Goal: Task Accomplishment & Management: Manage account settings

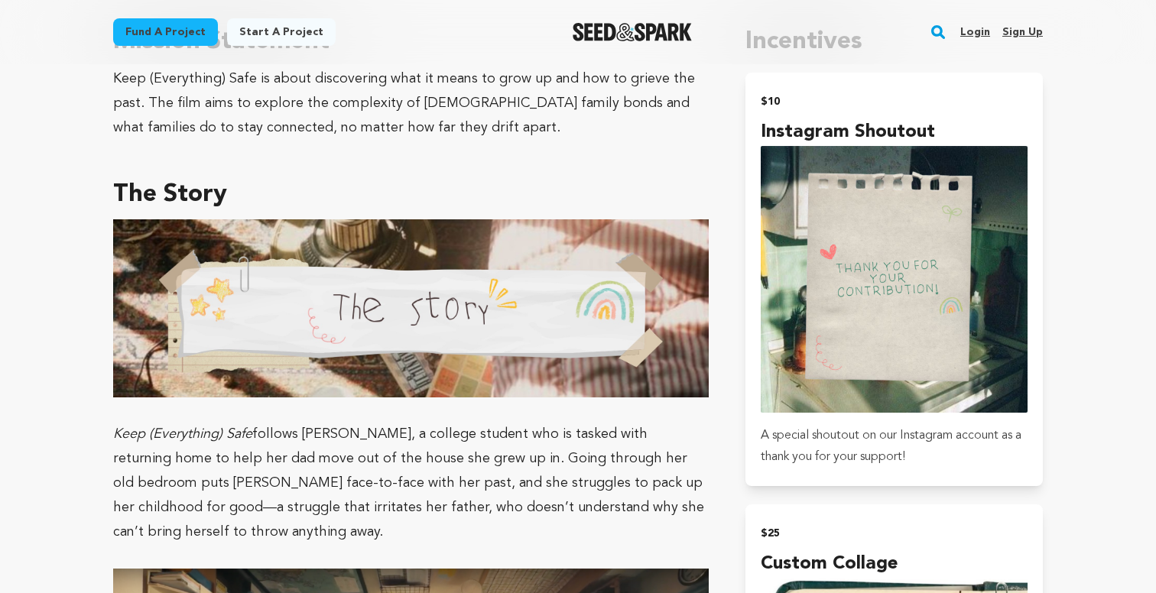
scroll to position [897, 0]
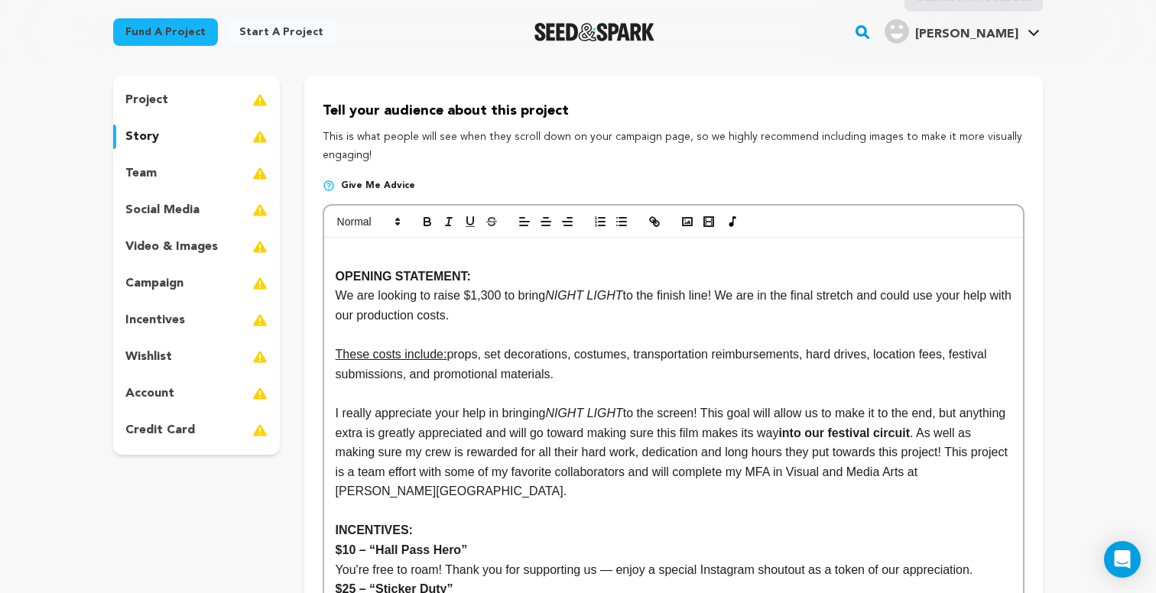
scroll to position [73, 0]
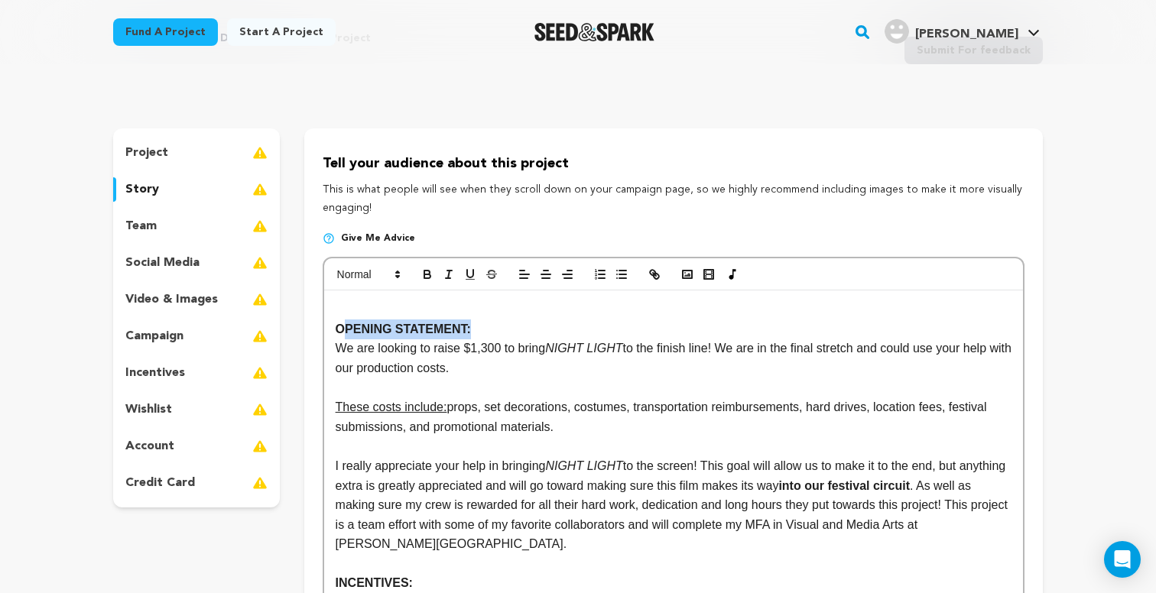
drag, startPoint x: 495, startPoint y: 326, endPoint x: 340, endPoint y: 324, distance: 155.2
click at [340, 324] on p "OPENING STATEMENT:" at bounding box center [674, 330] width 676 height 20
click at [498, 313] on p at bounding box center [674, 310] width 676 height 20
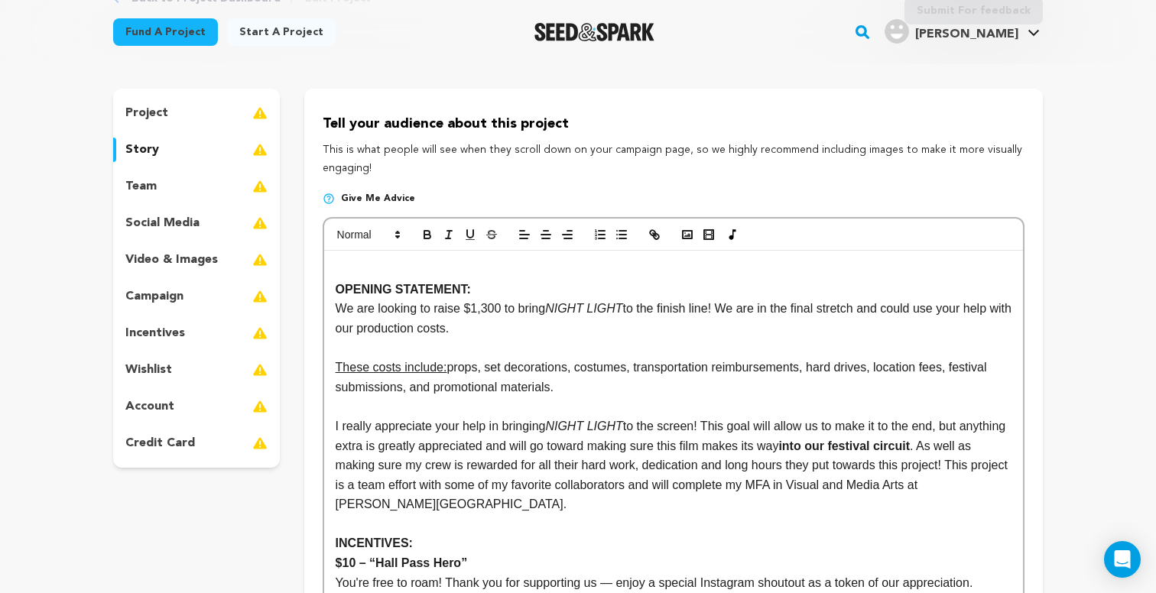
scroll to position [115, 0]
drag, startPoint x: 483, startPoint y: 286, endPoint x: 342, endPoint y: 276, distance: 141.0
click at [342, 278] on p "OPENING STATEMENT:" at bounding box center [674, 288] width 676 height 20
click at [344, 271] on p at bounding box center [674, 268] width 676 height 20
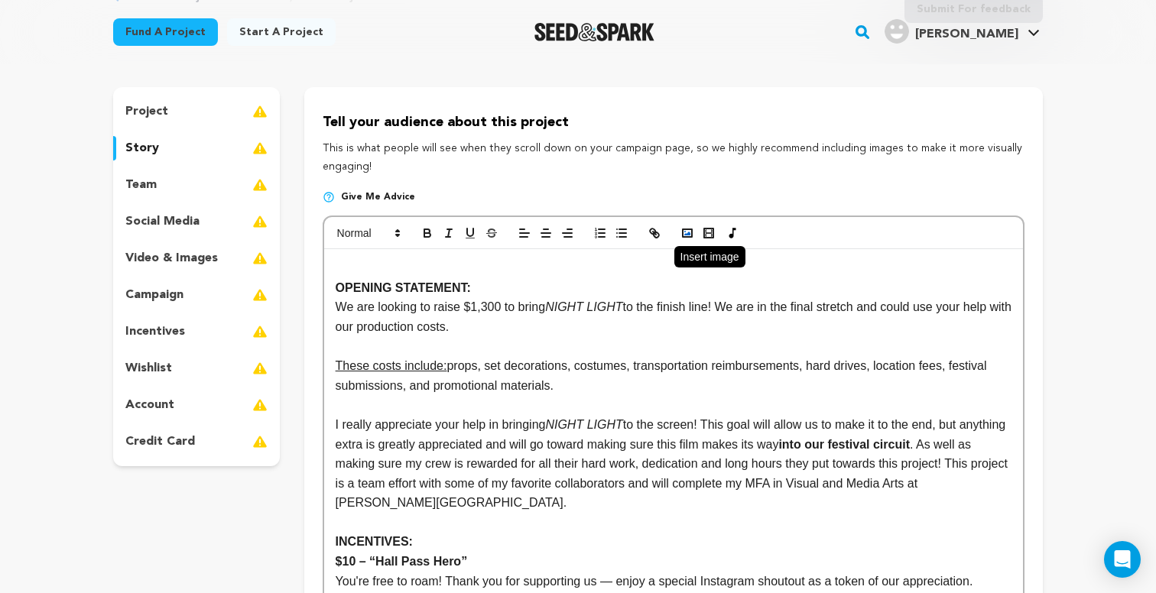
click at [687, 230] on icon "button" at bounding box center [687, 233] width 14 height 14
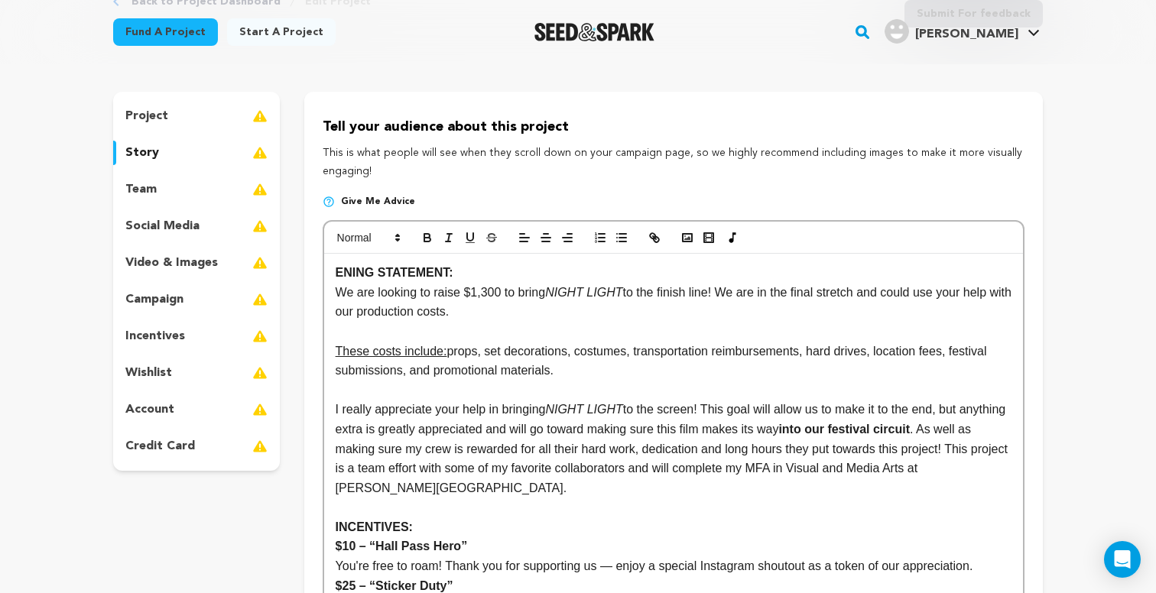
scroll to position [107, 0]
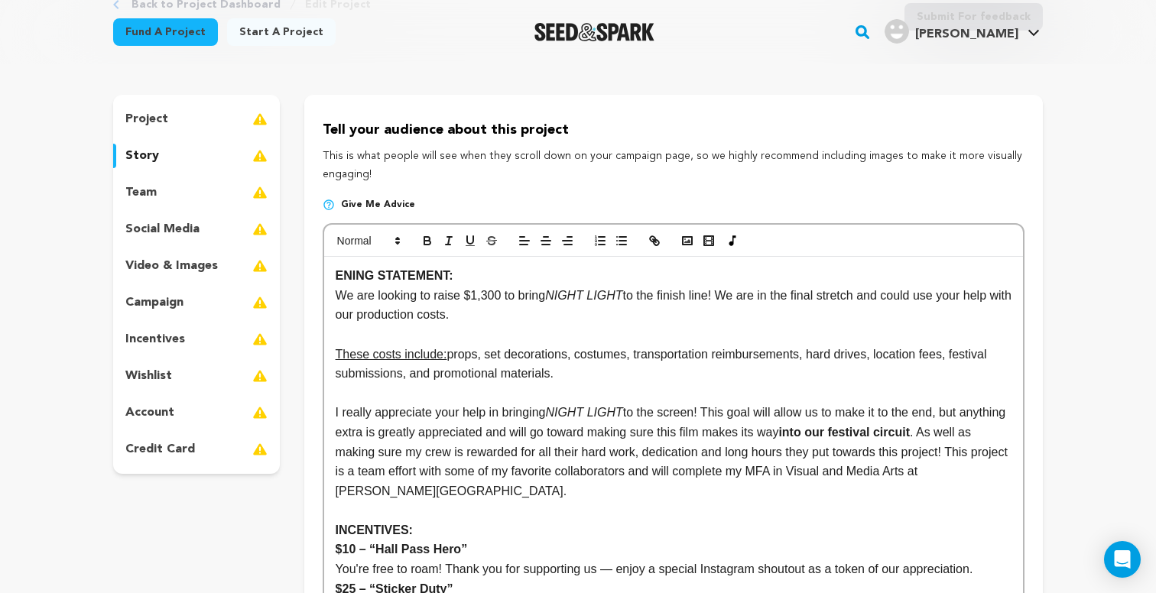
click at [491, 286] on p "We are looking to raise $1,300 to bring NIGHT LIGHT to the finish line! We are …" at bounding box center [674, 305] width 676 height 39
drag, startPoint x: 484, startPoint y: 275, endPoint x: 375, endPoint y: 243, distance: 113.9
click at [451, 281] on strong "ENING STATEMENT:" at bounding box center [395, 275] width 118 height 13
click at [691, 237] on rect "button" at bounding box center [687, 241] width 9 height 8
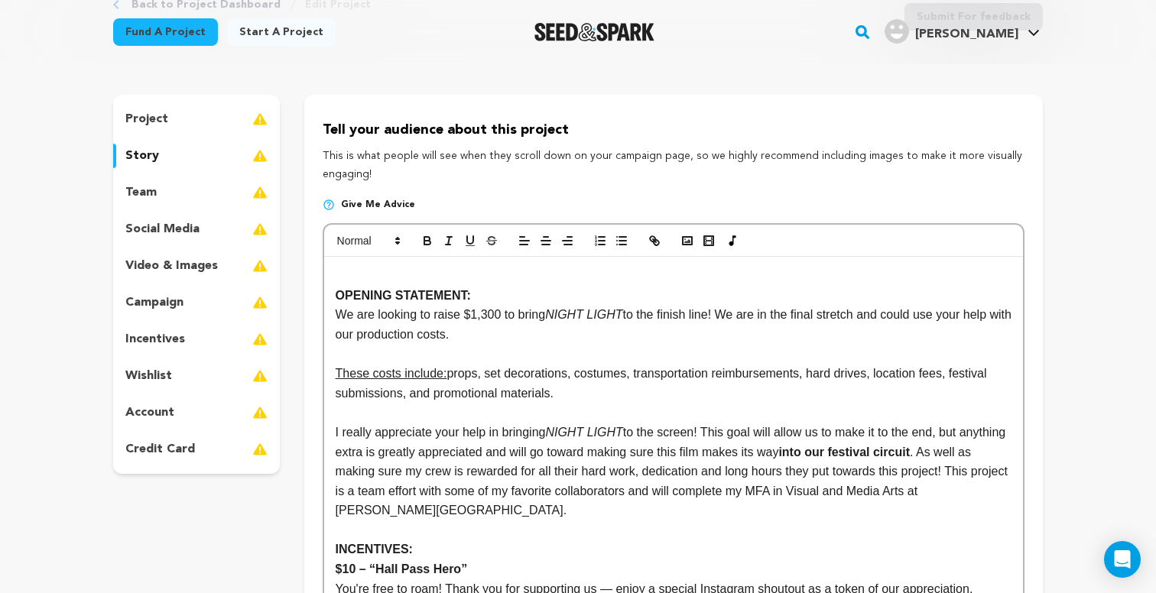
click at [463, 270] on p at bounding box center [674, 276] width 676 height 20
click at [360, 277] on p at bounding box center [674, 276] width 676 height 20
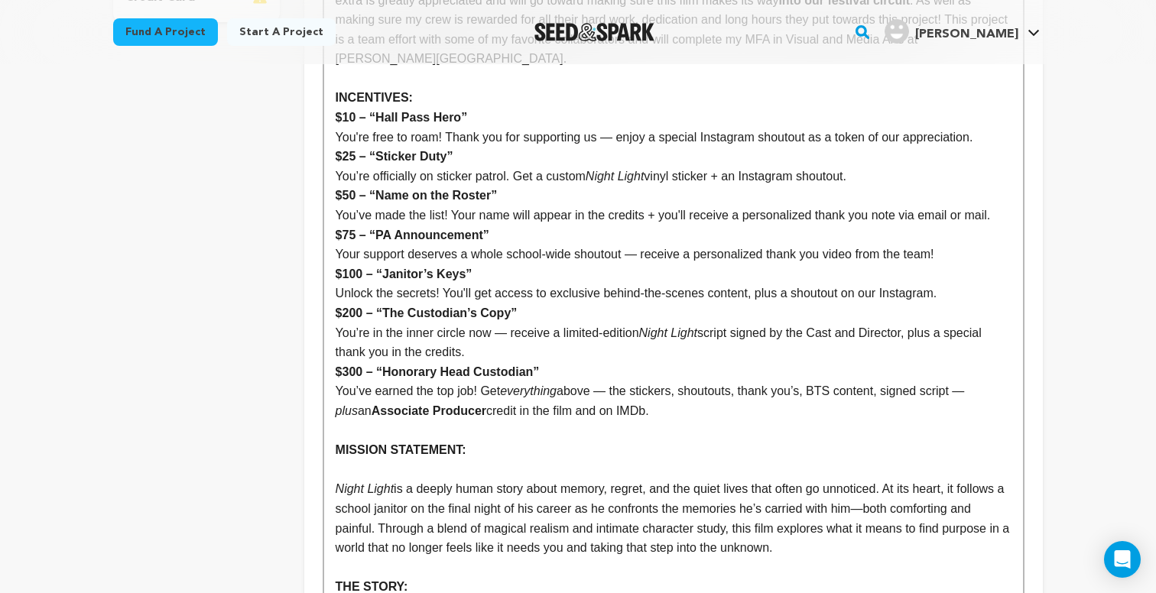
scroll to position [548, 0]
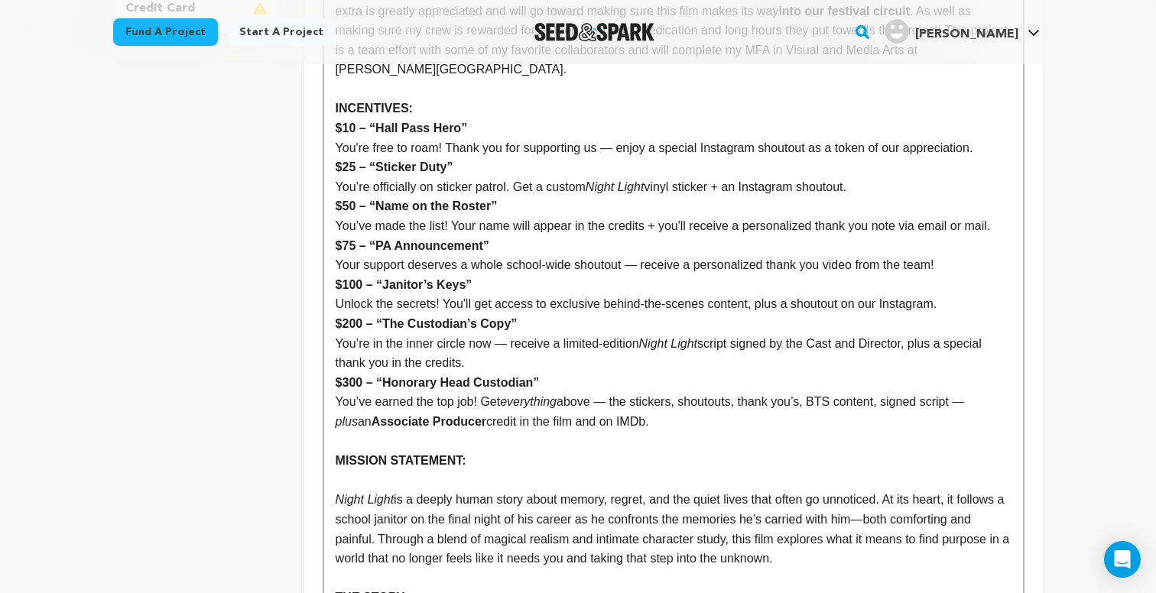
click at [1004, 141] on p "You're free to roam! Thank you for supporting us — enjoy a special Instagram sh…" at bounding box center [674, 148] width 676 height 20
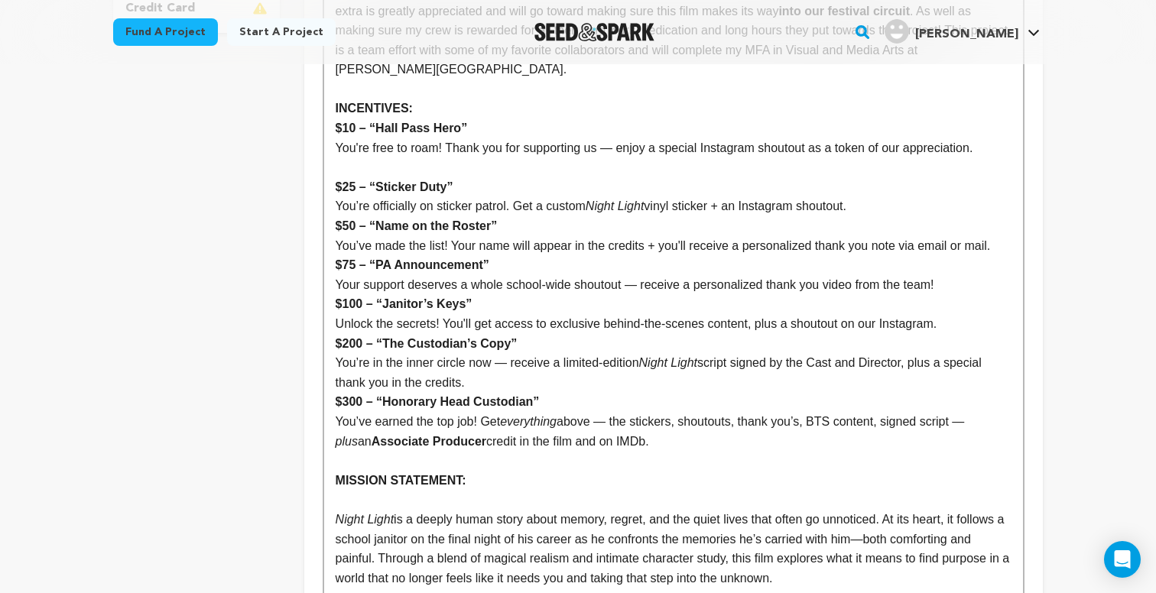
click at [919, 198] on p "You’re officially on sticker patrol. Get a custom Night Light vinyl sticker + a…" at bounding box center [674, 206] width 676 height 20
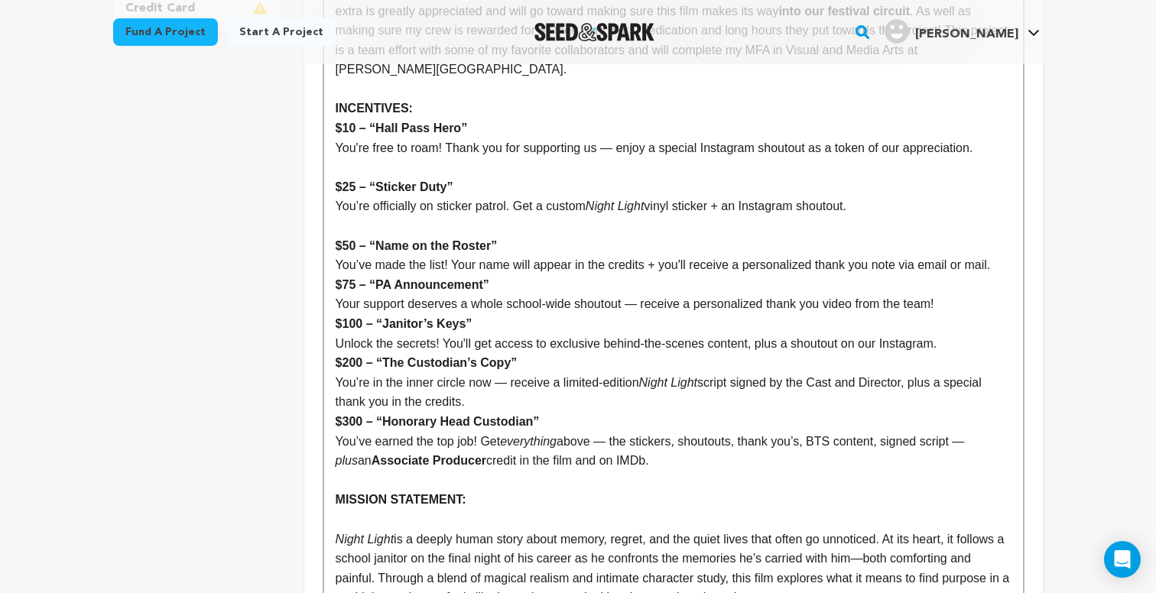
click at [1005, 255] on p "You’ve made the list! Your name will appear in the credits + you'll receive a p…" at bounding box center [674, 265] width 676 height 20
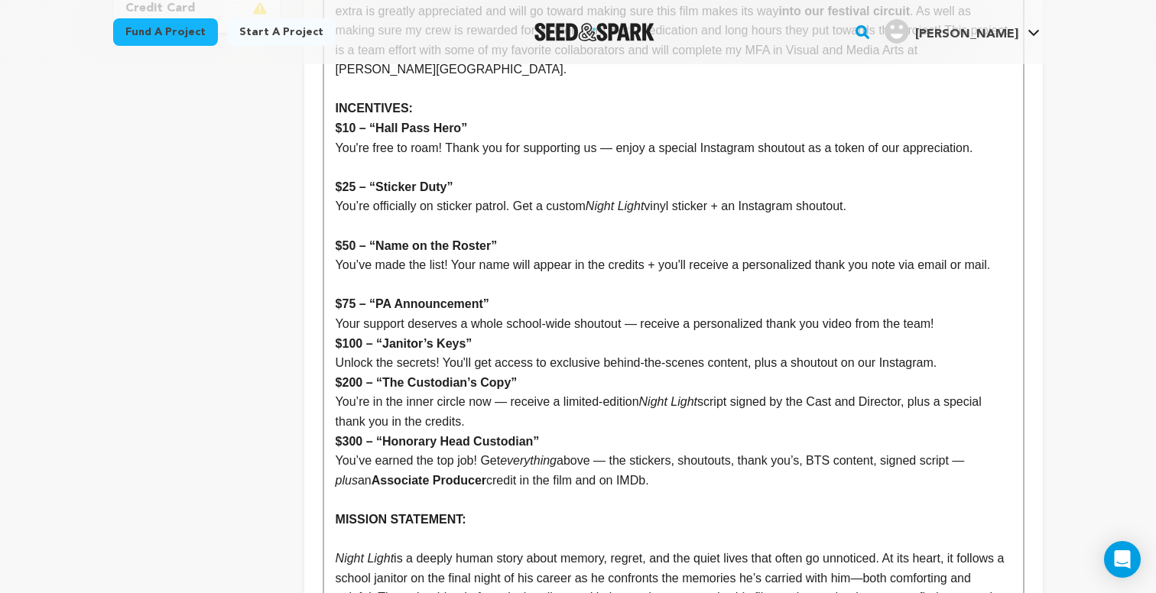
click at [961, 314] on p "Your support deserves a whole school-wide shoutout — receive a personalized tha…" at bounding box center [674, 324] width 676 height 20
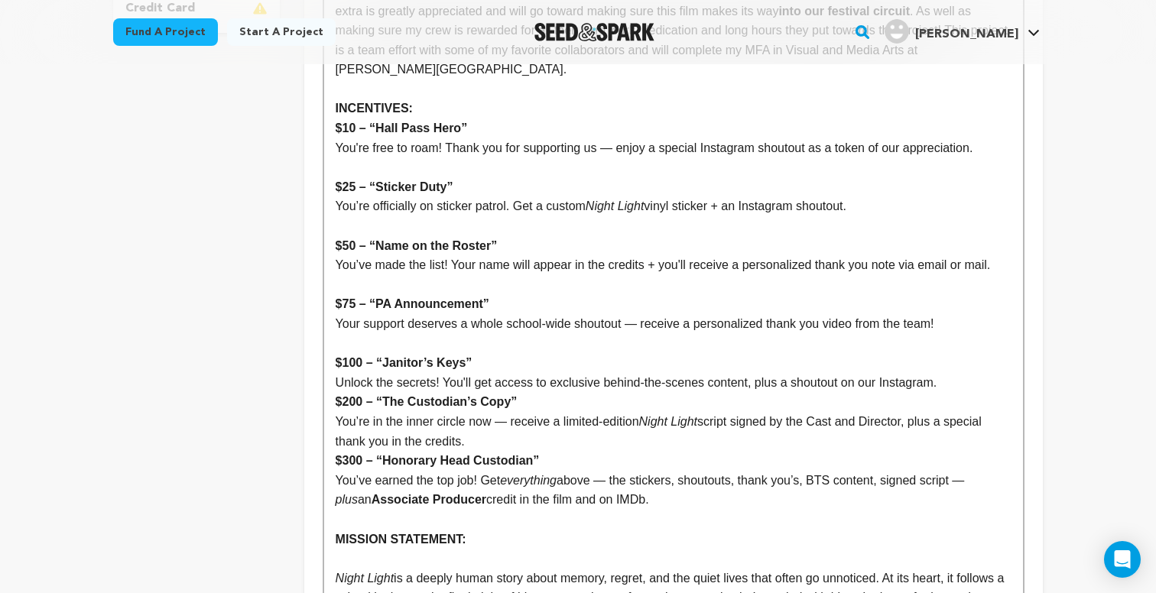
click at [964, 375] on p "Unlock the secrets! You'll get access to exclusive behind-the-scenes content, p…" at bounding box center [674, 383] width 676 height 20
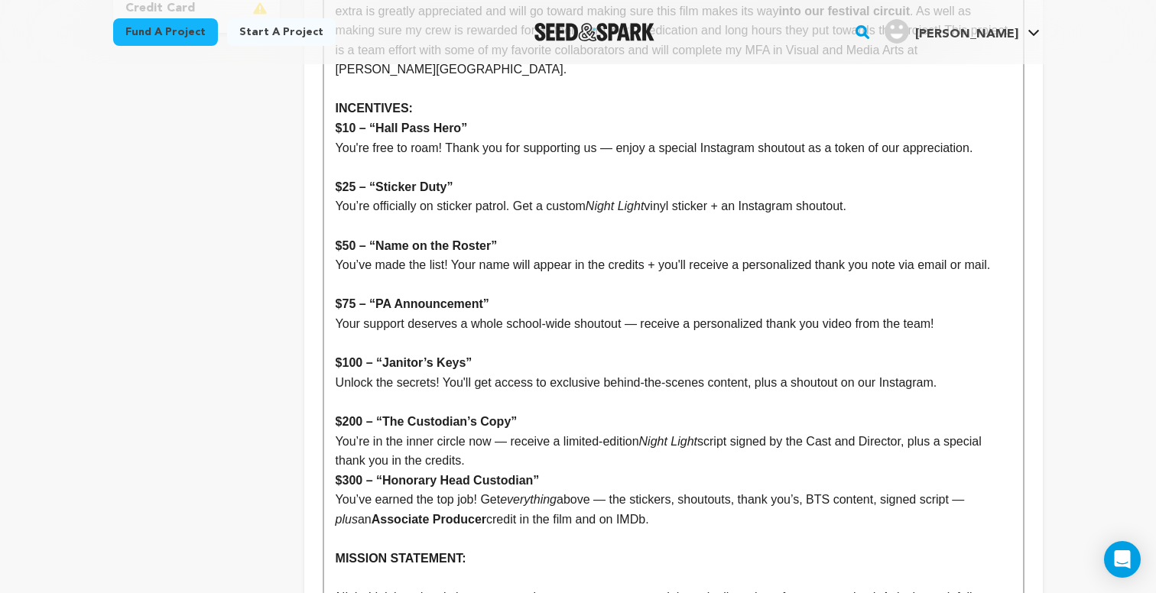
click at [816, 438] on p "You’re in the inner circle now — receive a limited-edition Night Light script s…" at bounding box center [674, 451] width 676 height 39
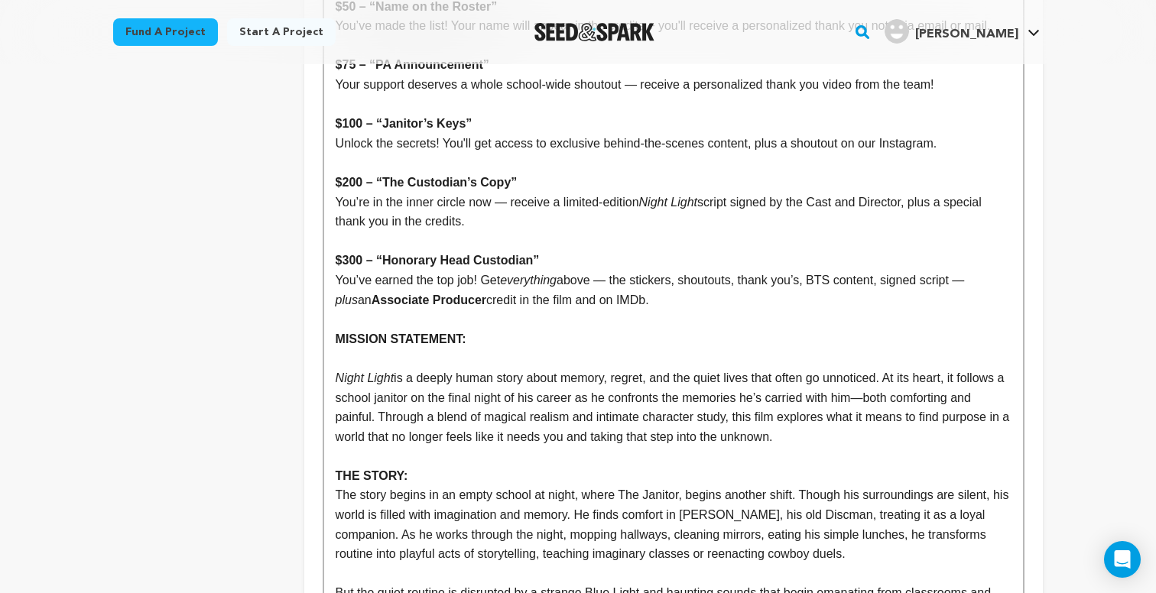
scroll to position [808, 0]
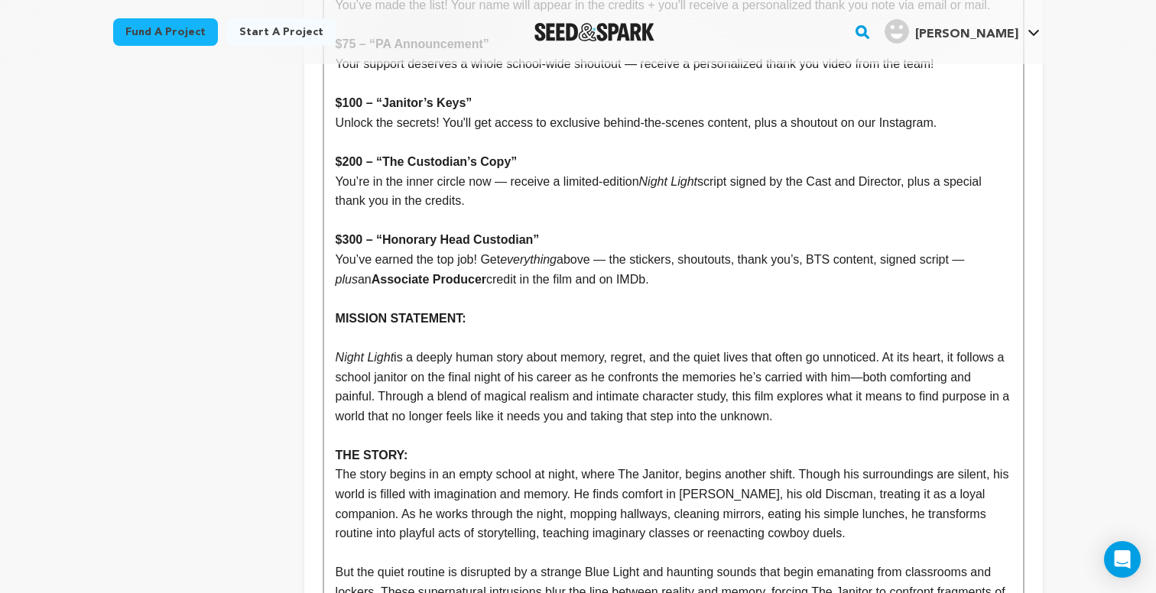
click at [531, 328] on p at bounding box center [674, 338] width 676 height 20
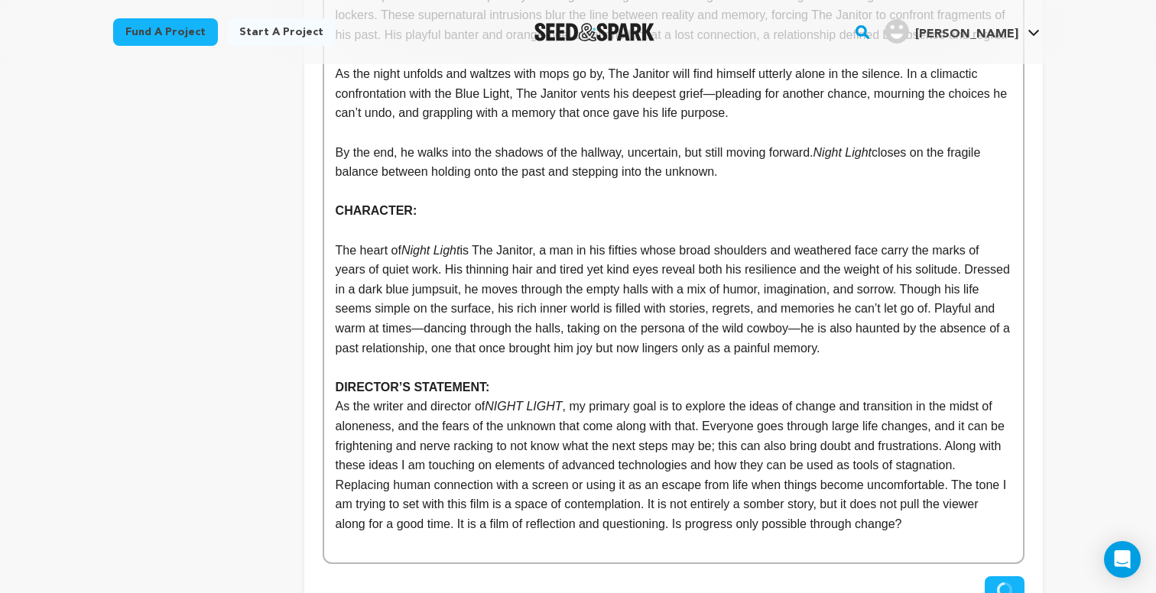
scroll to position [1345, 0]
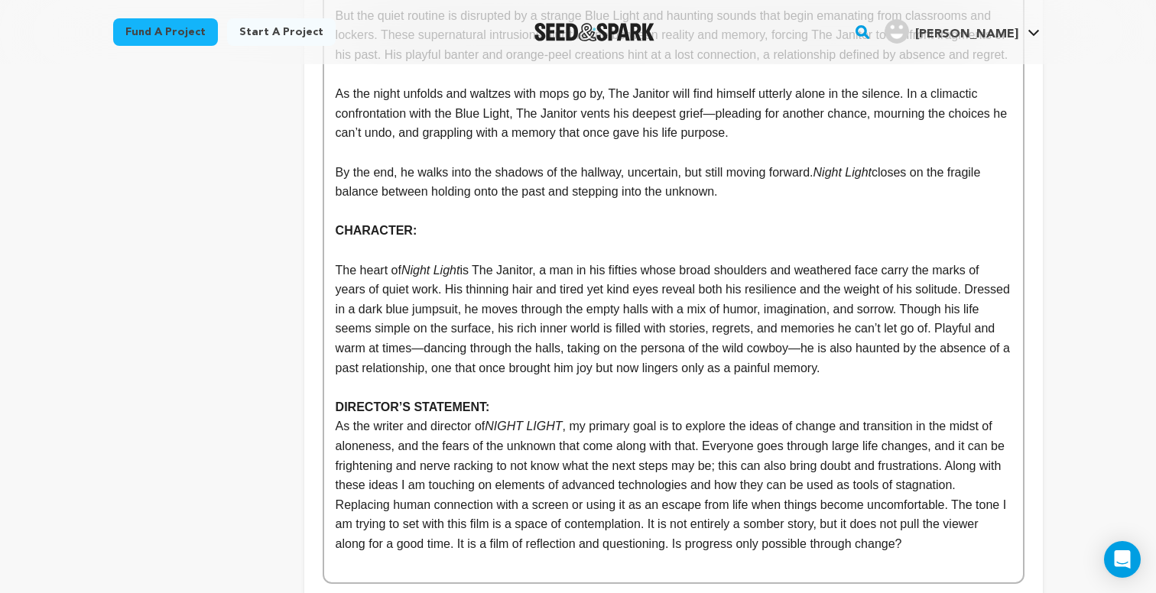
click at [462, 248] on p at bounding box center [674, 251] width 676 height 20
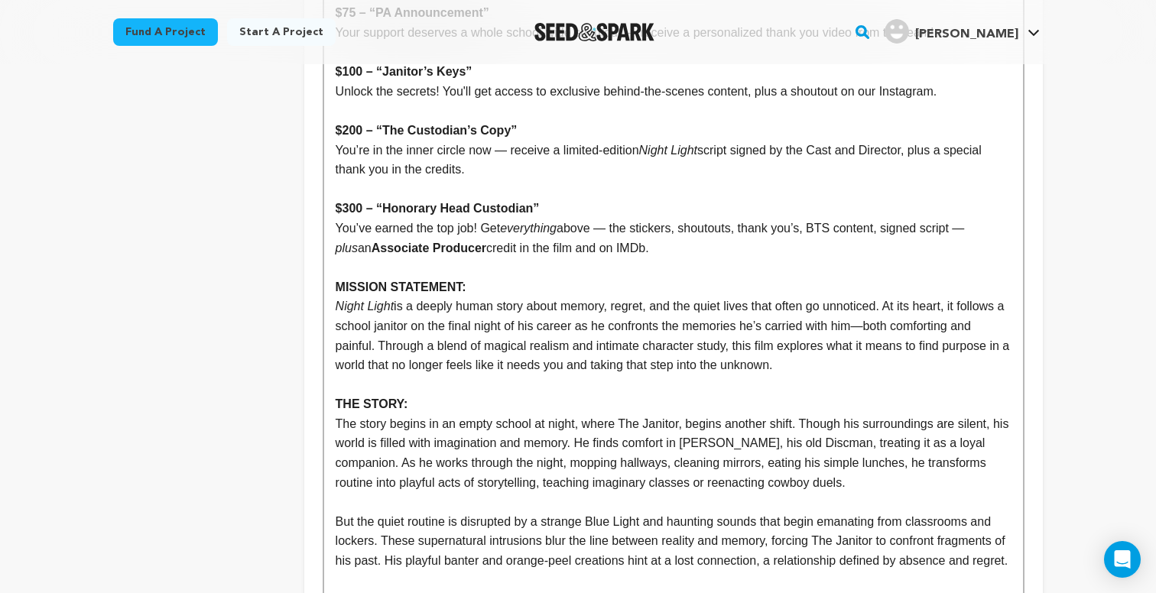
scroll to position [856, 0]
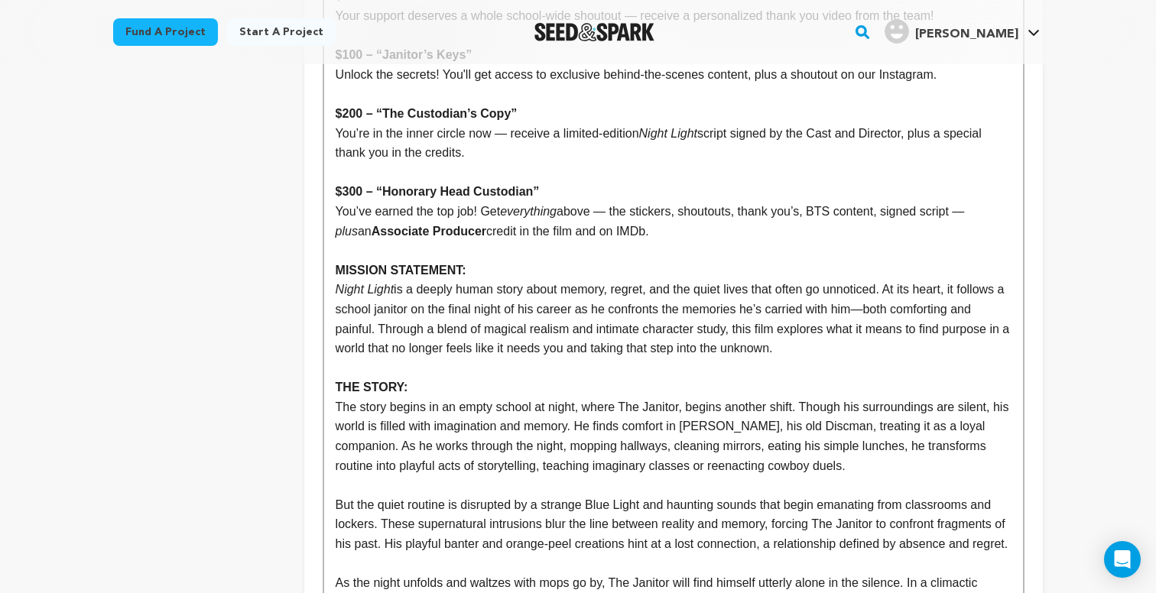
drag, startPoint x: 904, startPoint y: 333, endPoint x: 324, endPoint y: 244, distance: 587.0
click at [324, 244] on div "OPENING STATEMENT: We are looking to raise $1,300 to bring NIGHT LIGHT to the f…" at bounding box center [673, 280] width 699 height 1544
copy div "MISSION STATEMENT: Night Light is a deeply human story about memory, regret, an…"
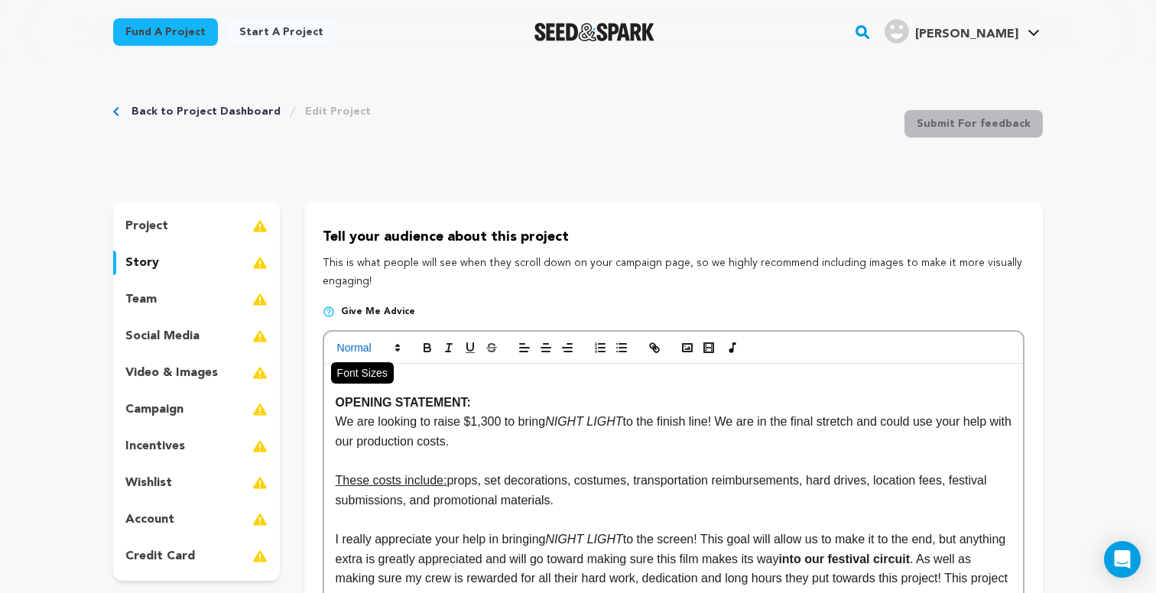
scroll to position [0, 0]
click at [352, 376] on p at bounding box center [674, 383] width 676 height 20
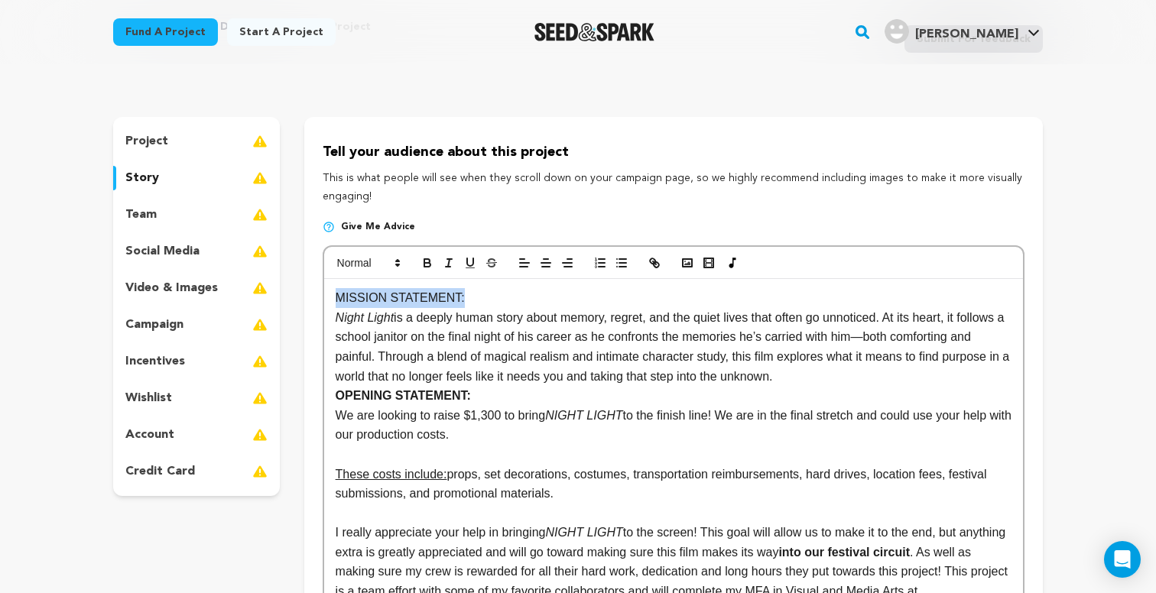
drag, startPoint x: 466, startPoint y: 297, endPoint x: 337, endPoint y: 300, distance: 128.5
click at [337, 300] on p "MISSION STATEMENT:" at bounding box center [674, 298] width 676 height 20
click at [427, 261] on icon "button" at bounding box center [427, 263] width 14 height 14
click at [489, 295] on p "MISSION STATEMENT:" at bounding box center [674, 298] width 676 height 20
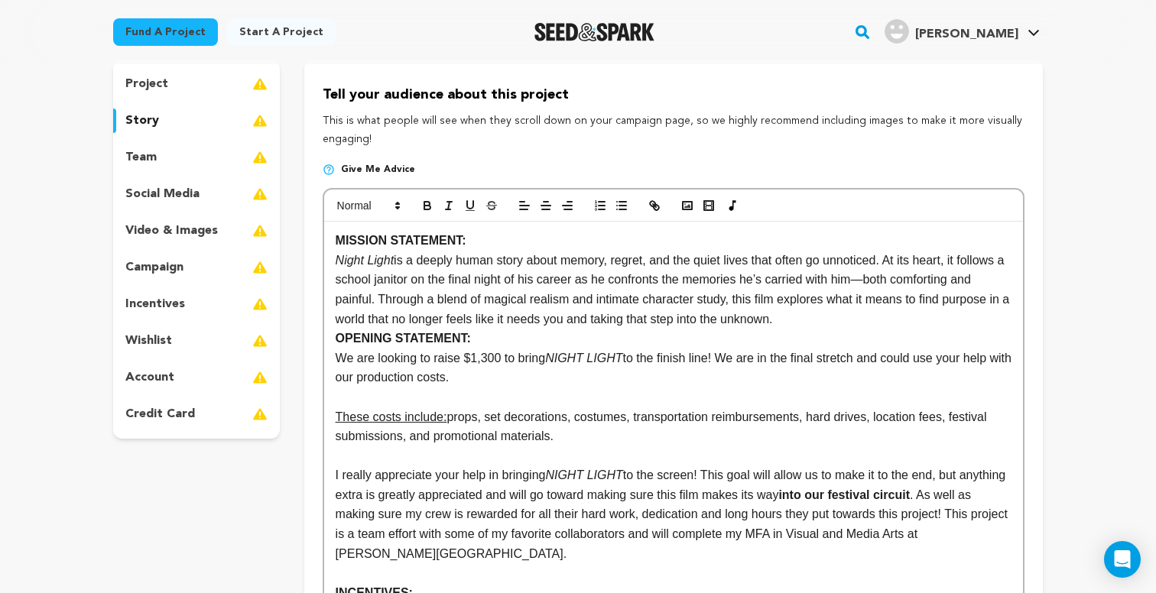
scroll to position [154, 0]
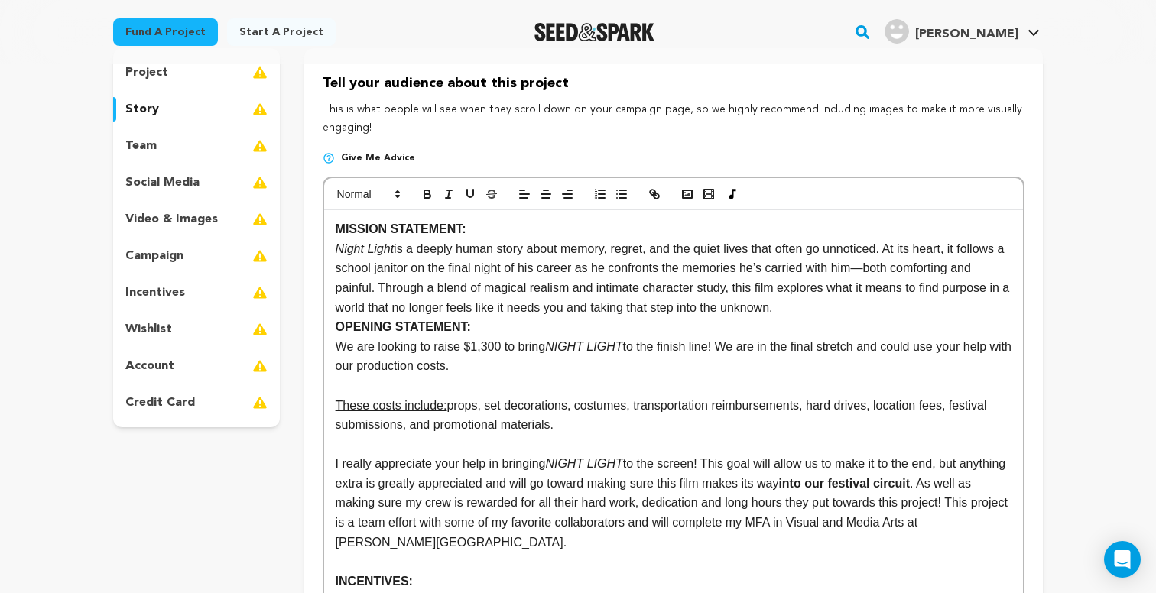
click at [902, 304] on p "Night Light is a deeply human story about memory, regret, and the quiet lives t…" at bounding box center [674, 278] width 676 height 78
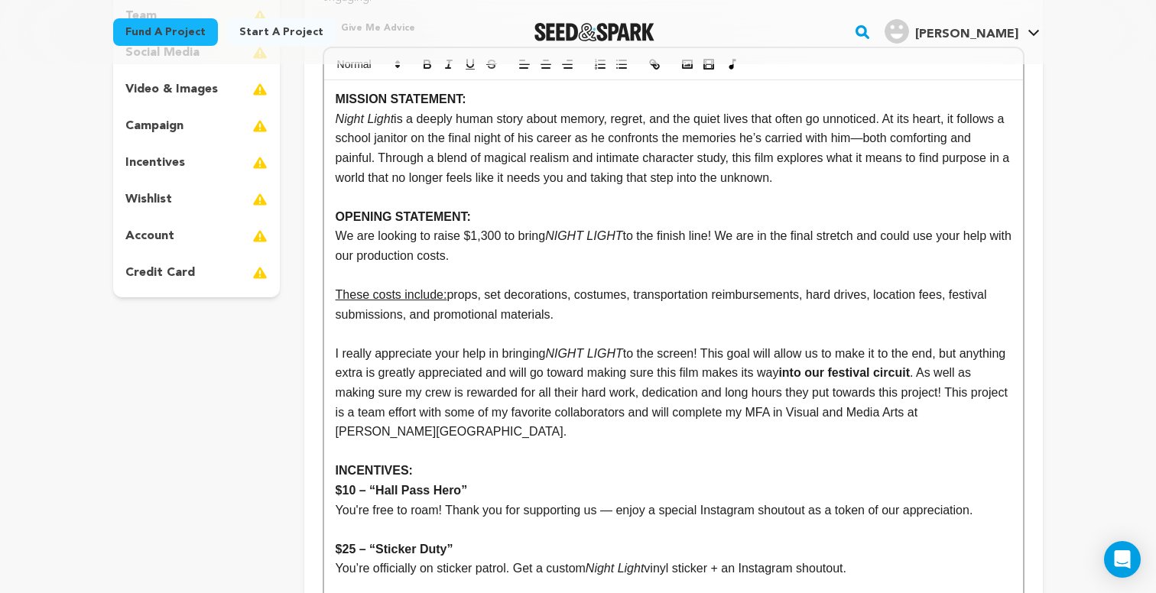
scroll to position [287, 0]
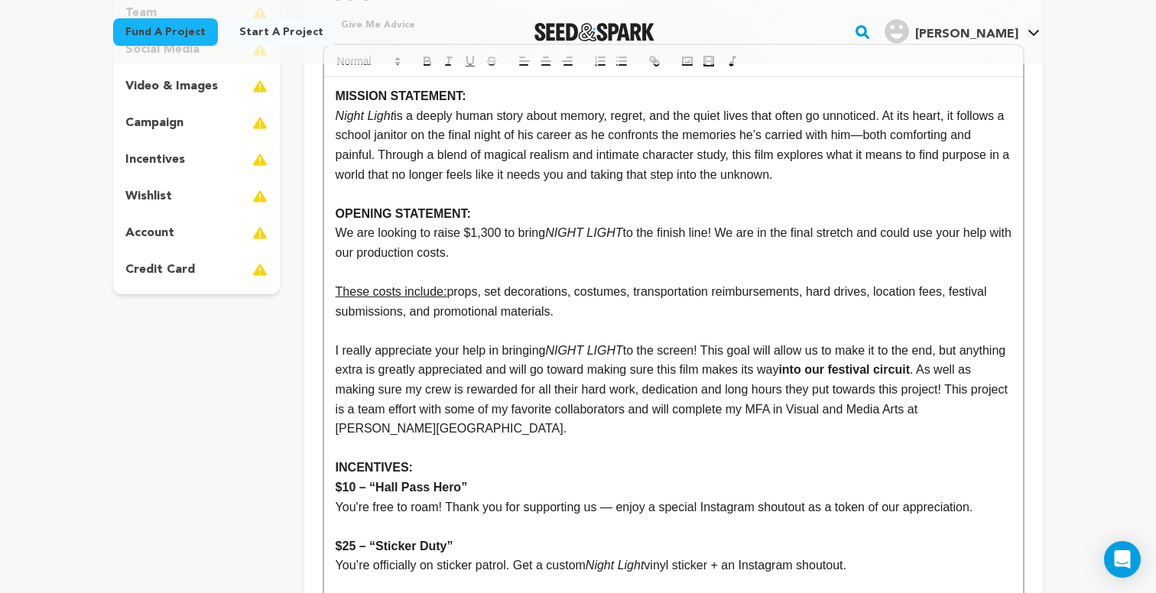
click at [359, 209] on strong "OPENING STATEMENT:" at bounding box center [403, 213] width 135 height 13
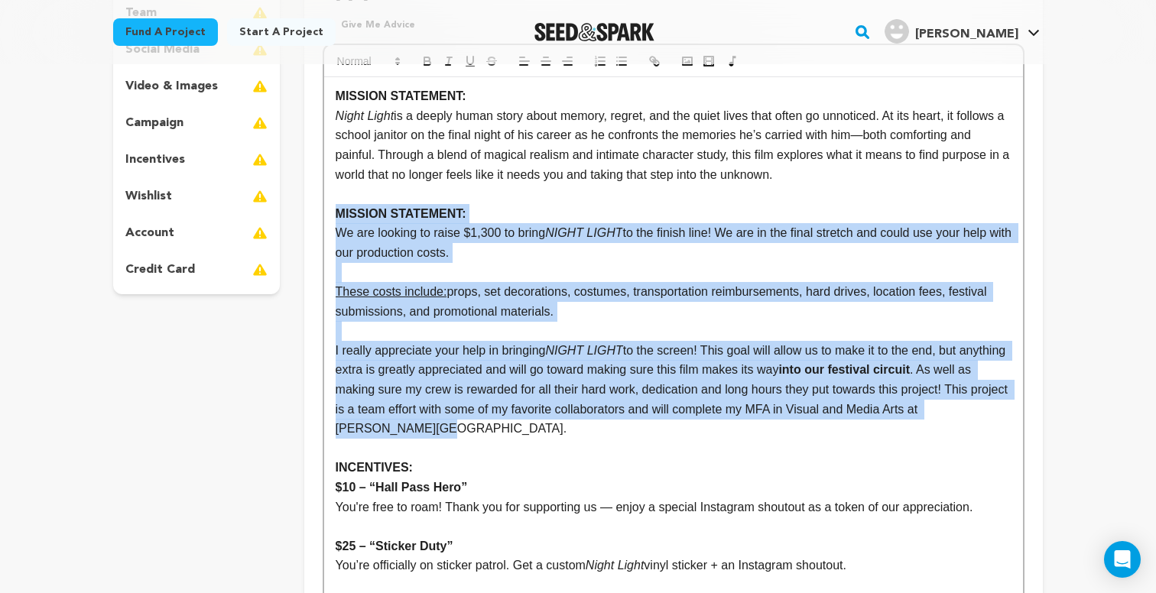
drag, startPoint x: 440, startPoint y: 426, endPoint x: 323, endPoint y: 203, distance: 252.4
copy div "MISSION STATEMENT: We are looking to raise $1,300 to bring NIGHT LIGHT to the f…"
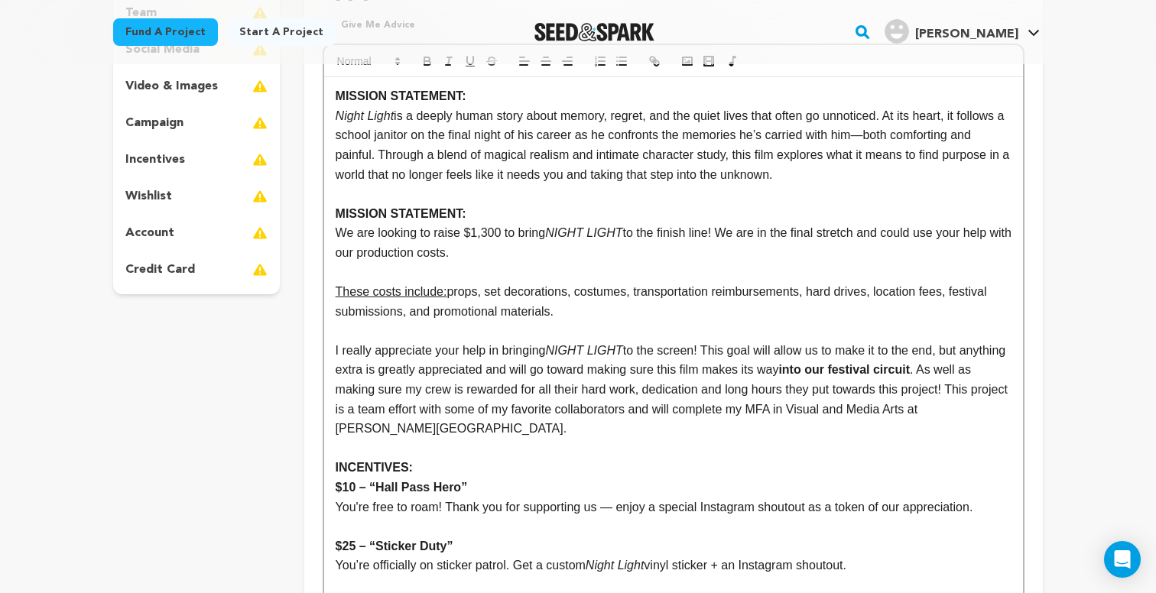
click at [349, 91] on strong "MISSION STATEMENT:" at bounding box center [401, 95] width 131 height 13
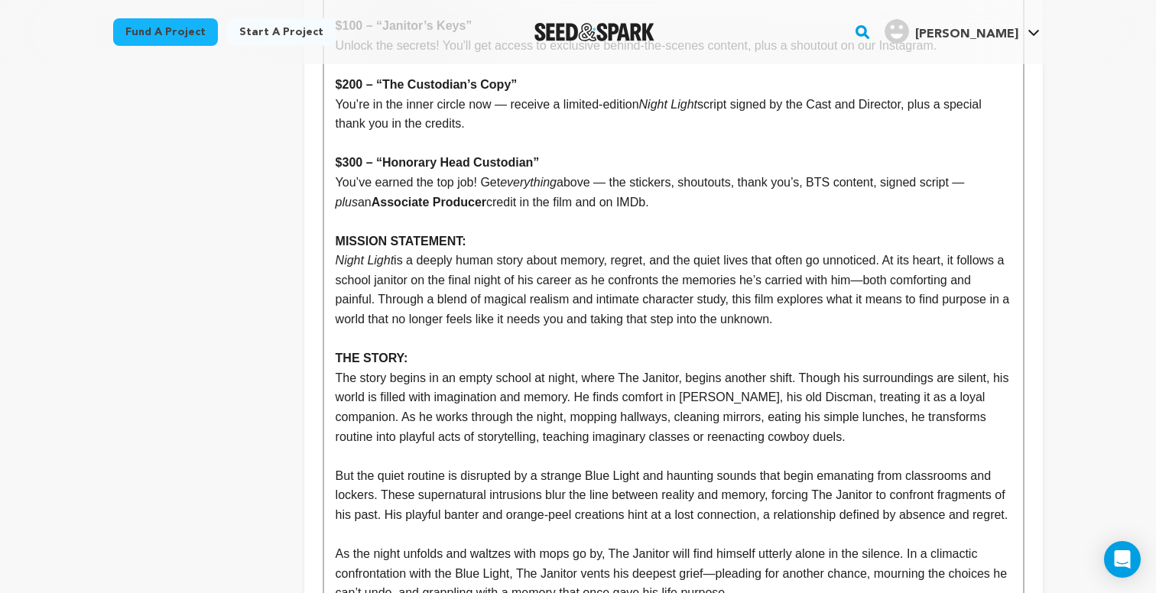
scroll to position [997, 0]
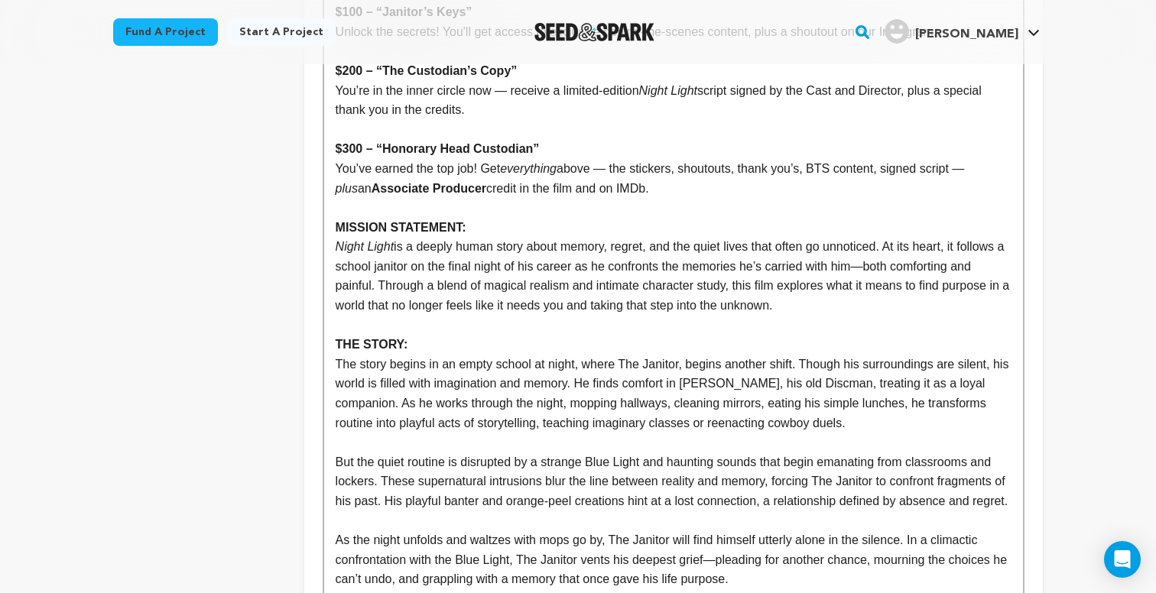
drag, startPoint x: 901, startPoint y: 284, endPoint x: 336, endPoint y: 206, distance: 570.3
click at [336, 206] on div "OPENING STATEMENT: Night Light is a deeply human story about memory, regret, an…" at bounding box center [673, 188] width 699 height 1642
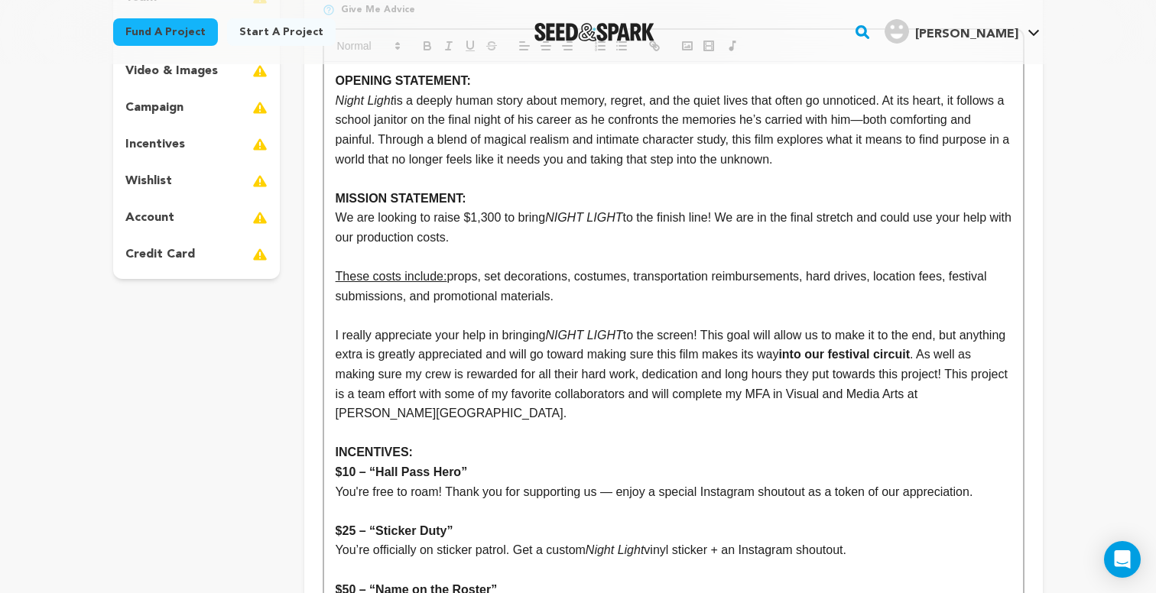
scroll to position [305, 0]
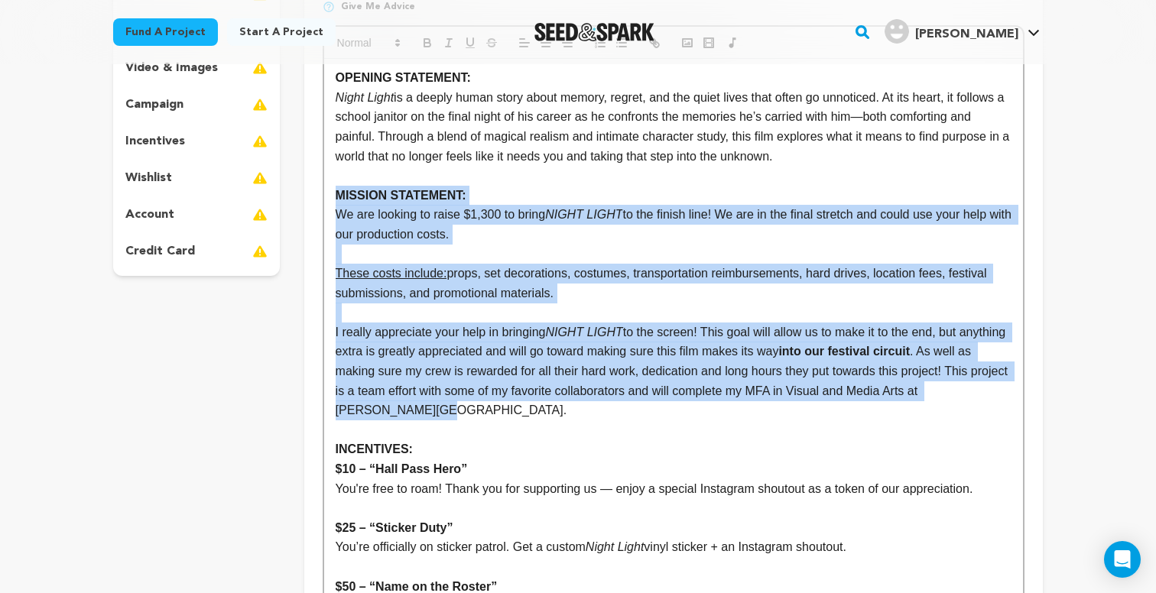
drag, startPoint x: 460, startPoint y: 398, endPoint x: 333, endPoint y: 184, distance: 248.6
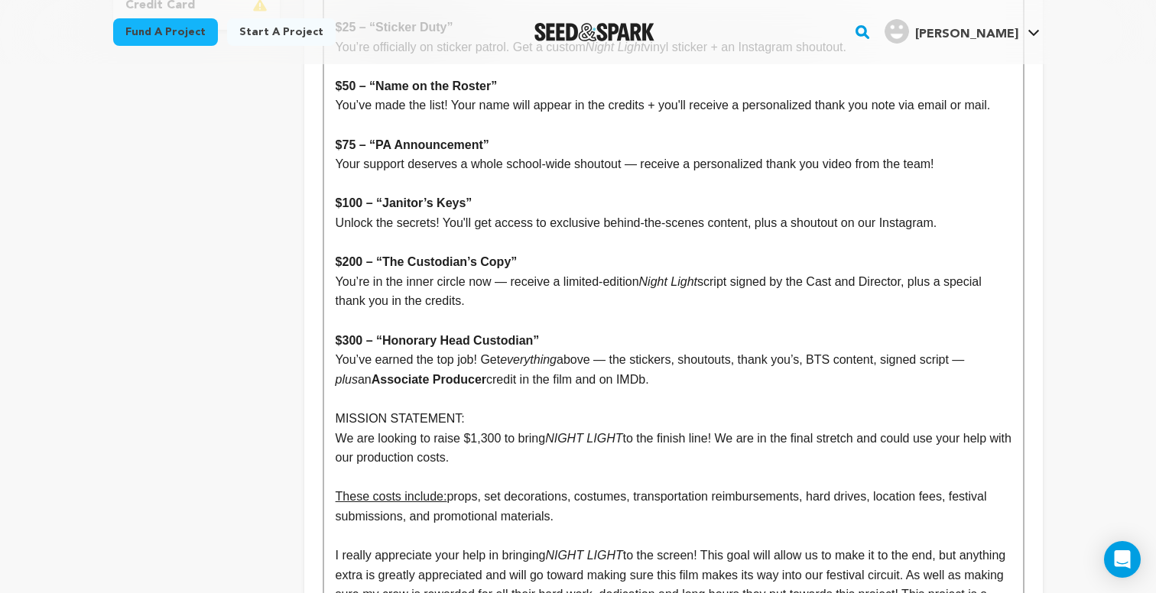
scroll to position [612, 0]
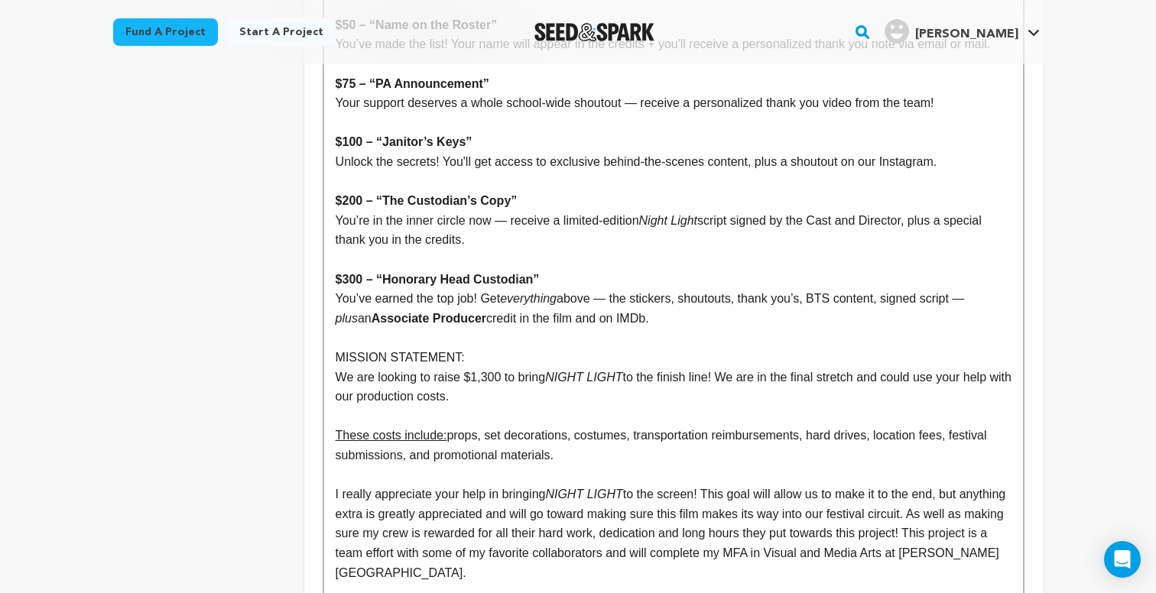
click at [391, 348] on p "MISSION STATEMENT:" at bounding box center [674, 358] width 676 height 20
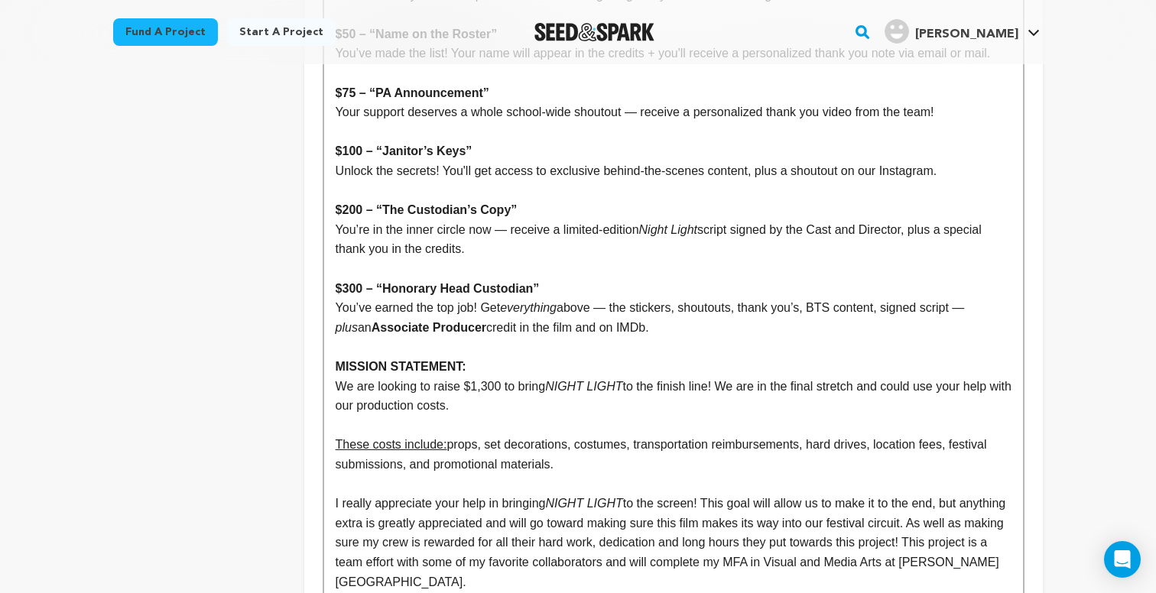
click at [495, 282] on strong "$300 – “Honorary Head Custodian”" at bounding box center [438, 288] width 204 height 13
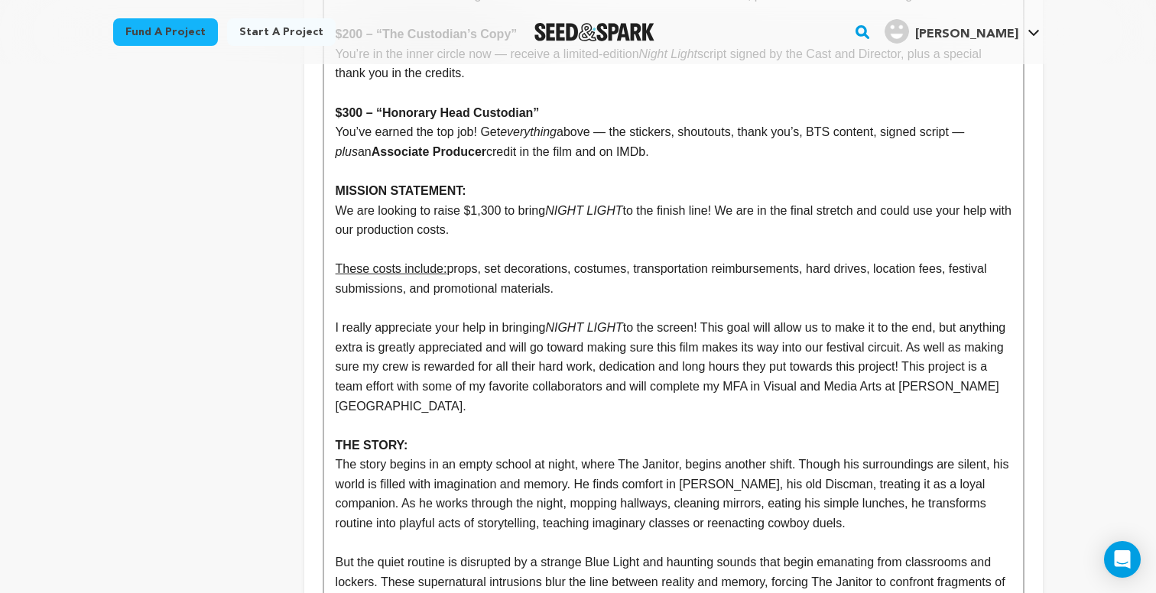
scroll to position [765, 0]
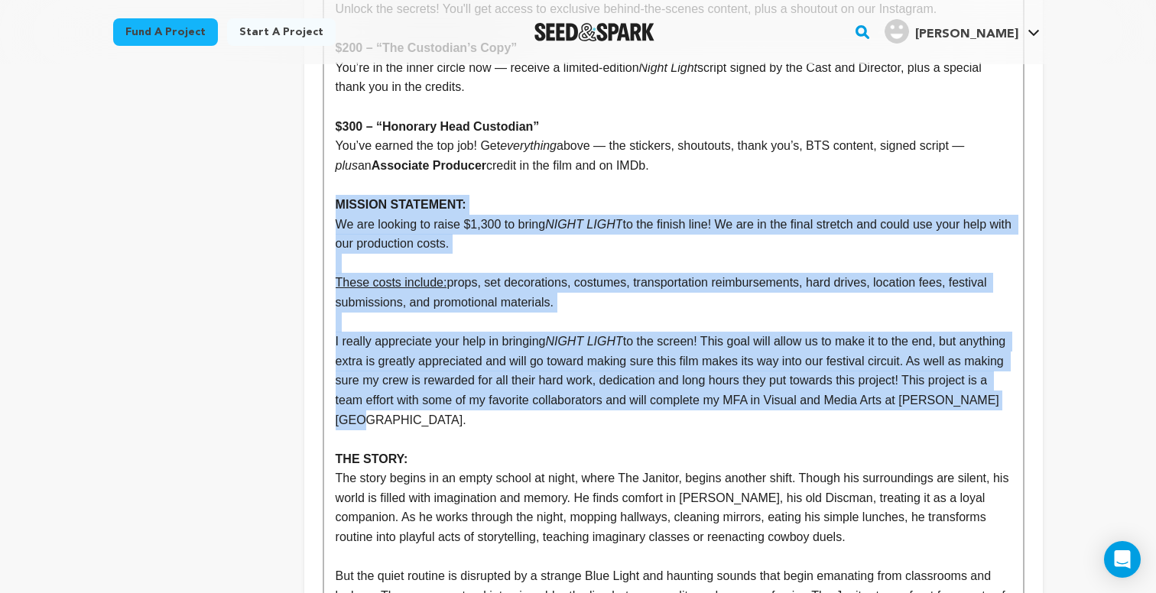
drag, startPoint x: 443, startPoint y: 402, endPoint x: 313, endPoint y: 184, distance: 253.7
click at [313, 184] on div "Tell your audience about this project This is what people will see when they sc…" at bounding box center [673, 316] width 738 height 1759
copy div "MISSION STATEMENT: We are looking to raise $1,300 to bring NIGHT LIGHT to the f…"
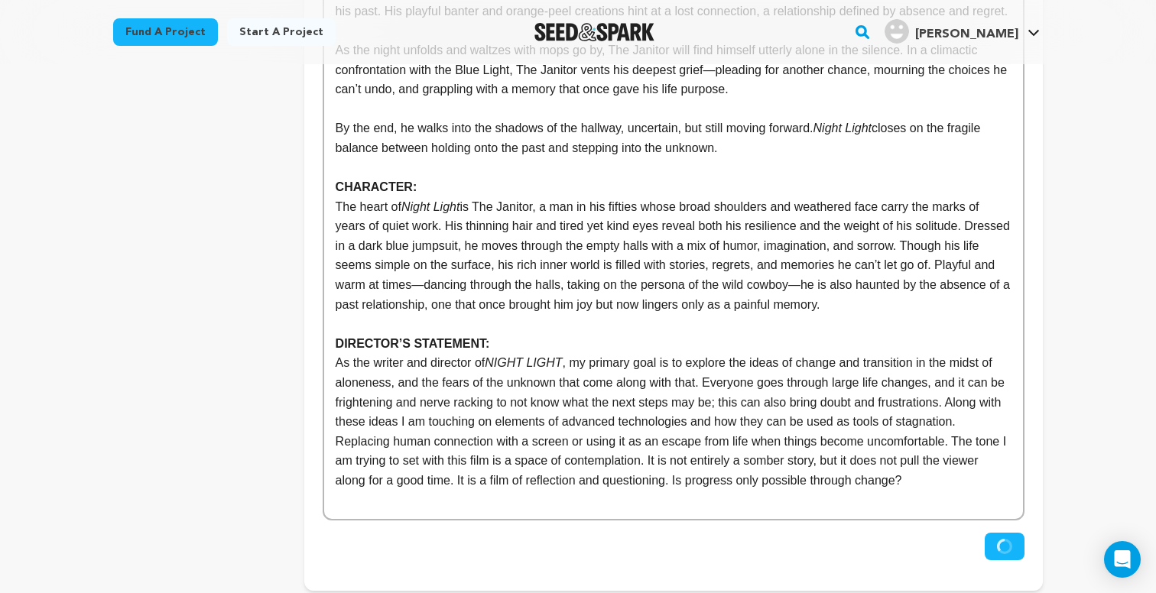
scroll to position [1142, 0]
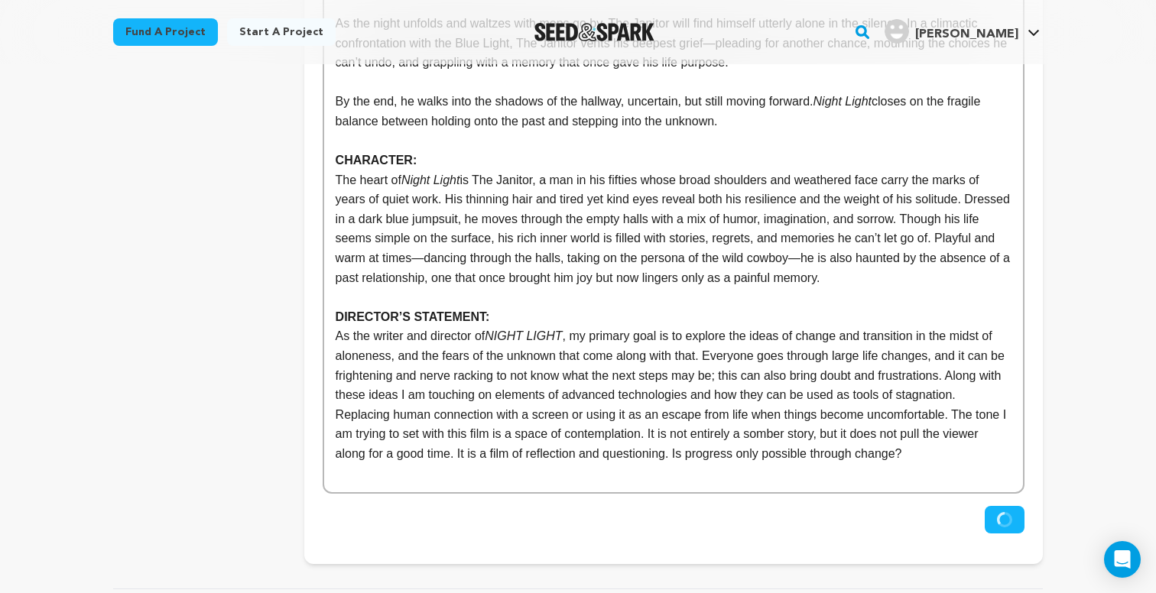
click at [940, 287] on p at bounding box center [674, 297] width 676 height 20
click at [937, 277] on p "The heart of Night Light is The Janitor, a man in his fifties whose broad shoul…" at bounding box center [674, 229] width 676 height 118
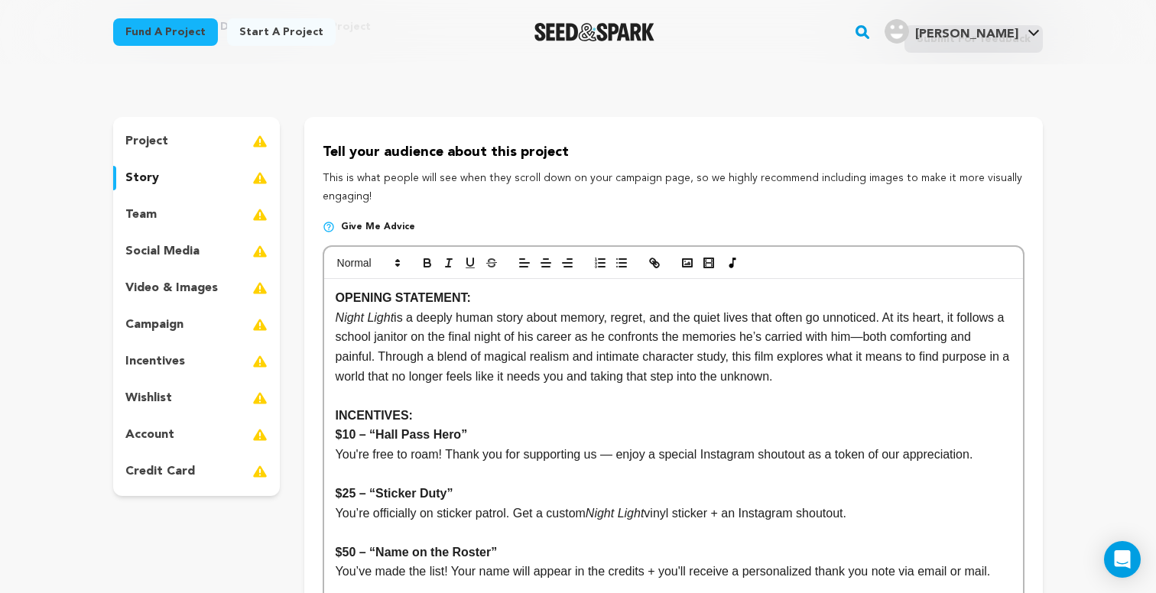
scroll to position [15, 0]
click at [375, 297] on strong "OPENING STATEMENT:" at bounding box center [403, 297] width 135 height 13
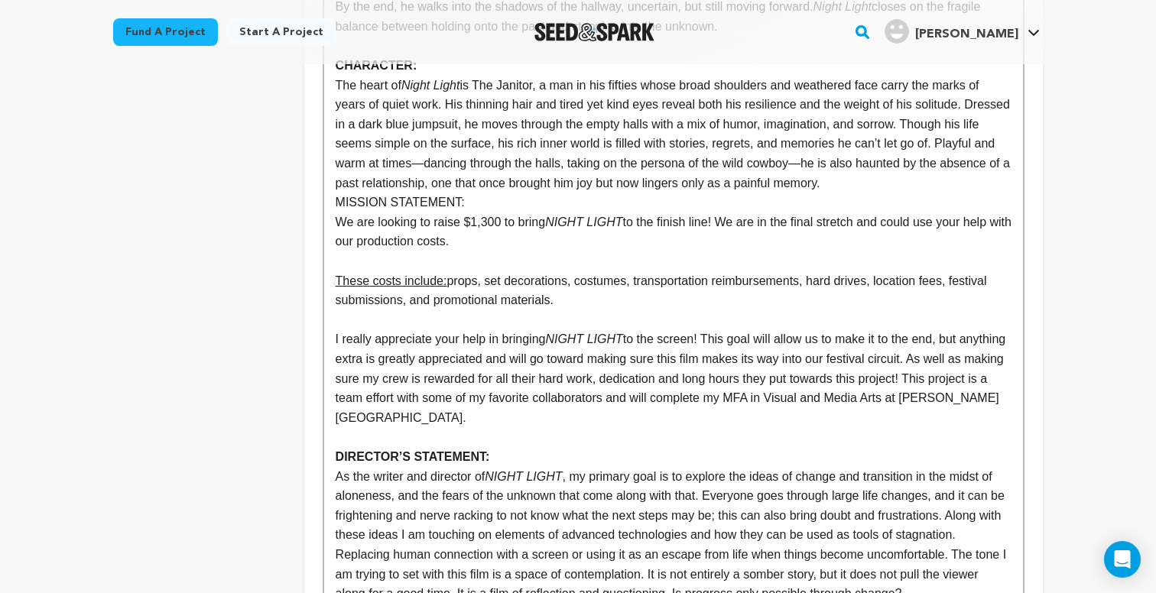
scroll to position [1221, 0]
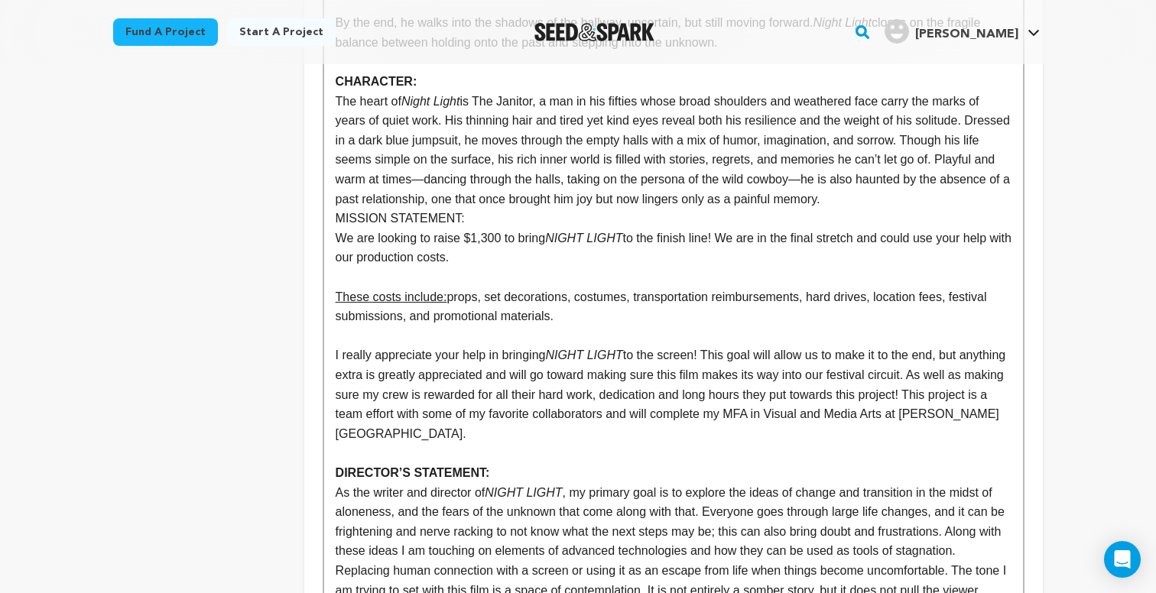
click at [920, 190] on p "The heart of Night Light is The Janitor, a man in his fifties whose broad shoul…" at bounding box center [674, 151] width 676 height 118
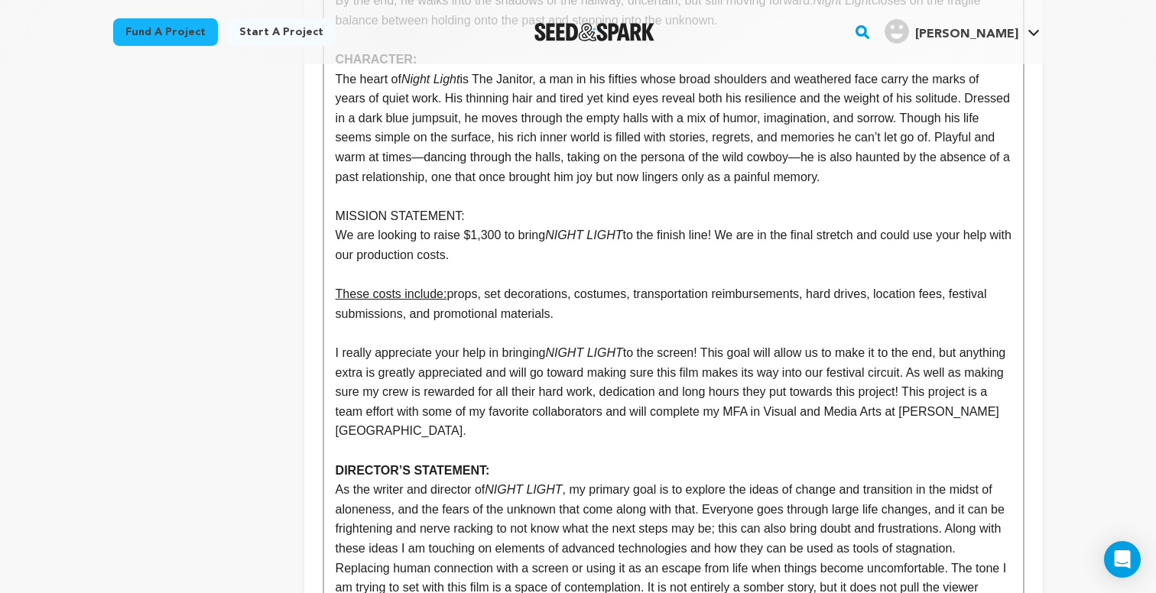
scroll to position [1245, 0]
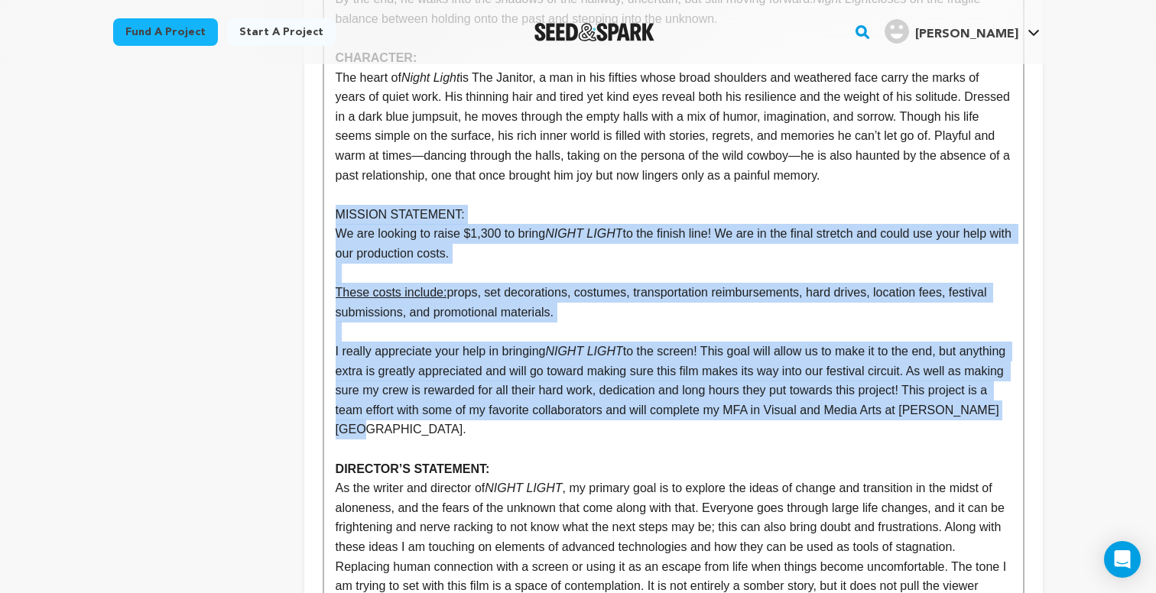
drag, startPoint x: 442, startPoint y: 420, endPoint x: 337, endPoint y: 197, distance: 245.9
copy div "MISSION STATEMENT: We are looking to raise $1,300 to bring NIGHT LIGHT to the f…"
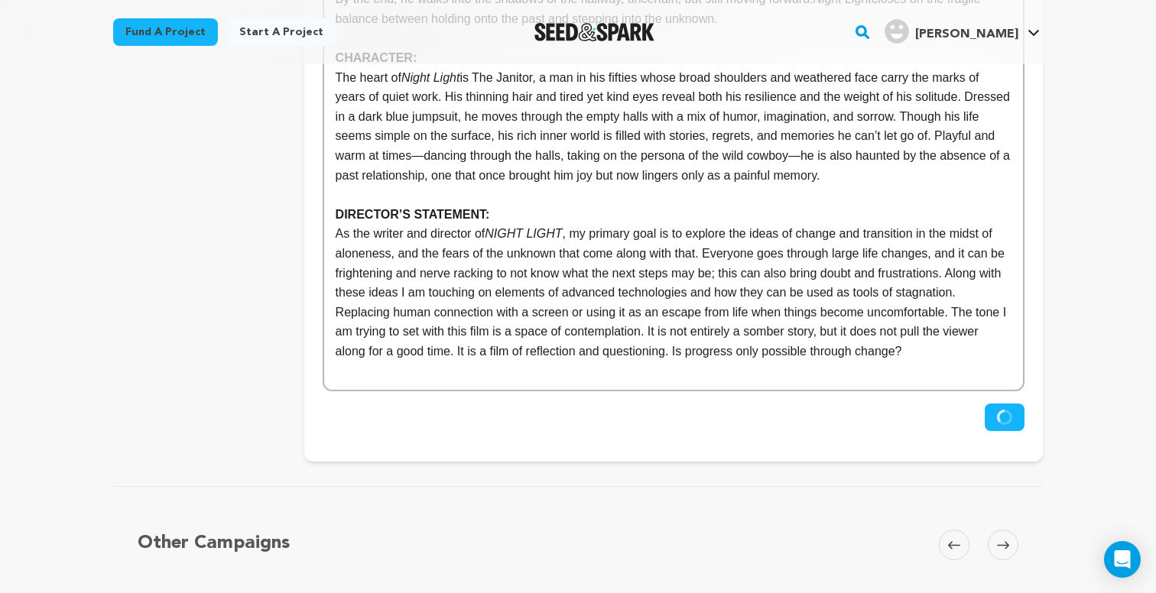
click at [976, 335] on p "As the writer and director of NIGHT LIGHT , my primary goal is to explore the i…" at bounding box center [674, 292] width 676 height 137
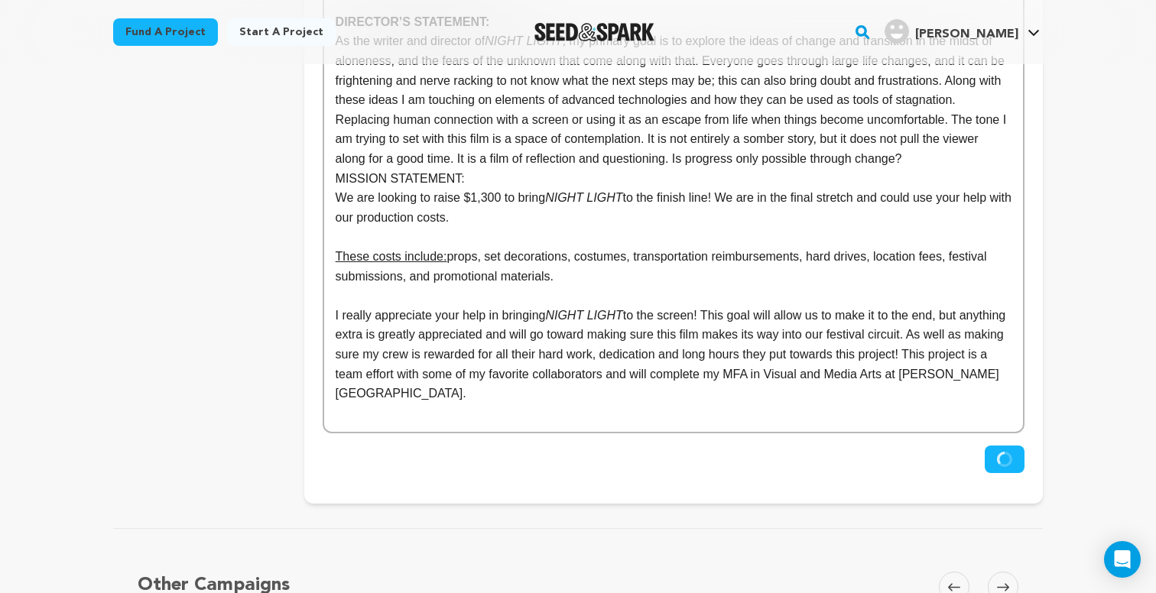
scroll to position [1389, 0]
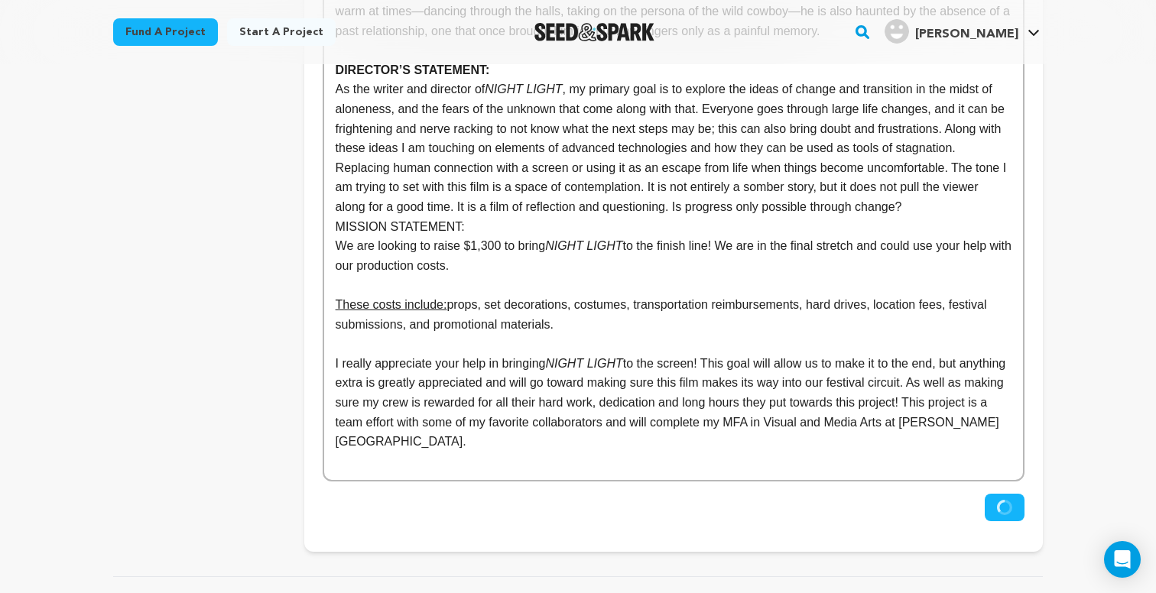
click at [991, 198] on p "As the writer and director of NIGHT LIGHT , my primary goal is to explore the i…" at bounding box center [674, 148] width 676 height 137
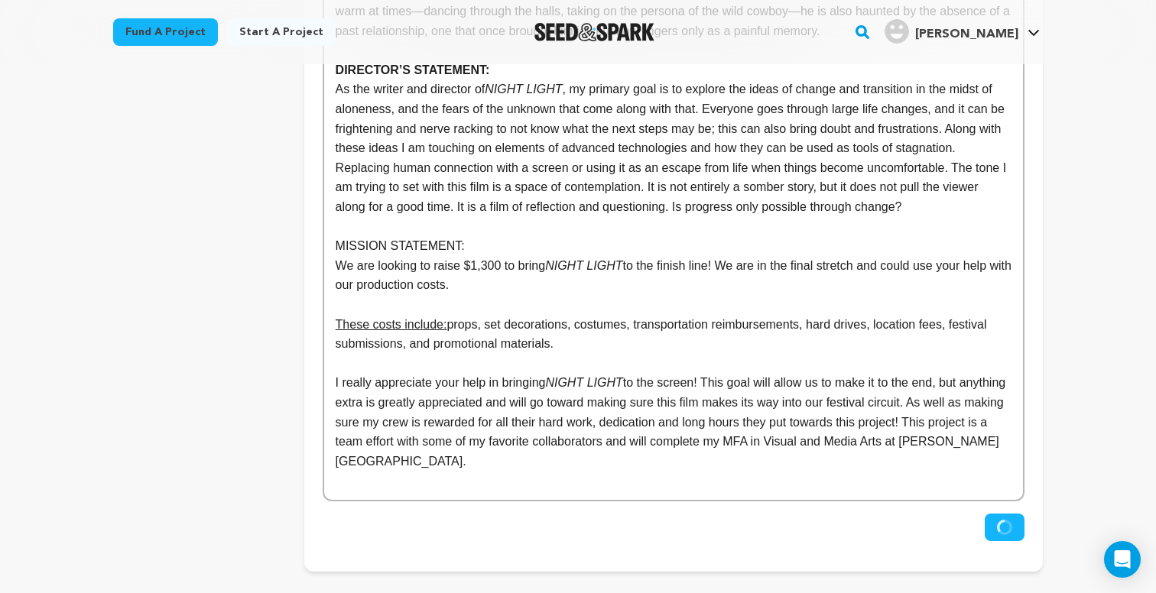
click at [363, 236] on p "MISSION STATEMENT:" at bounding box center [674, 246] width 676 height 20
drag, startPoint x: 415, startPoint y: 235, endPoint x: 372, endPoint y: 235, distance: 43.6
click at [372, 236] on p "FUNDRAISING STATEMENT:" at bounding box center [674, 246] width 676 height 20
drag, startPoint x: 469, startPoint y: 235, endPoint x: 337, endPoint y: 233, distance: 131.5
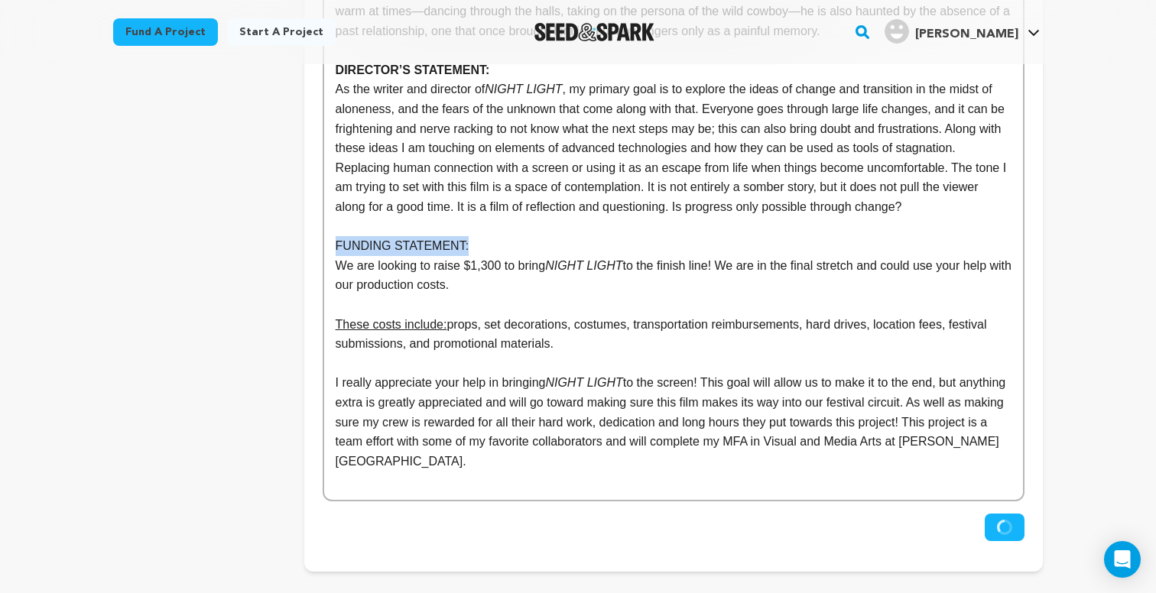
click at [337, 236] on p "FUNDING STATEMENT:" at bounding box center [674, 246] width 676 height 20
click at [497, 277] on p "We are looking to raise $1,300 to bring NIGHT LIGHT to the finish line! We are …" at bounding box center [674, 275] width 676 height 39
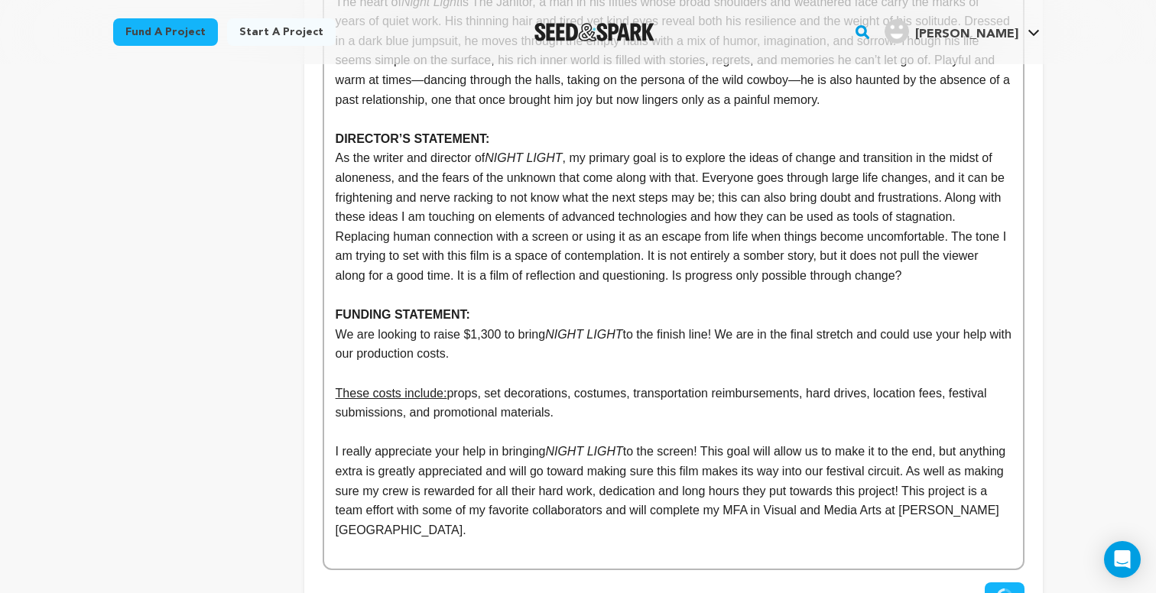
scroll to position [1349, 0]
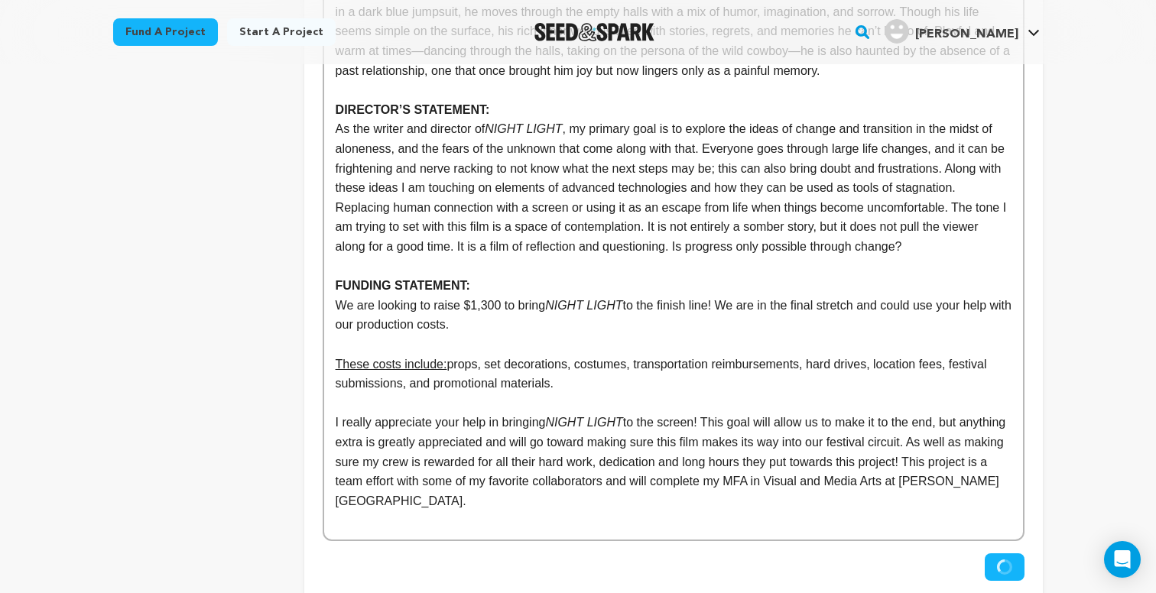
click at [1099, 288] on div "Back to Project Dashboard Edit Project Submit For feedback Submit For feedback …" at bounding box center [578, 134] width 1156 height 2839
click at [1005, 561] on circle "submit" at bounding box center [1004, 567] width 13 height 13
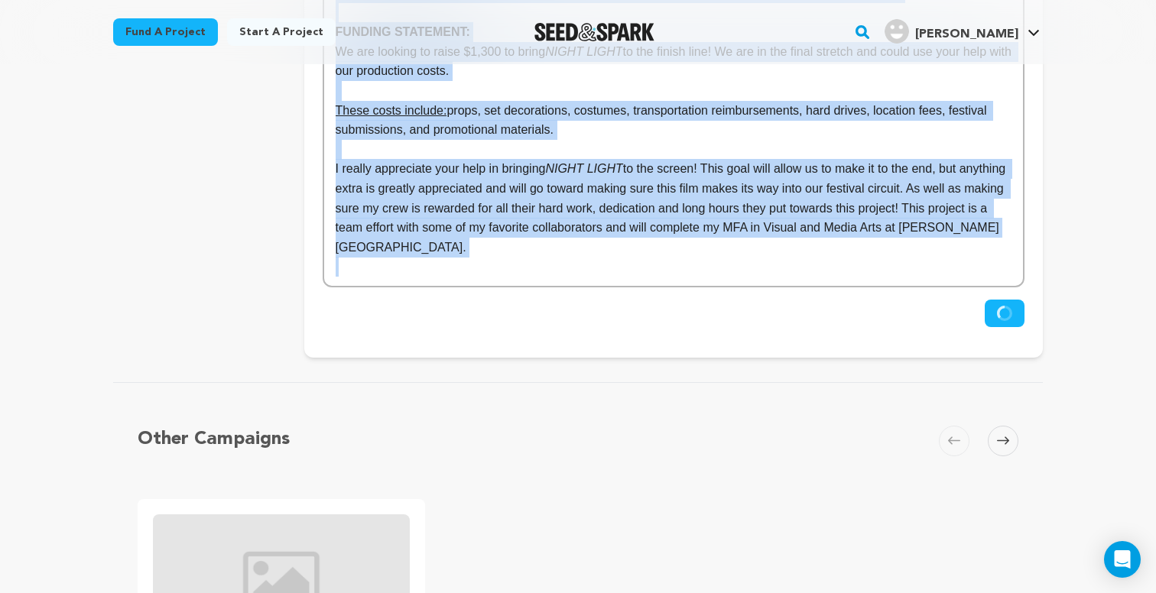
scroll to position [1618, 0]
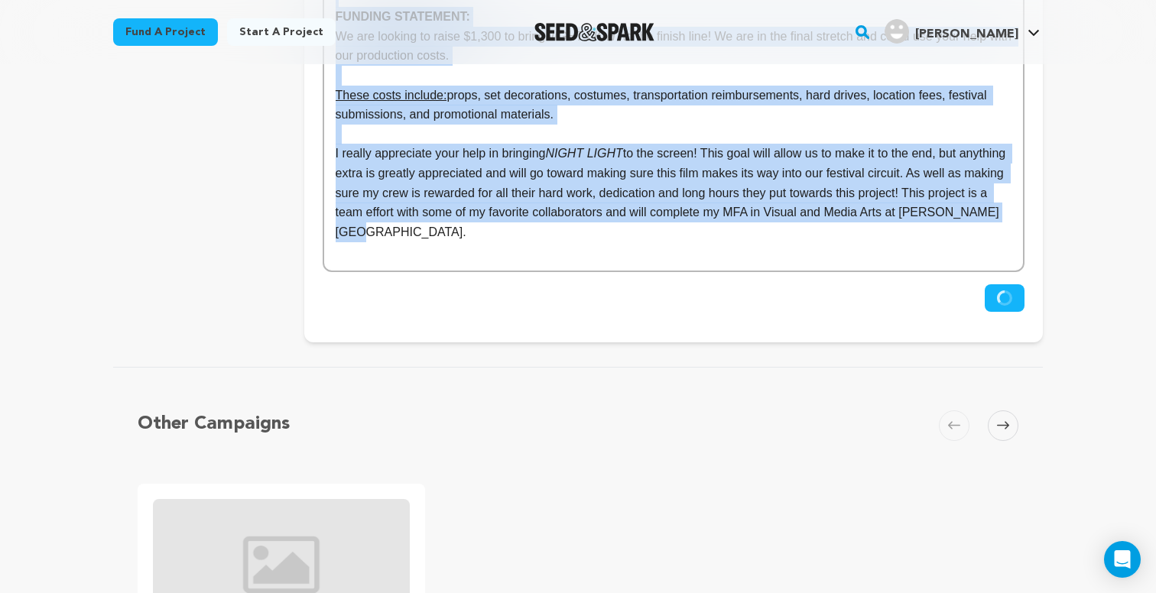
drag, startPoint x: 335, startPoint y: 214, endPoint x: 594, endPoint y: 213, distance: 259.2
copy div "MISSION STATEMENT: Night Light is a deeply human story about memory, regret, an…"
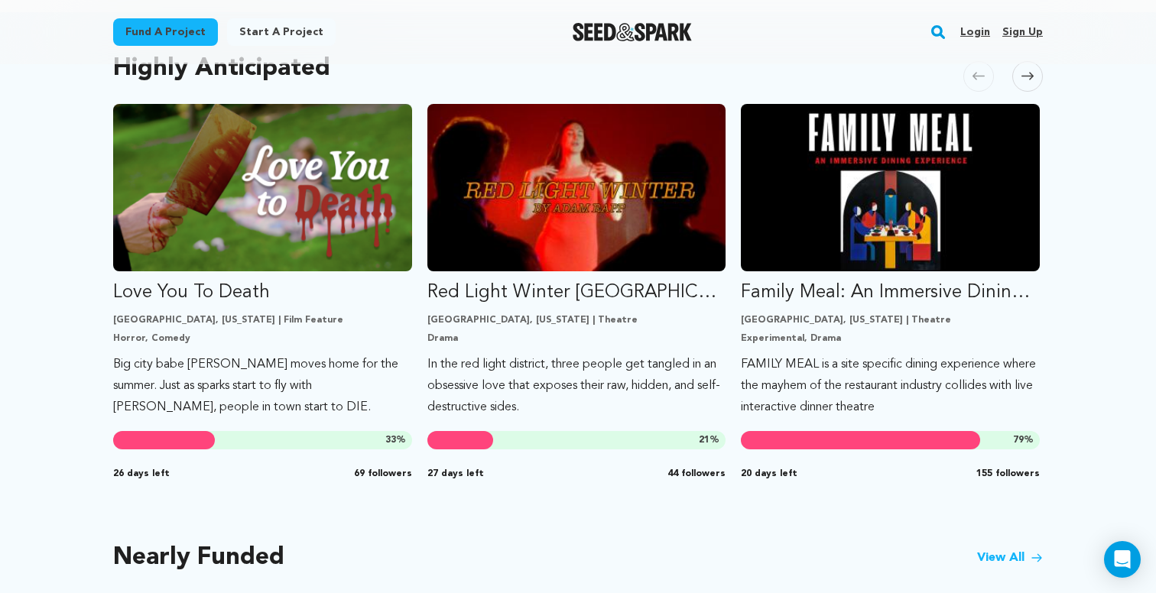
scroll to position [757, 0]
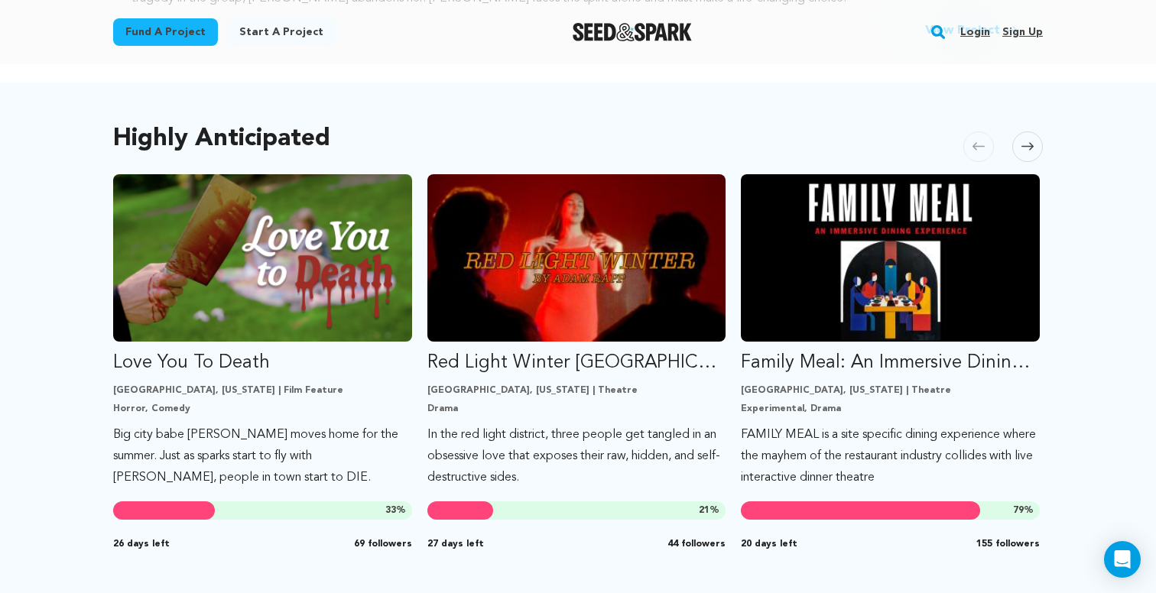
click at [278, 28] on link "Start a project" at bounding box center [281, 32] width 109 height 28
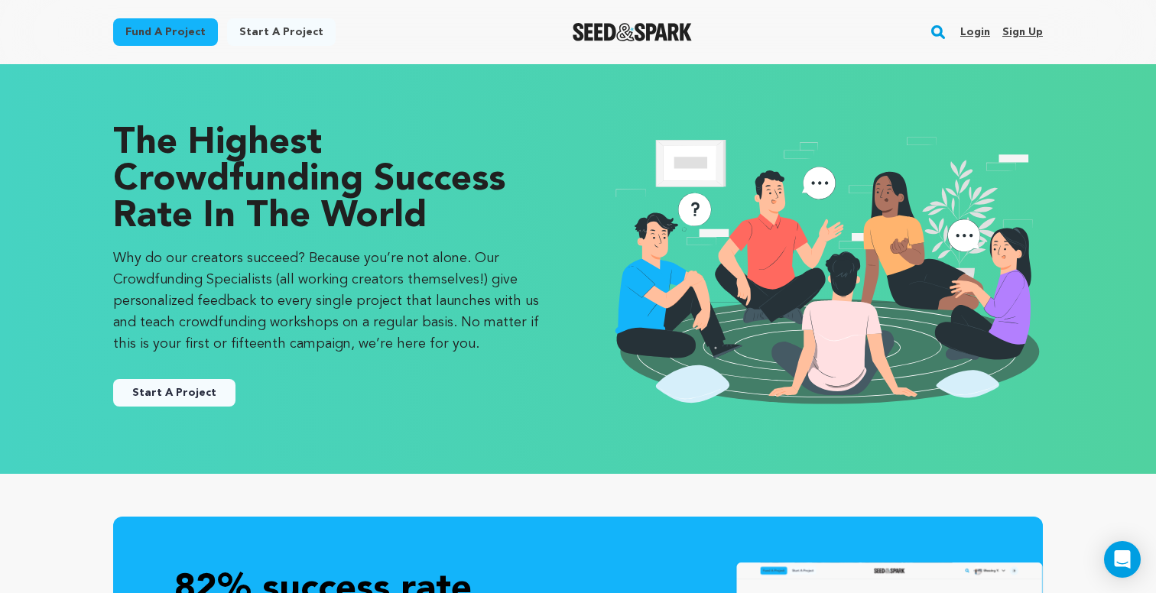
click at [982, 34] on link "Login" at bounding box center [975, 32] width 30 height 24
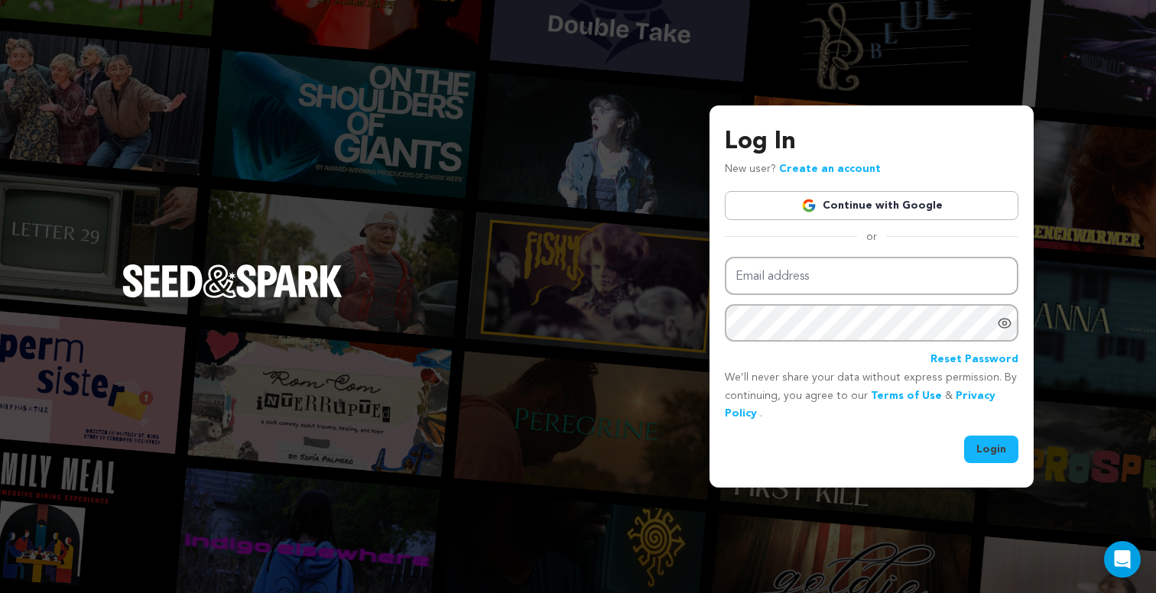
click at [875, 204] on link "Continue with Google" at bounding box center [872, 205] width 294 height 29
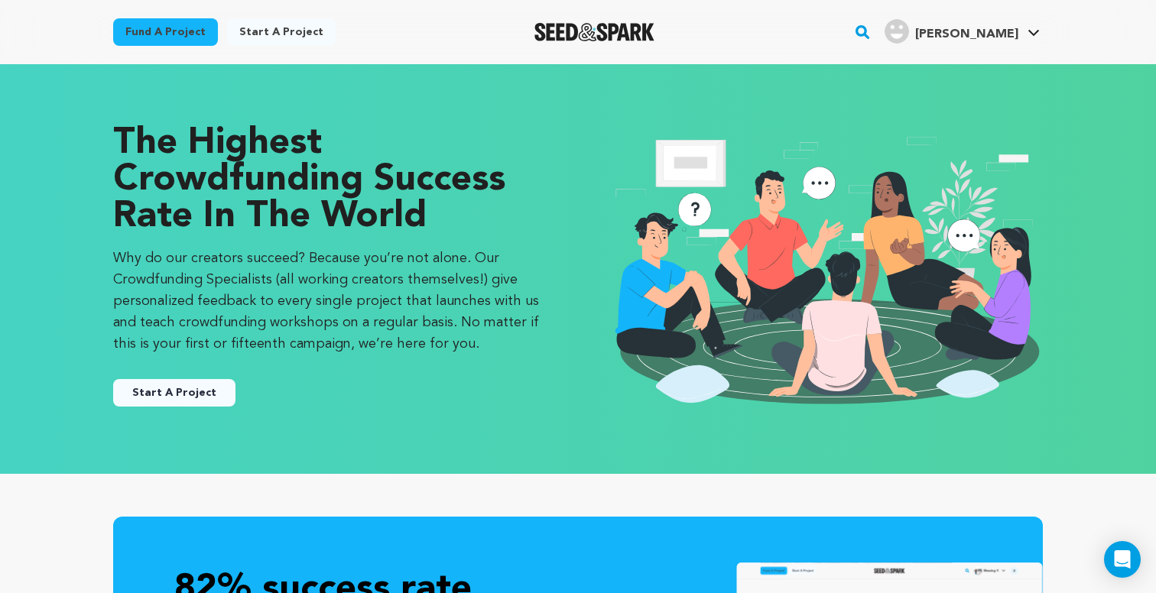
click at [286, 36] on link "Start a project" at bounding box center [281, 32] width 109 height 28
click at [198, 394] on button "Start A Project" at bounding box center [174, 393] width 122 height 28
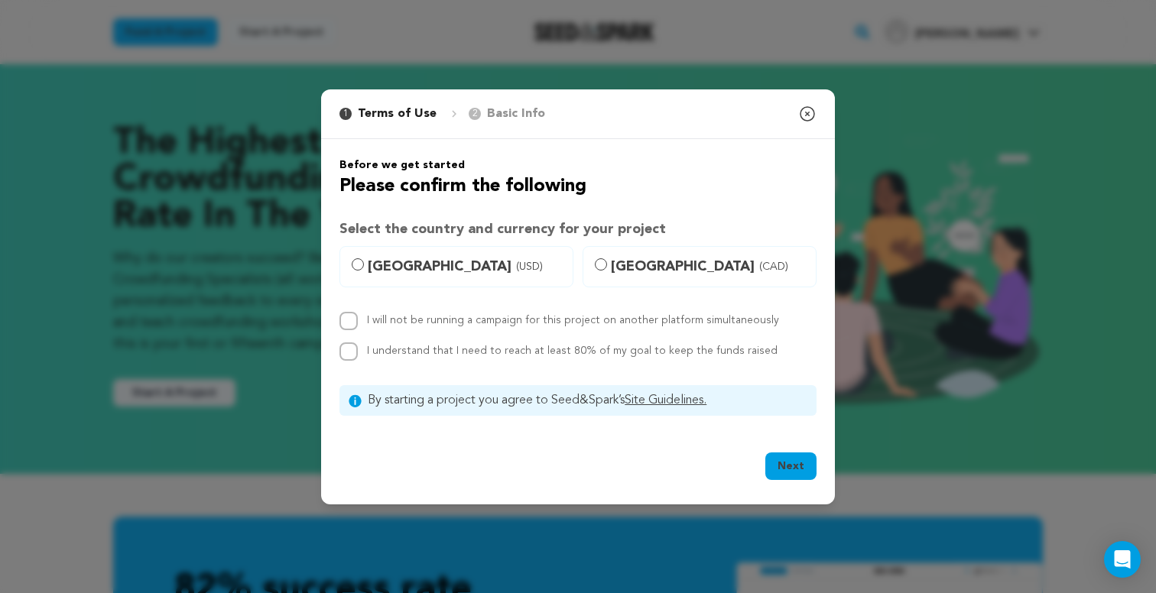
click at [808, 115] on icon "button" at bounding box center [807, 114] width 18 height 18
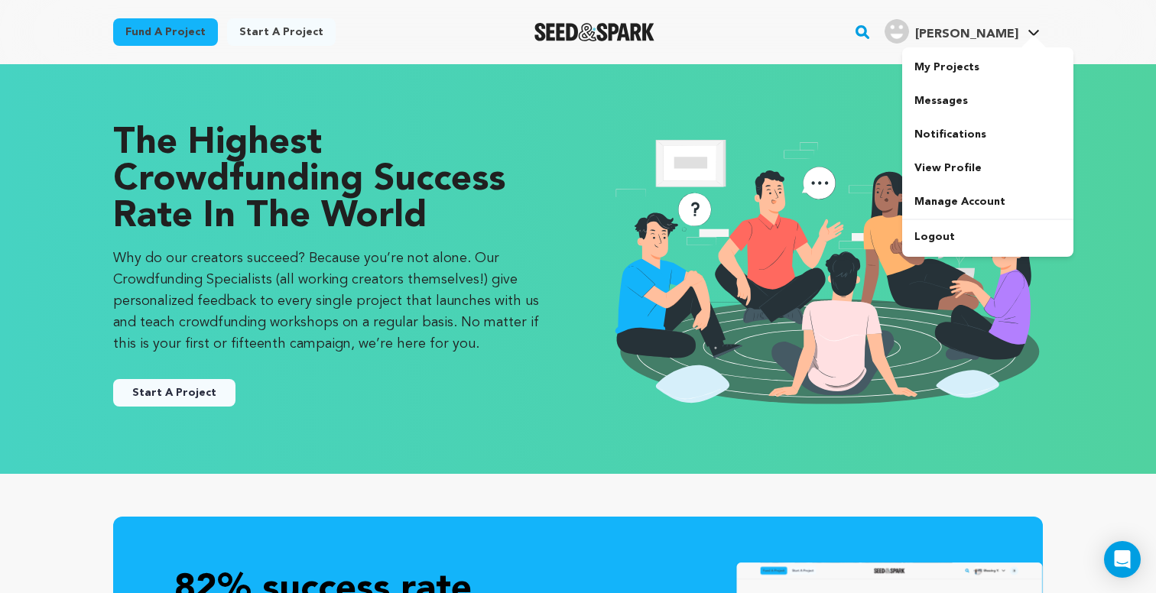
click at [1023, 32] on link "Smith E. Smith E." at bounding box center [961, 30] width 161 height 28
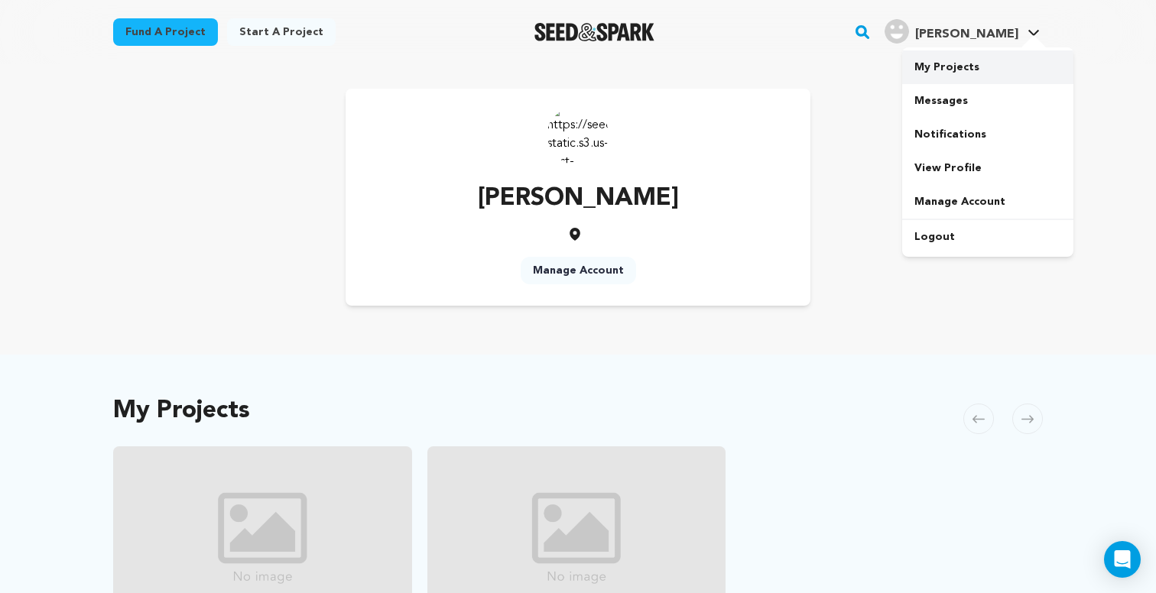
click at [957, 63] on link "My Projects" at bounding box center [987, 67] width 171 height 34
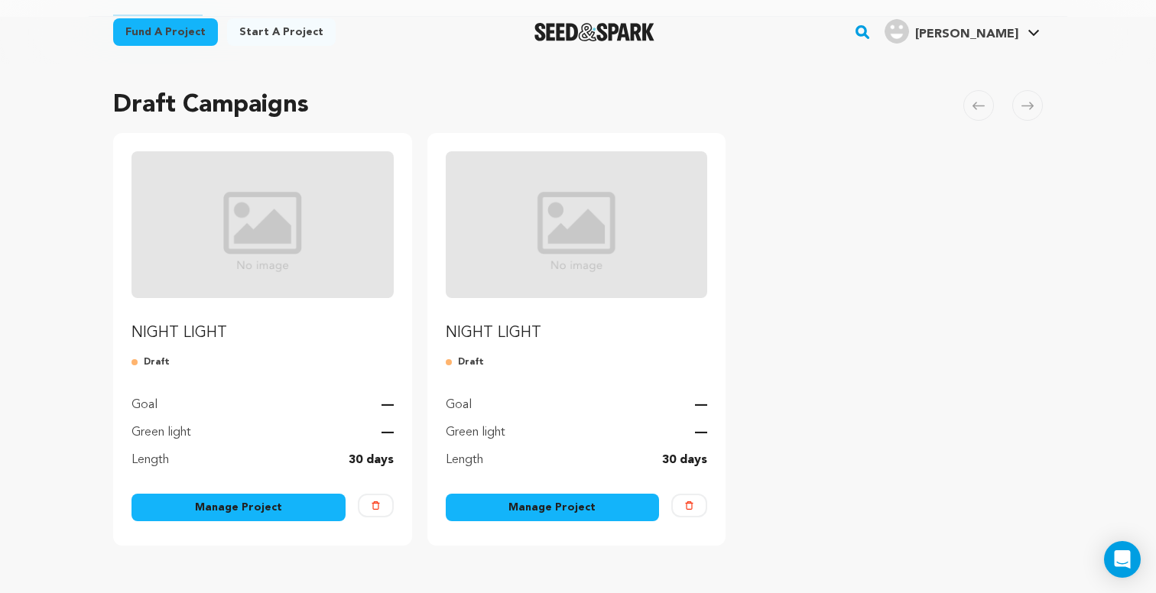
scroll to position [67, 0]
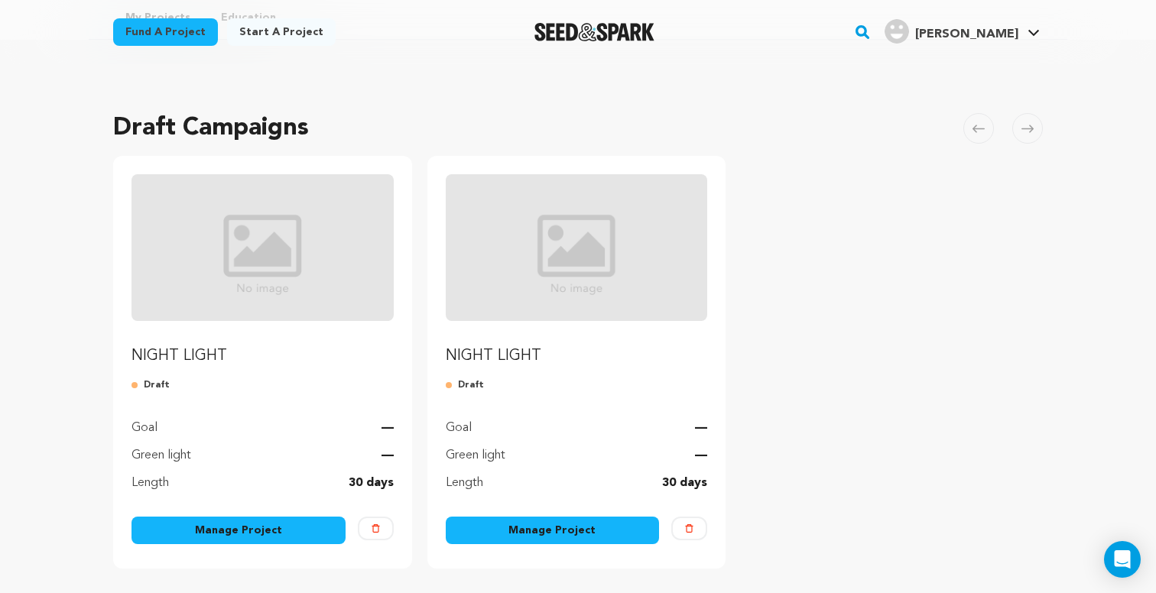
click at [272, 254] on img "Fund NIGHT LIGHT" at bounding box center [262, 247] width 262 height 147
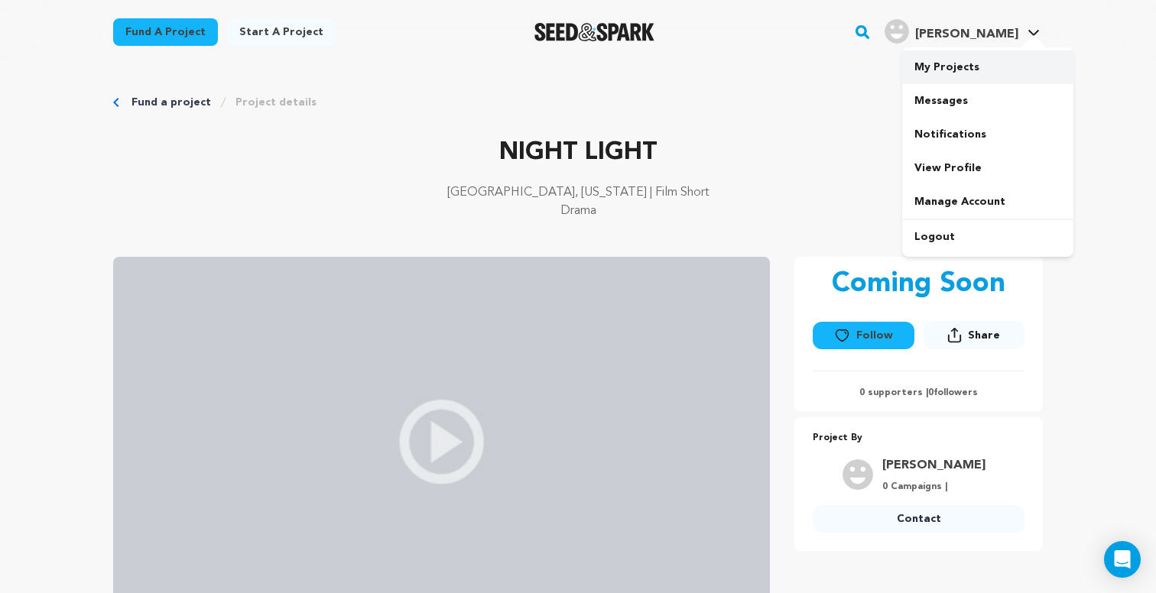
click at [982, 74] on link "My Projects" at bounding box center [987, 67] width 171 height 34
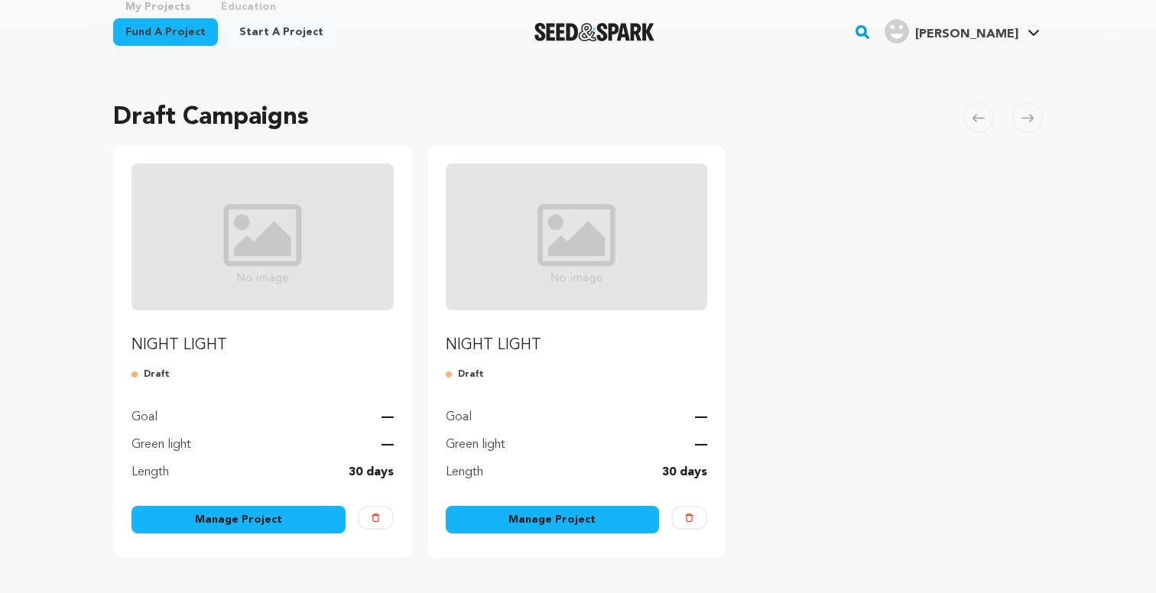
scroll to position [102, 0]
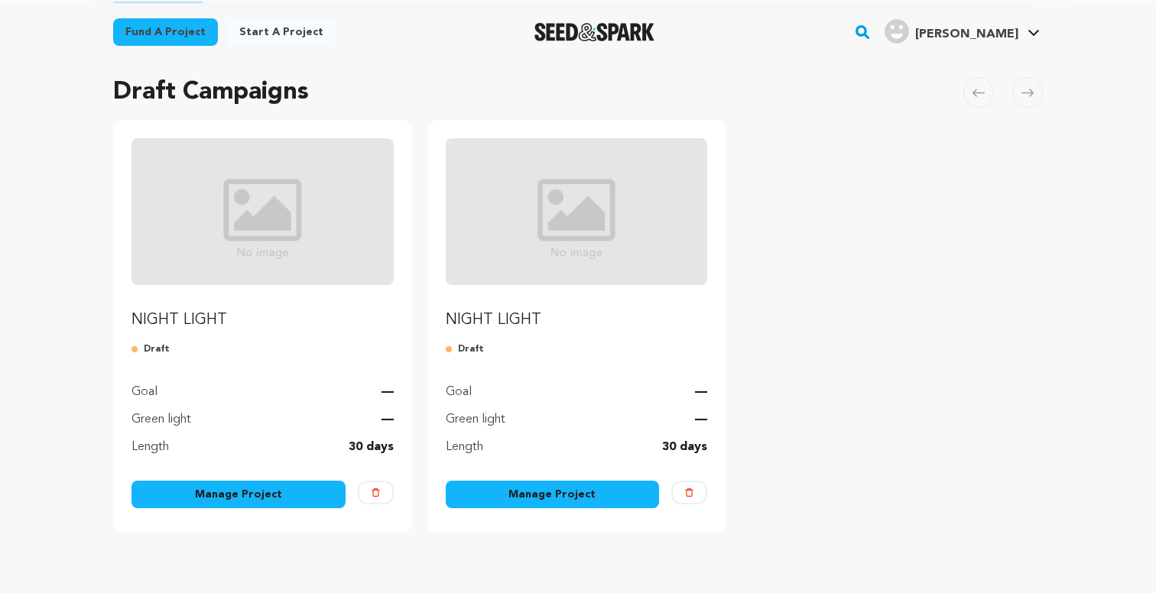
click at [531, 492] on link "Manage Project" at bounding box center [553, 495] width 214 height 28
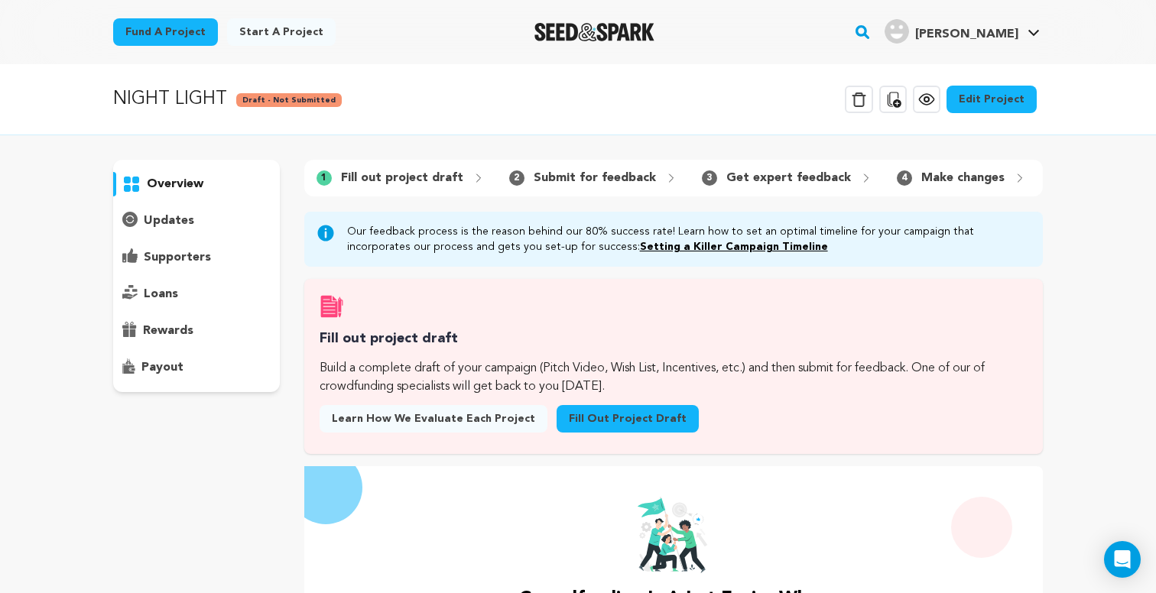
click at [991, 92] on link "Edit Project" at bounding box center [991, 100] width 90 height 28
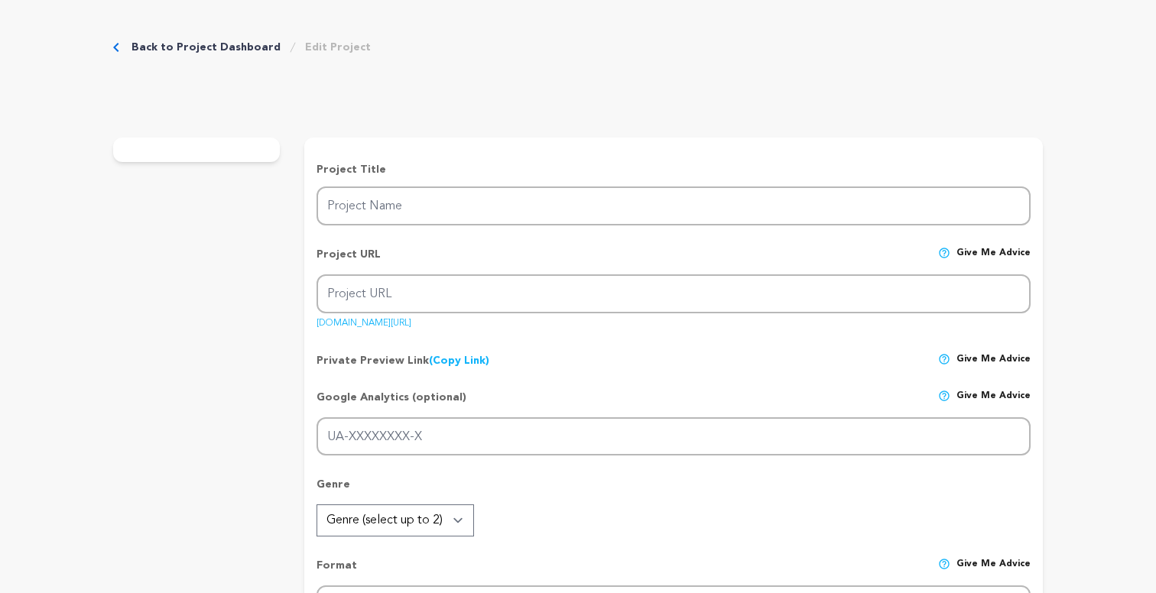
type input "NIGHT LIGHT"
type input "night-light-1"
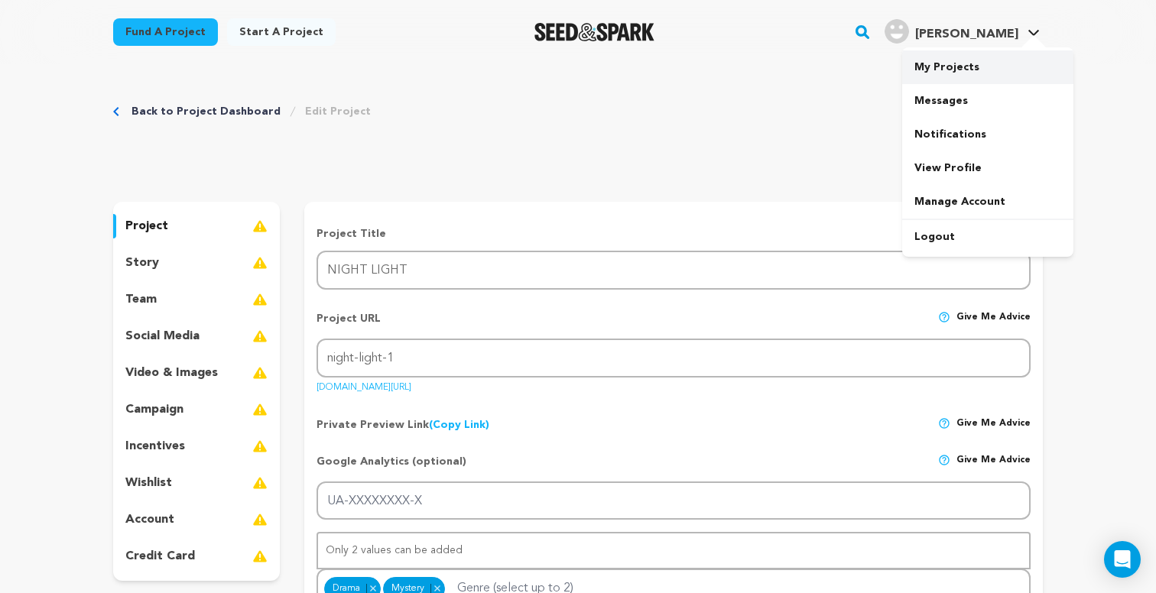
click at [980, 63] on link "My Projects" at bounding box center [987, 67] width 171 height 34
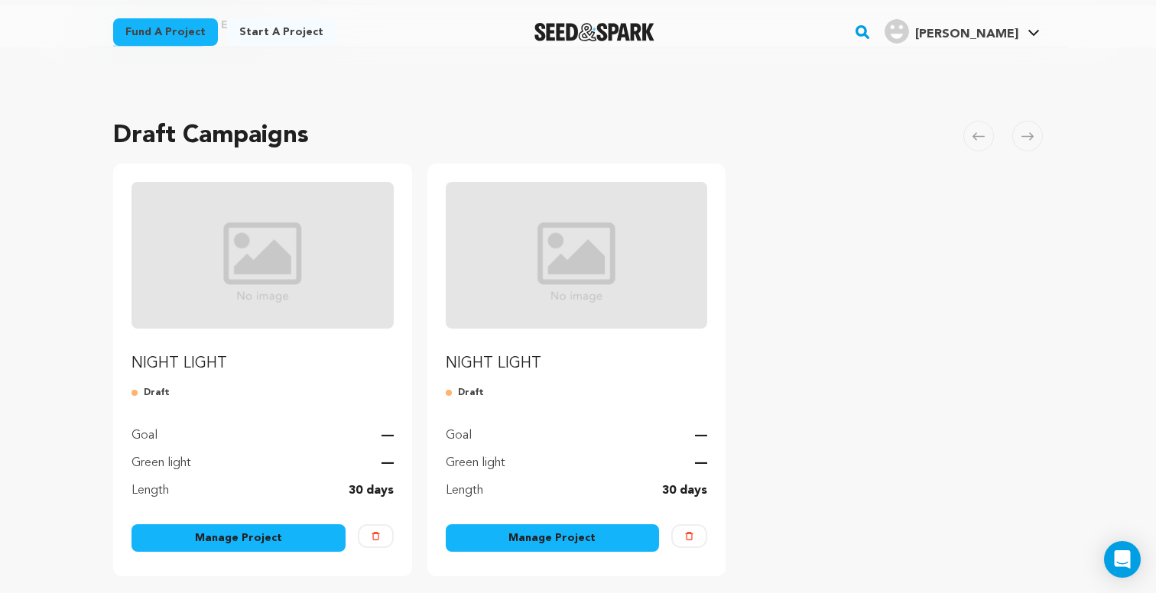
scroll to position [81, 0]
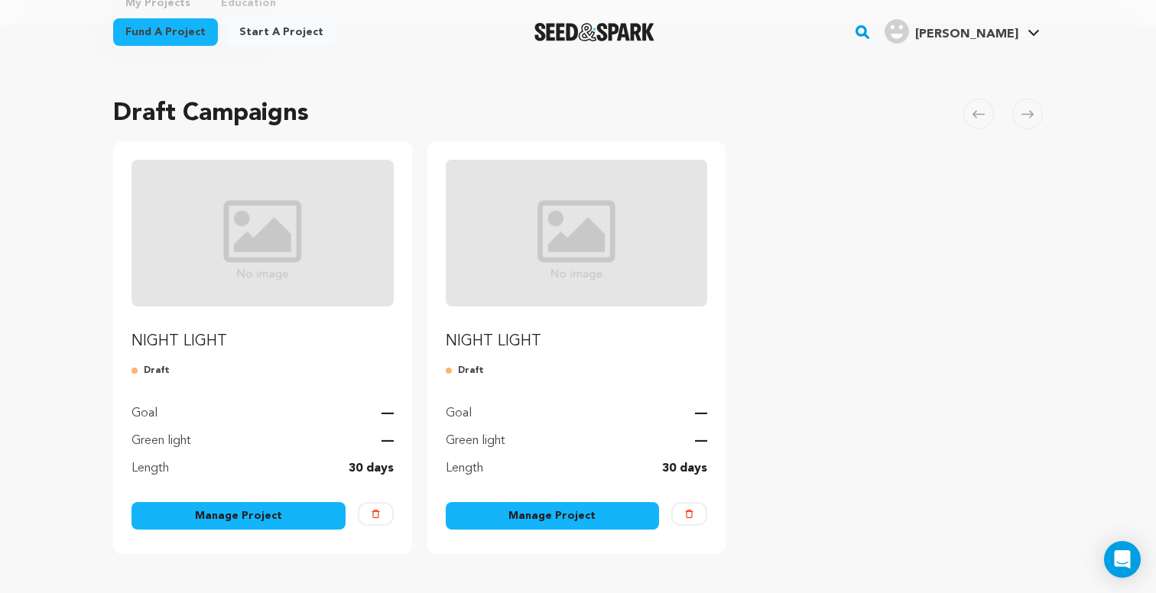
click at [518, 276] on img "Fund NIGHT LIGHT" at bounding box center [577, 233] width 262 height 147
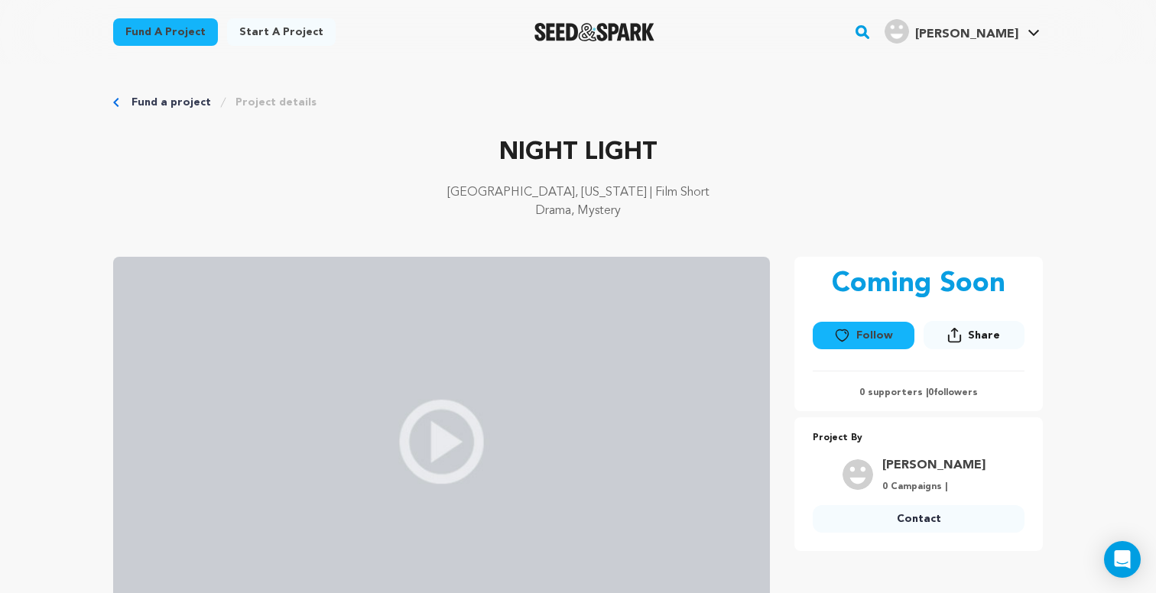
click at [779, 115] on div "Fund a project Project details NIGHT LIGHT [GEOGRAPHIC_DATA], [US_STATE] | Film…" at bounding box center [578, 504] width 978 height 881
click at [177, 105] on link "Fund a project" at bounding box center [171, 102] width 80 height 15
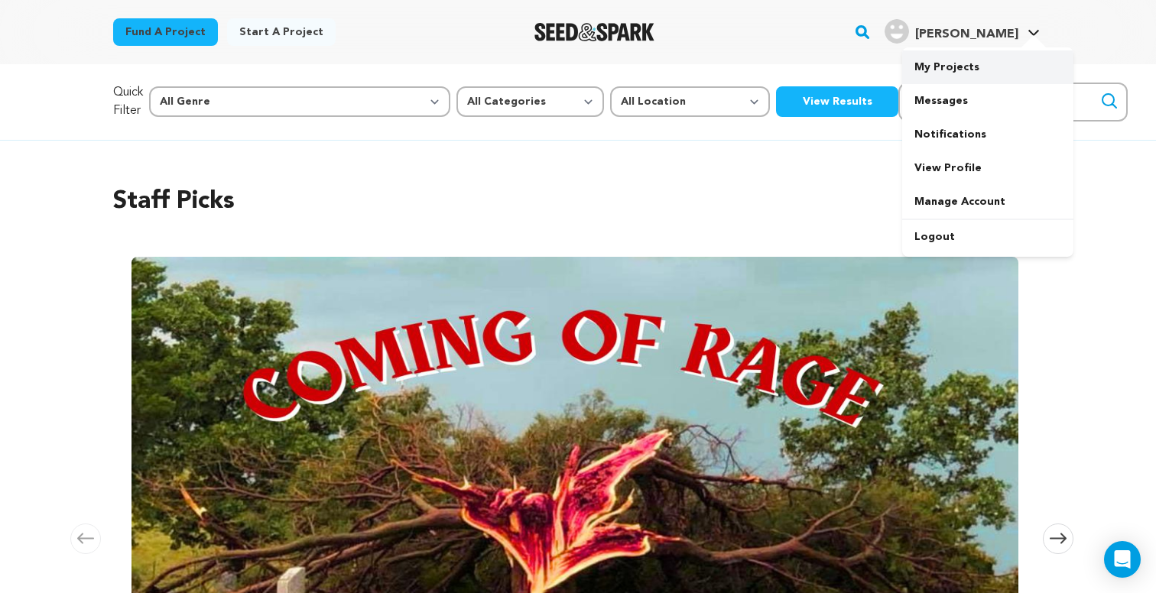
click at [1006, 64] on link "My Projects" at bounding box center [987, 67] width 171 height 34
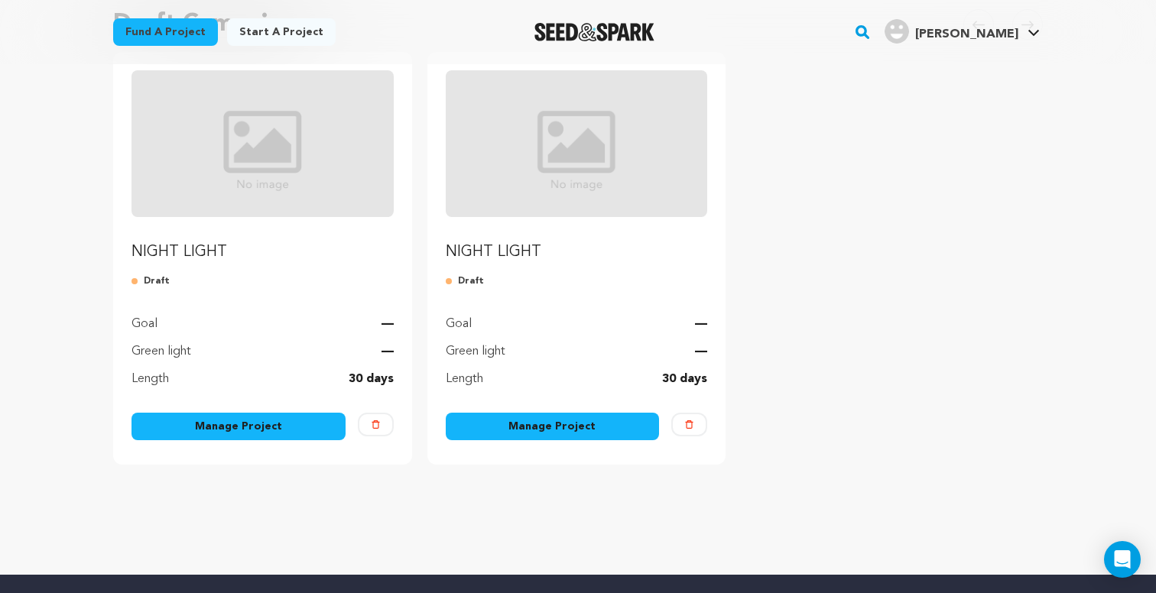
scroll to position [176, 0]
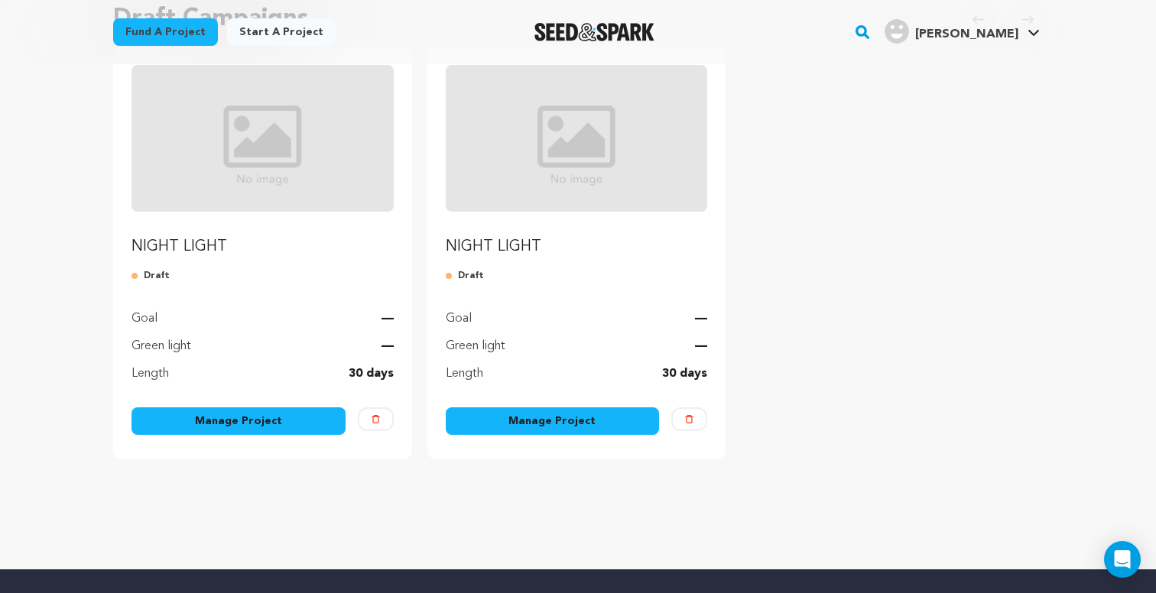
click at [553, 425] on link "Manage Project" at bounding box center [553, 421] width 214 height 28
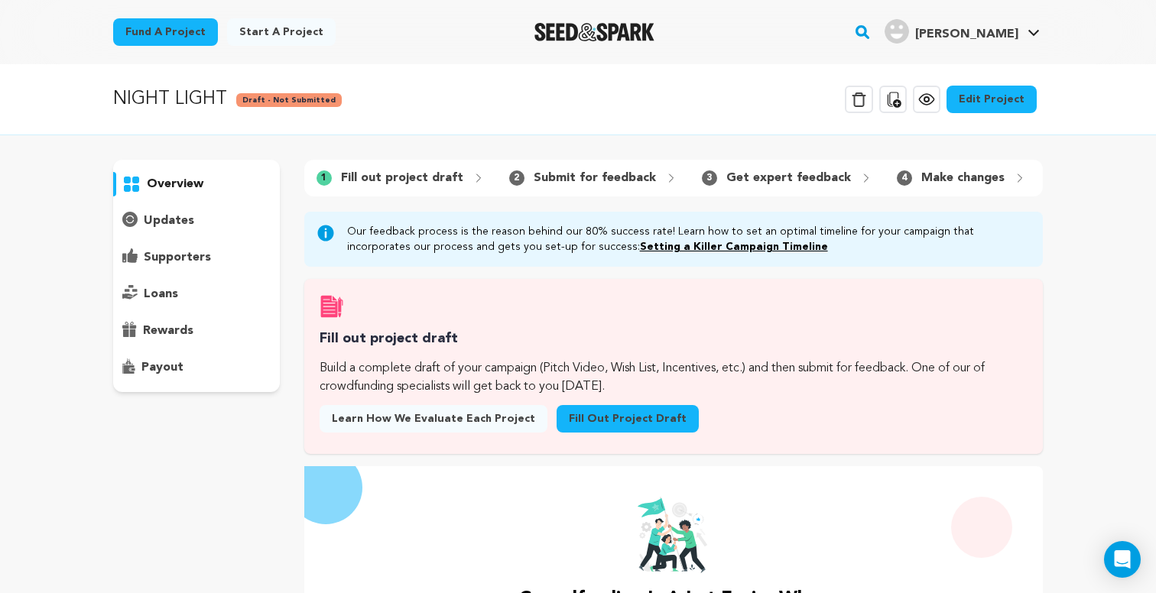
click at [992, 100] on link "Edit Project" at bounding box center [991, 100] width 90 height 28
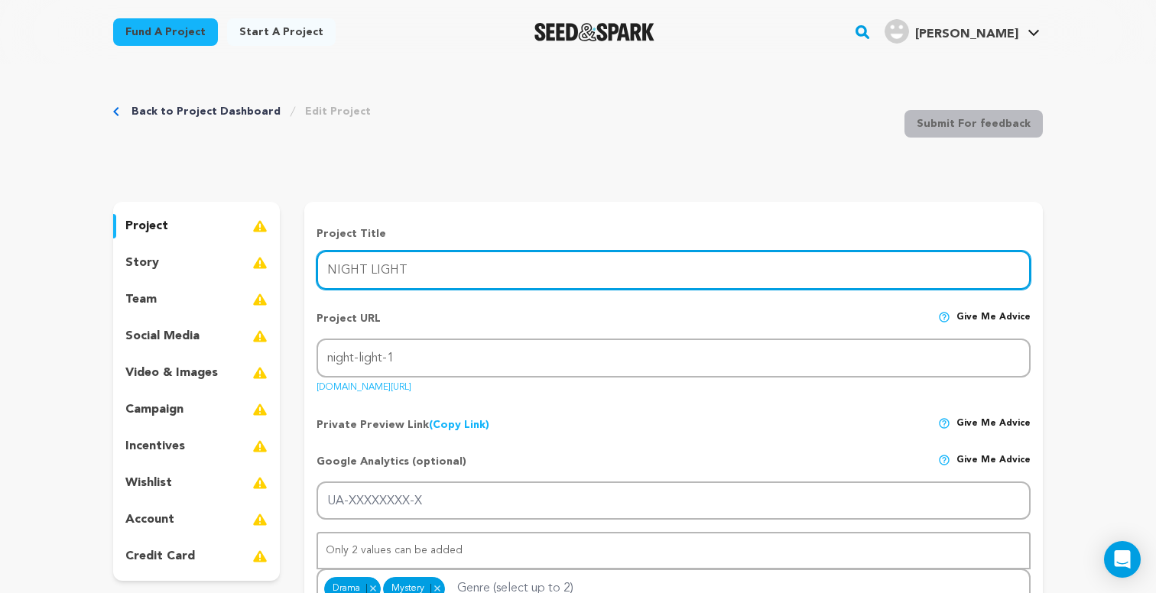
click at [581, 275] on input "NIGHT LIGHT" at bounding box center [673, 270] width 714 height 39
type input "NIGHT LIGHT (Phase 2)"
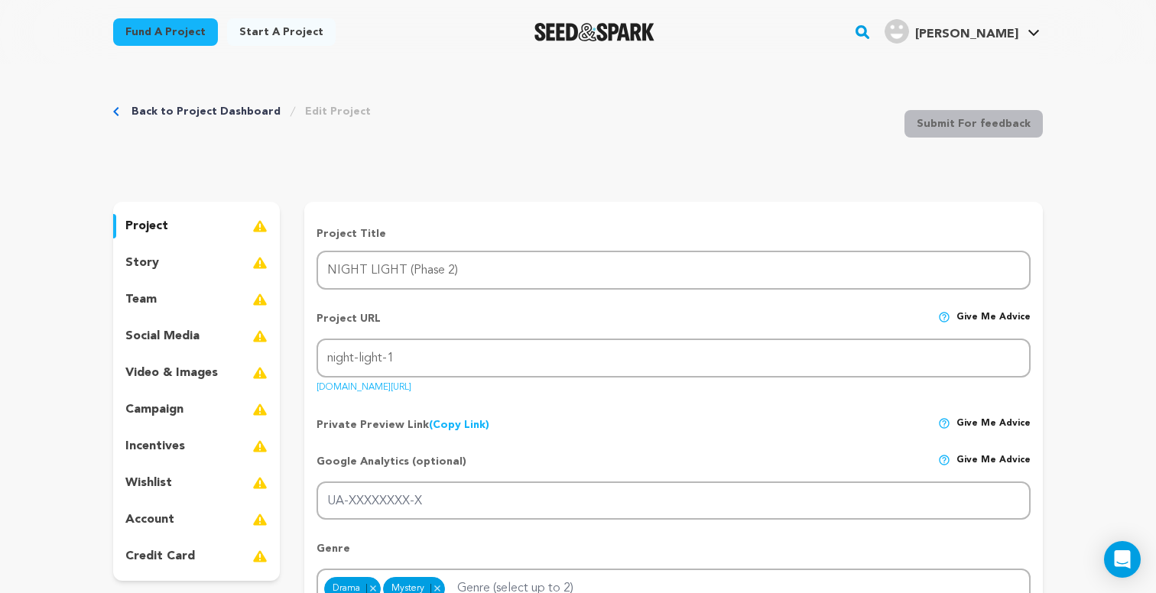
click at [183, 253] on div "story" at bounding box center [196, 263] width 167 height 24
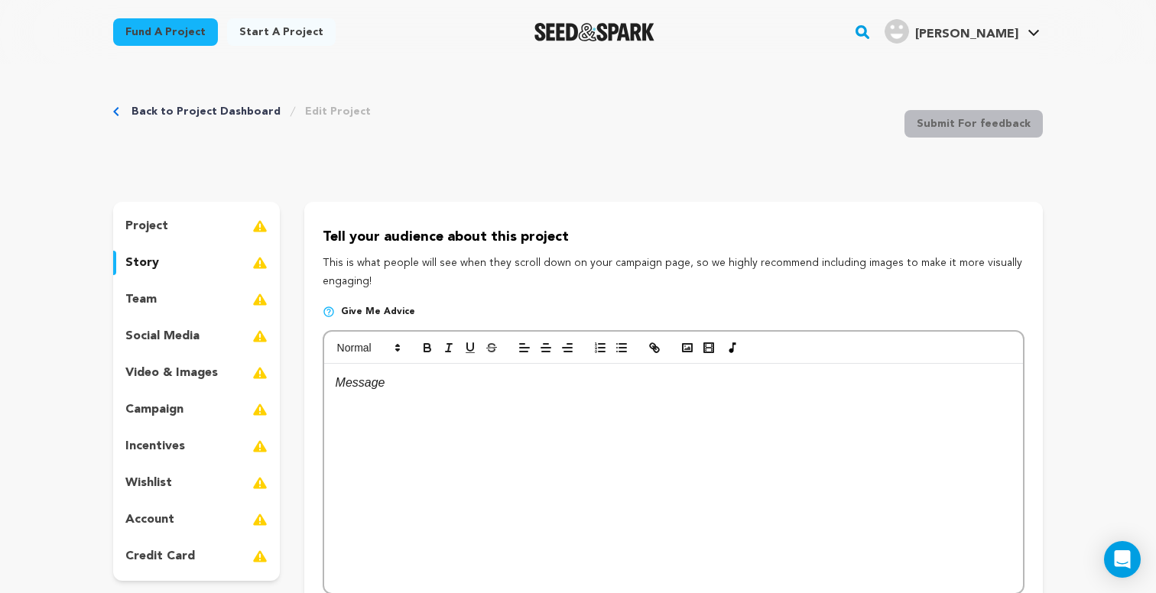
click at [492, 391] on p at bounding box center [674, 383] width 676 height 20
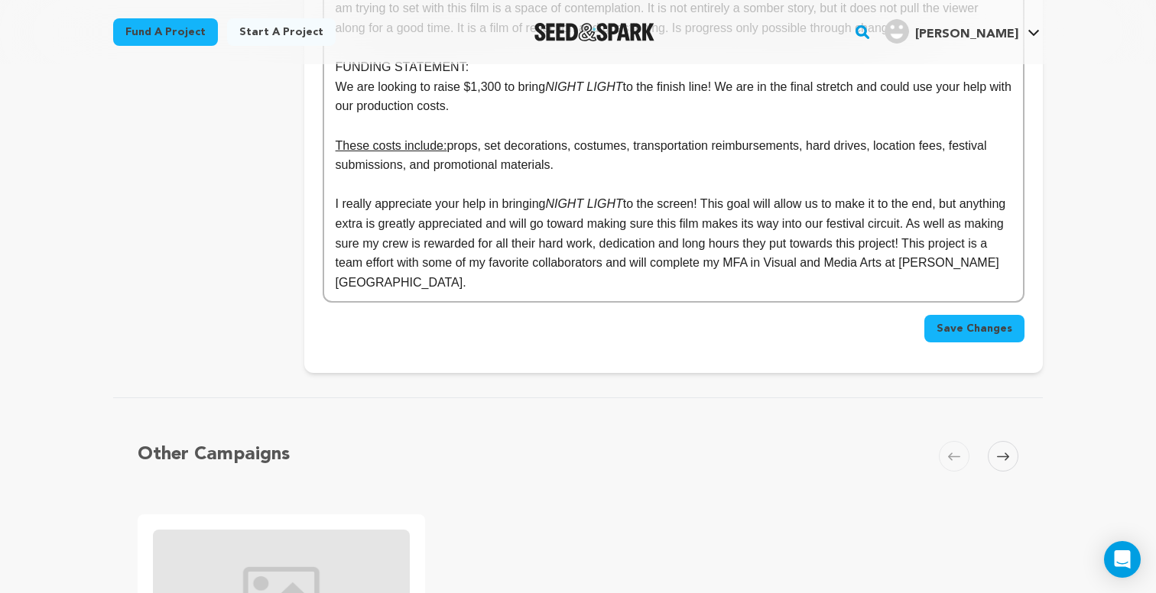
scroll to position [1571, 0]
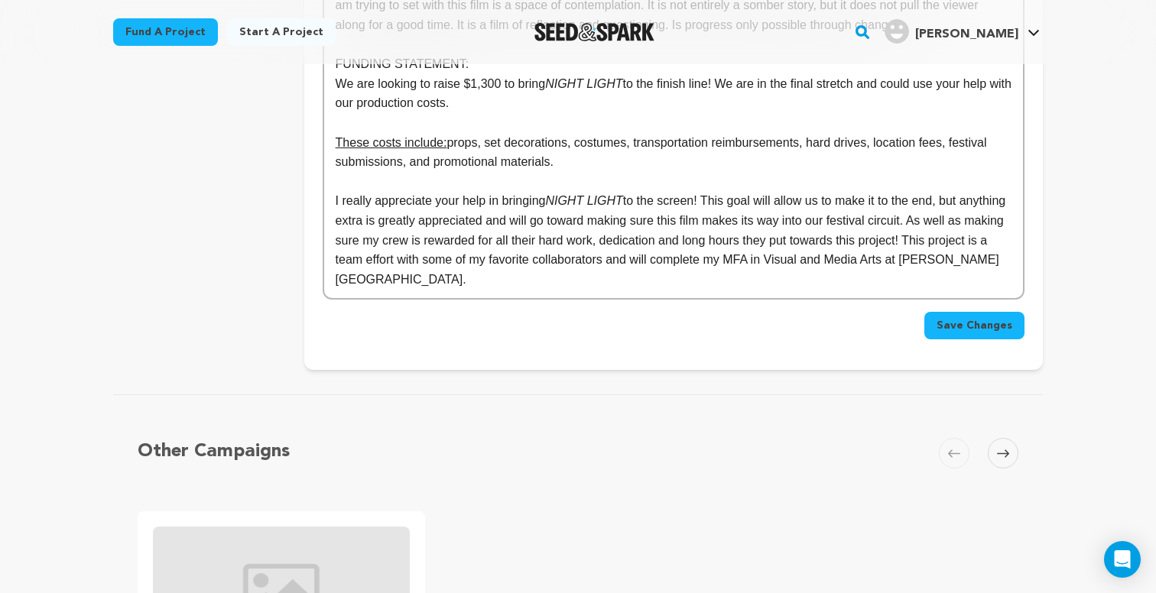
click at [938, 312] on button "Save Changes" at bounding box center [974, 326] width 100 height 28
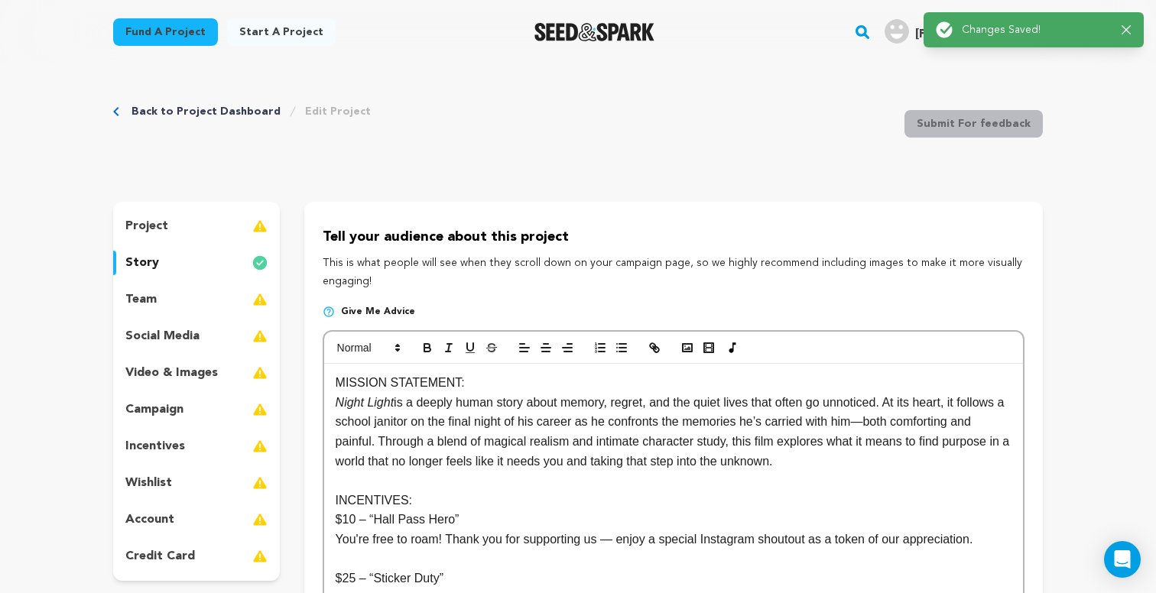
scroll to position [0, 0]
click at [229, 229] on div "project" at bounding box center [196, 226] width 167 height 24
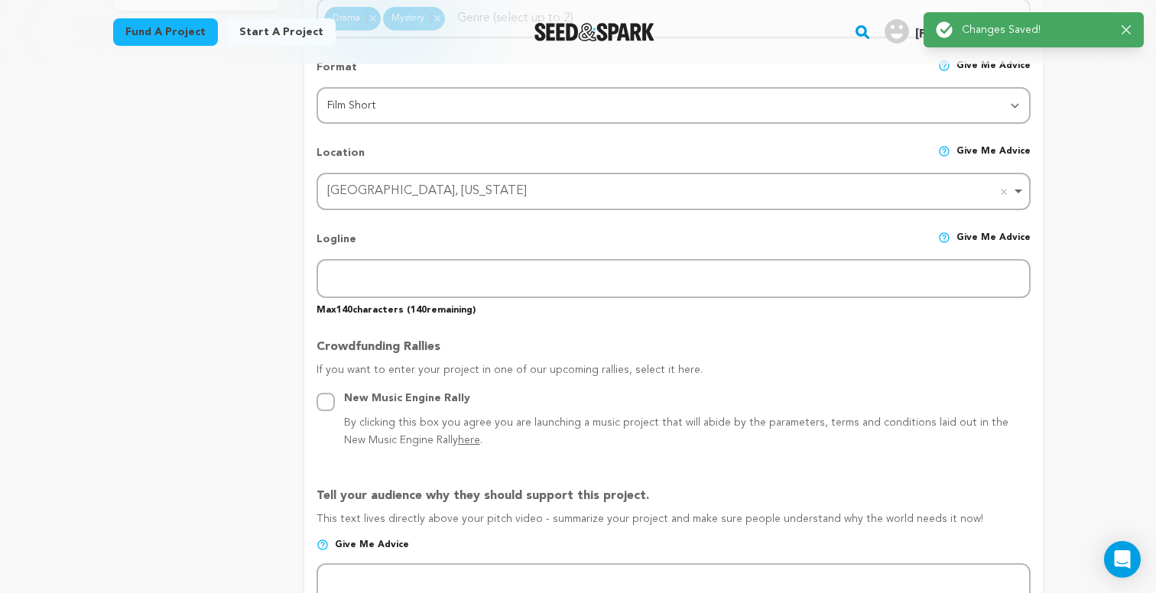
scroll to position [573, 0]
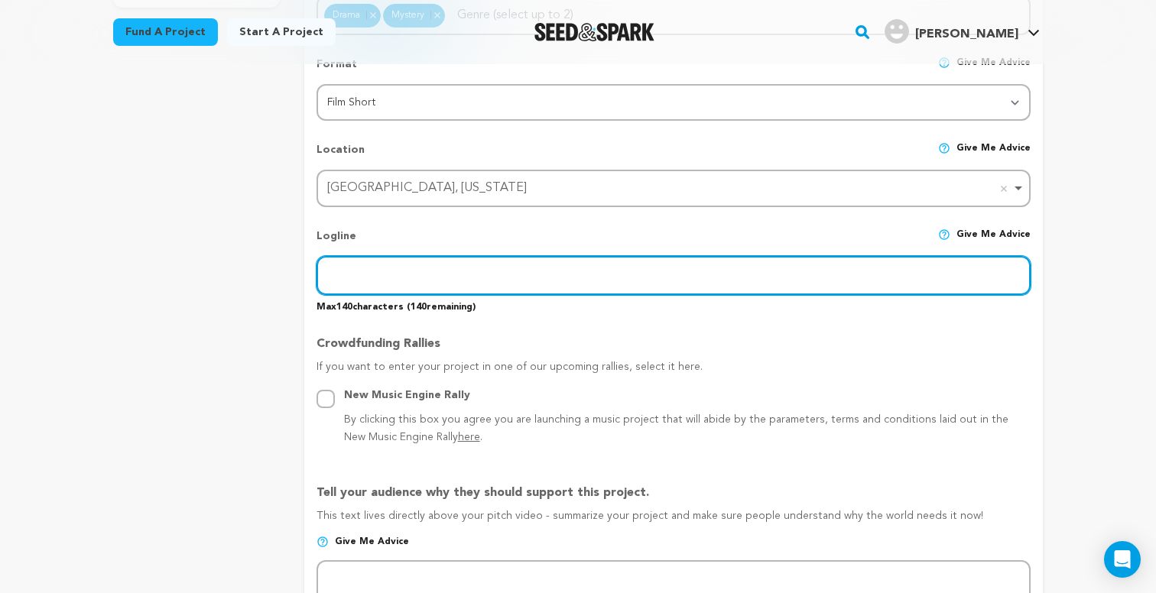
click at [413, 272] on input "text" at bounding box center [673, 275] width 714 height 39
paste input "When a strange alluring light presents itself in his school, a lonely night jan…"
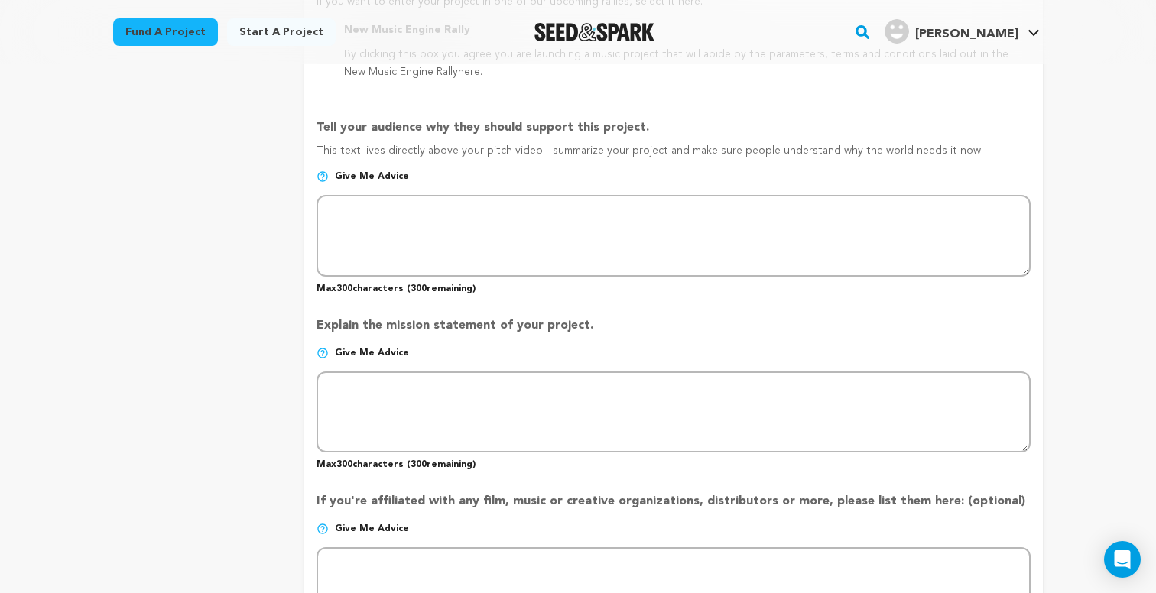
scroll to position [949, 0]
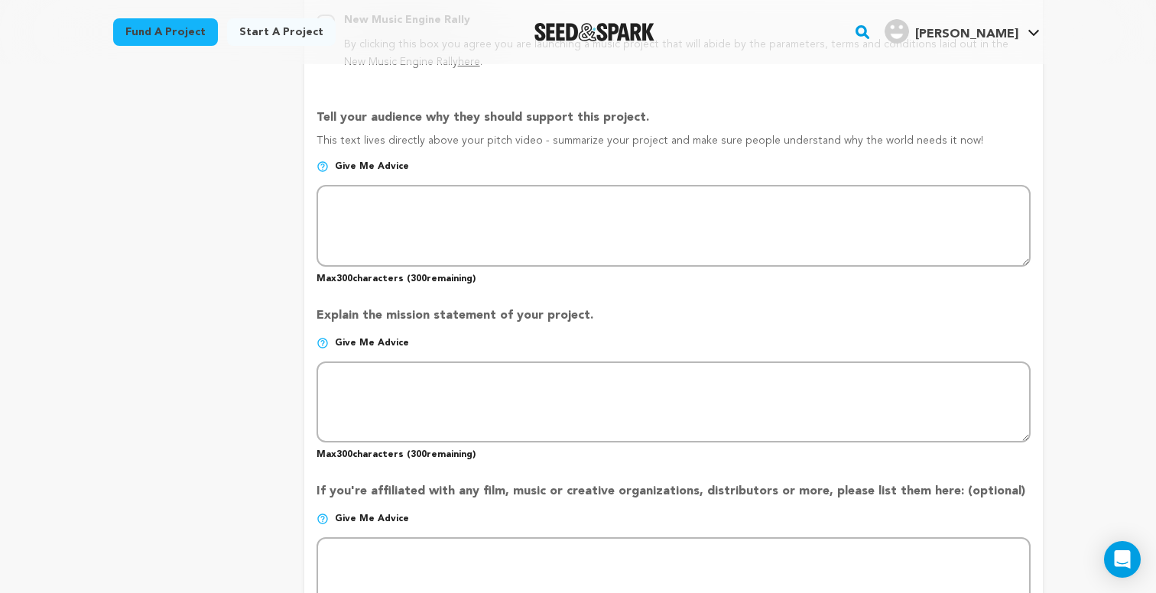
type input "When a strange alluring light presents itself in his school, a lonely night jan…"
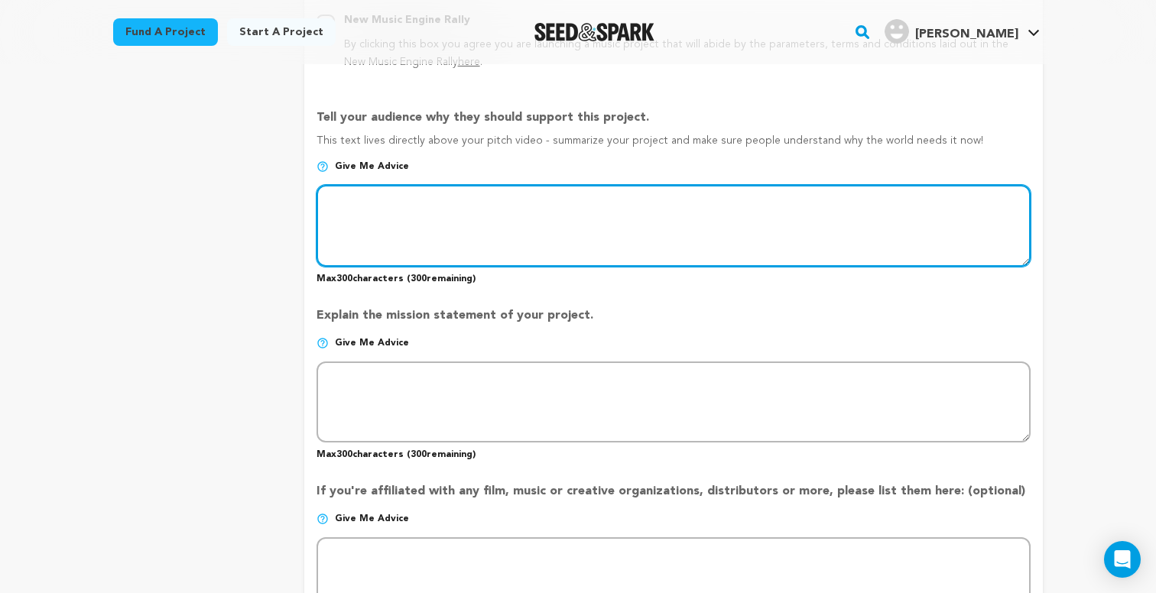
click at [738, 237] on textarea at bounding box center [673, 225] width 714 height 81
paste textarea "NIGHT LIGHT follows a school janitor as he confronts the memories he’s carried …"
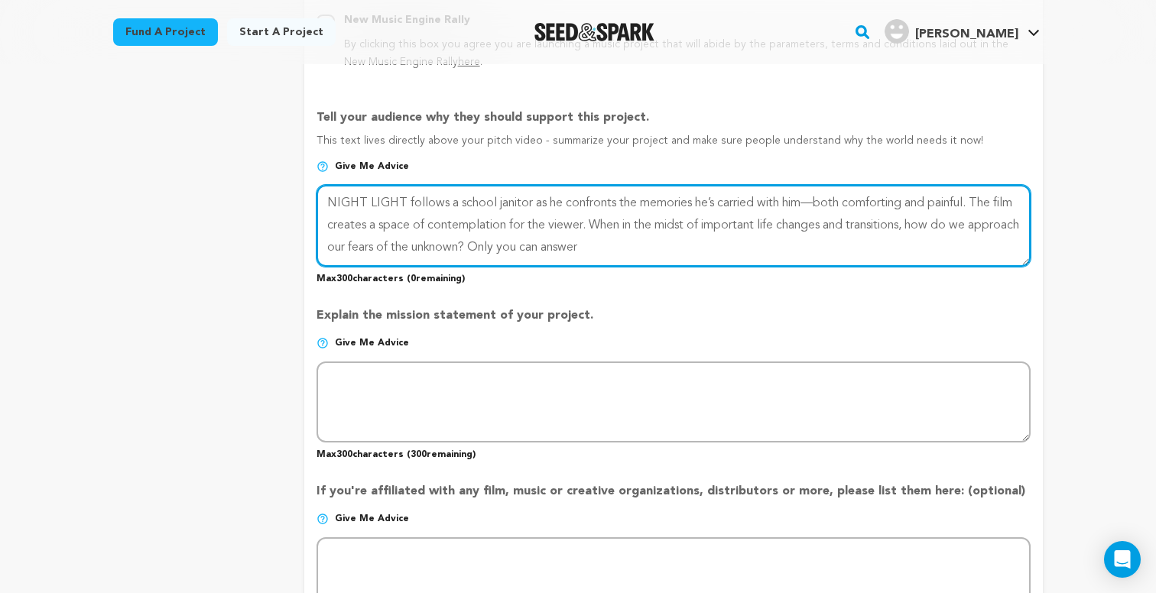
type textarea "NIGHT LIGHT follows a school janitor as he confronts the memories he’s carried …"
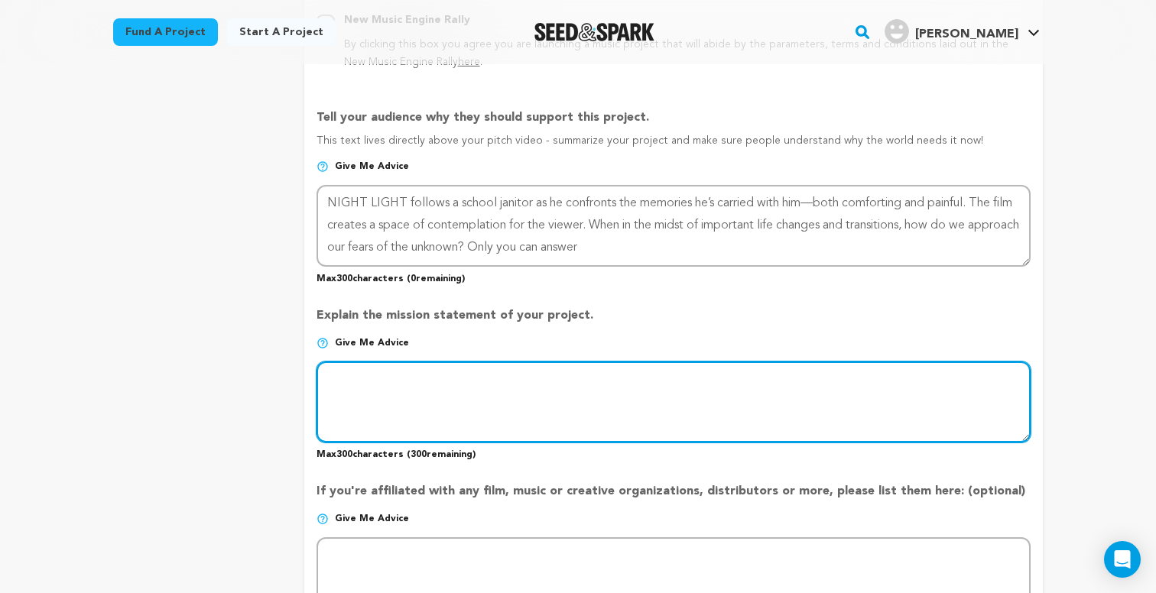
click at [719, 390] on textarea at bounding box center [673, 402] width 714 height 81
paste textarea "My primary goal is to explore ideas of change and transition in the midst of al…"
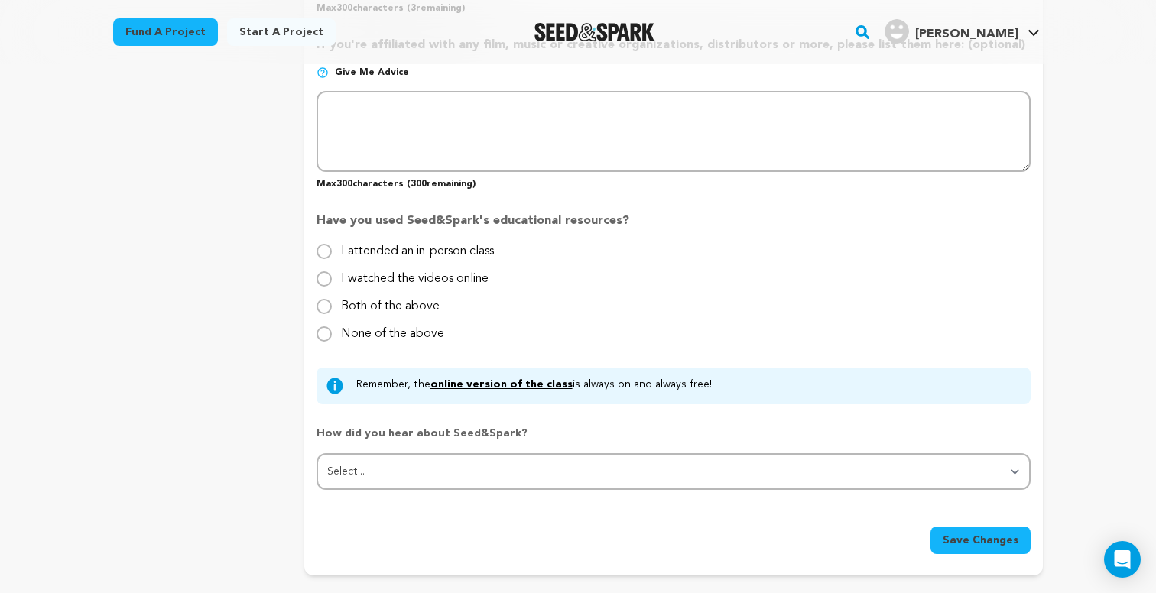
scroll to position [1411, 0]
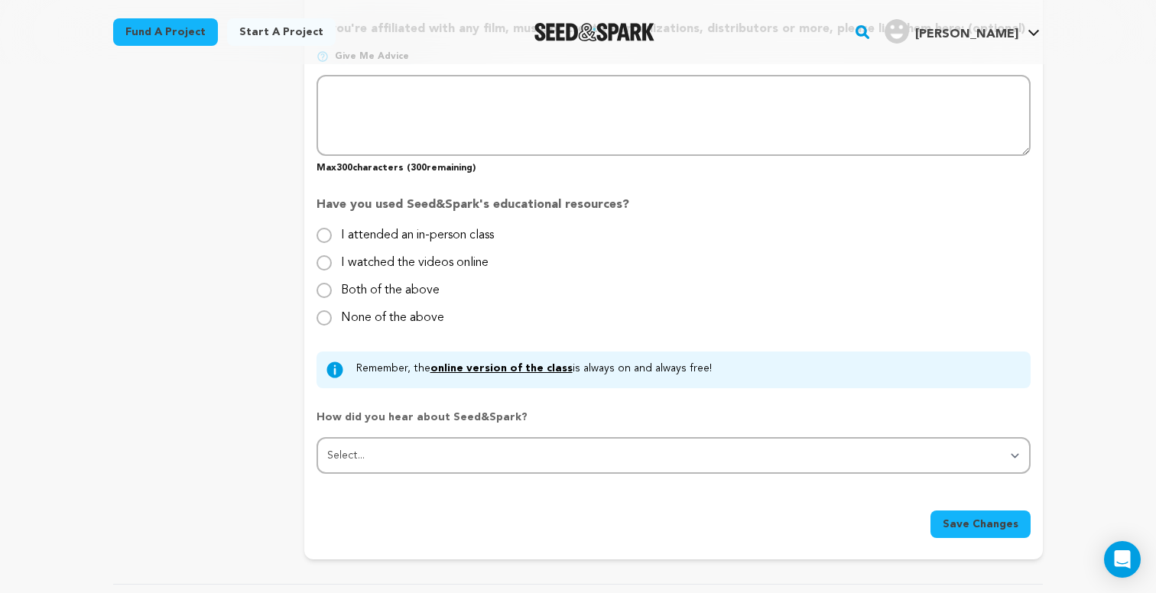
type textarea "My primary goal is to explore ideas of change and transition in the midst of al…"
click at [959, 518] on span "Save Changes" at bounding box center [981, 524] width 76 height 15
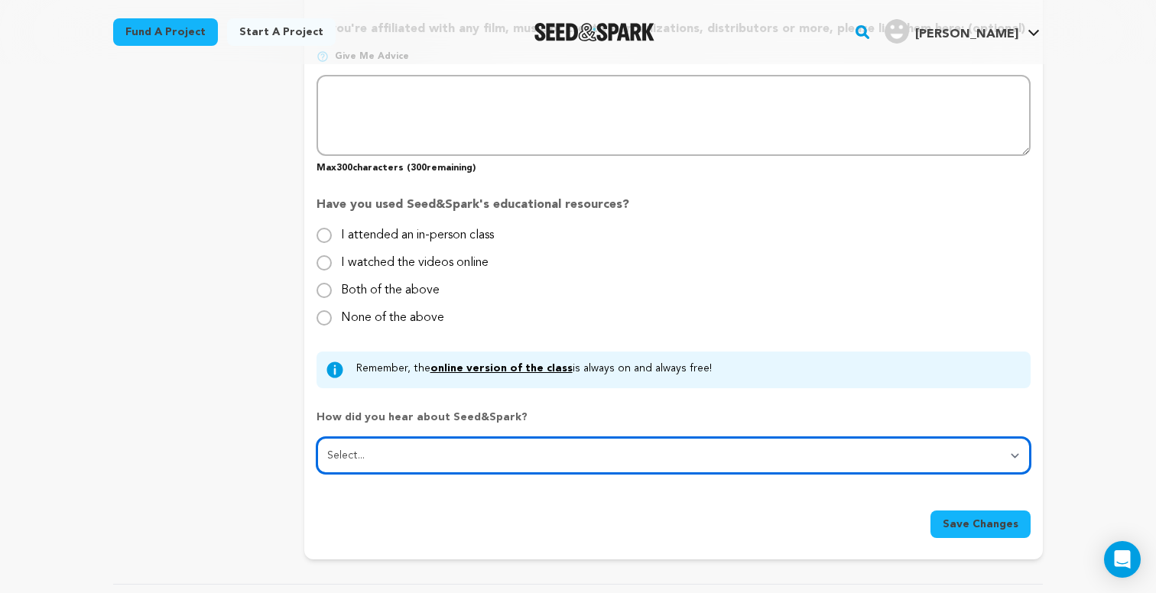
select select "1"
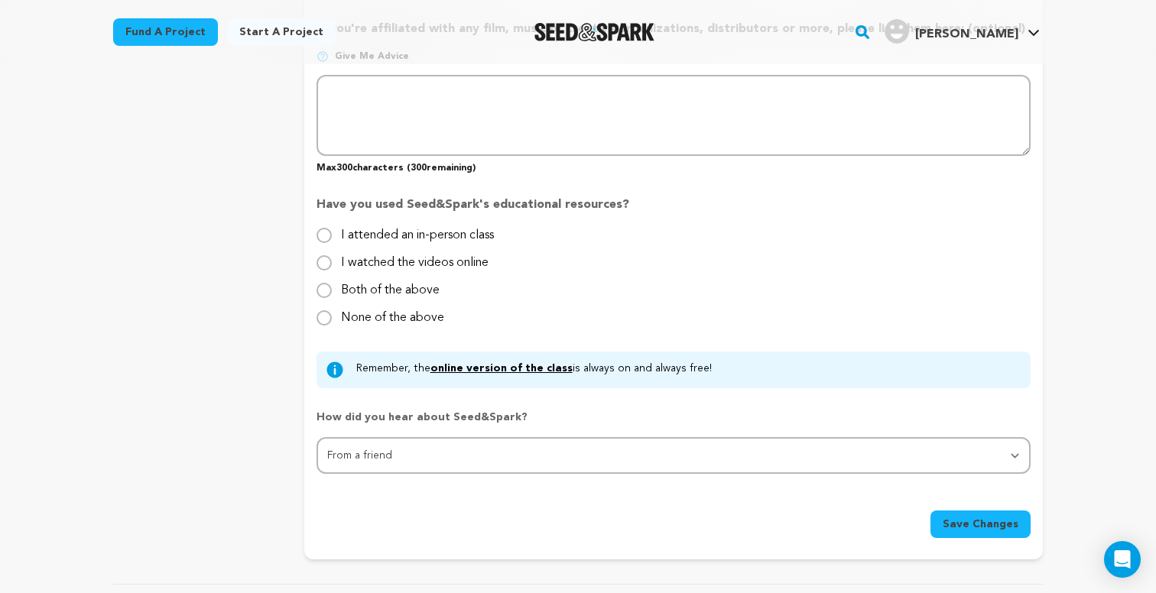
click at [375, 320] on div "None of the above" at bounding box center [392, 318] width 103 height 18
click at [357, 308] on label "None of the above" at bounding box center [392, 312] width 103 height 24
click at [332, 310] on input "None of the above" at bounding box center [323, 317] width 15 height 15
radio input "true"
click at [969, 519] on span "Save Changes" at bounding box center [981, 524] width 76 height 15
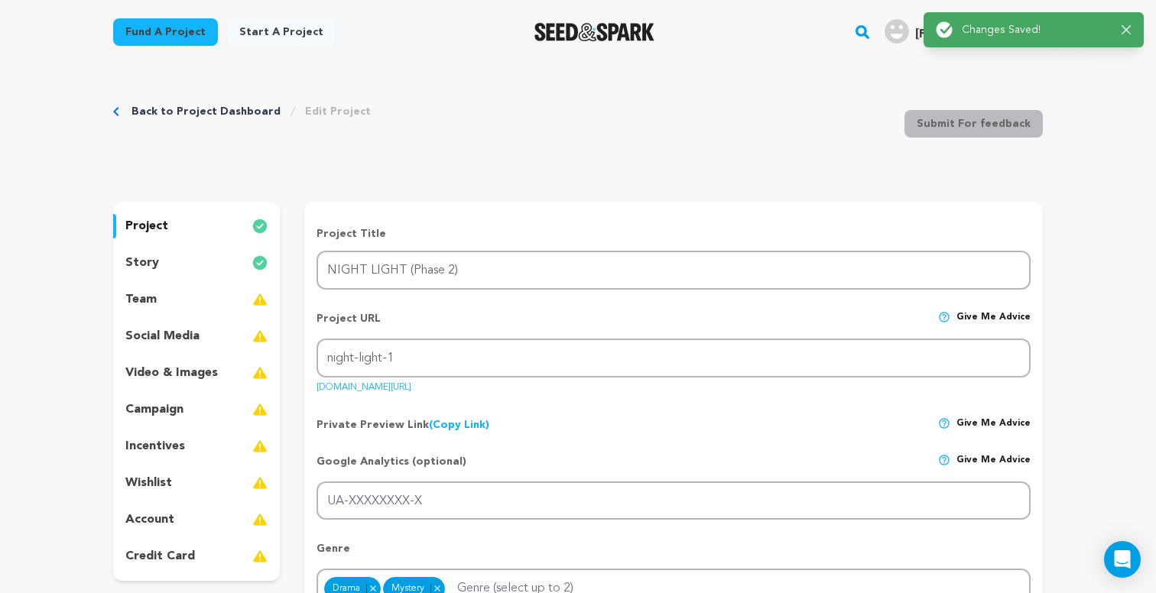
scroll to position [0, 0]
click at [194, 296] on div "team" at bounding box center [196, 299] width 167 height 24
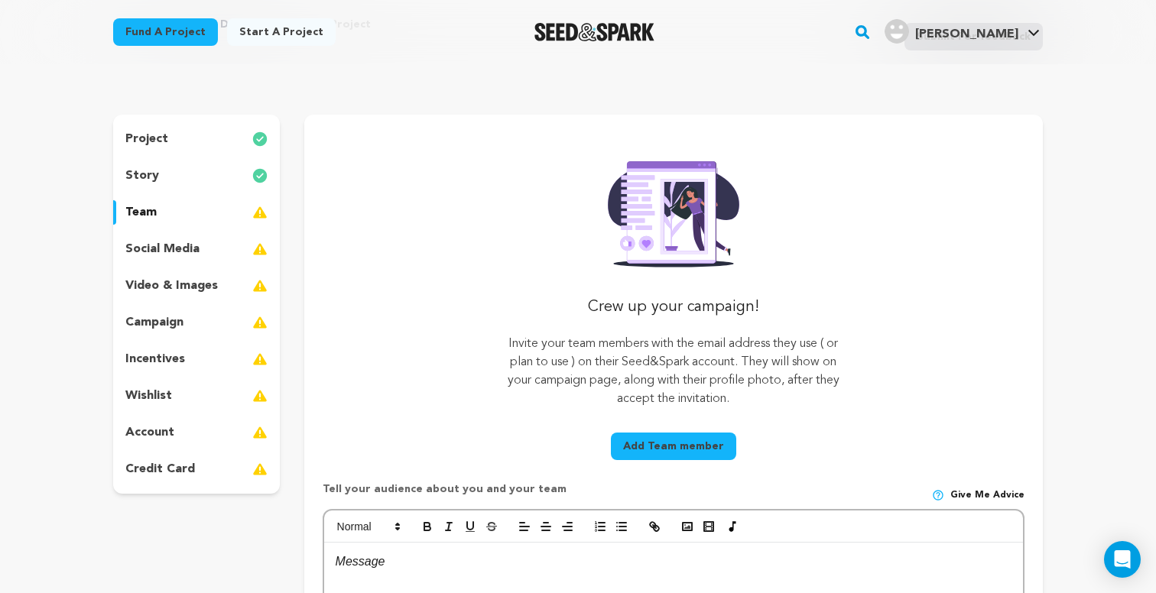
scroll to position [86, 0]
click at [203, 252] on div "social media" at bounding box center [196, 251] width 167 height 24
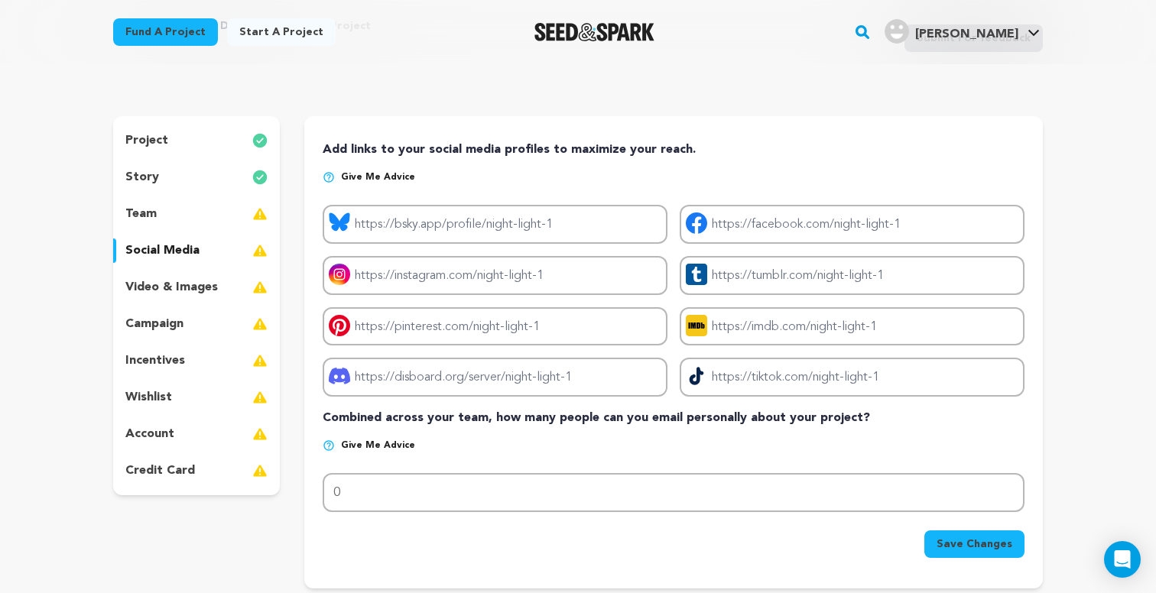
click at [201, 284] on p "video & images" at bounding box center [171, 287] width 92 height 18
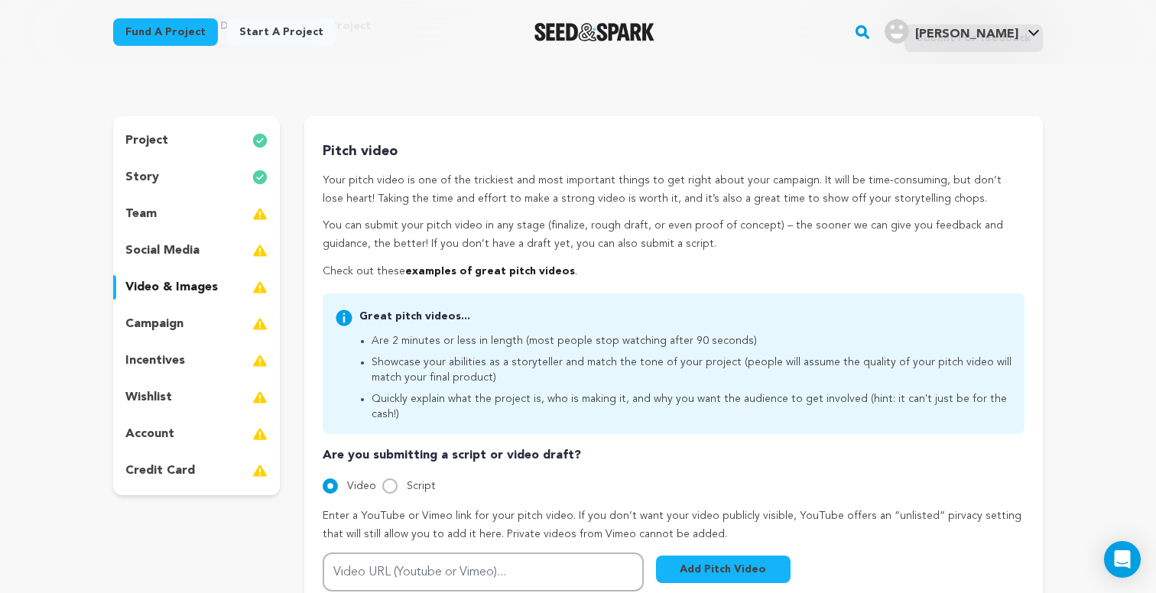
click at [222, 210] on div "team" at bounding box center [196, 214] width 167 height 24
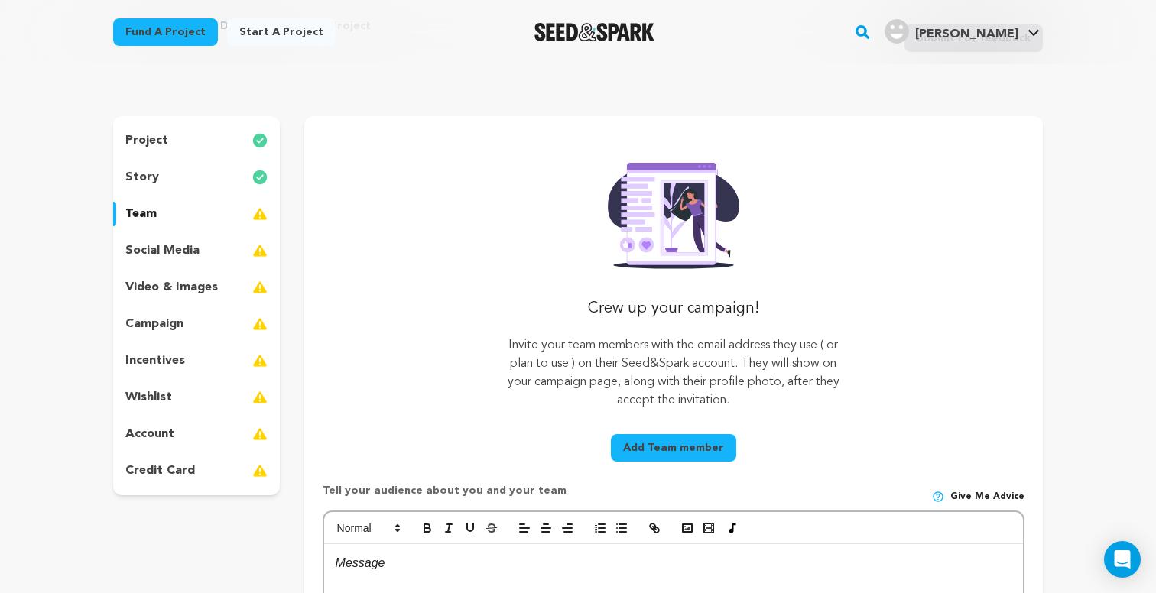
click at [208, 178] on div "story" at bounding box center [196, 177] width 167 height 24
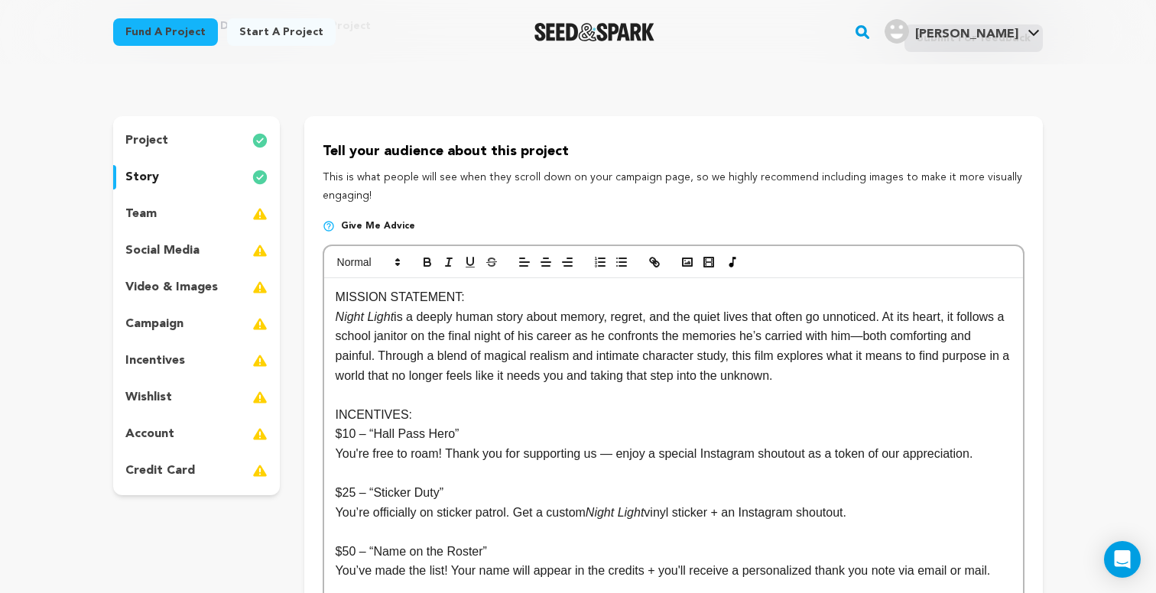
click at [508, 303] on p "MISSION STATEMENT:" at bounding box center [674, 297] width 676 height 20
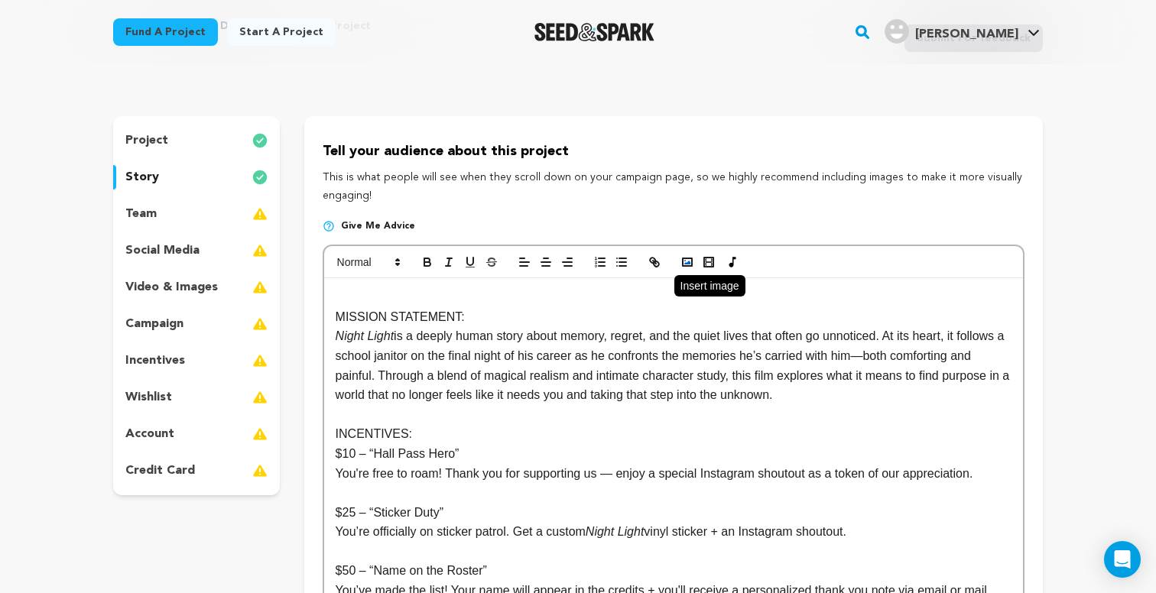
click at [691, 263] on icon "button" at bounding box center [687, 262] width 14 height 14
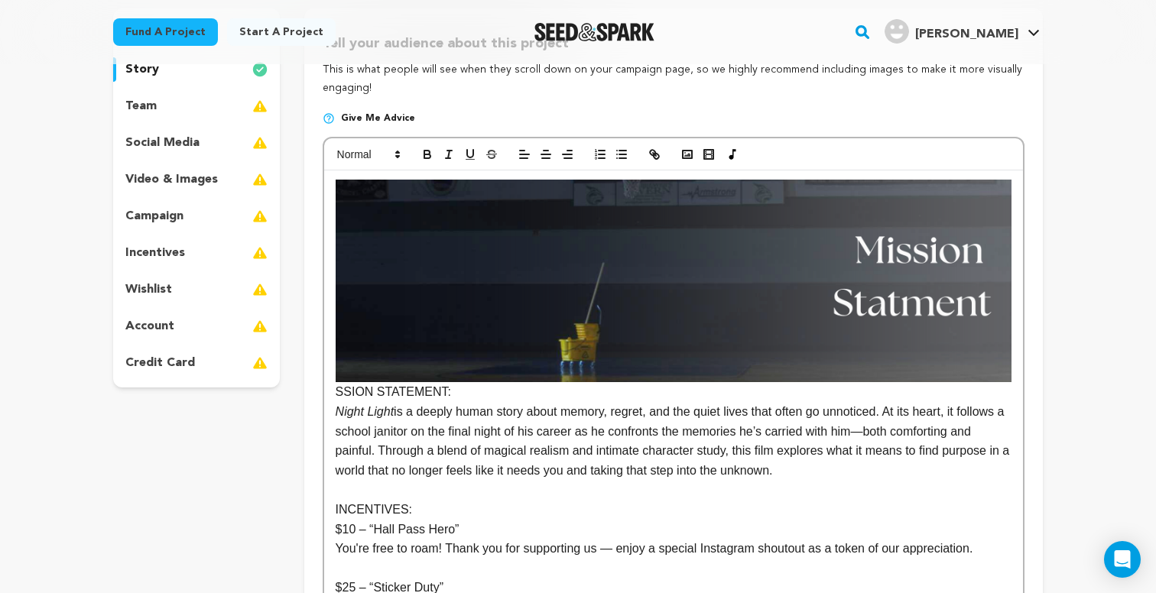
scroll to position [217, 0]
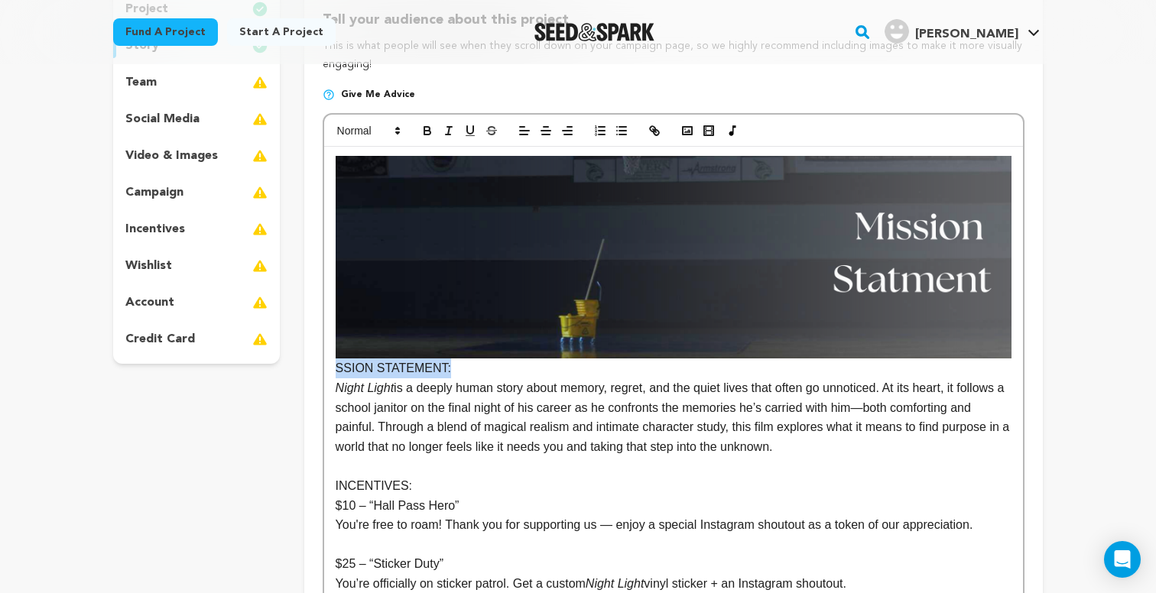
drag, startPoint x: 470, startPoint y: 368, endPoint x: 334, endPoint y: 370, distance: 136.1
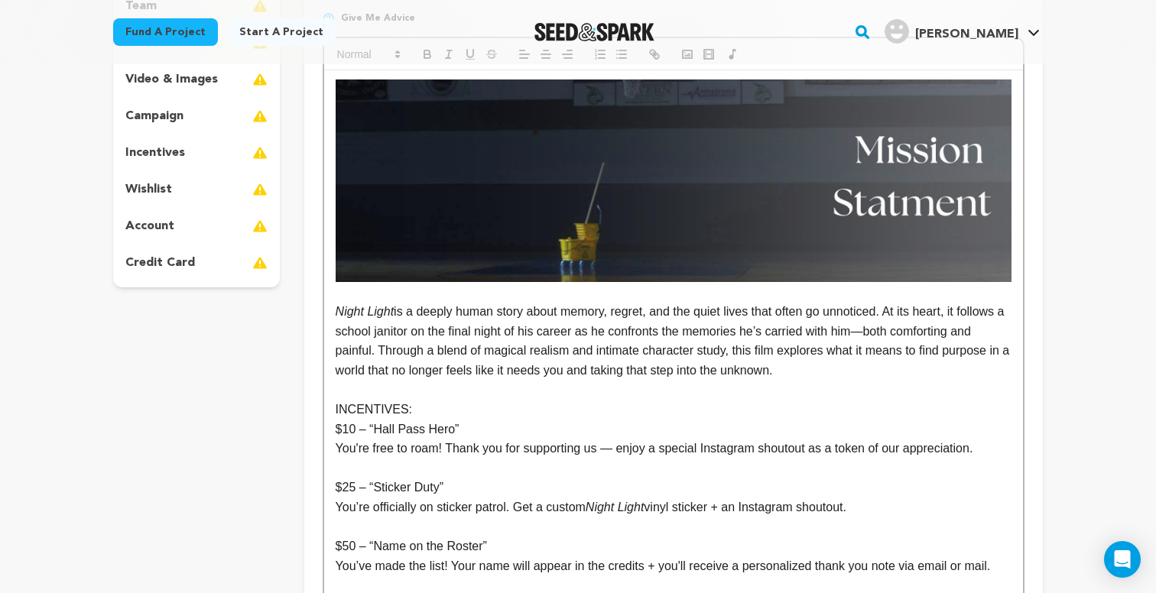
scroll to position [330, 0]
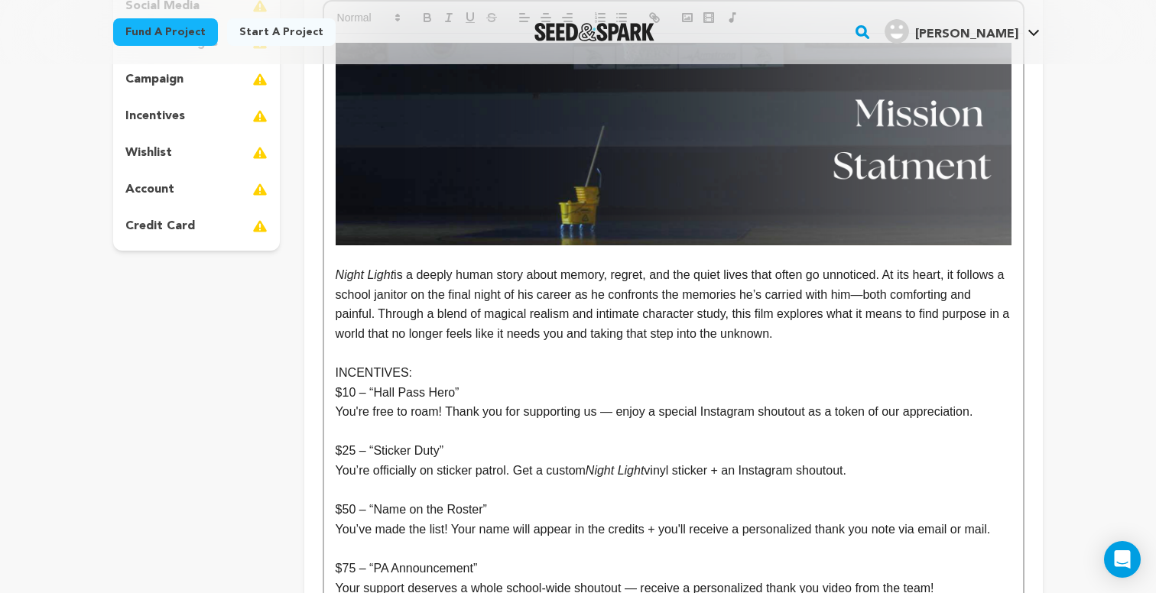
click at [424, 347] on p at bounding box center [674, 353] width 676 height 20
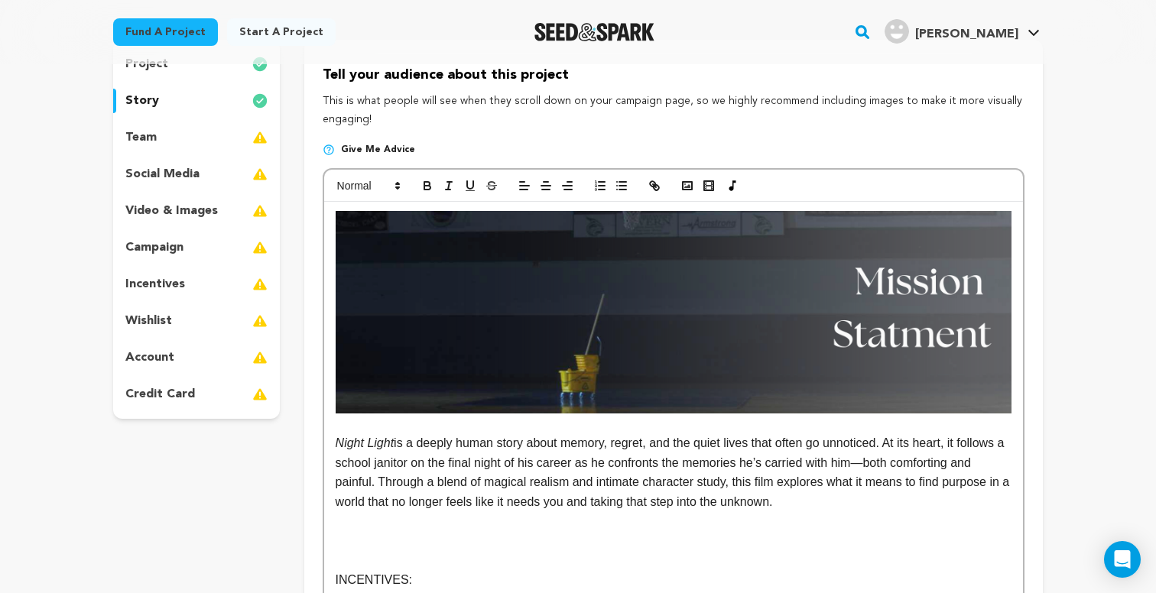
scroll to position [70, 0]
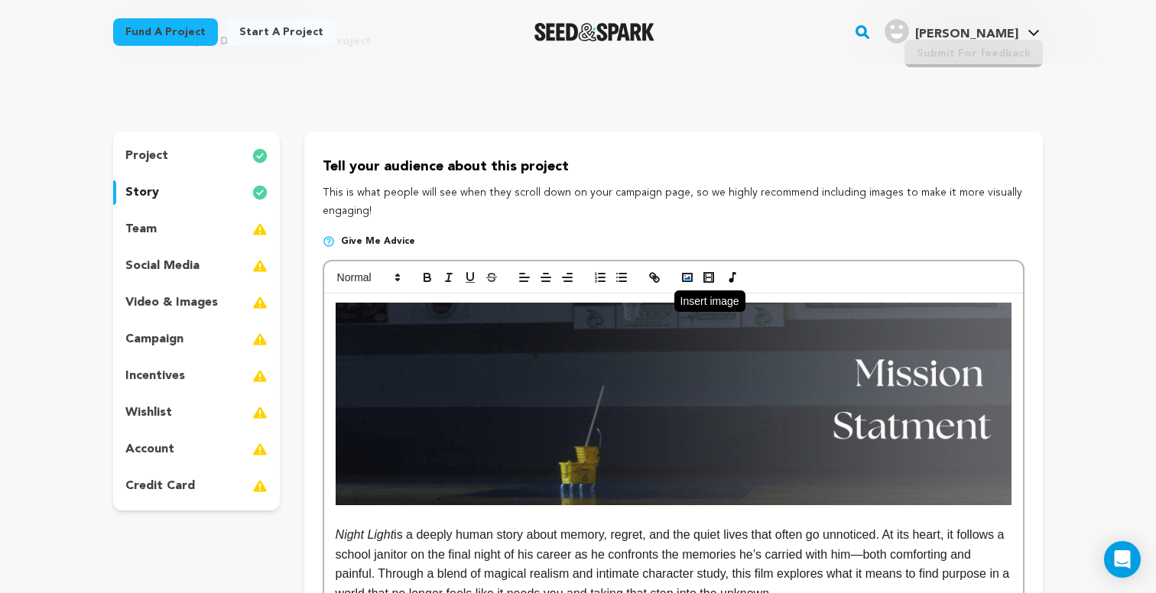
click at [690, 275] on icon "button" at bounding box center [687, 278] width 14 height 14
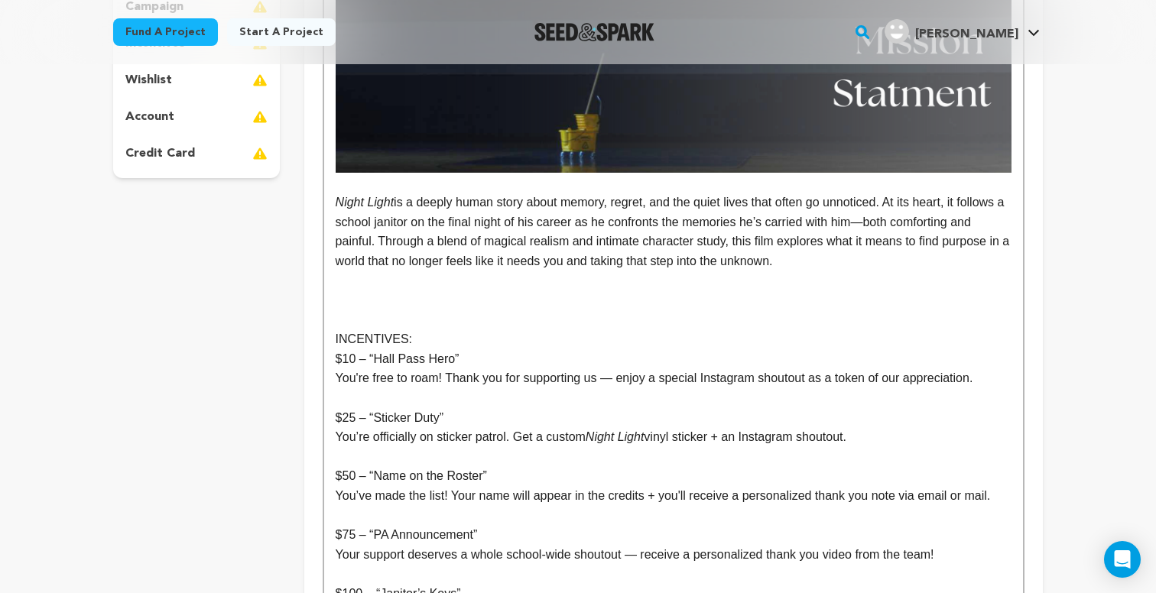
scroll to position [451, 0]
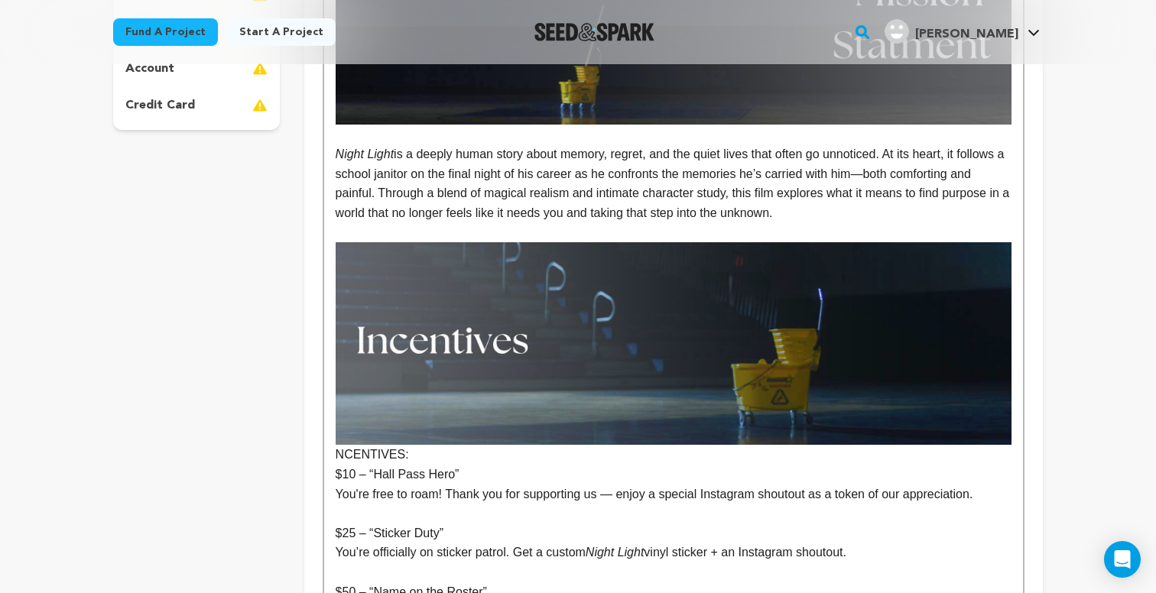
drag, startPoint x: 421, startPoint y: 448, endPoint x: 337, endPoint y: 453, distance: 84.2
click at [337, 453] on p "NCENTIVES:" at bounding box center [674, 353] width 676 height 222
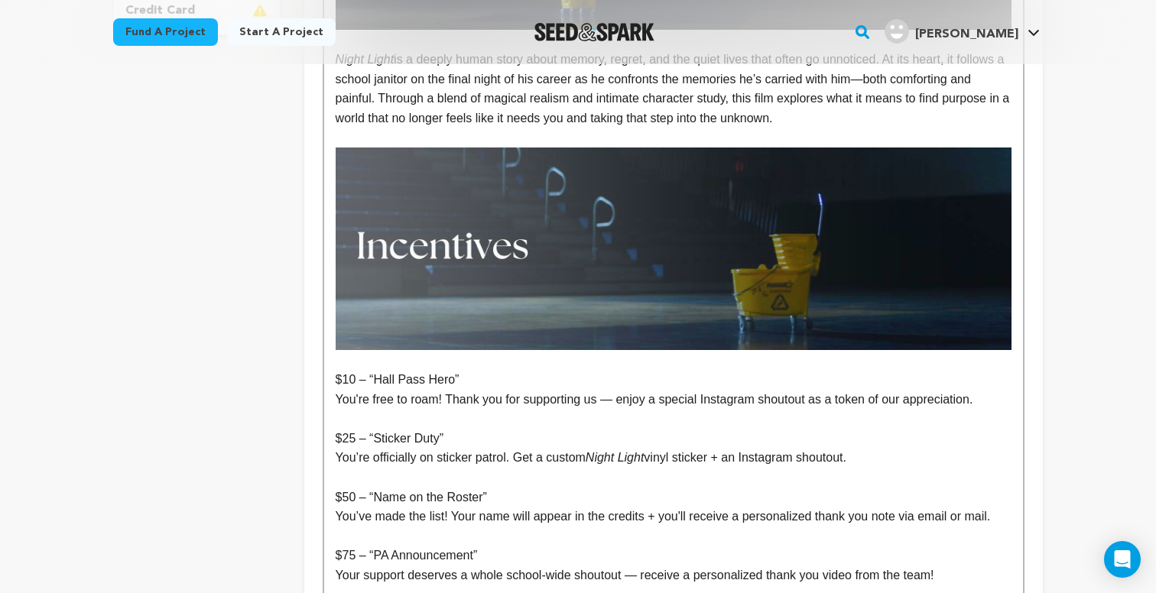
scroll to position [582, 0]
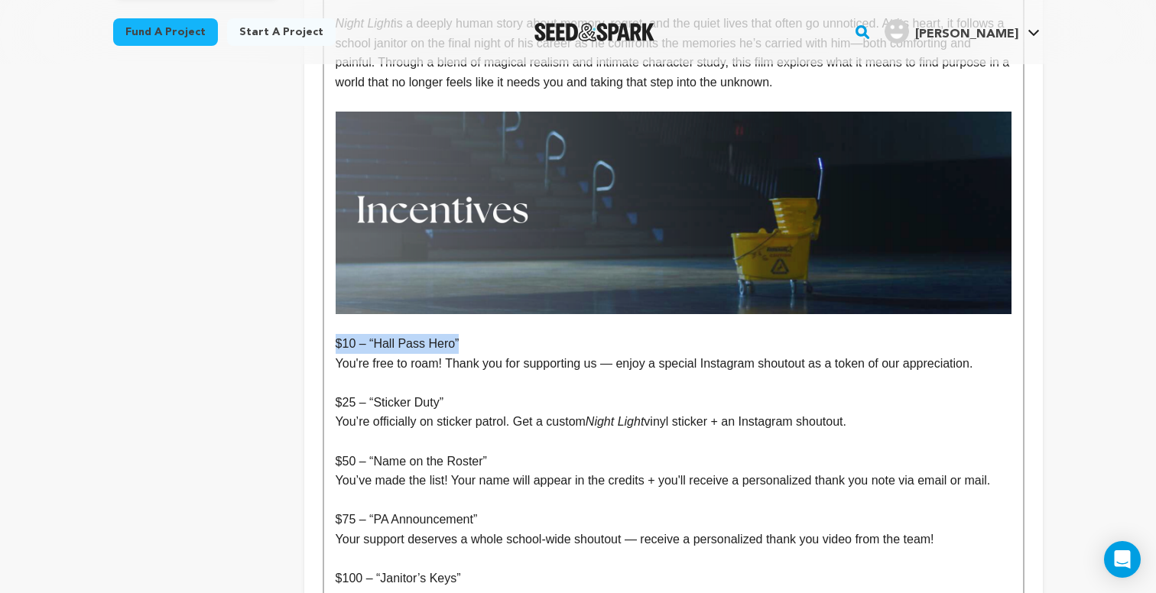
drag, startPoint x: 472, startPoint y: 336, endPoint x: 334, endPoint y: 337, distance: 138.4
drag, startPoint x: 455, startPoint y: 398, endPoint x: 330, endPoint y: 394, distance: 124.7
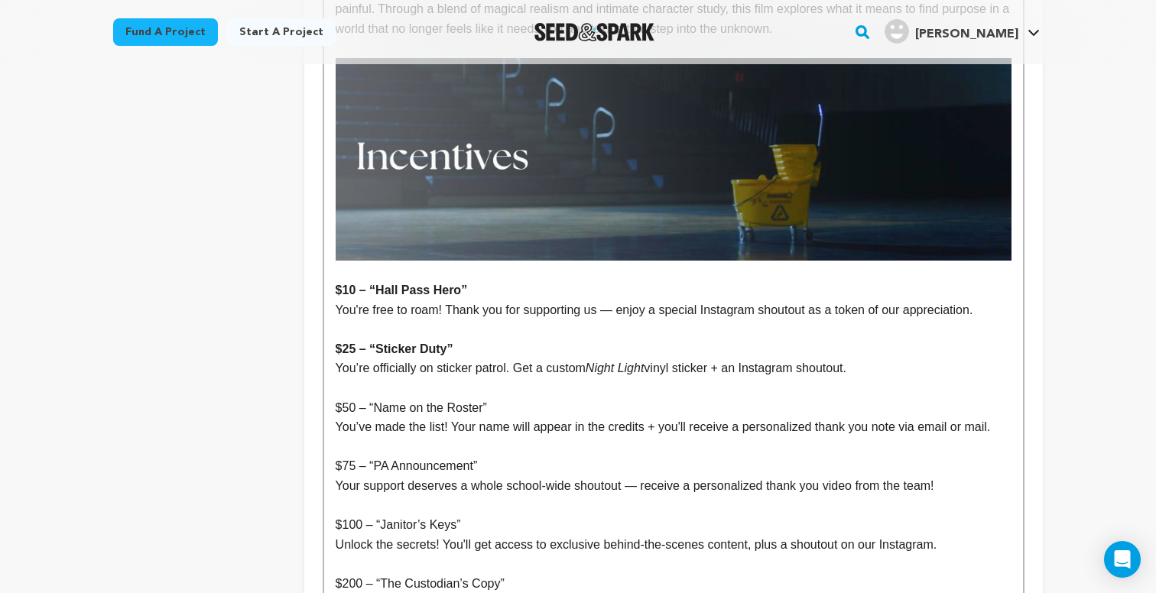
scroll to position [648, 0]
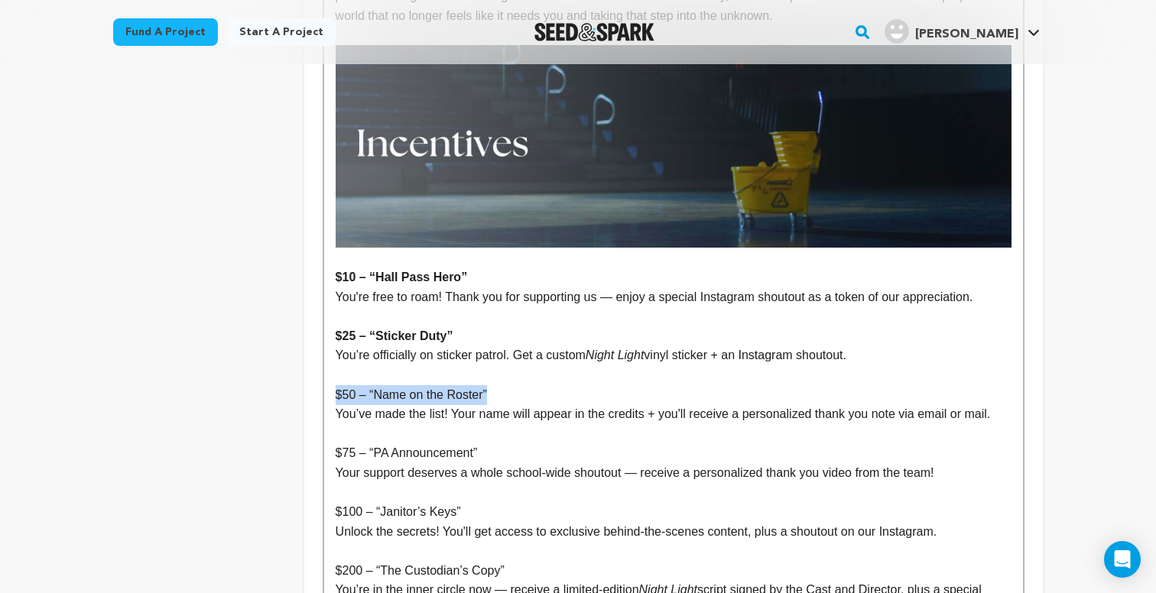
drag, startPoint x: 495, startPoint y: 386, endPoint x: 333, endPoint y: 391, distance: 162.1
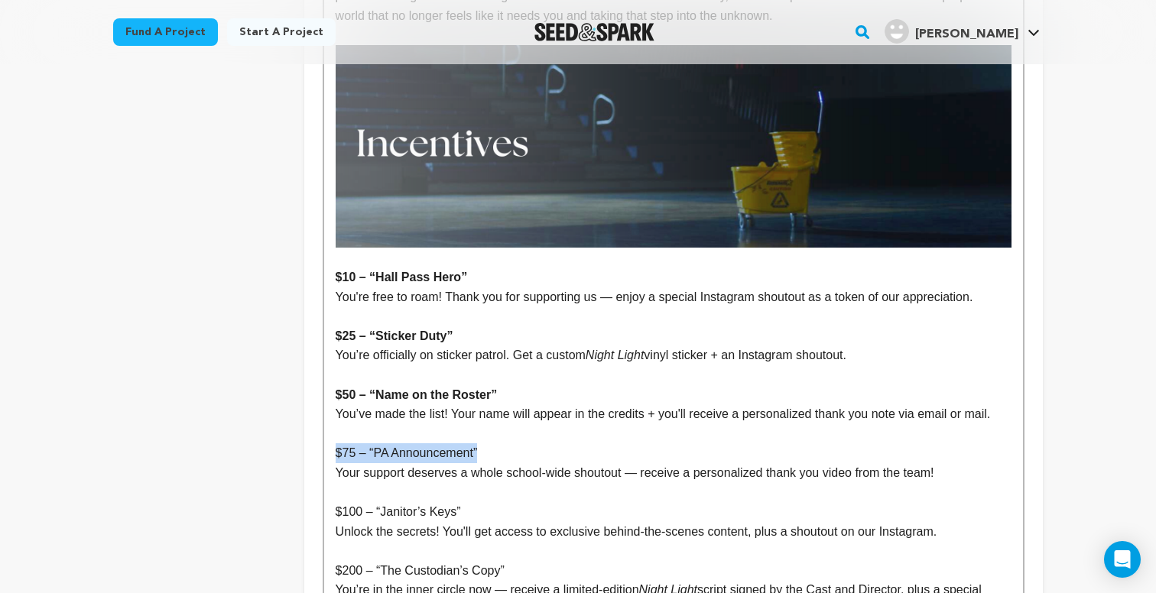
drag, startPoint x: 496, startPoint y: 445, endPoint x: 336, endPoint y: 449, distance: 159.8
click at [336, 449] on p "$75 – “PA Announcement”" at bounding box center [674, 453] width 676 height 20
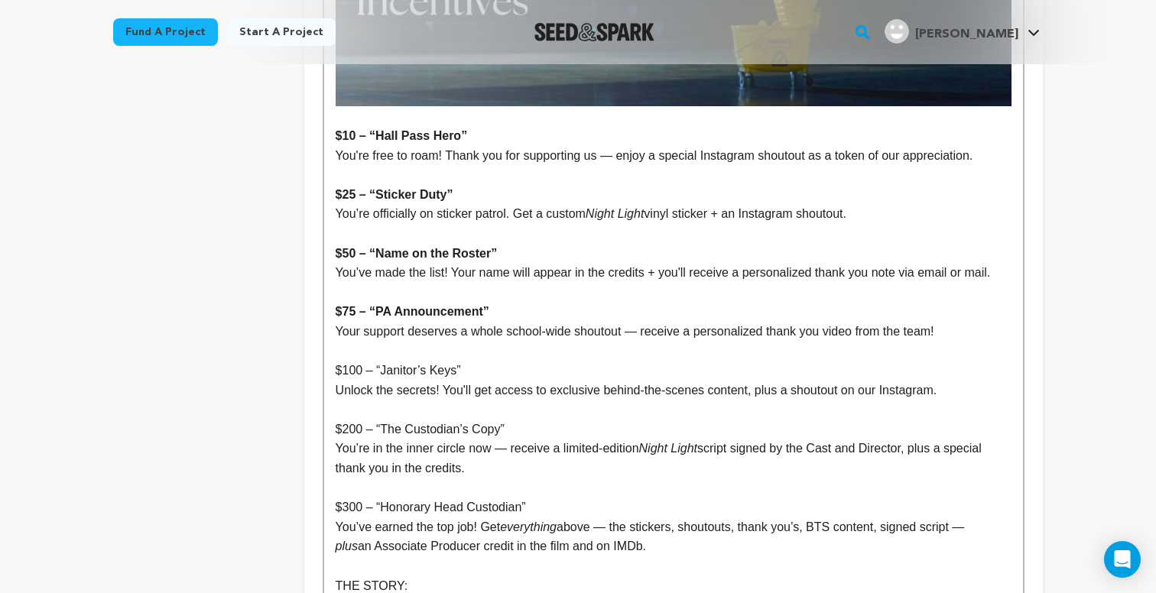
scroll to position [796, 0]
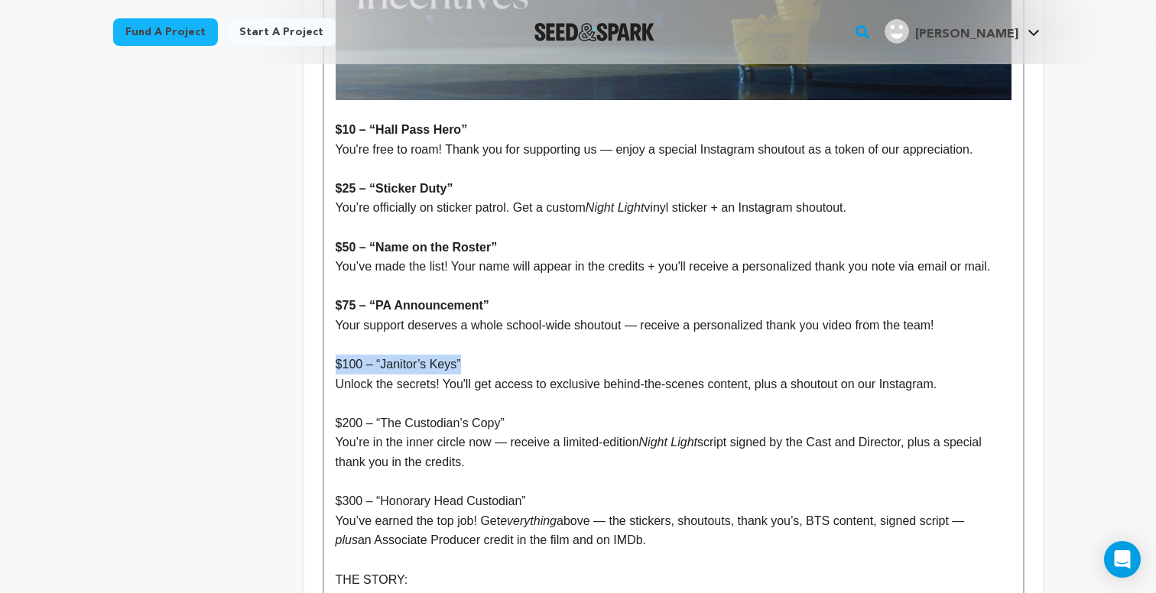
drag, startPoint x: 467, startPoint y: 361, endPoint x: 323, endPoint y: 356, distance: 144.6
click at [323, 356] on div "Night Light is a deeply human story about memory, regret, and the quiet lives t…" at bounding box center [674, 507] width 702 height 1946
drag, startPoint x: 520, startPoint y: 412, endPoint x: 328, endPoint y: 413, distance: 191.9
click at [328, 413] on div "Night Light is a deeply human story about memory, regret, and the quiet lives t…" at bounding box center [673, 523] width 699 height 1911
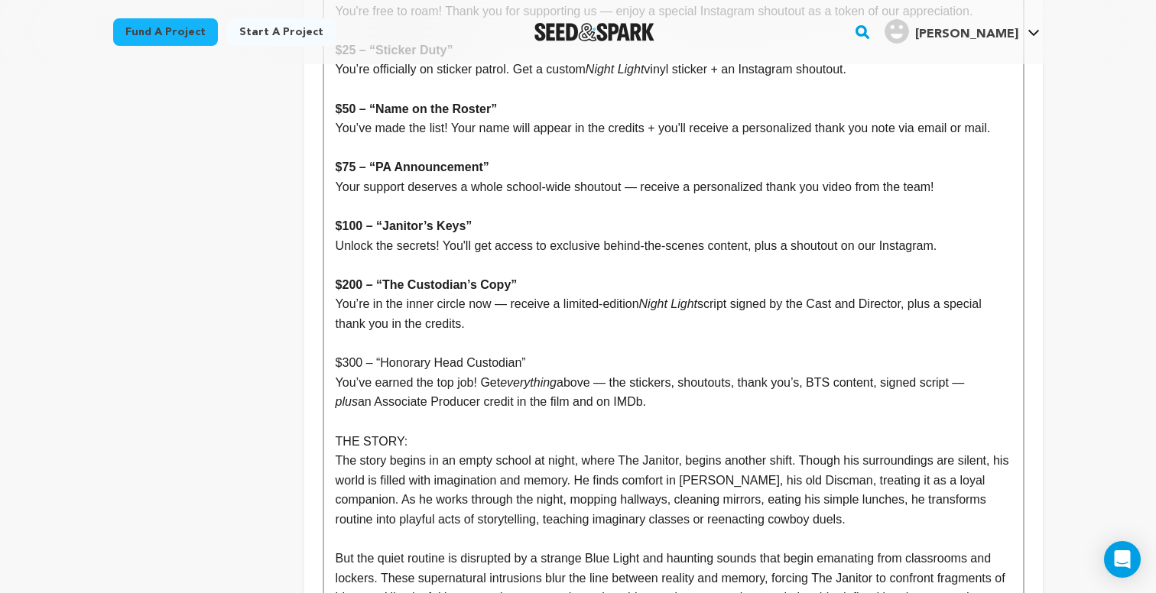
scroll to position [945, 0]
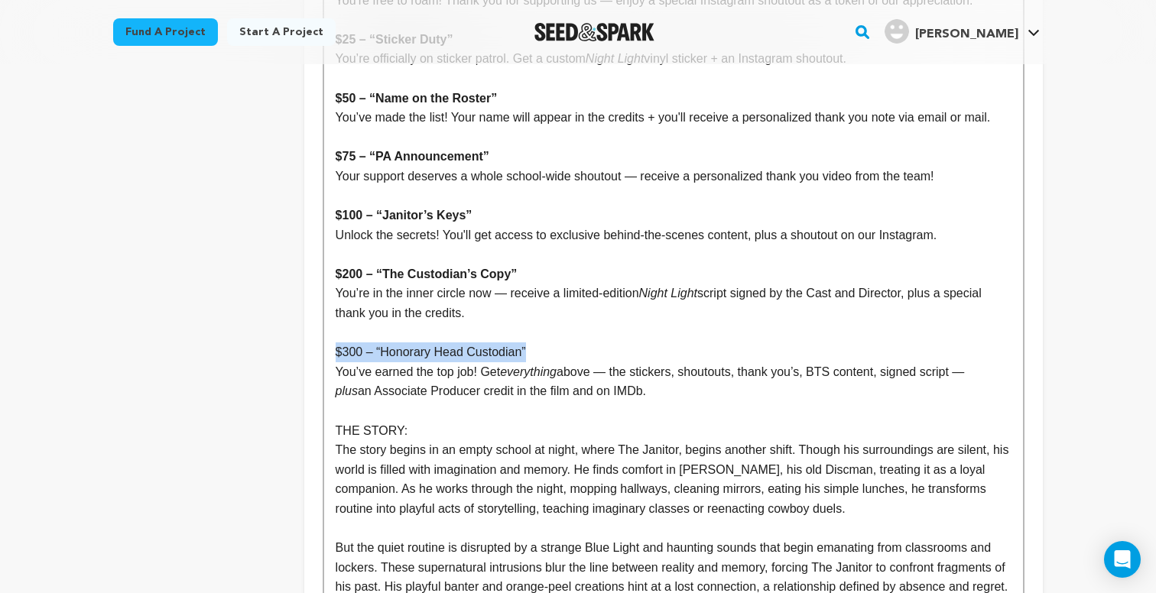
drag, startPoint x: 546, startPoint y: 342, endPoint x: 334, endPoint y: 346, distance: 211.8
click at [334, 346] on div "Night Light is a deeply human story about memory, regret, and the quiet lives t…" at bounding box center [673, 374] width 699 height 1911
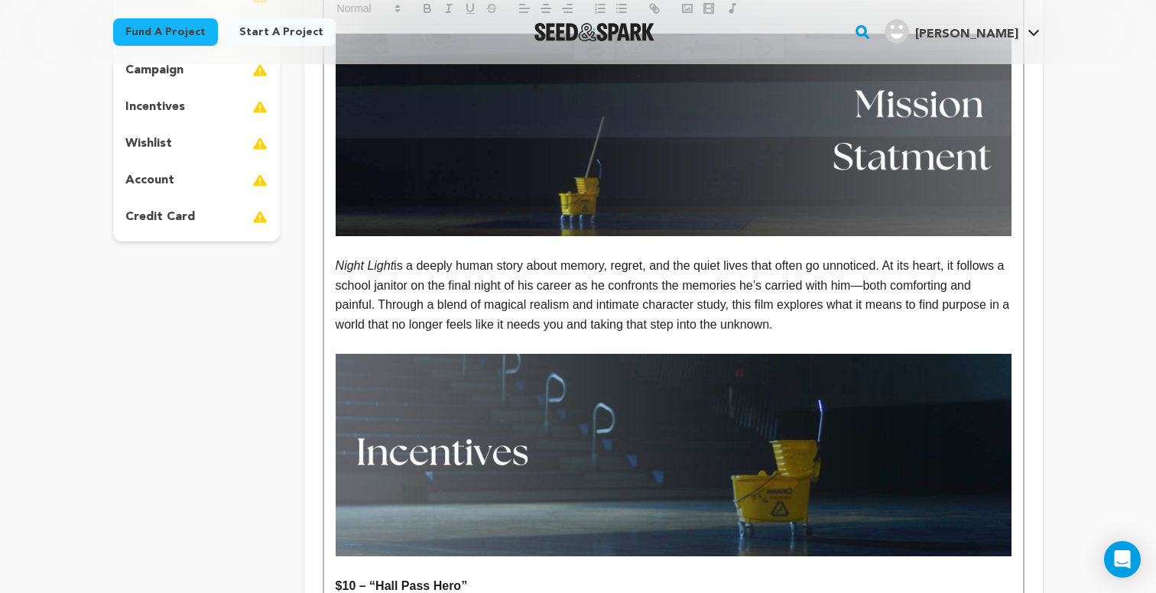
scroll to position [352, 0]
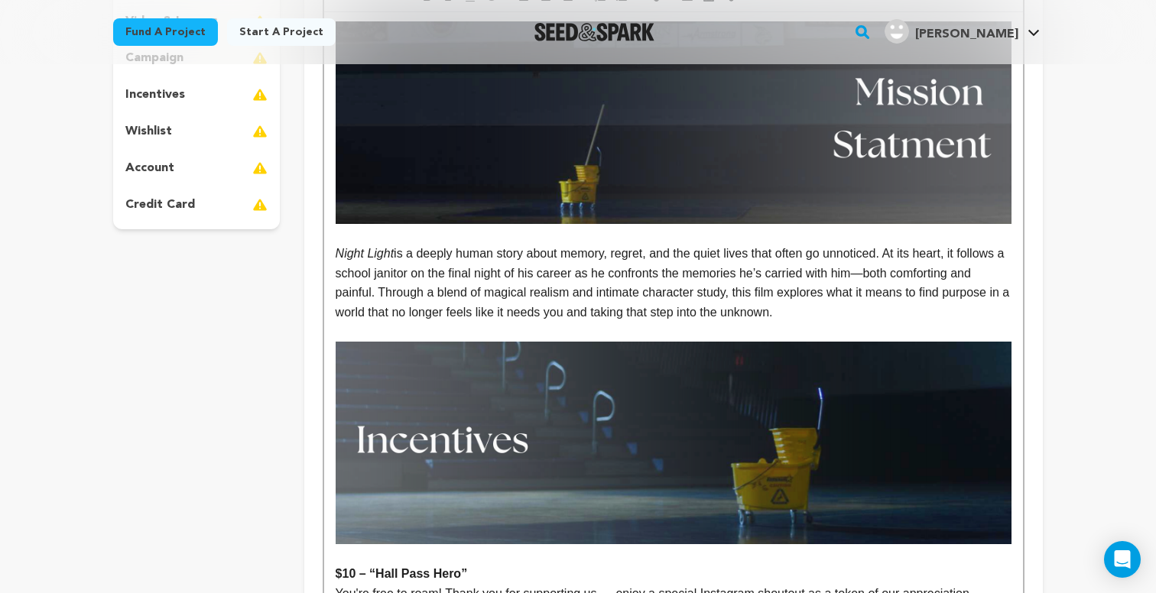
click at [906, 307] on p "Night Light is a deeply human story about memory, regret, and the quiet lives t…" at bounding box center [674, 283] width 676 height 78
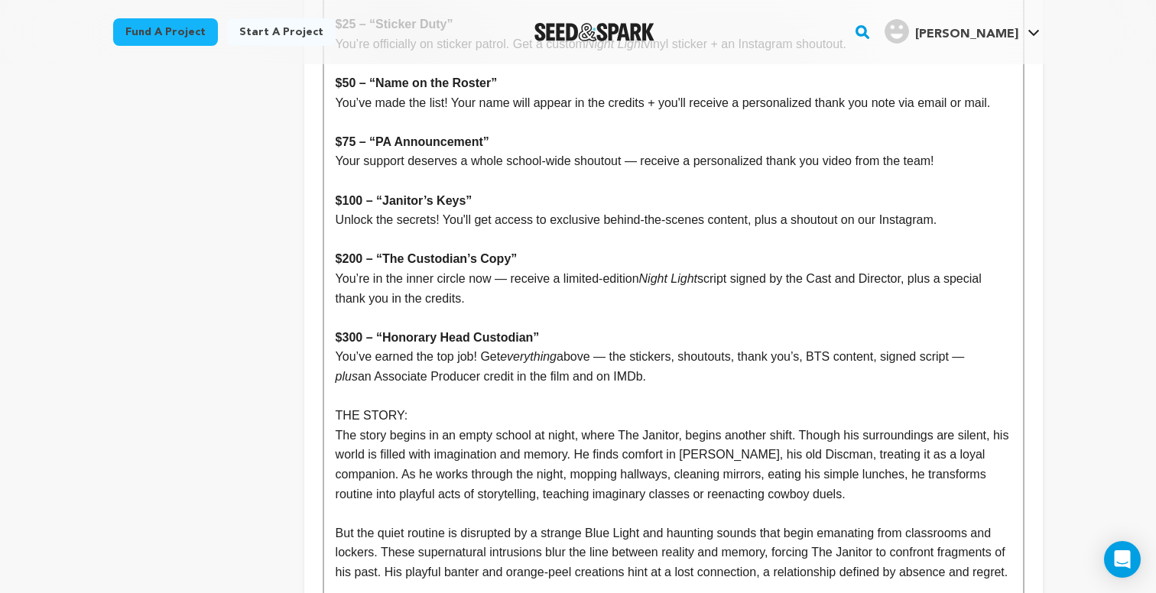
scroll to position [1003, 0]
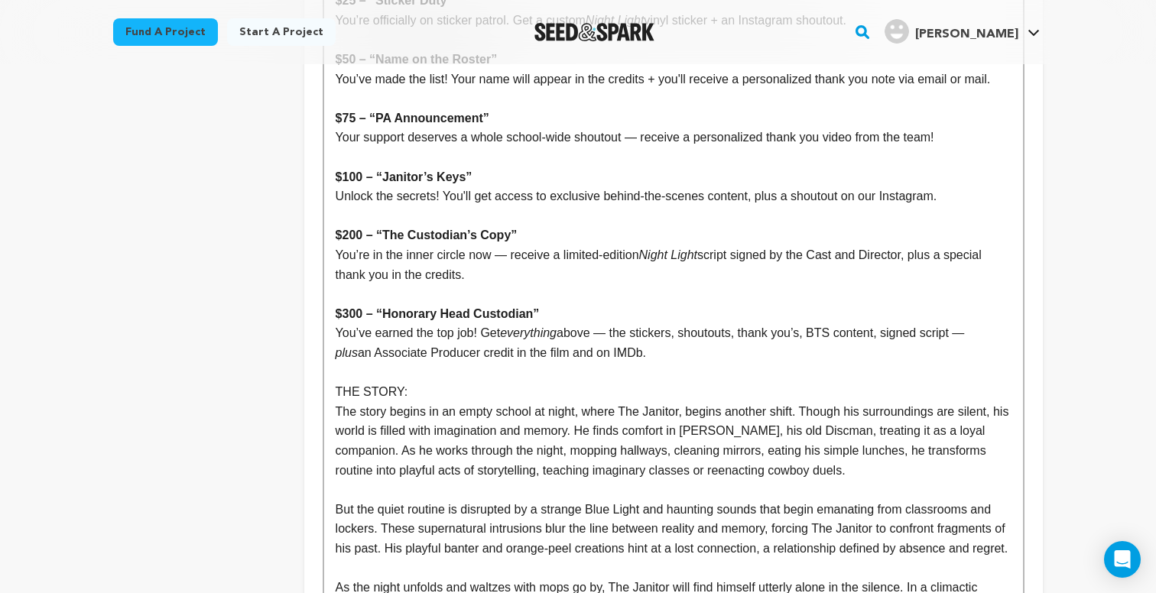
click at [779, 335] on p "You’ve earned the top job! Get everything above — the stickers, shoutouts, than…" at bounding box center [674, 342] width 676 height 39
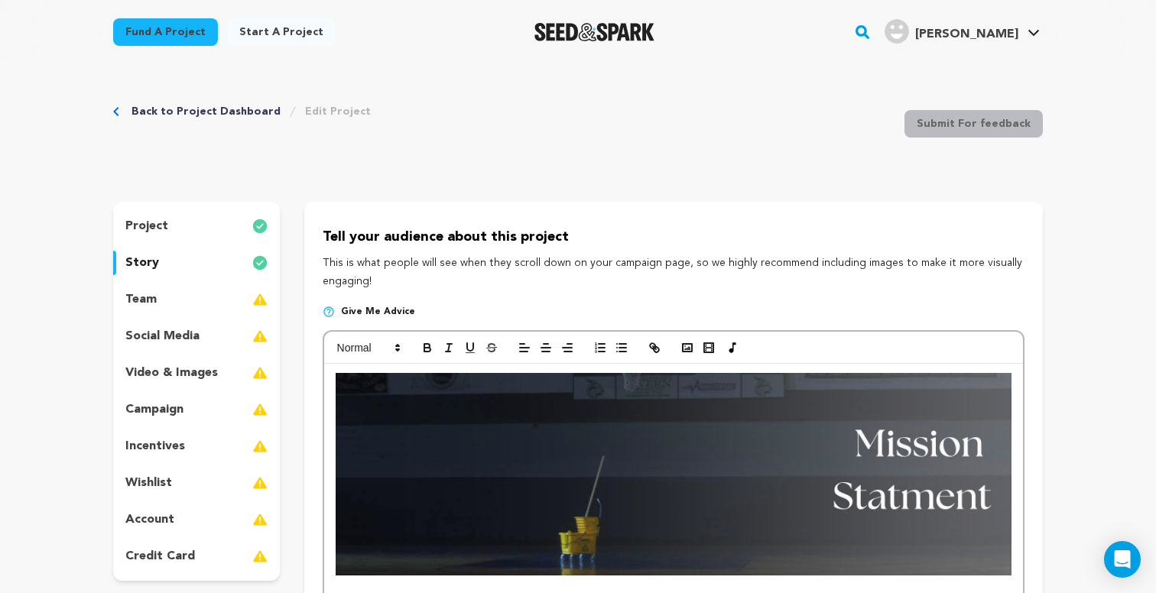
scroll to position [0, 0]
click at [688, 345] on icon "button" at bounding box center [687, 348] width 14 height 14
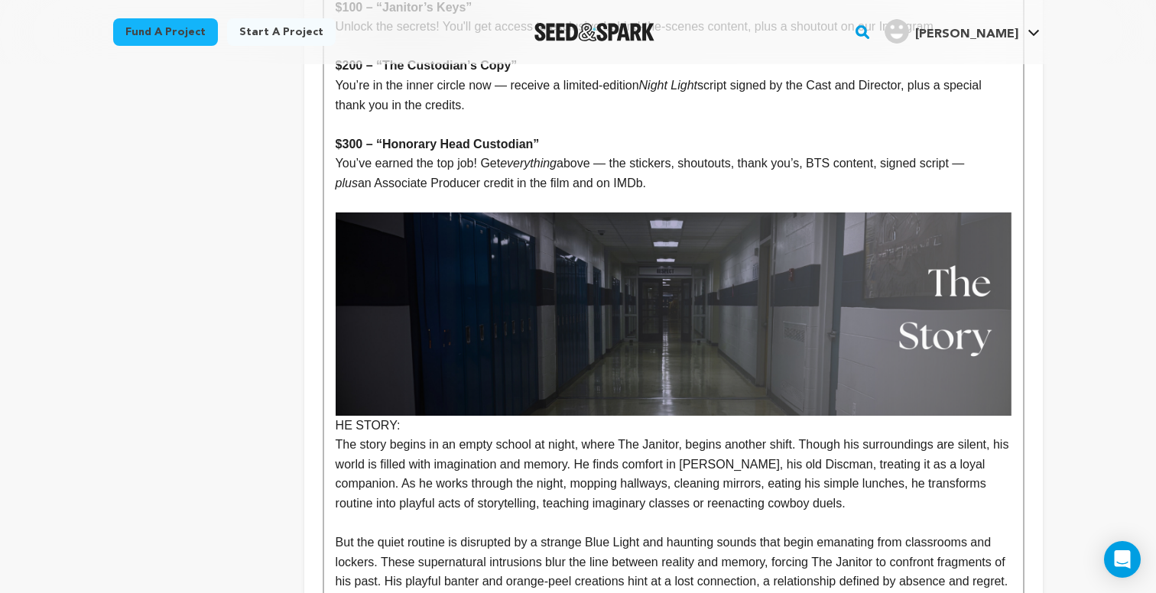
scroll to position [1148, 0]
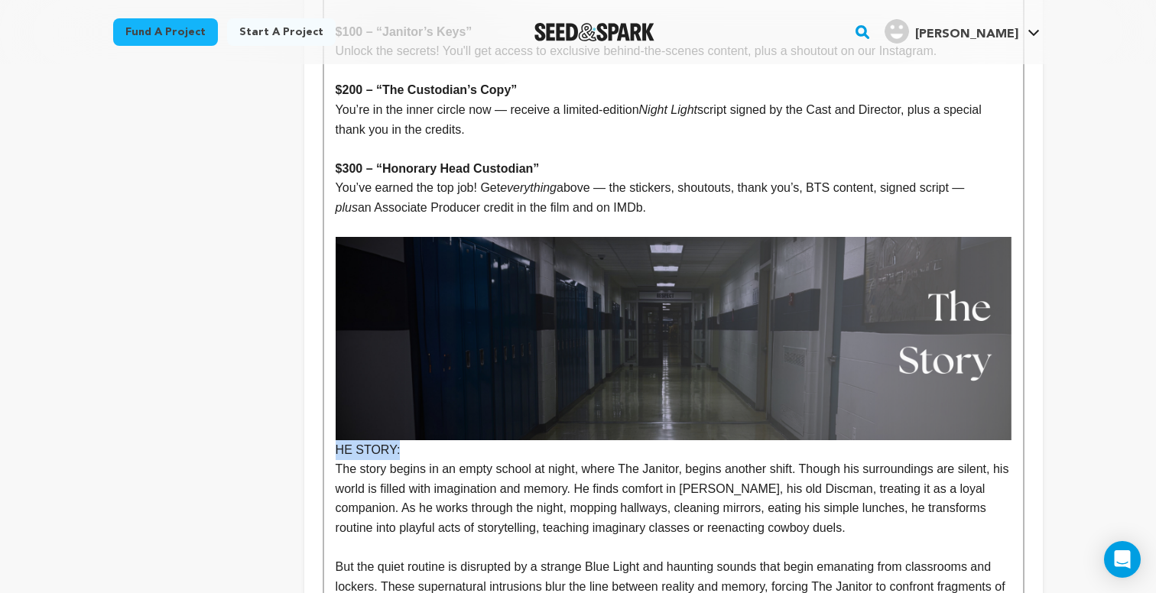
drag, startPoint x: 403, startPoint y: 433, endPoint x: 313, endPoint y: 433, distance: 89.4
click at [313, 433] on div "Tell your audience about this project This is what people will see when they sc…" at bounding box center [673, 237] width 738 height 2367
click at [639, 200] on p "You’ve earned the top job! Get everything above — the stickers, shoutouts, than…" at bounding box center [674, 197] width 676 height 39
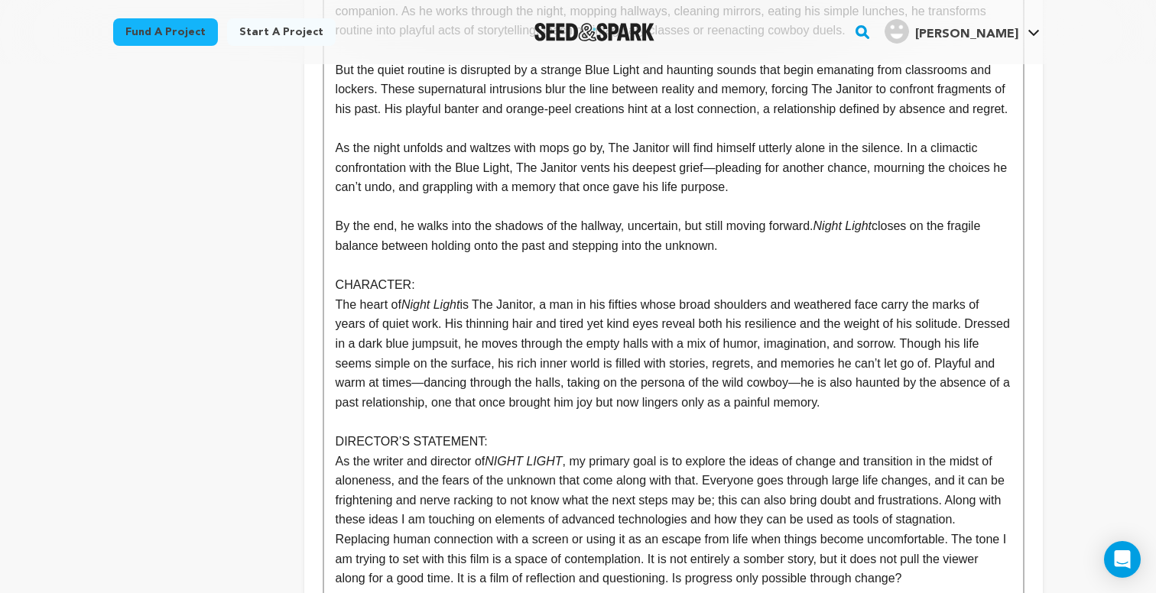
scroll to position [1669, 0]
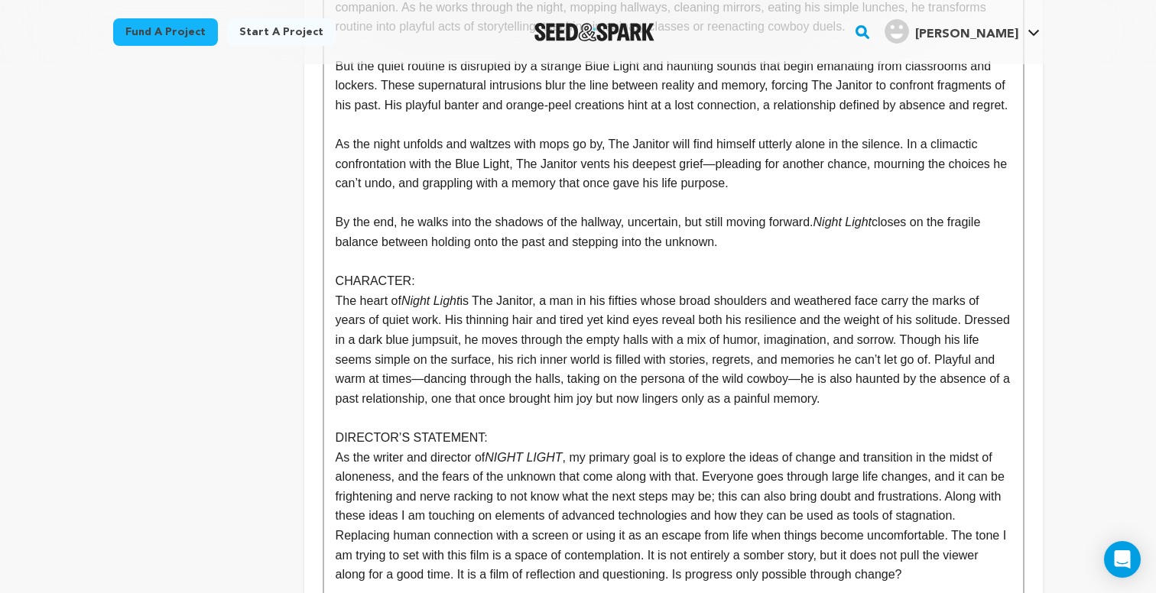
click at [748, 242] on p "By the end, he walks into the shadows of the hallway, uncertain, but still movi…" at bounding box center [674, 232] width 676 height 39
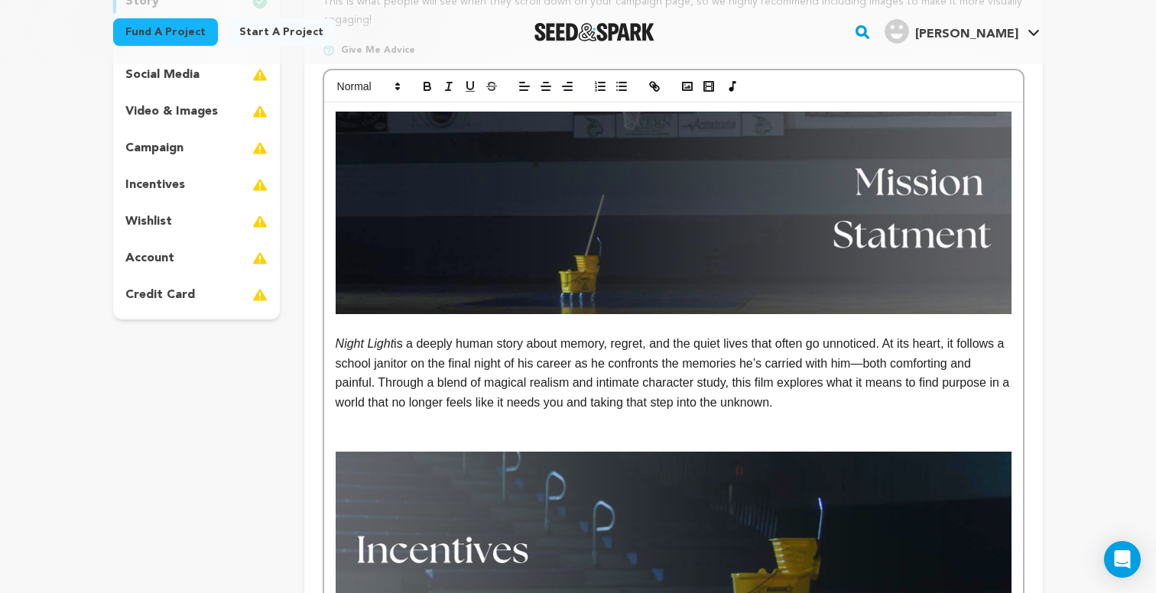
scroll to position [106, 0]
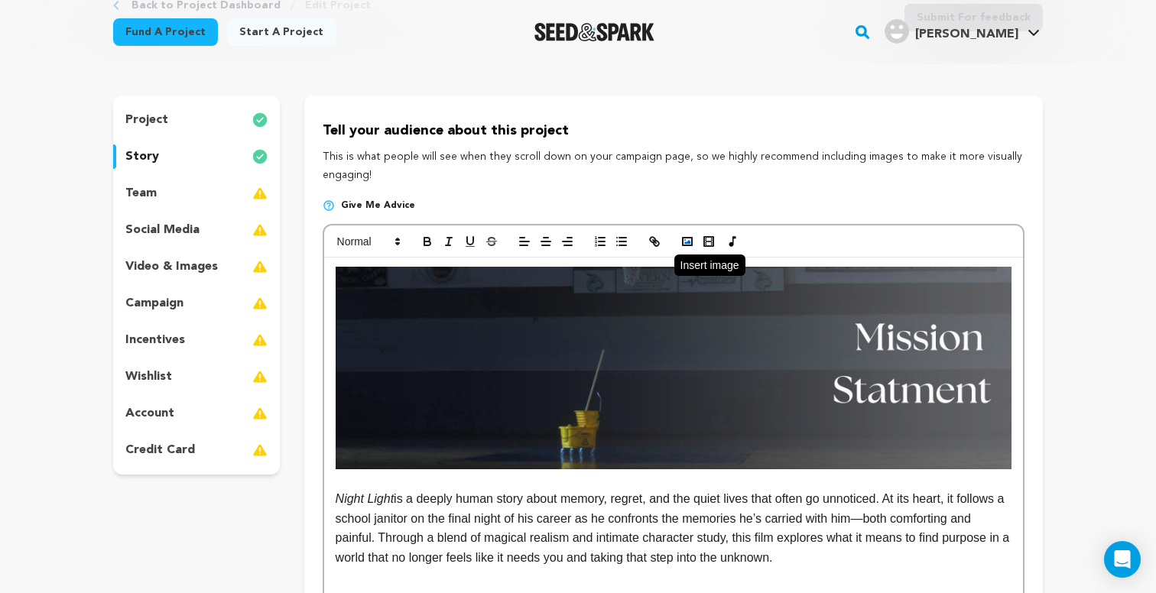
click at [687, 238] on icon "button" at bounding box center [687, 242] width 14 height 14
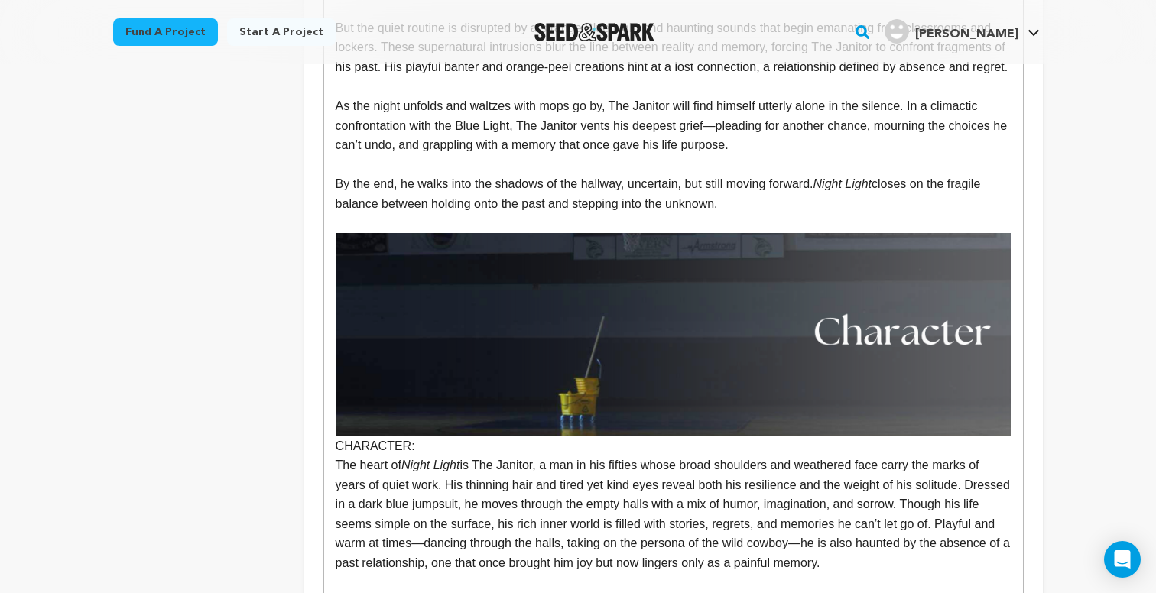
scroll to position [1732, 0]
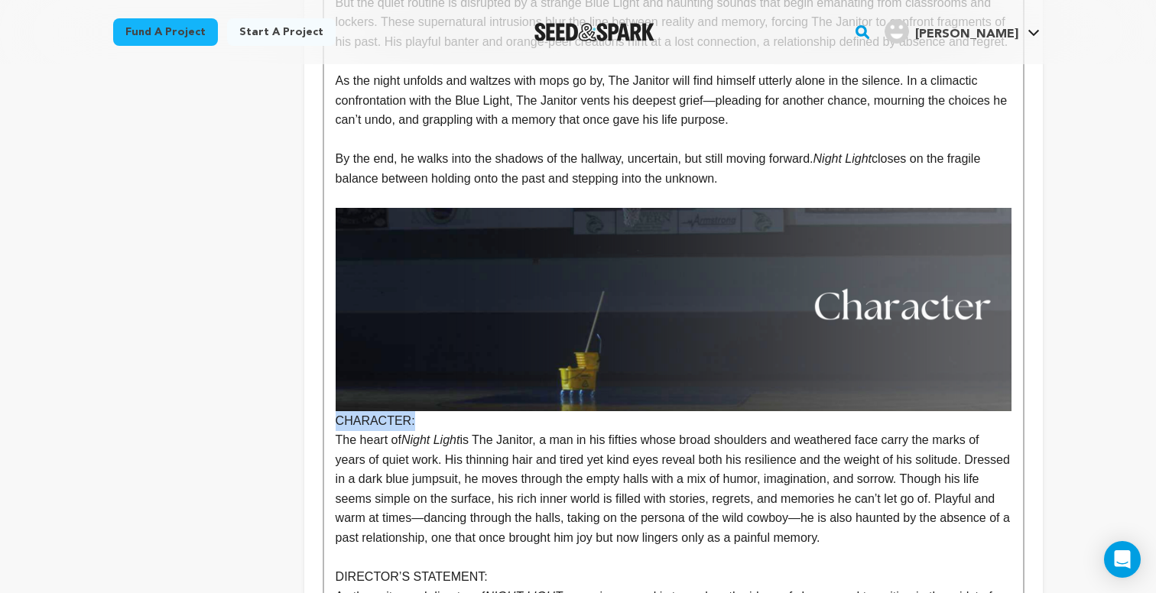
drag, startPoint x: 424, startPoint y: 416, endPoint x: 324, endPoint y: 421, distance: 100.3
click at [376, 193] on p at bounding box center [674, 199] width 676 height 20
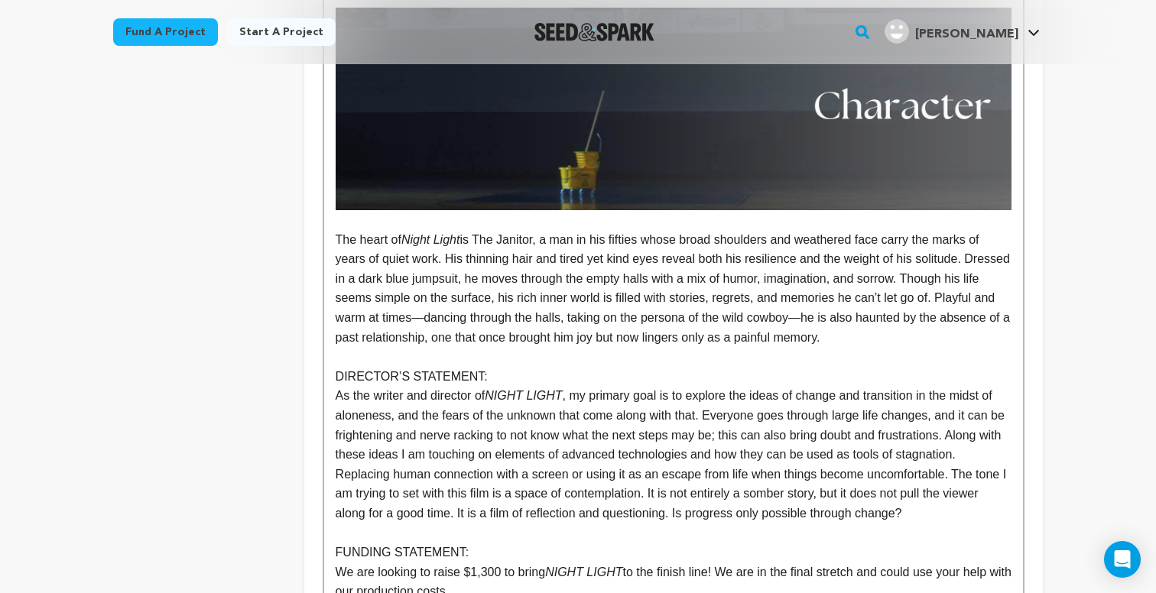
scroll to position [1999, 0]
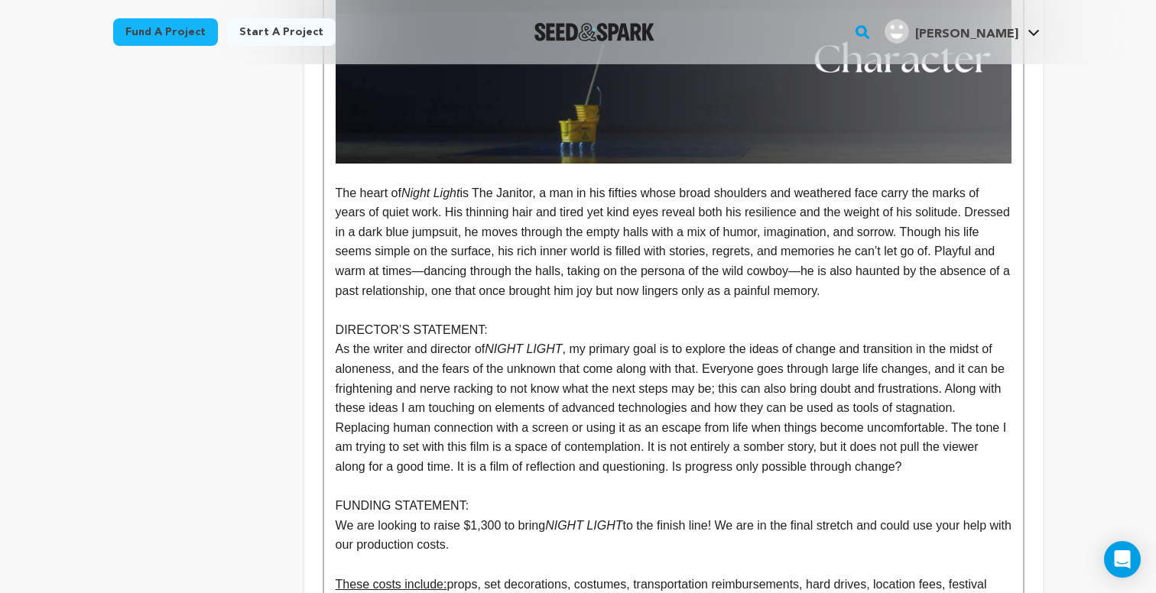
drag, startPoint x: 494, startPoint y: 323, endPoint x: 331, endPoint y: 313, distance: 163.2
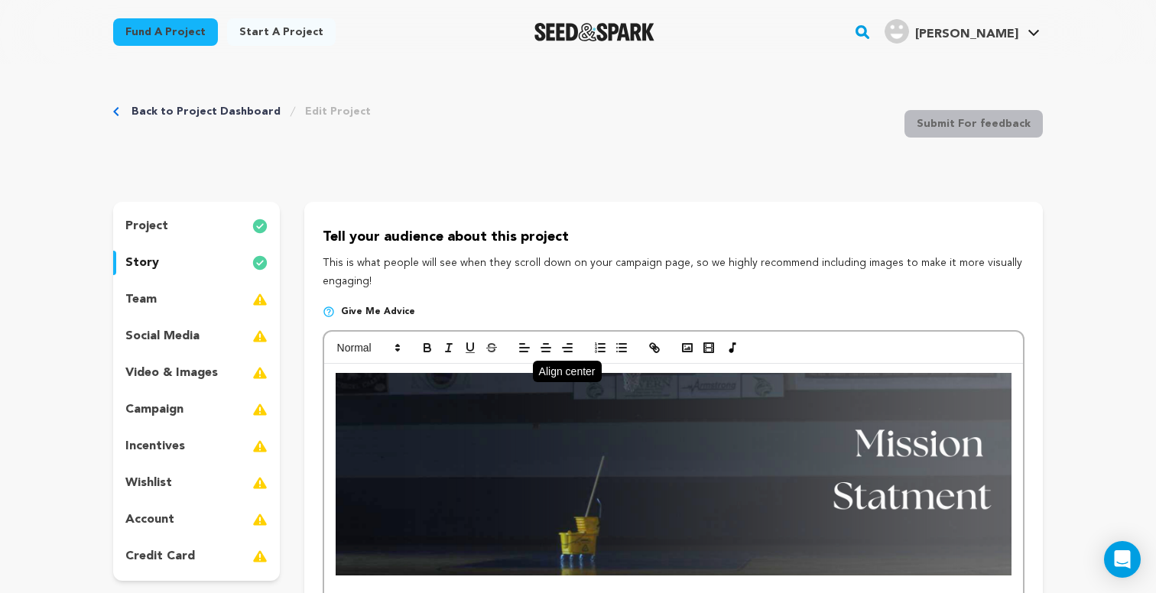
scroll to position [0, 0]
click at [686, 344] on rect "button" at bounding box center [687, 348] width 9 height 8
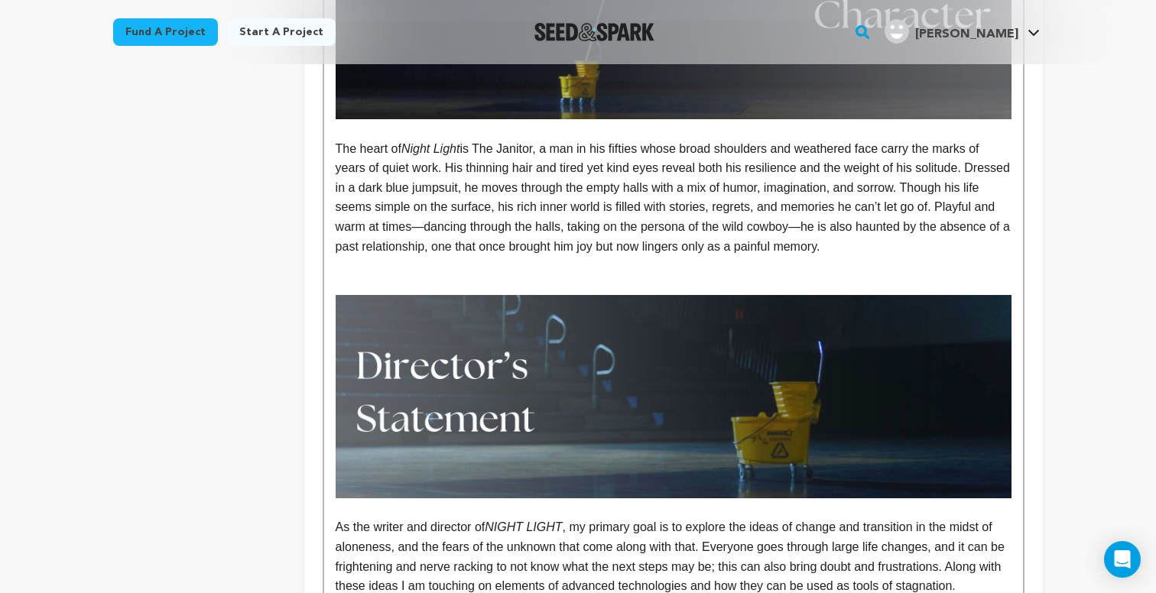
click at [901, 276] on p at bounding box center [674, 286] width 676 height 20
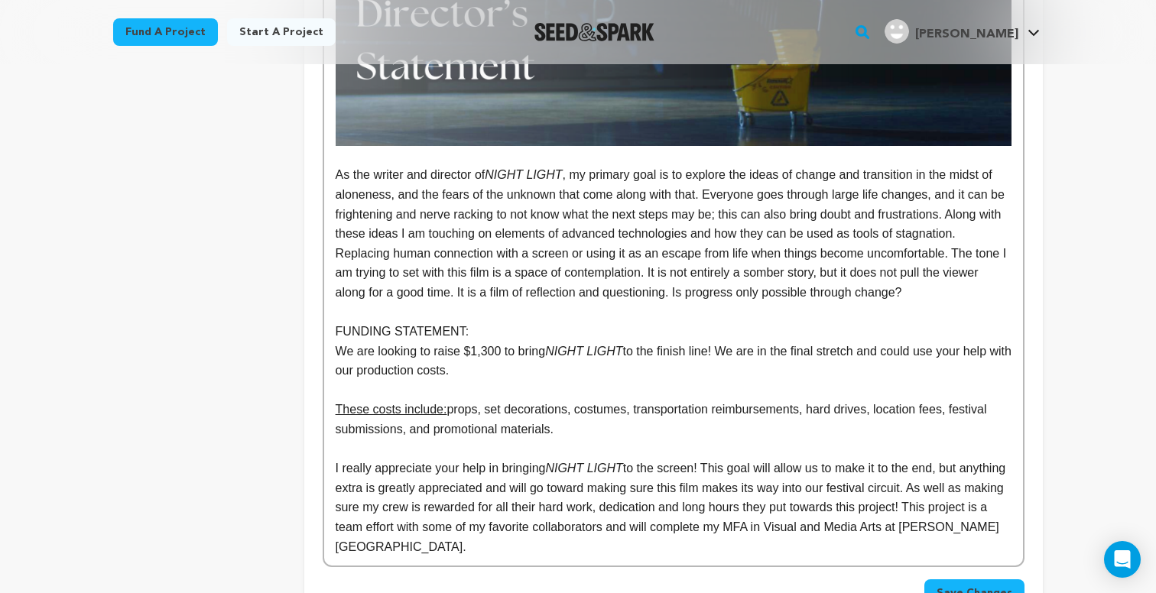
scroll to position [2501, 0]
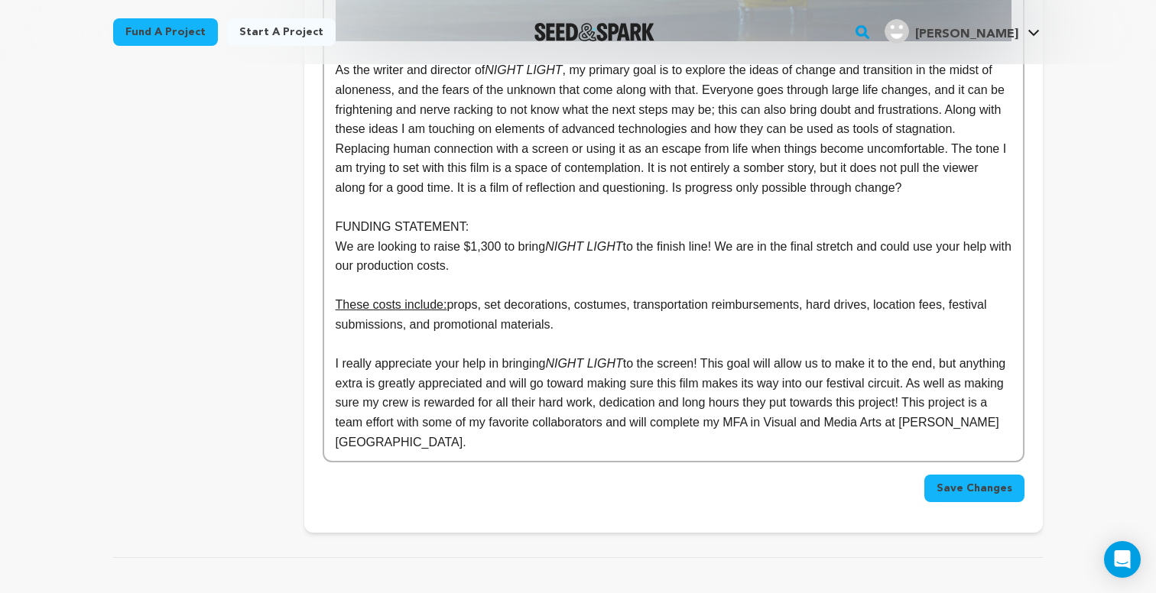
click at [567, 198] on p at bounding box center [674, 208] width 676 height 20
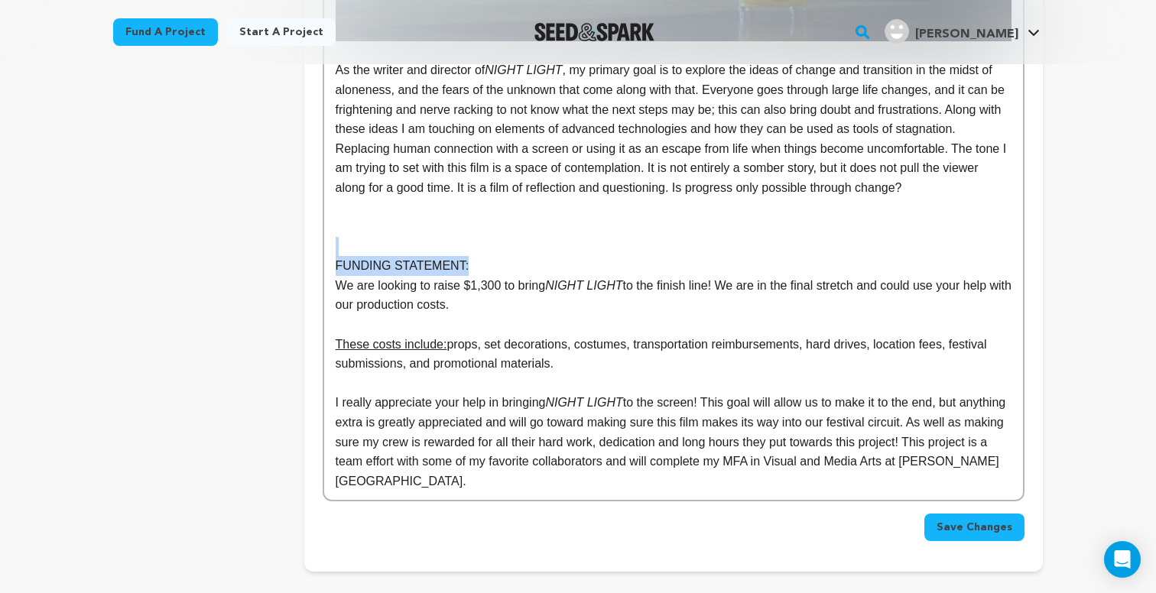
drag, startPoint x: 494, startPoint y: 247, endPoint x: 336, endPoint y: 239, distance: 157.7
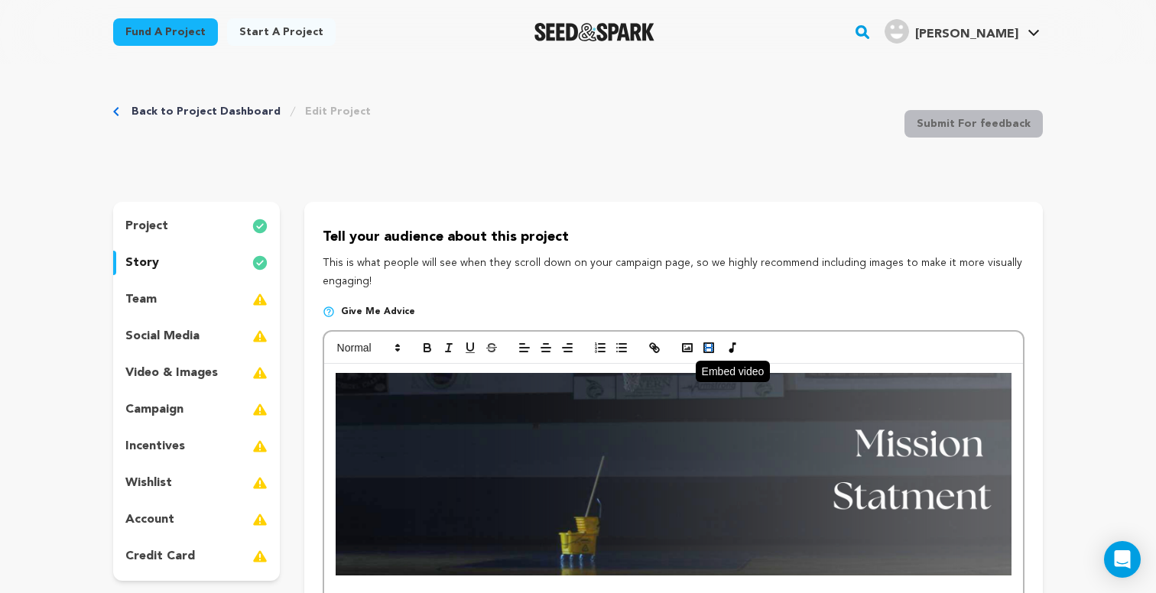
scroll to position [0, 0]
click at [690, 346] on icon "button" at bounding box center [687, 348] width 14 height 14
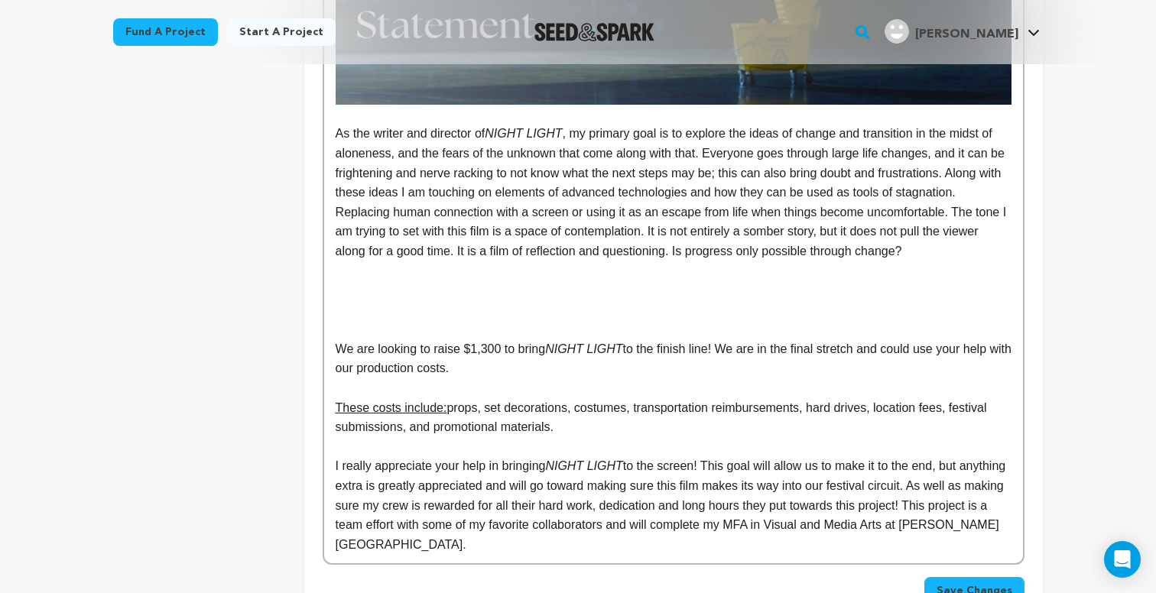
click at [481, 300] on p at bounding box center [674, 310] width 676 height 20
click at [478, 283] on p at bounding box center [674, 291] width 676 height 20
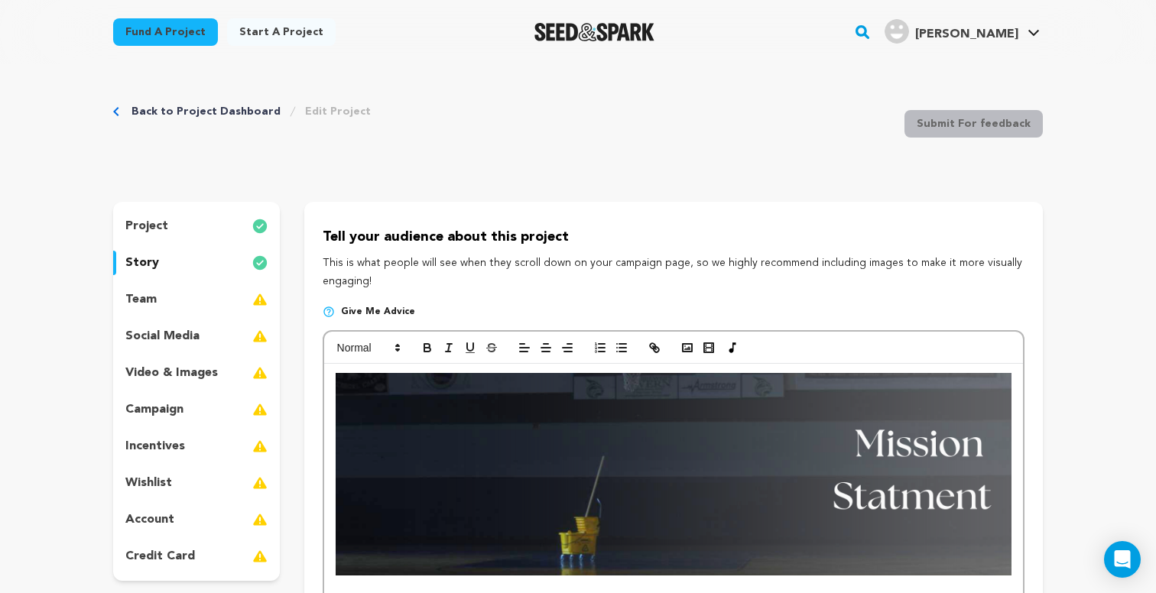
scroll to position [0, 0]
click at [684, 344] on rect "button" at bounding box center [687, 348] width 9 height 8
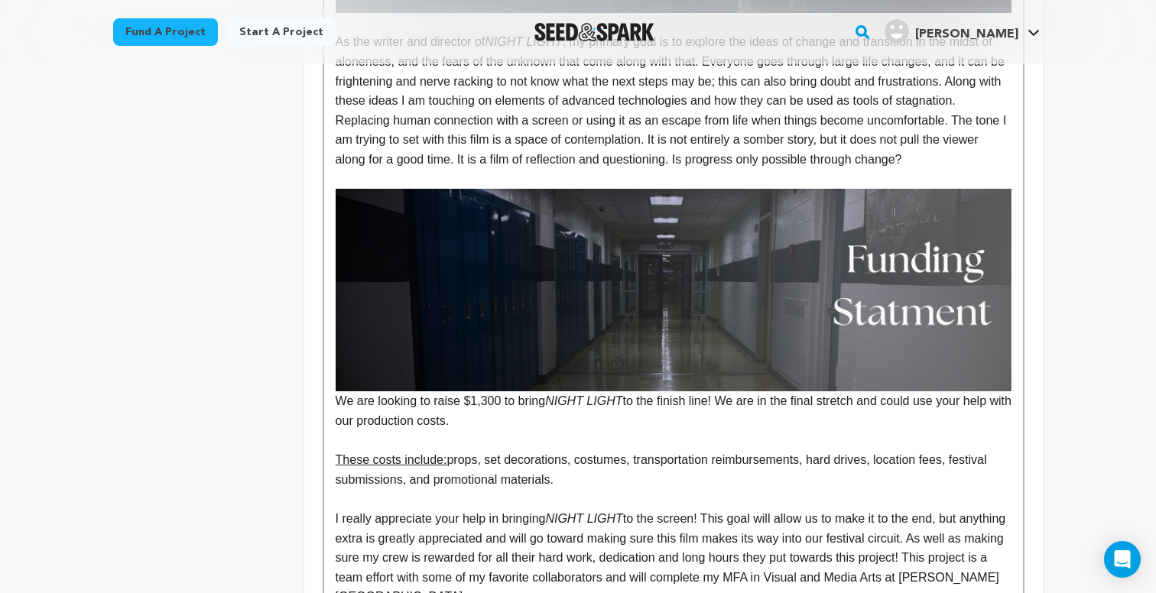
scroll to position [2529, 0]
click at [966, 170] on p at bounding box center [674, 180] width 676 height 20
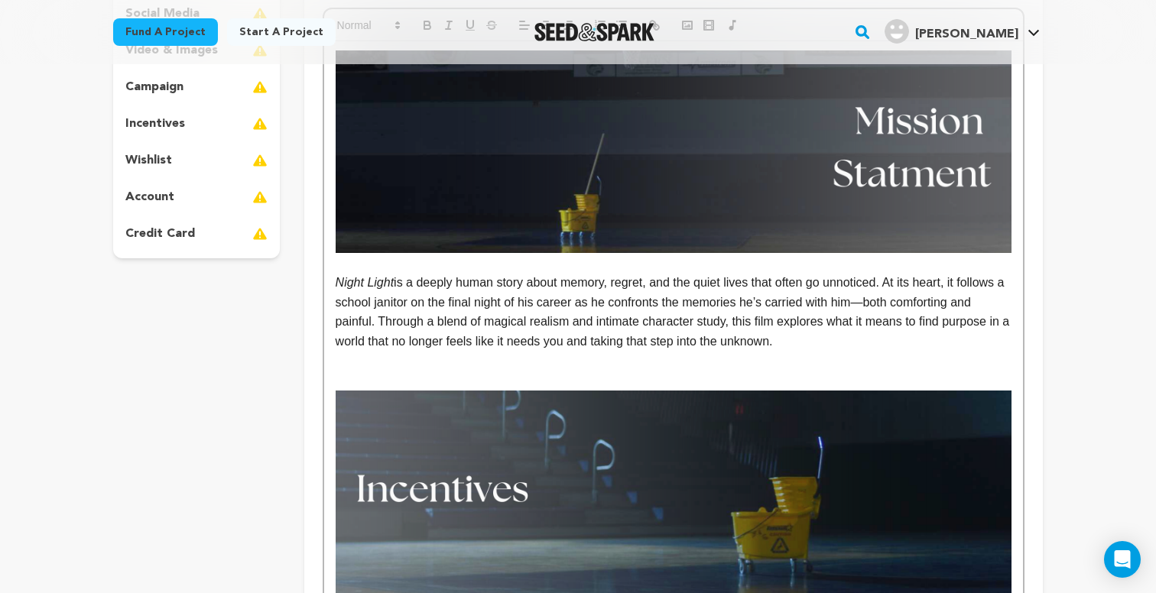
scroll to position [323, 0]
drag, startPoint x: 897, startPoint y: 346, endPoint x: 335, endPoint y: 283, distance: 565.4
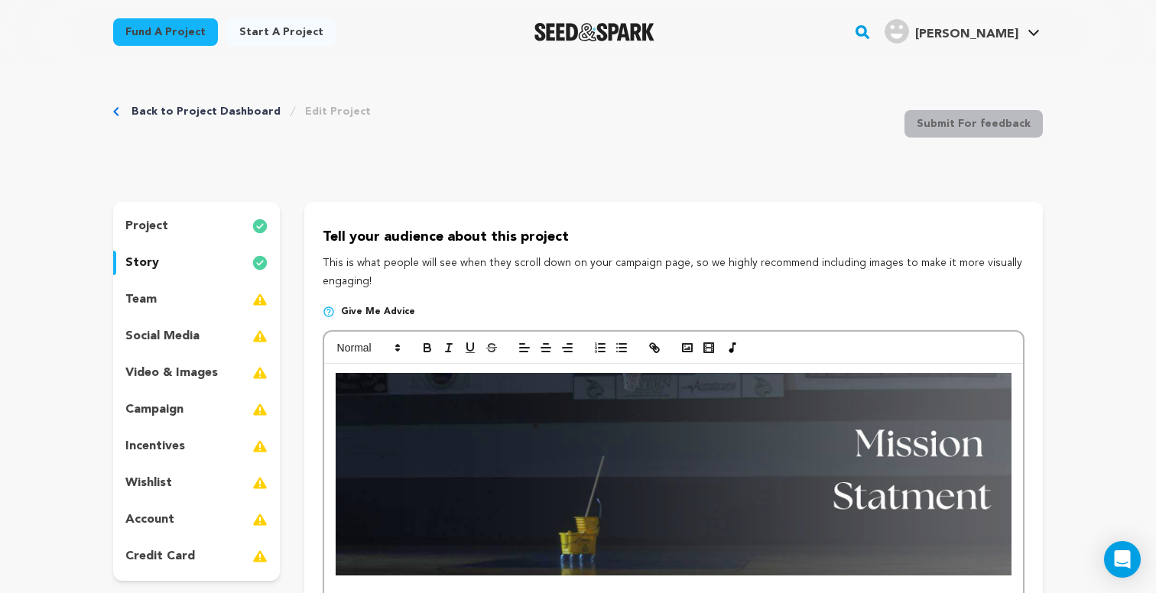
scroll to position [0, 0]
click at [389, 349] on span at bounding box center [367, 348] width 75 height 18
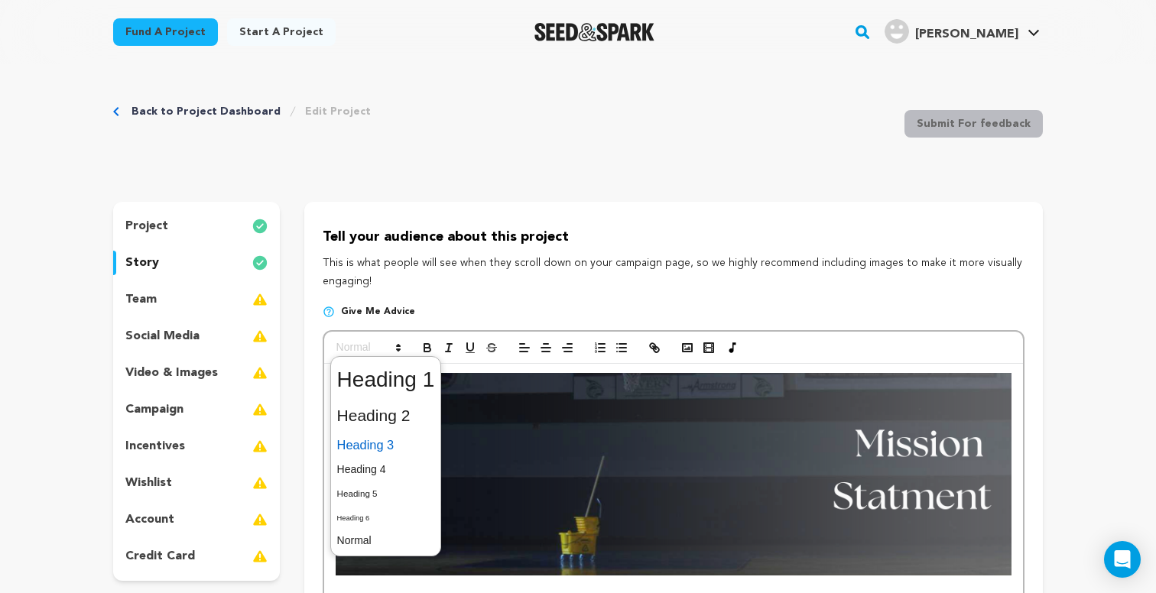
click at [392, 437] on span at bounding box center [386, 445] width 98 height 27
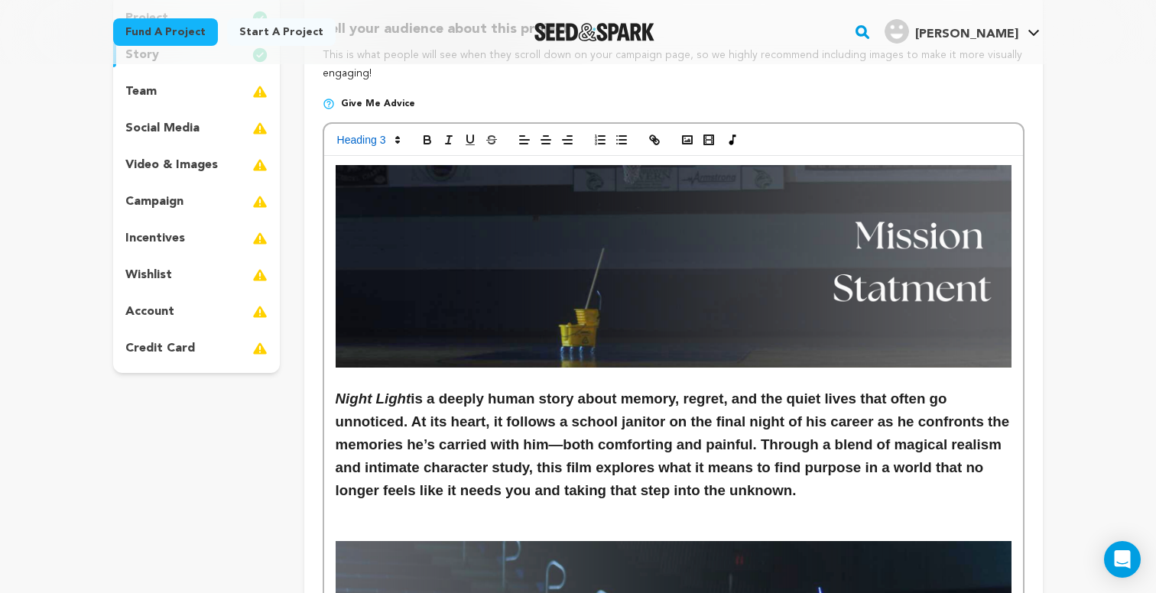
scroll to position [197, 0]
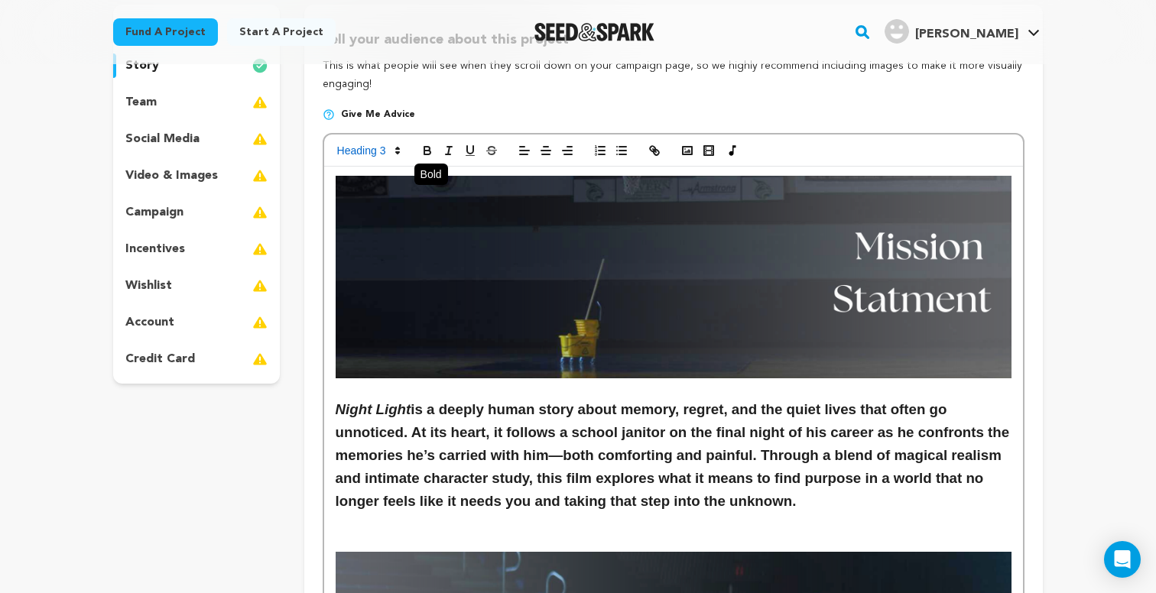
click at [427, 148] on icon "button" at bounding box center [427, 151] width 14 height 14
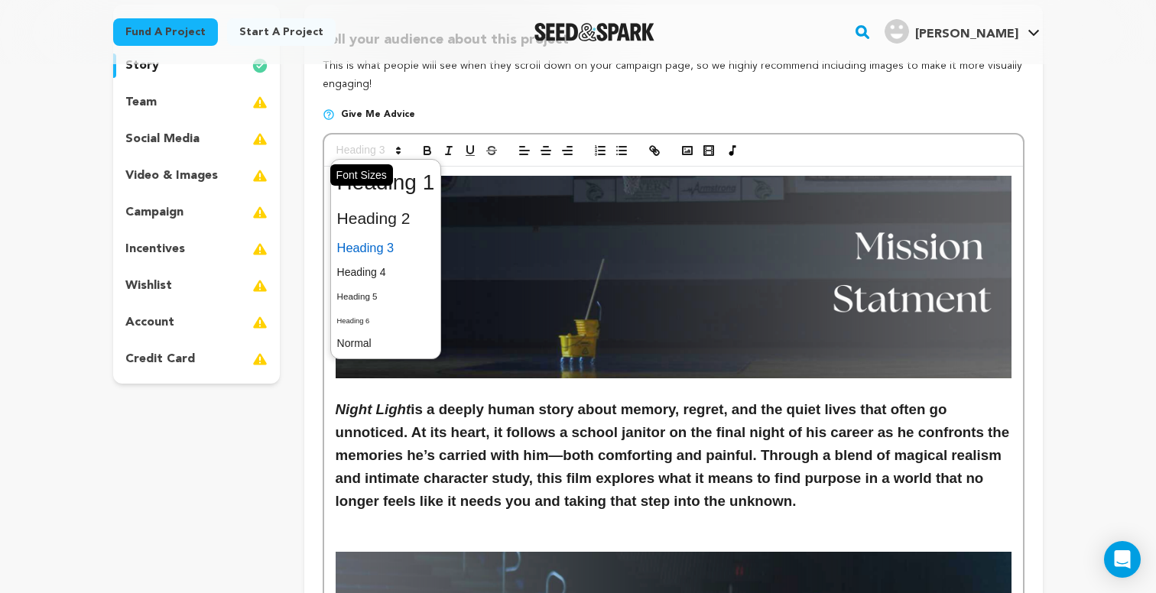
click at [388, 149] on span at bounding box center [367, 150] width 75 height 18
click at [389, 268] on span at bounding box center [386, 273] width 98 height 24
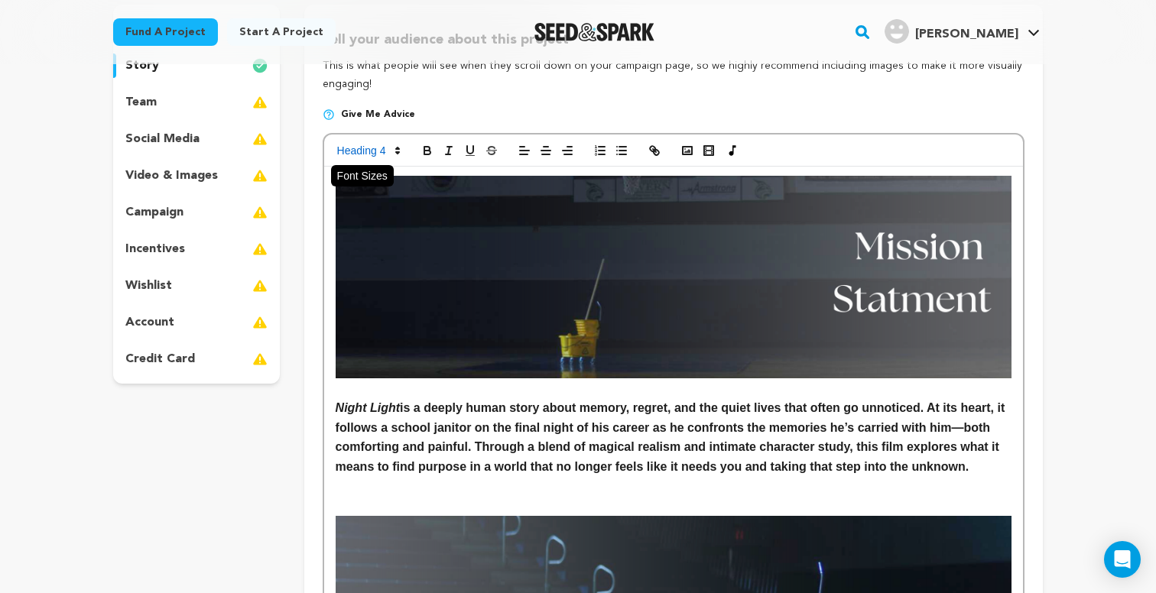
click at [388, 154] on span at bounding box center [367, 150] width 75 height 18
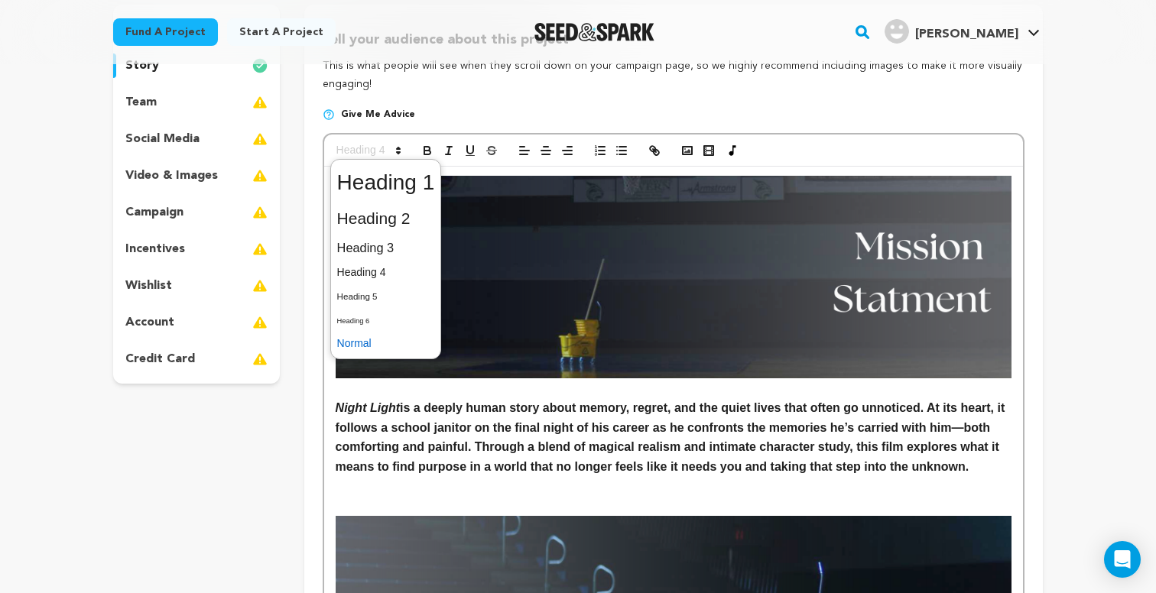
click at [388, 341] on span at bounding box center [386, 344] width 98 height 24
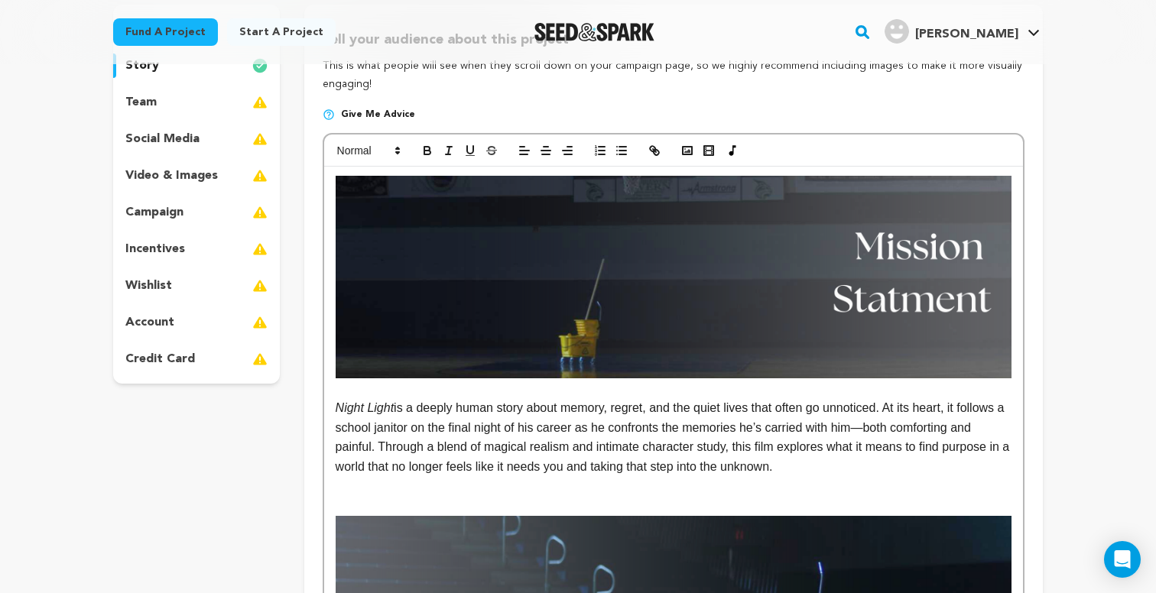
click at [794, 236] on img at bounding box center [674, 277] width 676 height 203
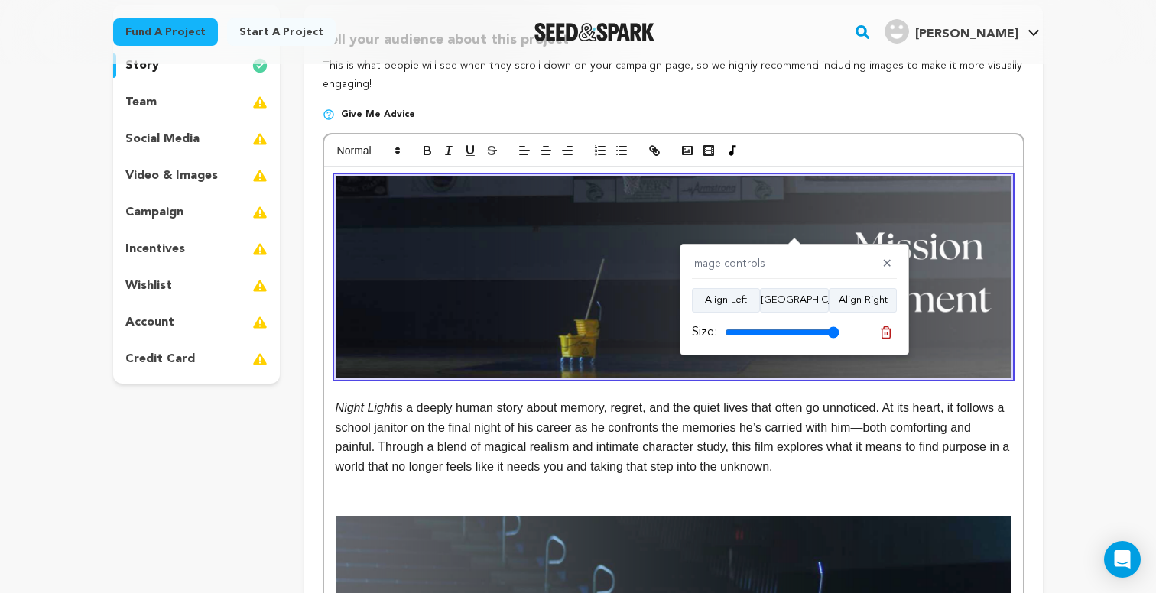
click at [915, 433] on p "Night Light is a deeply human story about memory, regret, and the quiet lives t…" at bounding box center [674, 437] width 676 height 78
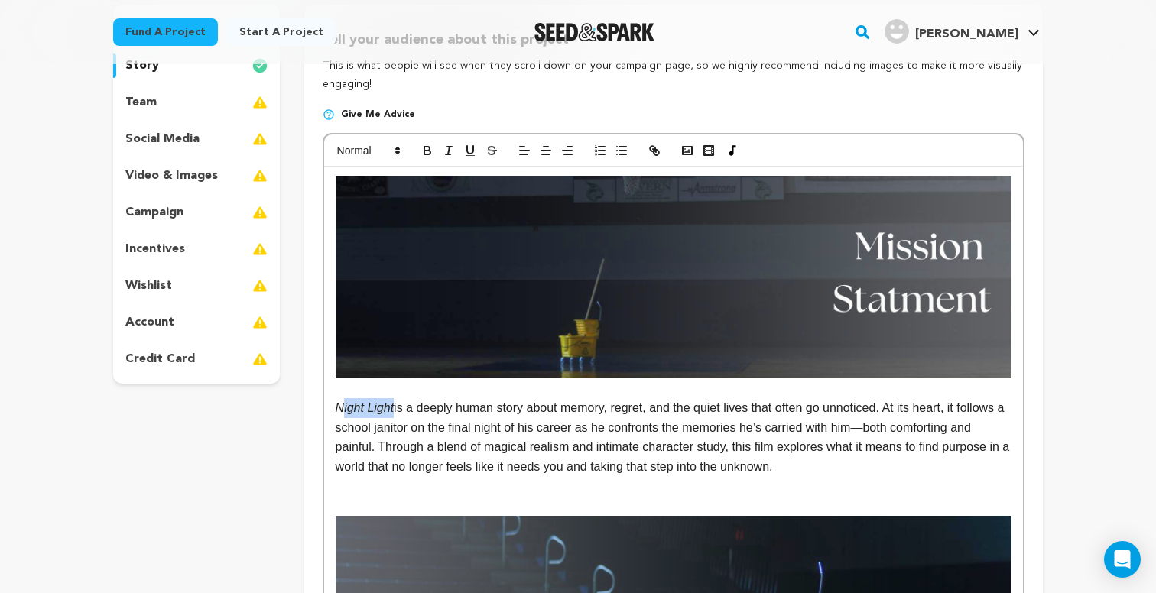
drag, startPoint x: 398, startPoint y: 401, endPoint x: 343, endPoint y: 405, distance: 54.5
click at [343, 405] on p "Night Light is a deeply human story about memory, regret, and the quiet lives t…" at bounding box center [674, 437] width 676 height 78
click at [432, 456] on p "NIGHT LIGHT is a deeply human story about memory, regret, and the quiet lives t…" at bounding box center [674, 437] width 676 height 78
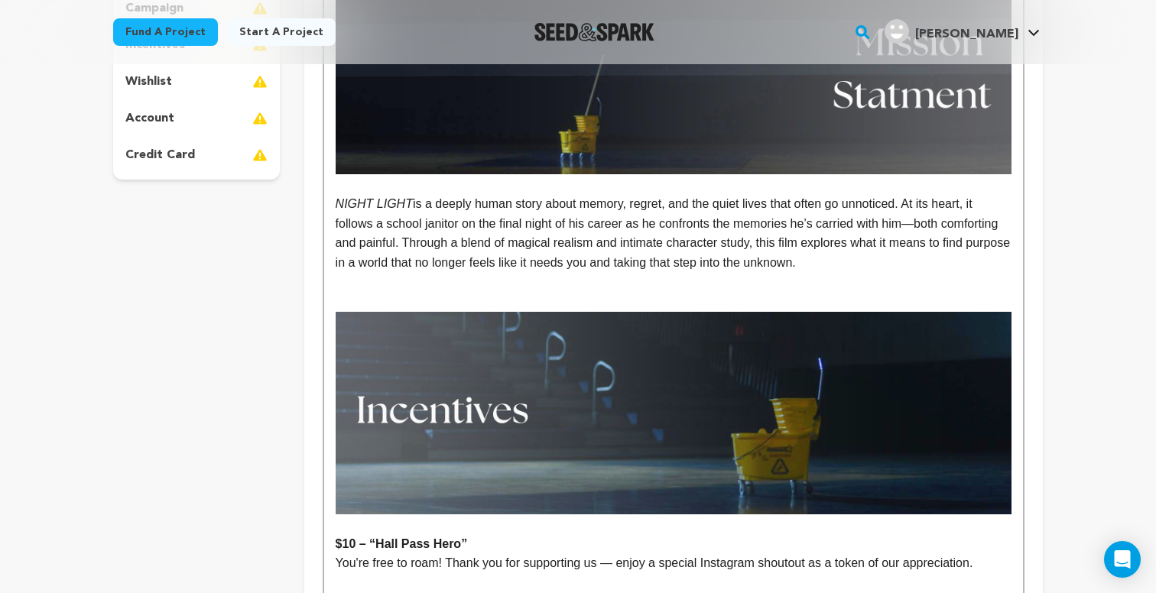
scroll to position [334, 0]
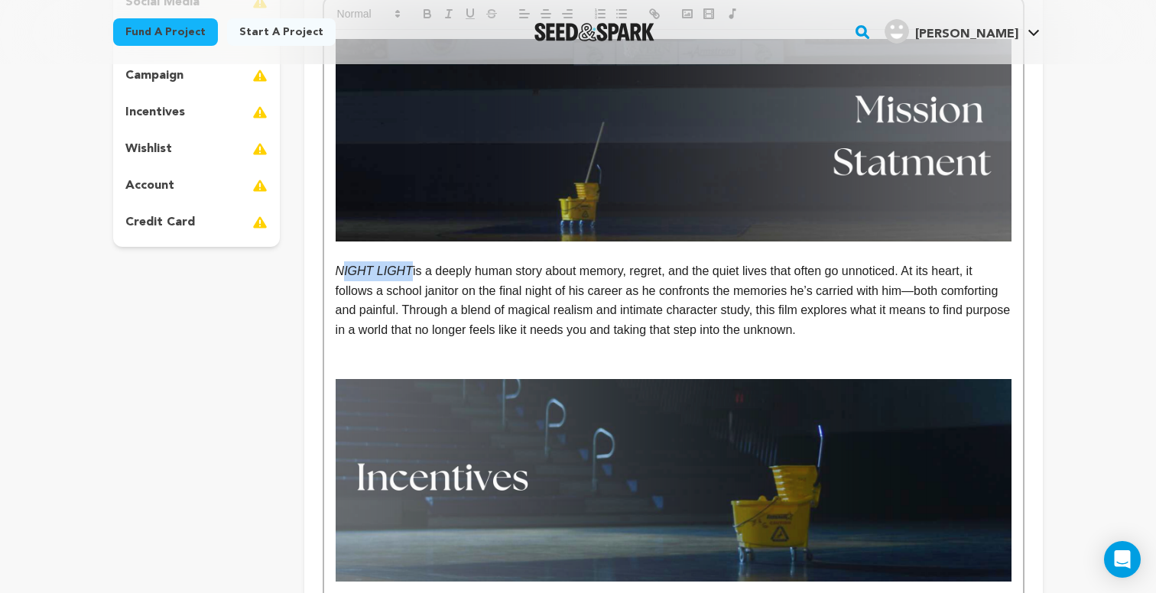
drag, startPoint x: 410, startPoint y: 270, endPoint x: 344, endPoint y: 268, distance: 65.8
click at [343, 268] on em "NIGHT LIGHT" at bounding box center [374, 270] width 77 height 13
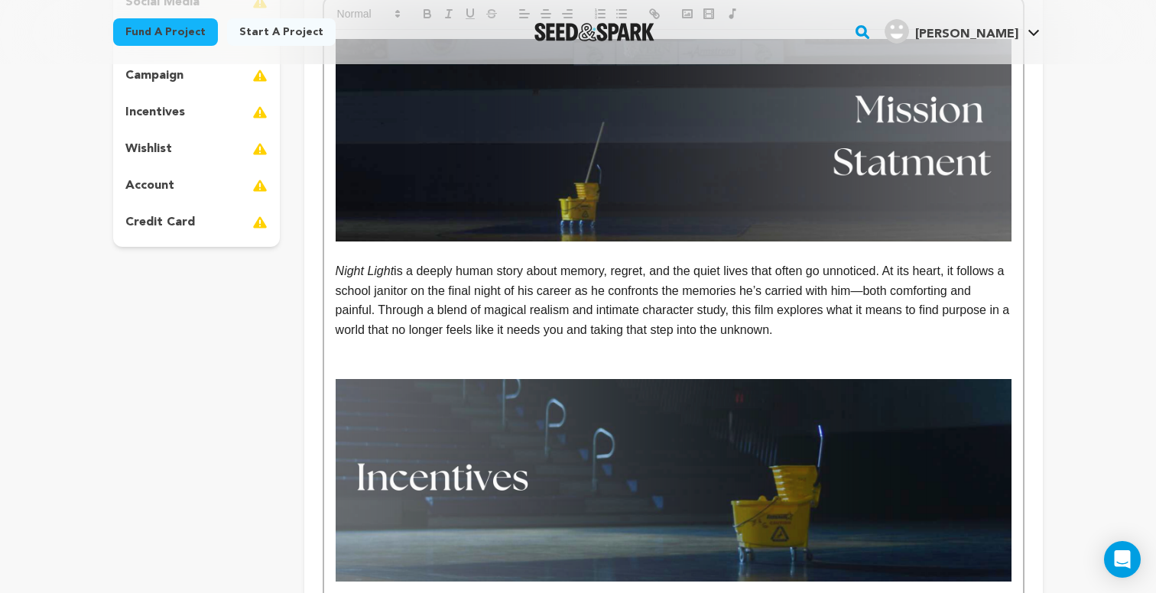
click at [531, 300] on p "Night Light is a deeply human story about memory, regret, and the quiet lives t…" at bounding box center [674, 300] width 676 height 78
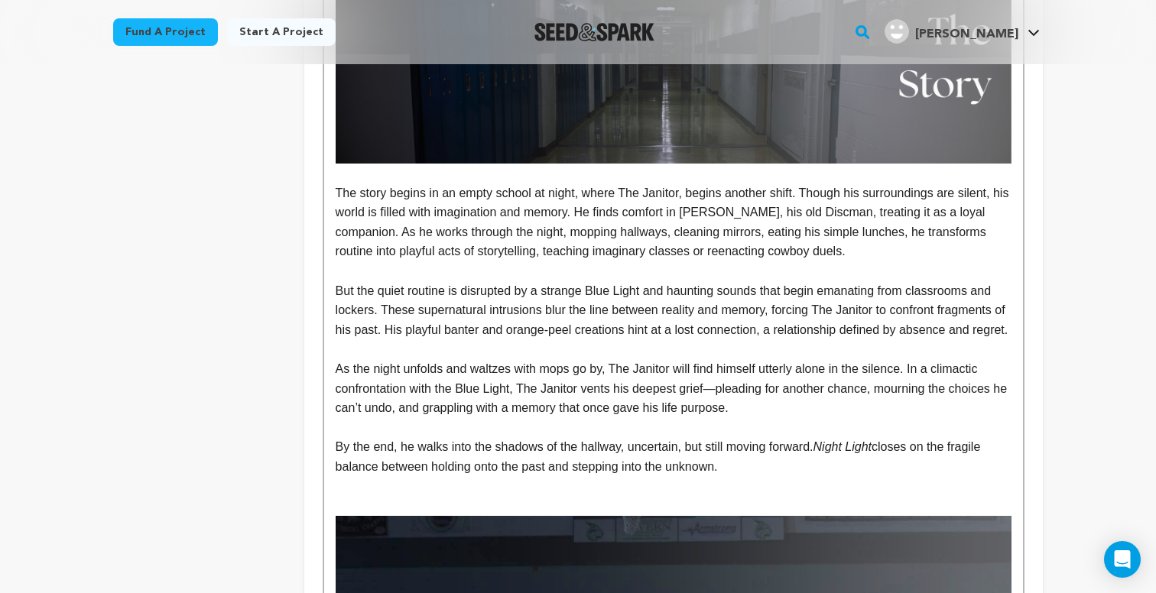
scroll to position [1446, 0]
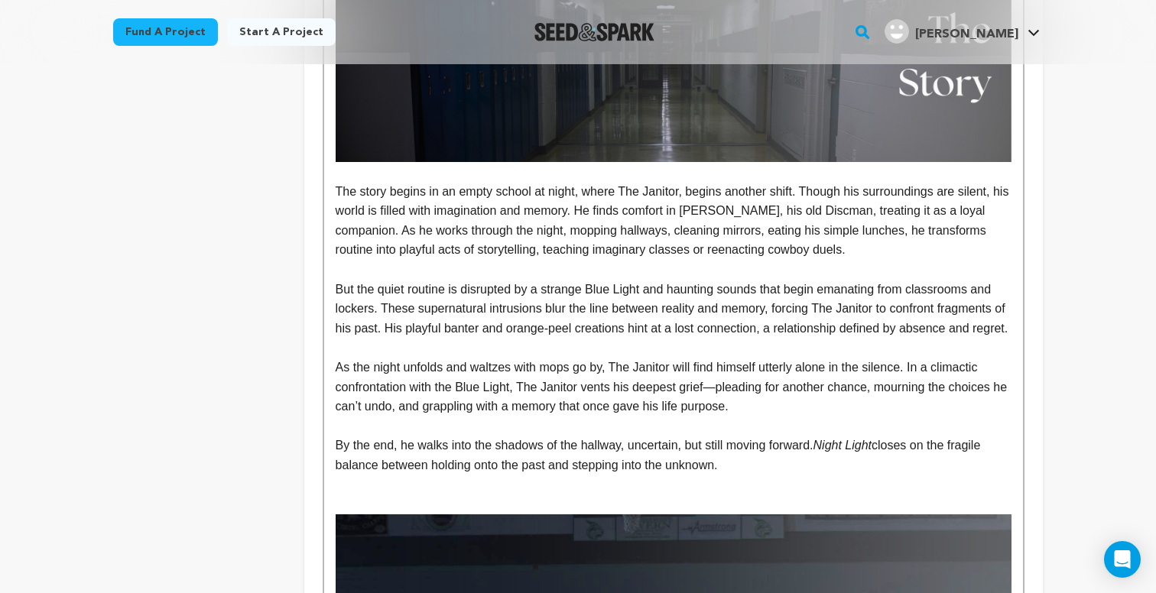
click at [891, 446] on p "By the end, he walks into the shadows of the hallway, uncertain, but still movi…" at bounding box center [674, 455] width 676 height 39
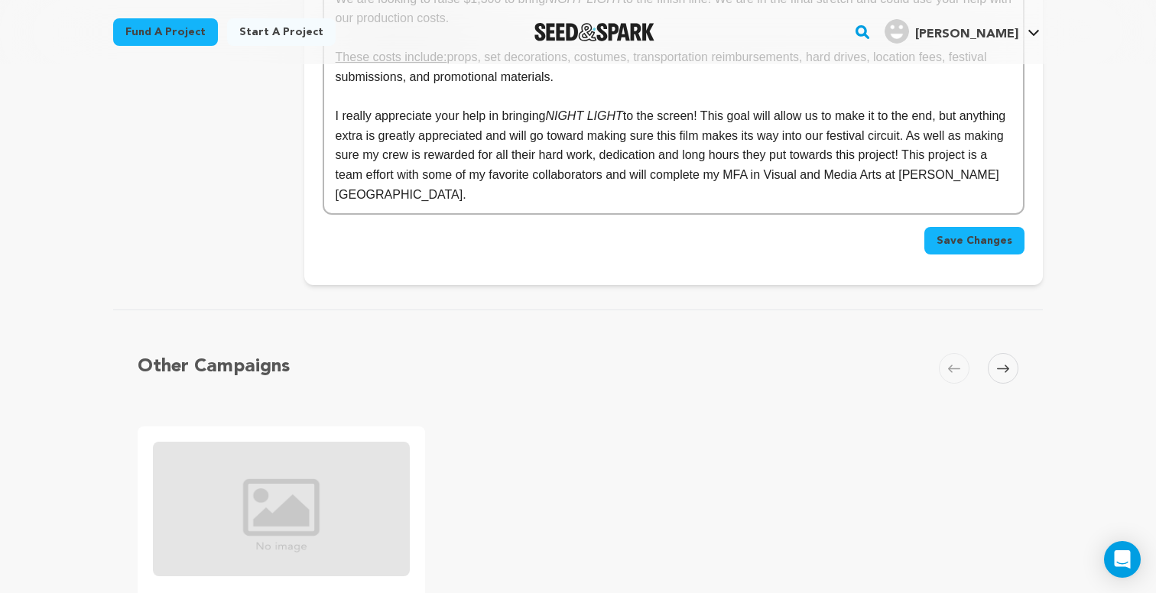
scroll to position [3030, 0]
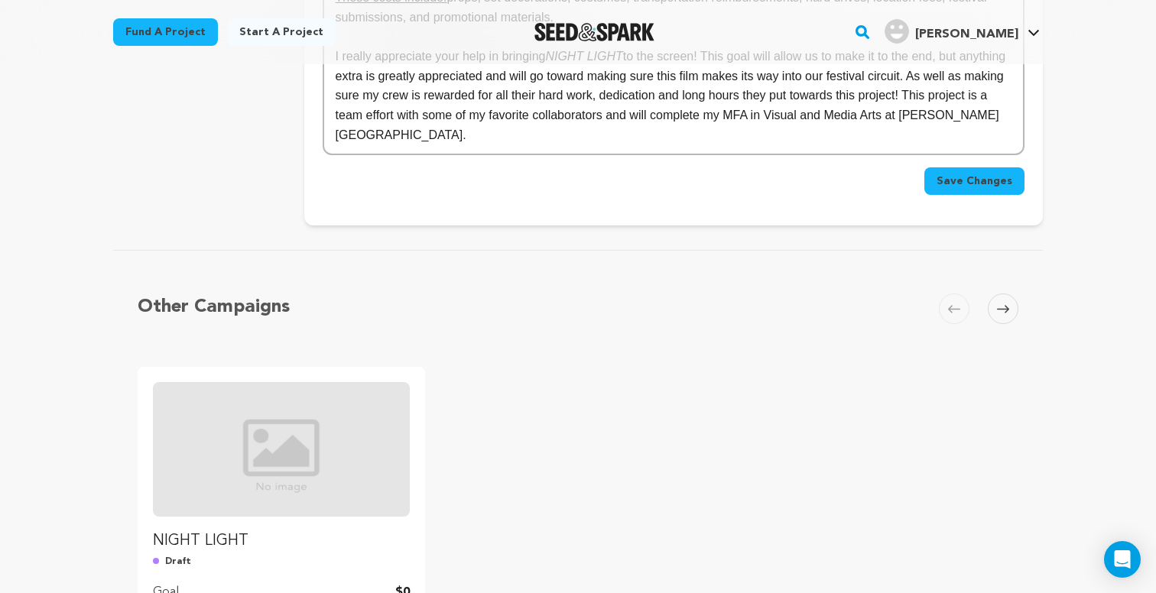
click at [958, 174] on span "Save Changes" at bounding box center [974, 181] width 76 height 15
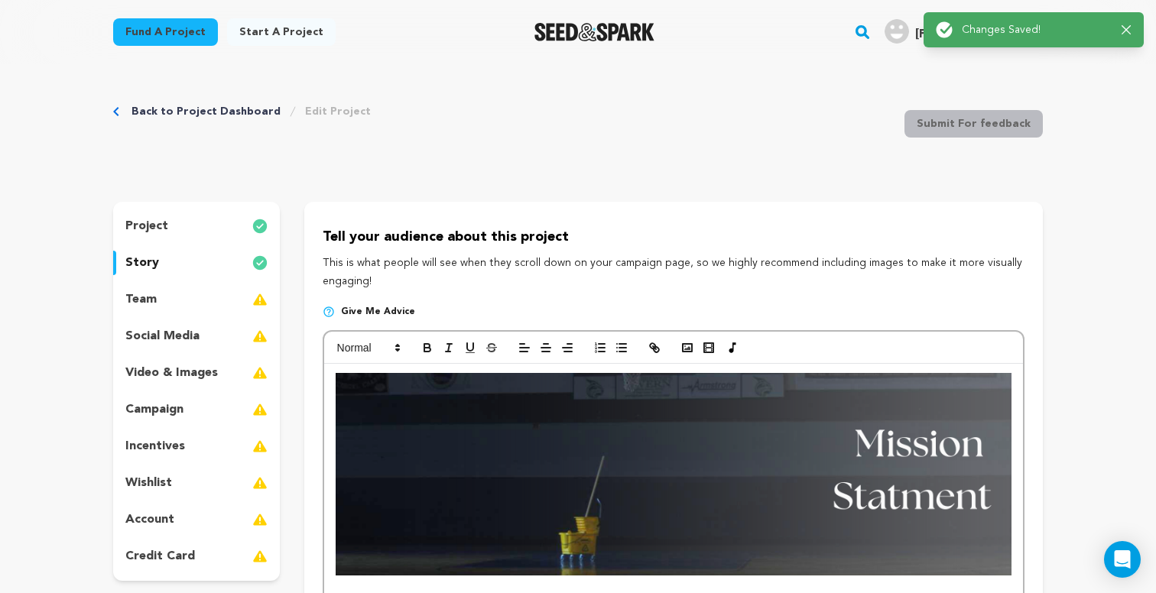
scroll to position [0, 0]
click at [232, 300] on div "team" at bounding box center [196, 299] width 167 height 24
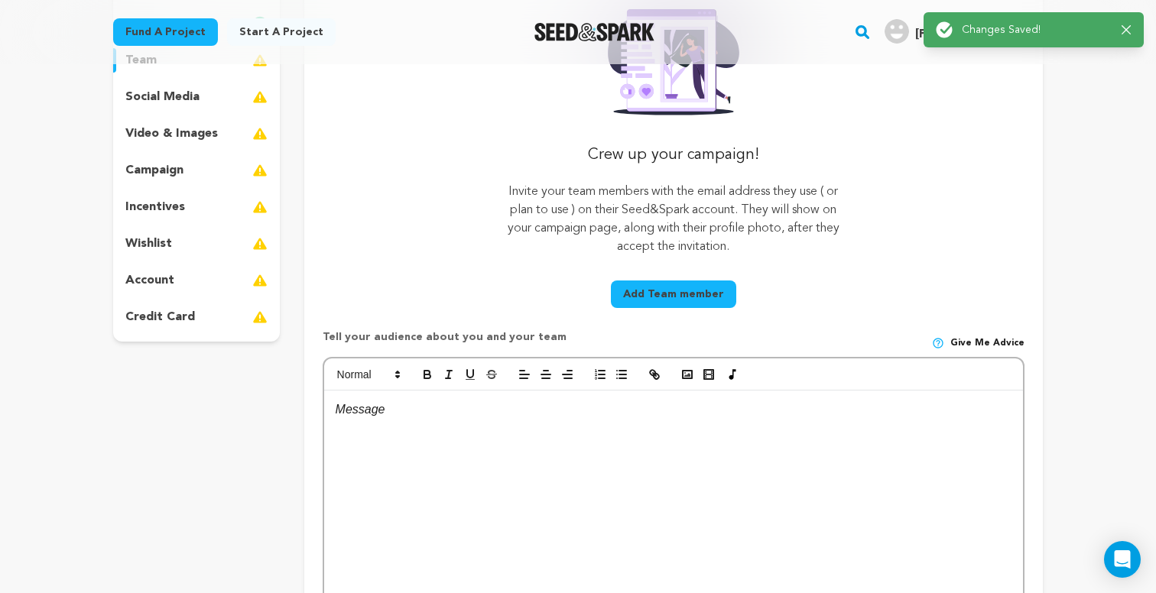
scroll to position [248, 0]
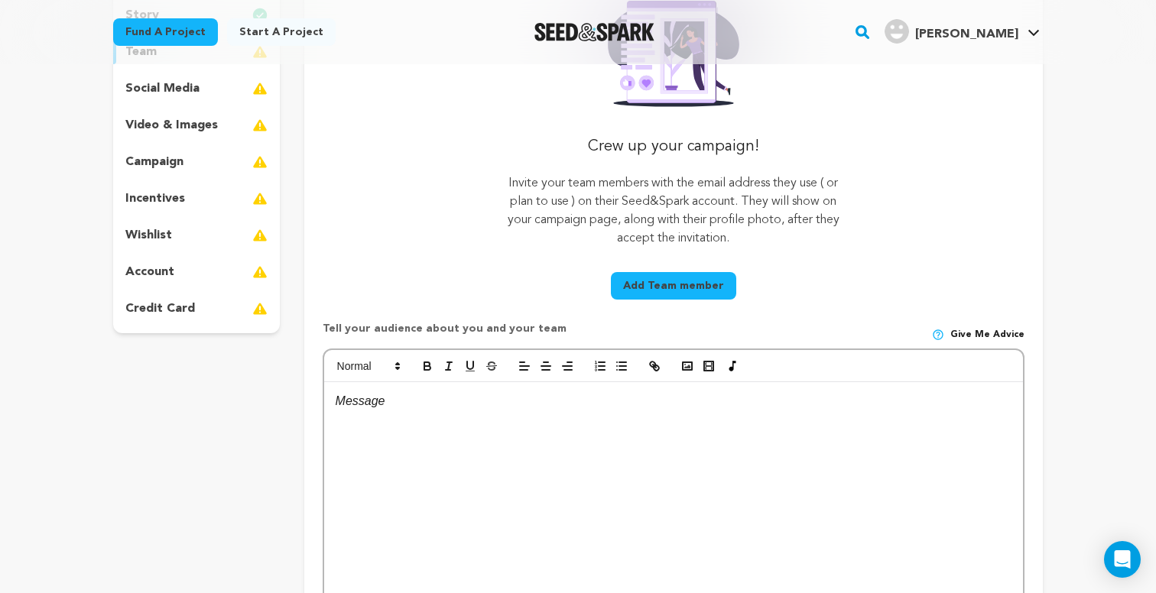
click at [658, 282] on button "Add Team member" at bounding box center [673, 286] width 125 height 28
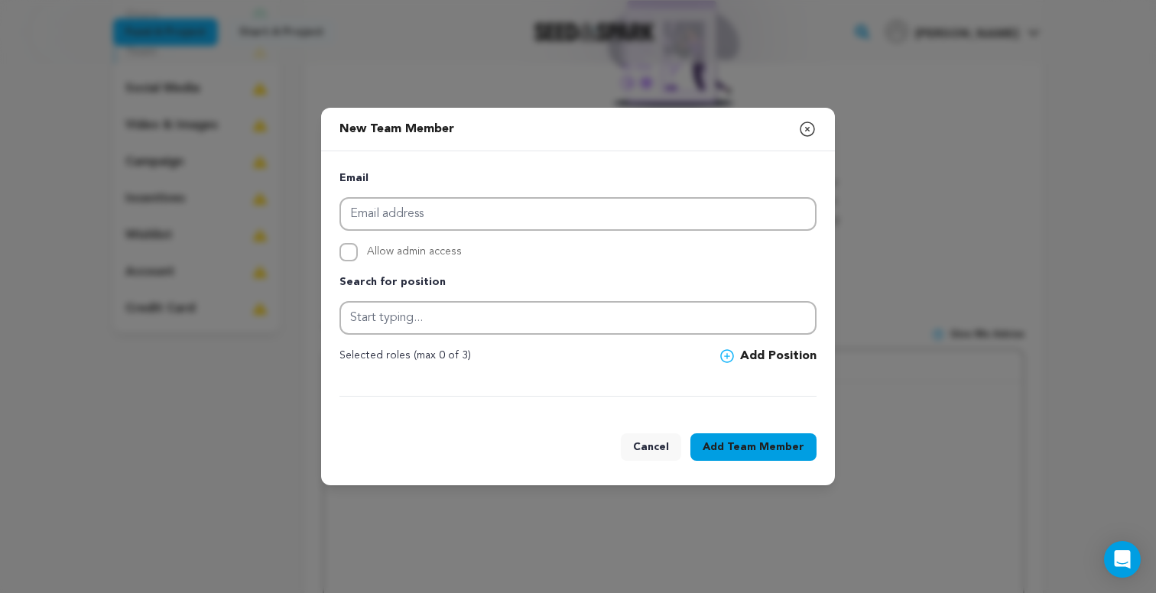
click at [808, 127] on icon "button" at bounding box center [807, 129] width 18 height 18
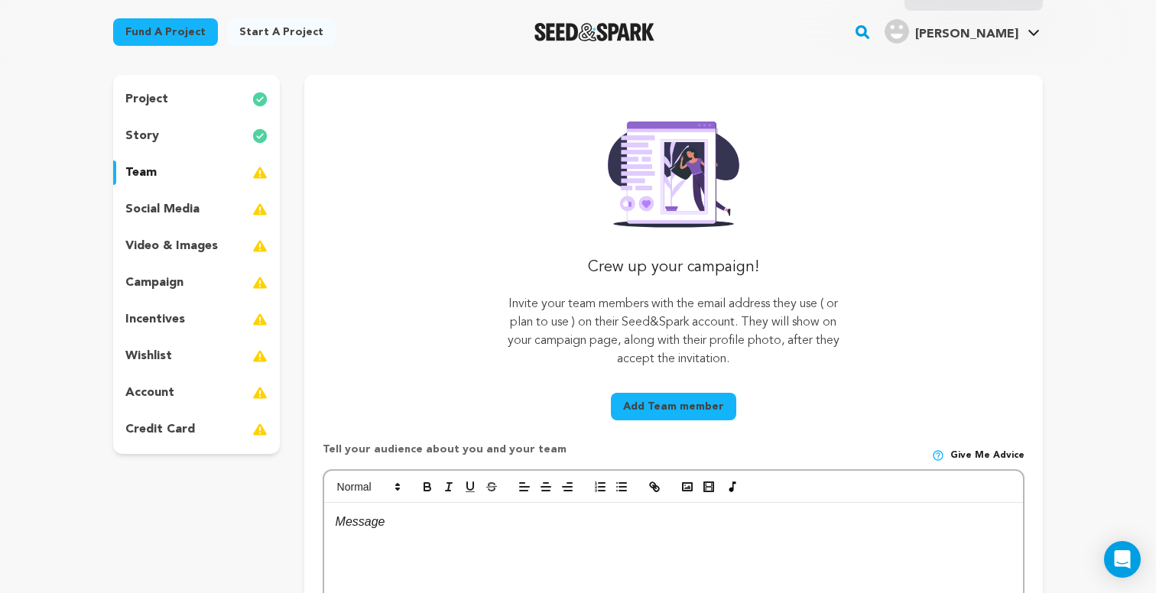
scroll to position [117, 0]
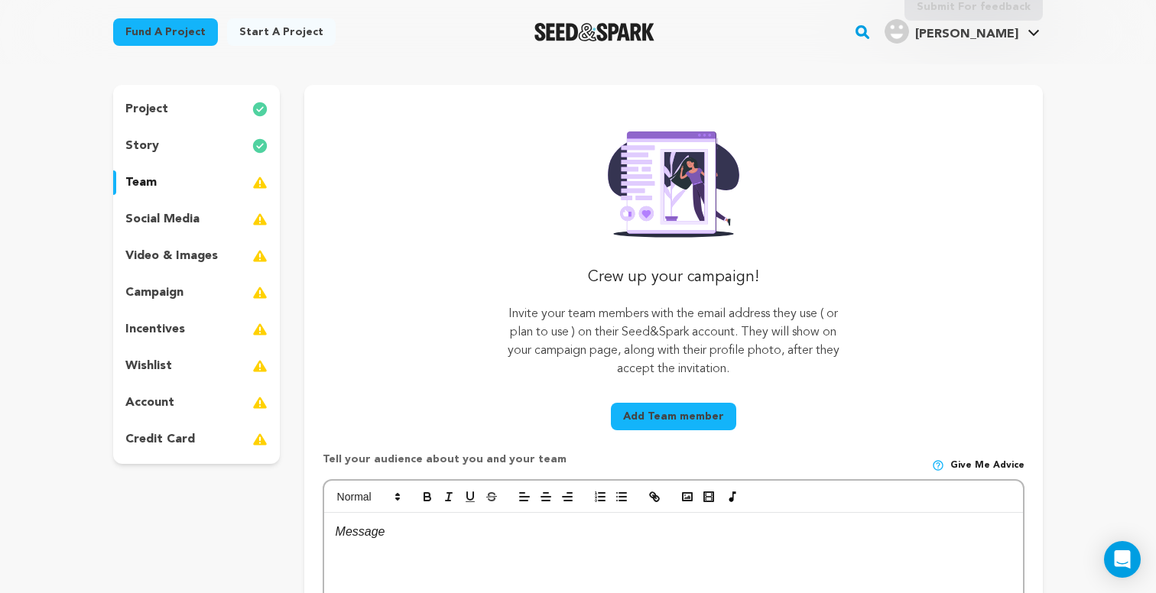
click at [237, 219] on div "social media" at bounding box center [196, 219] width 167 height 24
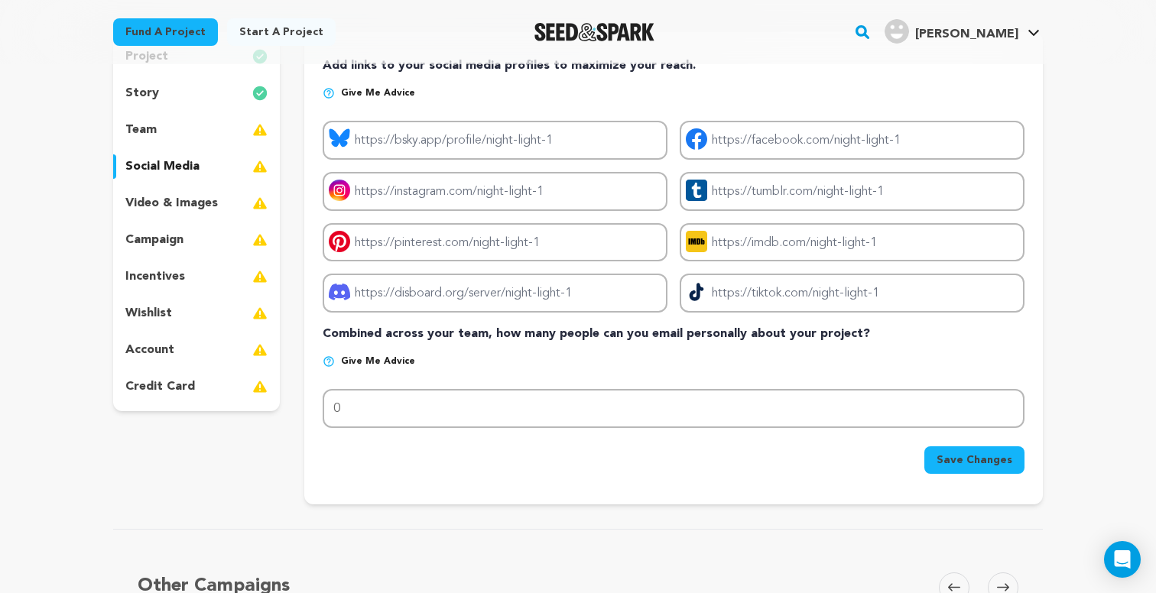
scroll to position [172, 0]
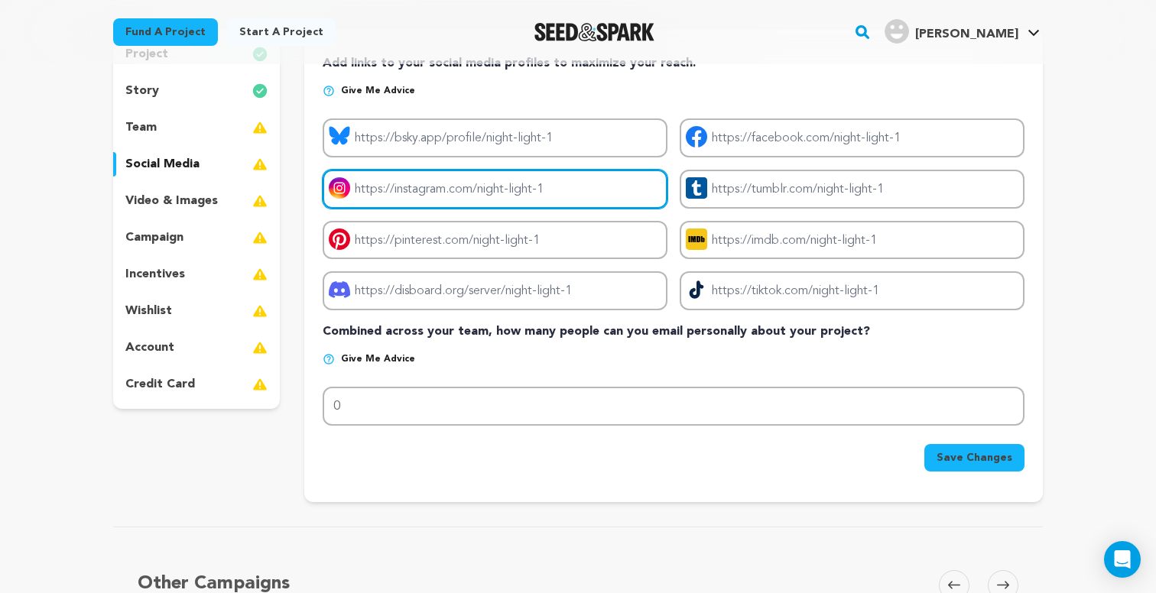
click at [507, 177] on input "Project instagram link" at bounding box center [495, 189] width 345 height 39
click at [535, 191] on input "Project instagram link" at bounding box center [495, 189] width 345 height 39
paste input "https://www.instagram.com/nightlight.shortfilm?igsh=YWszNnhkbXd4emV0&utm_source…"
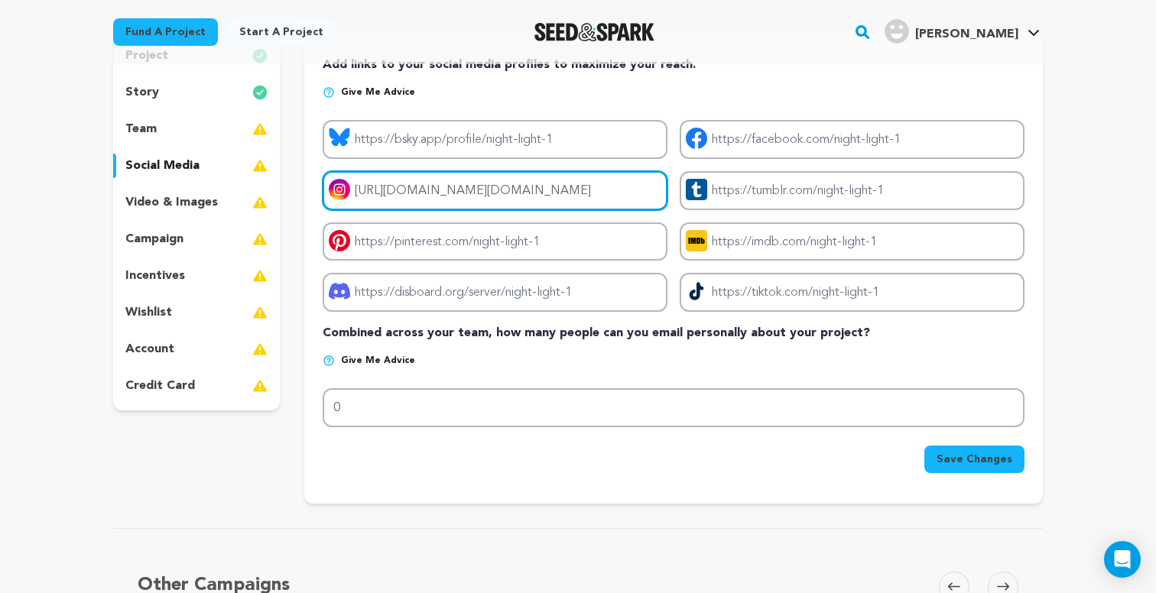
scroll to position [170, 0]
type input "https://www.instagram.com/nightlight.shortfilm?igsh=YWszNnhkbXd4emV0&utm_source…"
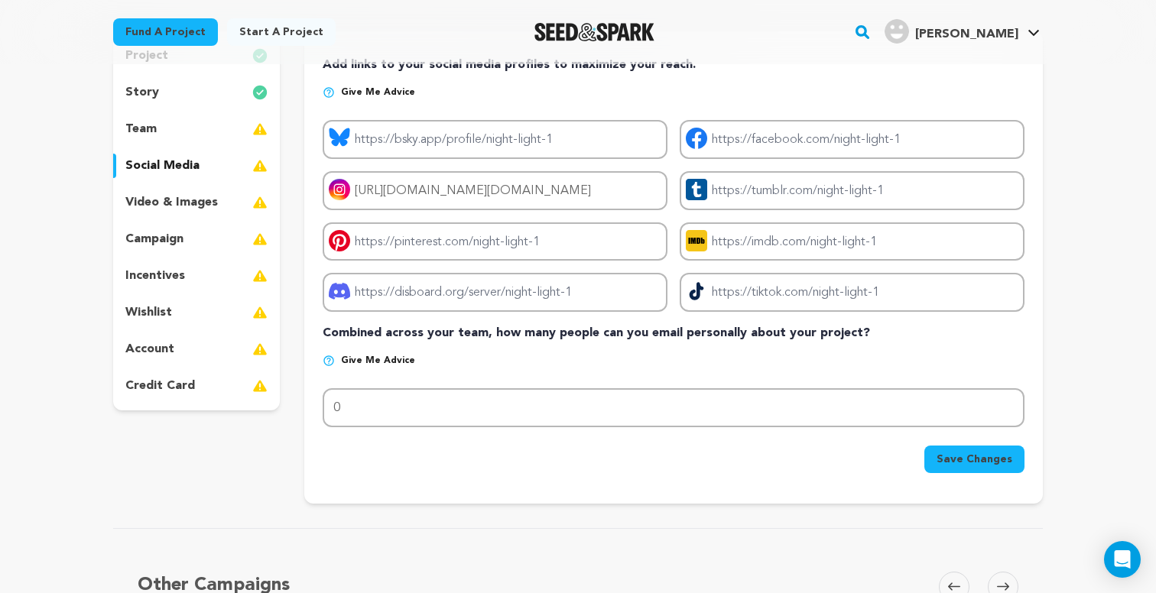
click at [546, 357] on p "Give me advice" at bounding box center [674, 367] width 702 height 24
click at [952, 459] on span "Save Changes" at bounding box center [974, 459] width 76 height 15
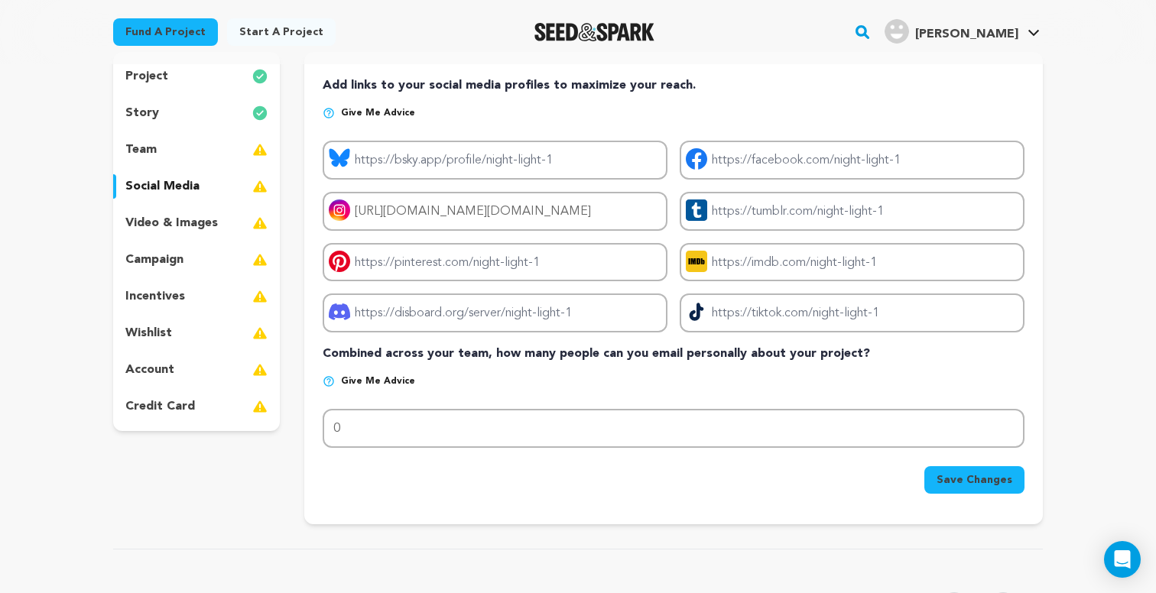
scroll to position [152, 0]
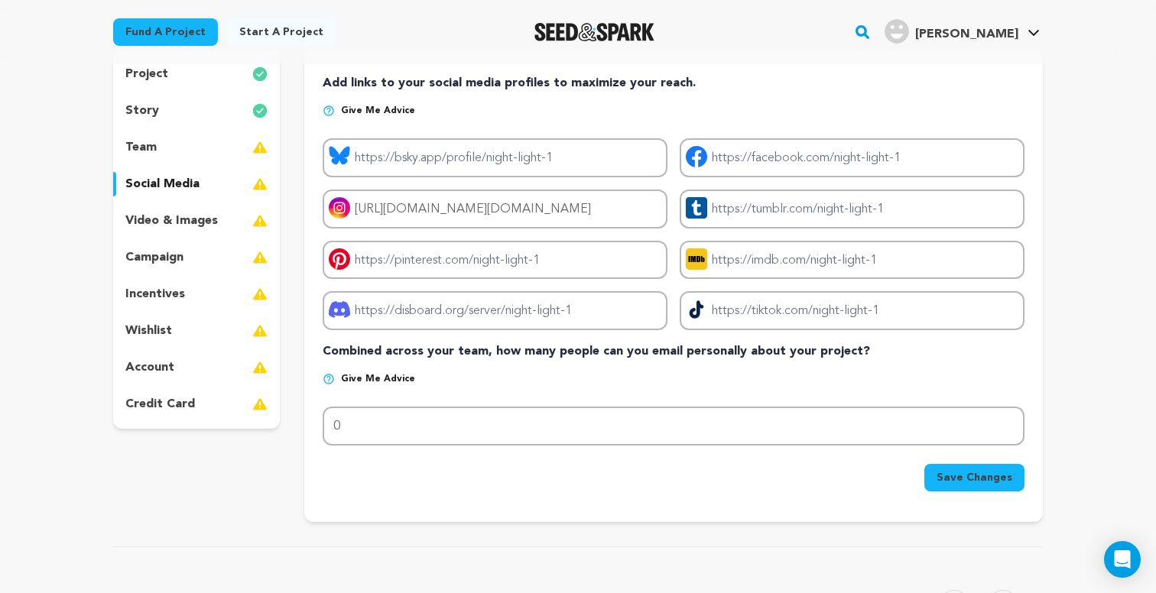
click at [956, 468] on button "Save Changes" at bounding box center [974, 478] width 100 height 28
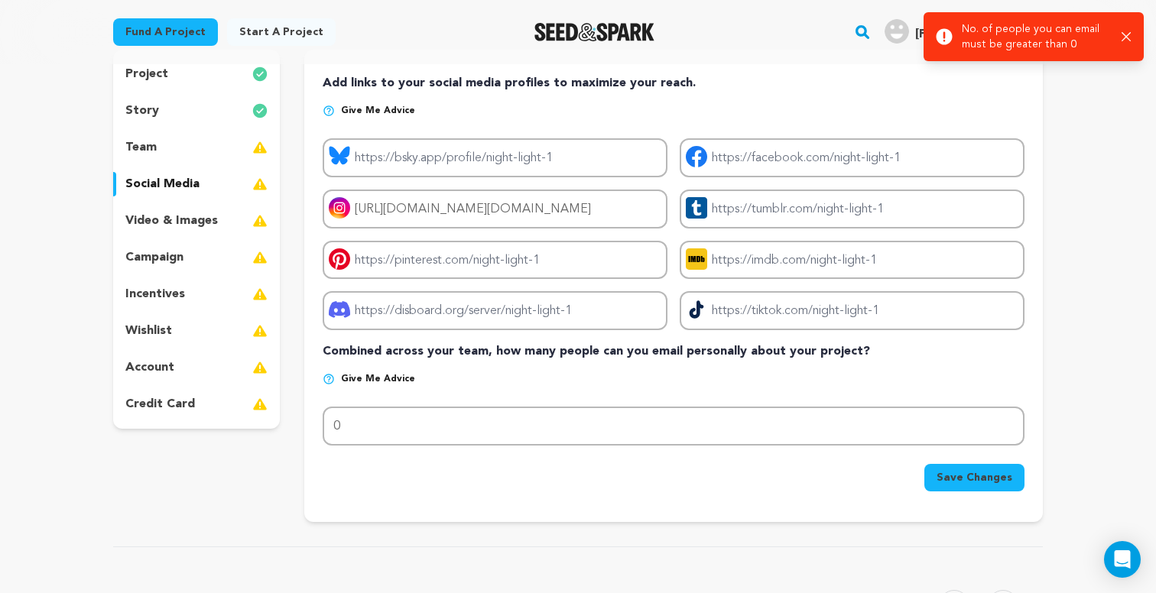
scroll to position [137, 0]
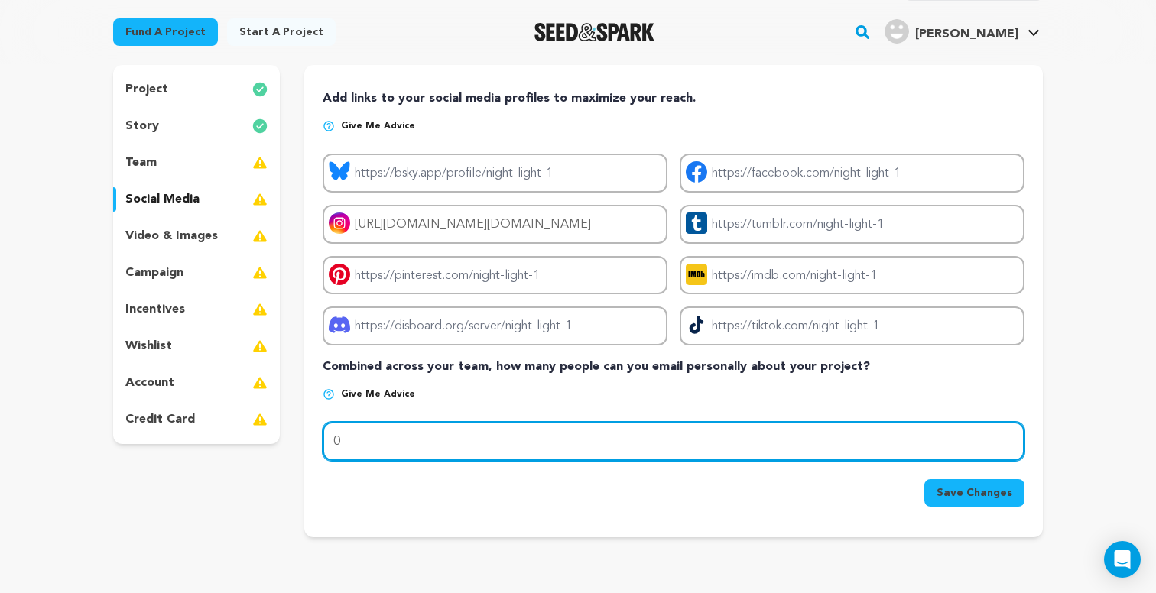
click at [608, 435] on input "0" at bounding box center [674, 441] width 702 height 39
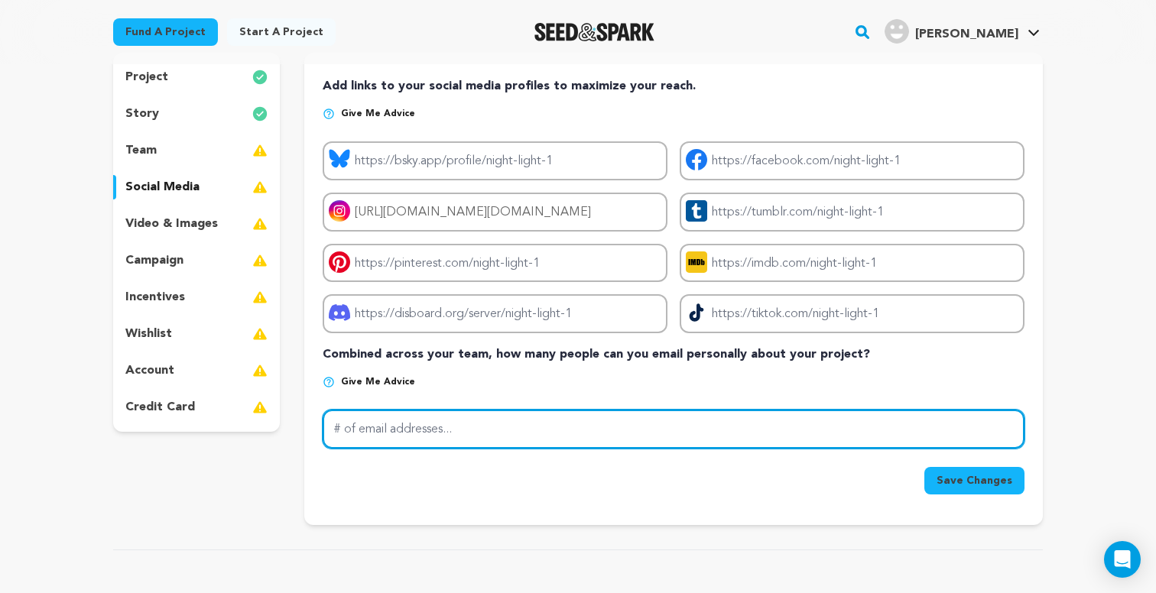
scroll to position [151, 0]
type input "20"
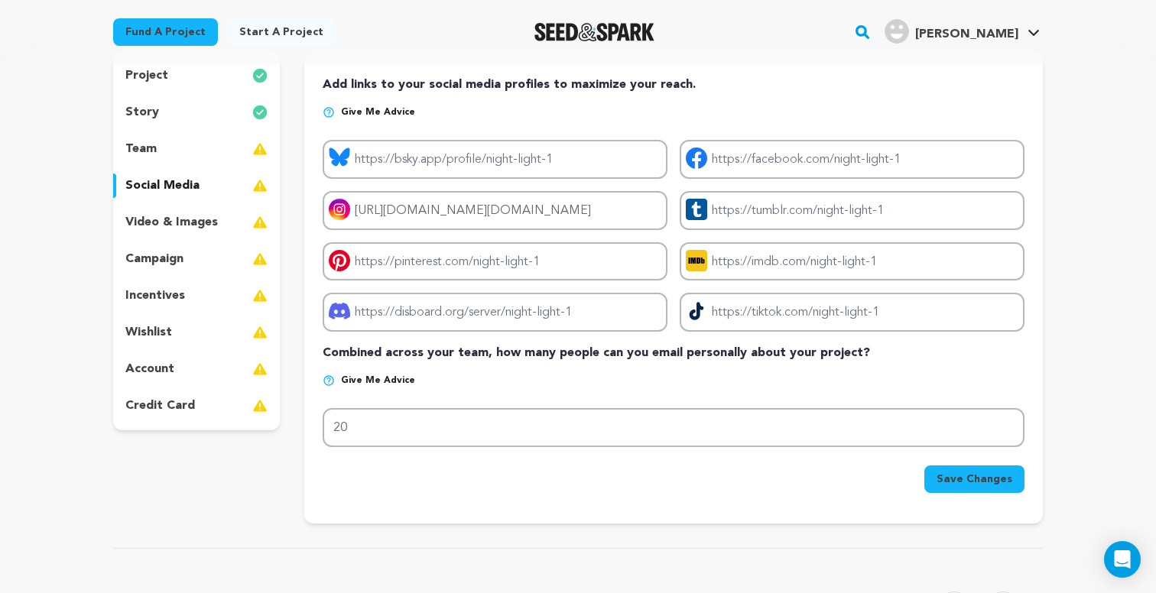
click at [939, 479] on button "Save Changes" at bounding box center [974, 480] width 100 height 28
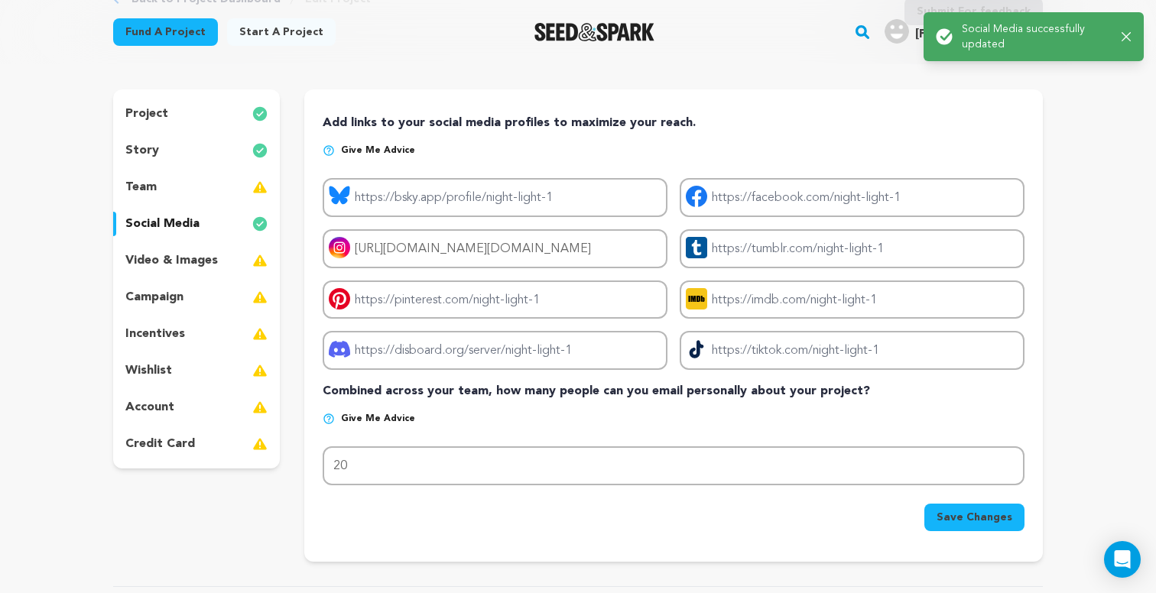
scroll to position [115, 0]
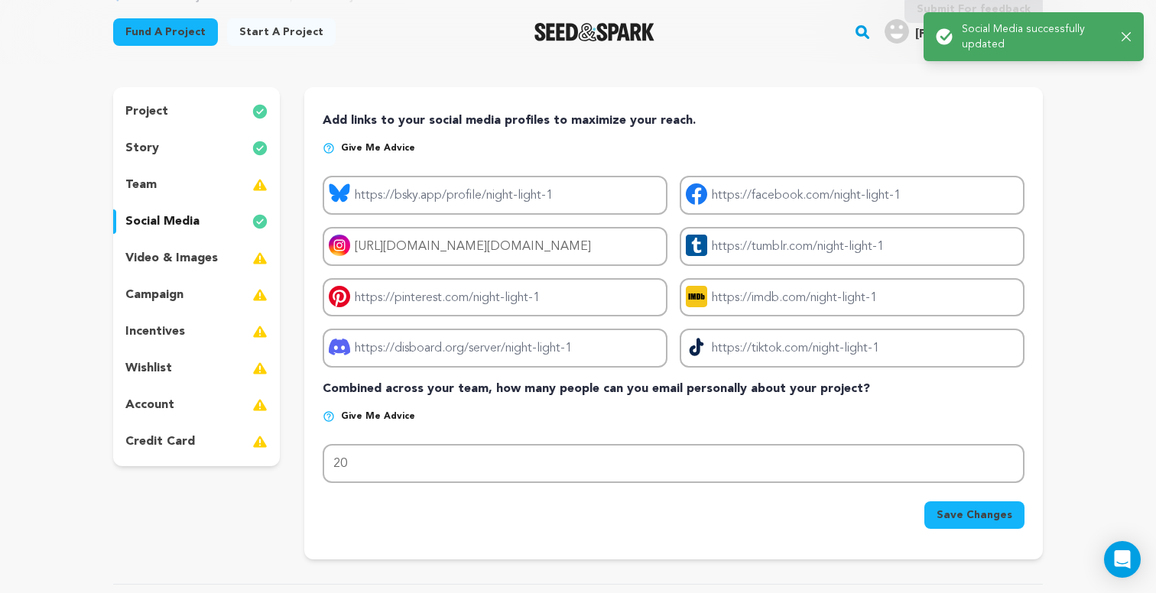
click at [227, 252] on div "video & images" at bounding box center [196, 258] width 167 height 24
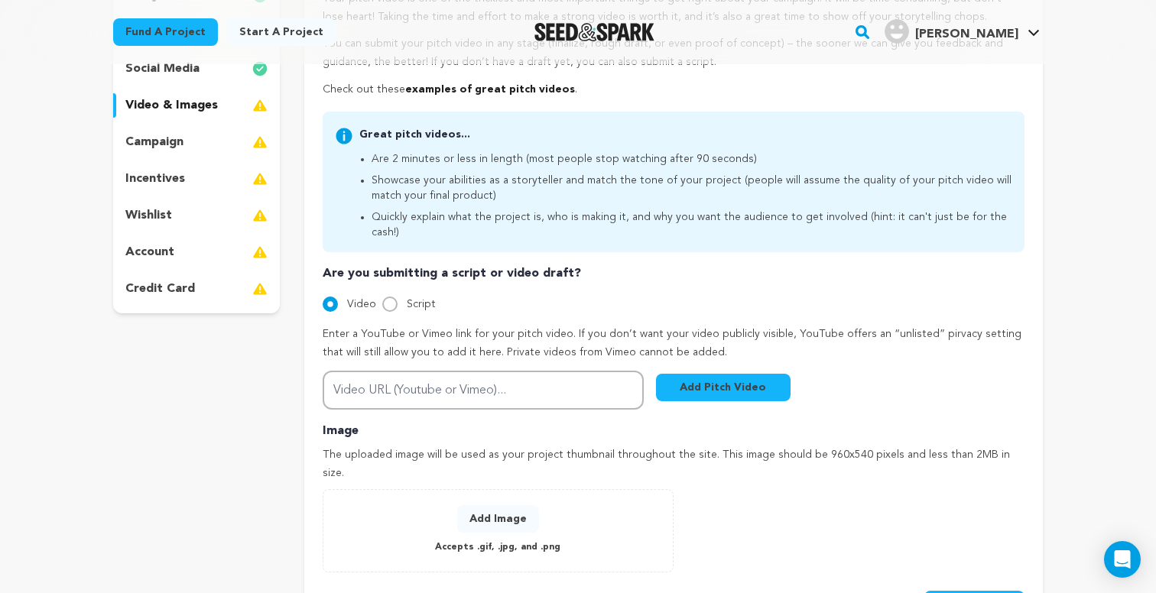
scroll to position [208, 0]
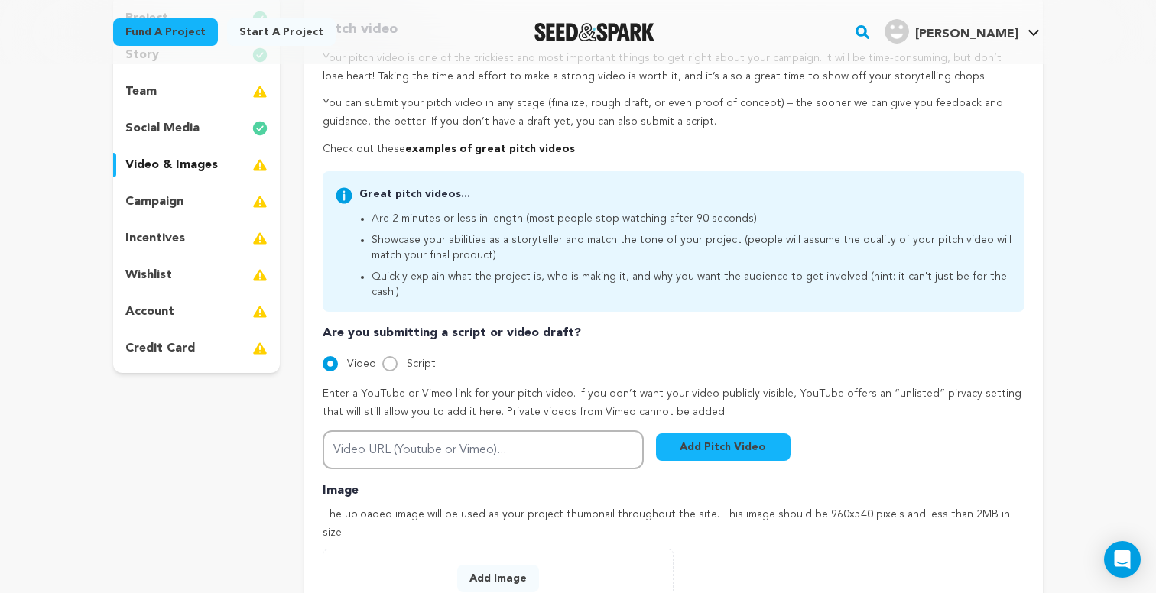
click at [228, 203] on div "campaign" at bounding box center [196, 202] width 167 height 24
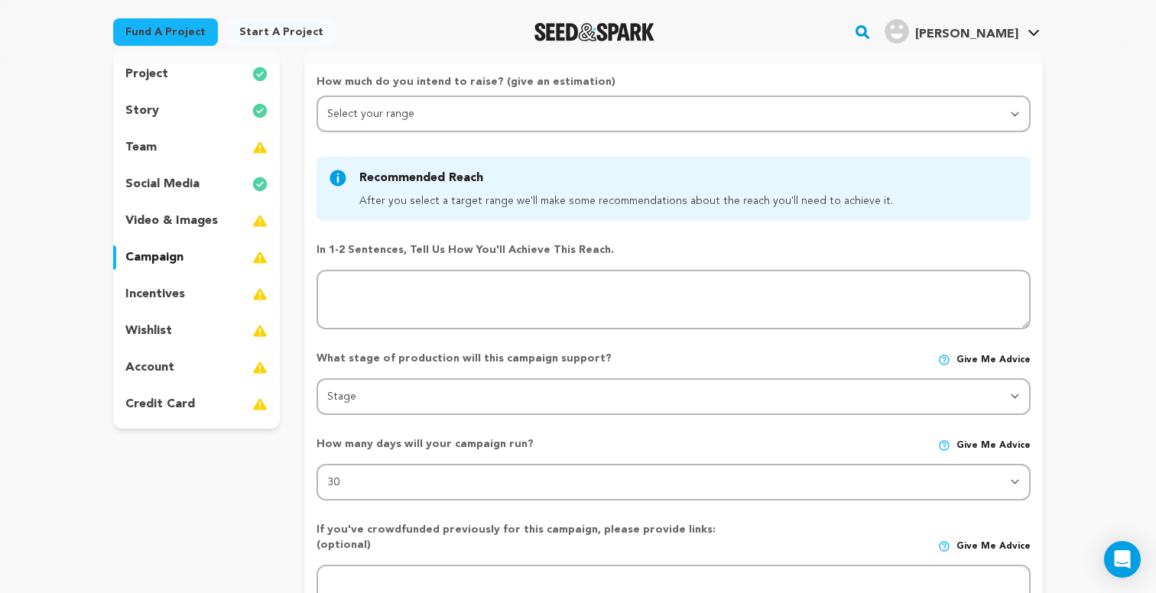
scroll to position [87, 0]
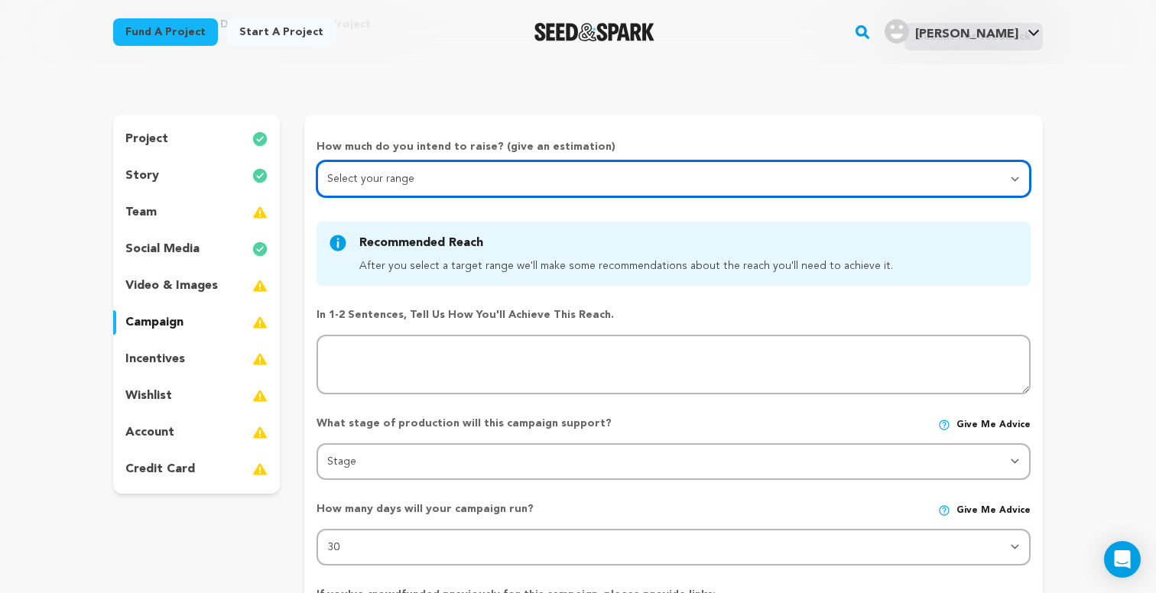
select select "1"
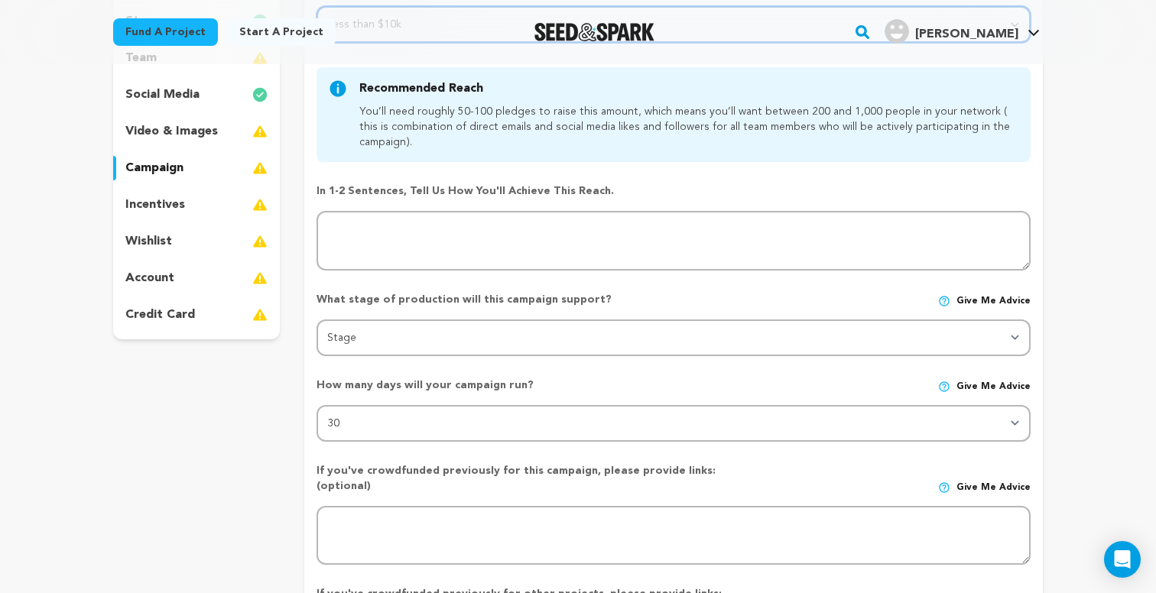
scroll to position [237, 0]
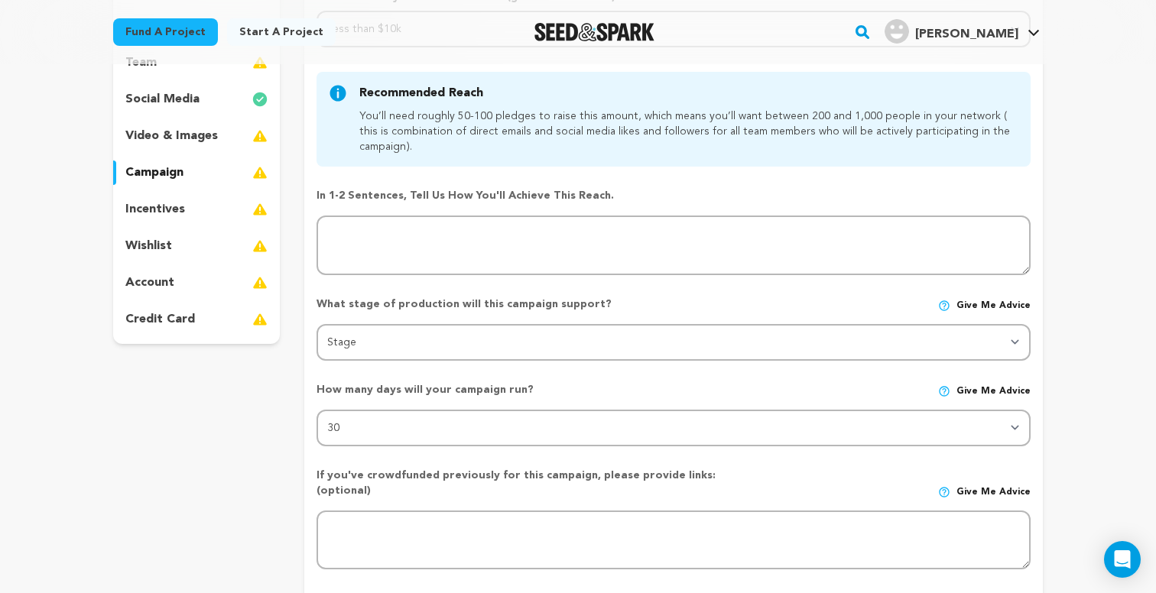
click at [217, 209] on div "incentives" at bounding box center [196, 209] width 167 height 24
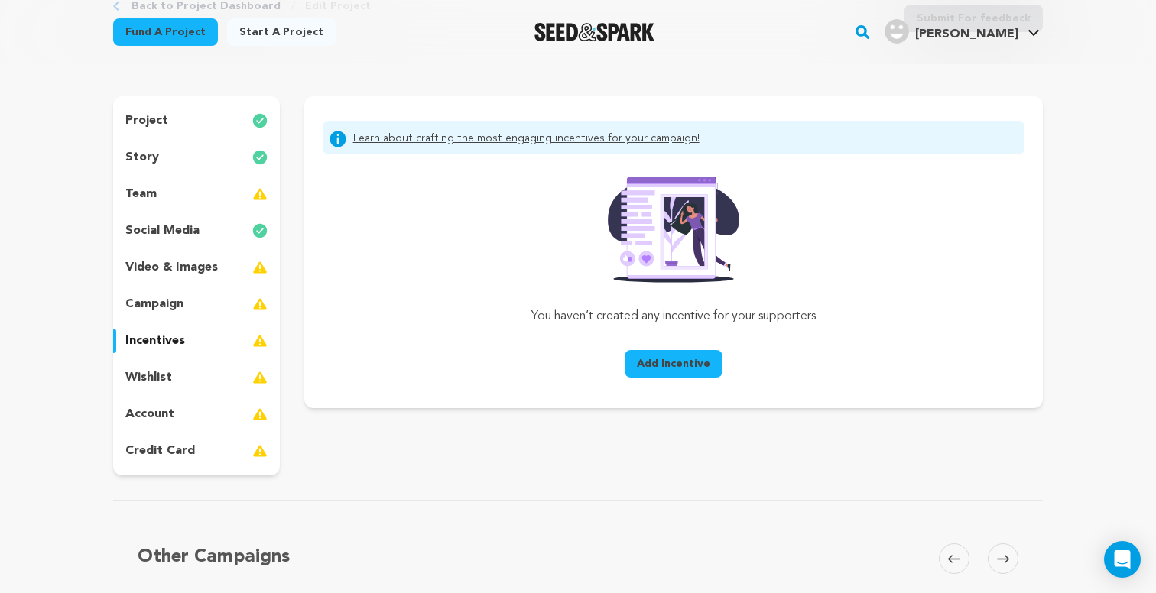
scroll to position [110, 0]
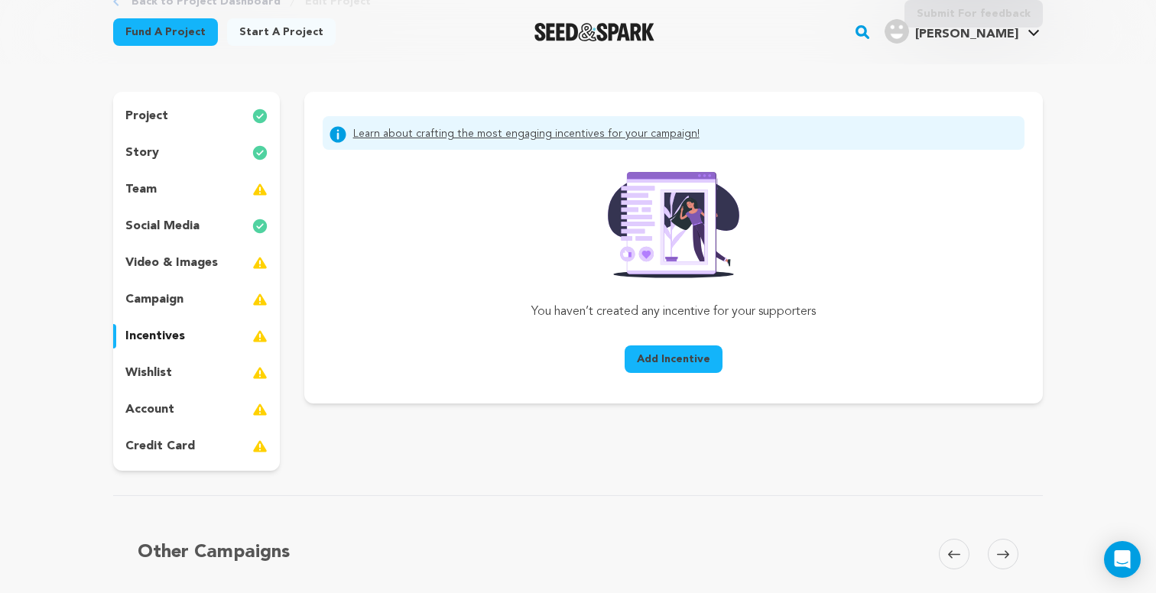
click at [164, 368] on p "wishlist" at bounding box center [148, 373] width 47 height 18
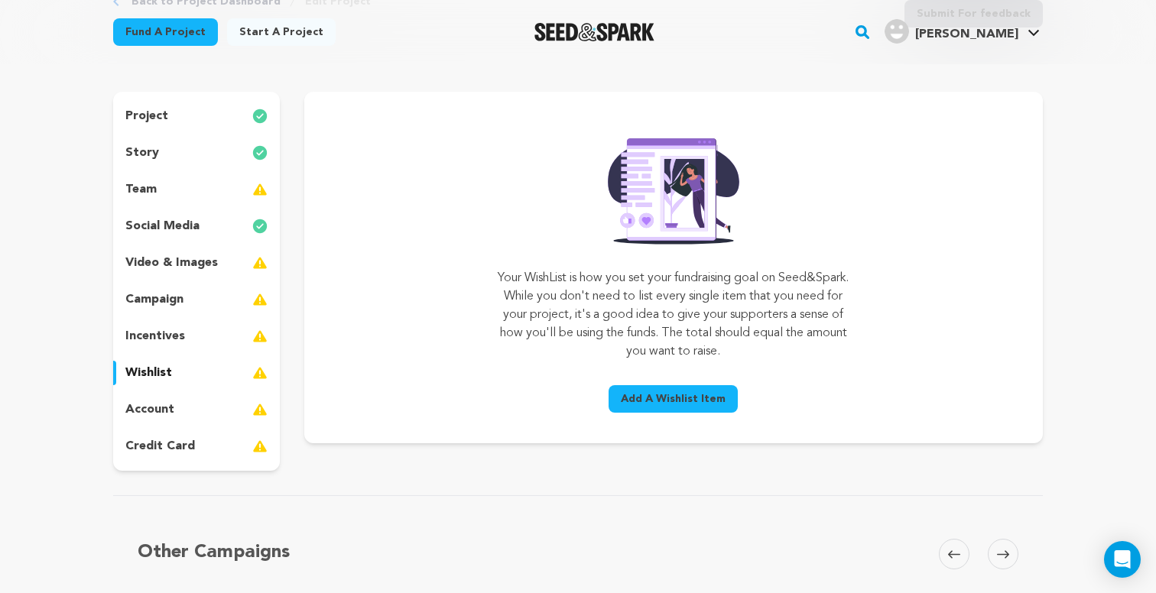
click at [182, 314] on div "project story team social media video & images campaign incentives wishlist acc…" at bounding box center [196, 281] width 167 height 379
click at [182, 401] on div "account" at bounding box center [196, 410] width 167 height 24
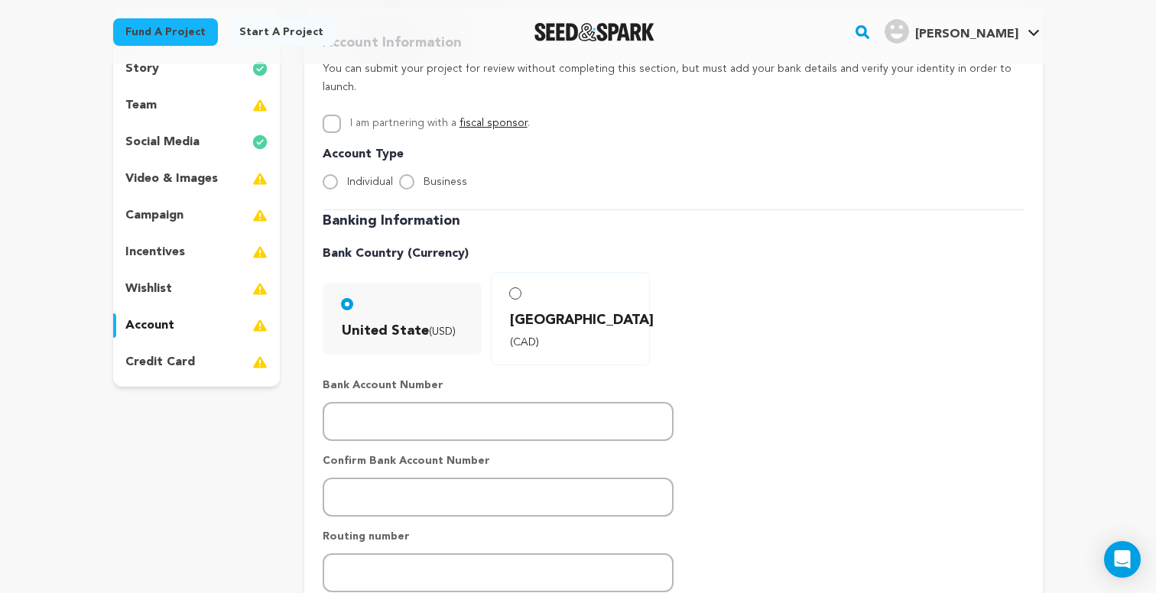
scroll to position [196, 0]
click at [334, 173] on input "Individual" at bounding box center [330, 180] width 15 height 15
radio input "true"
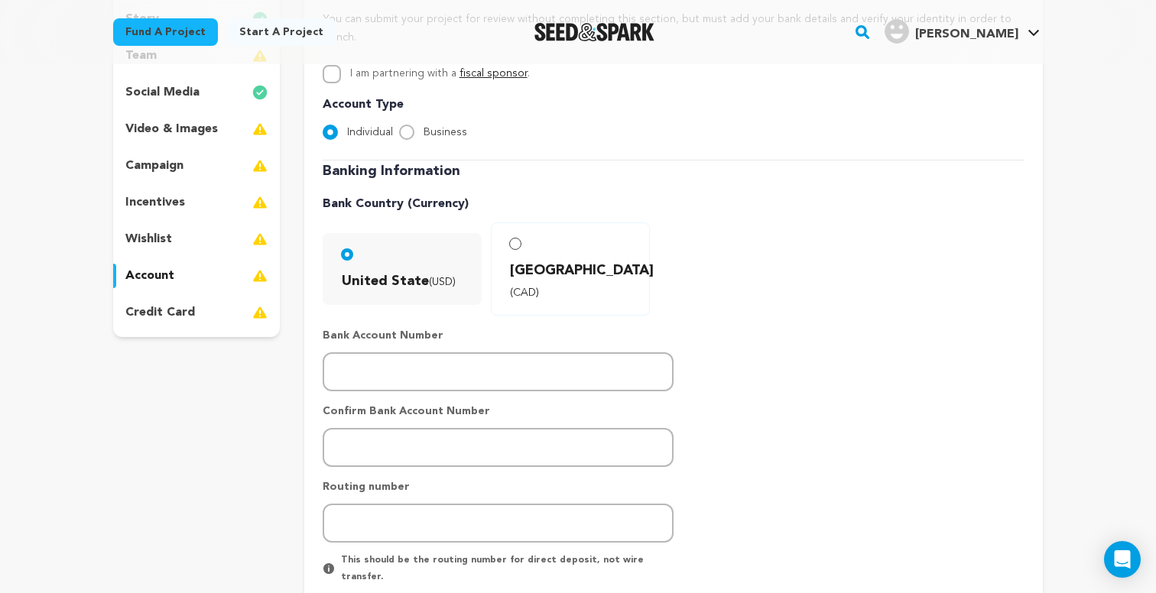
scroll to position [225, 0]
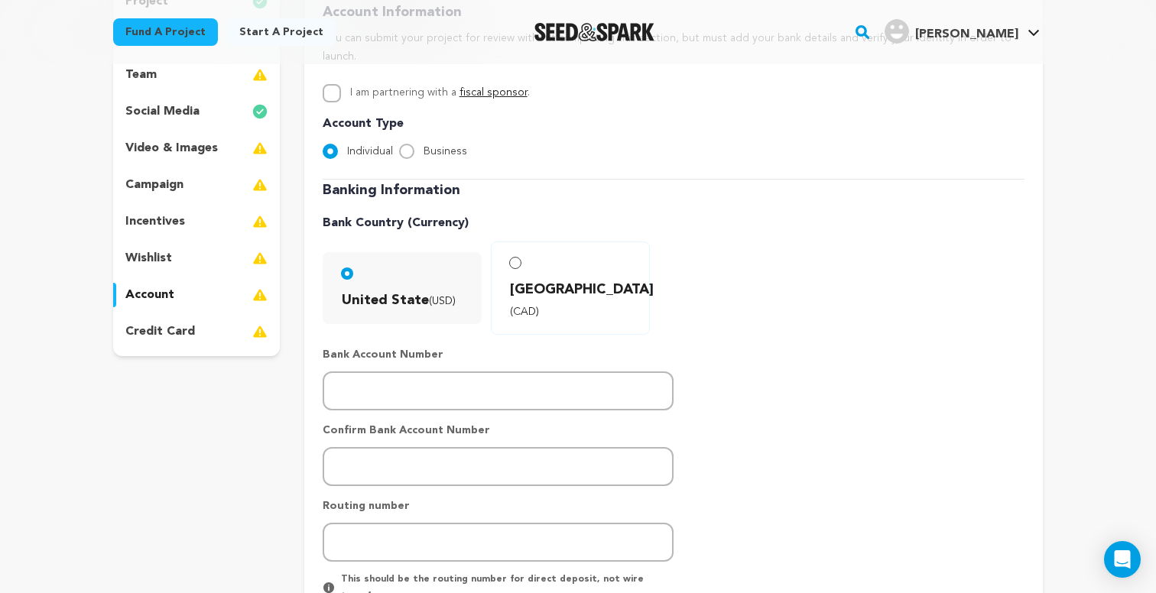
click at [169, 334] on p "credit card" at bounding box center [160, 332] width 70 height 18
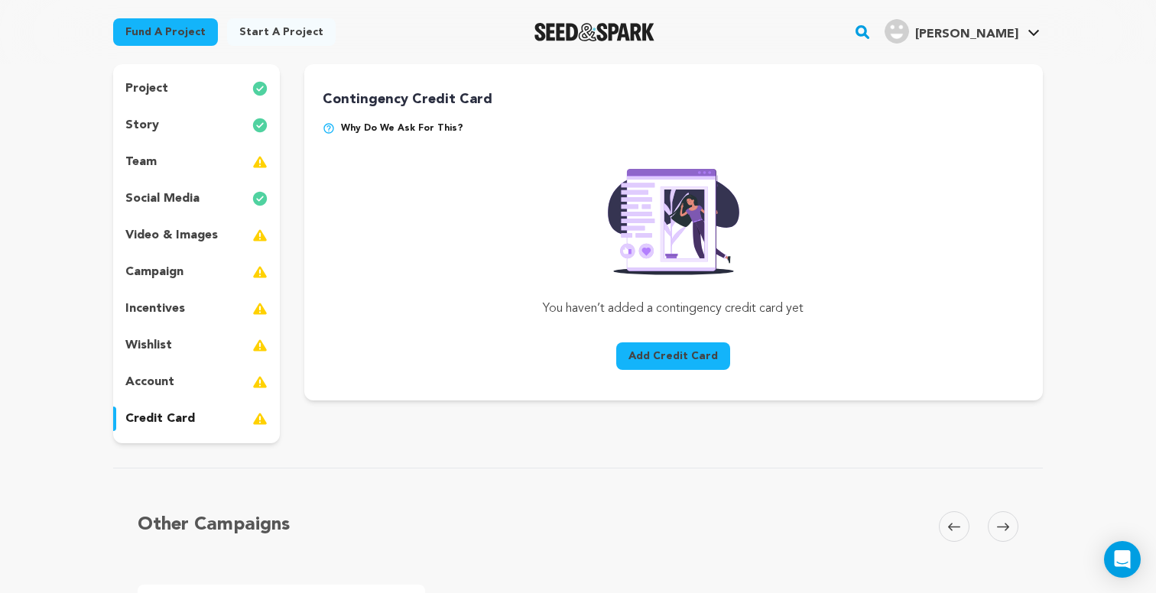
scroll to position [132, 0]
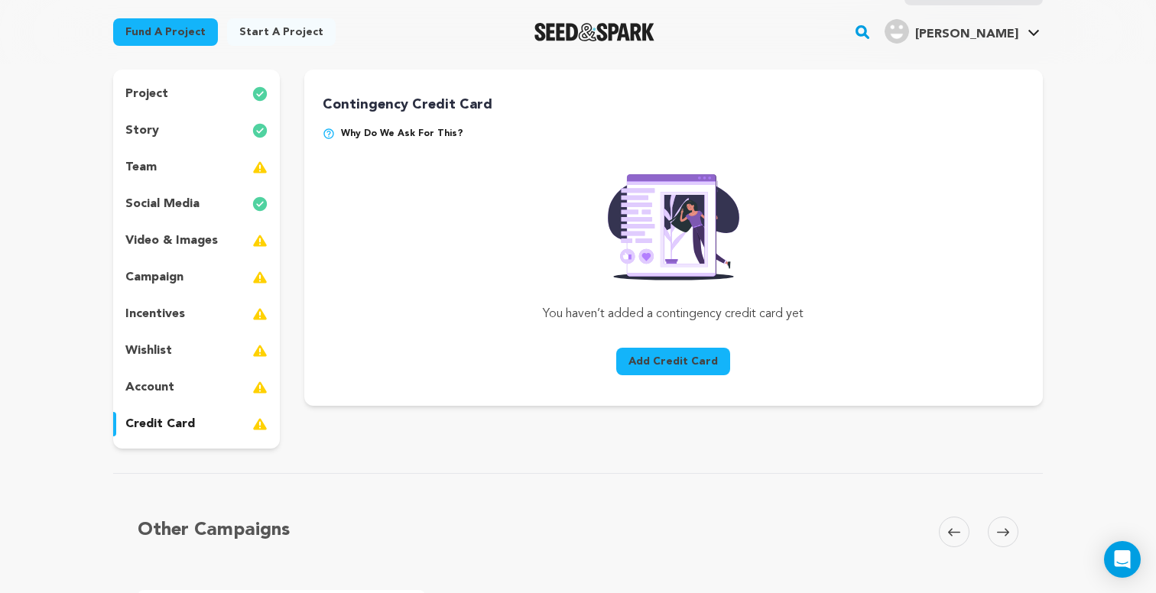
click at [193, 283] on div "campaign" at bounding box center [196, 277] width 167 height 24
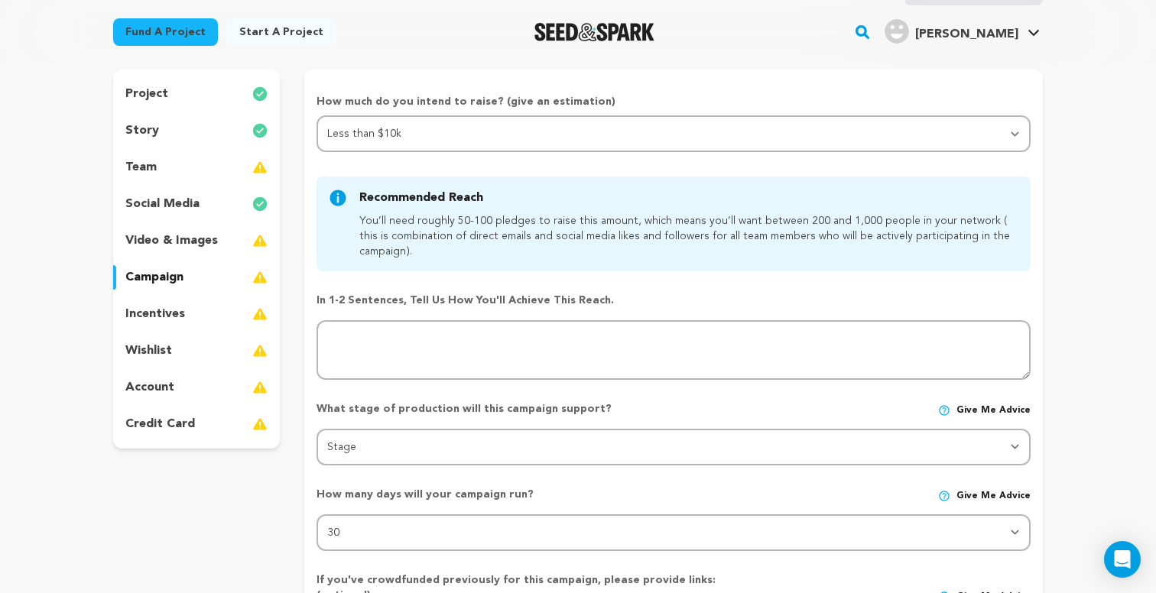
click at [185, 232] on p "video & images" at bounding box center [171, 241] width 92 height 18
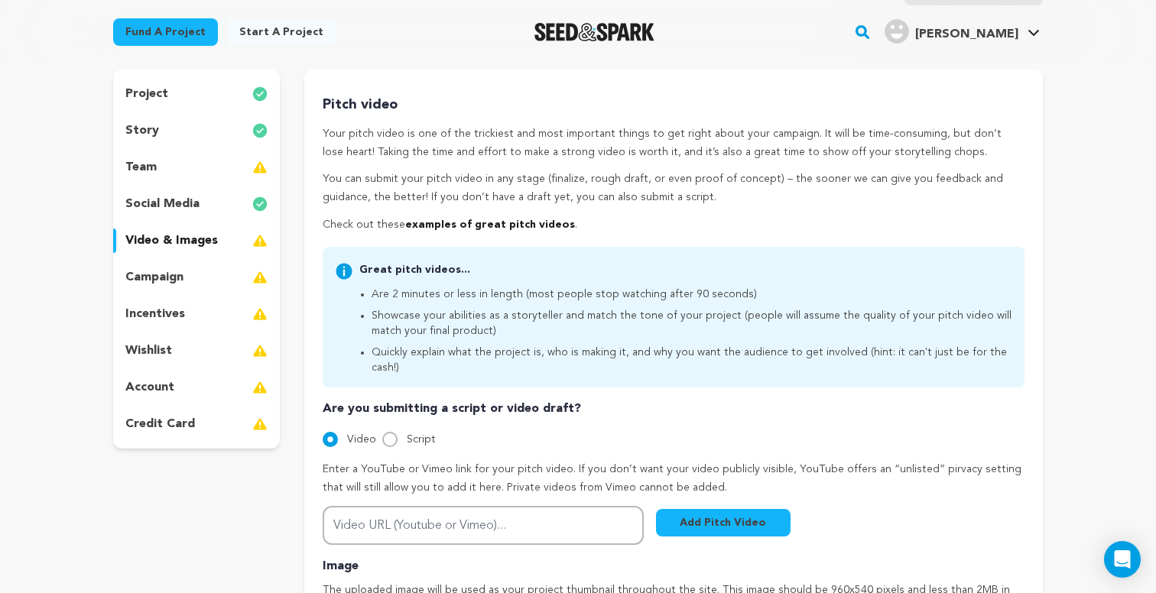
click at [190, 123] on div "story" at bounding box center [196, 130] width 167 height 24
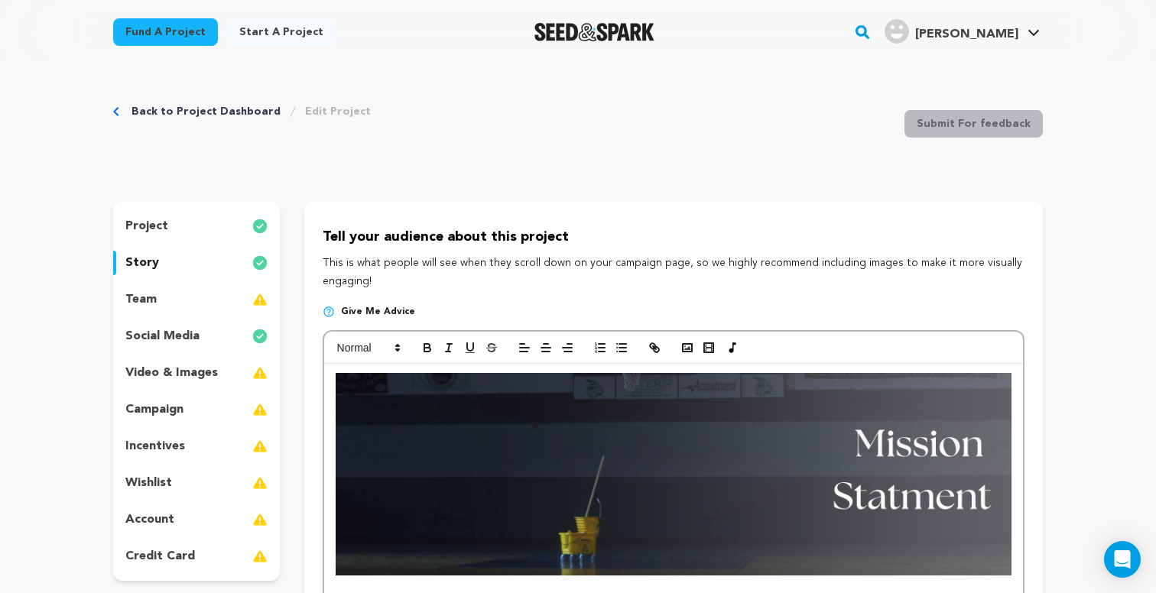
click at [781, 157] on div "Back to Project Dashboard Edit Project Submit For feedback Submit For feedback" at bounding box center [578, 126] width 930 height 101
click at [198, 441] on div "incentives" at bounding box center [196, 446] width 167 height 24
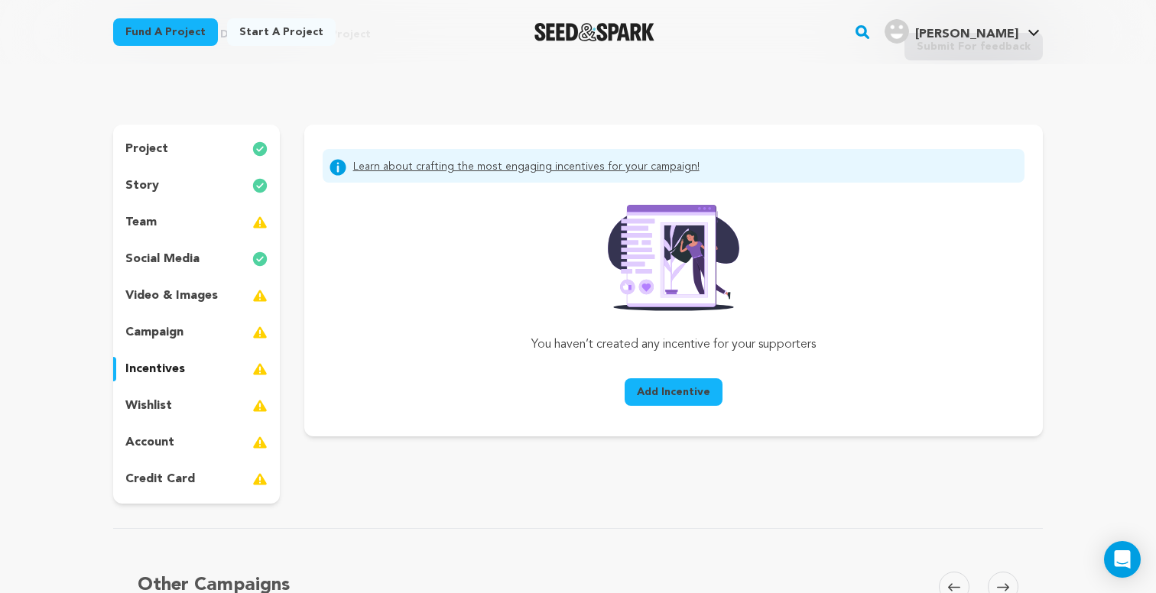
scroll to position [89, 0]
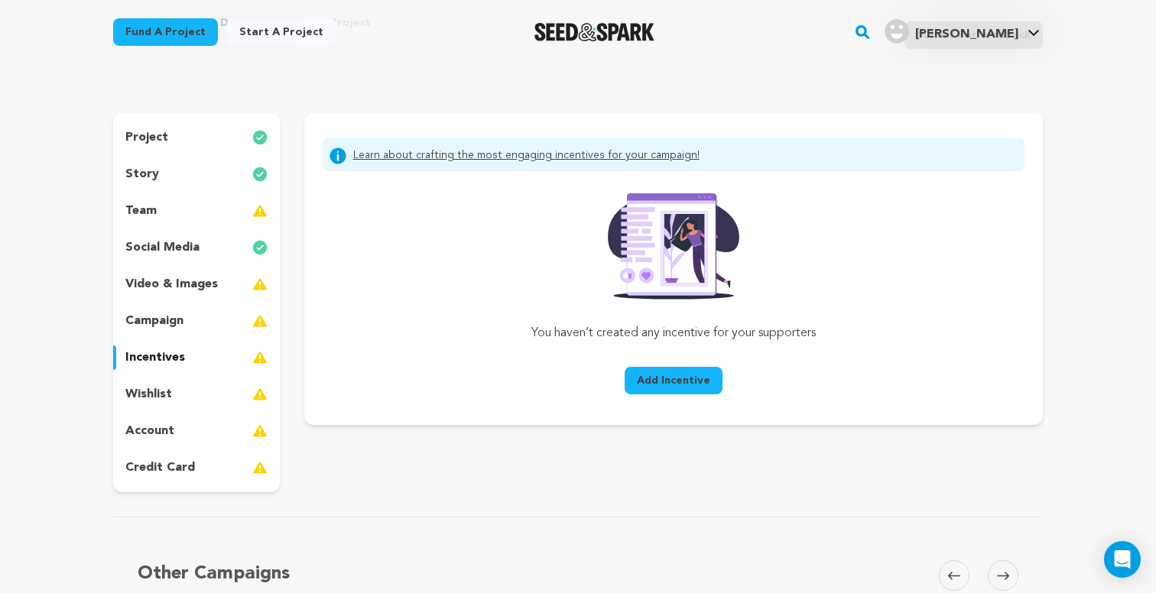
click at [648, 382] on span "Add Incentive" at bounding box center [673, 380] width 73 height 15
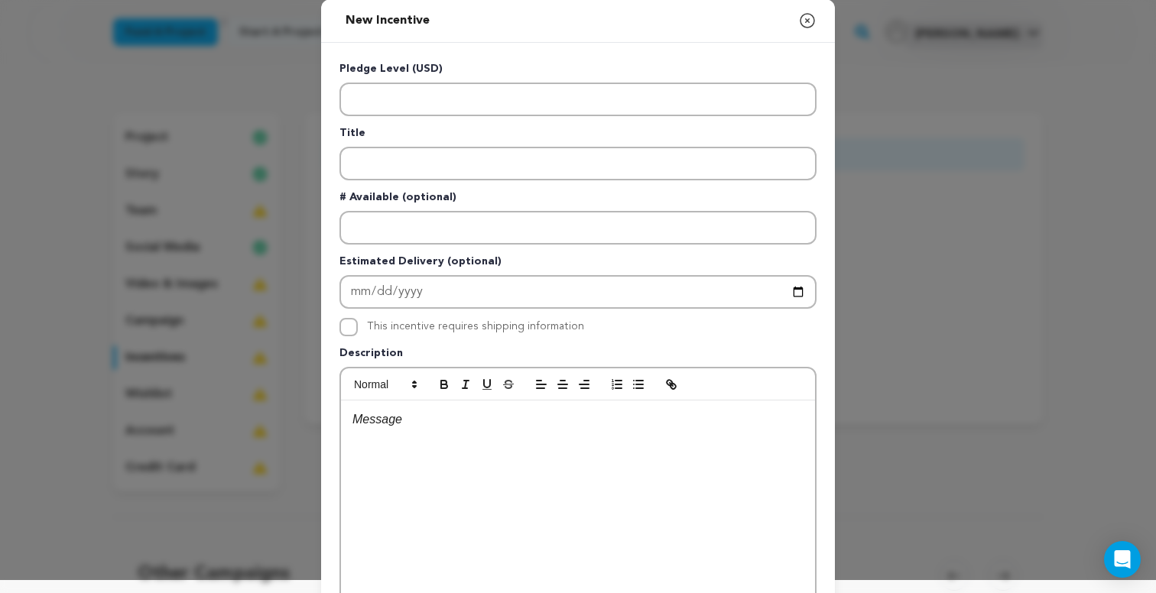
scroll to position [0, 0]
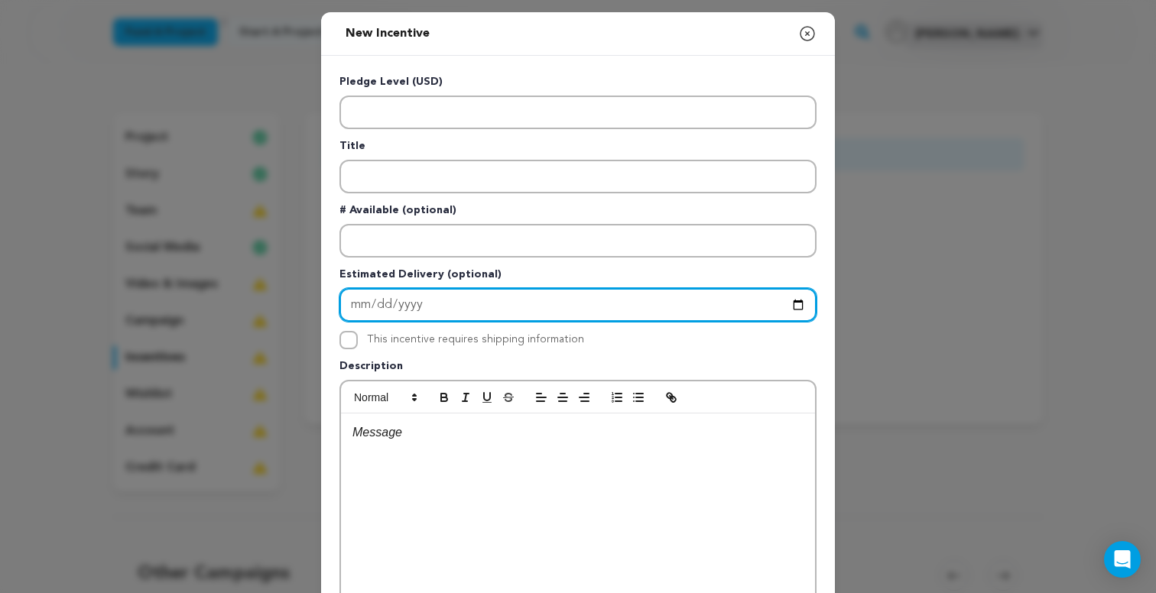
click at [522, 310] on input "Enter Estimated Delivery" at bounding box center [577, 305] width 477 height 34
click at [443, 303] on input "Enter Estimated Delivery" at bounding box center [577, 305] width 477 height 34
click at [426, 307] on input "Enter Estimated Delivery" at bounding box center [577, 305] width 477 height 34
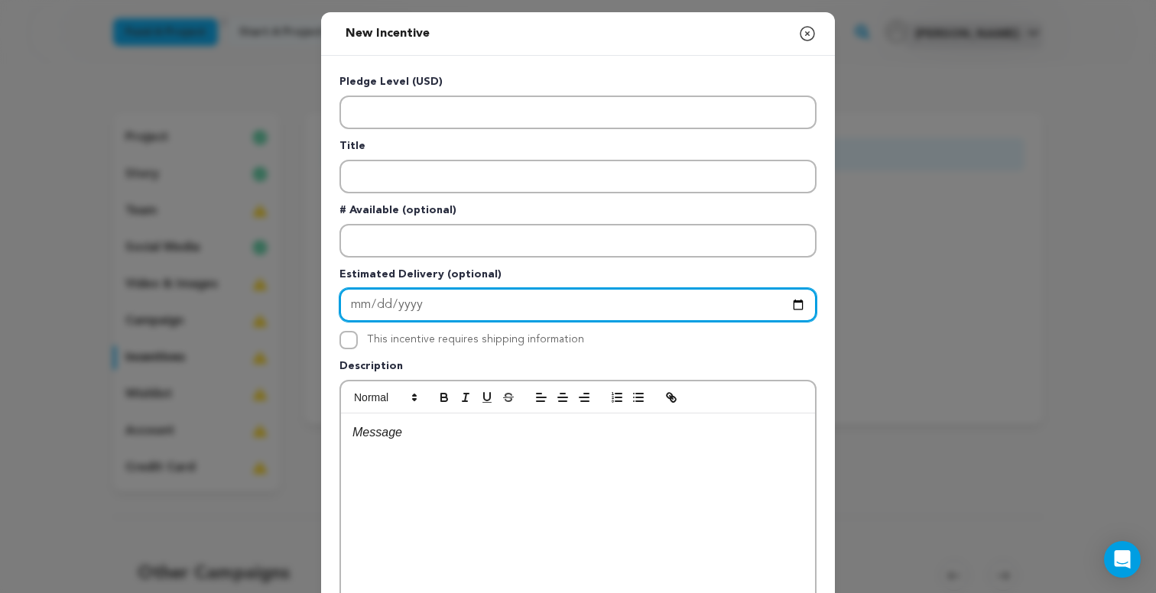
click at [402, 303] on input "Enter Estimated Delivery" at bounding box center [577, 305] width 477 height 34
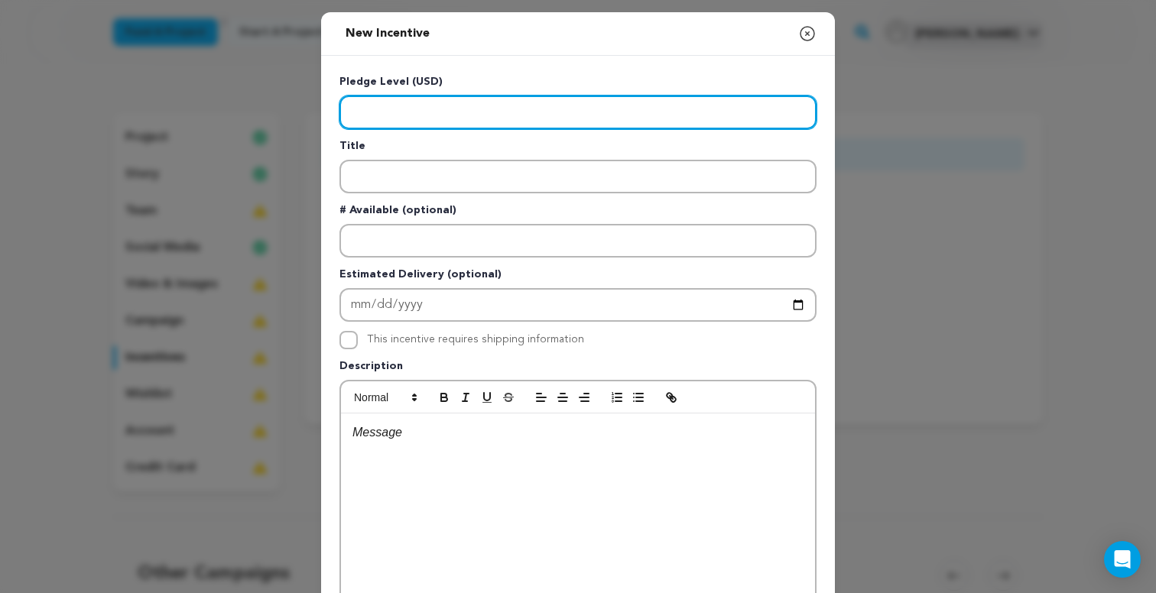
click at [436, 111] on input "Enter level" at bounding box center [577, 113] width 477 height 34
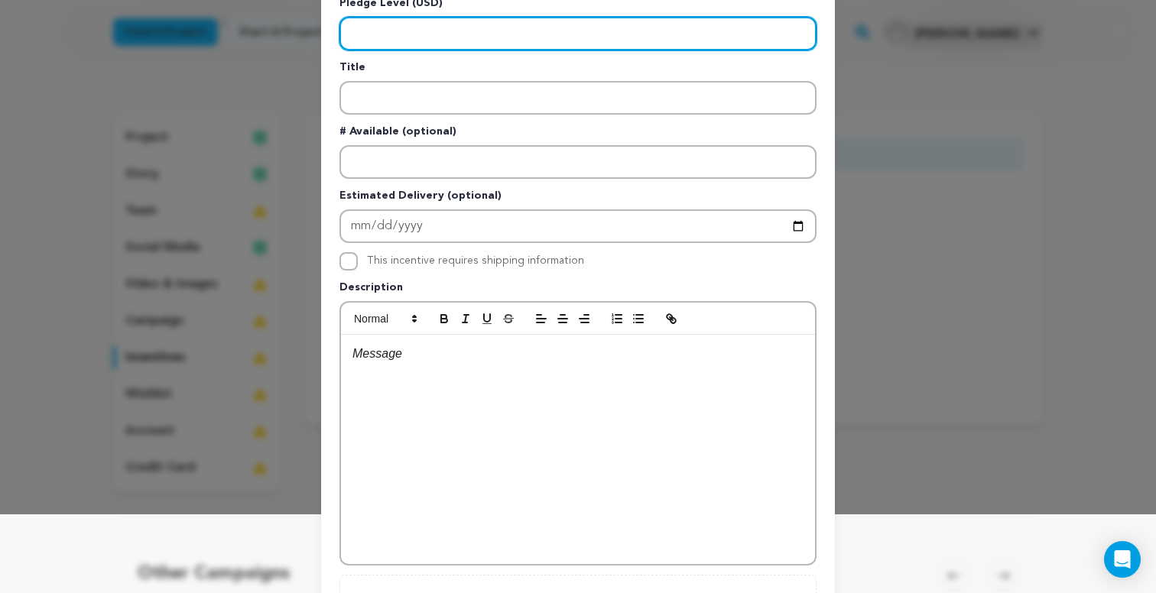
scroll to position [95, 0]
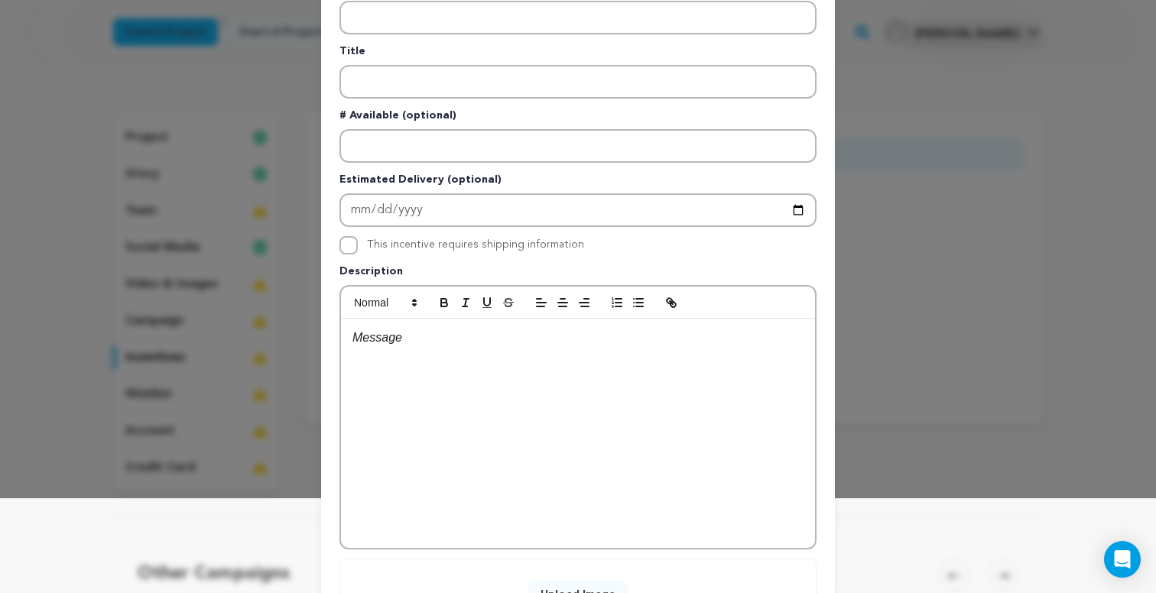
click at [350, 248] on input "This incentive requires shipping information" at bounding box center [348, 245] width 18 height 18
checkbox input "false"
click at [417, 365] on div at bounding box center [578, 433] width 474 height 229
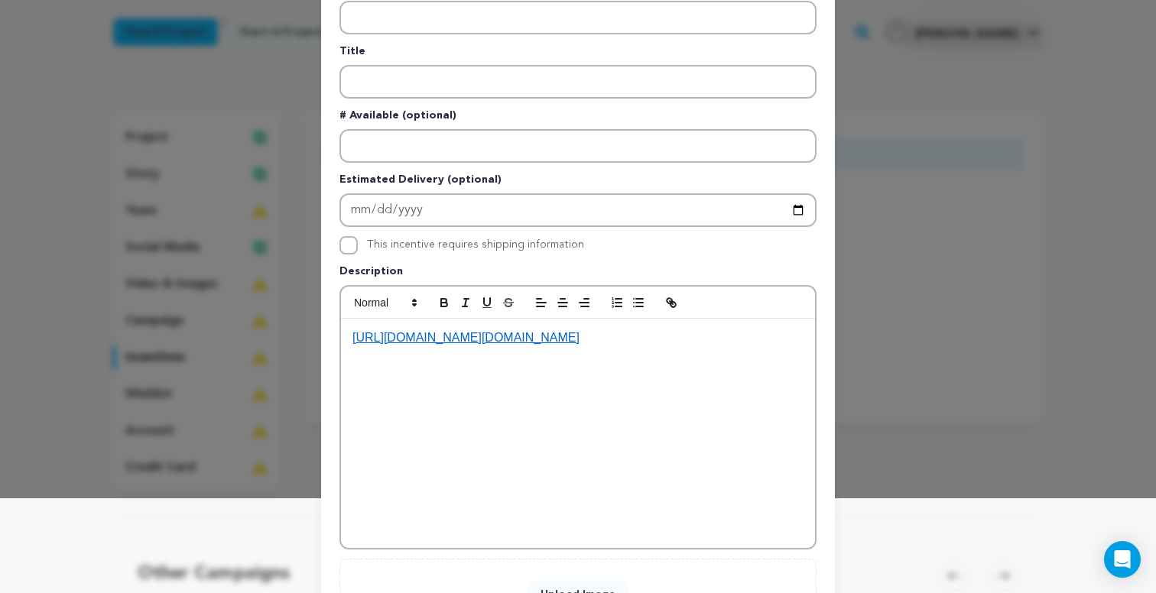
drag, startPoint x: 614, startPoint y: 381, endPoint x: 334, endPoint y: 332, distance: 284.0
click at [334, 332] on div "Pledge Level (USD) Title # Available (optional) Estimated Delivery (optional) T…" at bounding box center [578, 302] width 514 height 682
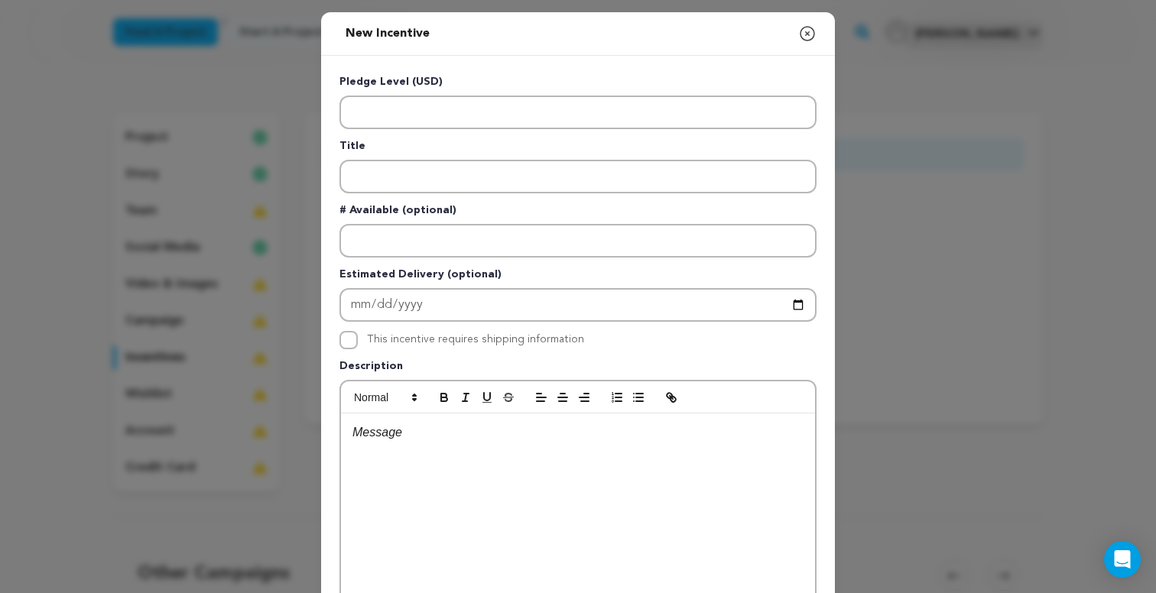
scroll to position [0, 0]
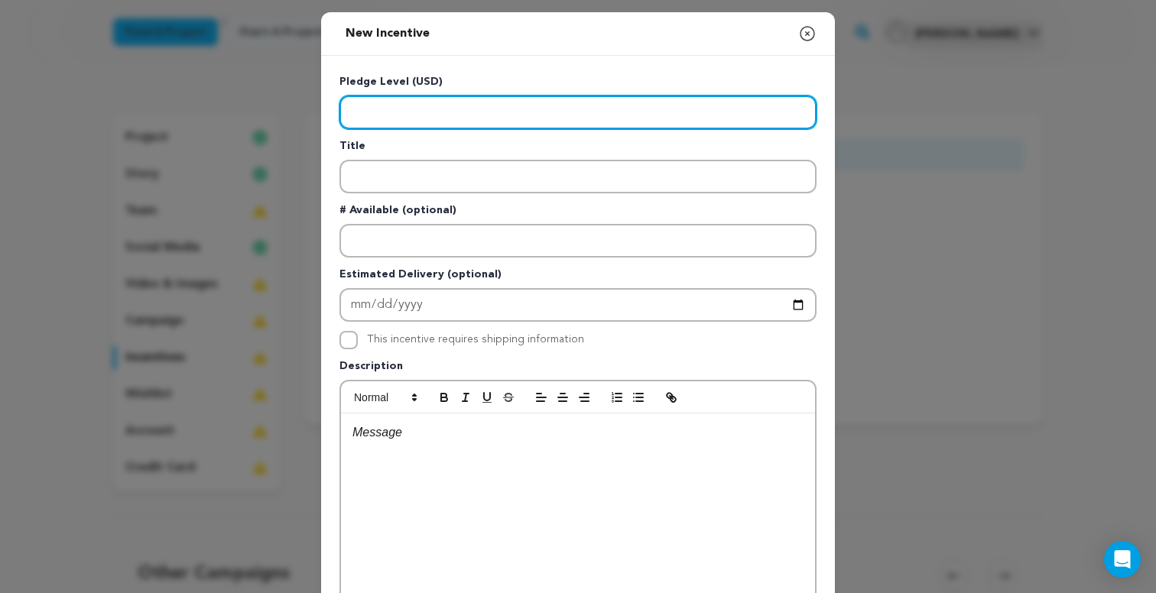
click at [655, 109] on input "Enter level" at bounding box center [577, 113] width 477 height 34
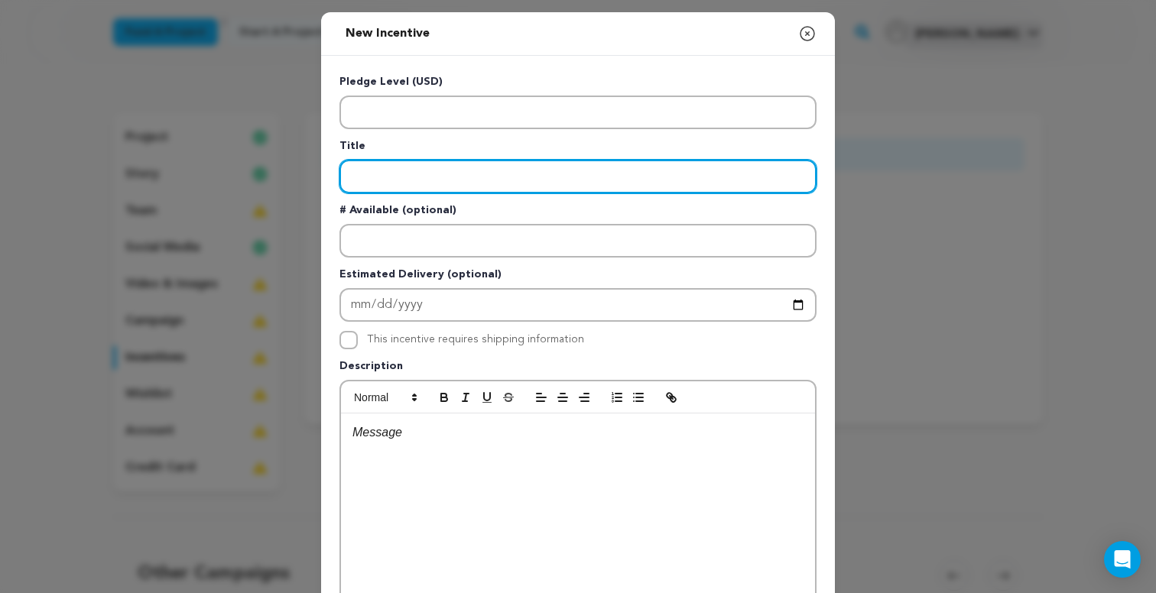
click at [644, 169] on input "Enter title" at bounding box center [577, 177] width 477 height 34
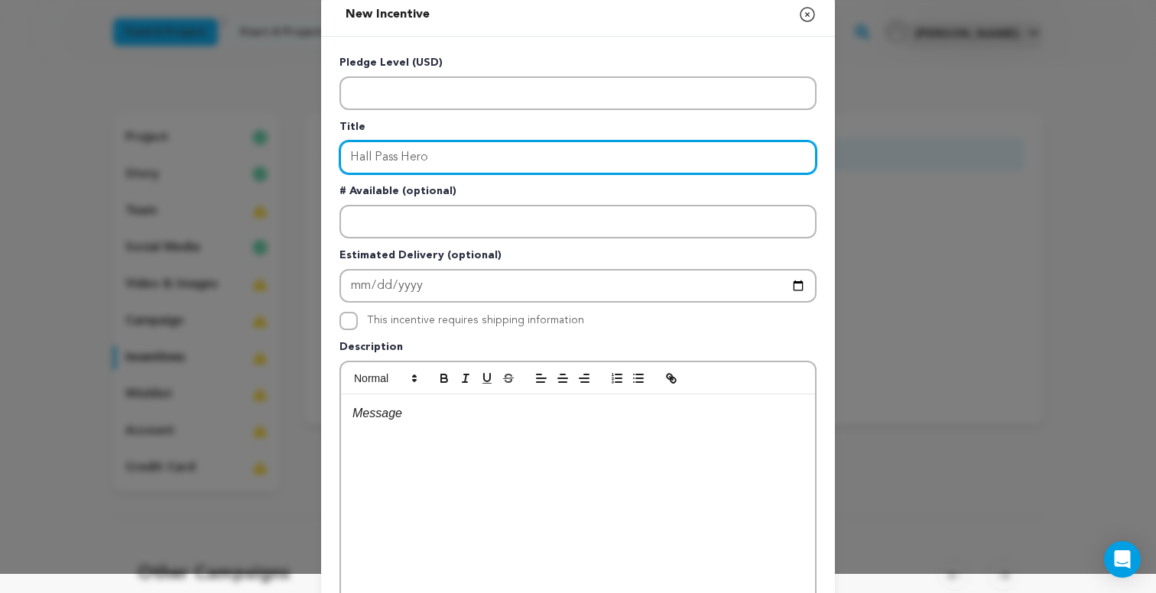
scroll to position [29, 0]
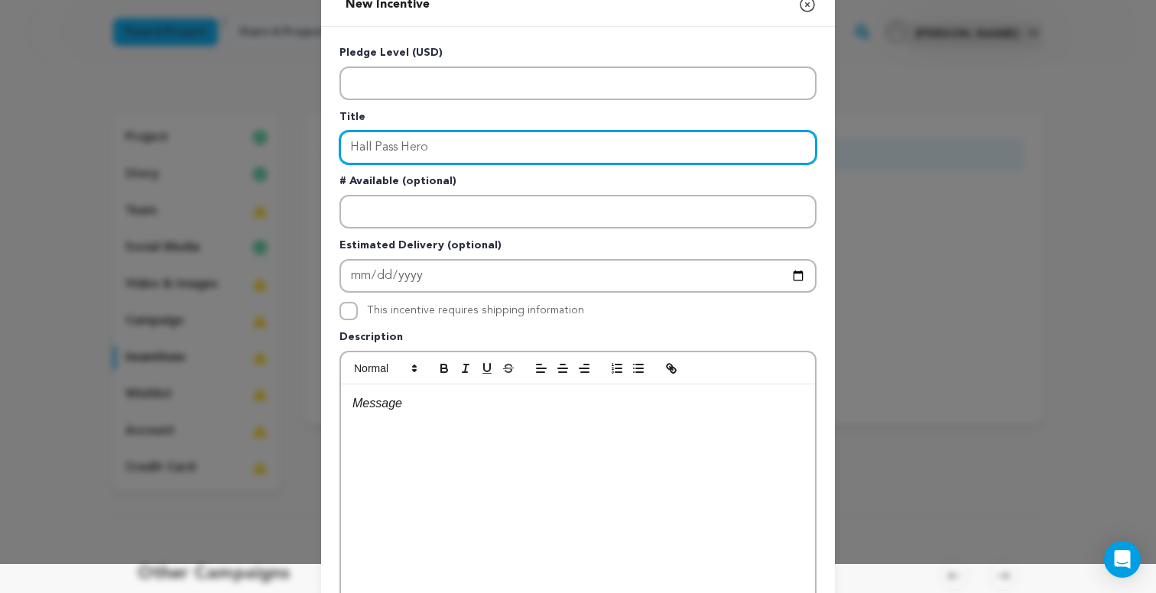
type input "Hall Pass Hero"
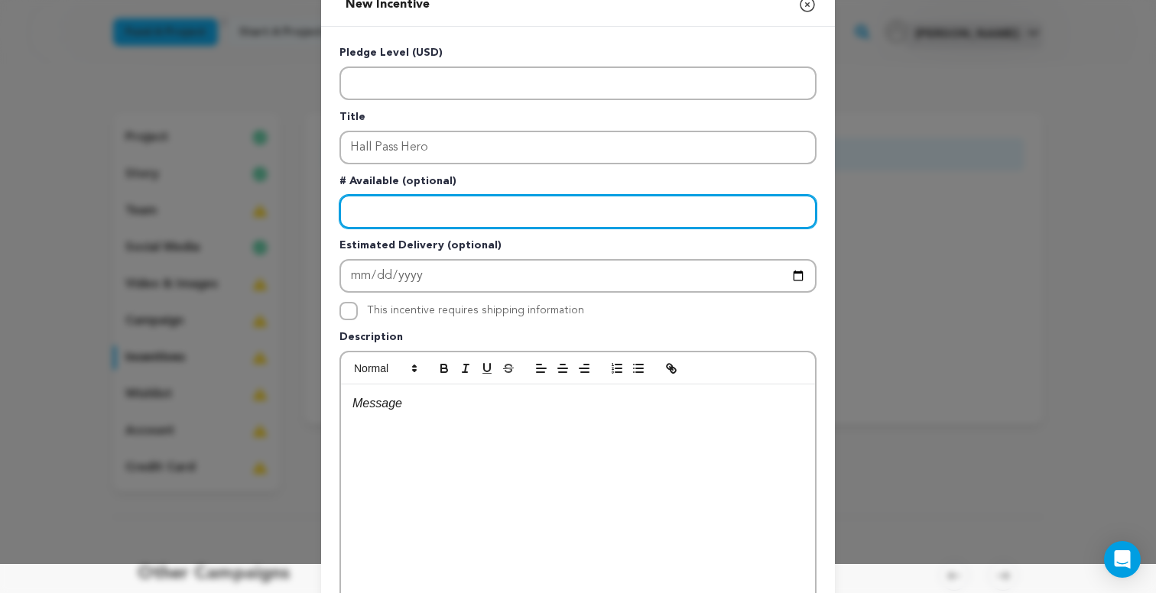
click at [581, 218] on input "Enter number available" at bounding box center [577, 212] width 477 height 34
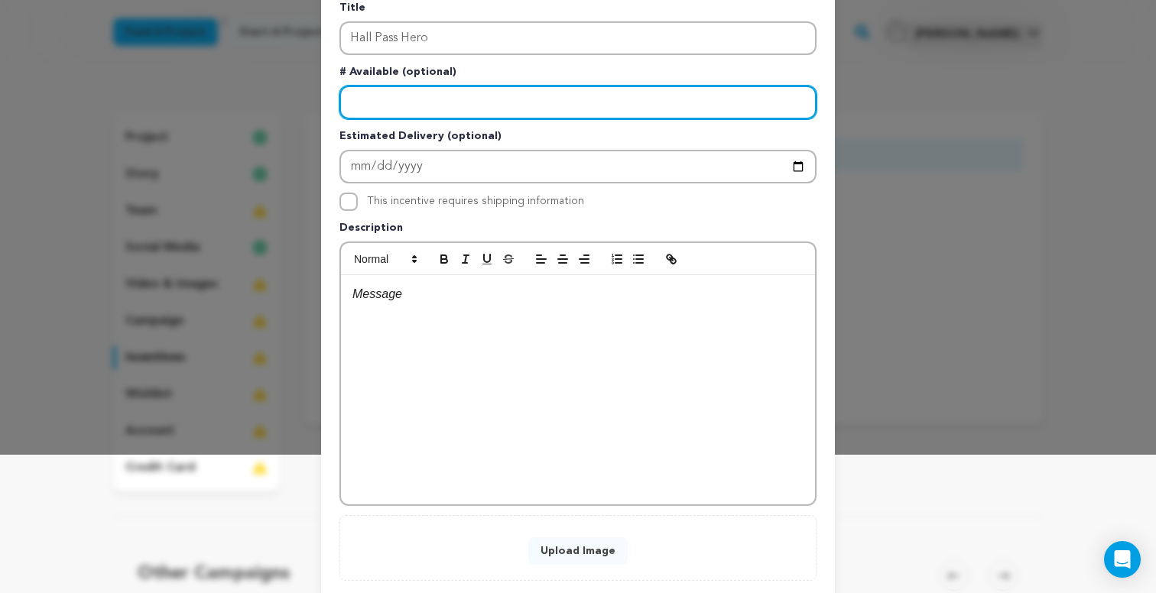
scroll to position [143, 0]
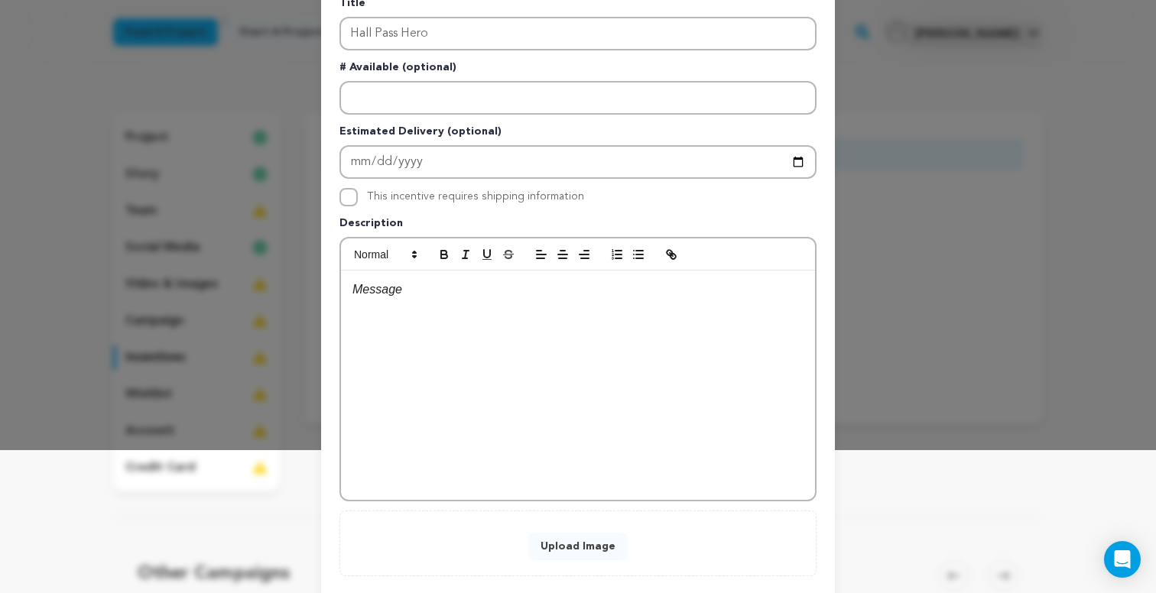
click at [703, 312] on div at bounding box center [578, 385] width 474 height 229
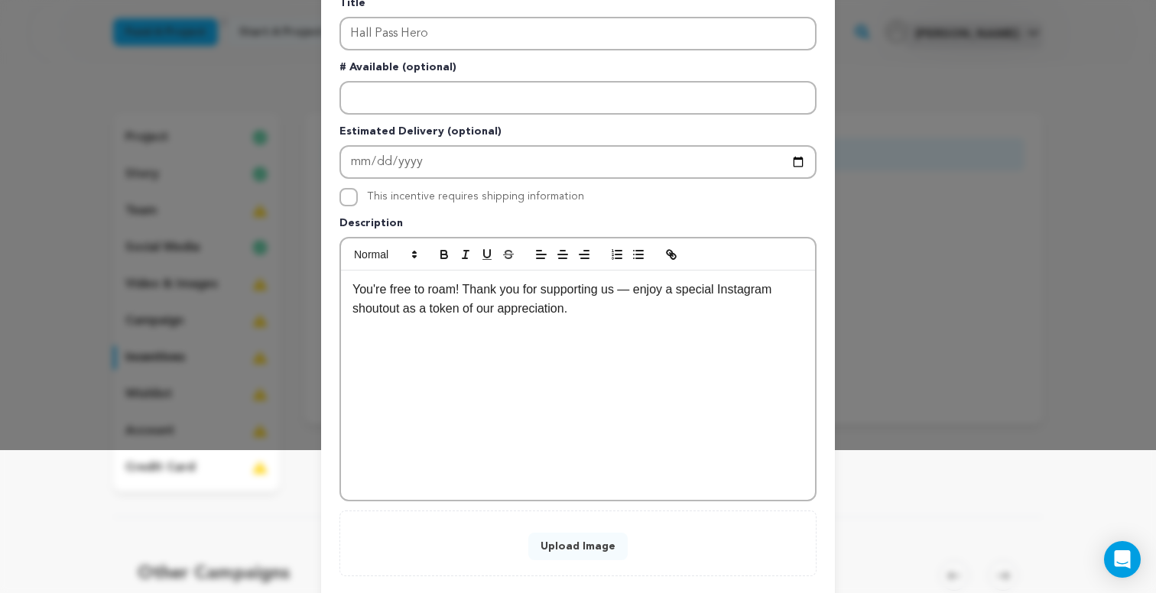
scroll to position [15, 0]
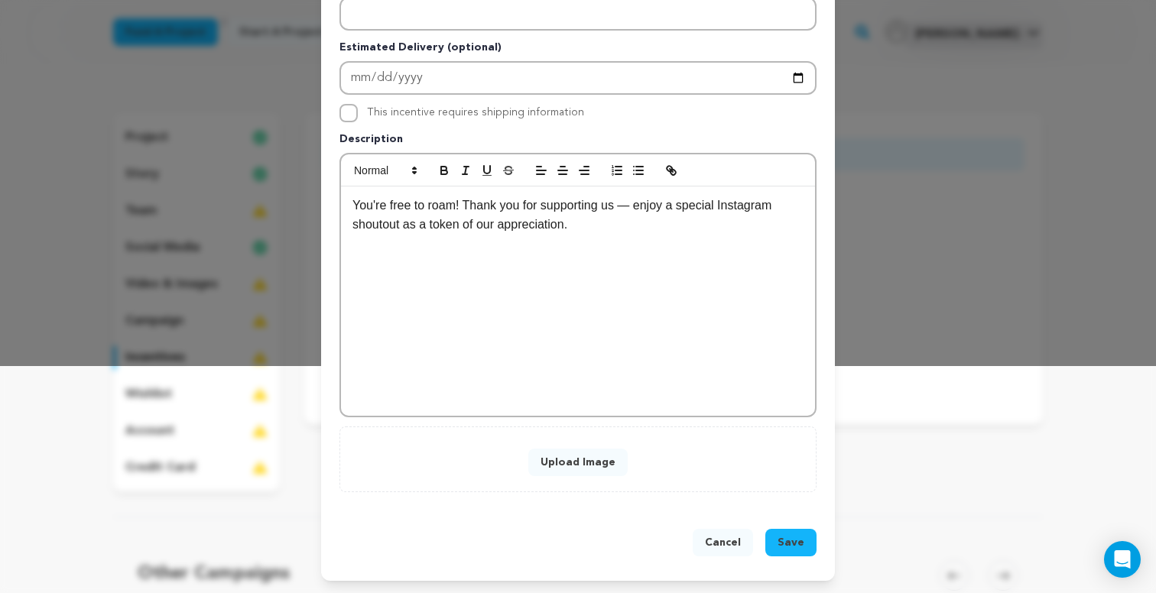
click at [793, 547] on span "Save" at bounding box center [790, 542] width 27 height 15
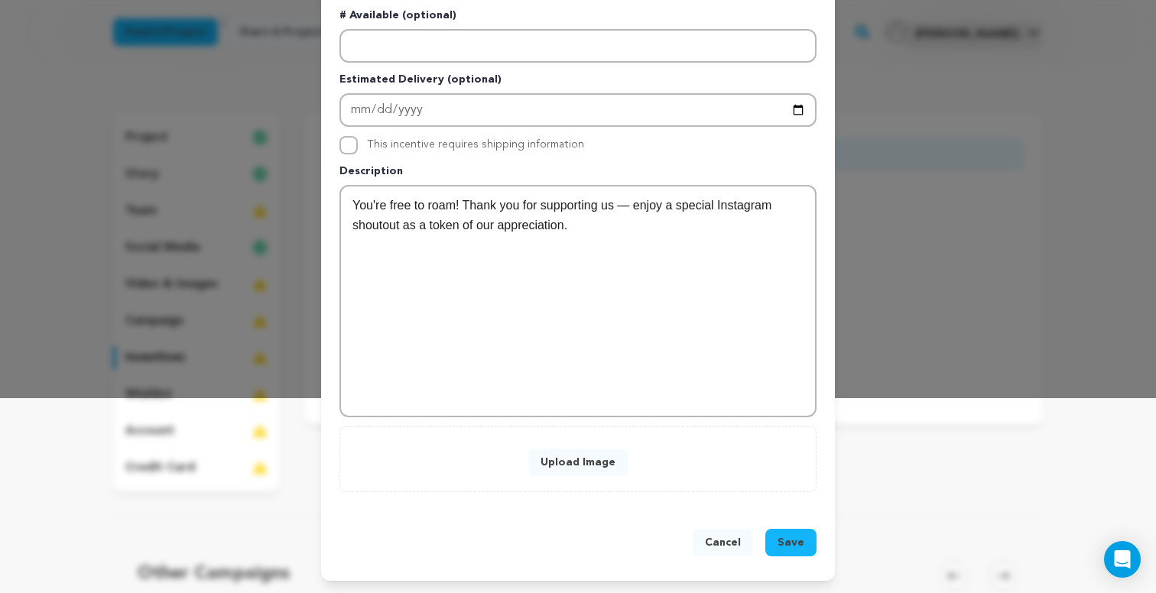
scroll to position [195, 0]
click at [611, 466] on button "Upload Image" at bounding box center [577, 463] width 99 height 28
click at [742, 541] on button "Cancel" at bounding box center [723, 543] width 60 height 28
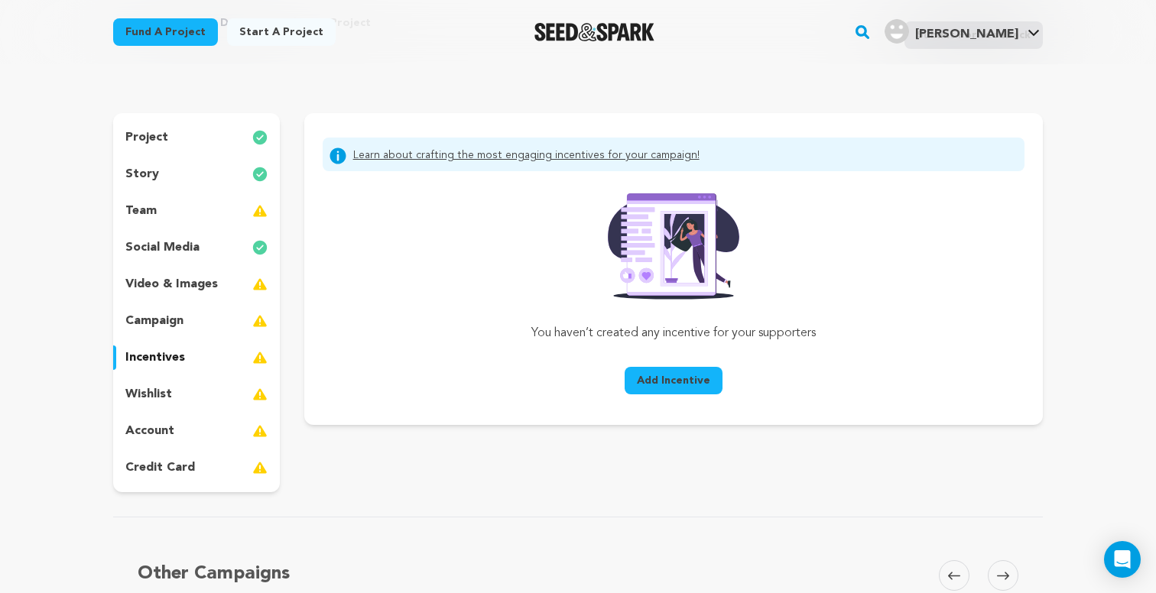
click at [201, 208] on div "team" at bounding box center [196, 211] width 167 height 24
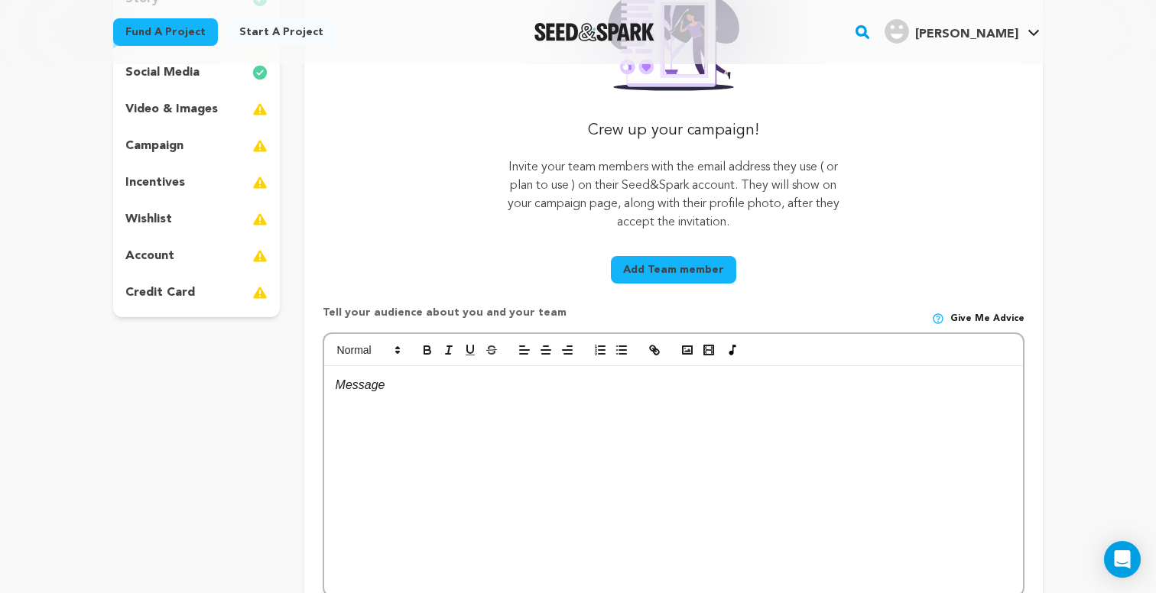
scroll to position [264, 0]
click at [700, 277] on button "Add Team member" at bounding box center [673, 269] width 125 height 28
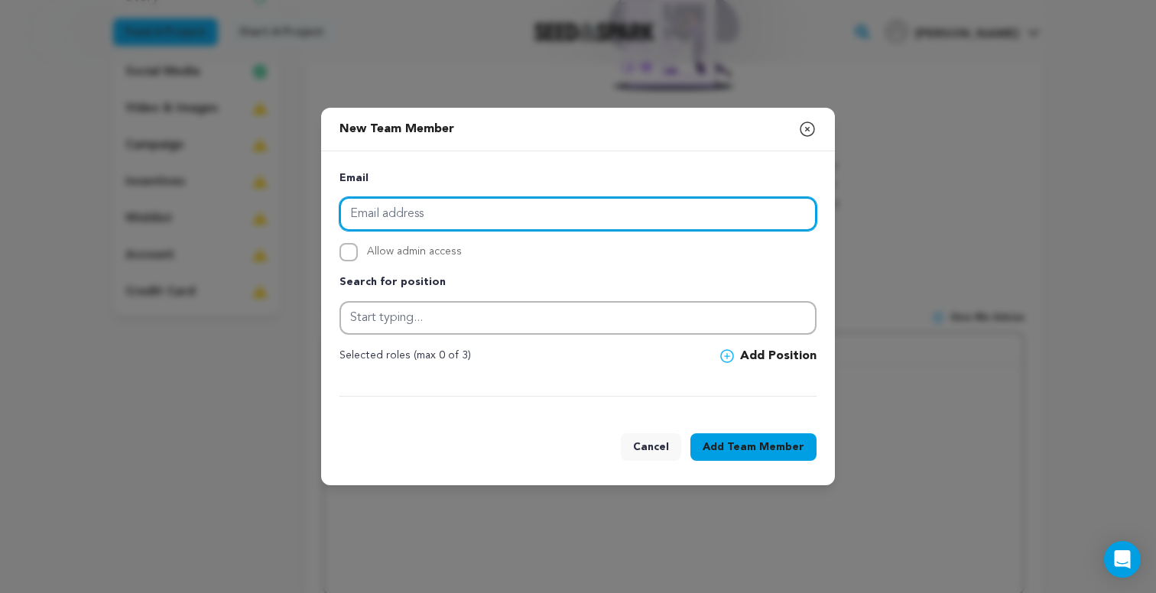
click at [699, 226] on input "email" at bounding box center [577, 214] width 477 height 34
type input "noelle leslie-morgan"
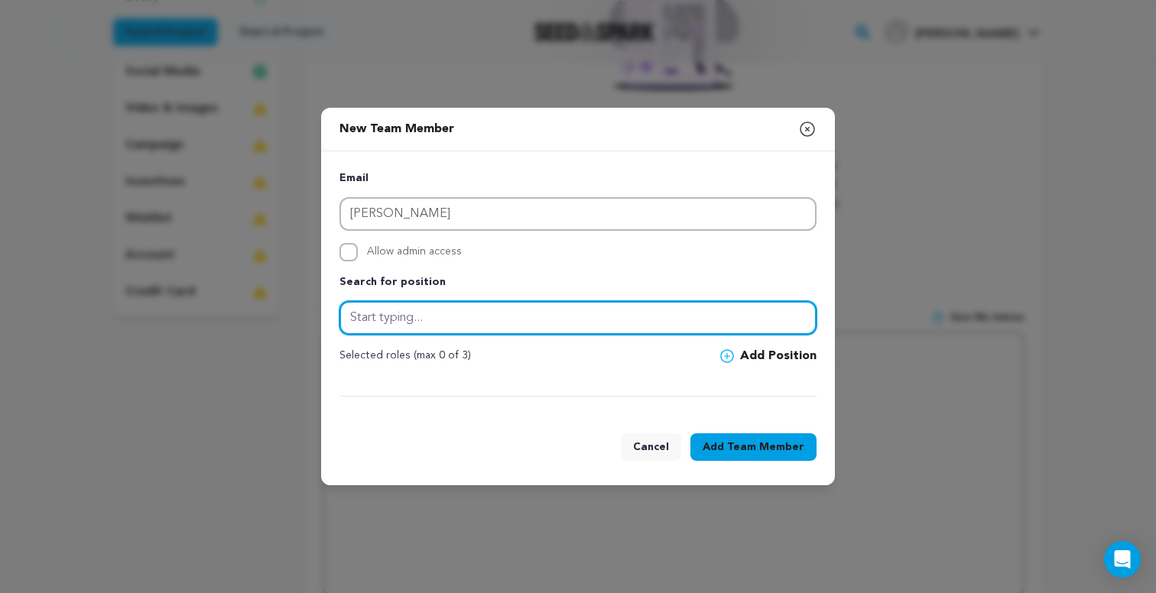
click at [612, 321] on input "text" at bounding box center [577, 318] width 477 height 34
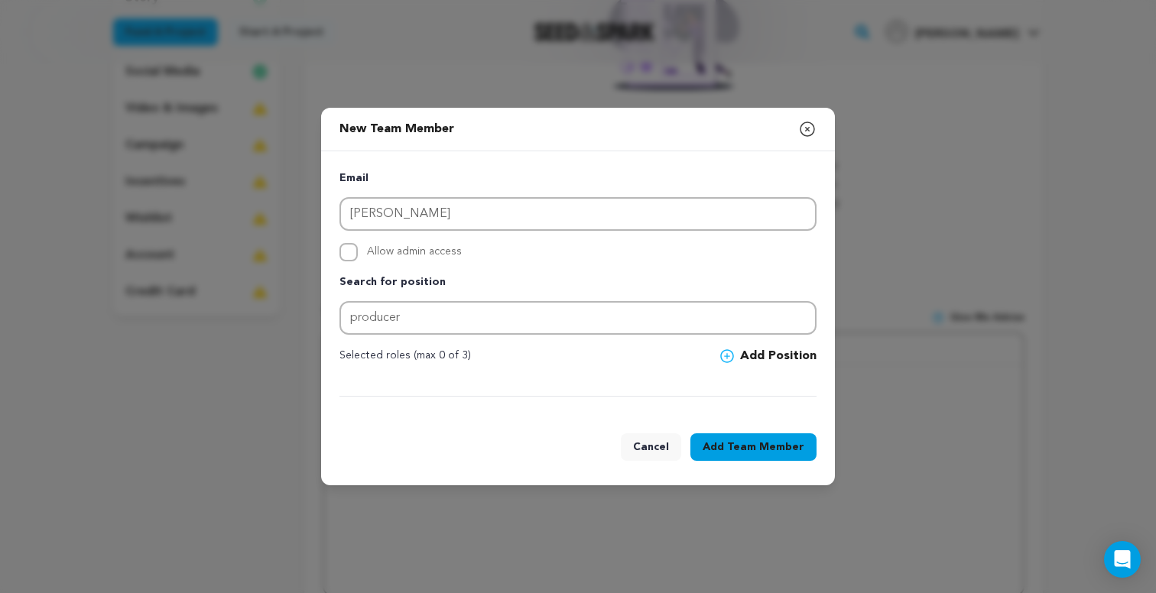
click at [619, 393] on div at bounding box center [577, 387] width 477 height 19
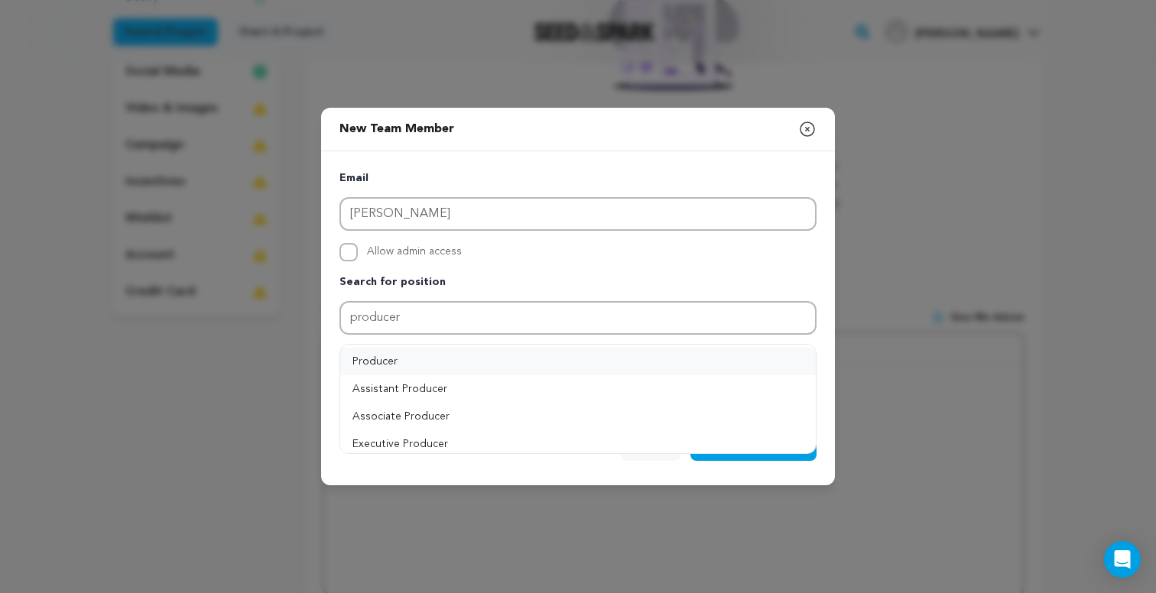
click at [622, 360] on button "Producer" at bounding box center [577, 362] width 475 height 28
type input "Producer"
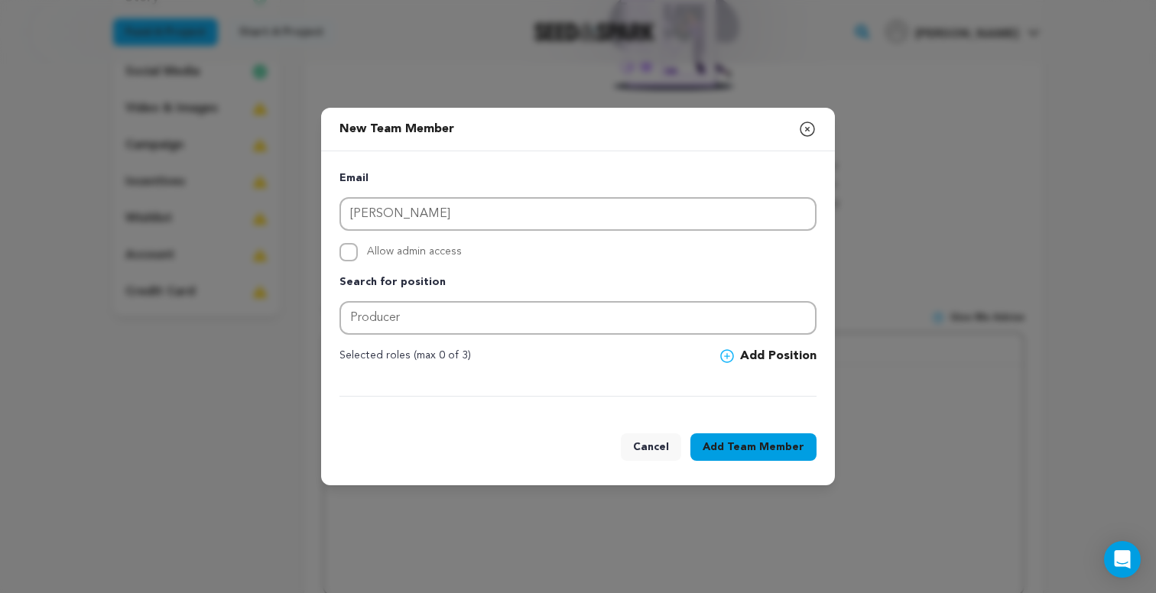
click at [811, 130] on icon "button" at bounding box center [807, 129] width 18 height 18
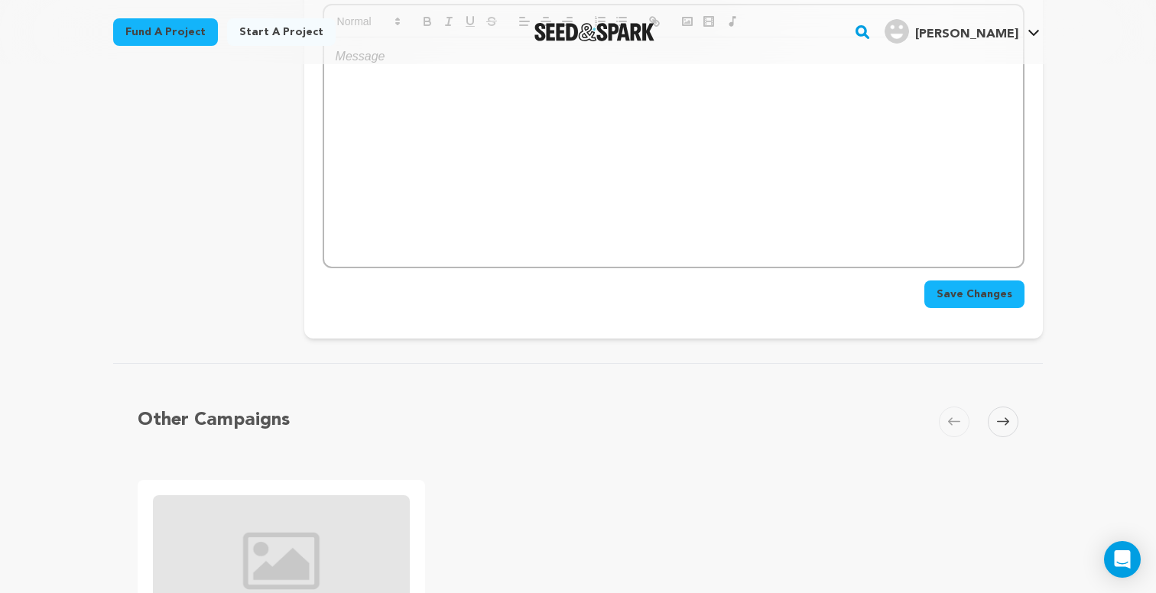
scroll to position [609, 0]
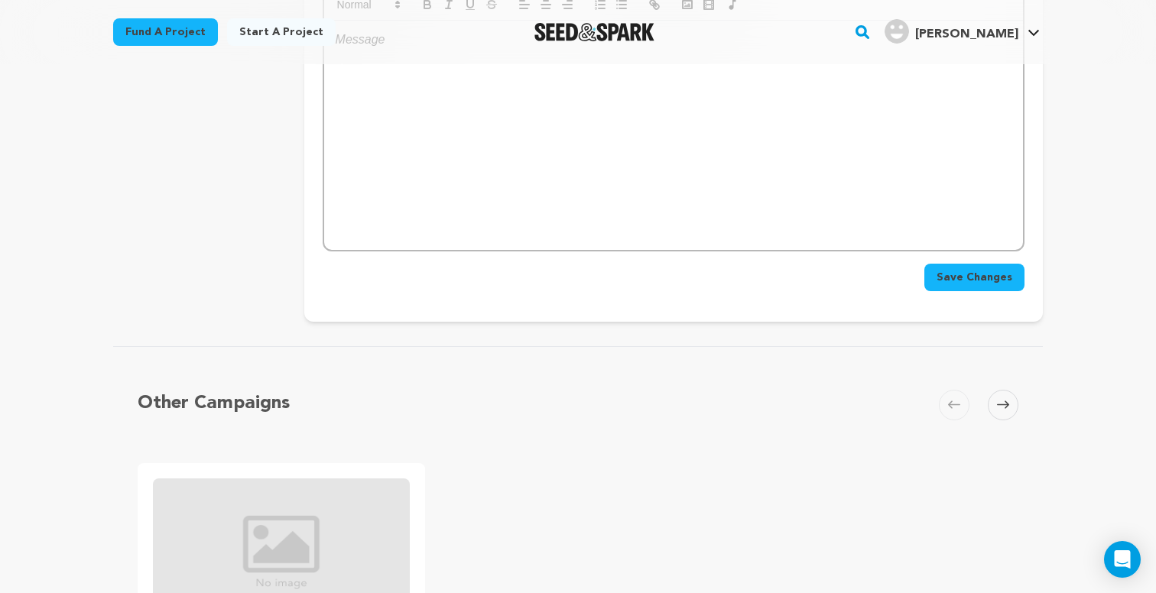
click at [950, 270] on span "Save Changes" at bounding box center [974, 277] width 76 height 15
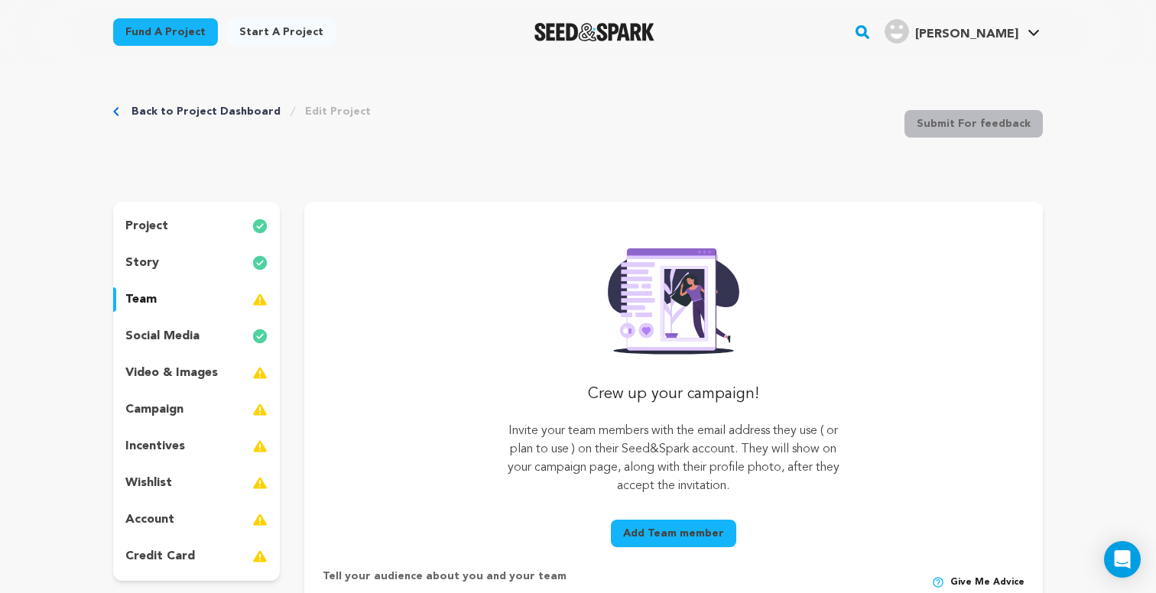
scroll to position [0, 0]
click at [185, 447] on div "incentives" at bounding box center [196, 446] width 167 height 24
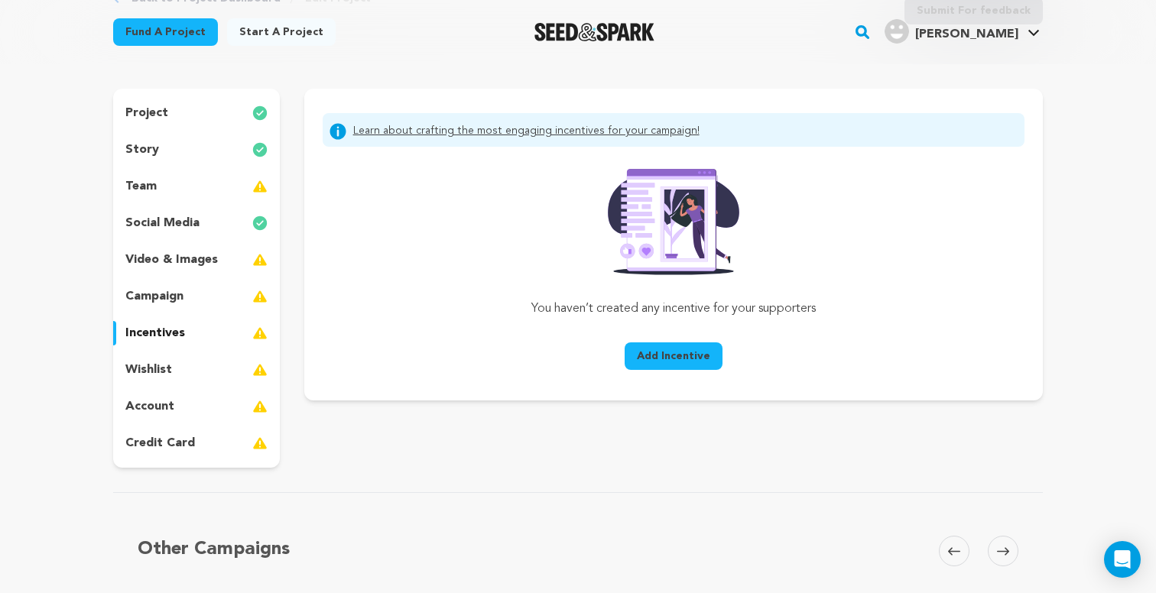
scroll to position [133, 0]
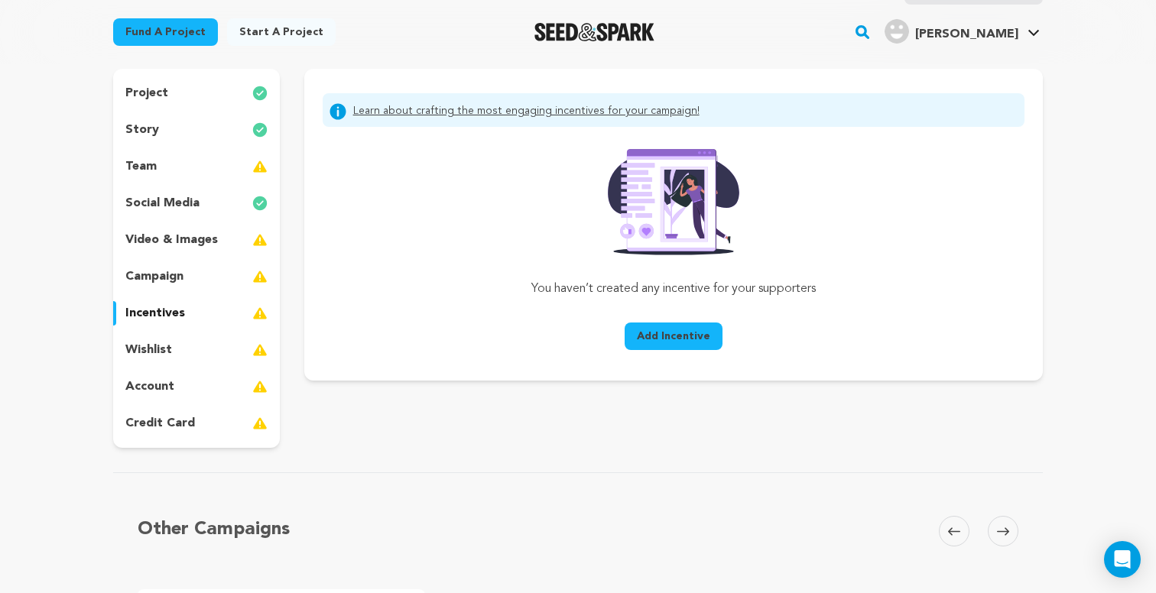
click at [688, 335] on span "Add Incentive" at bounding box center [673, 336] width 73 height 15
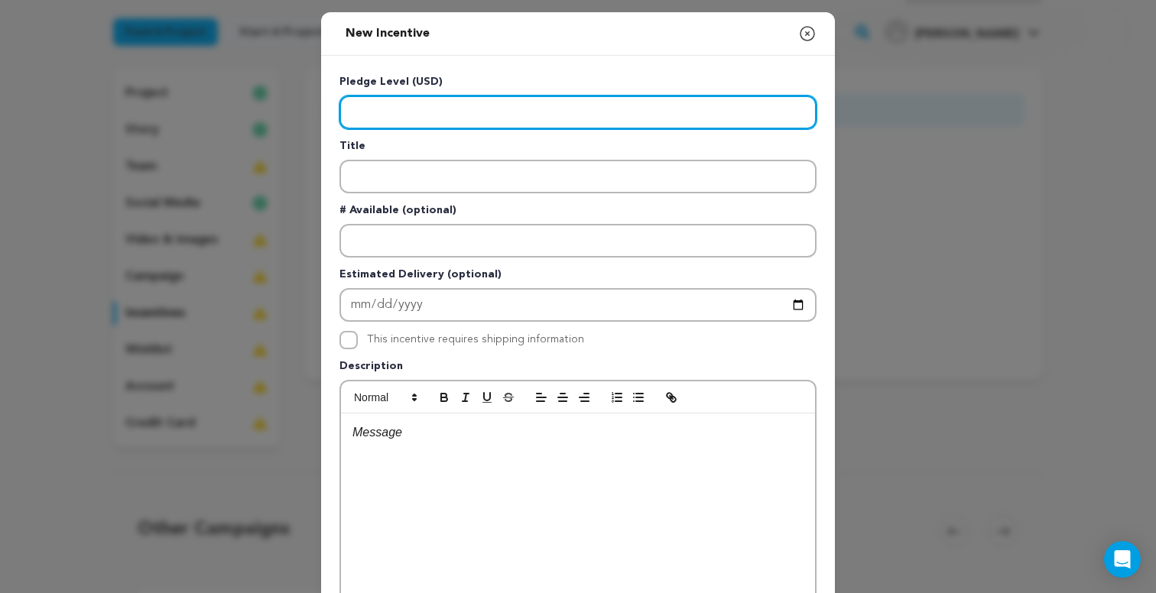
click at [532, 100] on input "Enter level" at bounding box center [577, 113] width 477 height 34
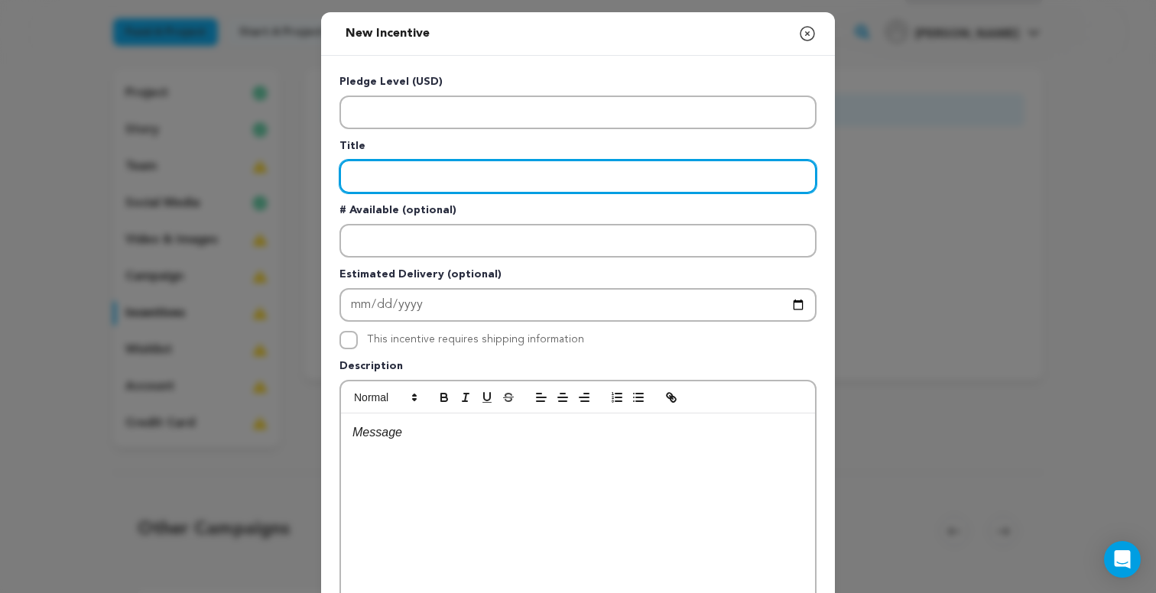
click at [448, 171] on input "Enter title" at bounding box center [577, 177] width 477 height 34
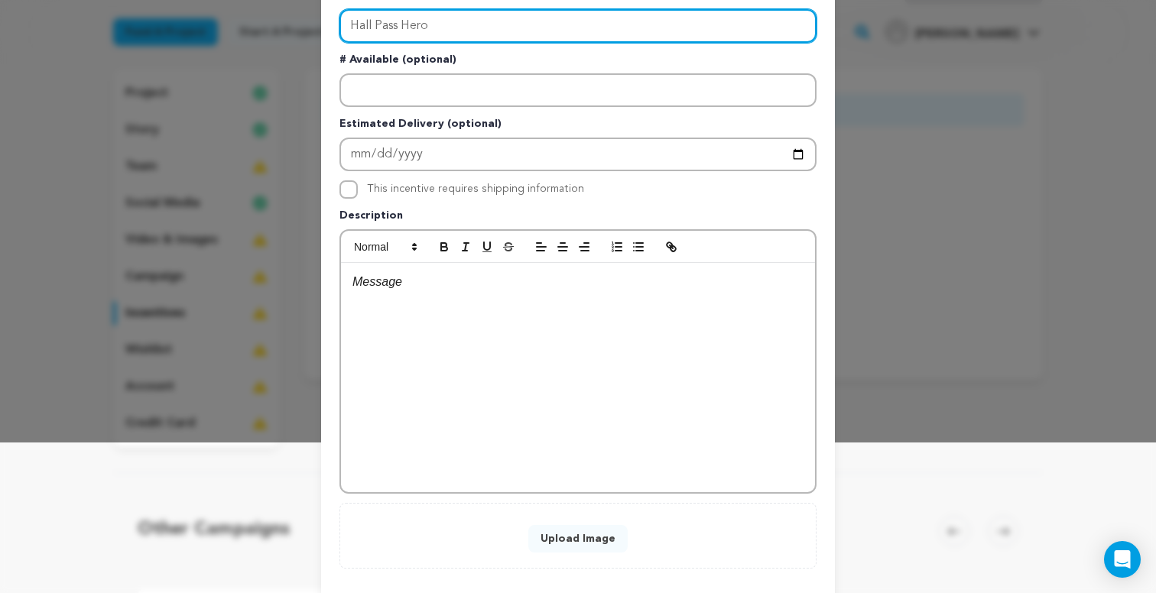
scroll to position [161, 0]
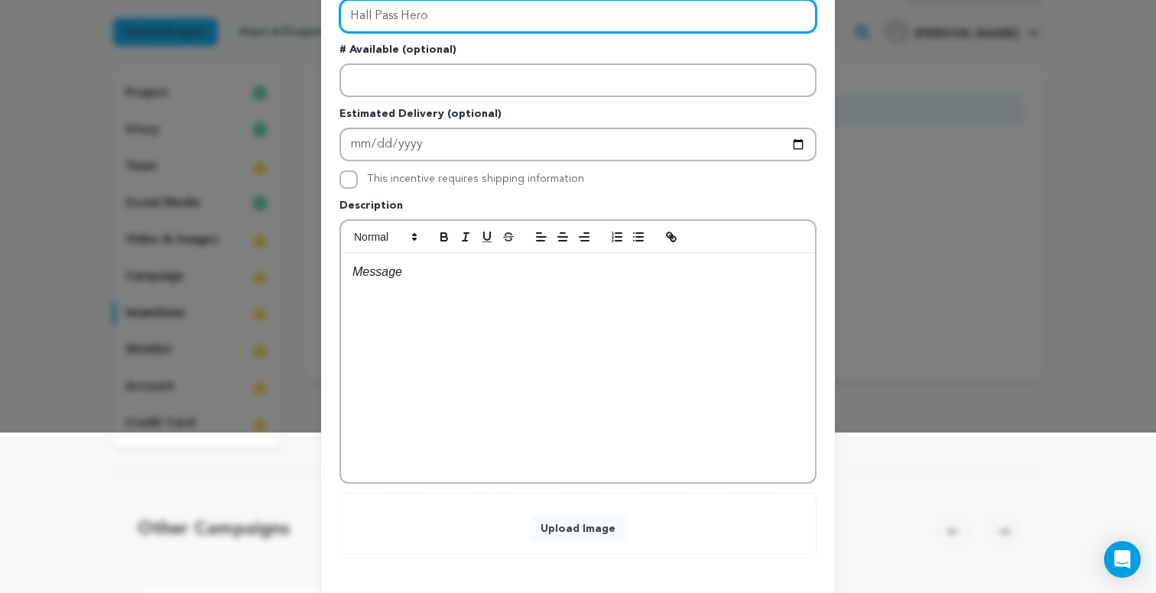
type input "Hall Pass Hero"
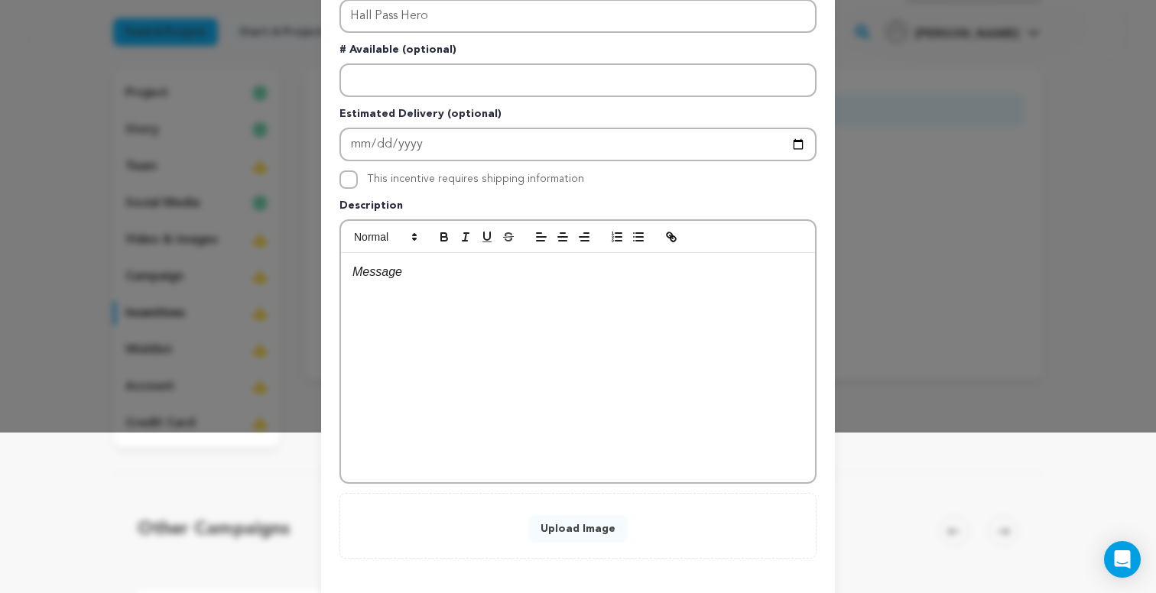
click at [537, 375] on div at bounding box center [578, 367] width 474 height 229
click at [583, 534] on button "Upload Image" at bounding box center [577, 529] width 99 height 28
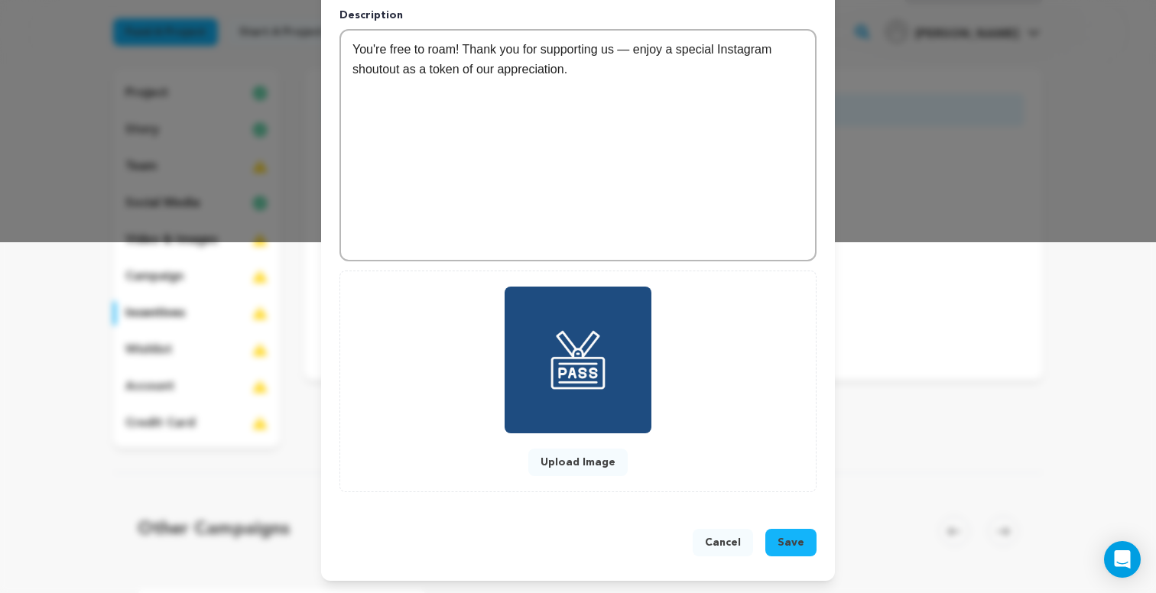
scroll to position [351, 0]
click at [651, 372] on img at bounding box center [578, 360] width 147 height 147
click at [790, 550] on span "Save" at bounding box center [790, 542] width 27 height 15
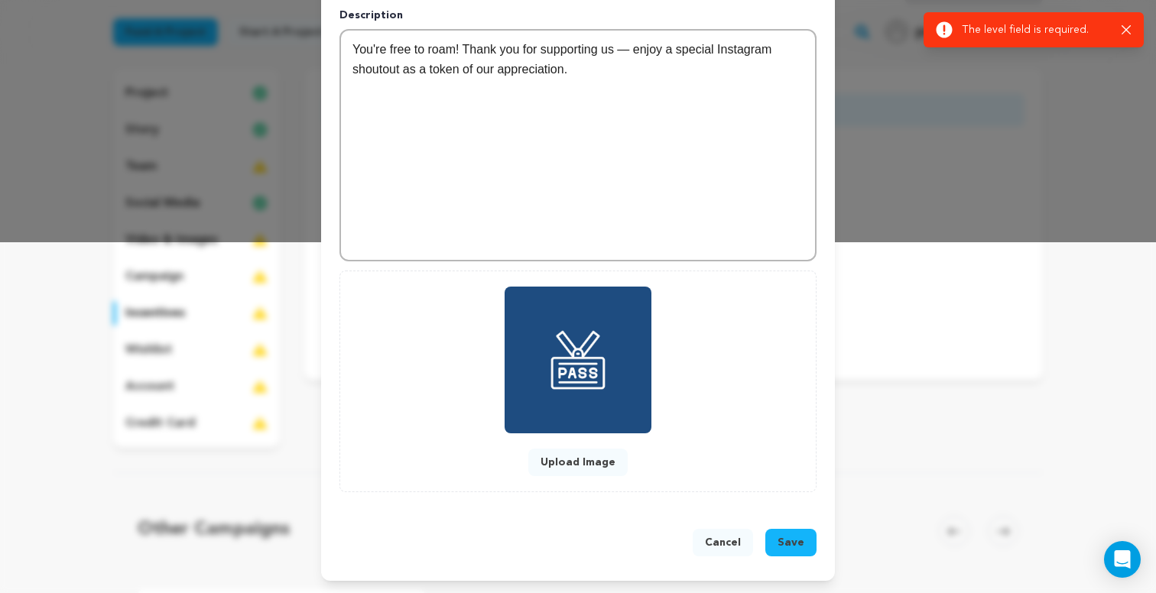
click at [947, 28] on icon at bounding box center [944, 30] width 16 height 16
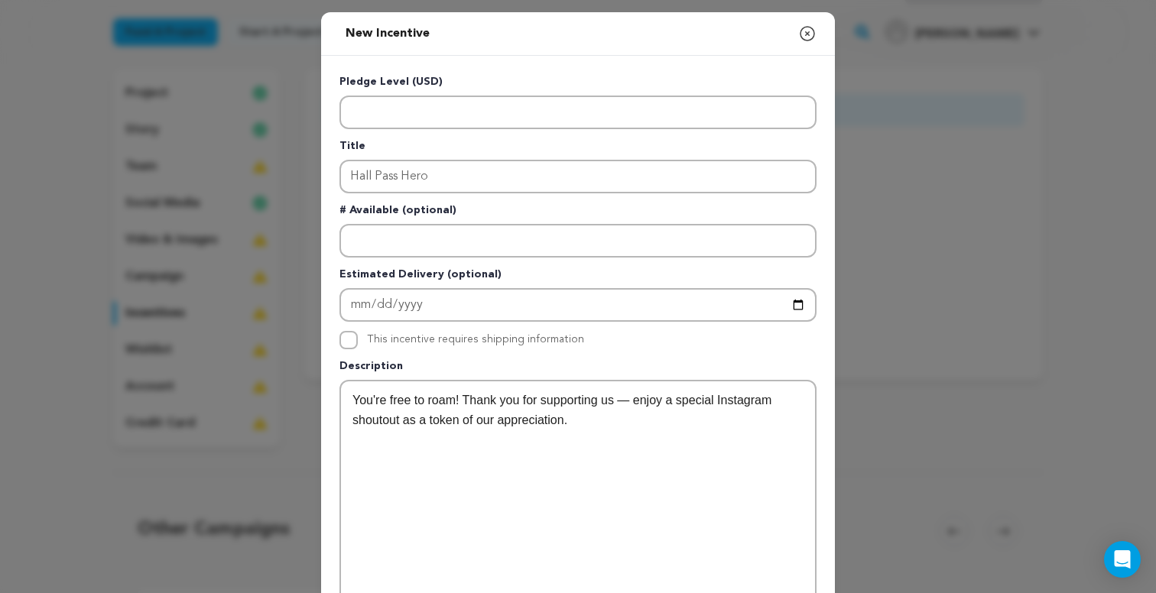
scroll to position [0, 0]
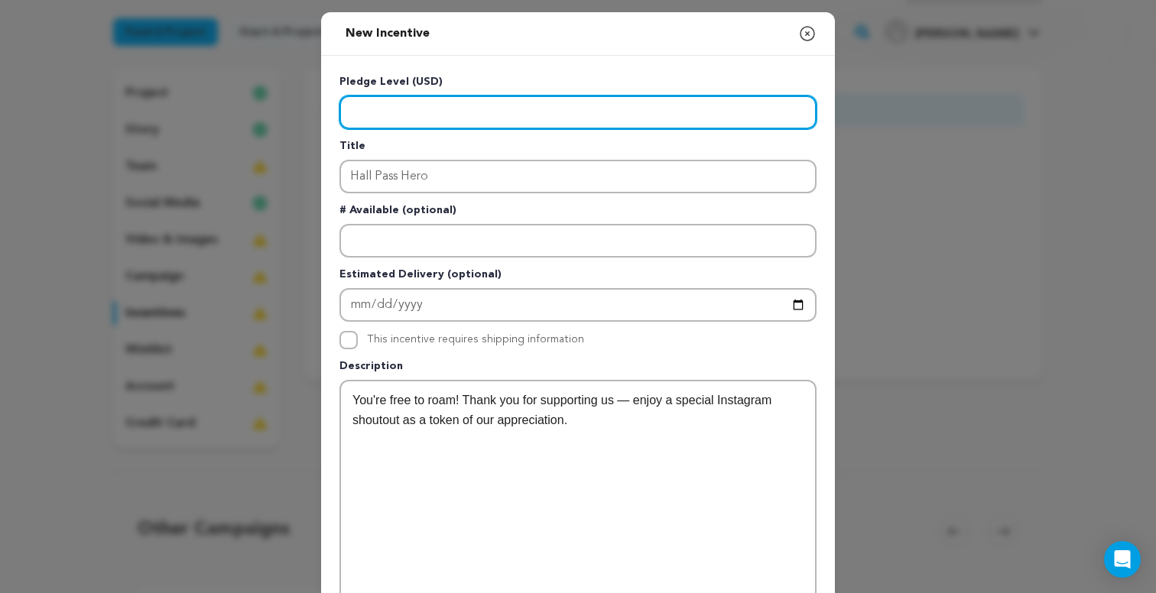
click at [467, 122] on input "Enter level" at bounding box center [577, 113] width 477 height 34
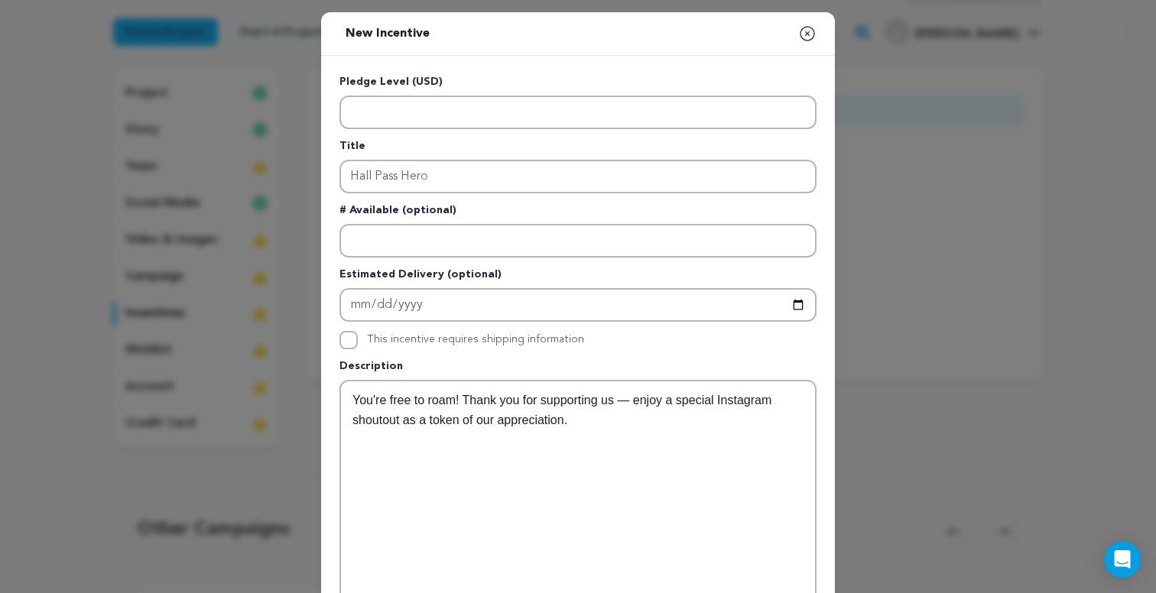
click at [408, 337] on label "This incentive requires shipping information" at bounding box center [475, 339] width 217 height 11
click at [358, 337] on input "This incentive requires shipping information" at bounding box center [348, 340] width 18 height 18
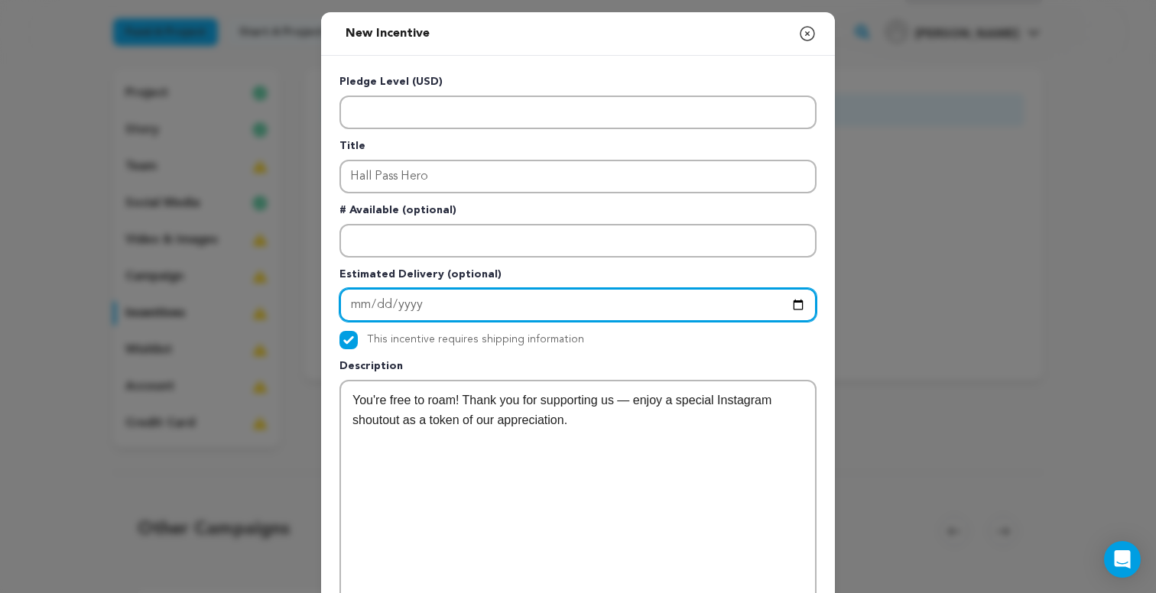
click at [417, 309] on input "Enter Estimated Delivery" at bounding box center [577, 305] width 477 height 34
click at [447, 300] on input "Enter Estimated Delivery" at bounding box center [577, 305] width 477 height 34
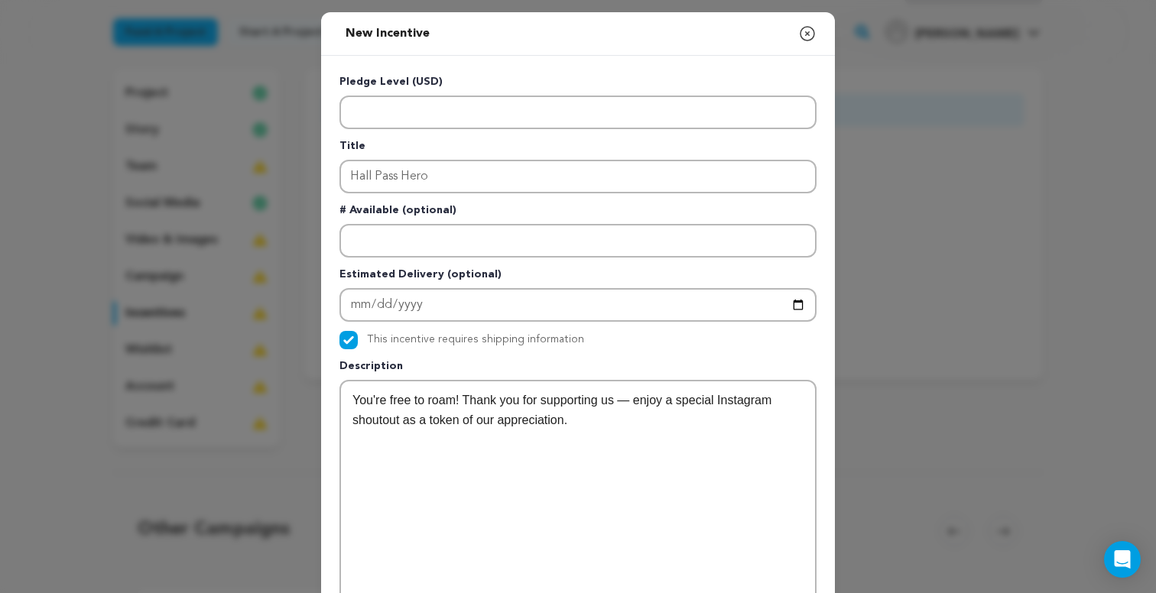
click at [472, 352] on div "Pledge Level (USD) Title Hall Pass Hero # Available (optional) Estimated Delive…" at bounding box center [577, 458] width 477 height 769
click at [348, 339] on input "This incentive requires shipping information" at bounding box center [348, 340] width 18 height 18
checkbox input "false"
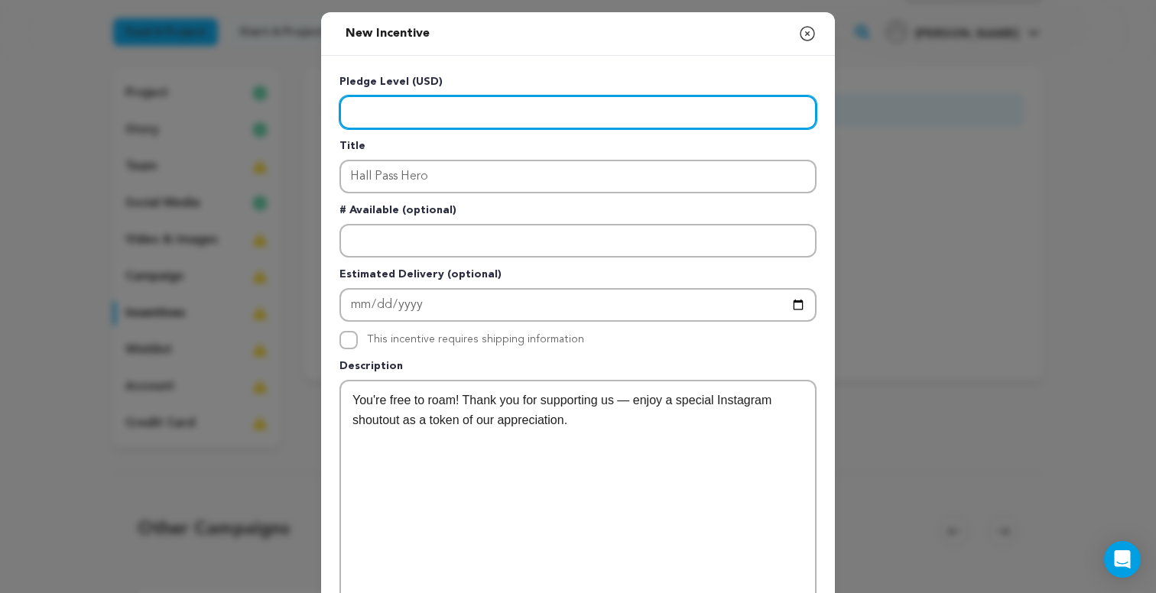
click at [360, 111] on input "Enter level" at bounding box center [577, 113] width 477 height 34
type input "10"
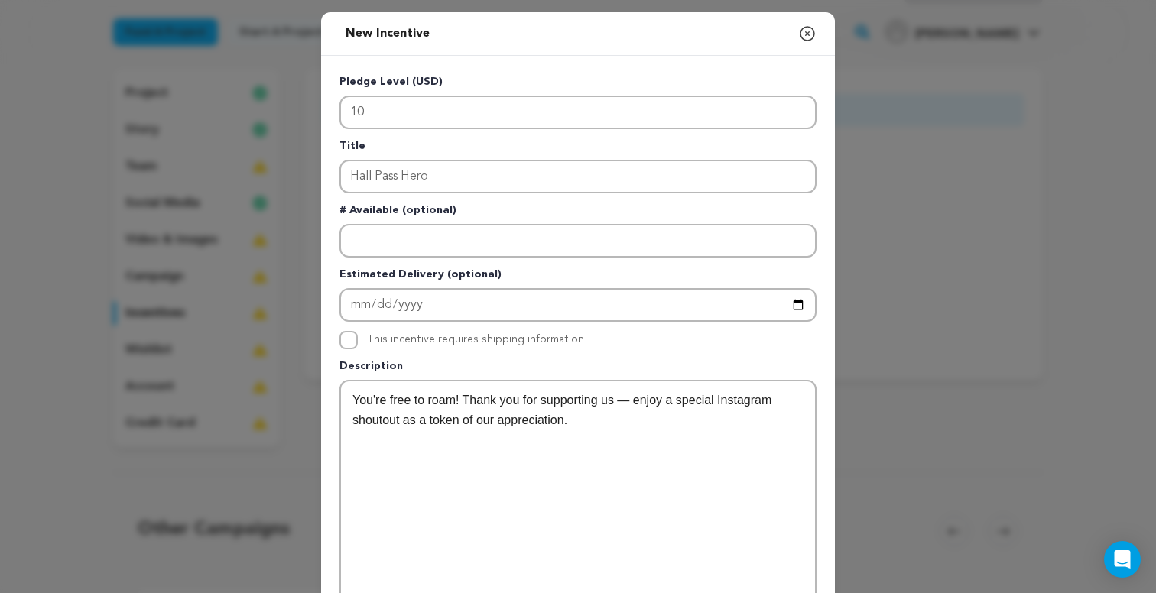
click at [473, 70] on div "Pledge Level (USD) 10 Title Hall Pass Hero # Available (optional) Estimated Del…" at bounding box center [578, 459] width 514 height 806
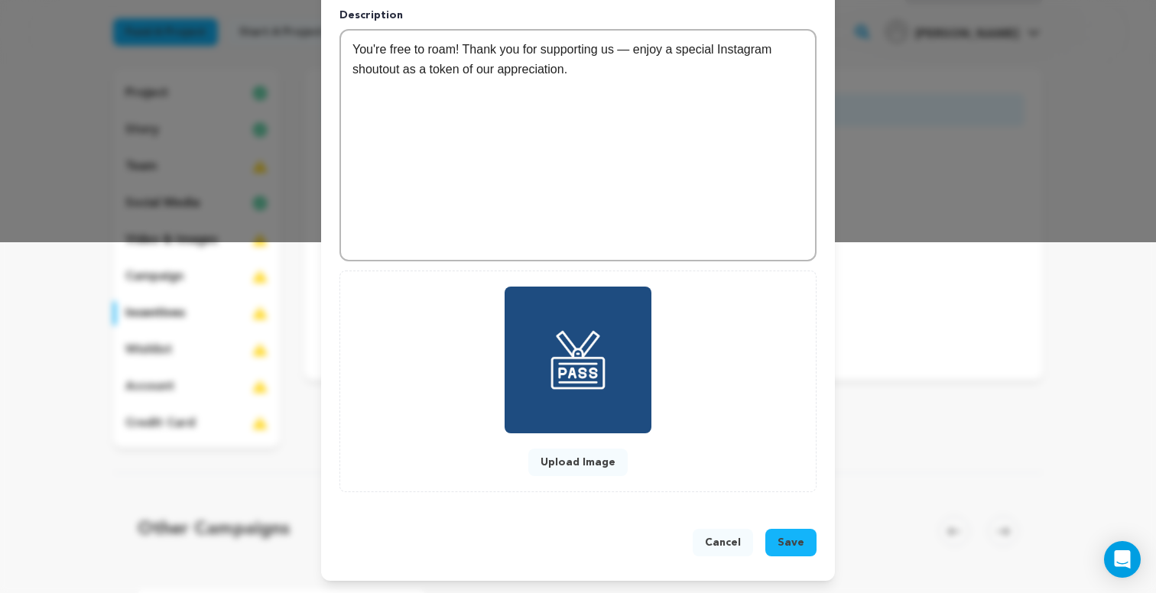
scroll to position [351, 0]
click at [771, 540] on button "Save" at bounding box center [790, 543] width 51 height 28
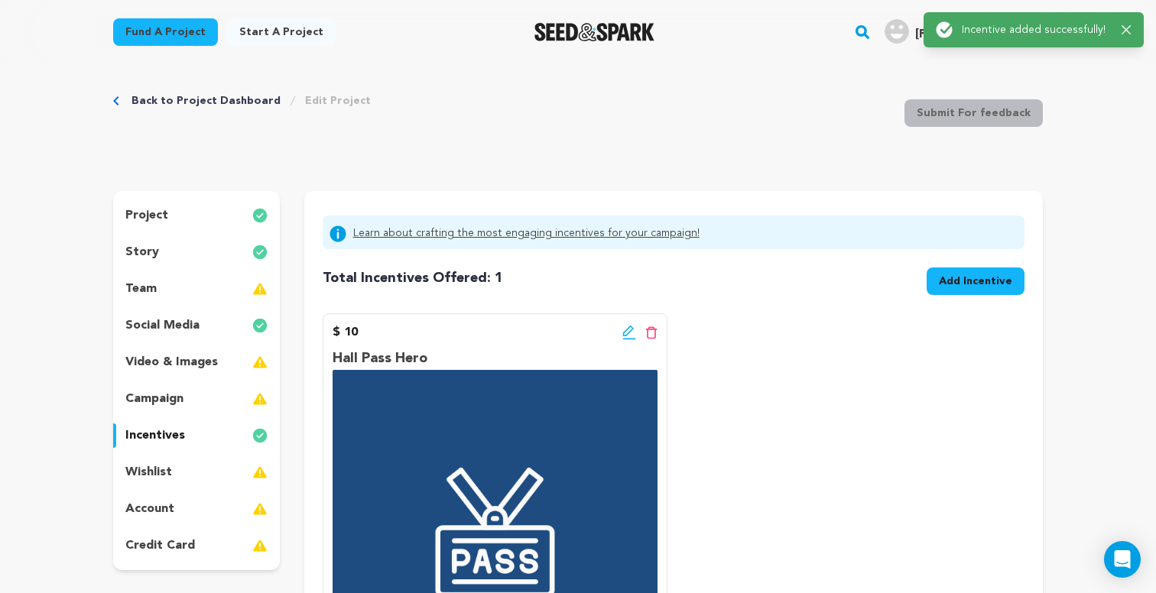
scroll to position [0, 0]
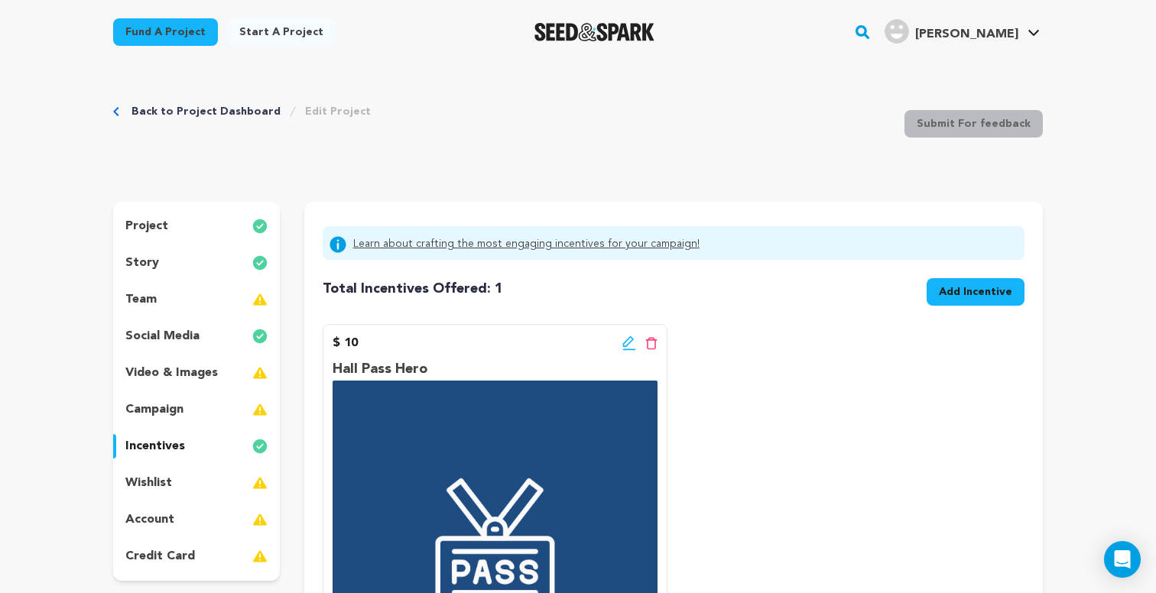
click at [209, 398] on div "campaign" at bounding box center [196, 410] width 167 height 24
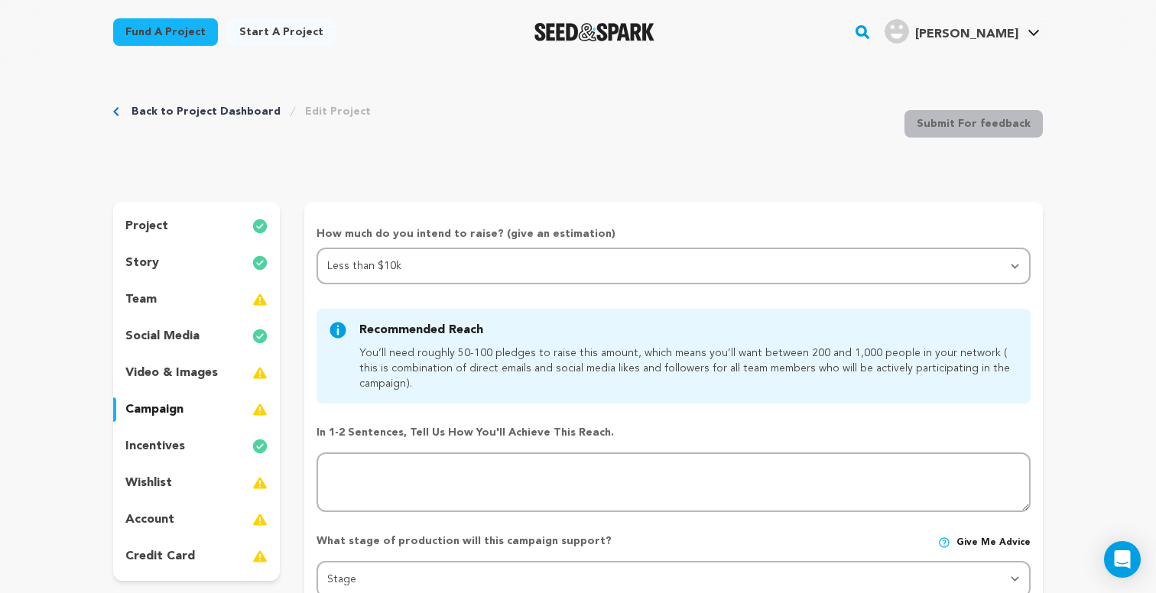
click at [204, 438] on div "incentives" at bounding box center [196, 446] width 167 height 24
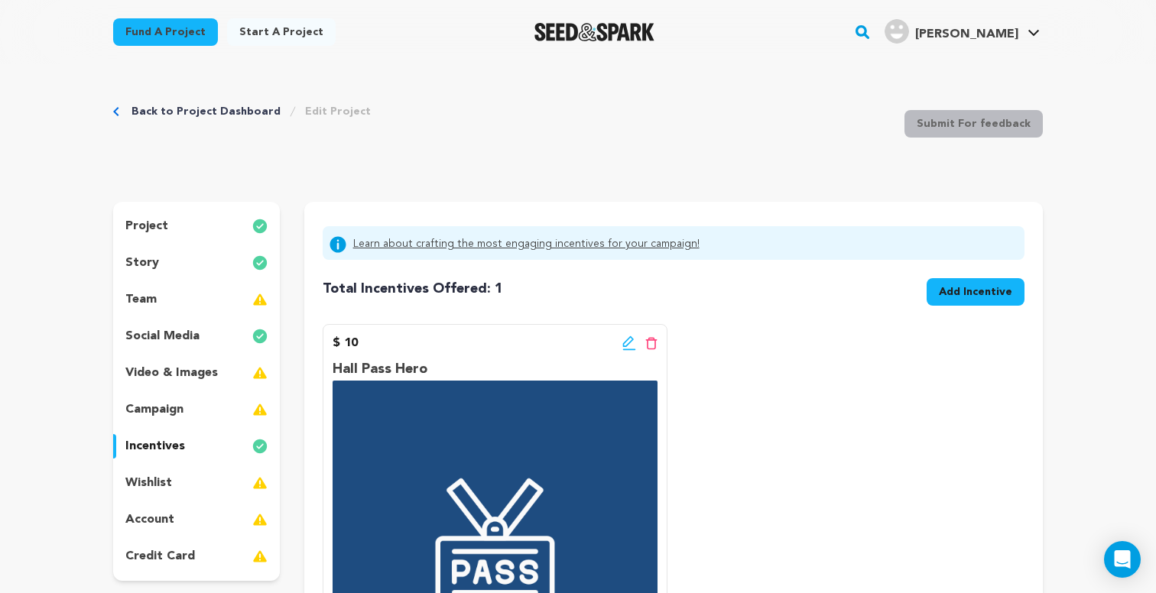
click at [797, 402] on div "$ 10 Edit incentive button Delete incentive button Hall Pass Hero You're free t…" at bounding box center [674, 544] width 702 height 440
click at [944, 296] on span "Add Incentive" at bounding box center [975, 291] width 73 height 15
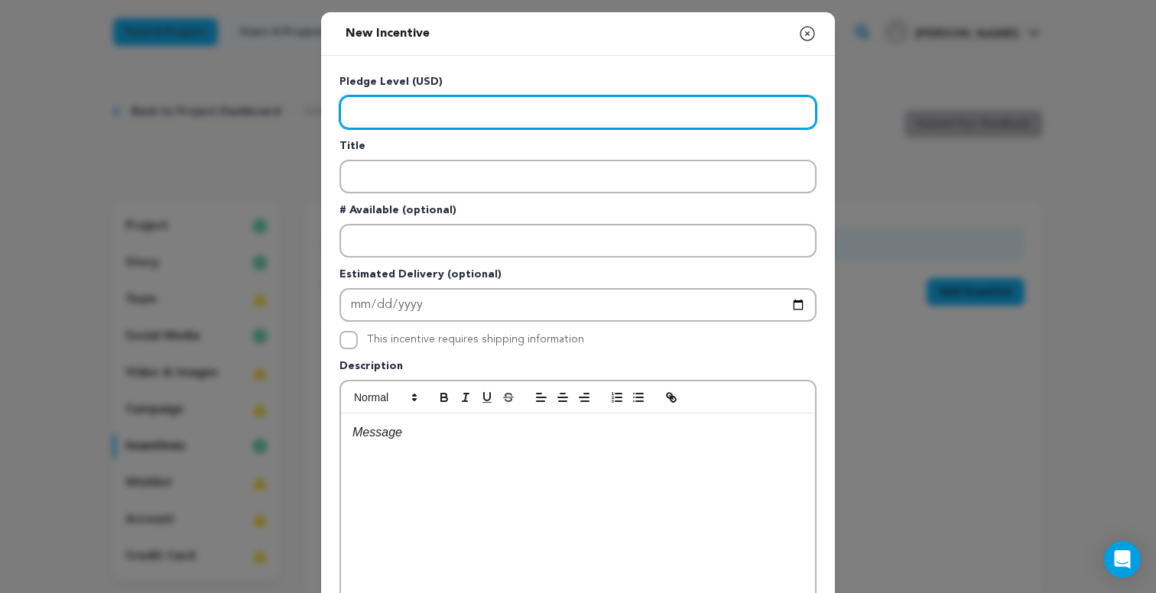
click at [719, 116] on input "Enter level" at bounding box center [577, 113] width 477 height 34
type input "25"
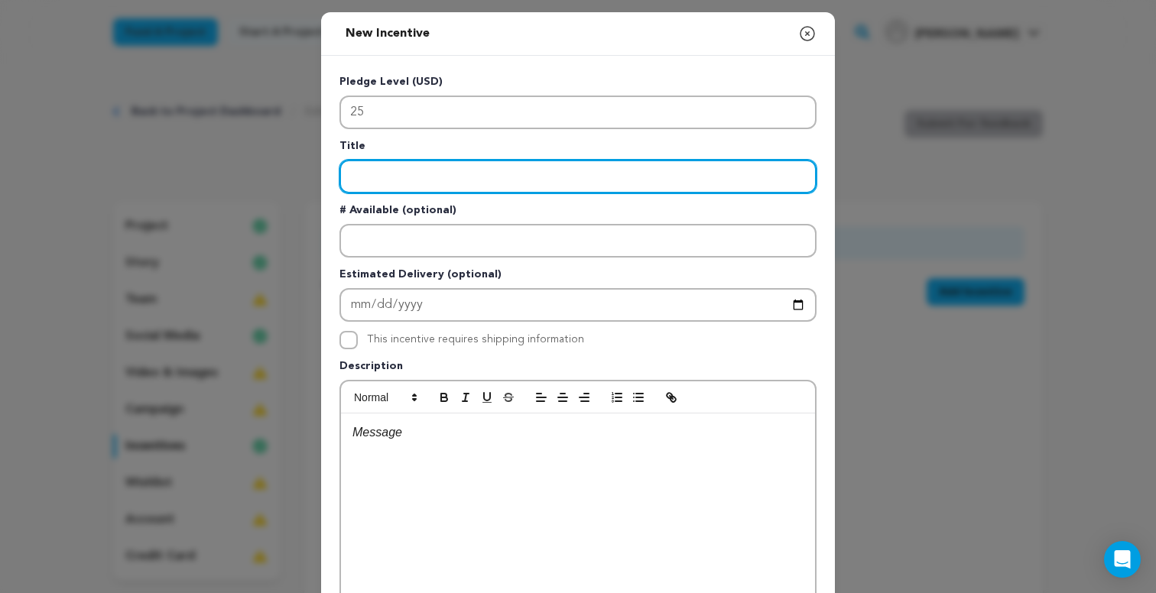
click at [661, 180] on input "Enter title" at bounding box center [577, 177] width 477 height 34
type input "Sticker Duty"
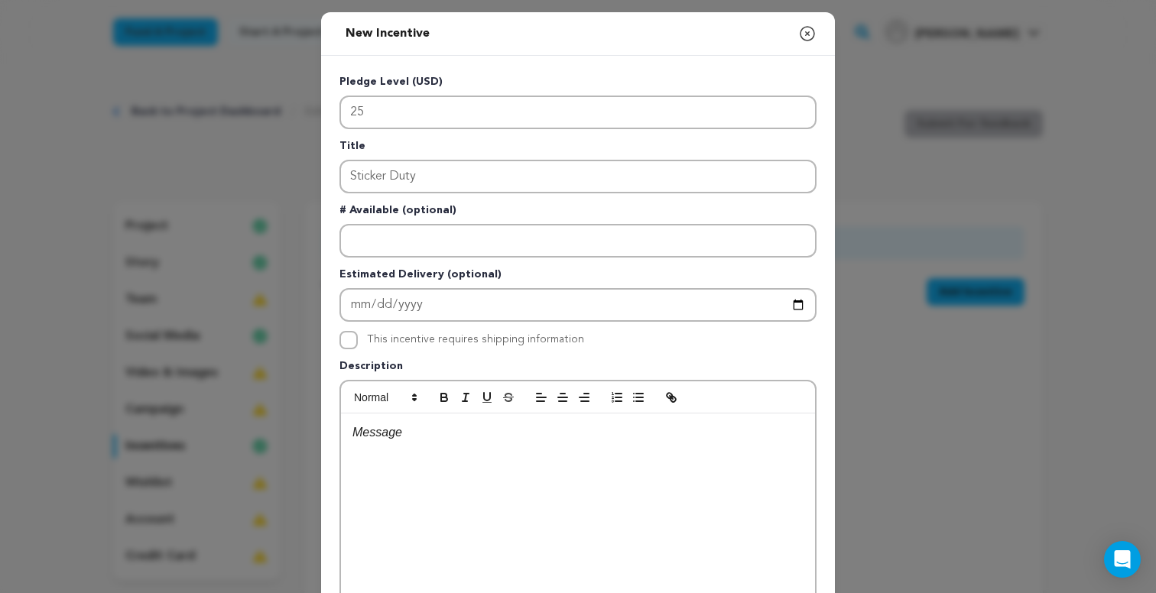
click at [582, 442] on p at bounding box center [577, 433] width 451 height 20
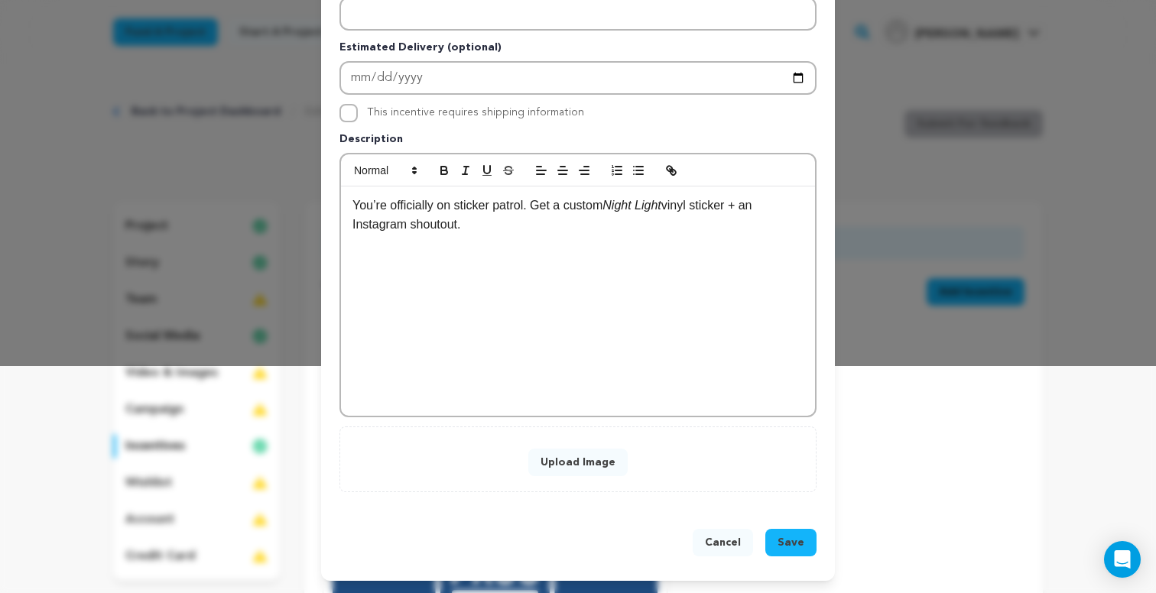
scroll to position [228, 0]
click at [598, 462] on button "Upload Image" at bounding box center [577, 463] width 99 height 28
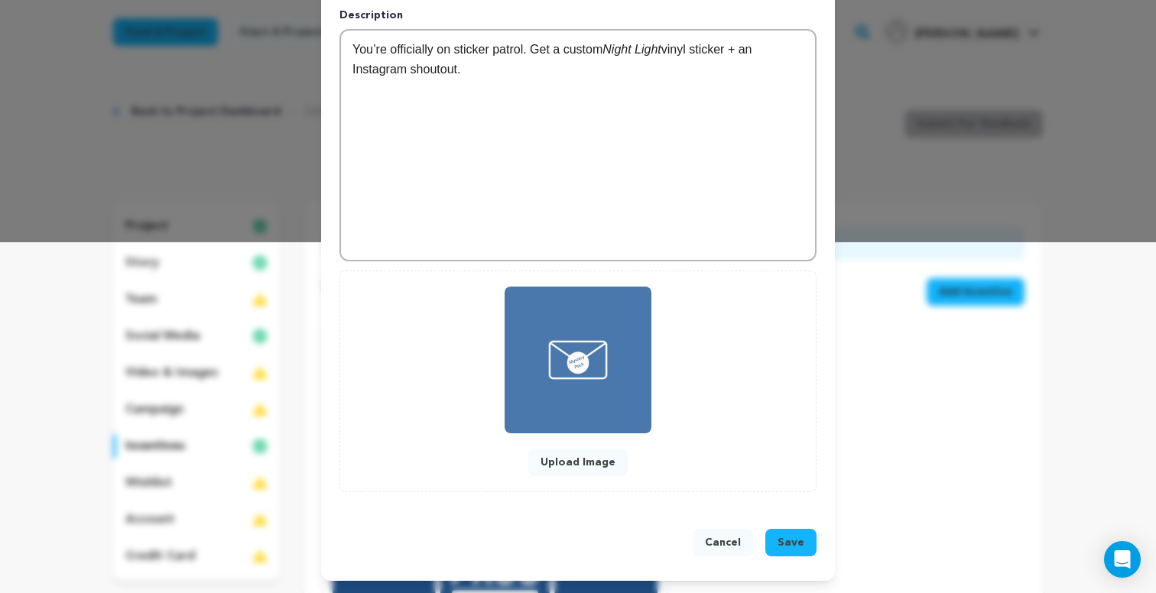
scroll to position [351, 0]
click at [790, 544] on span "Save" at bounding box center [790, 542] width 27 height 15
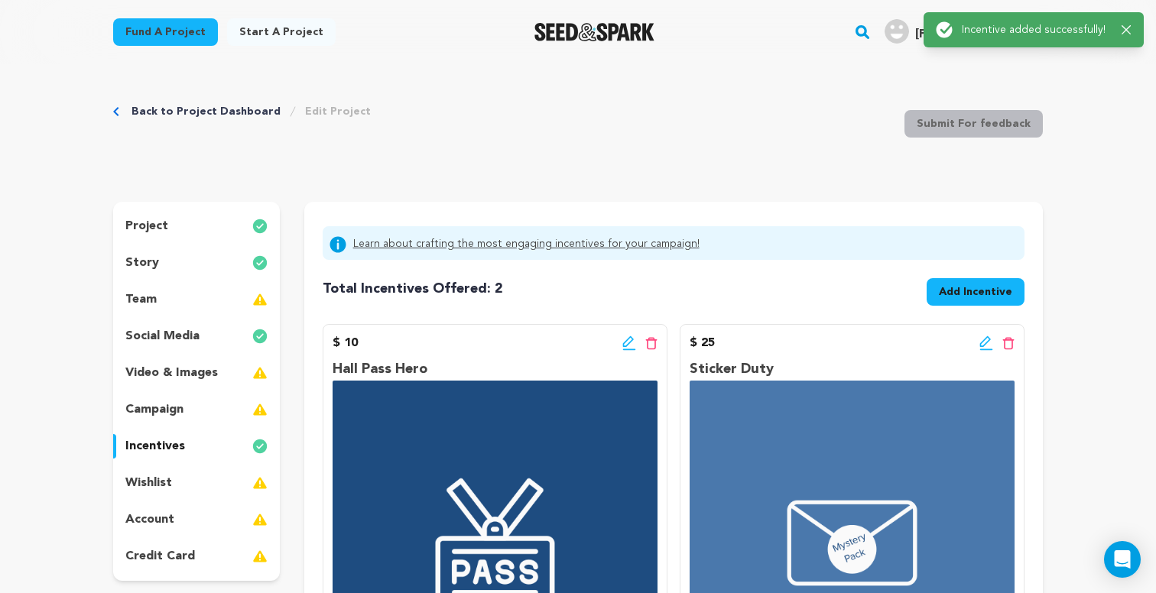
click at [1008, 297] on span "Add Incentive" at bounding box center [975, 291] width 73 height 15
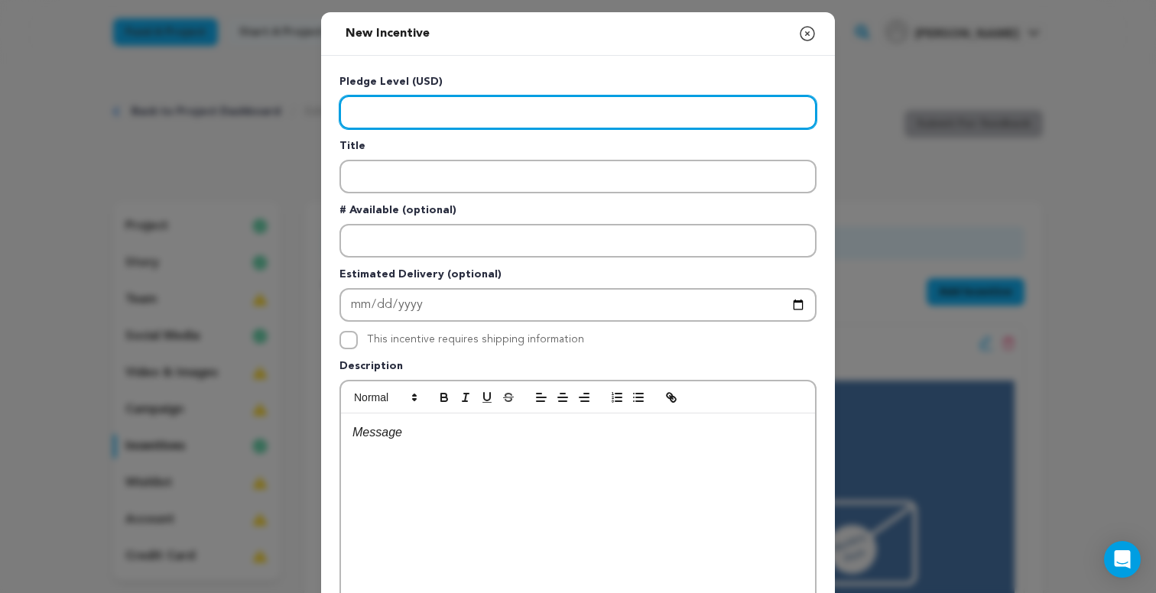
click at [617, 128] on input "Enter level" at bounding box center [577, 113] width 477 height 34
type input "50"
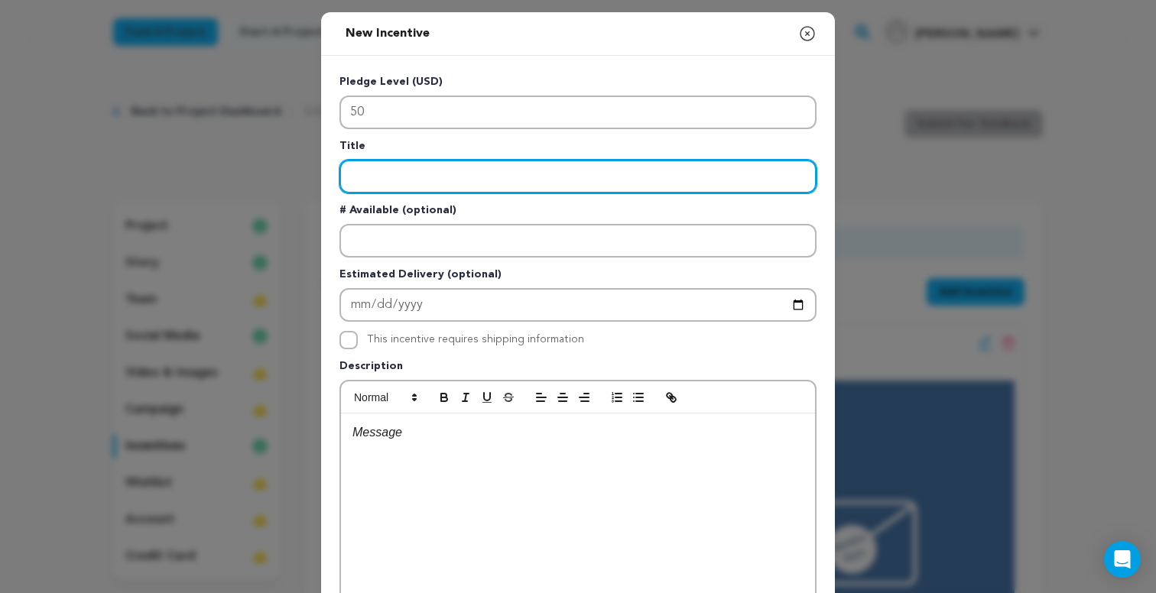
click at [763, 180] on input "Enter title" at bounding box center [577, 177] width 477 height 34
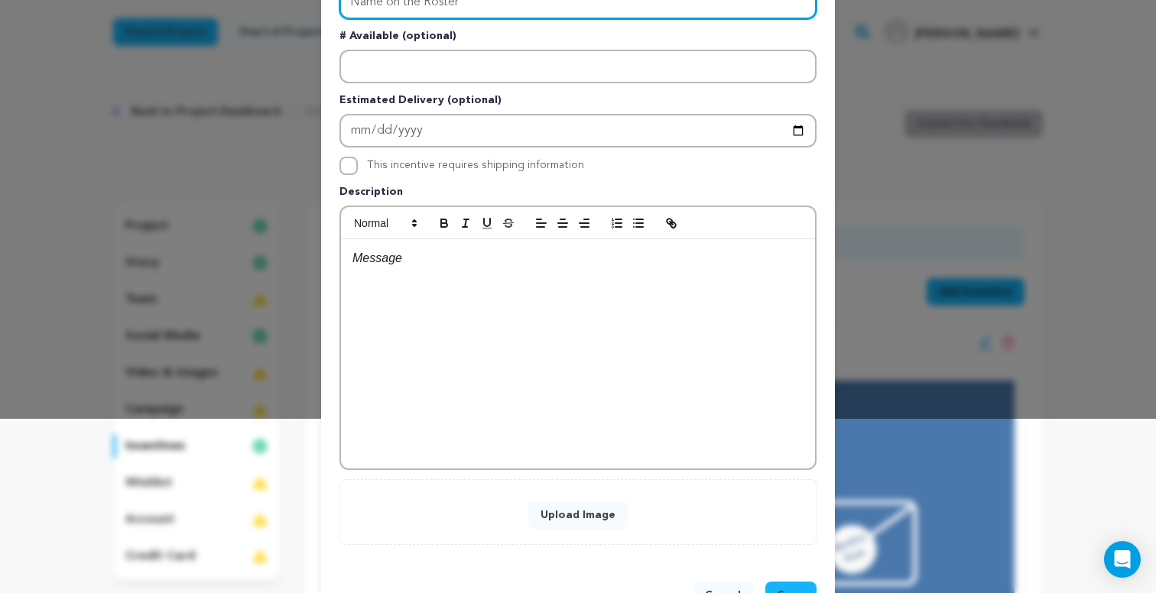
scroll to position [226, 0]
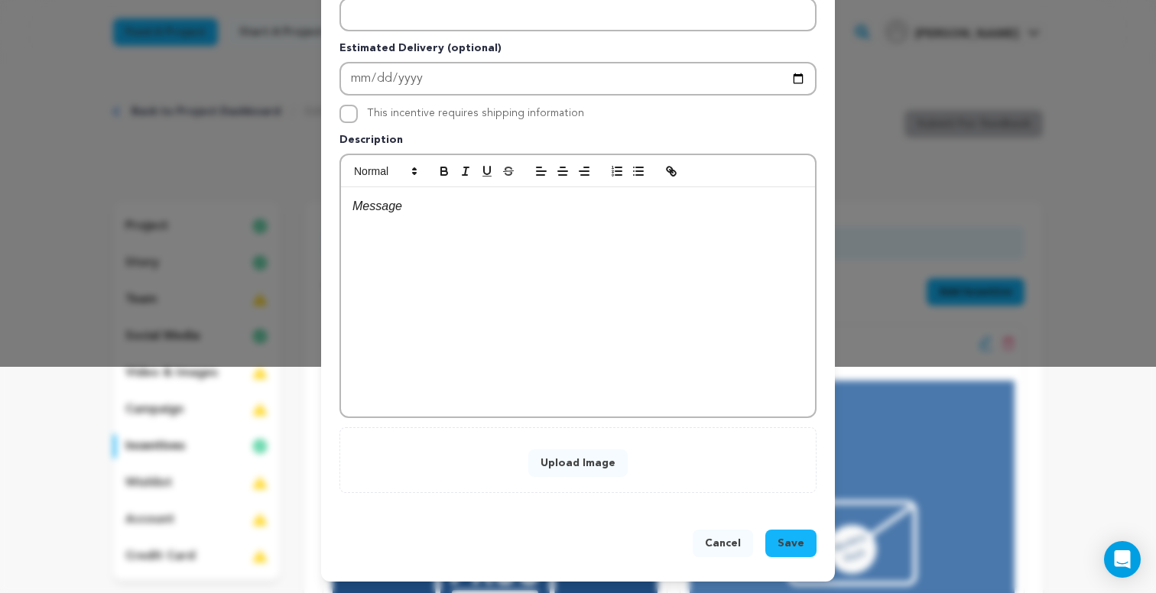
type input "Name on the Roster"
click at [630, 301] on div at bounding box center [578, 301] width 474 height 229
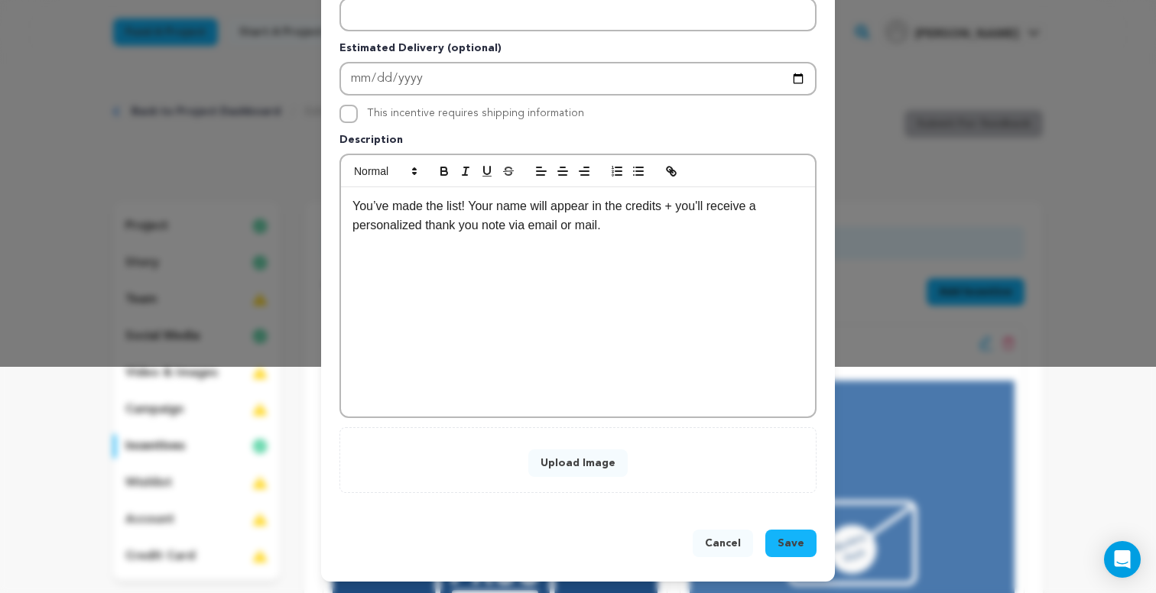
click at [577, 456] on button "Upload Image" at bounding box center [577, 463] width 99 height 28
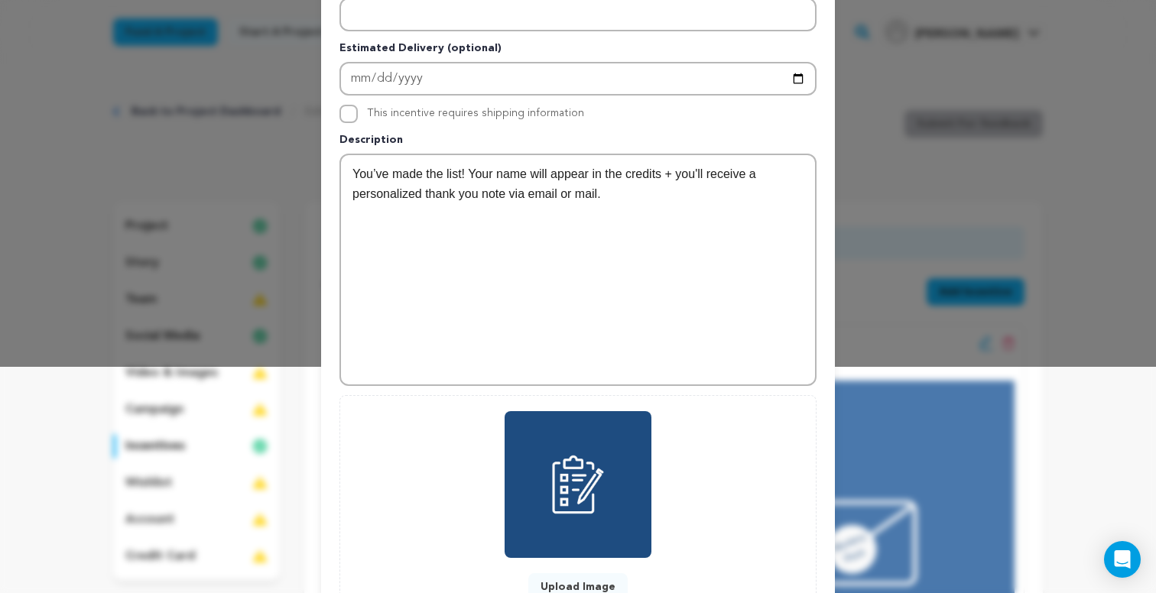
click at [781, 580] on div "Upload Image" at bounding box center [577, 506] width 445 height 190
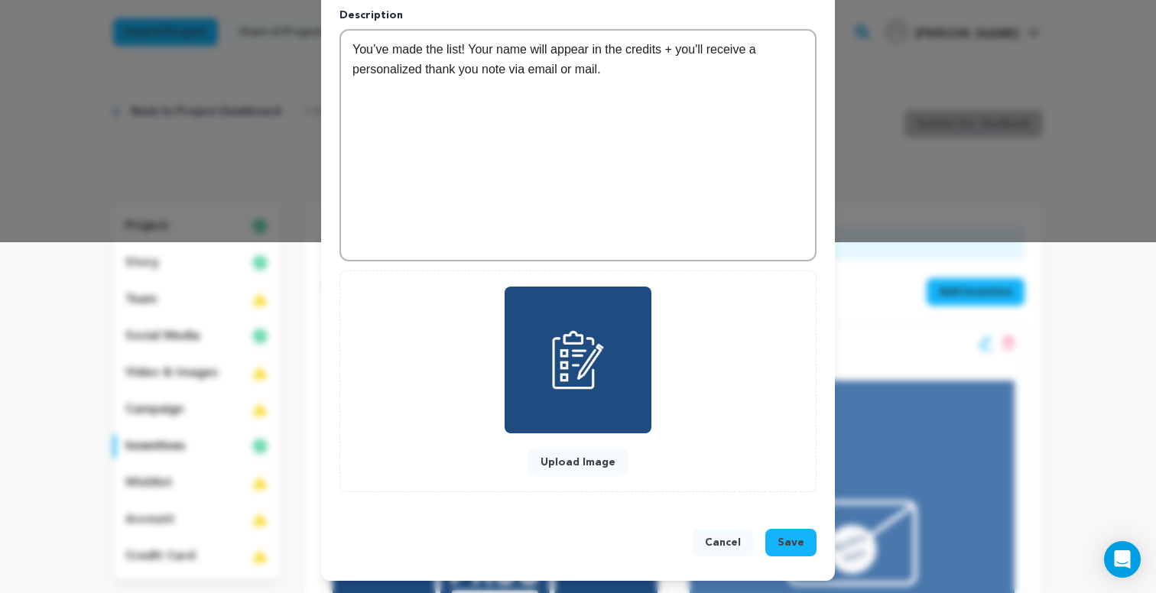
scroll to position [351, 0]
click at [801, 541] on span "Save" at bounding box center [790, 542] width 27 height 15
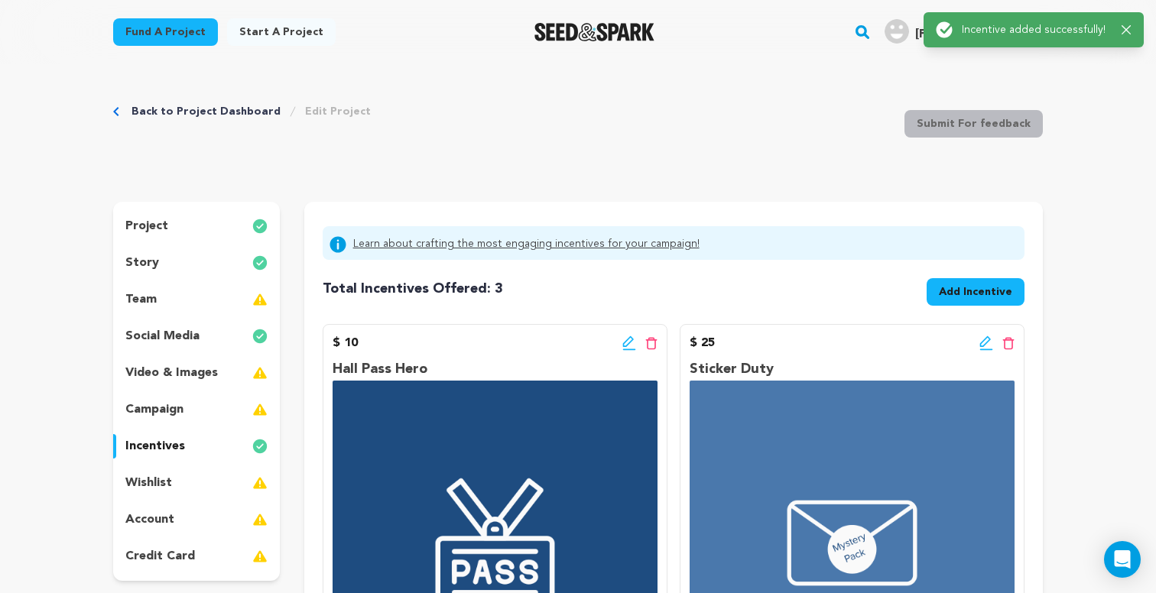
click at [955, 286] on span "Add Incentive" at bounding box center [975, 291] width 73 height 15
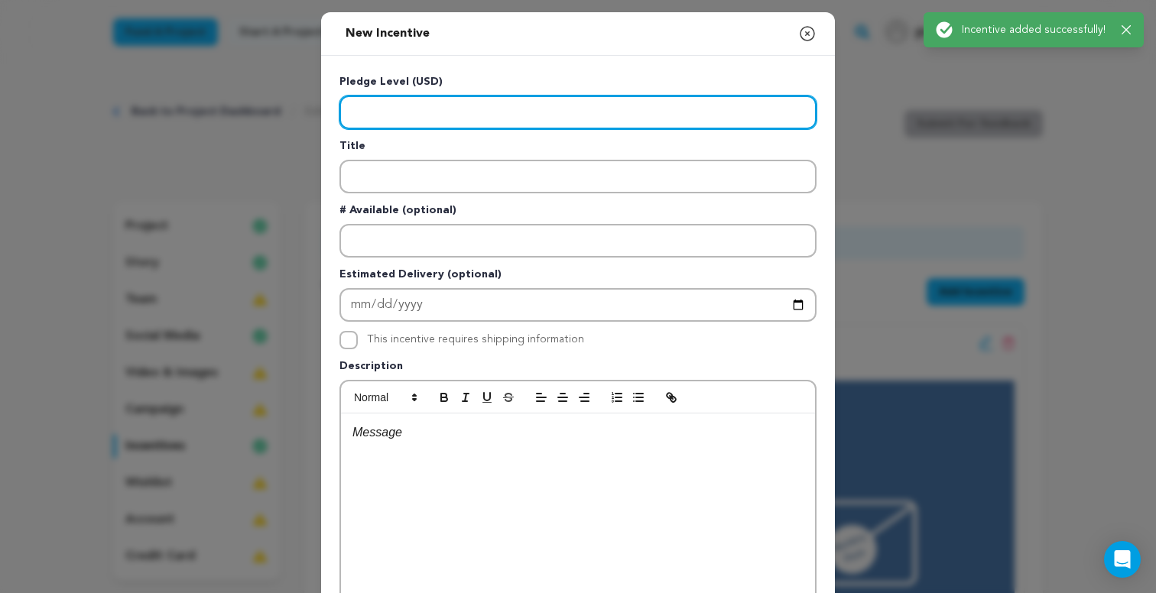
click at [540, 116] on input "Enter level" at bounding box center [577, 113] width 477 height 34
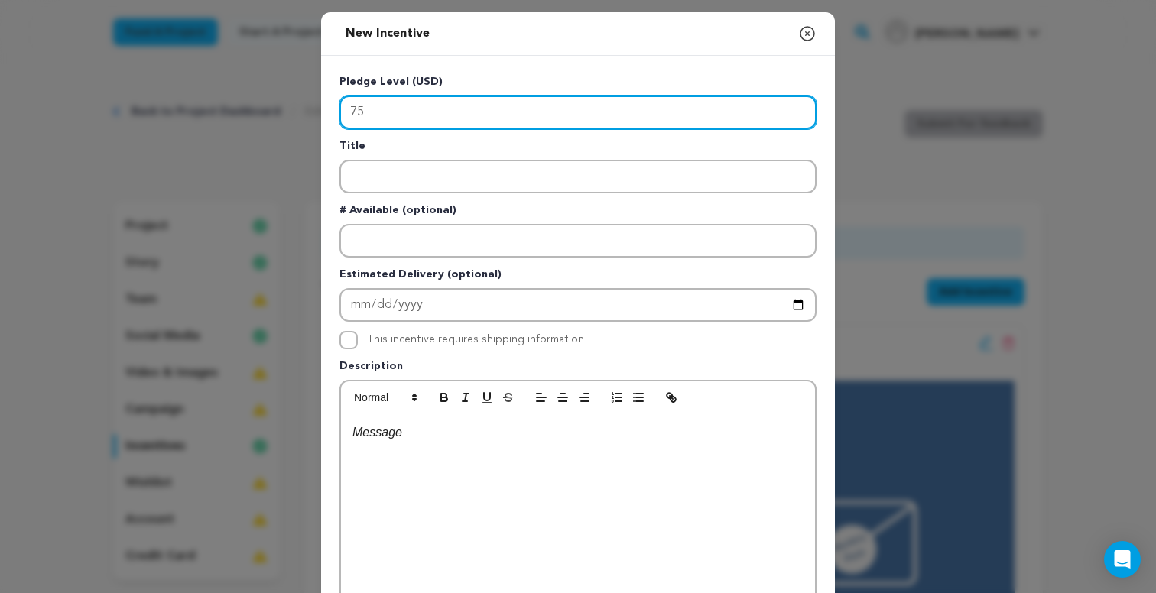
type input "75"
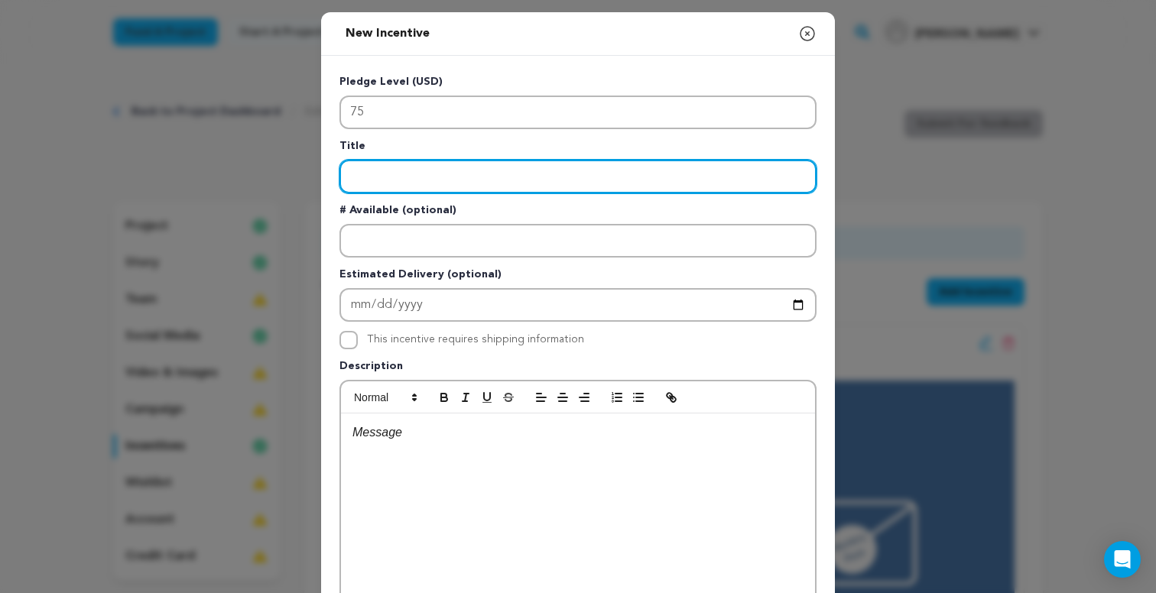
click at [658, 183] on input "Enter title" at bounding box center [577, 177] width 477 height 34
click at [427, 177] on input "PA Announcment" at bounding box center [577, 177] width 477 height 34
click at [405, 177] on input "PA Announcment" at bounding box center [577, 177] width 477 height 34
click at [454, 180] on input "PA Announcment" at bounding box center [577, 177] width 477 height 34
click at [417, 177] on input "PA Announcment" at bounding box center [577, 177] width 477 height 34
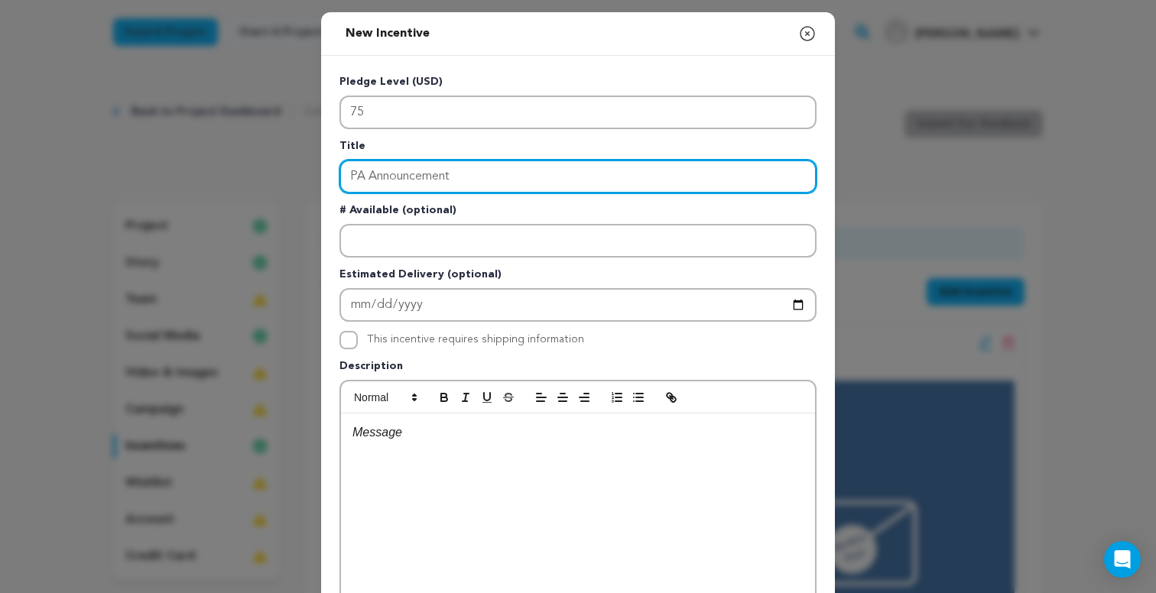
click at [494, 183] on input "PA Announcement" at bounding box center [577, 177] width 477 height 34
type input "PA Announcement"
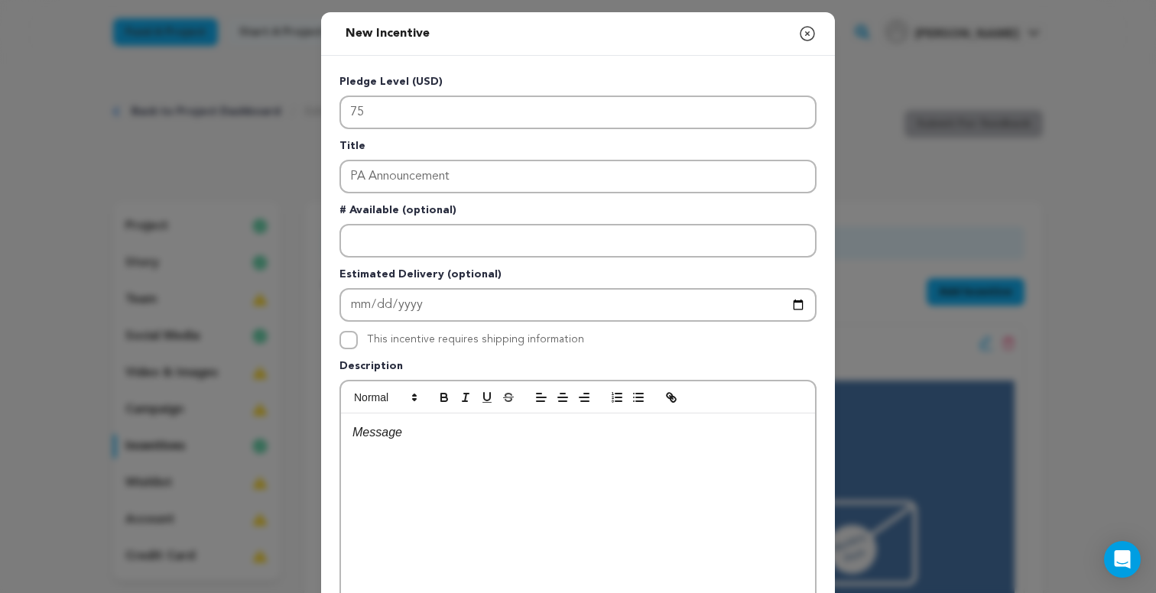
click at [451, 491] on div at bounding box center [578, 528] width 474 height 229
click at [711, 456] on div at bounding box center [578, 528] width 474 height 229
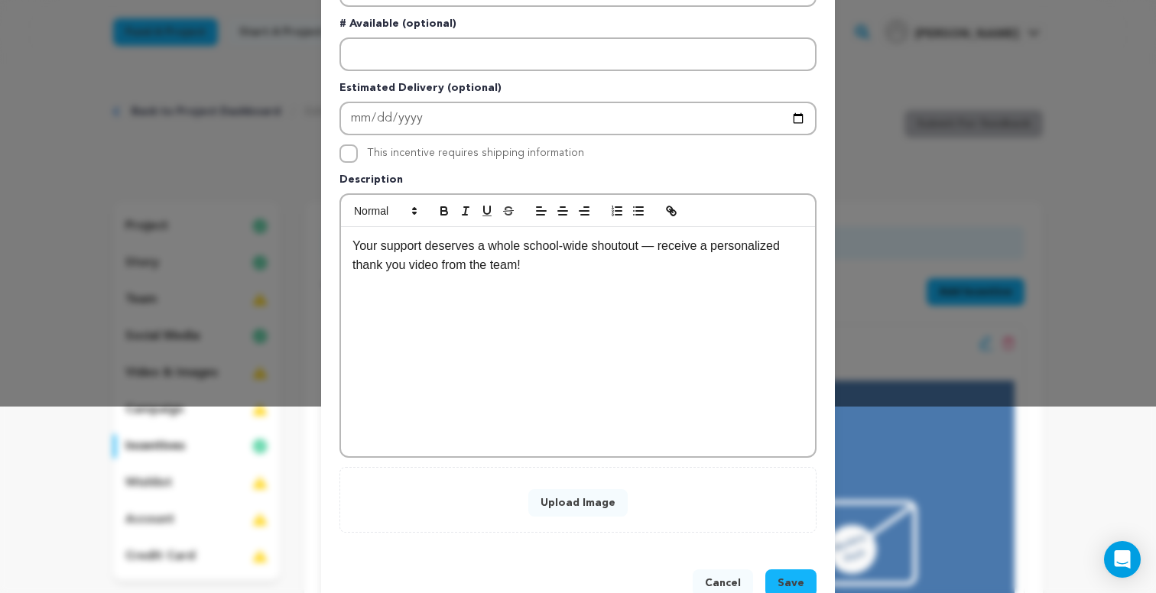
scroll to position [228, 0]
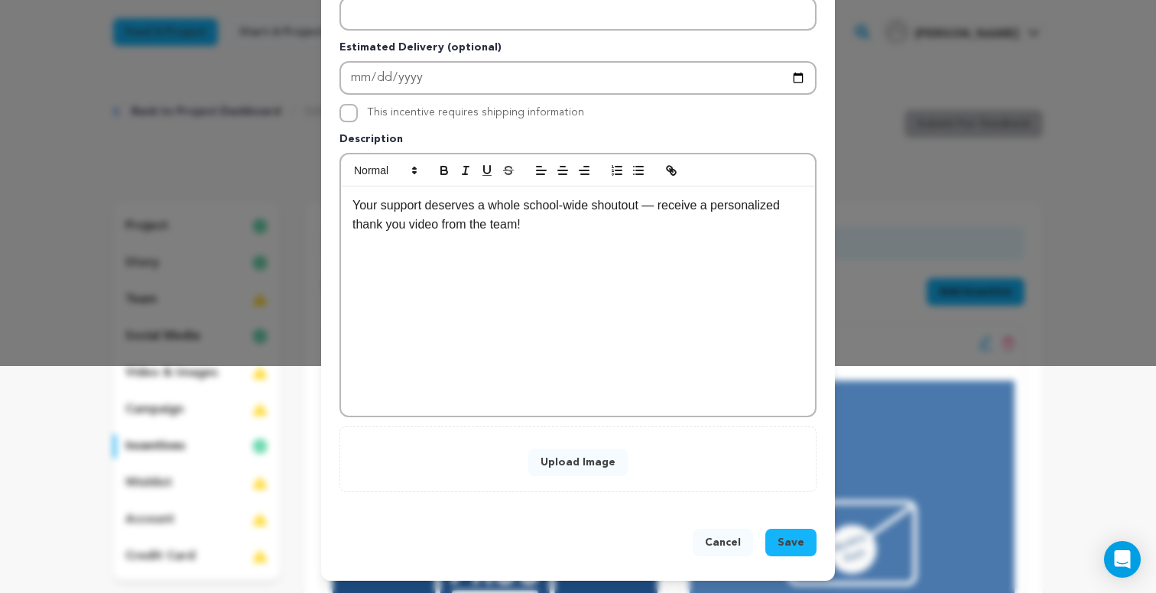
click at [573, 459] on button "Upload Image" at bounding box center [577, 463] width 99 height 28
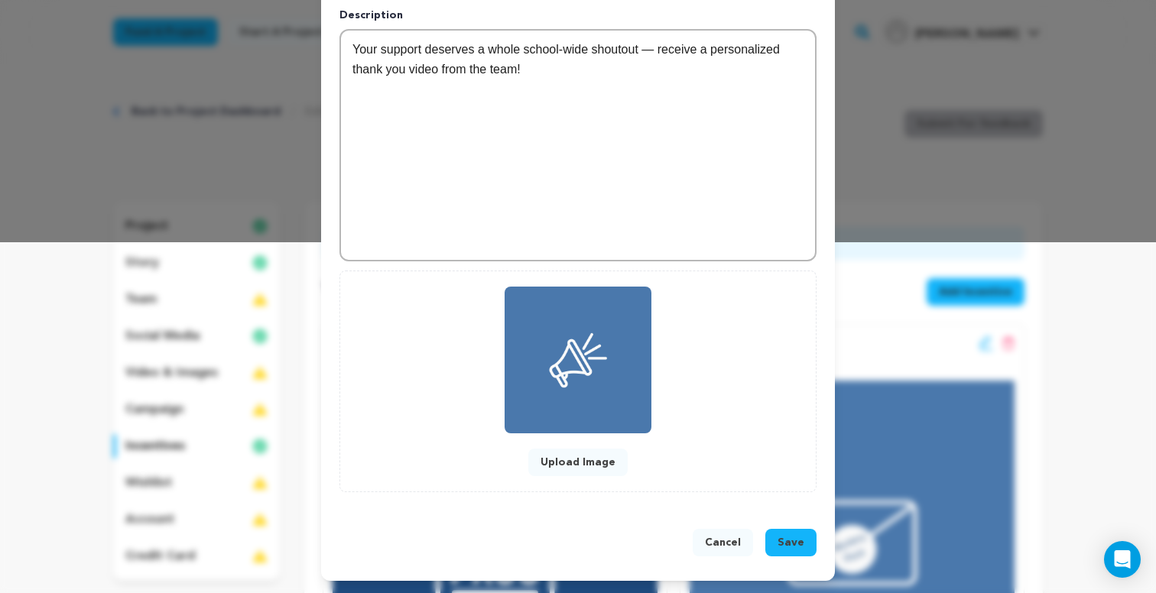
scroll to position [351, 0]
click at [787, 544] on span "Save" at bounding box center [790, 542] width 27 height 15
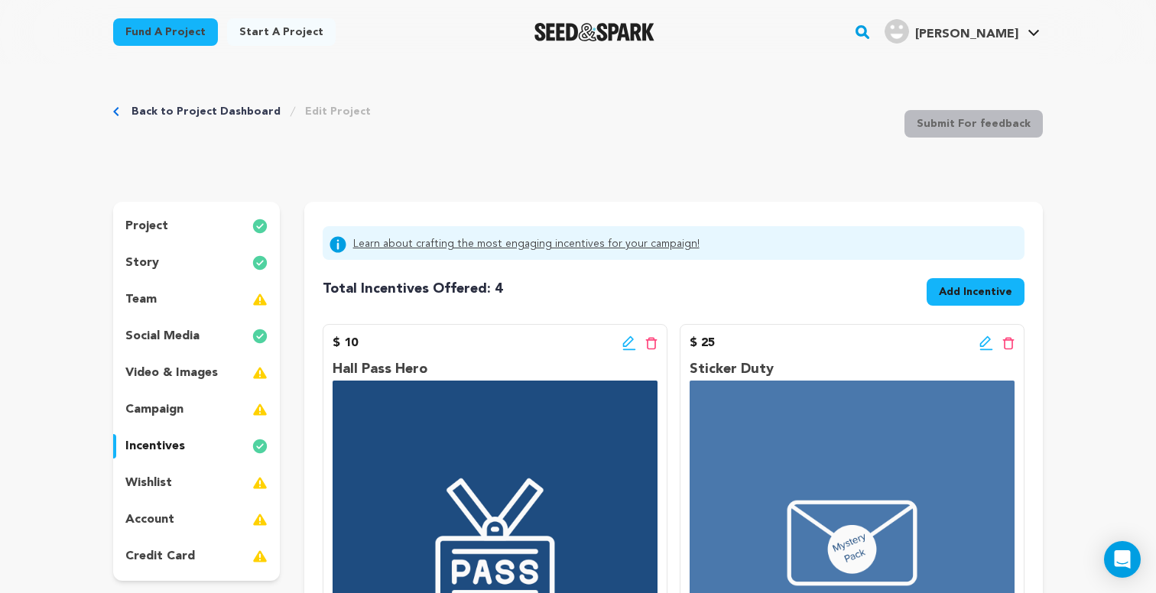
click at [958, 291] on span "Add Incentive" at bounding box center [975, 291] width 73 height 15
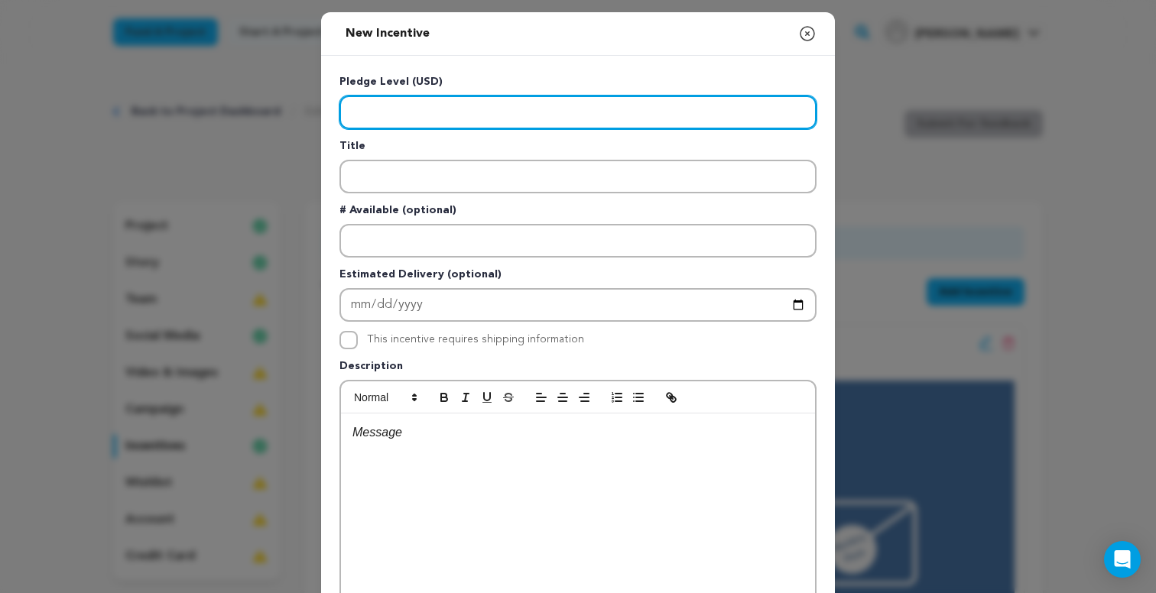
click at [492, 116] on input "Enter level" at bounding box center [577, 113] width 477 height 34
type input "100"
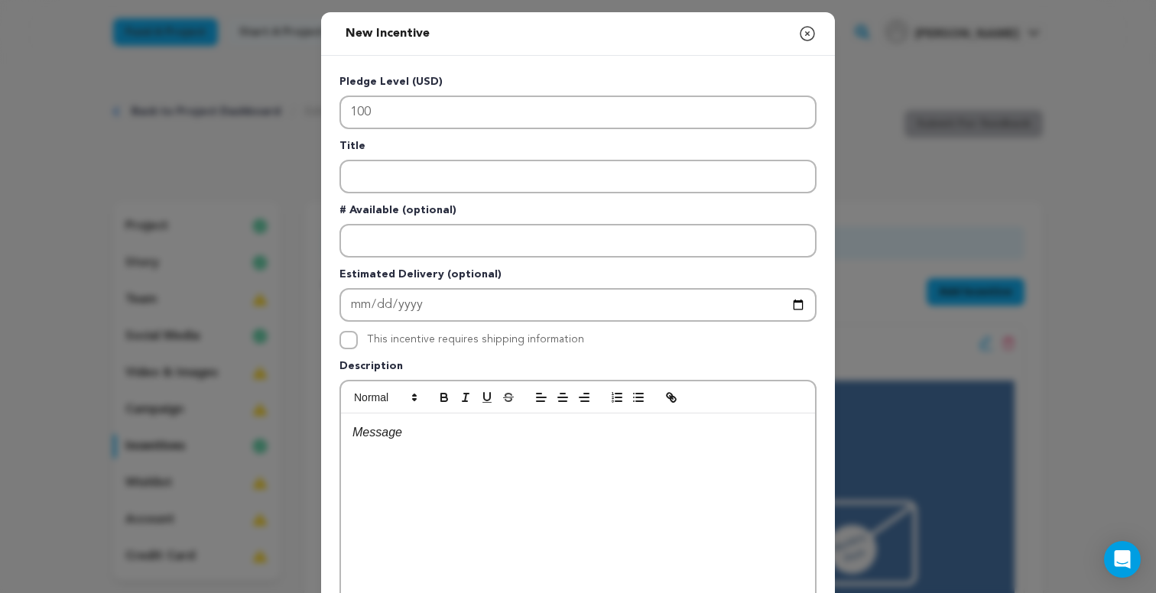
click at [418, 458] on div at bounding box center [578, 528] width 474 height 229
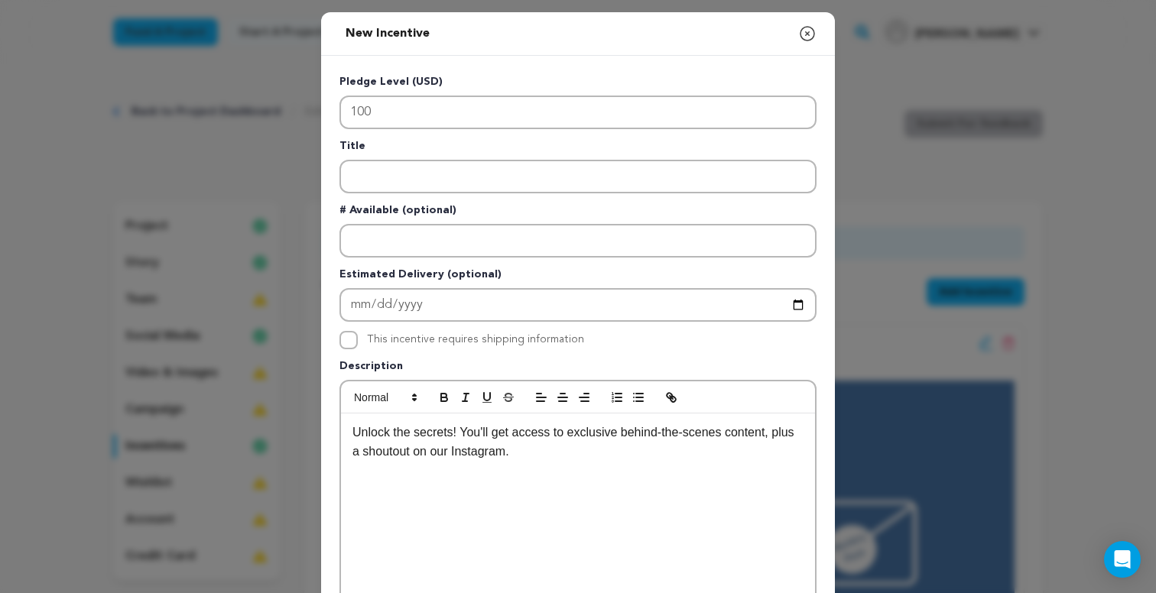
scroll to position [8, 0]
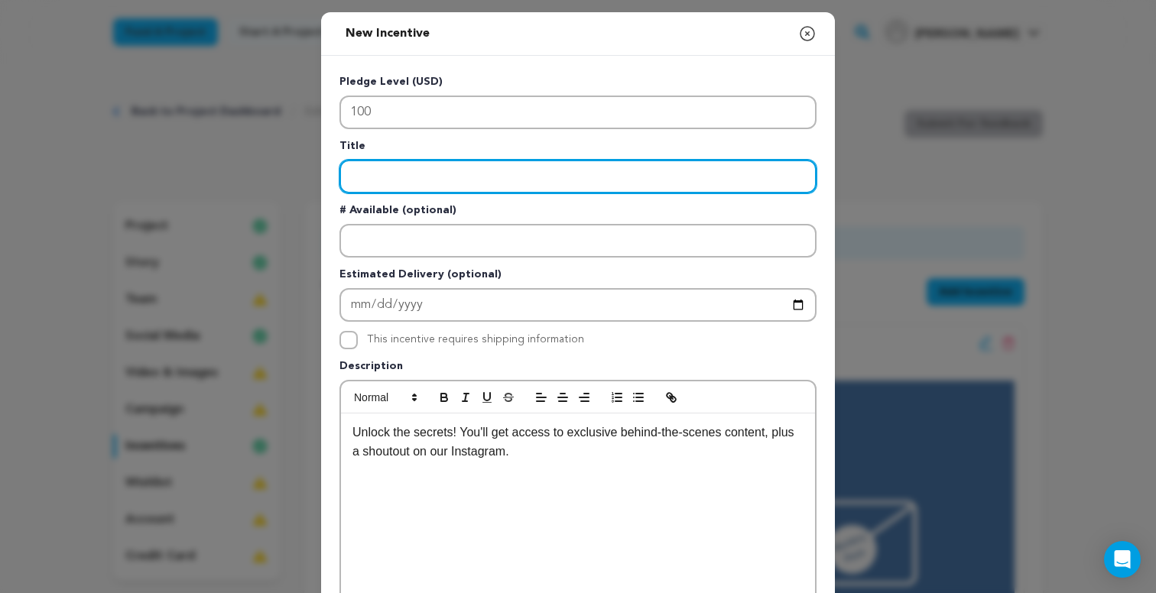
click at [410, 171] on input "Enter title" at bounding box center [577, 177] width 477 height 34
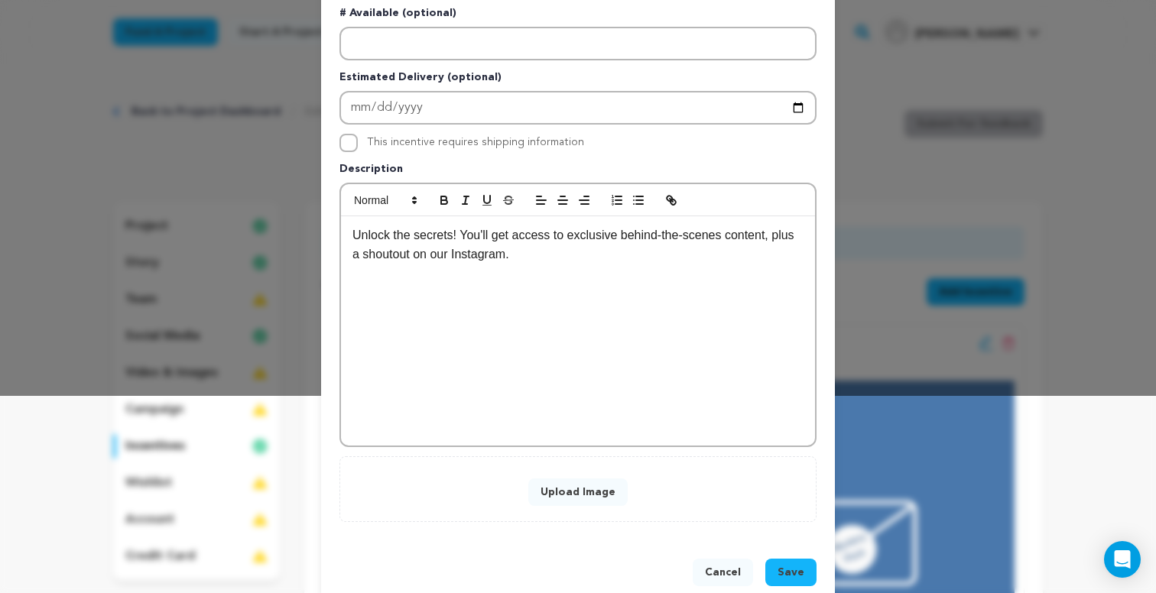
scroll to position [204, 0]
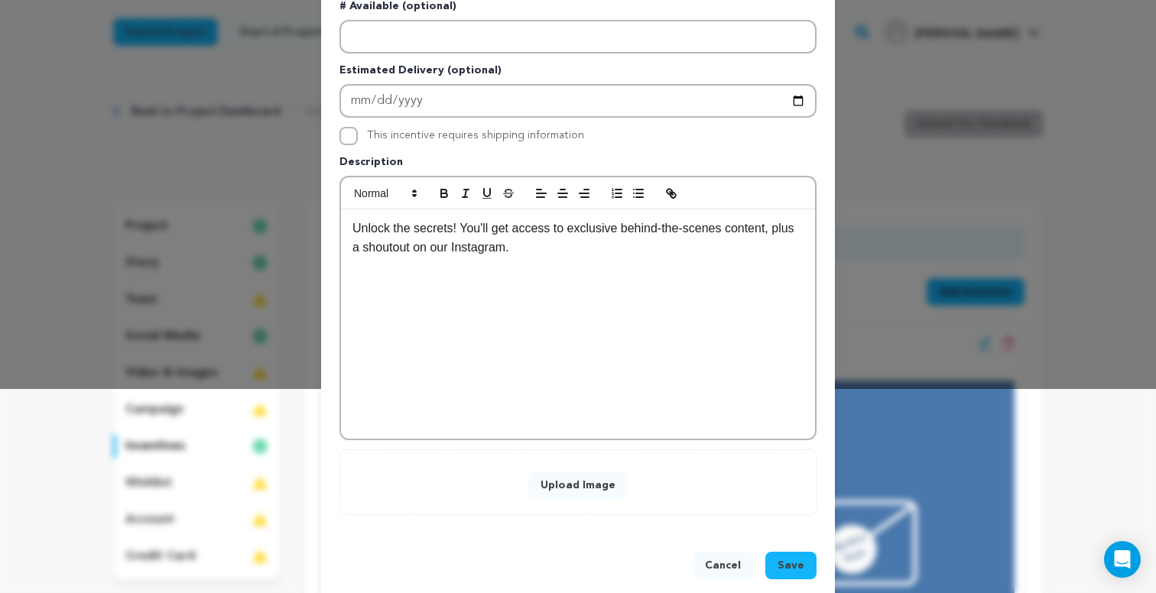
type input "Janitor's Keys"
click at [543, 490] on button "Upload Image" at bounding box center [577, 486] width 99 height 28
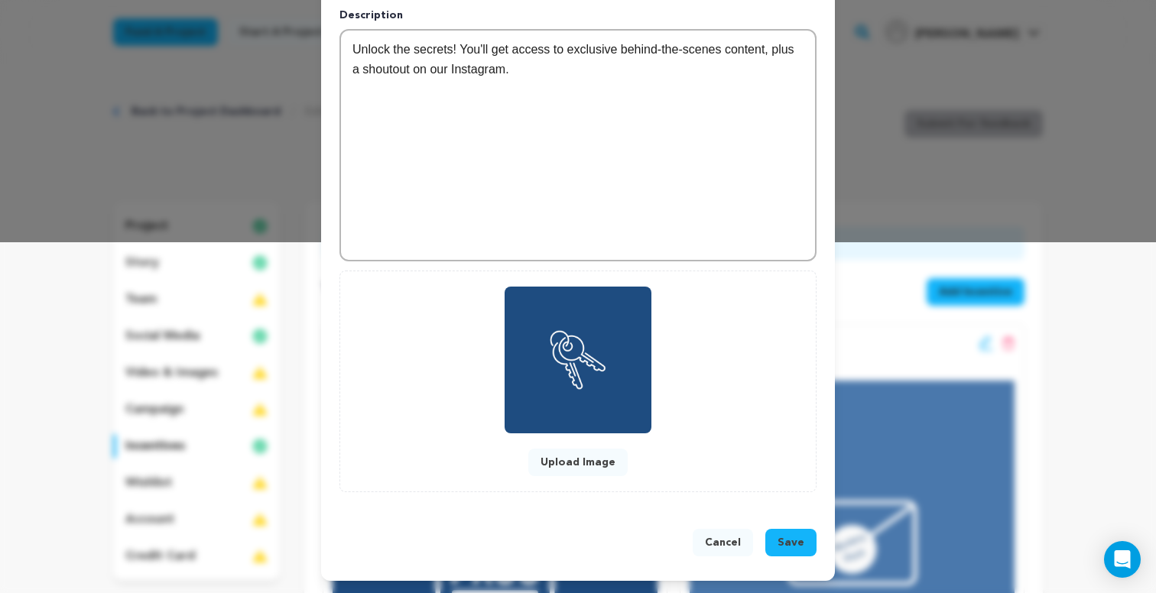
scroll to position [351, 0]
click at [789, 537] on span "Save" at bounding box center [790, 542] width 27 height 15
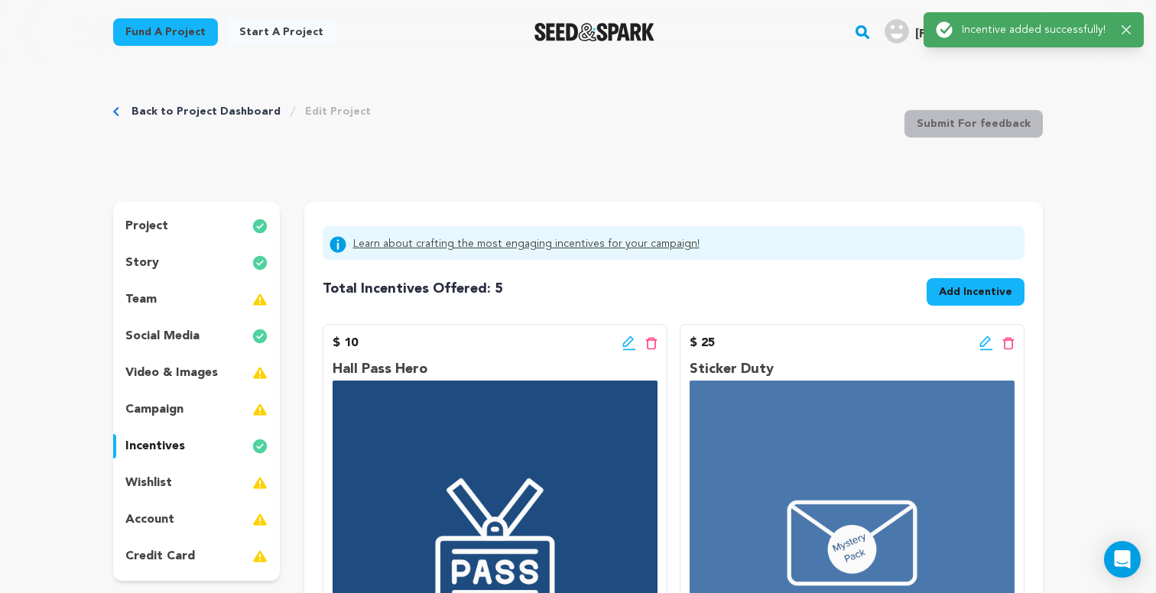
click at [952, 290] on span "Add Incentive" at bounding box center [975, 291] width 73 height 15
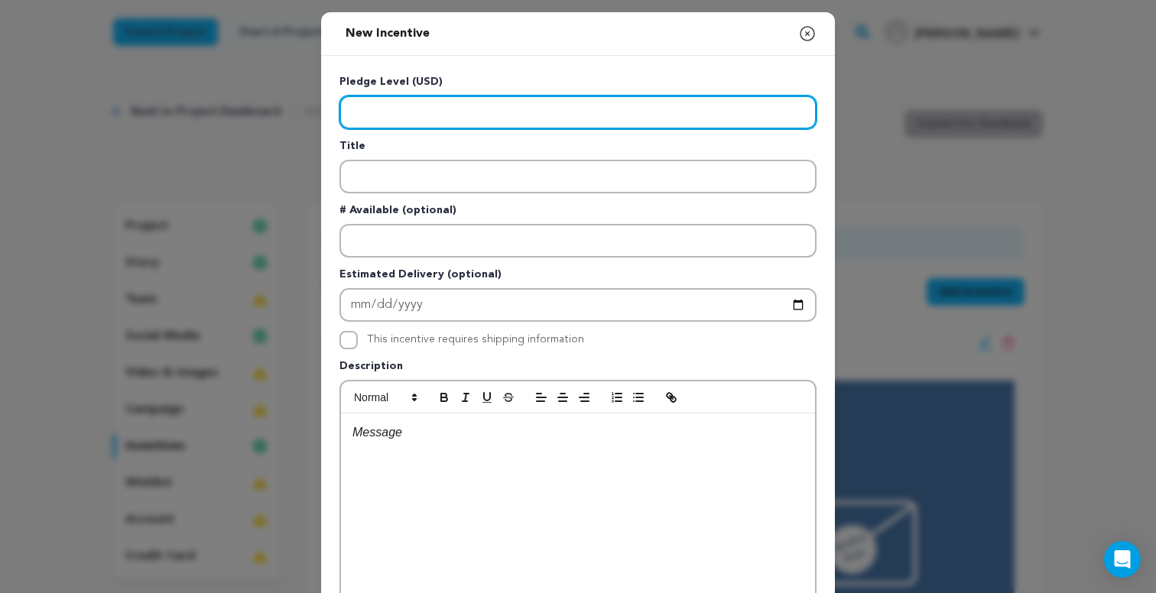
click at [596, 112] on input "Enter level" at bounding box center [577, 113] width 477 height 34
type input "200"
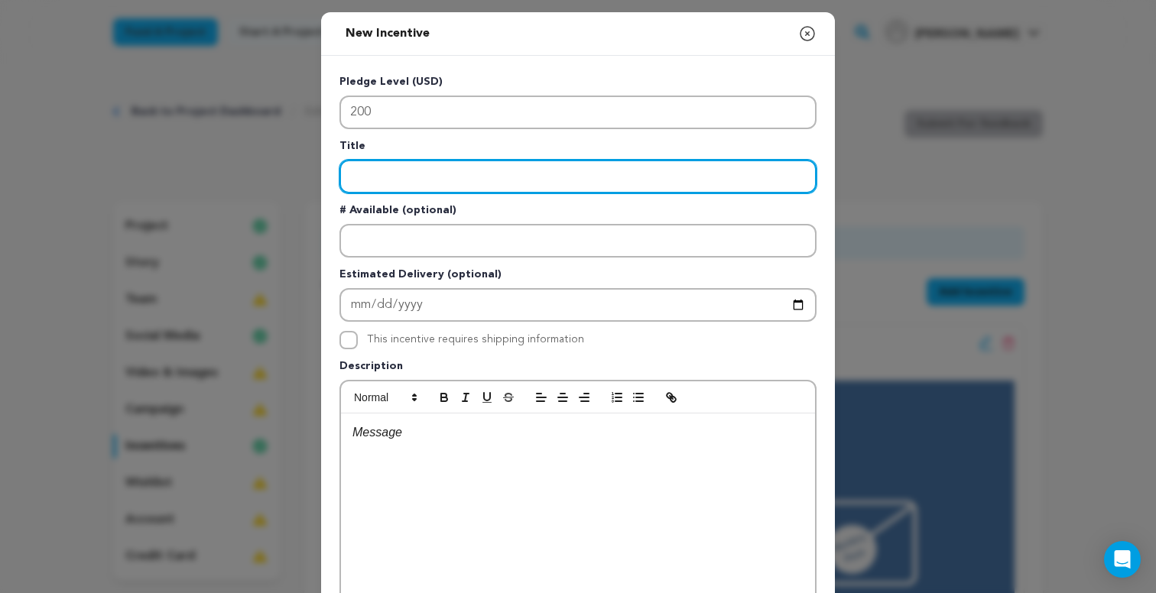
click at [524, 170] on input "Enter title" at bounding box center [577, 177] width 477 height 34
type input "The Custodian's Copy"
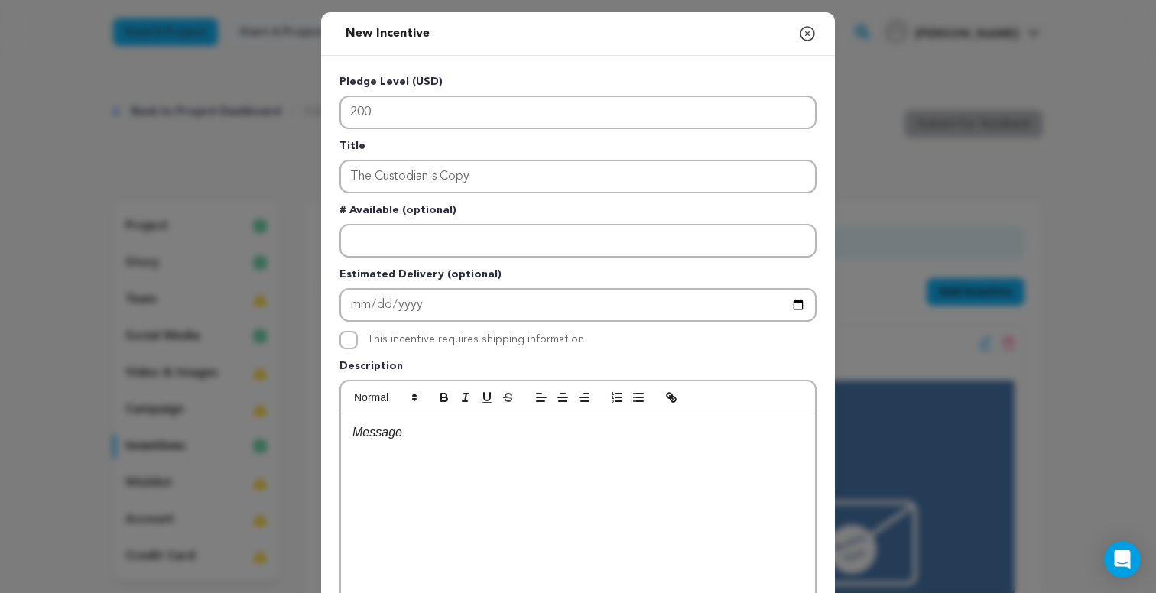
click at [599, 517] on div at bounding box center [578, 528] width 474 height 229
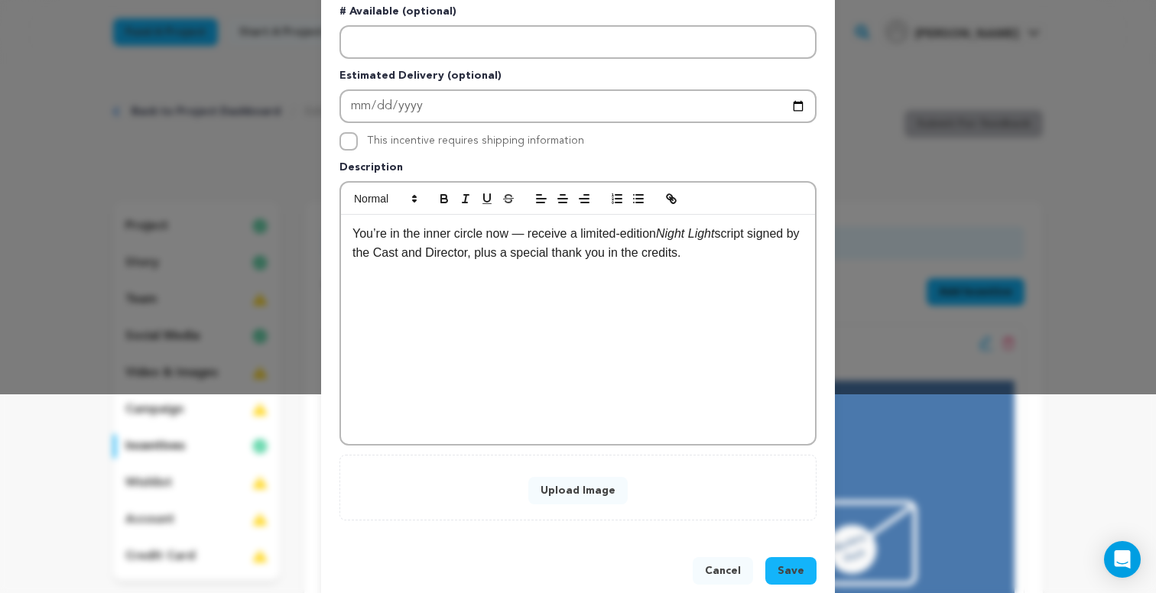
scroll to position [226, 0]
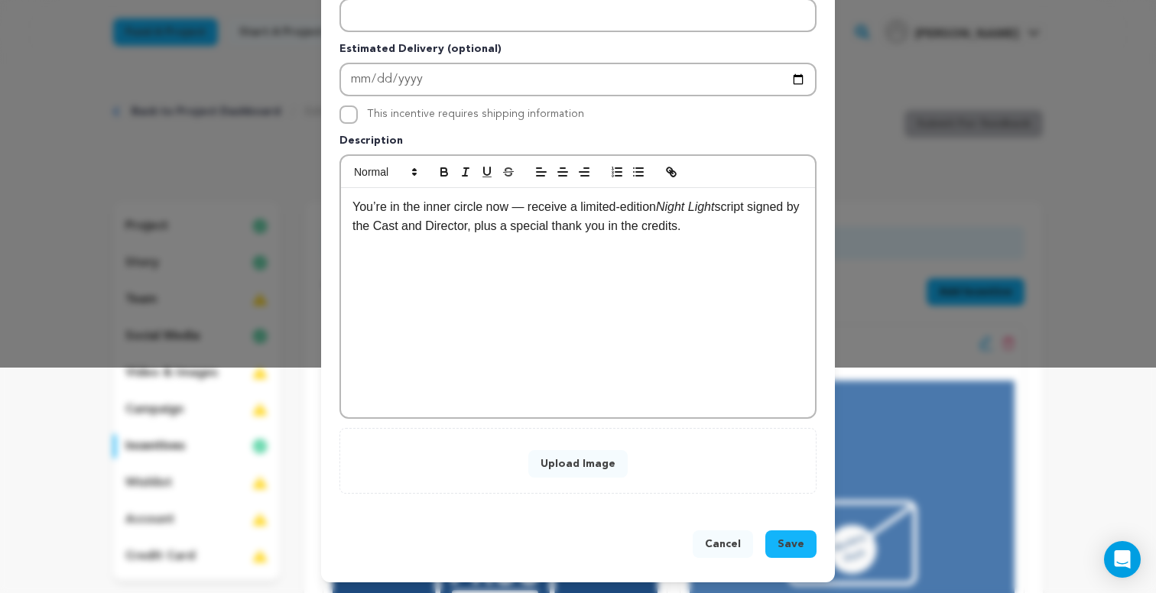
click at [602, 459] on button "Upload Image" at bounding box center [577, 464] width 99 height 28
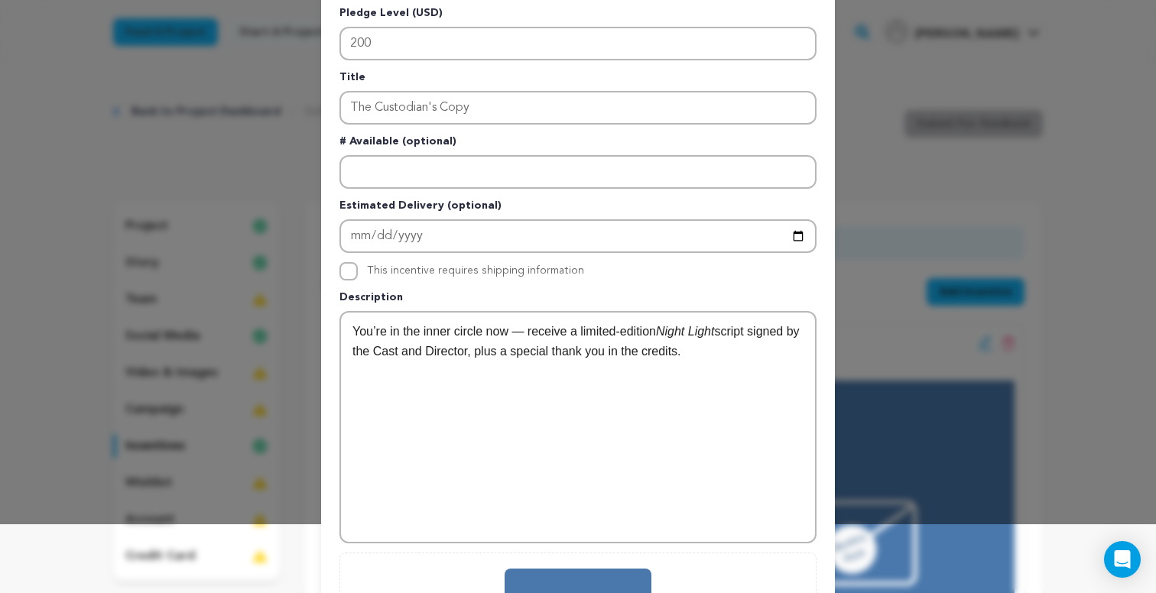
scroll to position [39, 0]
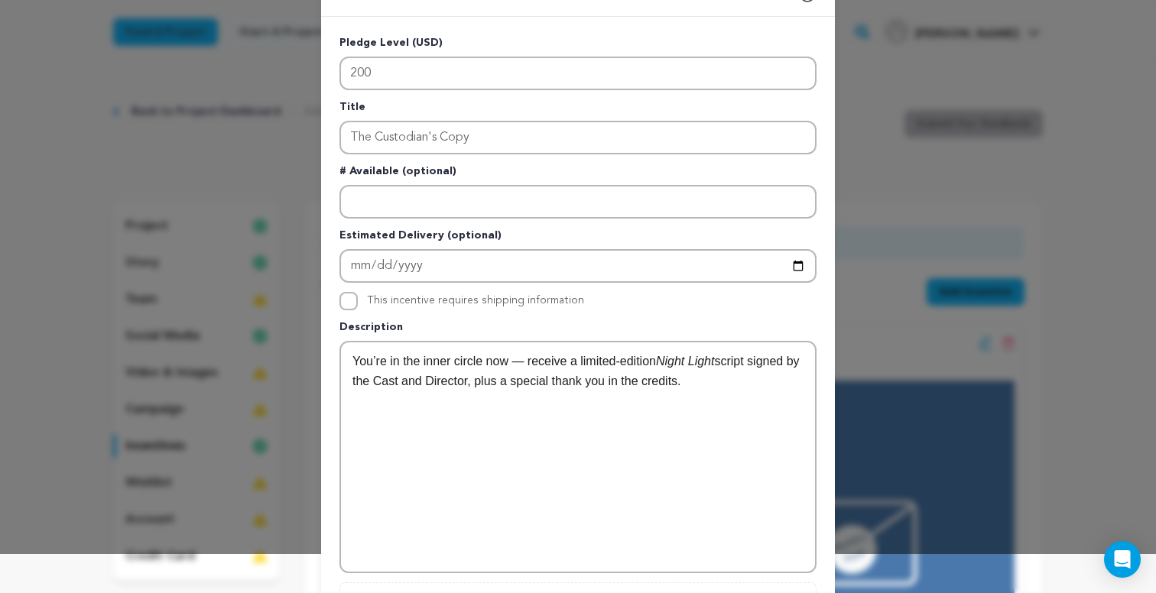
click at [352, 295] on input "This incentive requires shipping information" at bounding box center [348, 301] width 18 height 18
checkbox input "true"
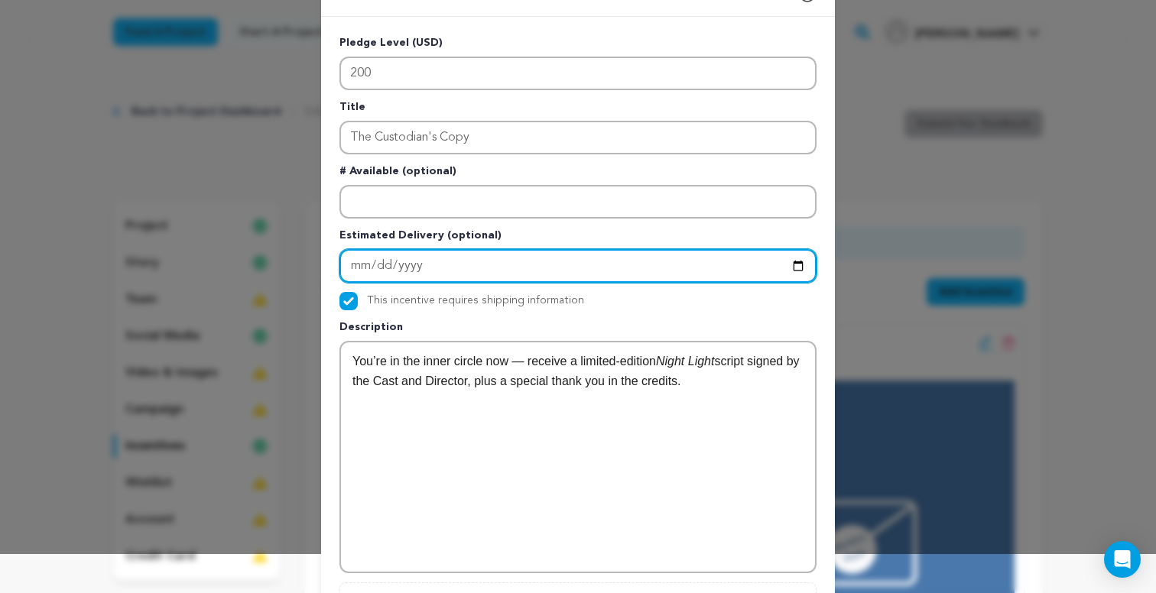
click at [359, 264] on input "Enter Estimated Delivery" at bounding box center [577, 266] width 477 height 34
type input "2025-11-30"
click at [454, 262] on input "2025-11-30" at bounding box center [577, 266] width 477 height 34
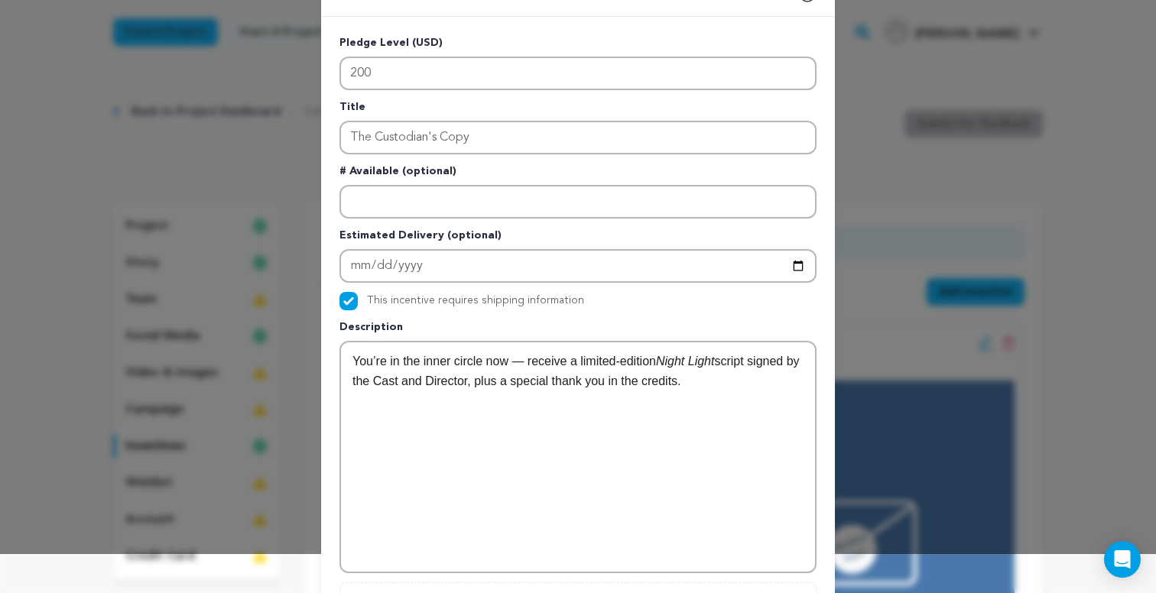
click at [553, 309] on div "This incentive requires shipping information" at bounding box center [475, 301] width 217 height 18
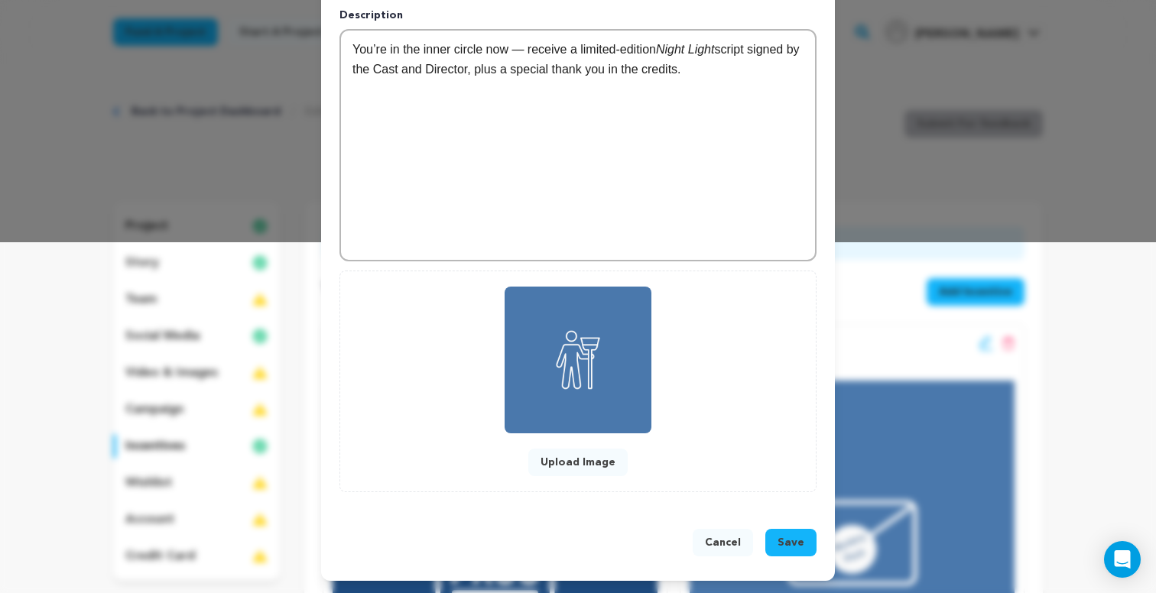
scroll to position [351, 0]
click at [780, 538] on span "Save" at bounding box center [790, 542] width 27 height 15
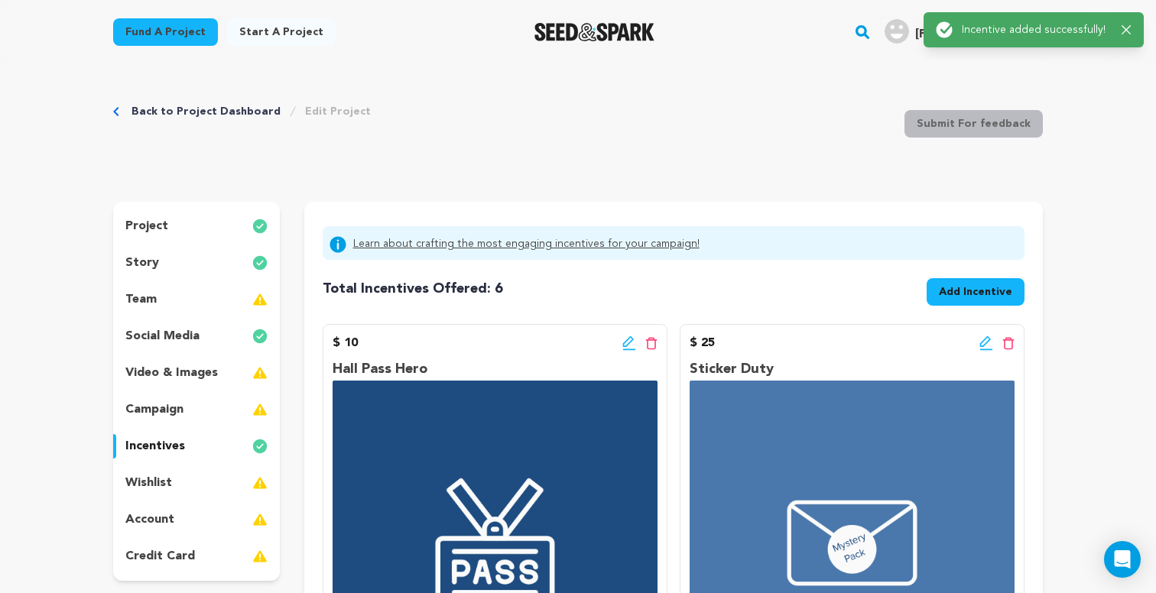
click at [994, 294] on span "Add Incentive" at bounding box center [975, 291] width 73 height 15
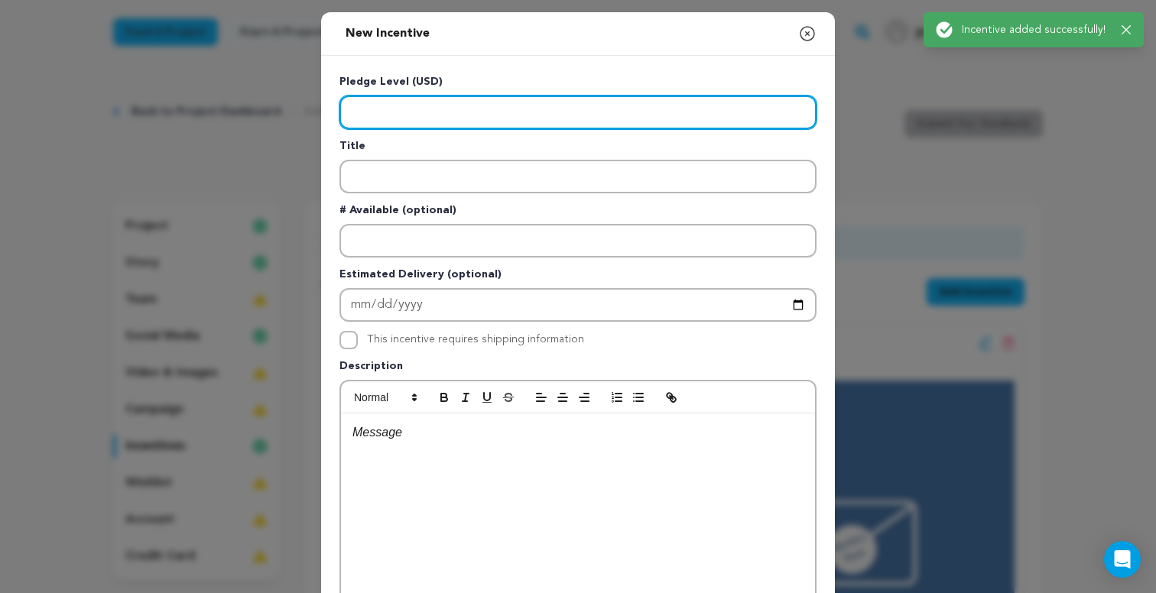
click at [458, 114] on input "Enter level" at bounding box center [577, 113] width 477 height 34
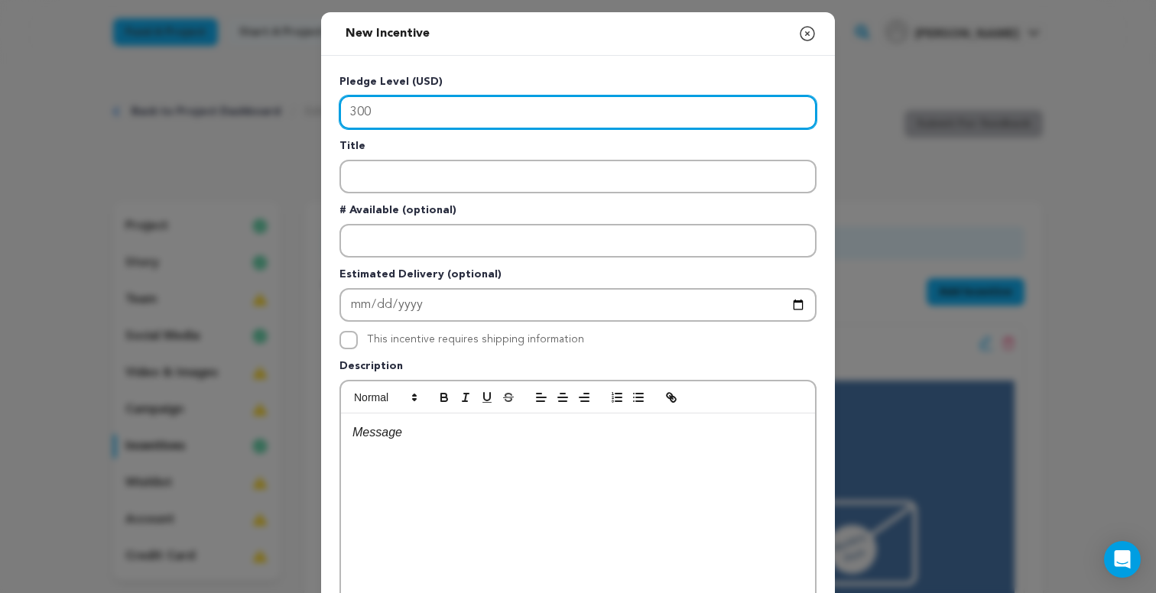
type input "300"
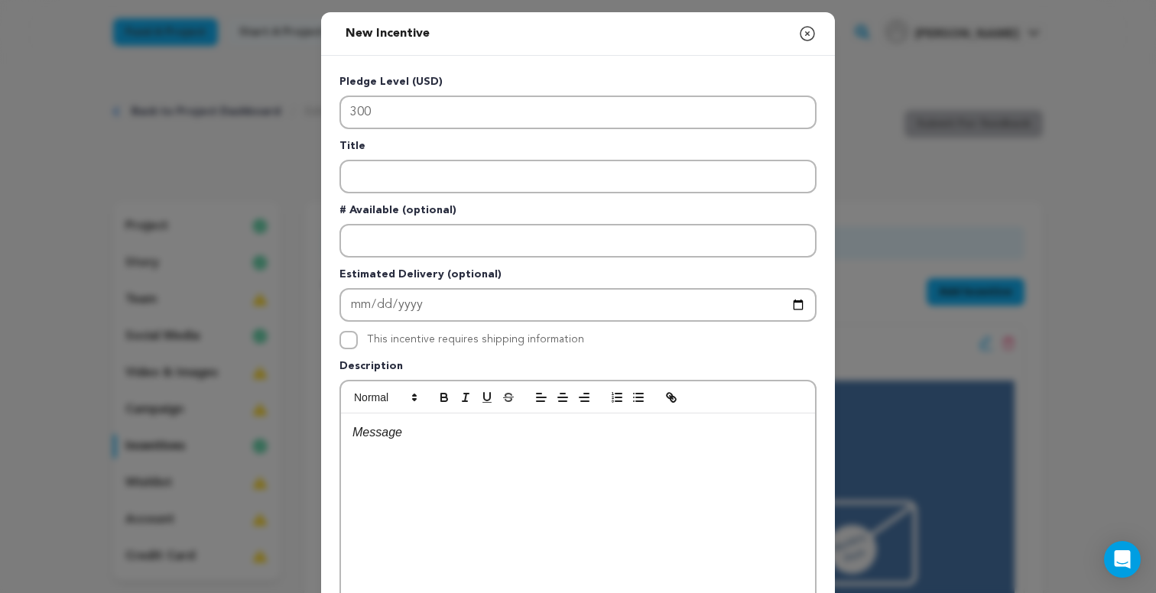
click at [609, 478] on div at bounding box center [578, 528] width 474 height 229
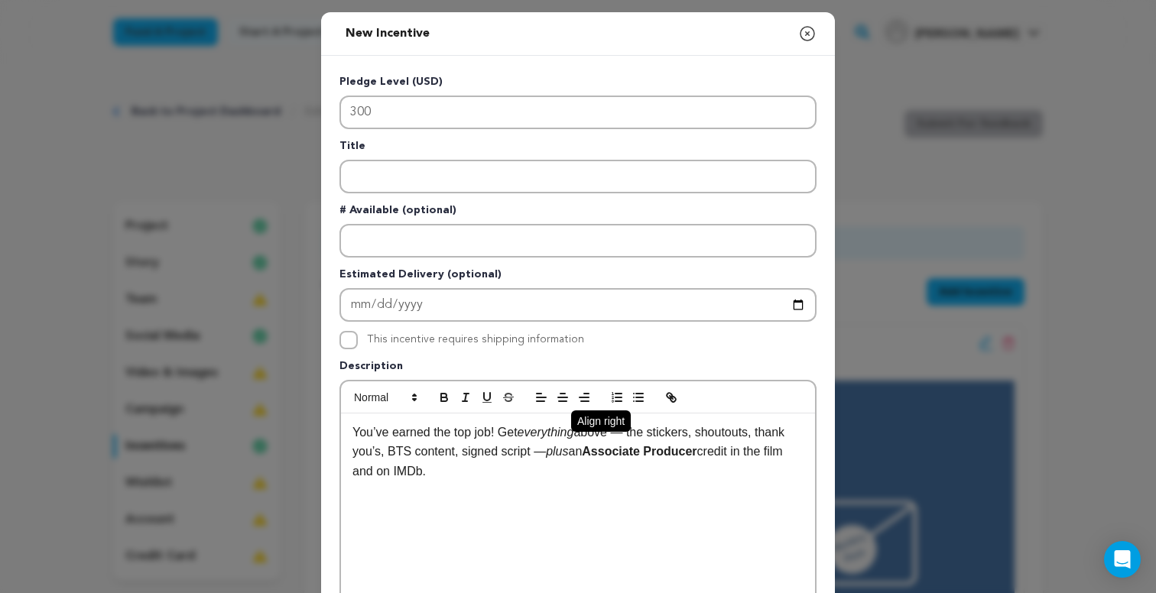
scroll to position [8, 0]
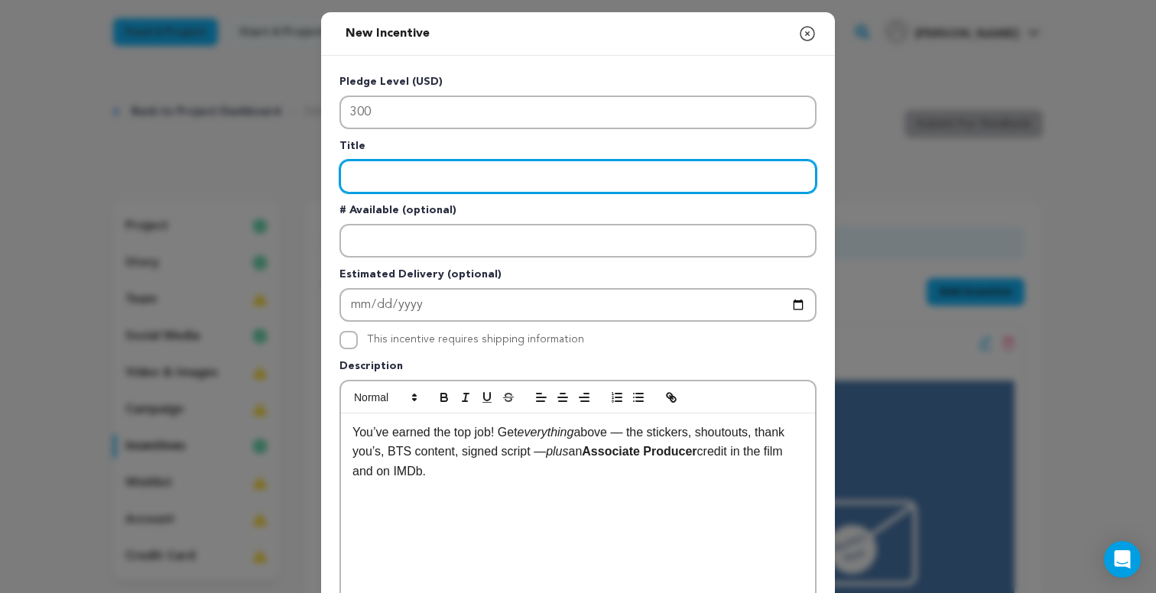
click at [508, 181] on input "Enter title" at bounding box center [577, 177] width 477 height 34
type input "Honorary Head Custodian"
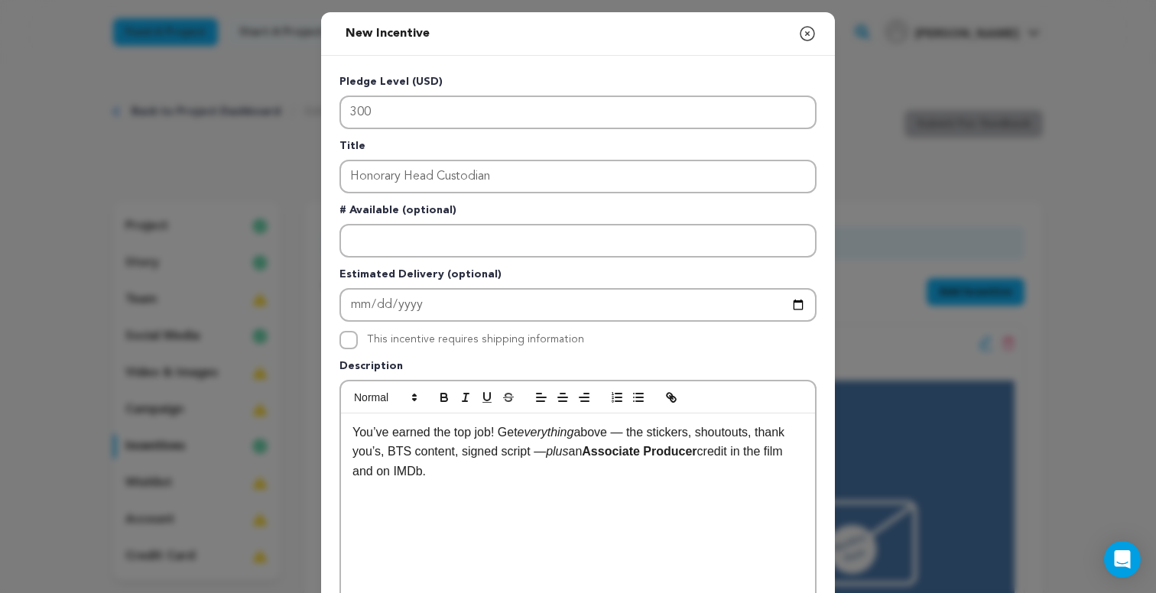
click at [645, 207] on p "# Available (optional)" at bounding box center [577, 213] width 477 height 21
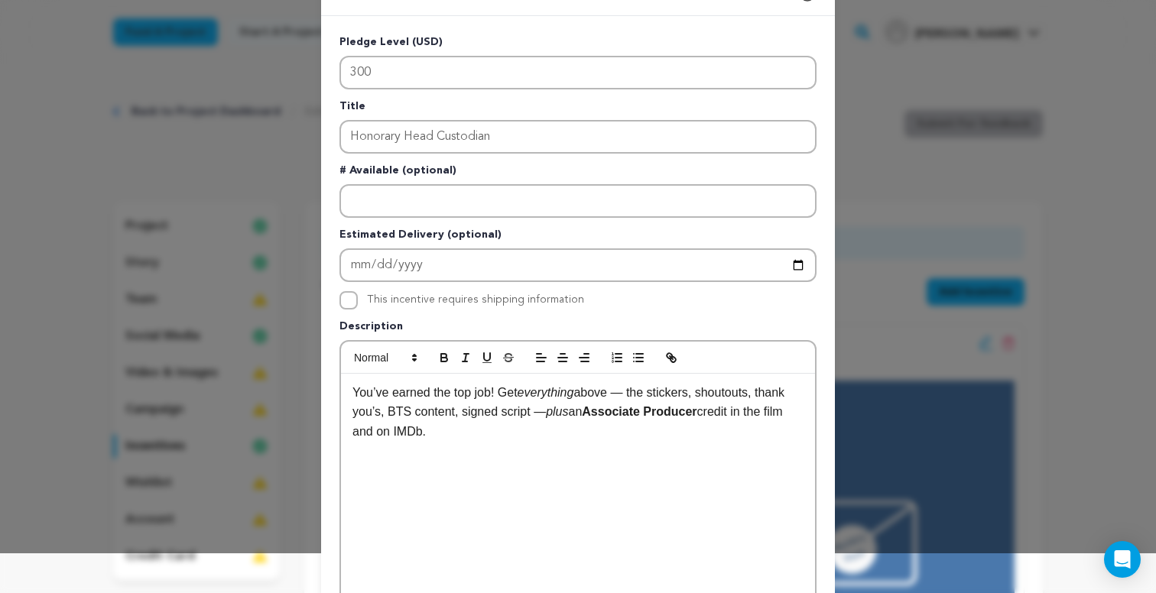
scroll to position [53, 0]
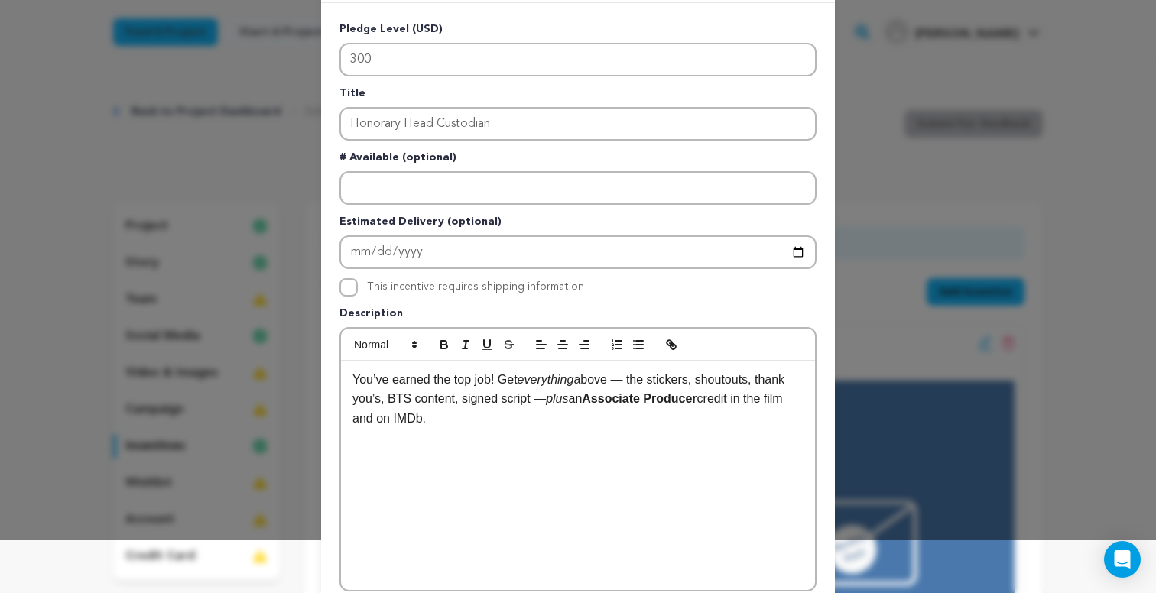
click at [355, 287] on input "This incentive requires shipping information" at bounding box center [348, 287] width 18 height 18
checkbox input "true"
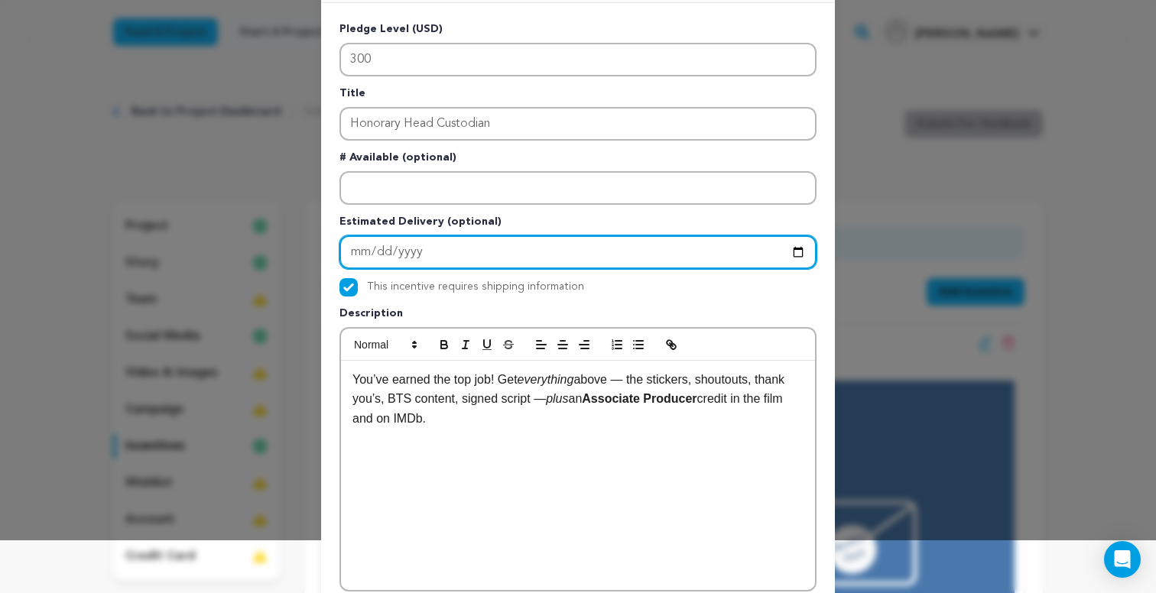
click at [362, 252] on input "Enter Estimated Delivery" at bounding box center [577, 252] width 477 height 34
type input "2025-11-30"
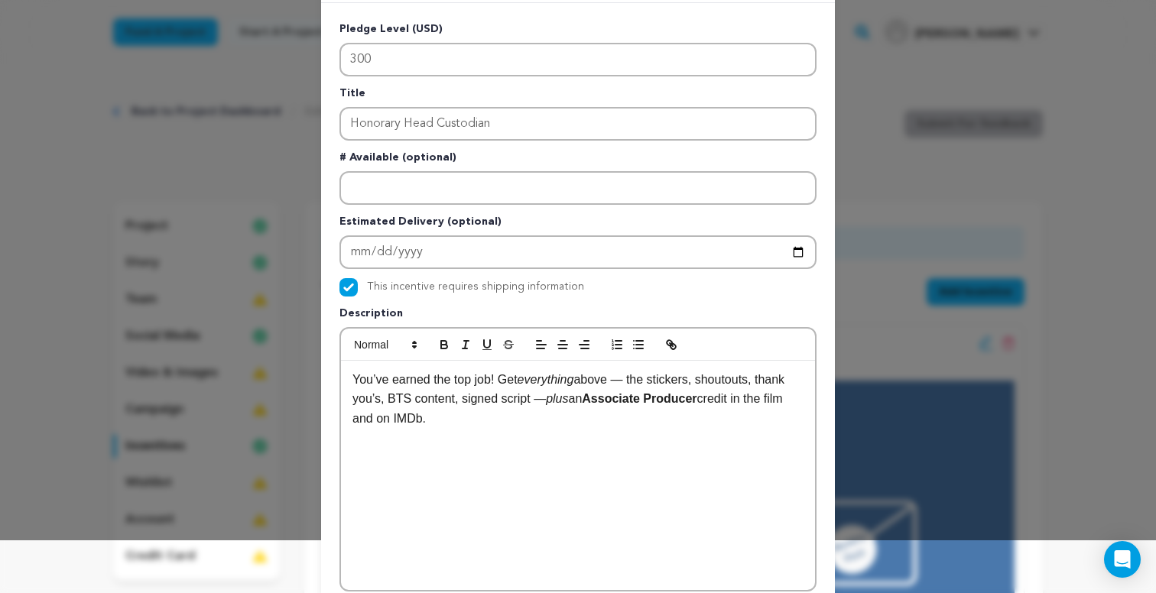
click at [517, 297] on div "Pledge Level (USD) 300 Title Honorary Head Custodian # Available (optional) Est…" at bounding box center [577, 343] width 477 height 645
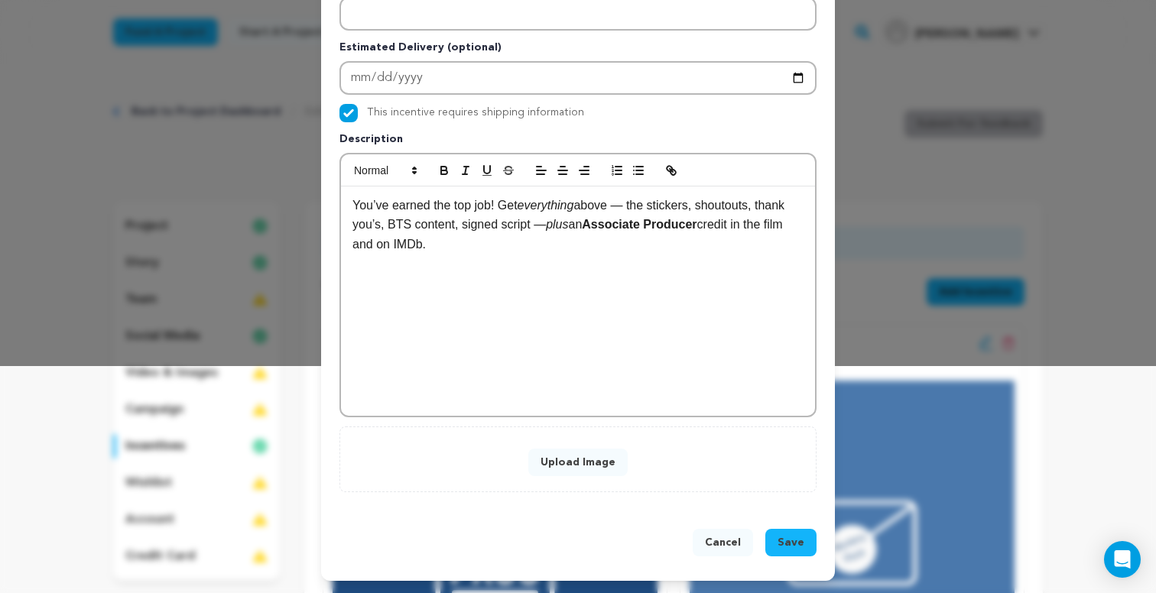
scroll to position [228, 0]
click at [574, 461] on button "Upload Image" at bounding box center [577, 463] width 99 height 28
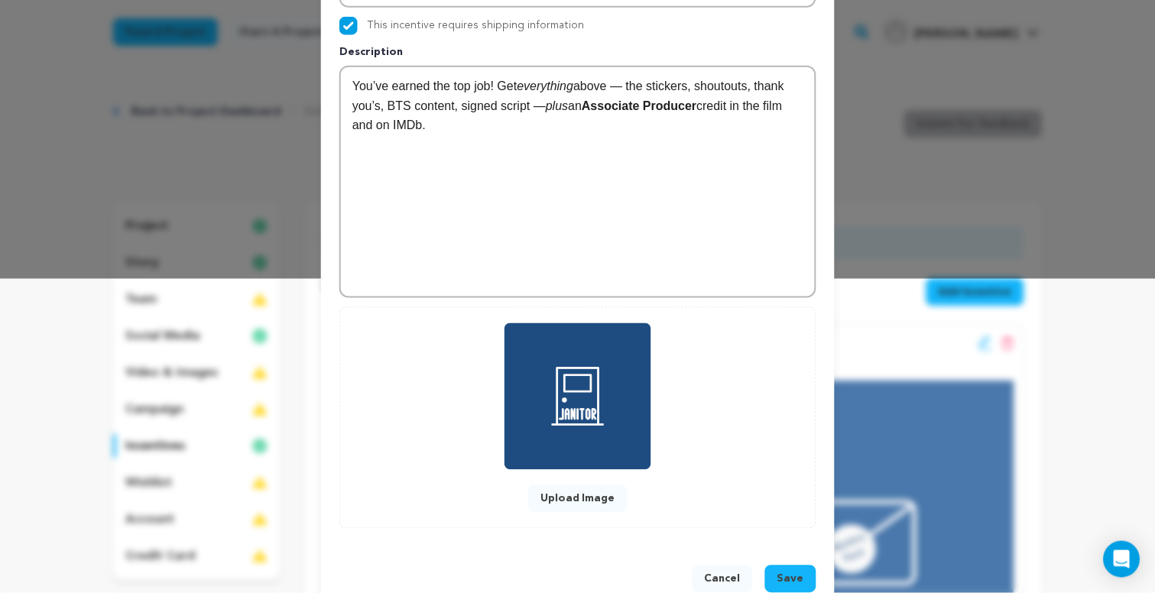
scroll to position [326, 0]
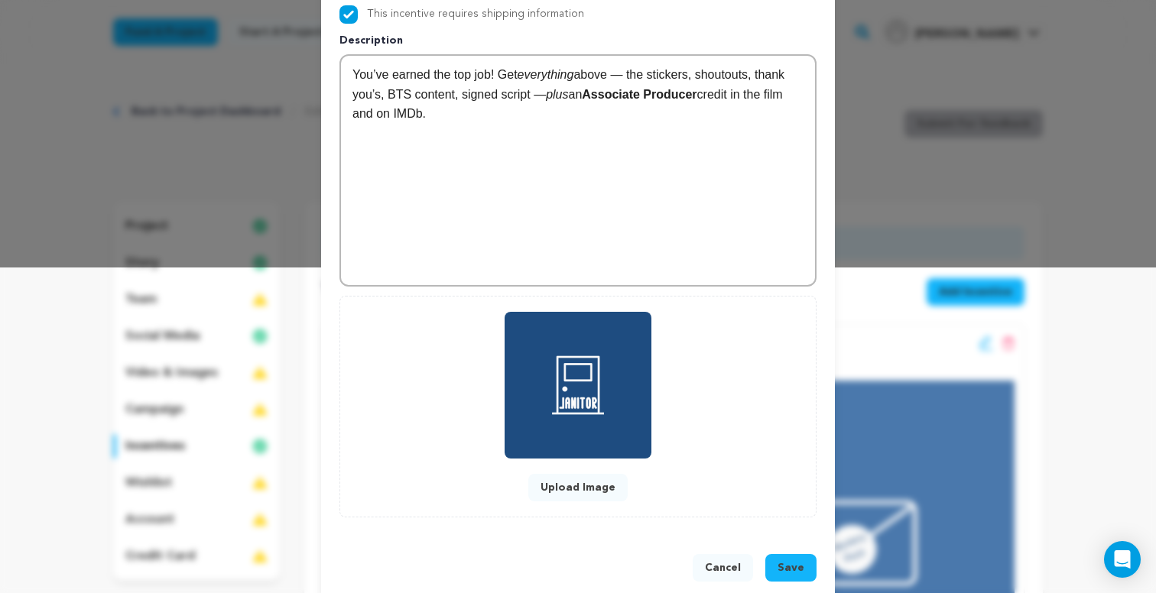
click at [796, 563] on span "Save" at bounding box center [790, 567] width 27 height 15
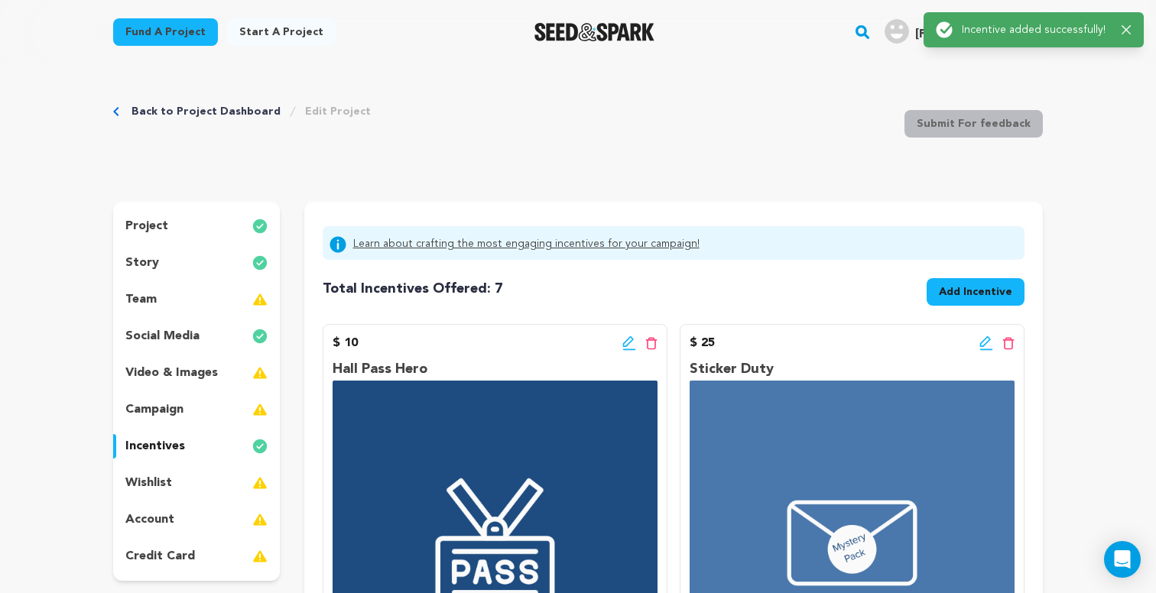
click at [1130, 28] on icon "button" at bounding box center [1126, 30] width 10 height 10
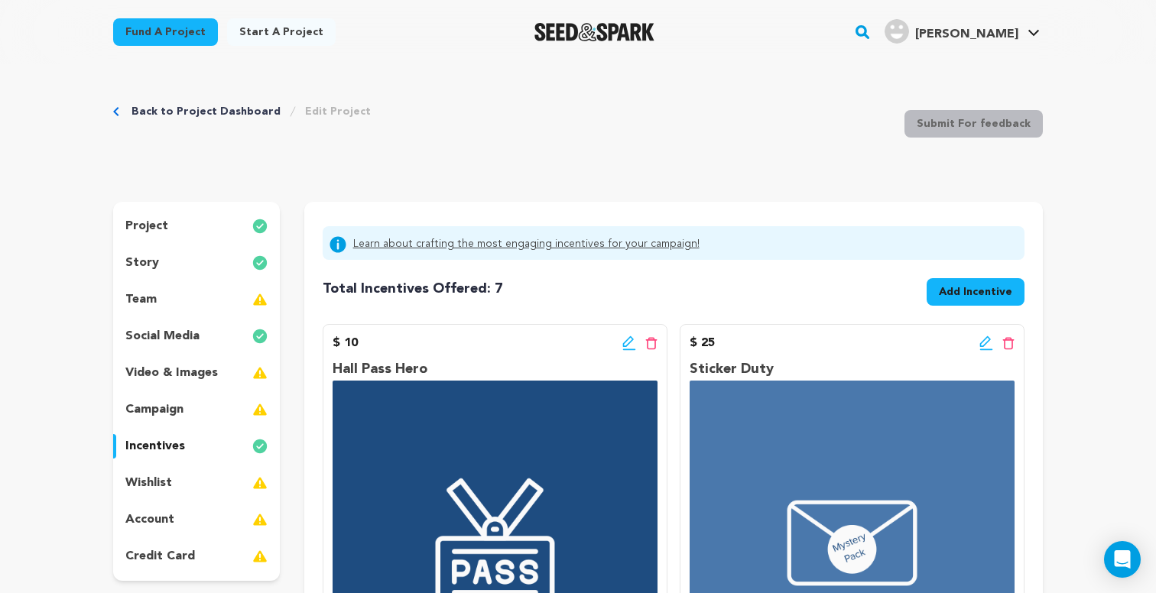
click at [381, 139] on div "Back to Project Dashboard Edit Project Submit For feedback Submit For feedback" at bounding box center [578, 126] width 930 height 101
click at [418, 349] on div "$ 10 Edit incentive button Delete incentive button" at bounding box center [495, 343] width 325 height 18
click at [430, 446] on img at bounding box center [495, 543] width 325 height 325
click at [216, 475] on div "wishlist" at bounding box center [196, 483] width 167 height 24
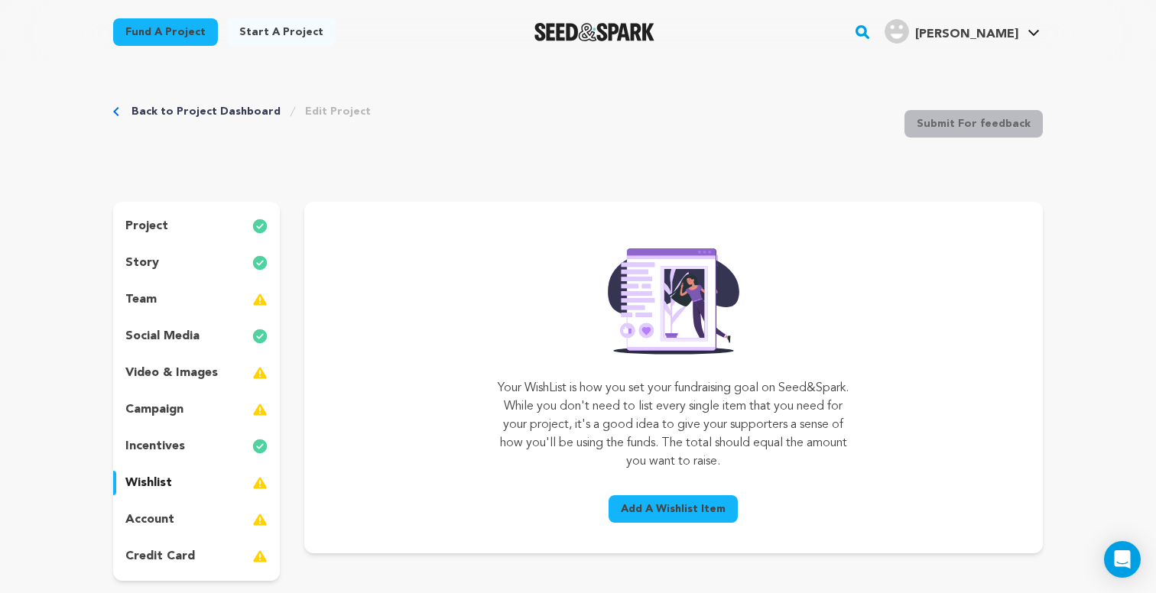
click at [216, 443] on div "incentives" at bounding box center [196, 446] width 167 height 24
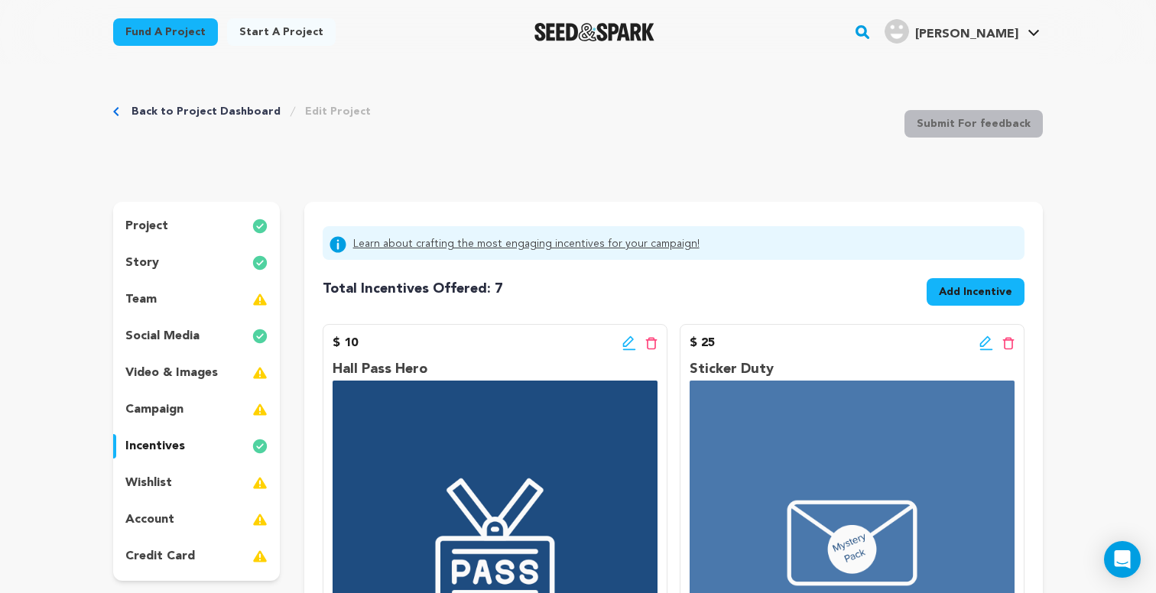
click at [850, 107] on div "Back to Project Dashboard Edit Project Submit For feedback Submit For feedback" at bounding box center [578, 126] width 930 height 101
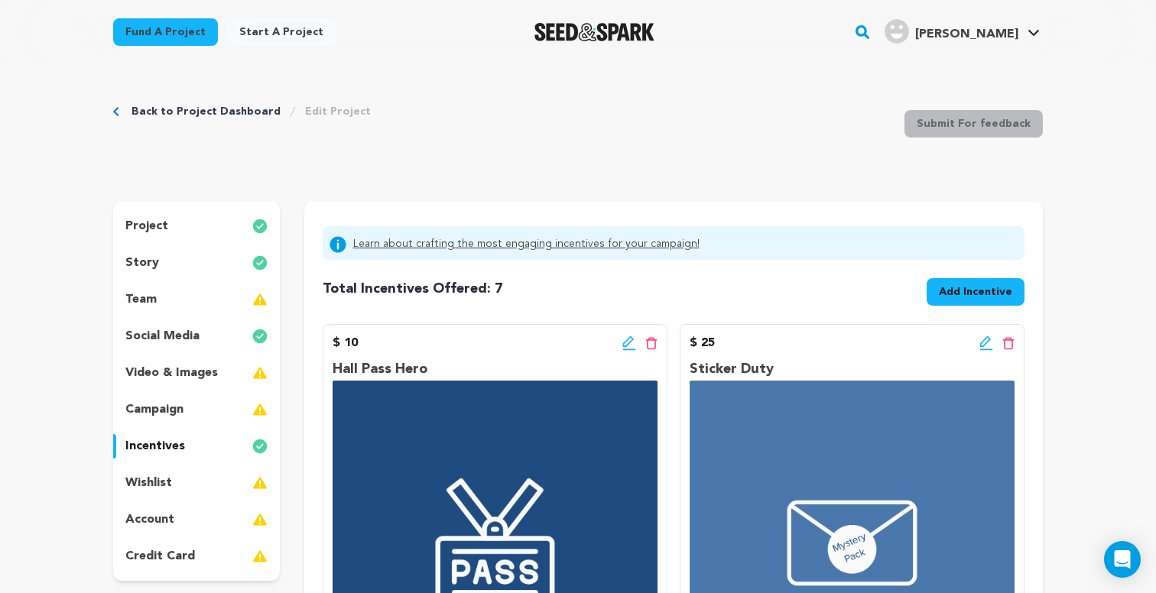
click at [182, 550] on p "credit card" at bounding box center [160, 556] width 70 height 18
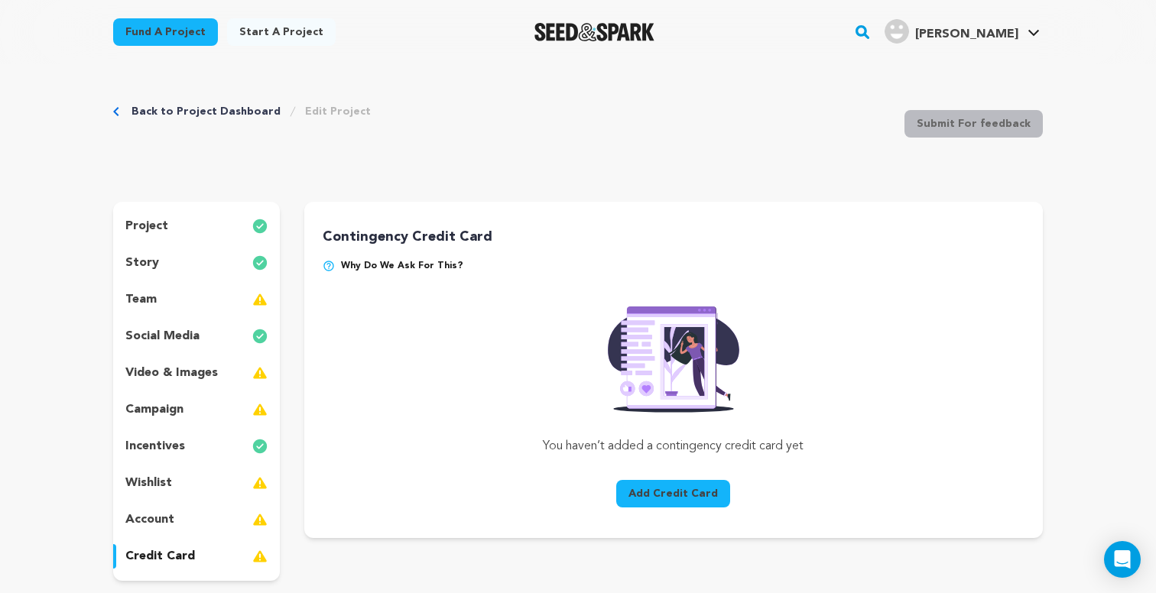
click at [187, 527] on div "account" at bounding box center [196, 520] width 167 height 24
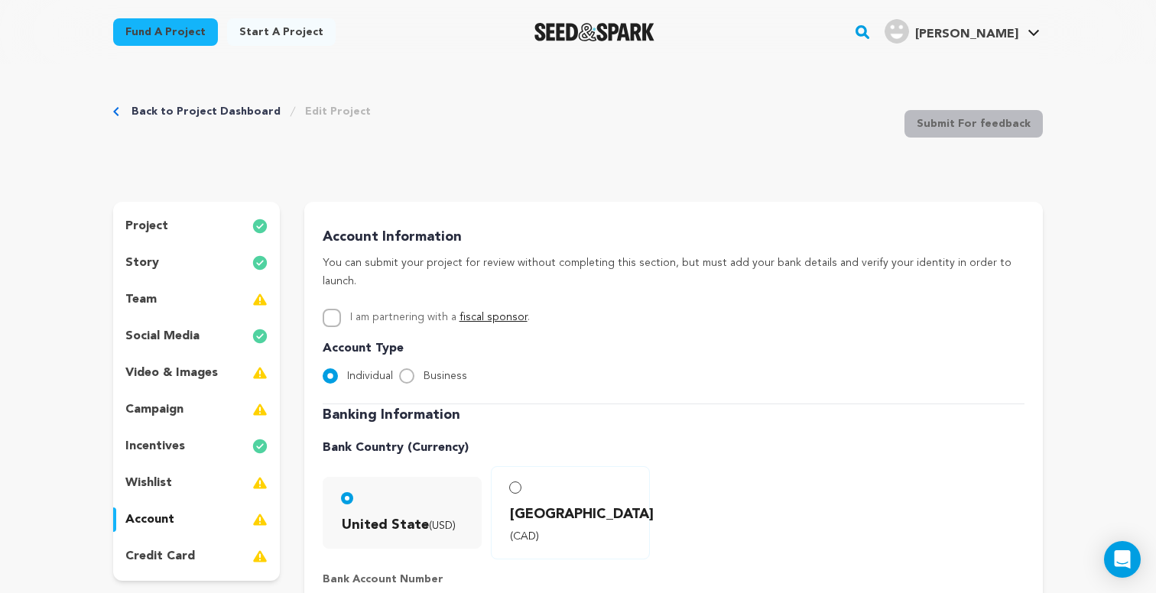
click at [413, 215] on div "Account Information You can submit your project for review without completing t…" at bounding box center [673, 594] width 738 height 784
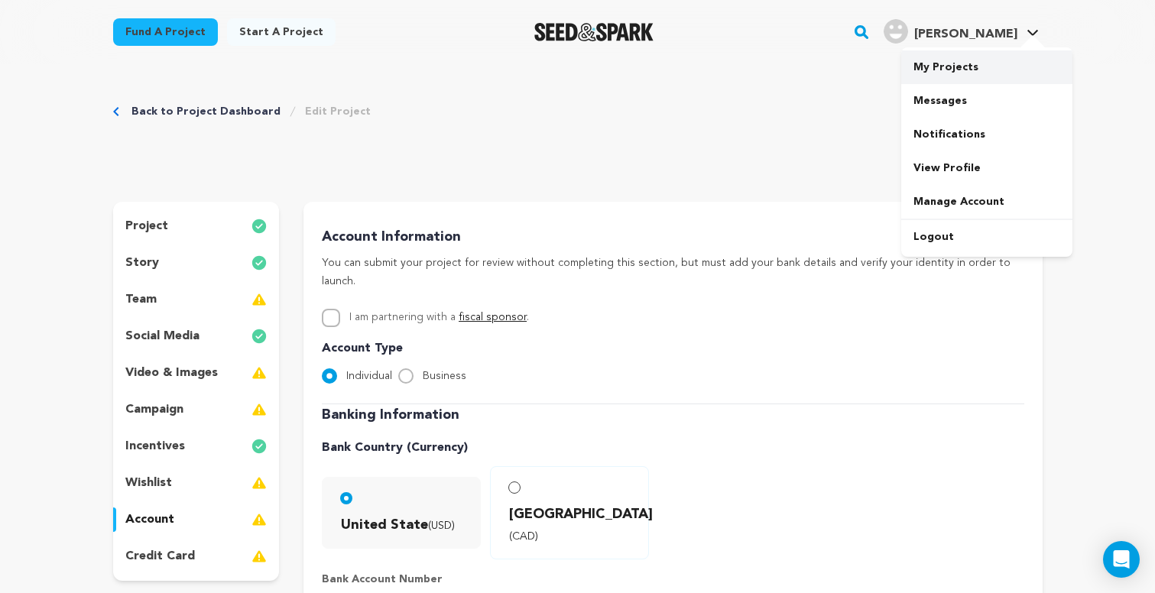
click at [969, 67] on link "My Projects" at bounding box center [986, 67] width 171 height 34
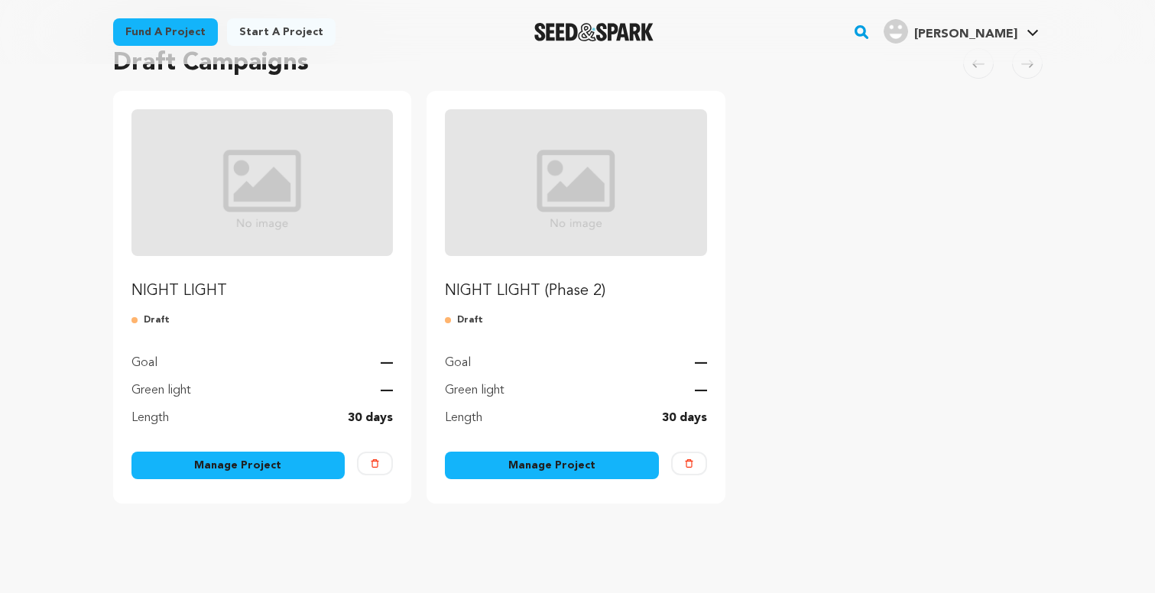
scroll to position [133, 0]
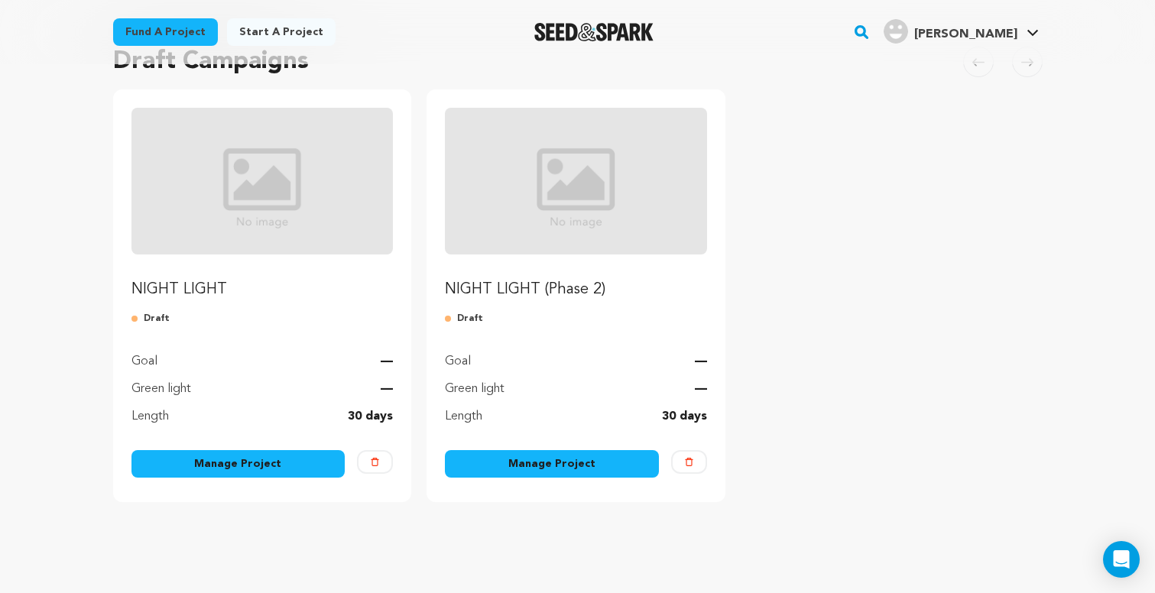
click at [575, 246] on img "Fund NIGHT LIGHT (Phase 2)" at bounding box center [576, 181] width 262 height 147
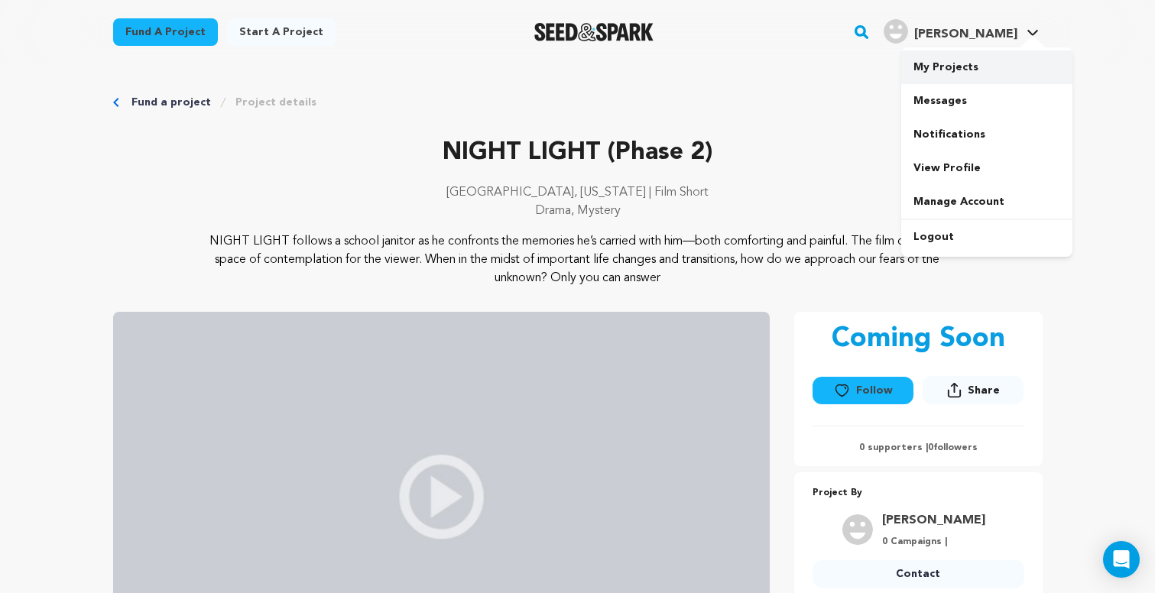
click at [971, 73] on link "My Projects" at bounding box center [986, 67] width 171 height 34
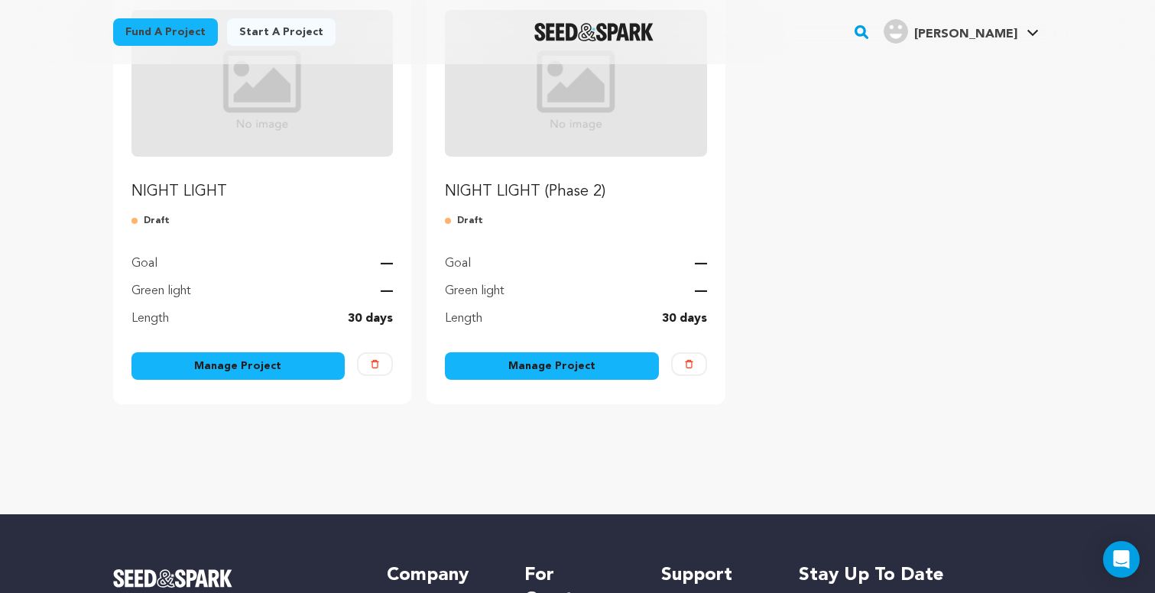
scroll to position [239, 0]
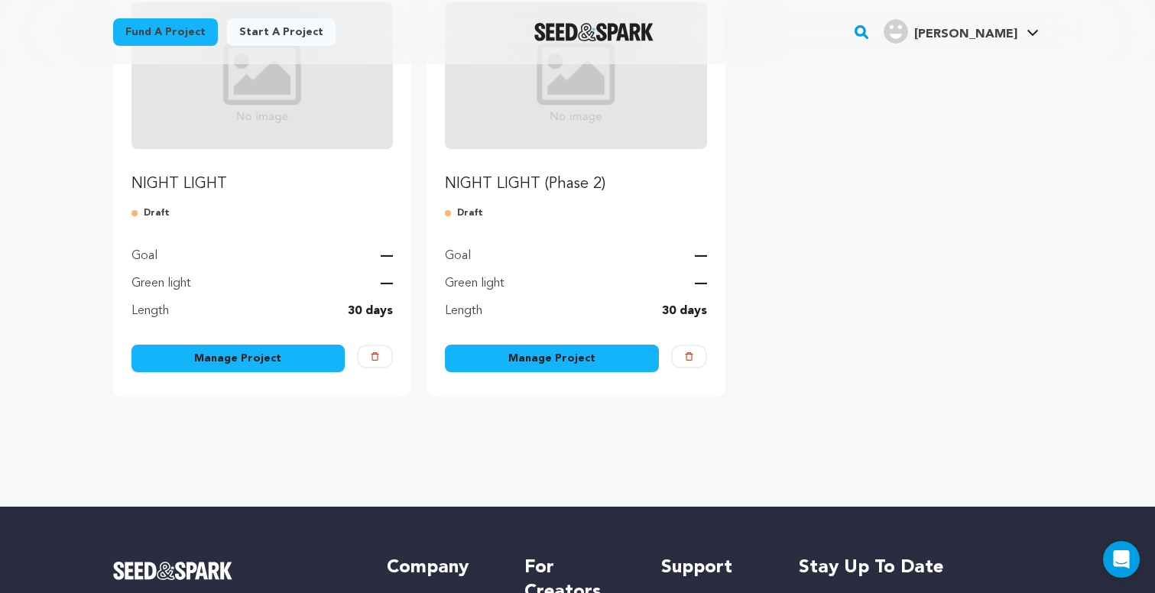
click at [591, 356] on link "Manage Project" at bounding box center [552, 359] width 214 height 28
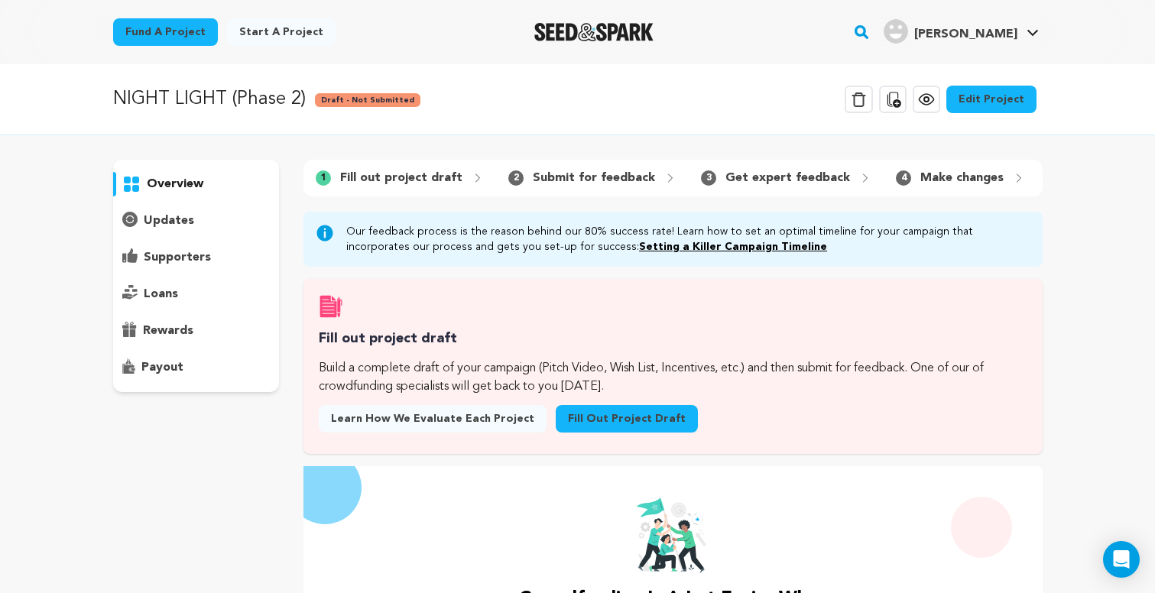
click at [991, 99] on link "Edit Project" at bounding box center [991, 100] width 90 height 28
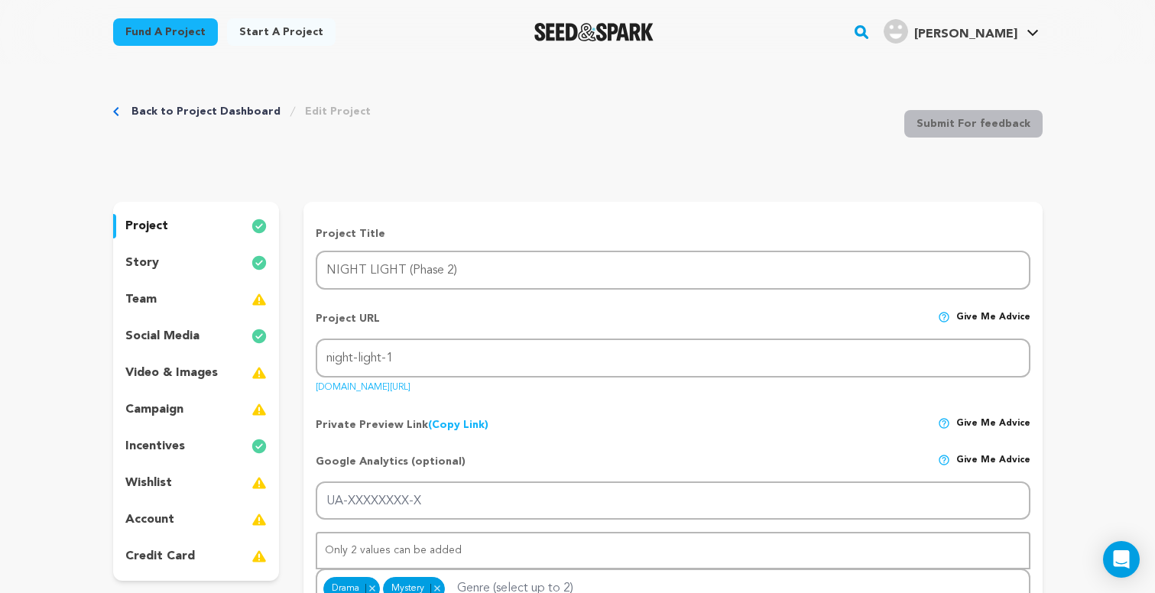
click at [199, 254] on div "story" at bounding box center [196, 263] width 167 height 24
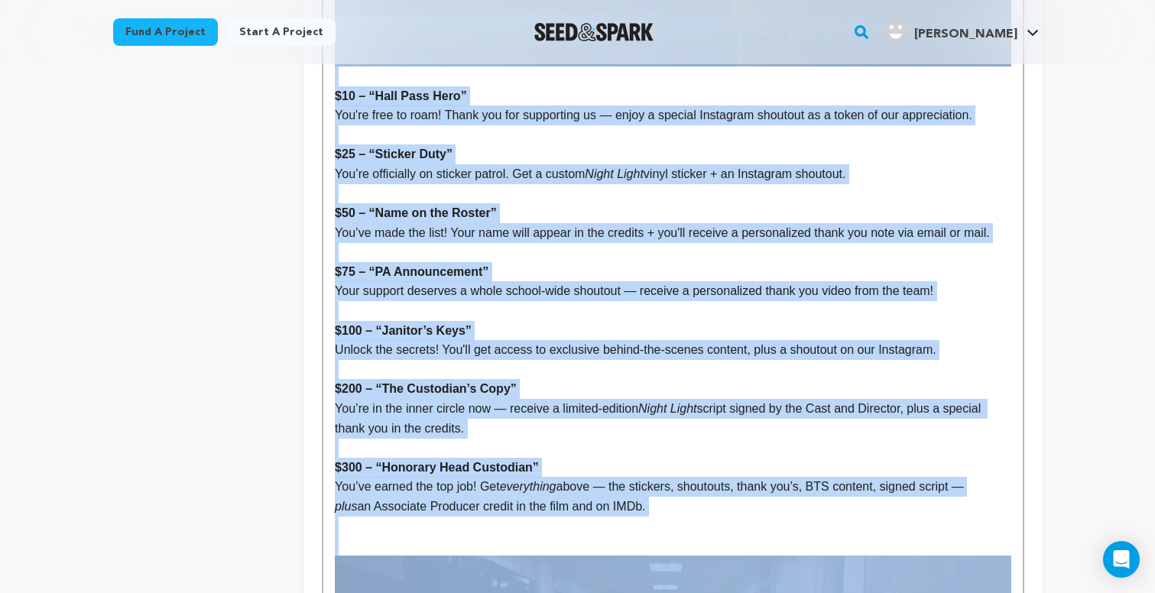
scroll to position [899, 0]
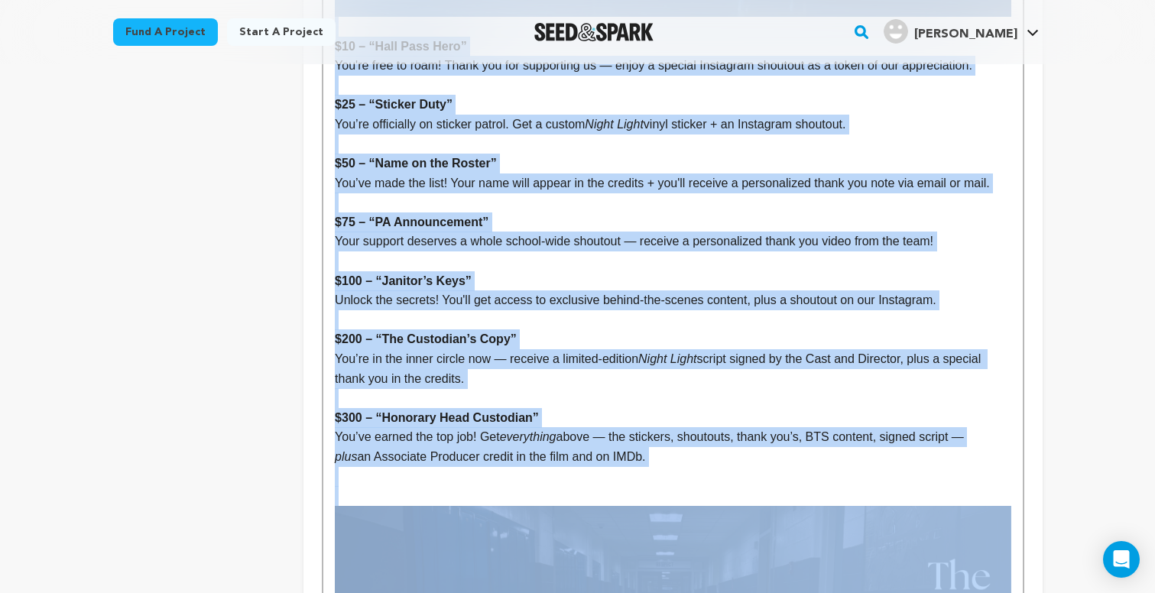
drag, startPoint x: 333, startPoint y: 378, endPoint x: 639, endPoint y: 451, distance: 315.0
copy div "$26 – “Lore Ipsu Dolo” Sit'am cons ad elit! Seddo eiu tem incididunt ut — labor…"
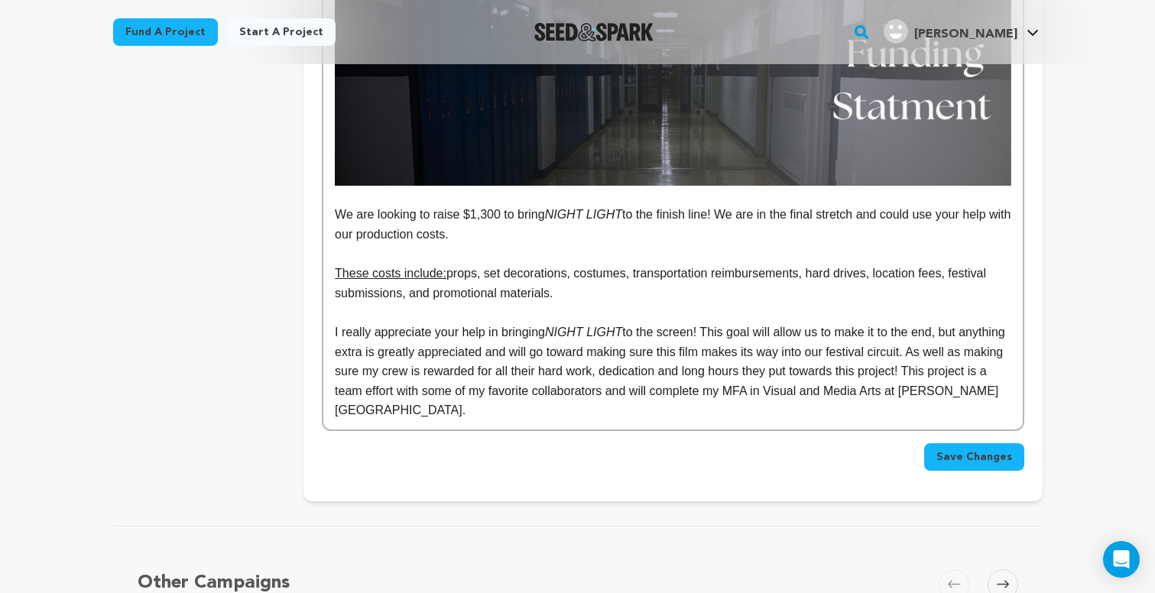
scroll to position [2174, 0]
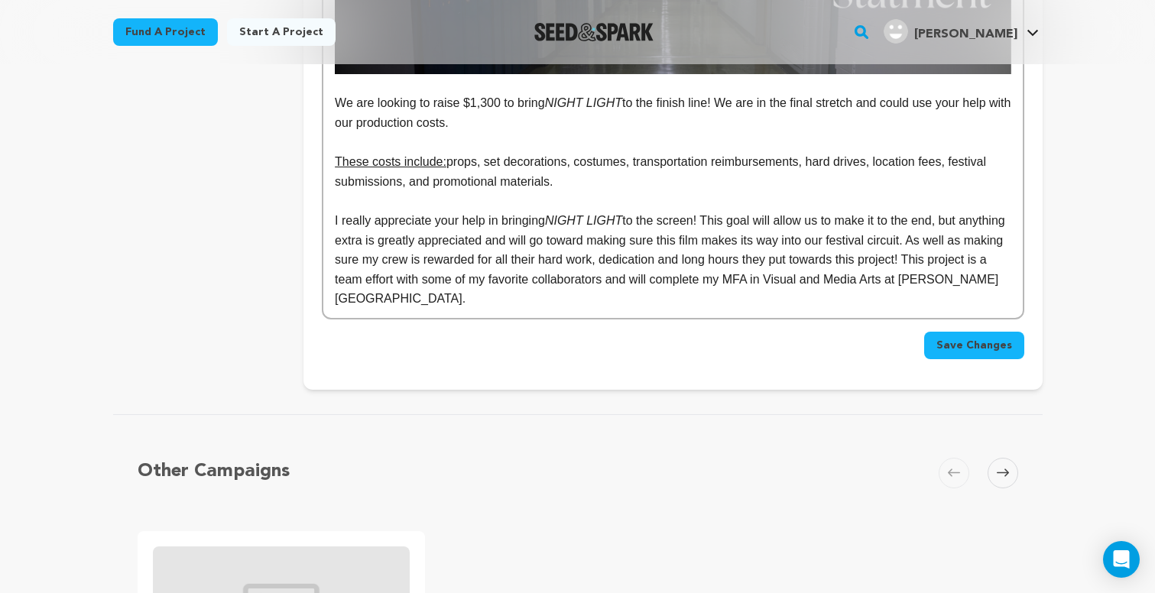
click at [974, 338] on span "Save Changes" at bounding box center [974, 345] width 76 height 15
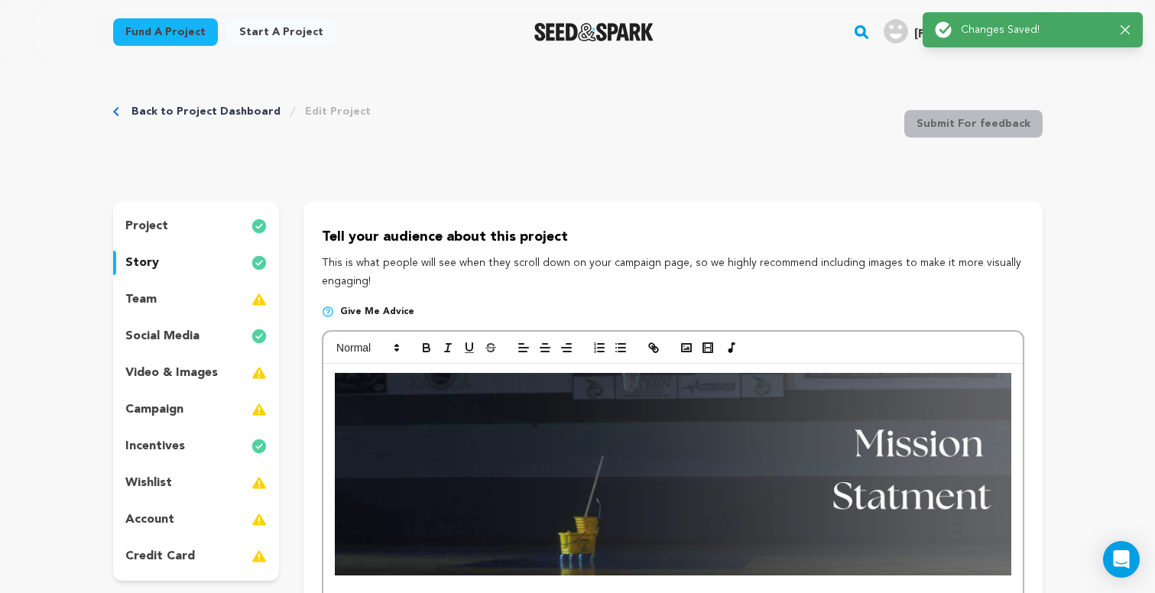
scroll to position [0, 0]
click at [196, 442] on div "incentives" at bounding box center [196, 446] width 167 height 24
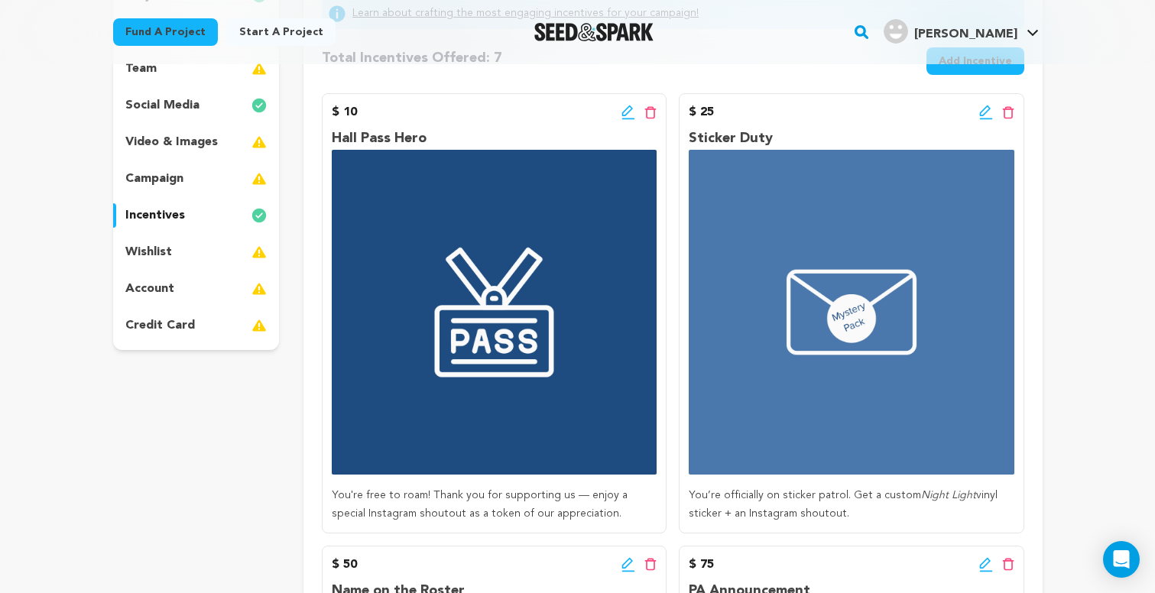
scroll to position [219, 0]
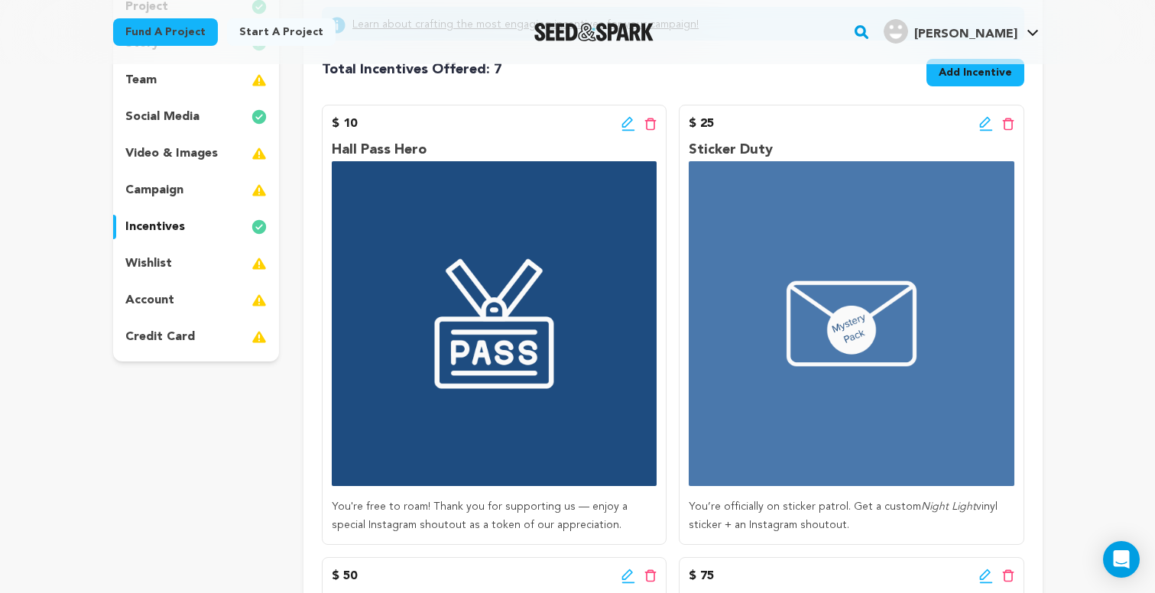
click at [982, 125] on icon at bounding box center [986, 123] width 14 height 15
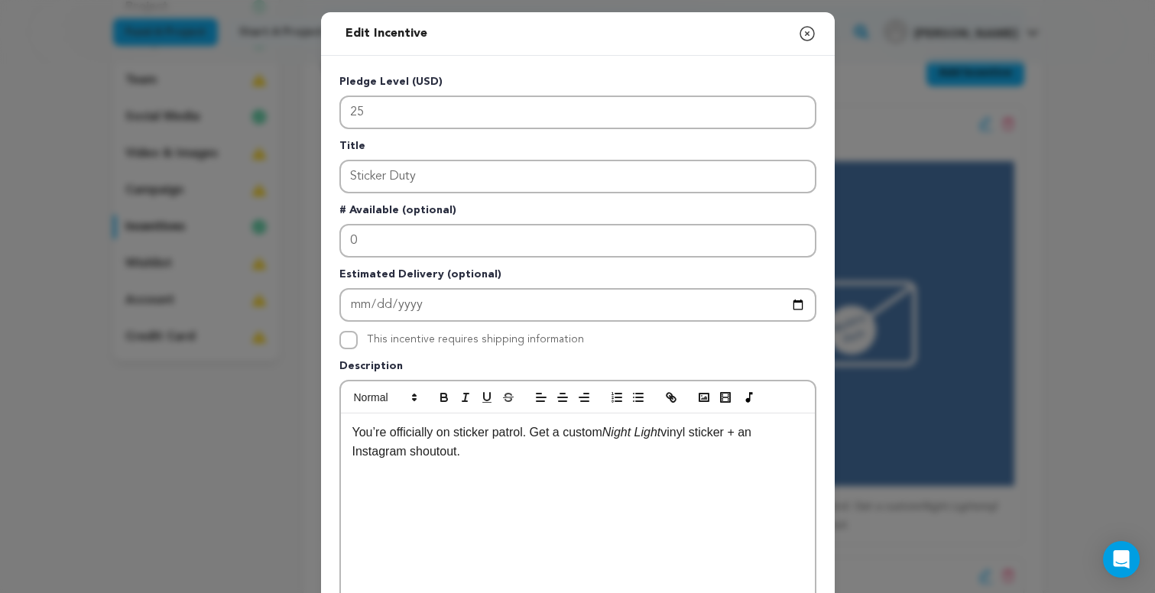
click at [349, 344] on input "This incentive requires shipping information" at bounding box center [348, 340] width 18 height 18
checkbox input "true"
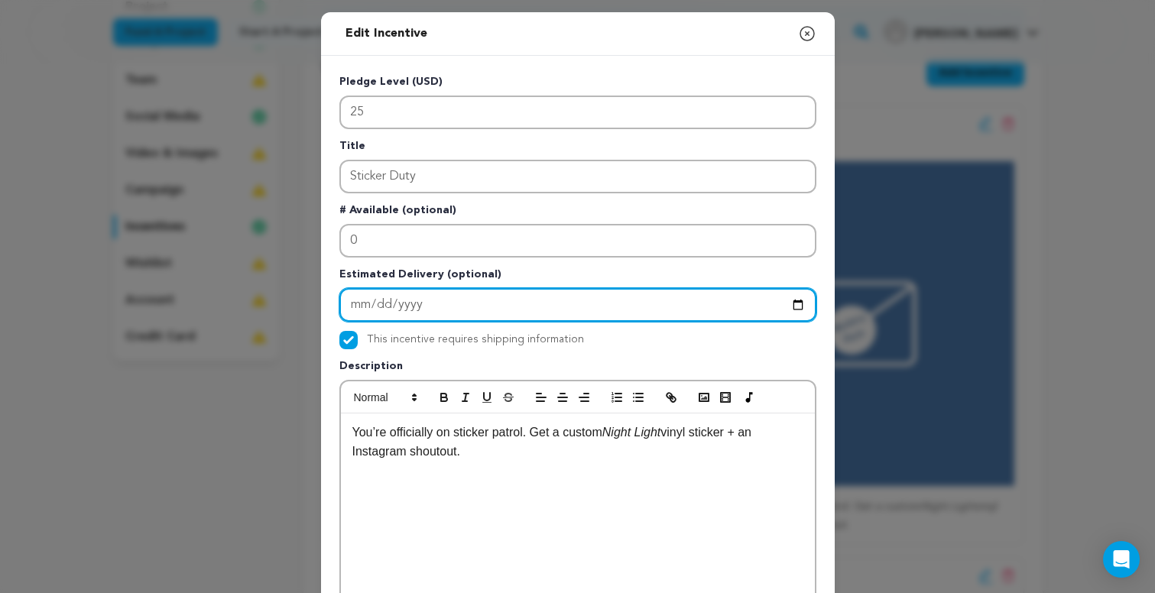
click at [353, 301] on input "Enter Estimated Delivery" at bounding box center [577, 305] width 477 height 34
type input "[DATE]"
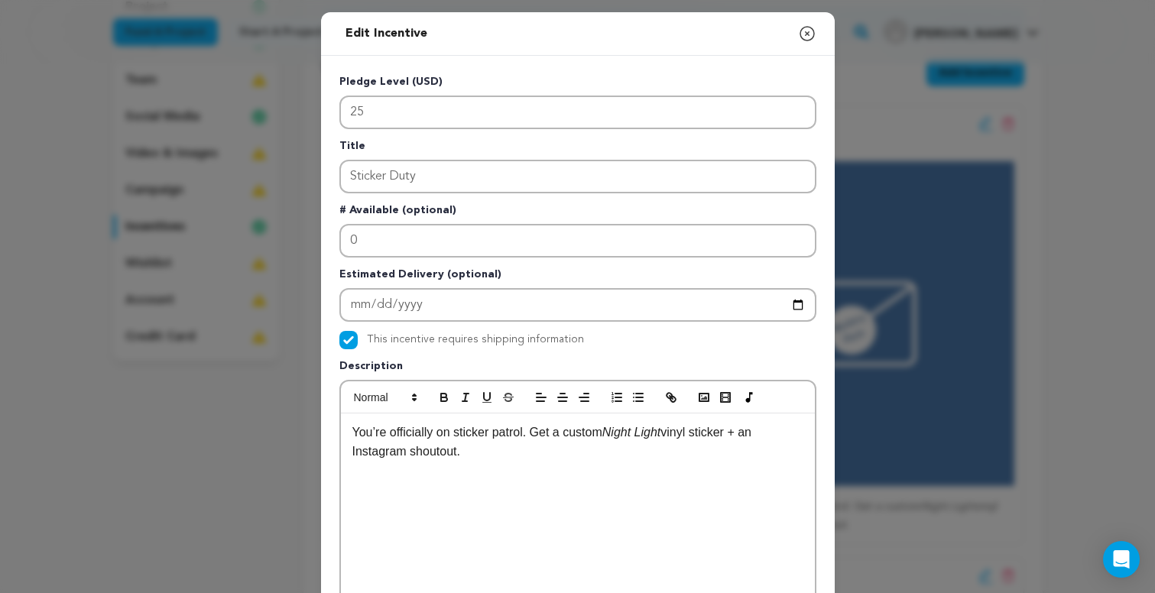
click at [608, 336] on div "This incentive requires shipping information" at bounding box center [577, 340] width 477 height 18
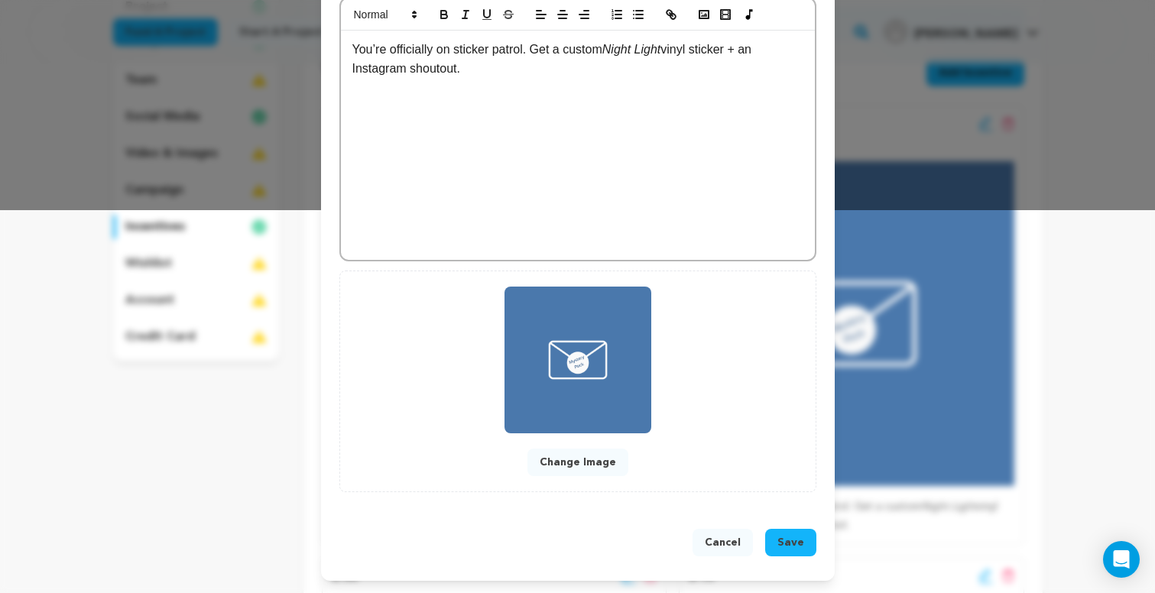
click at [791, 544] on span "Save" at bounding box center [790, 542] width 27 height 15
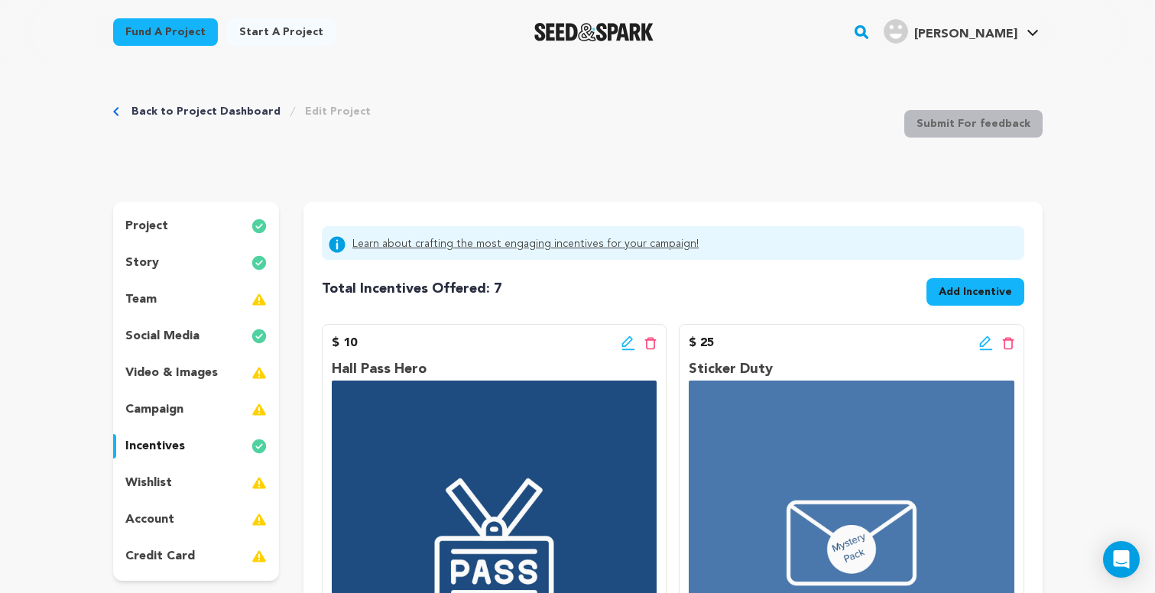
scroll to position [0, 0]
click at [209, 407] on div "campaign" at bounding box center [196, 410] width 167 height 24
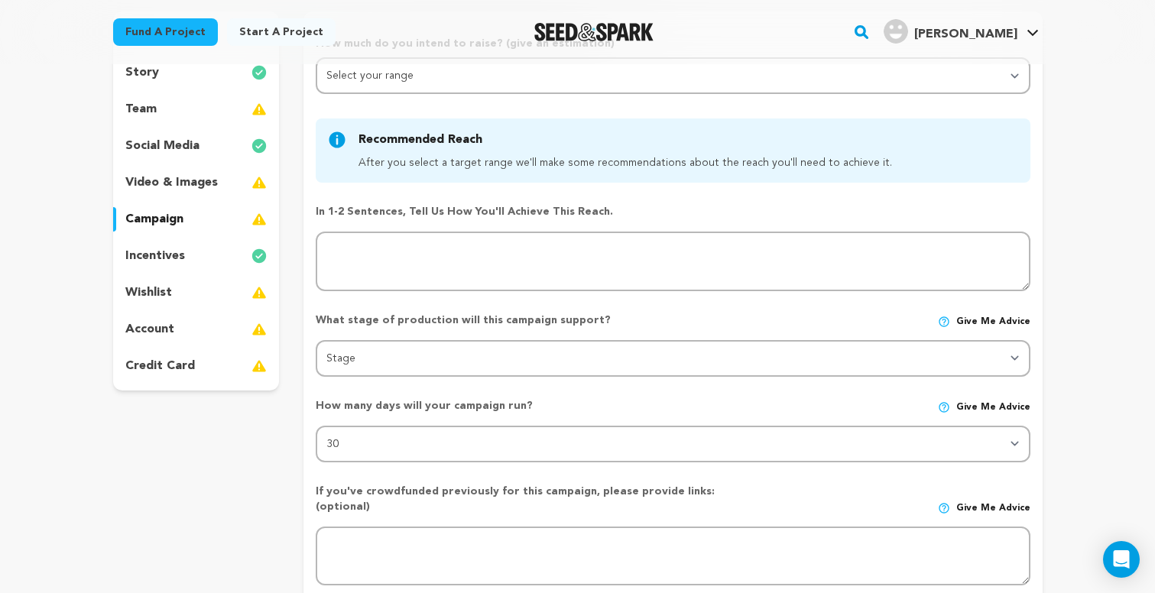
scroll to position [196, 0]
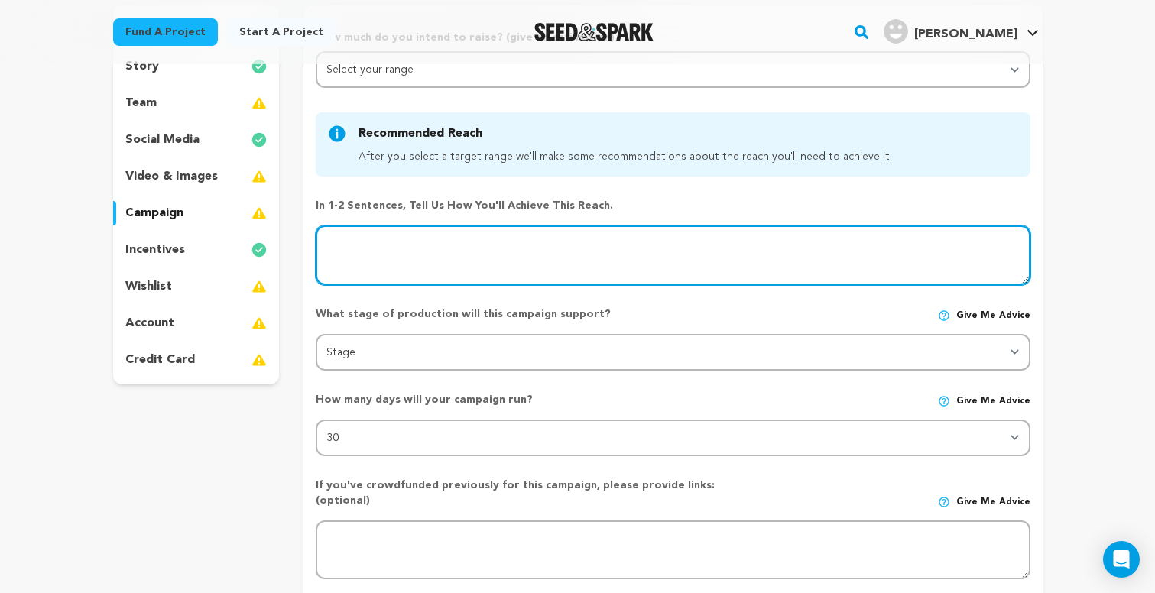
click at [436, 255] on textarea at bounding box center [673, 256] width 714 height 60
click at [638, 245] on textarea at bounding box center [673, 256] width 714 height 60
click at [845, 242] on textarea at bounding box center [673, 256] width 714 height 60
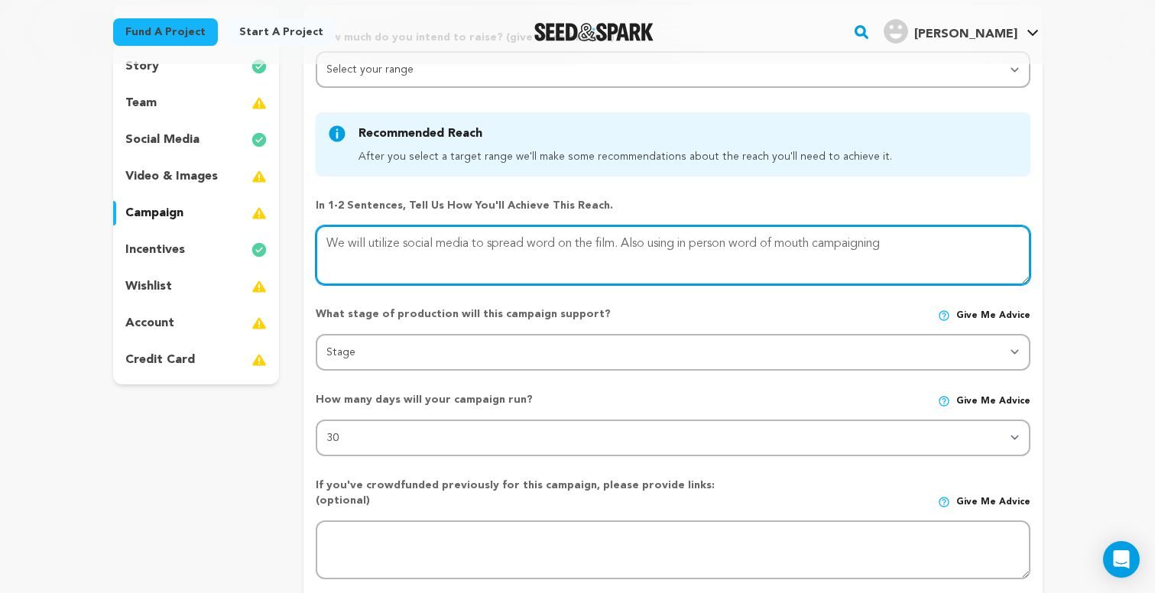
click at [905, 262] on textarea at bounding box center [673, 256] width 714 height 60
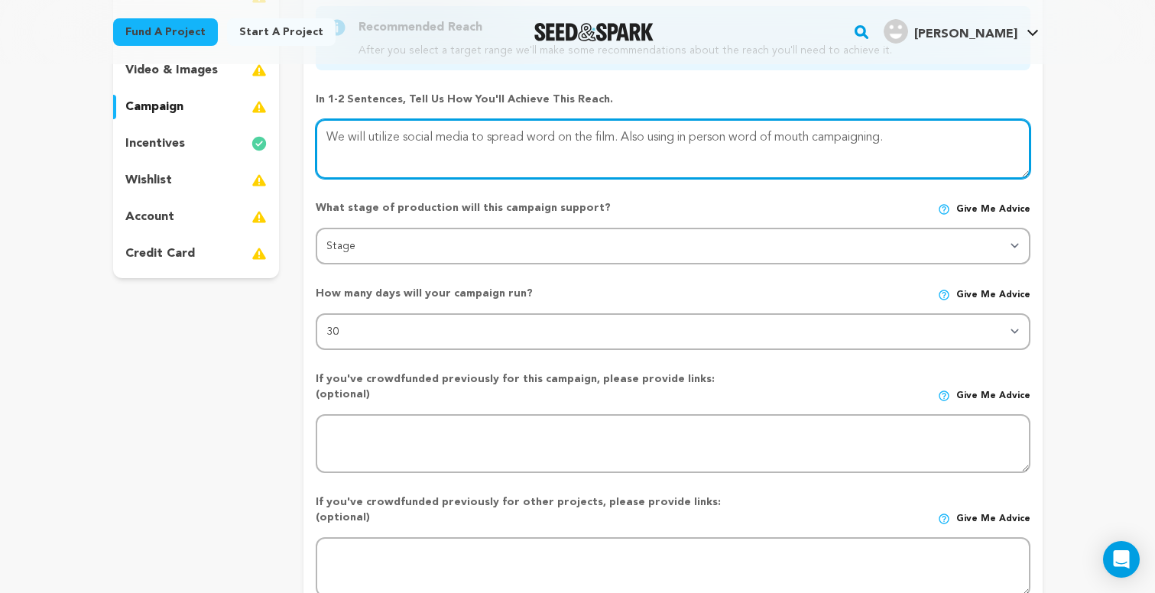
scroll to position [304, 0]
type textarea "We will utilize social media to spread word on the film. Also using in person w…"
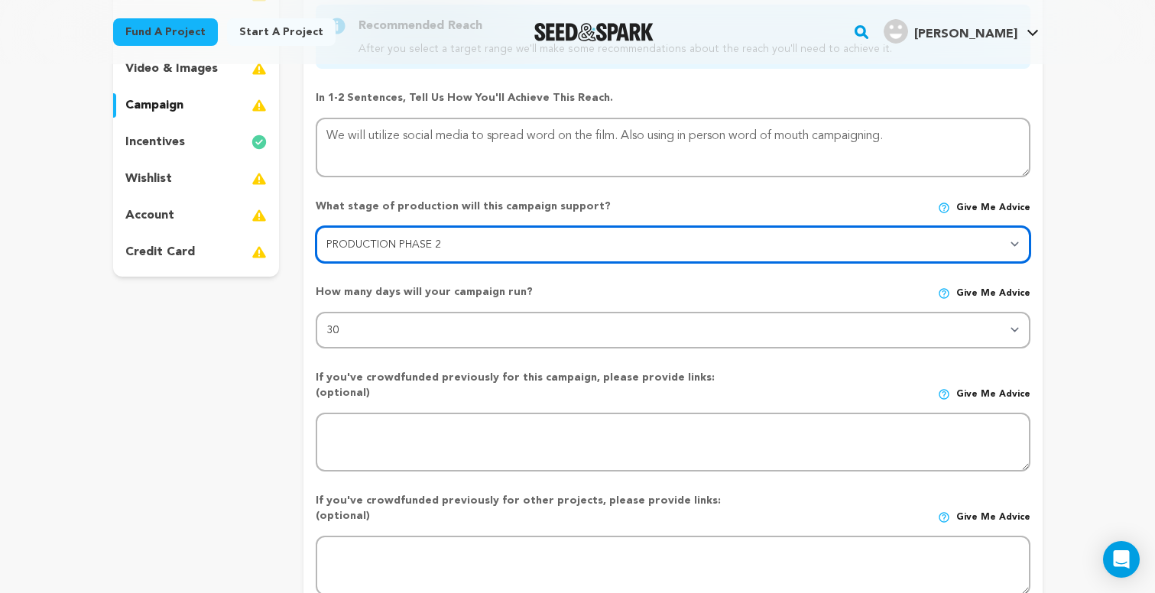
select select "1404"
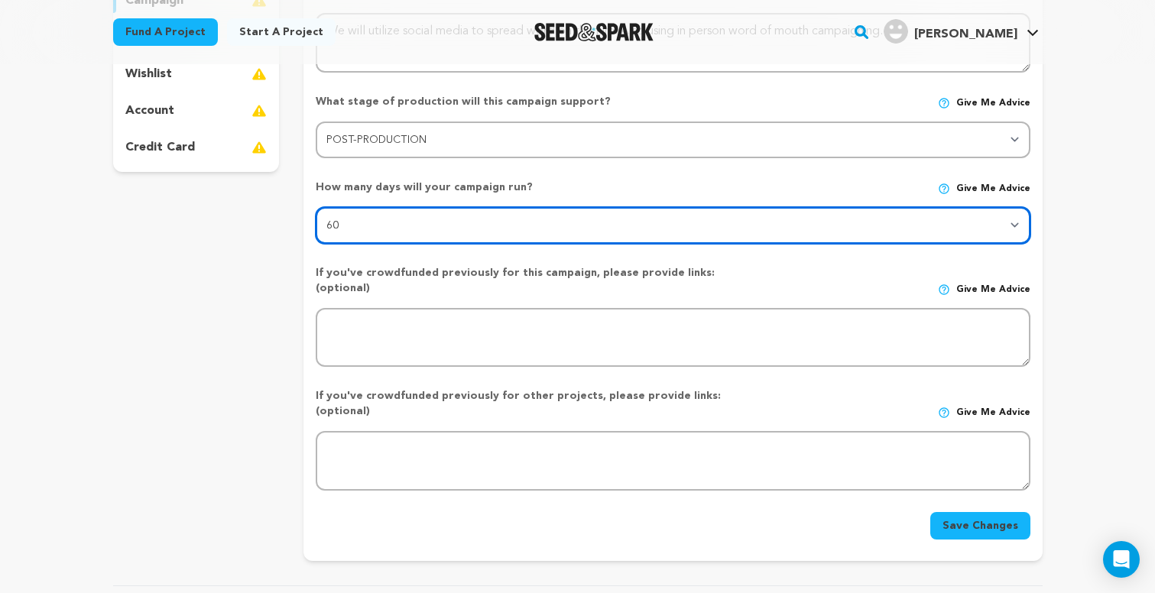
scroll to position [412, 0]
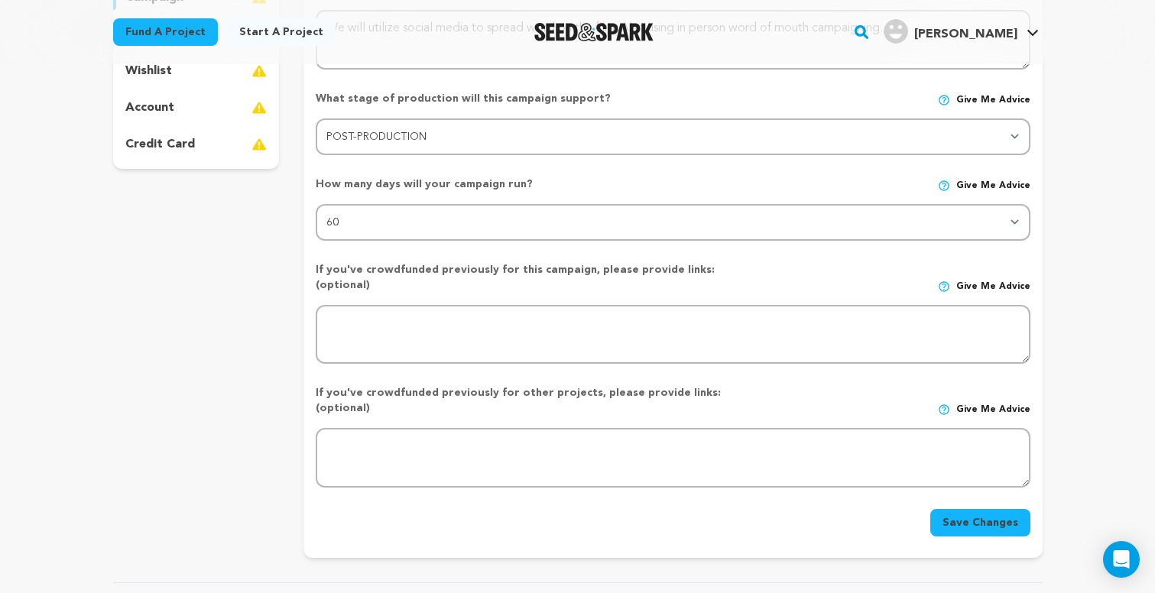
click at [998, 509] on button "Save Changes" at bounding box center [980, 523] width 100 height 28
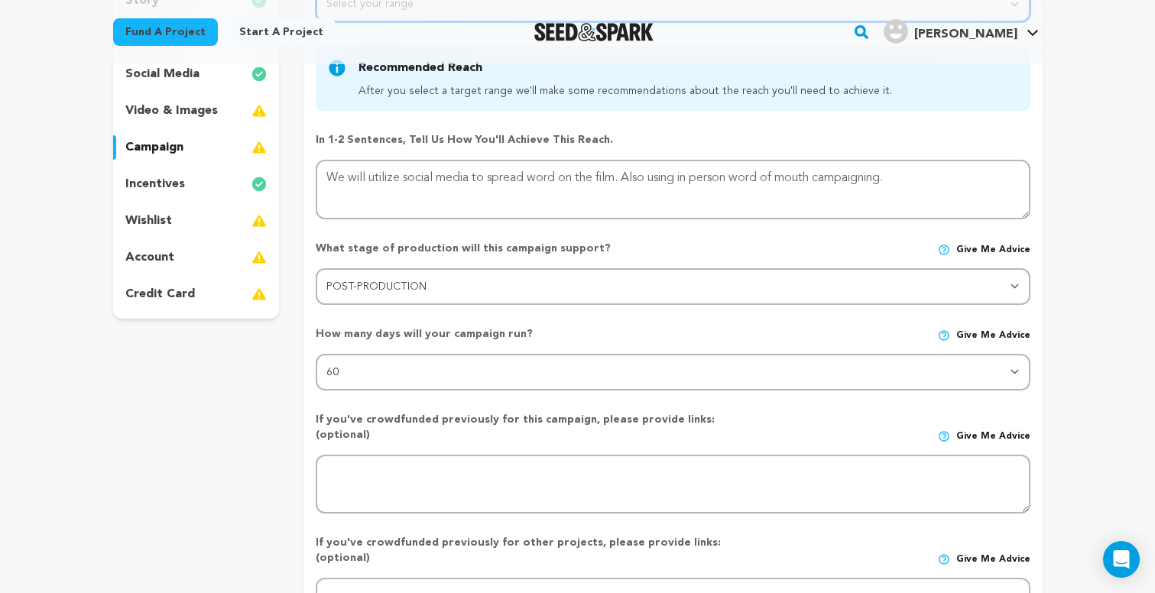
scroll to position [264, 0]
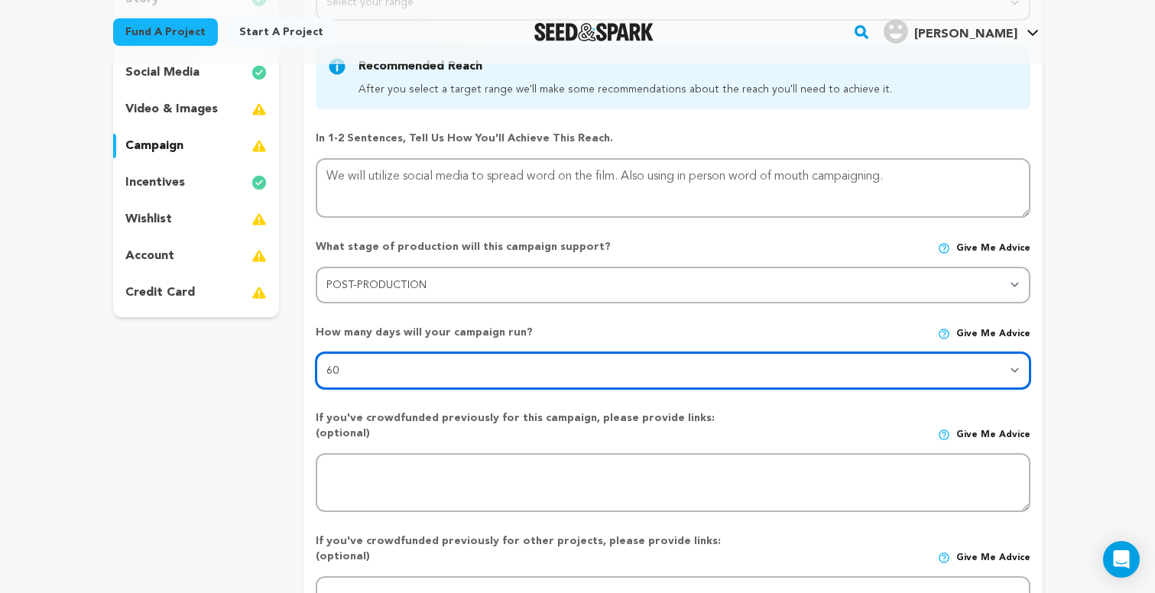
select select "45"
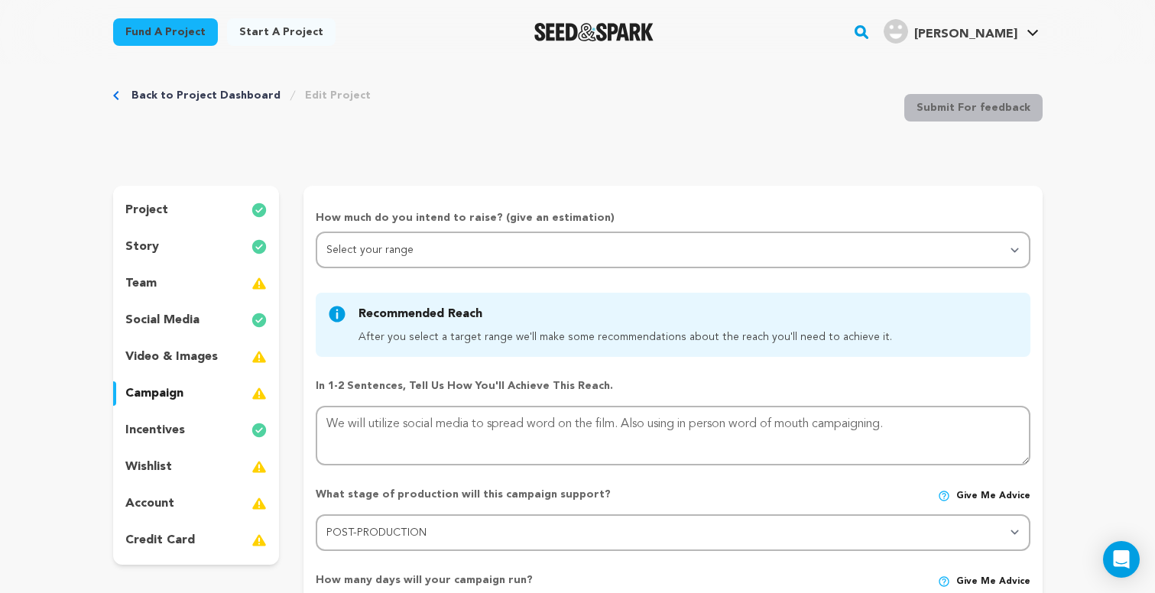
scroll to position [18, 0]
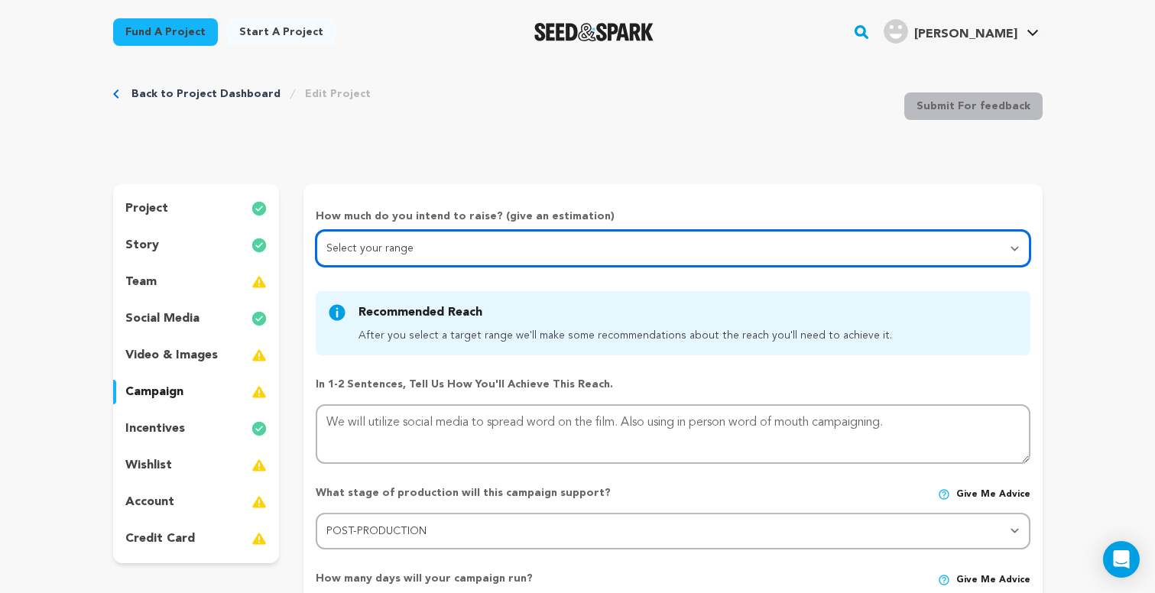
select select "1"
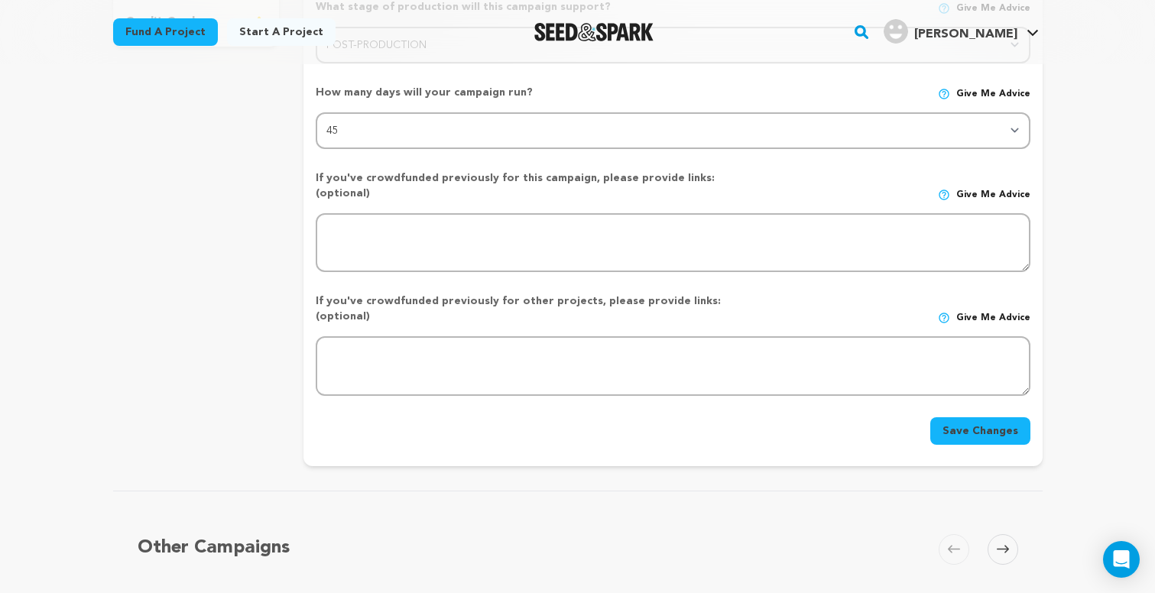
scroll to position [536, 0]
click at [957, 404] on div "Save Changes" at bounding box center [673, 424] width 714 height 40
click at [957, 416] on button "Save Changes" at bounding box center [980, 430] width 100 height 28
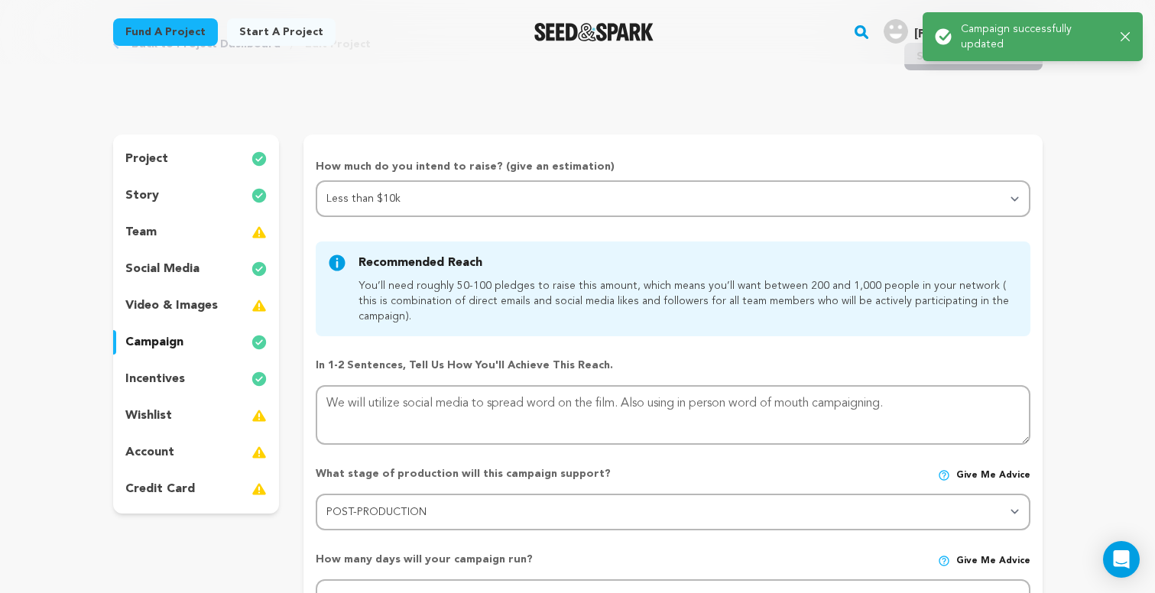
scroll to position [84, 0]
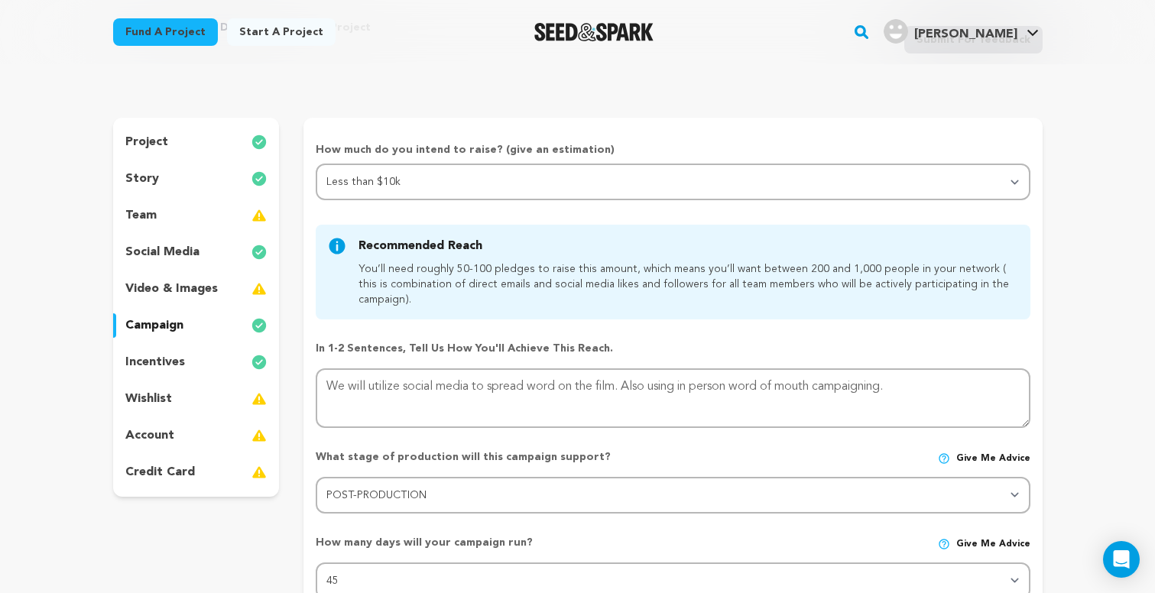
click at [226, 292] on div "video & images" at bounding box center [196, 289] width 167 height 24
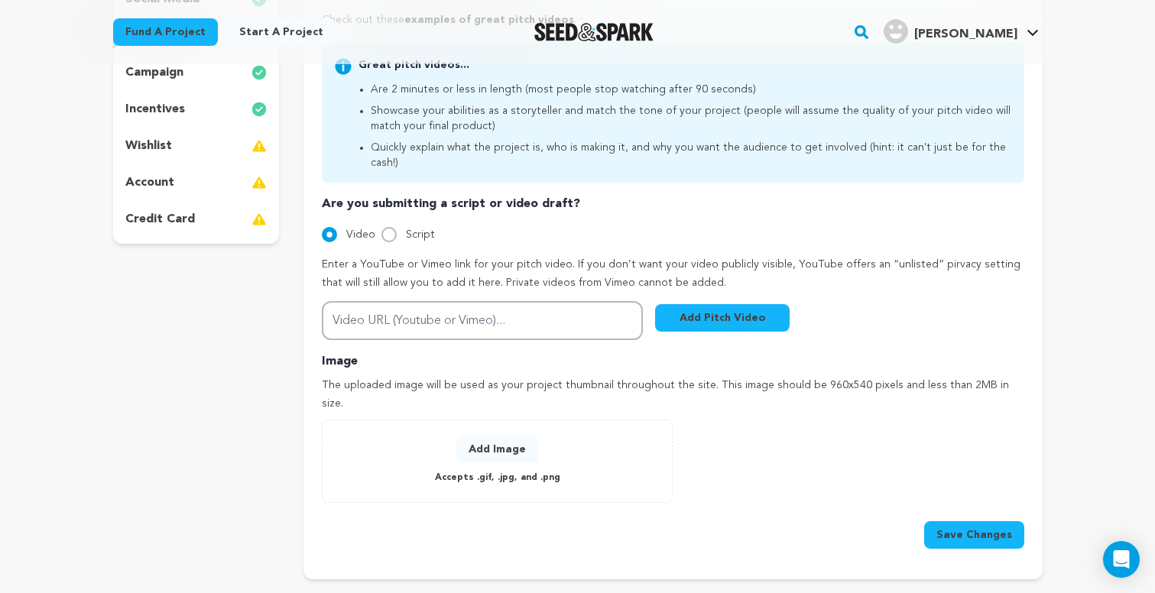
scroll to position [374, 0]
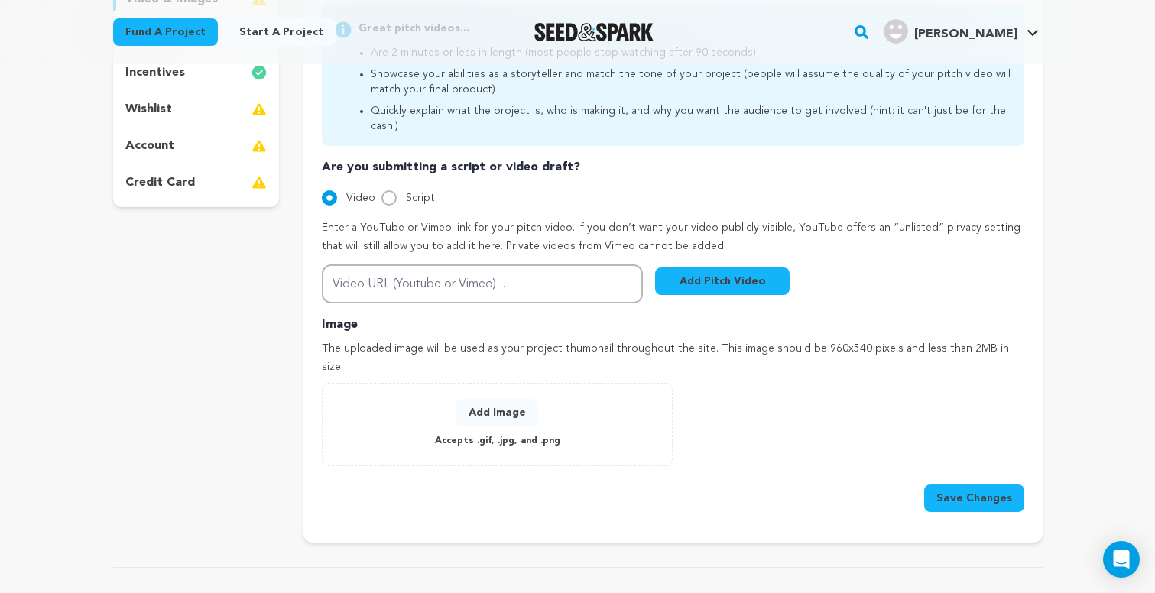
click at [518, 399] on button "Add Image" at bounding box center [497, 413] width 82 height 28
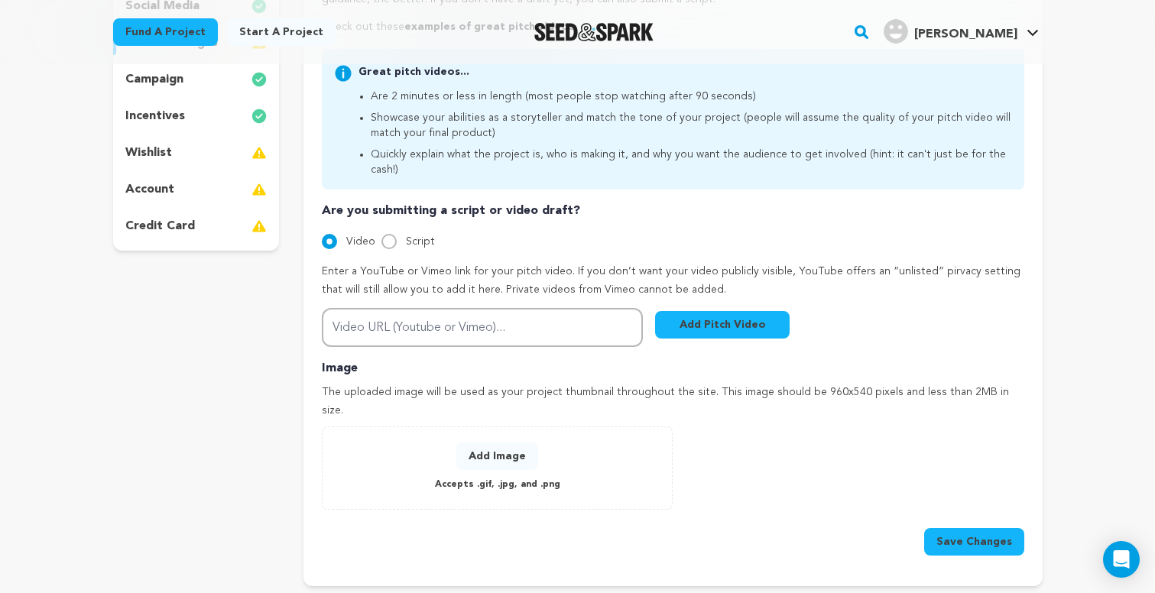
scroll to position [336, 0]
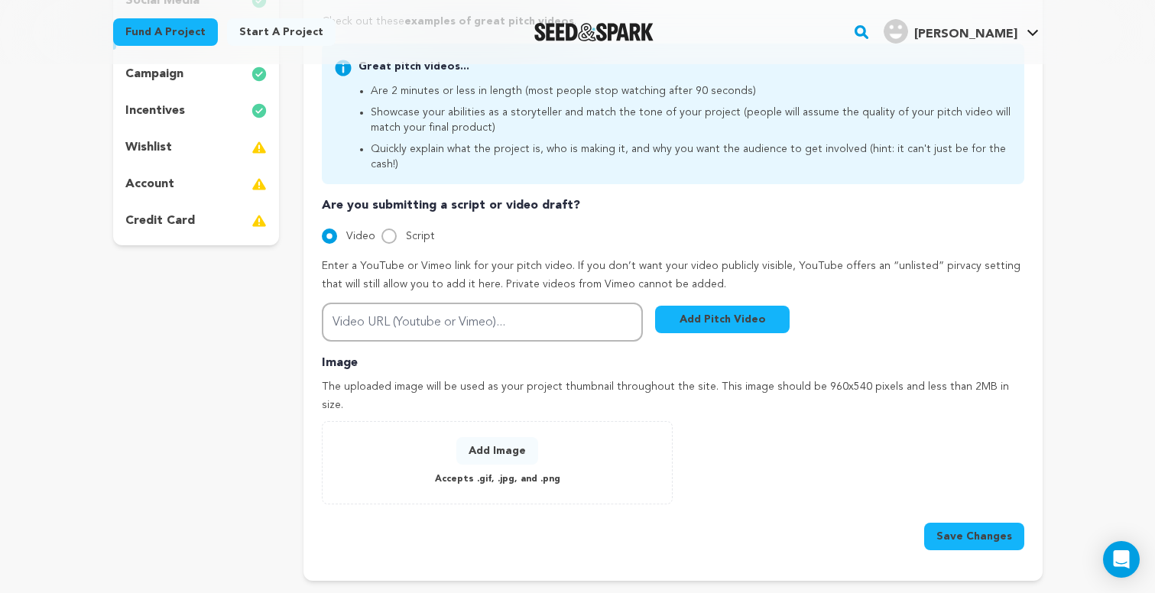
click at [758, 306] on button "Add Pitch Video" at bounding box center [722, 320] width 135 height 28
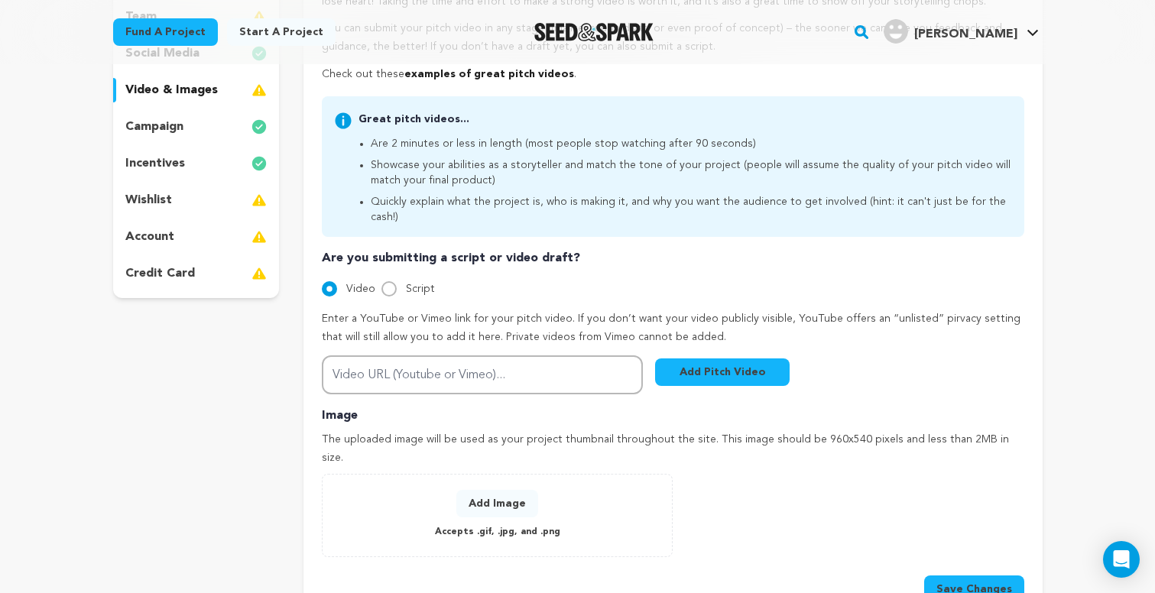
scroll to position [288, 0]
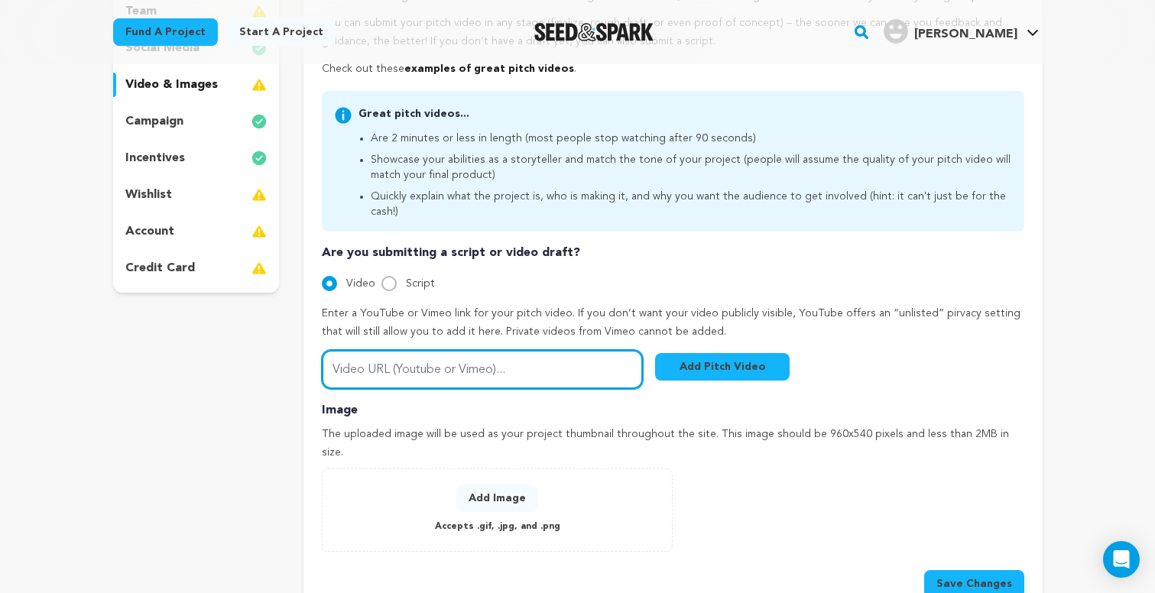
click at [488, 354] on input "Video URL (Youtube or Vimeo)..." at bounding box center [482, 369] width 321 height 39
paste input "[URL][DOMAIN_NAME]"
type input "[URL][DOMAIN_NAME]"
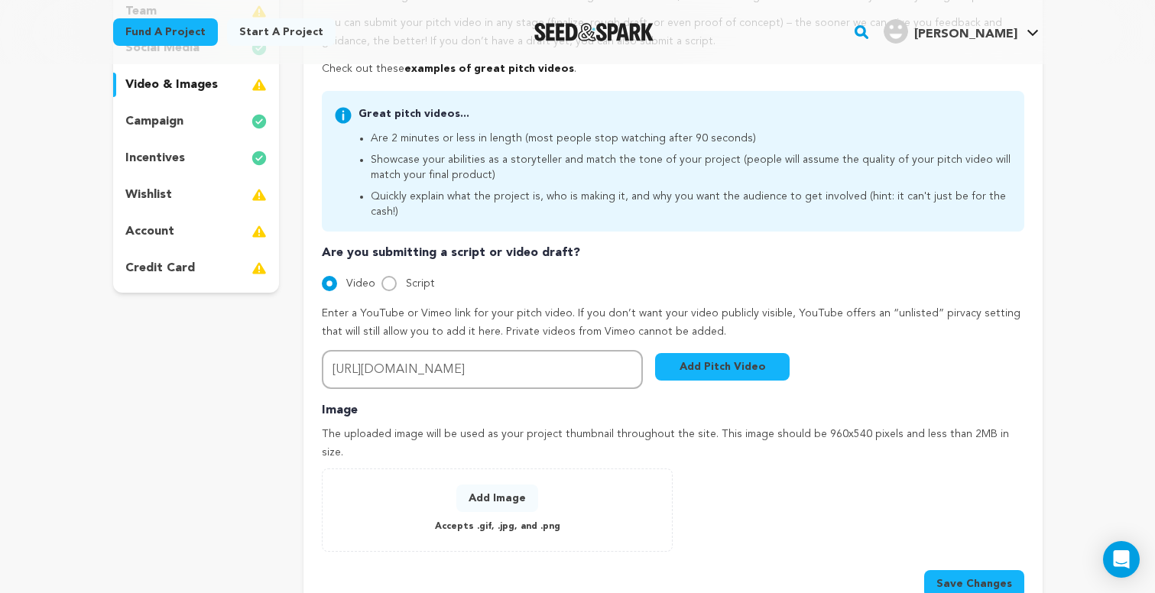
click at [722, 353] on button "Add Pitch Video" at bounding box center [722, 367] width 135 height 28
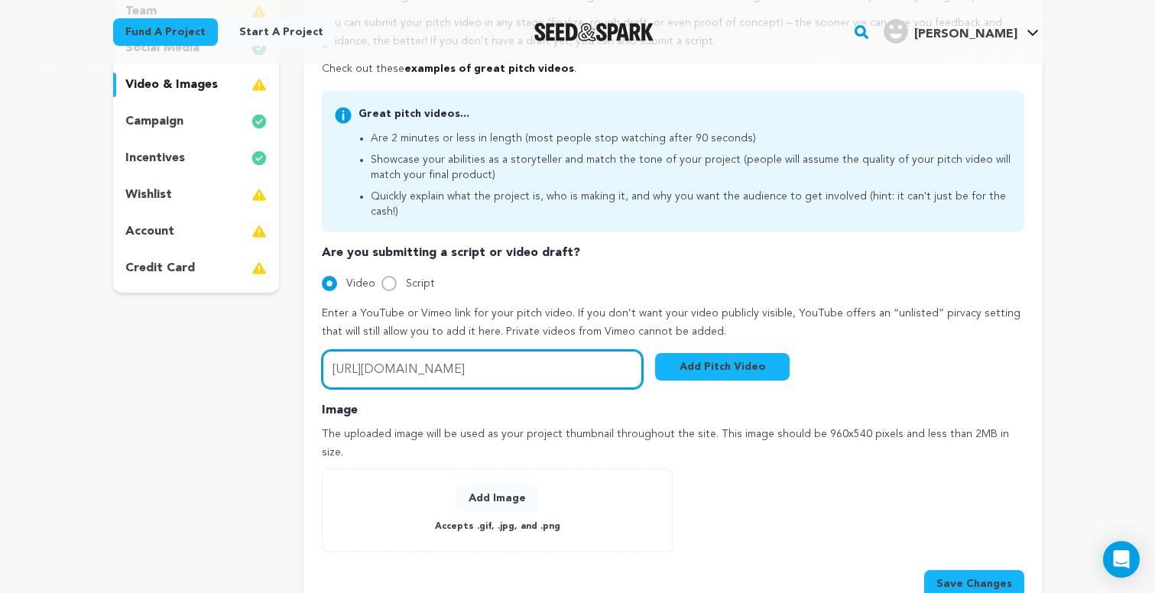
click at [568, 350] on input "https://youtu.be/cXdmpHguf2A" at bounding box center [482, 369] width 321 height 39
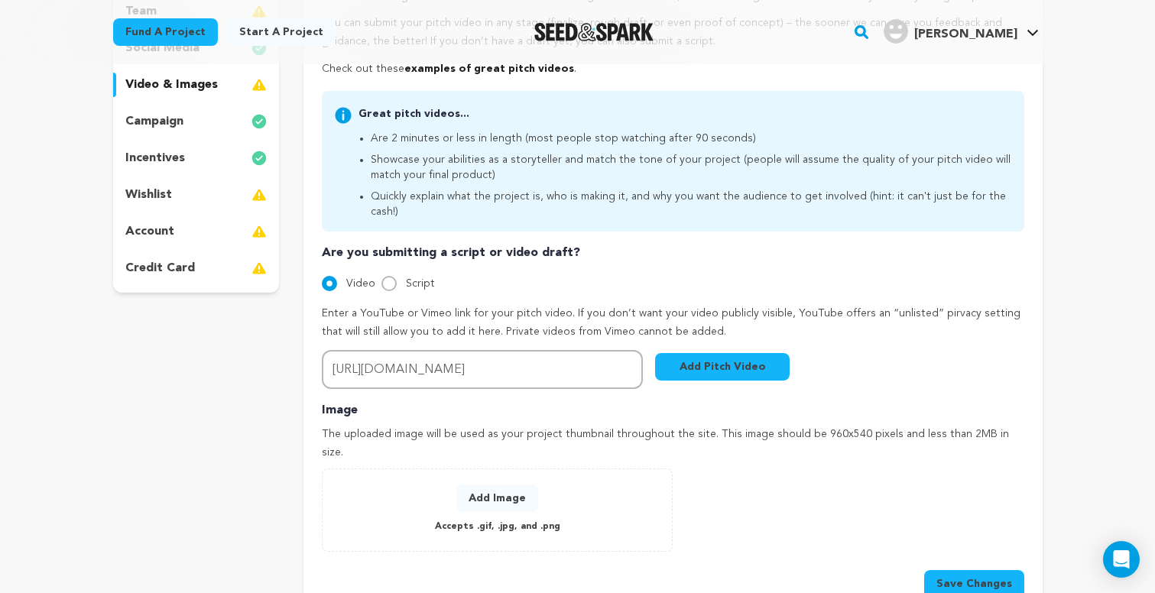
click at [712, 353] on button "Add Pitch Video" at bounding box center [722, 367] width 135 height 28
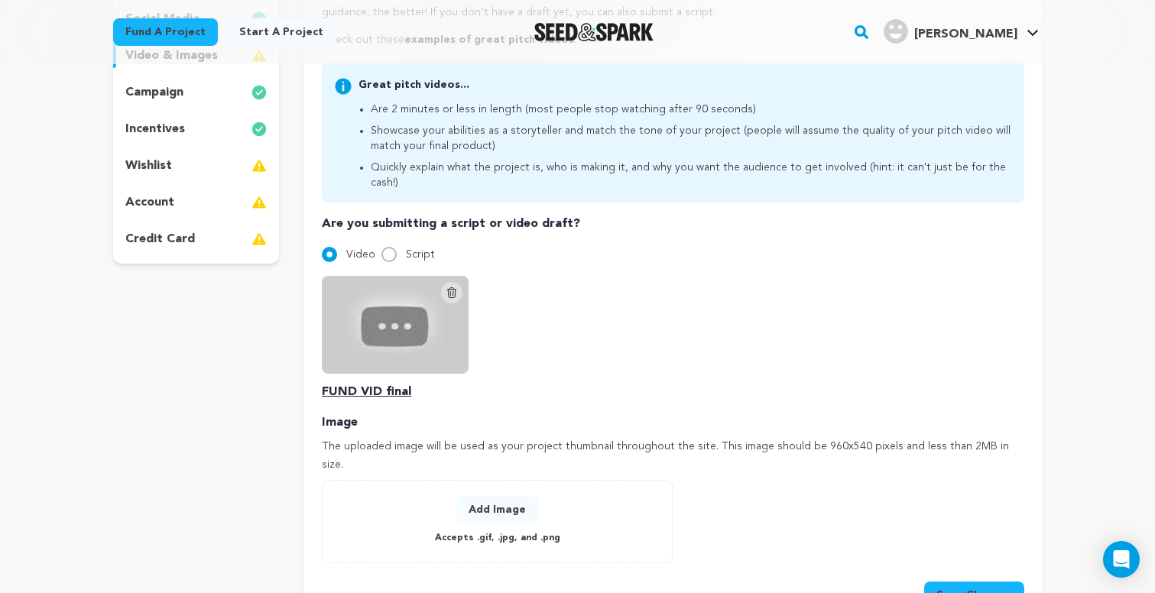
scroll to position [231, 0]
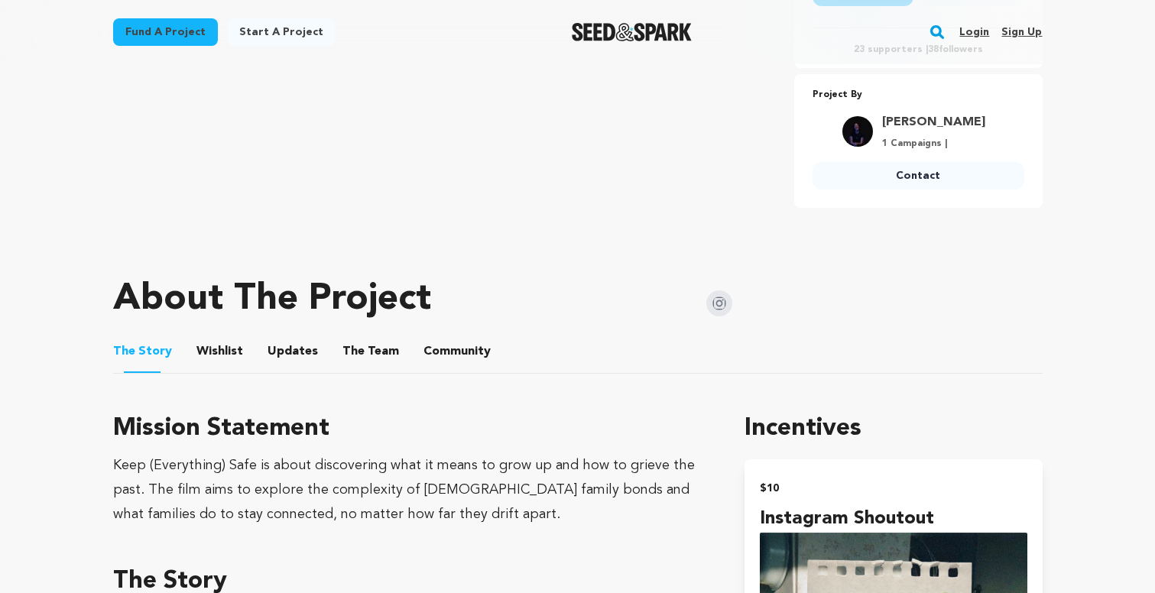
scroll to position [544, 0]
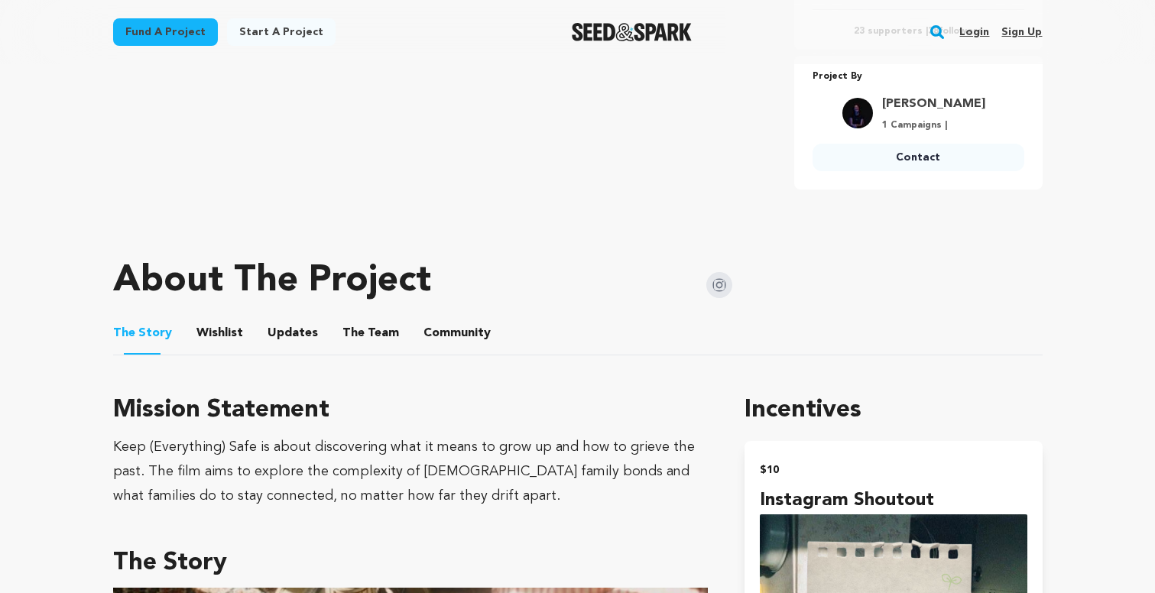
click at [210, 339] on button "Wishlist" at bounding box center [219, 336] width 37 height 37
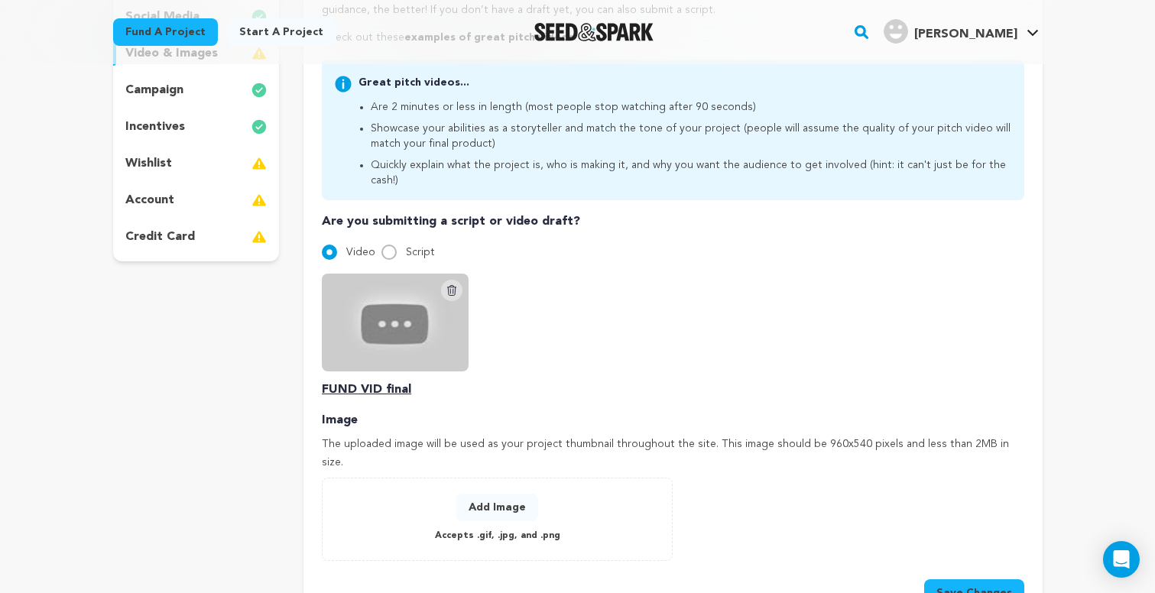
scroll to position [346, 0]
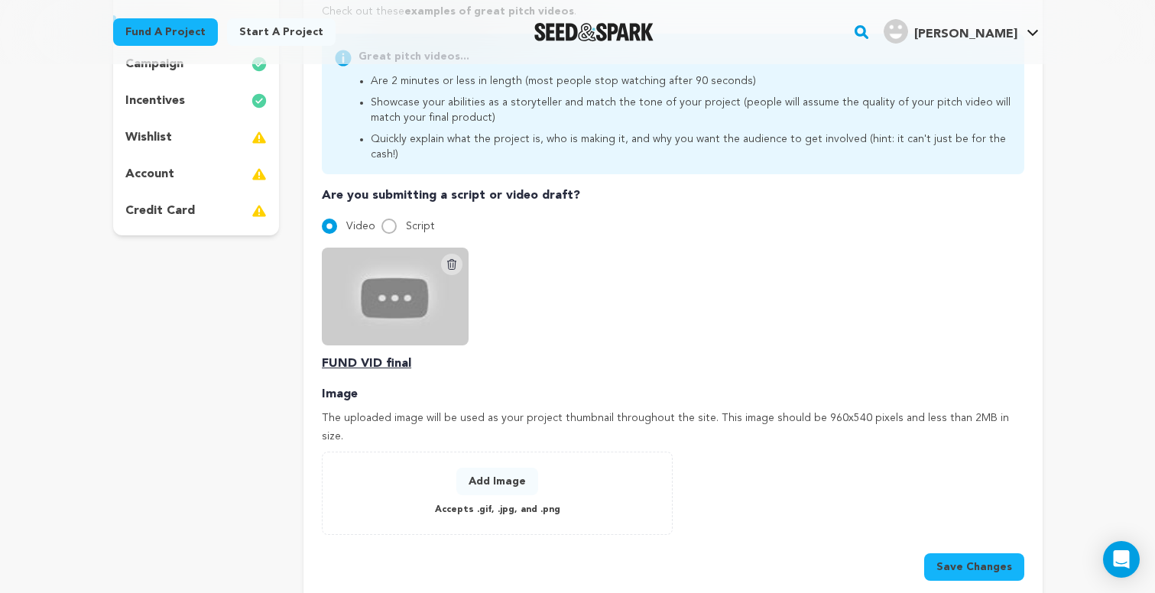
click at [454, 258] on icon at bounding box center [452, 264] width 12 height 12
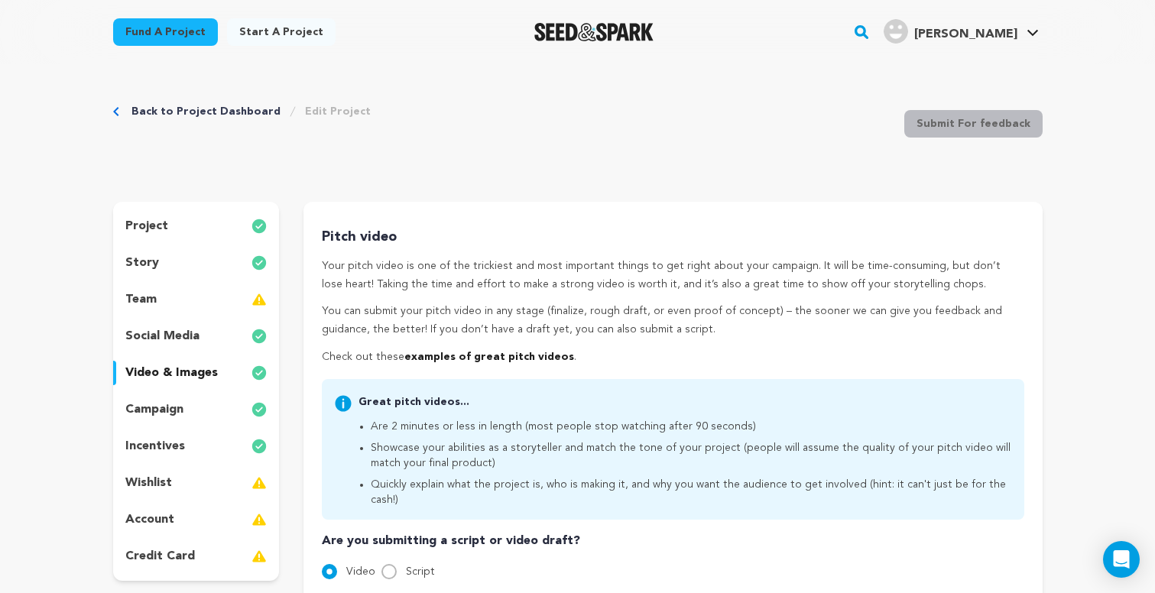
scroll to position [222, 0]
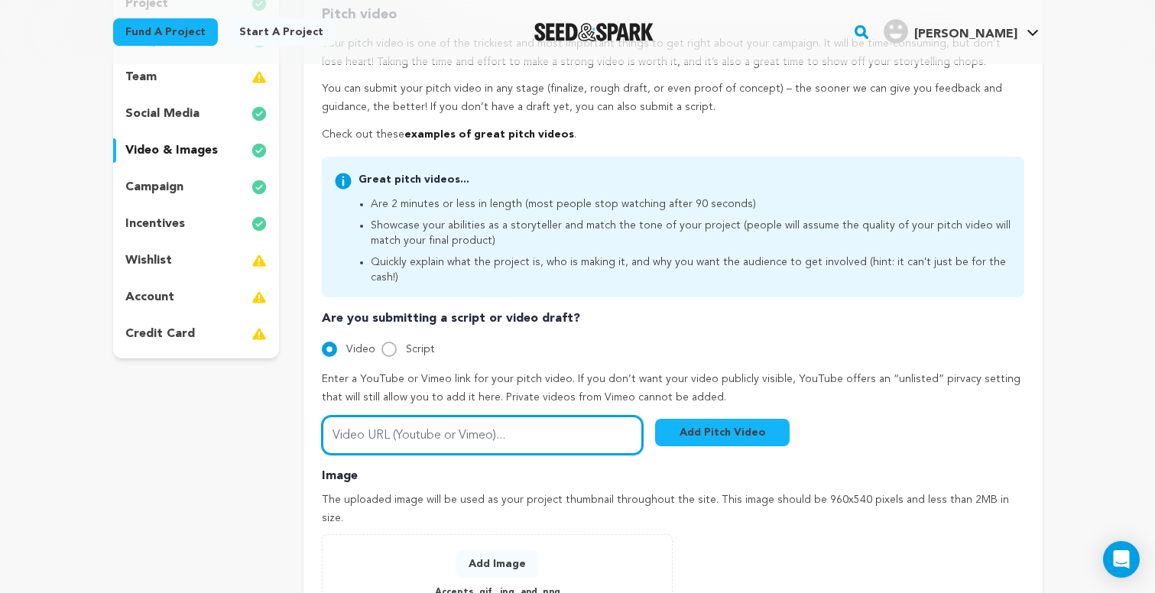
click at [553, 416] on input "Video URL (Youtube or Vimeo)..." at bounding box center [482, 435] width 321 height 39
paste input "https://youtu.be/cXdmpHguf2A"
type input "https://youtu.be/cXdmpHguf2A"
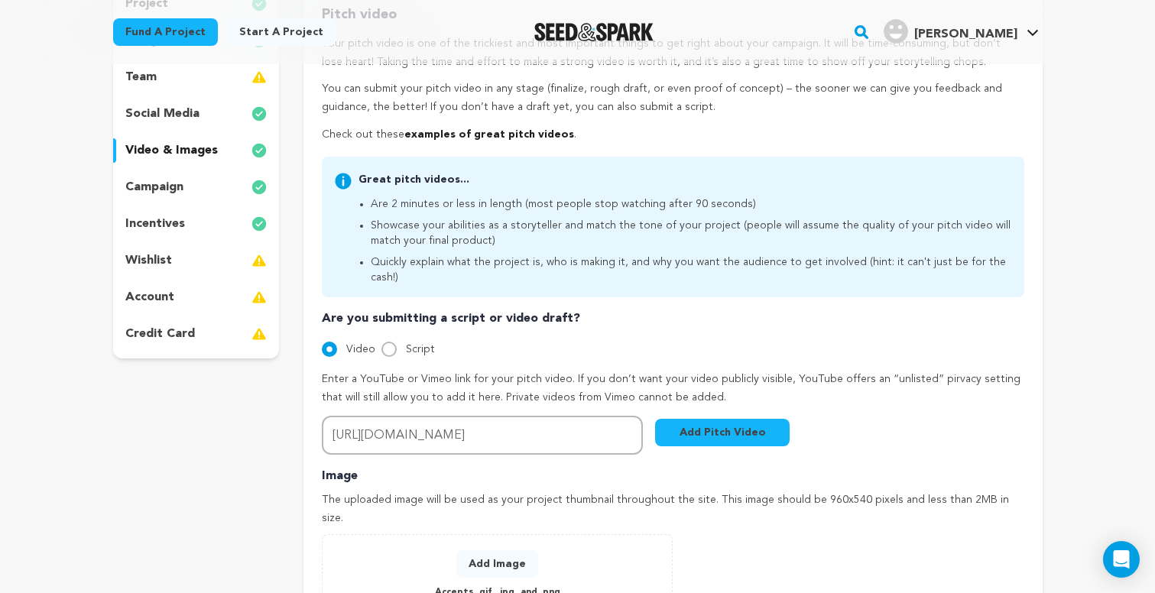
click at [703, 424] on button "Add Pitch Video" at bounding box center [722, 433] width 135 height 28
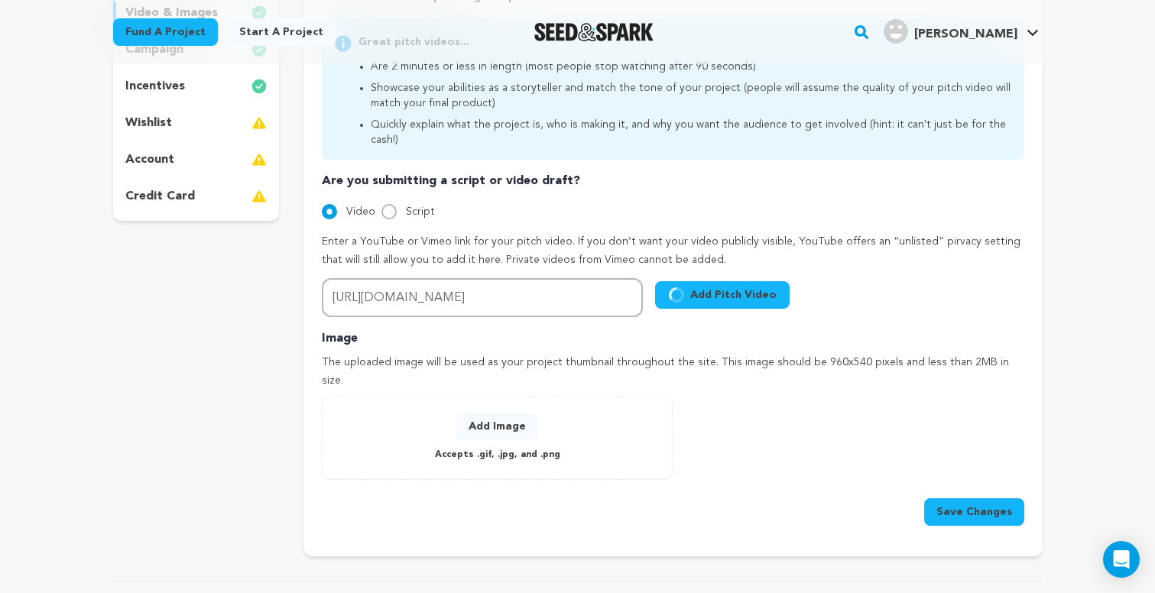
scroll to position [367, 0]
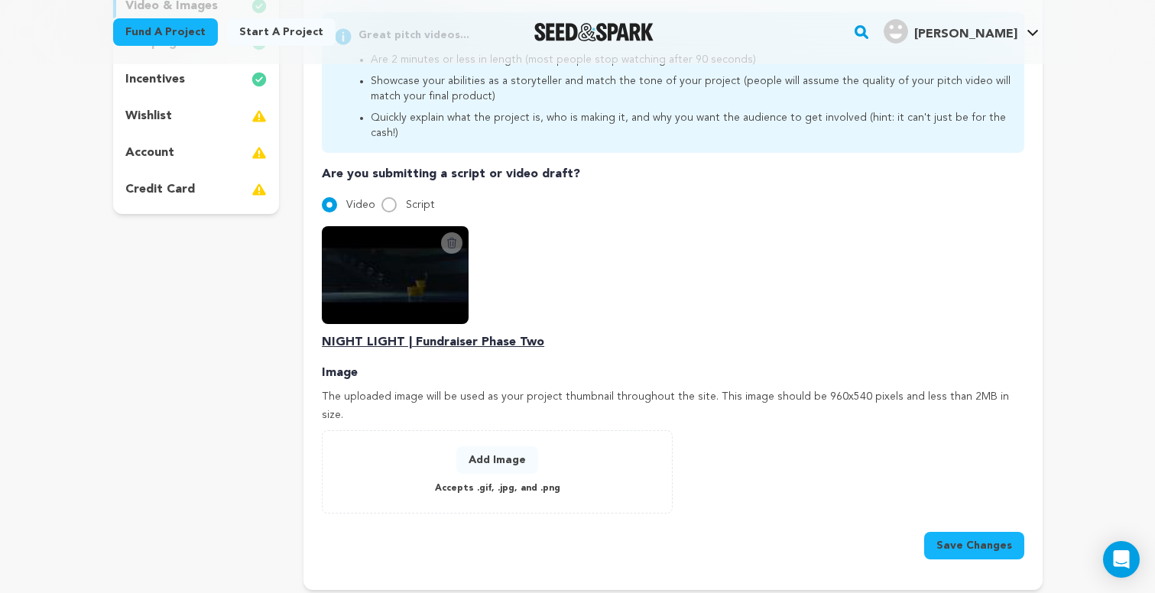
click at [962, 532] on button "Save Changes" at bounding box center [974, 546] width 100 height 28
click at [517, 446] on button "Add Image" at bounding box center [497, 460] width 82 height 28
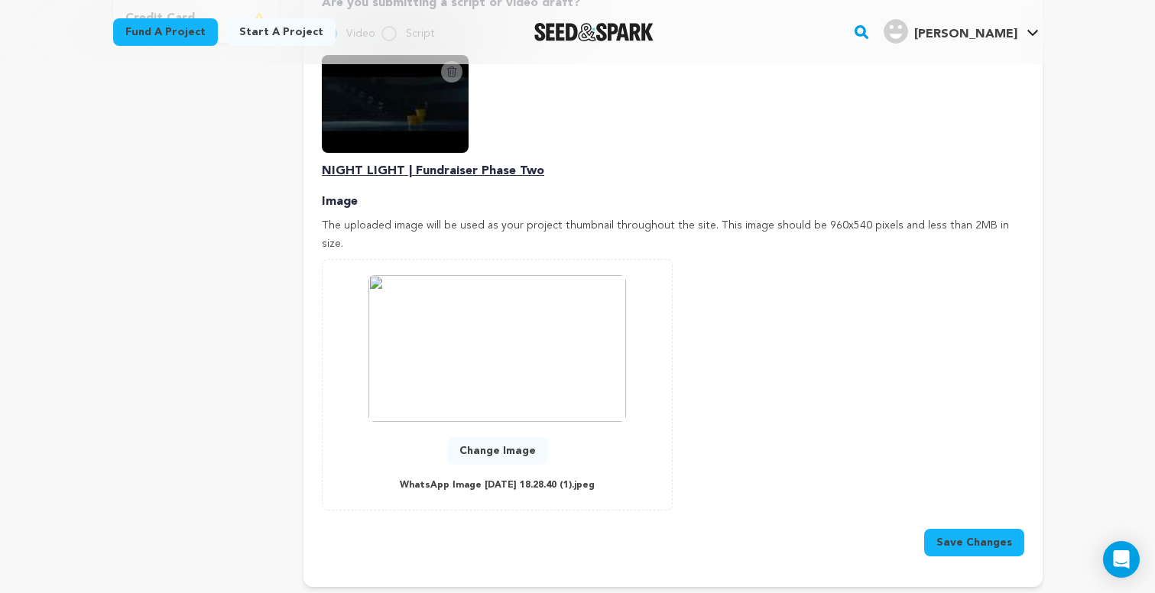
scroll to position [555, 0]
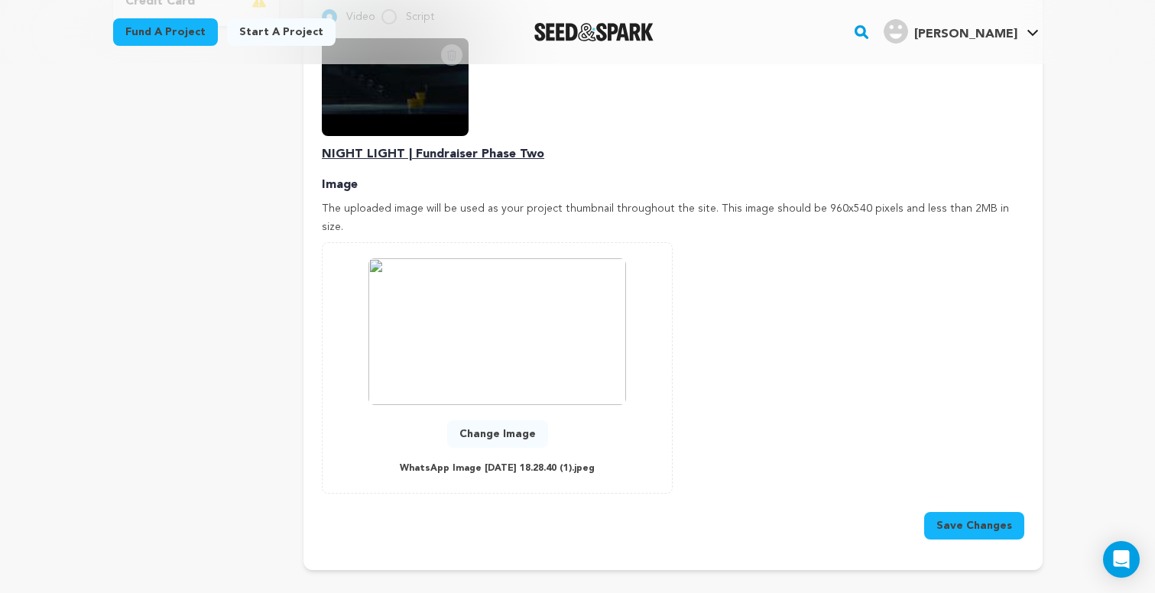
click at [979, 512] on button "Save Changes" at bounding box center [974, 526] width 100 height 28
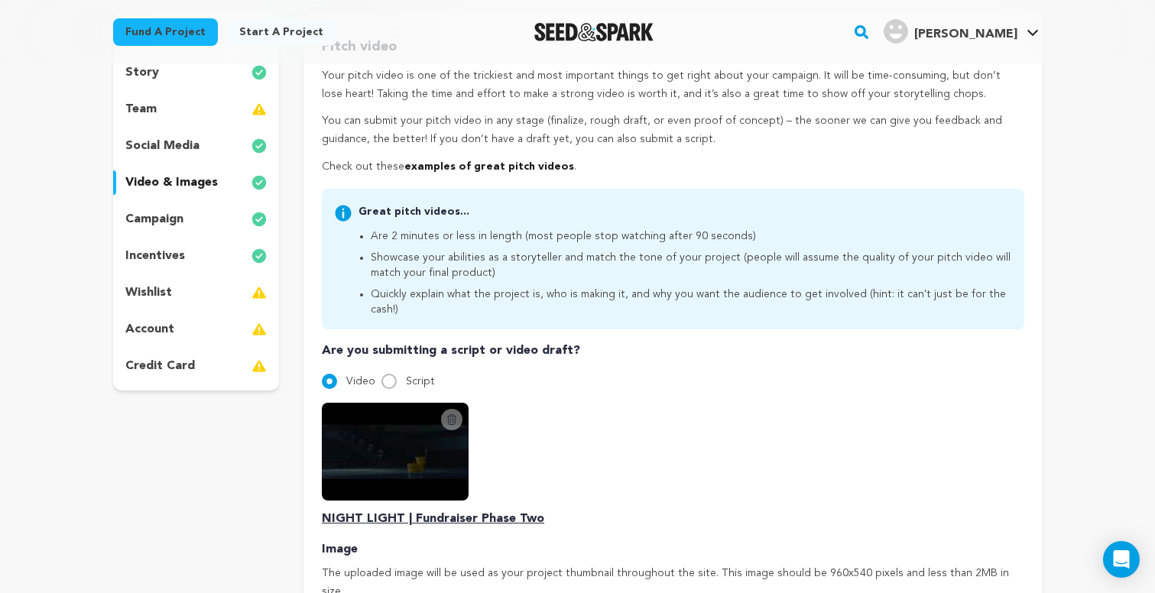
scroll to position [214, 0]
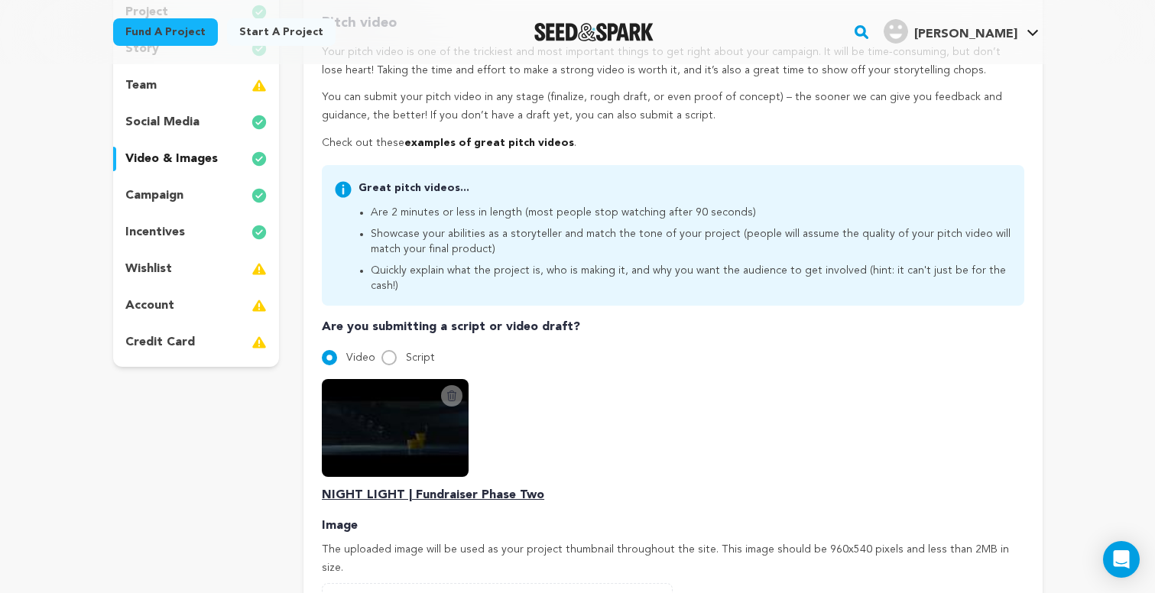
click at [238, 280] on div "wishlist" at bounding box center [196, 269] width 167 height 24
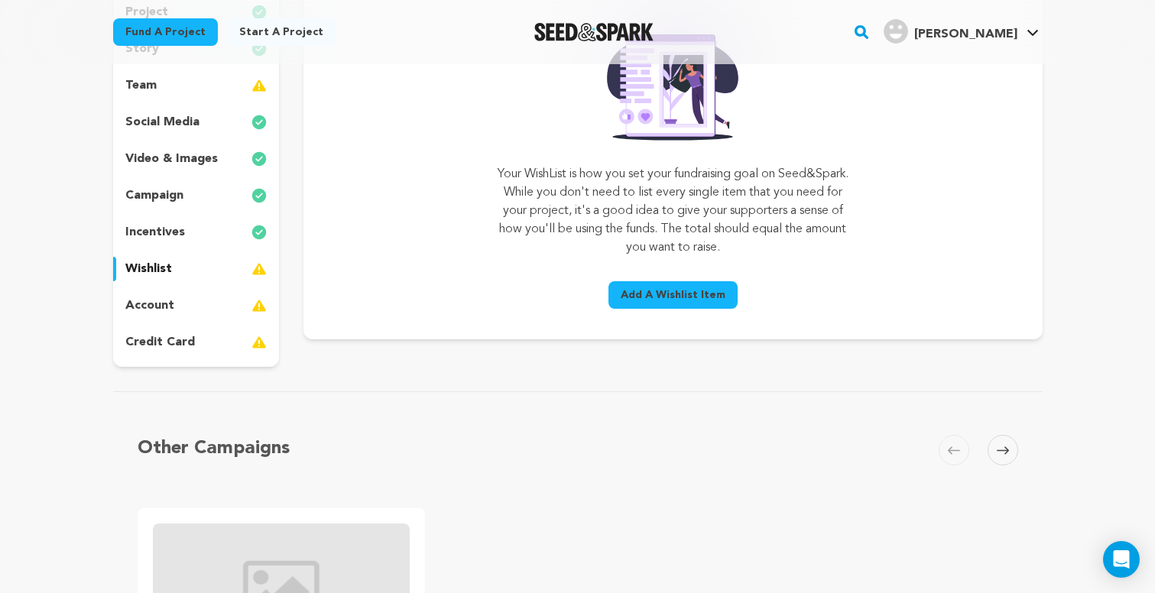
click at [231, 299] on div "account" at bounding box center [196, 306] width 167 height 24
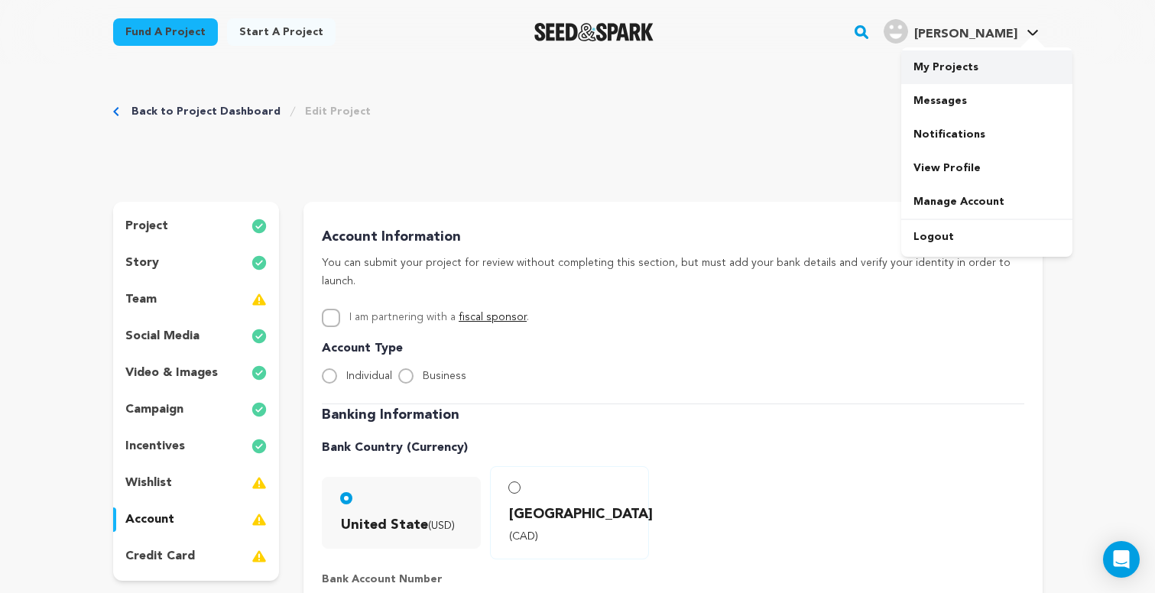
click at [956, 67] on link "My Projects" at bounding box center [986, 67] width 171 height 34
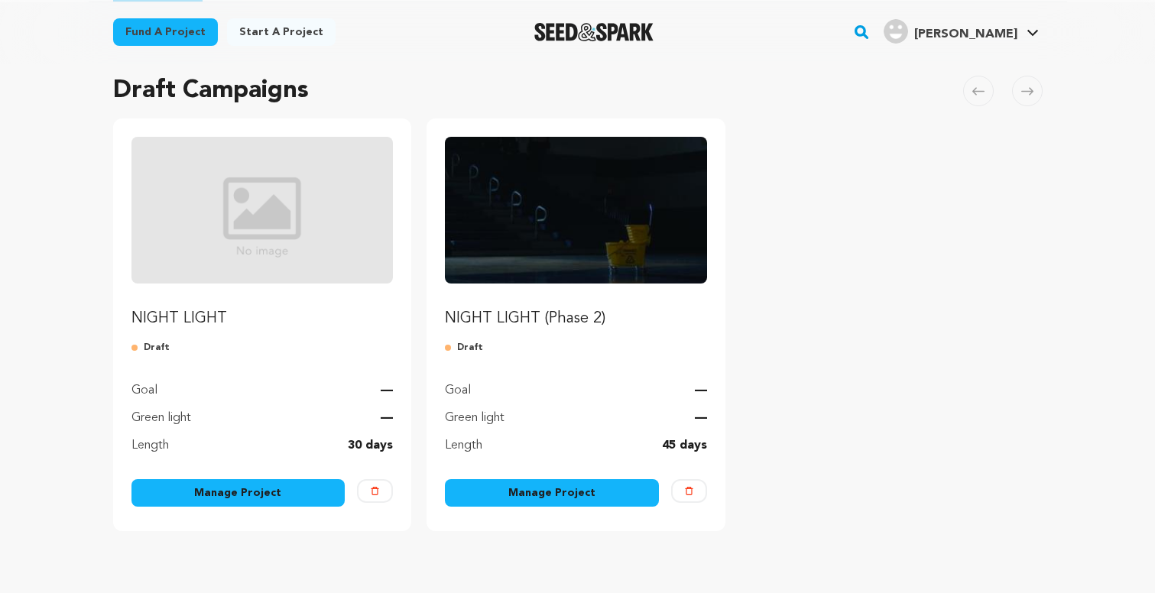
scroll to position [118, 0]
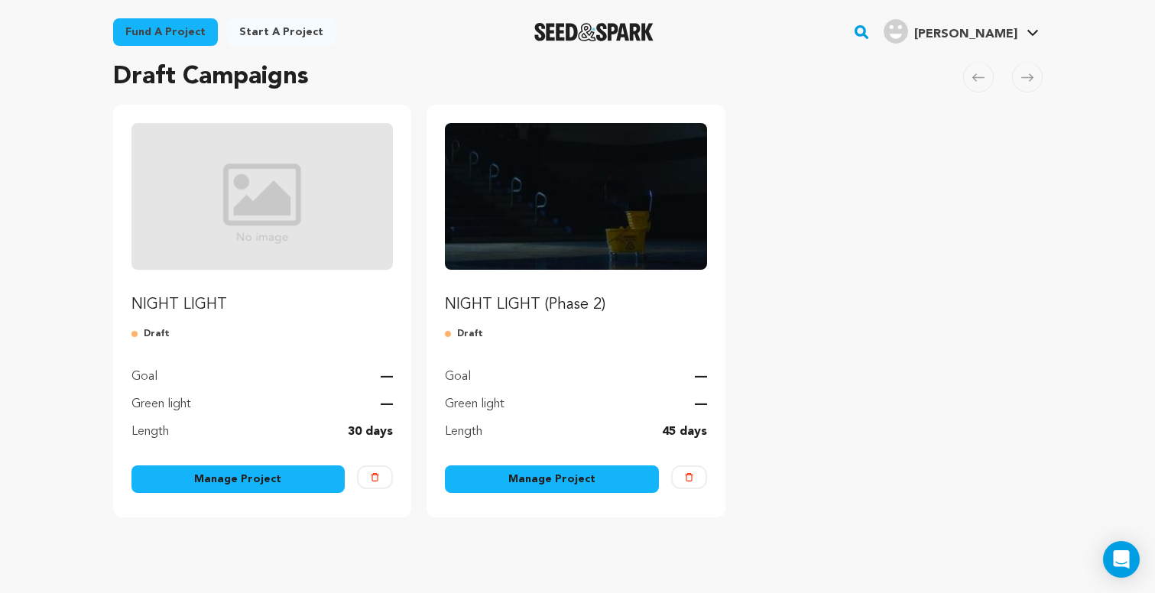
click at [641, 288] on link "NIGHT LIGHT (Phase 2)" at bounding box center [576, 219] width 262 height 193
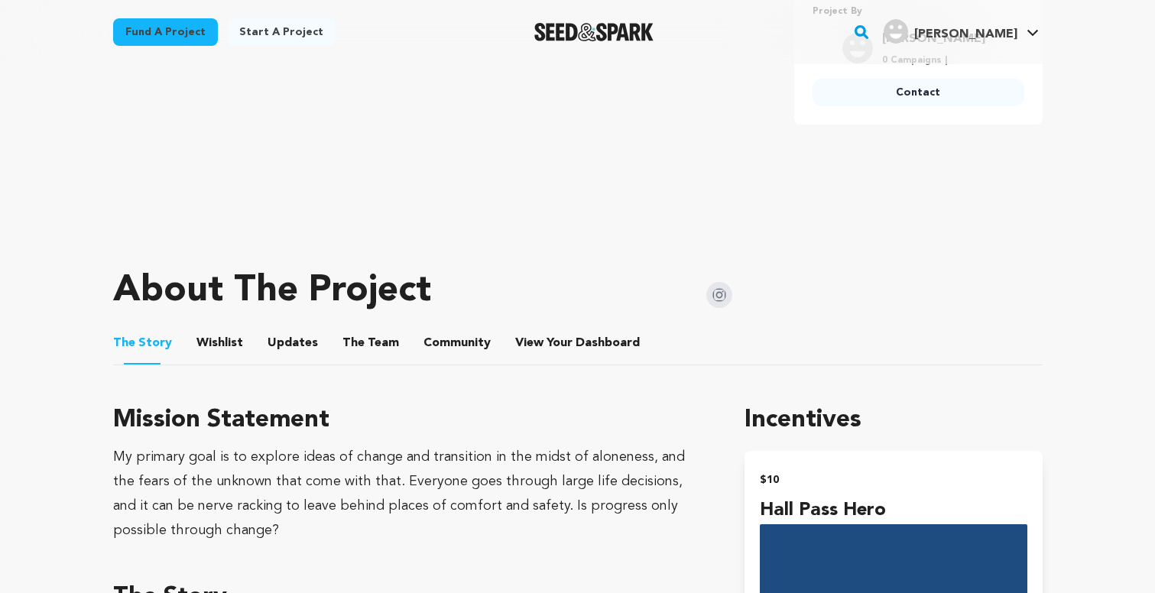
scroll to position [514, 0]
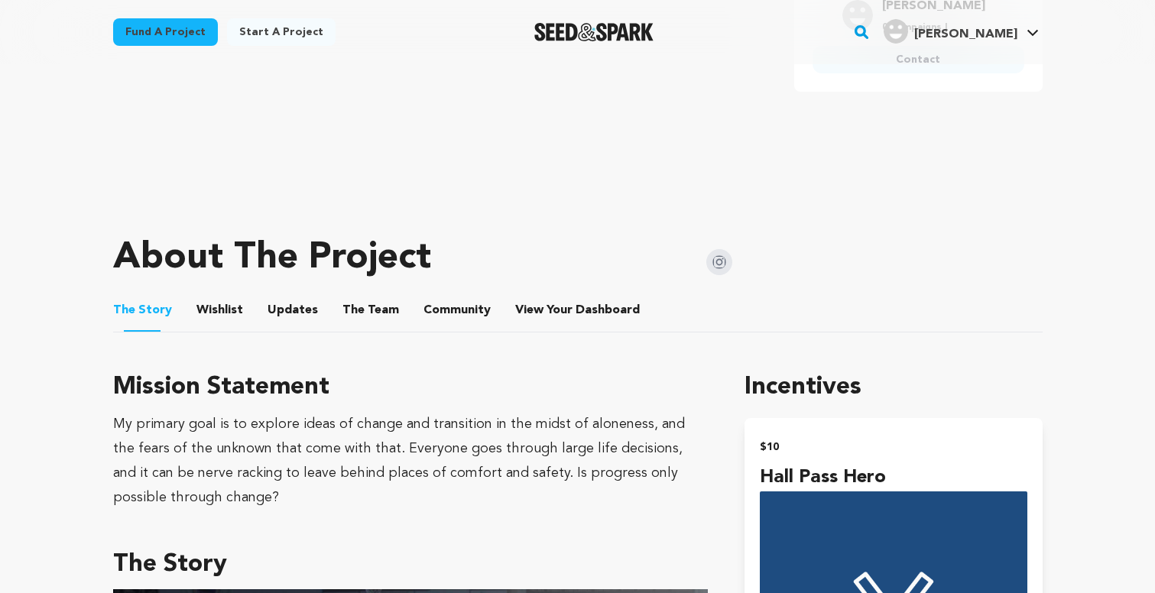
click at [208, 311] on button "Wishlist" at bounding box center [219, 313] width 37 height 37
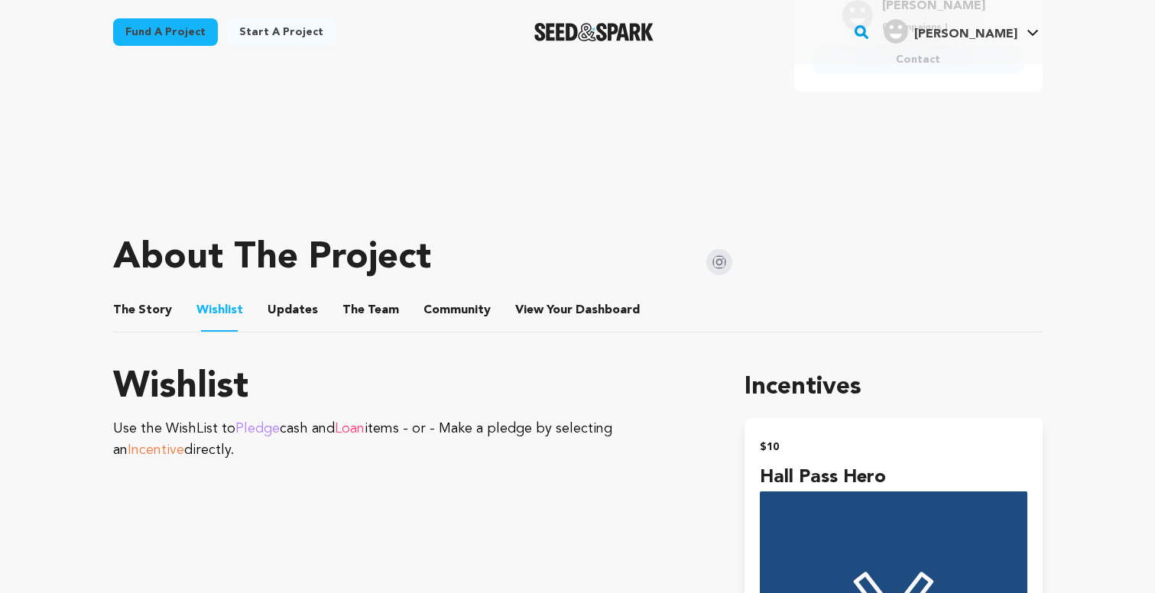
click at [293, 313] on button "Updates" at bounding box center [292, 313] width 37 height 37
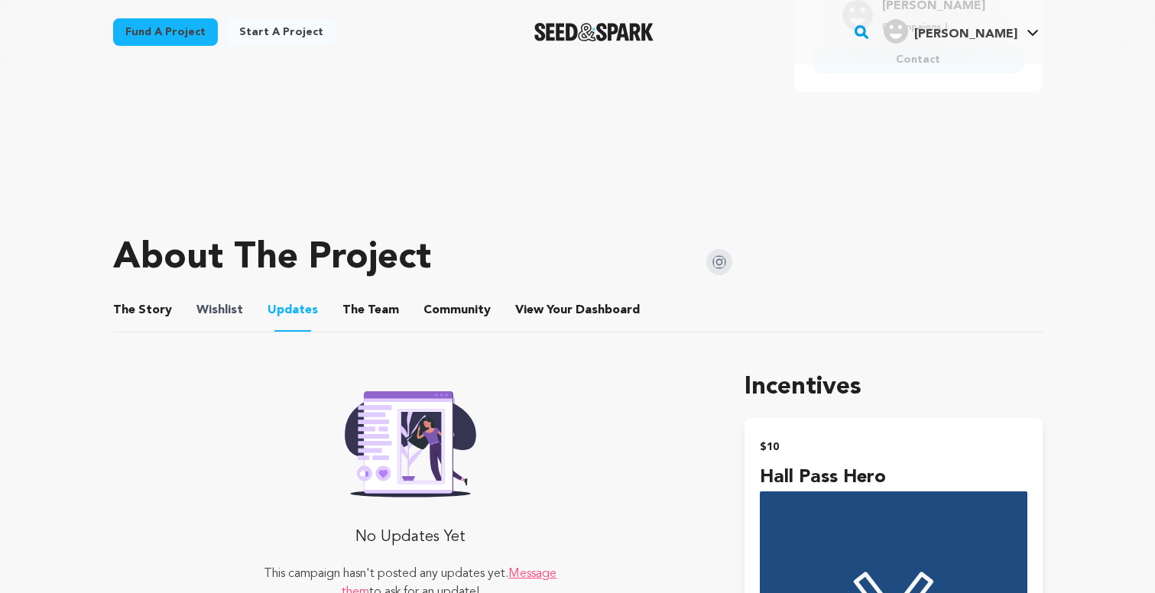
click at [234, 313] on span "Wishlist" at bounding box center [219, 310] width 47 height 18
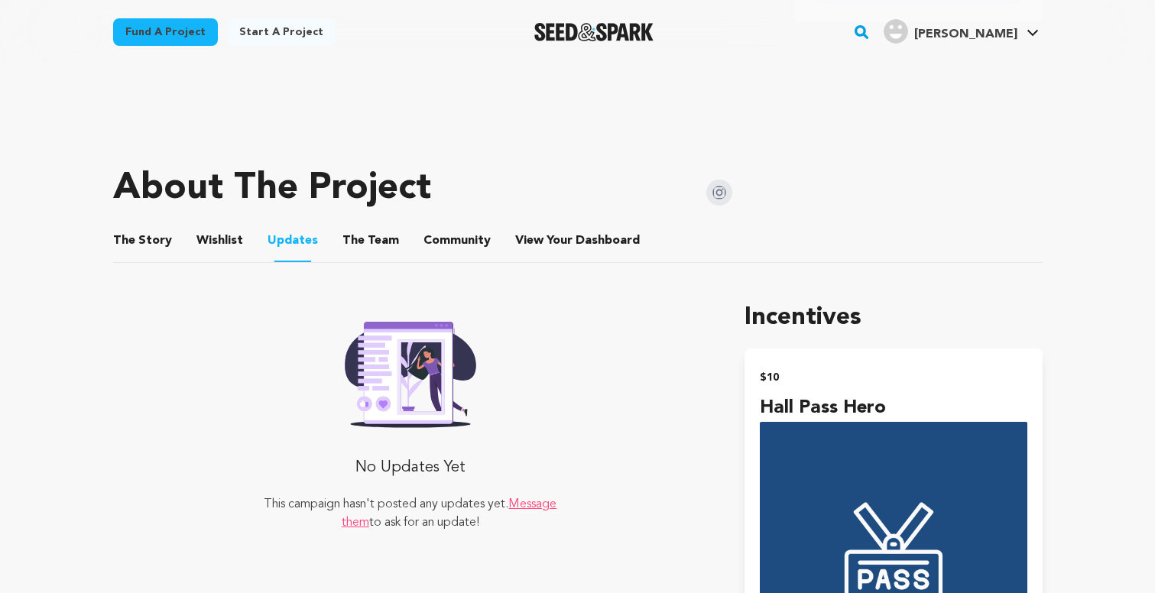
scroll to position [593, 0]
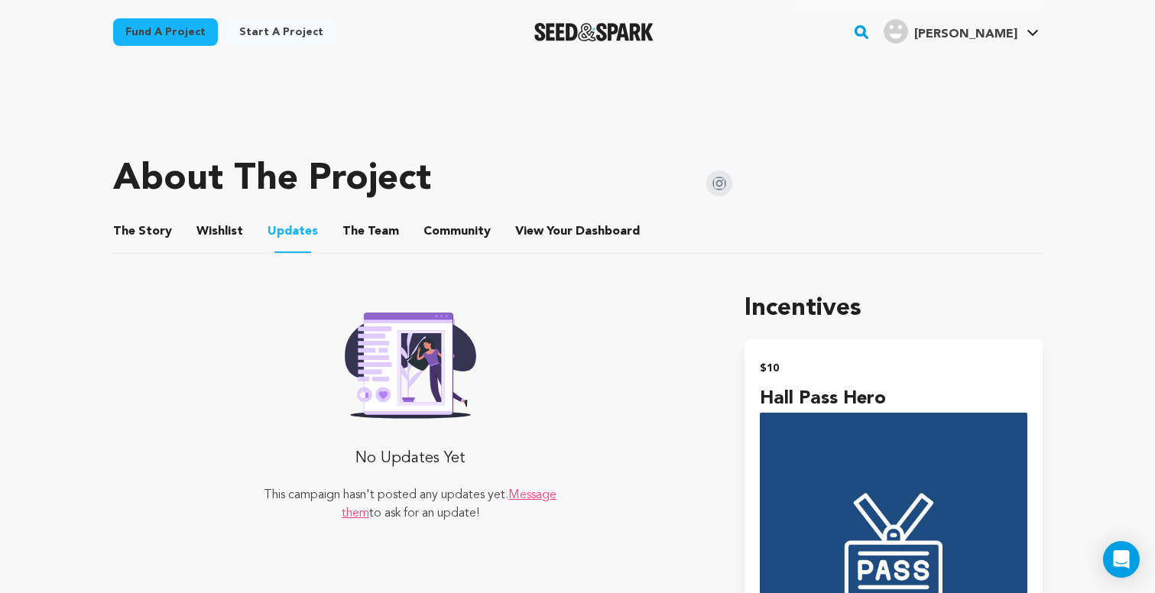
click at [218, 233] on button "Wishlist" at bounding box center [219, 234] width 37 height 37
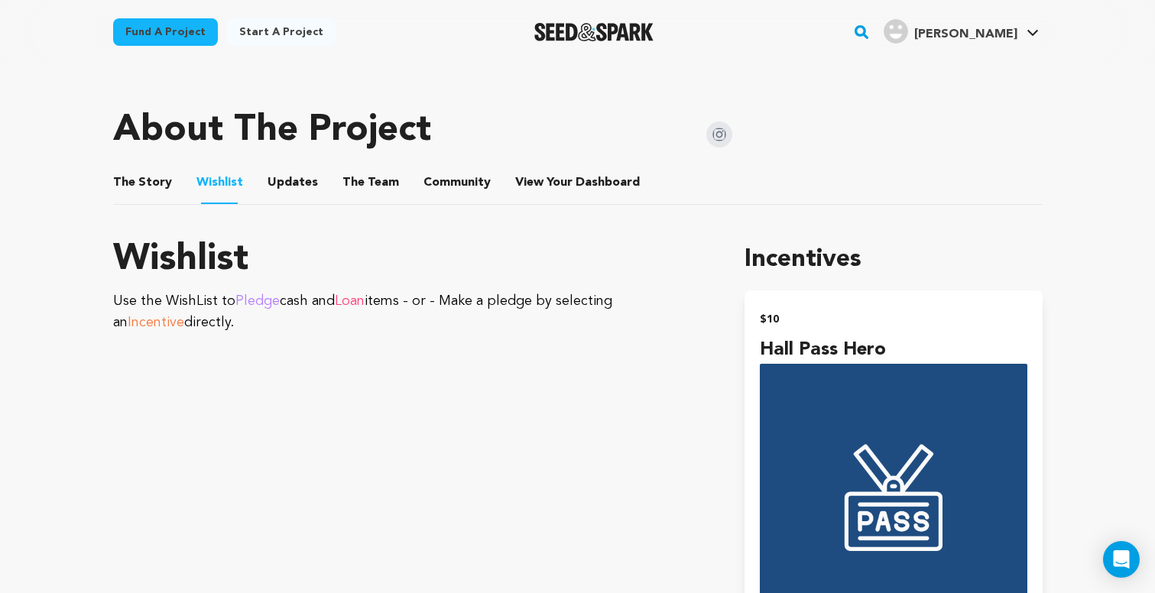
scroll to position [651, 0]
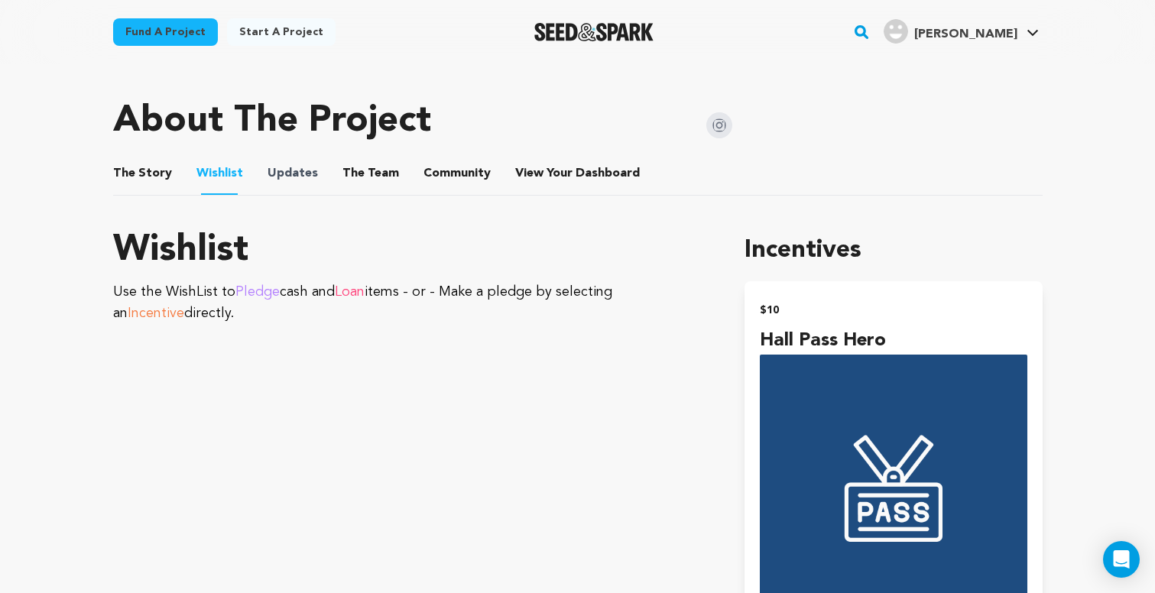
click at [306, 167] on span "Updates" at bounding box center [293, 173] width 50 height 18
click at [283, 179] on button "Updates" at bounding box center [292, 176] width 37 height 37
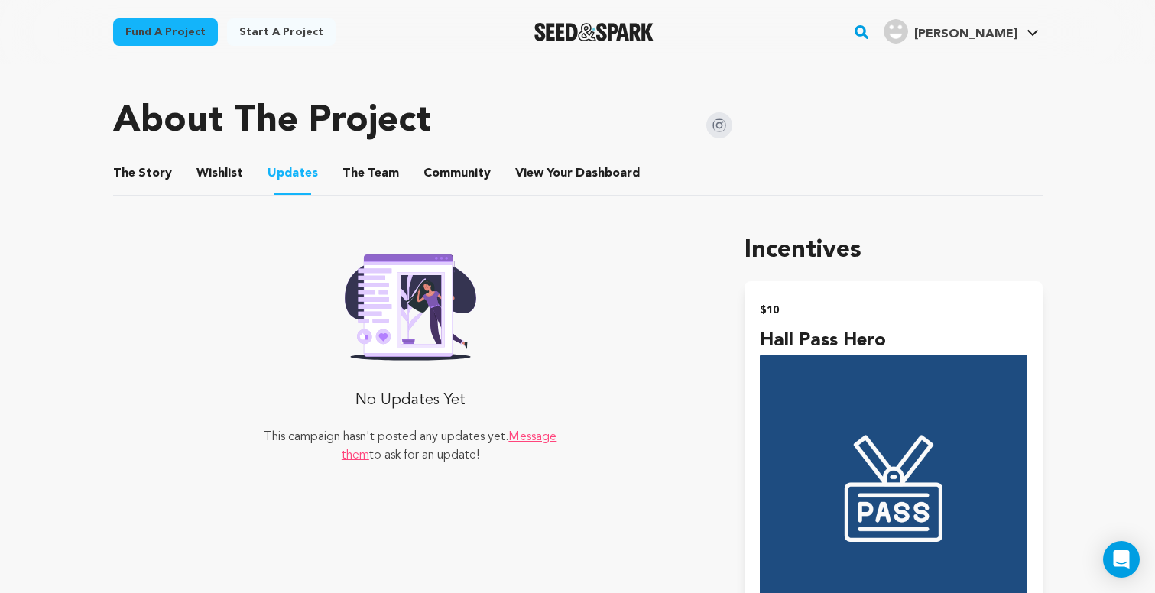
click at [364, 177] on button "The Team" at bounding box center [370, 176] width 37 height 37
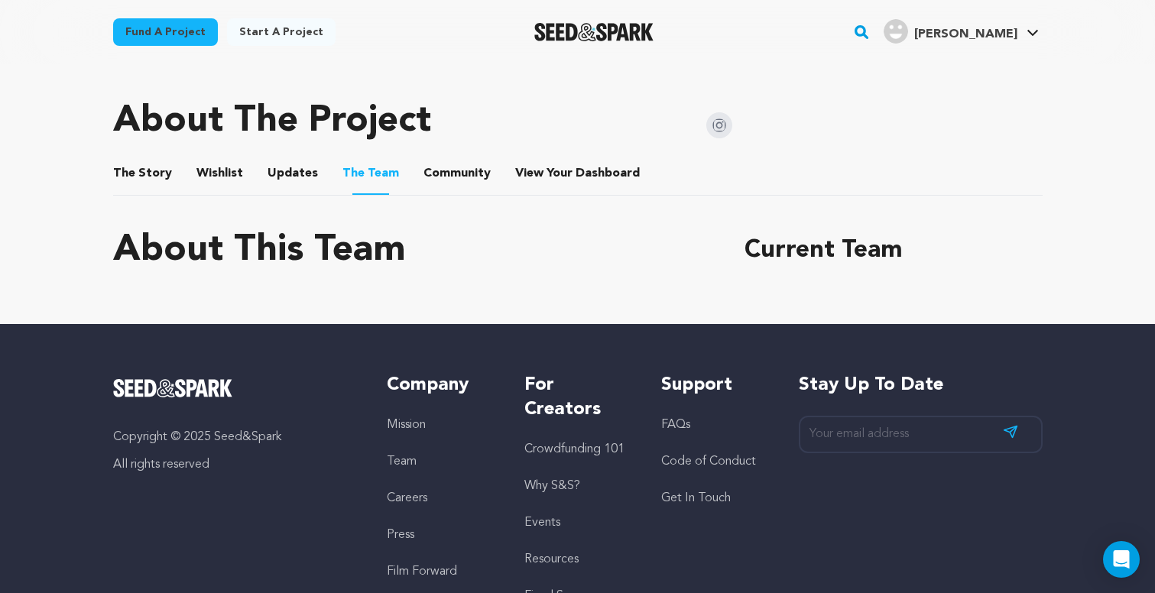
click at [453, 176] on button "Community" at bounding box center [457, 176] width 37 height 37
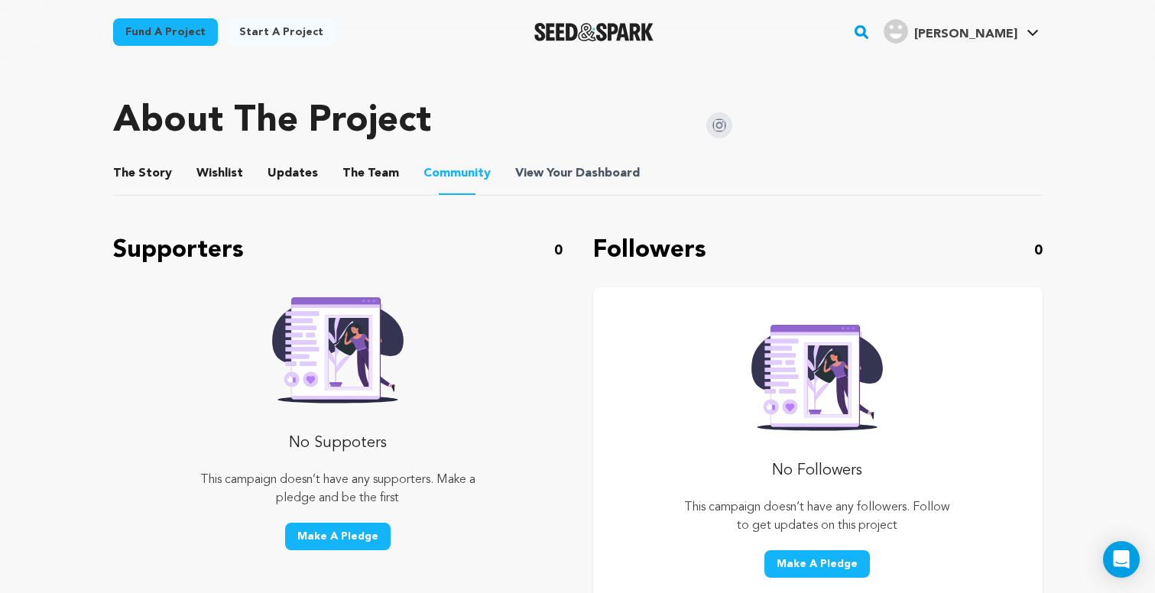
click at [576, 176] on span "Dashboard" at bounding box center [608, 173] width 64 height 18
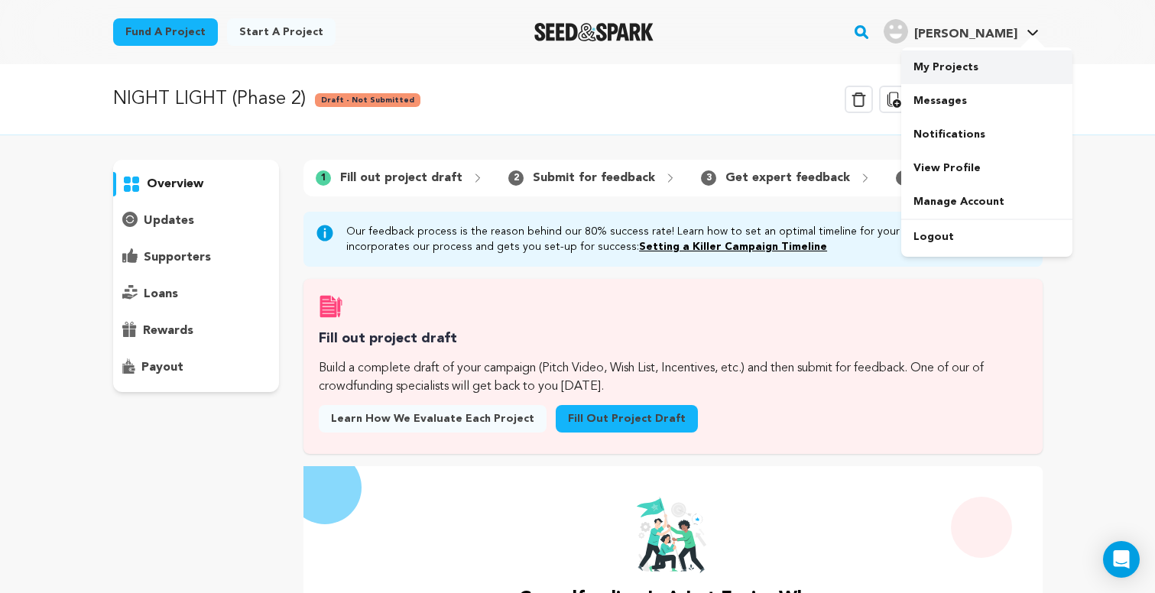
click at [953, 71] on link "My Projects" at bounding box center [986, 67] width 171 height 34
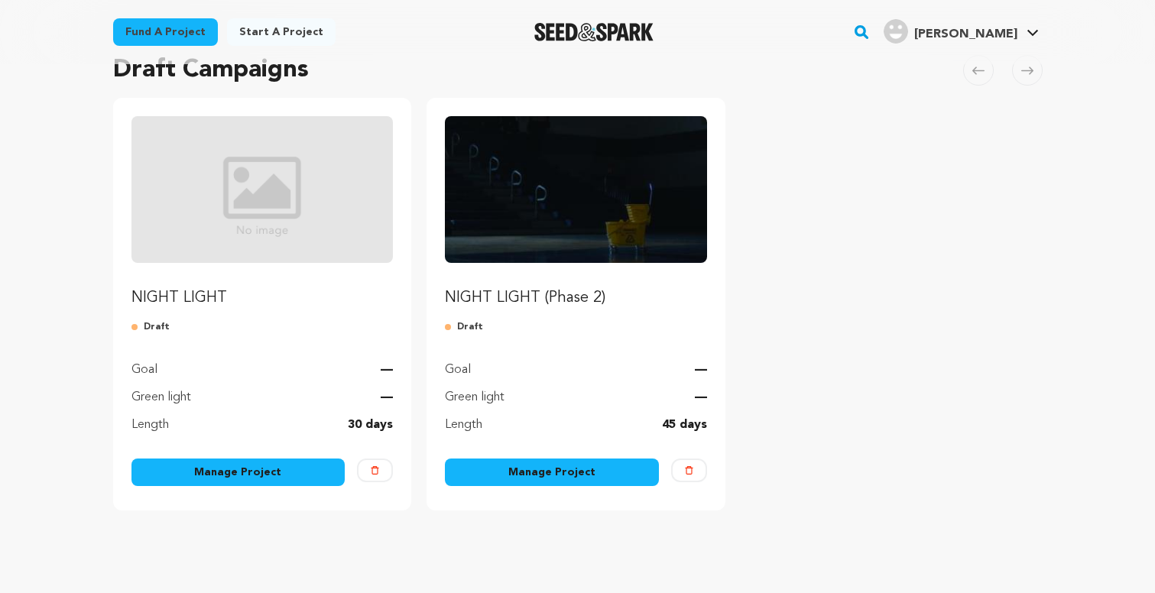
scroll to position [140, 0]
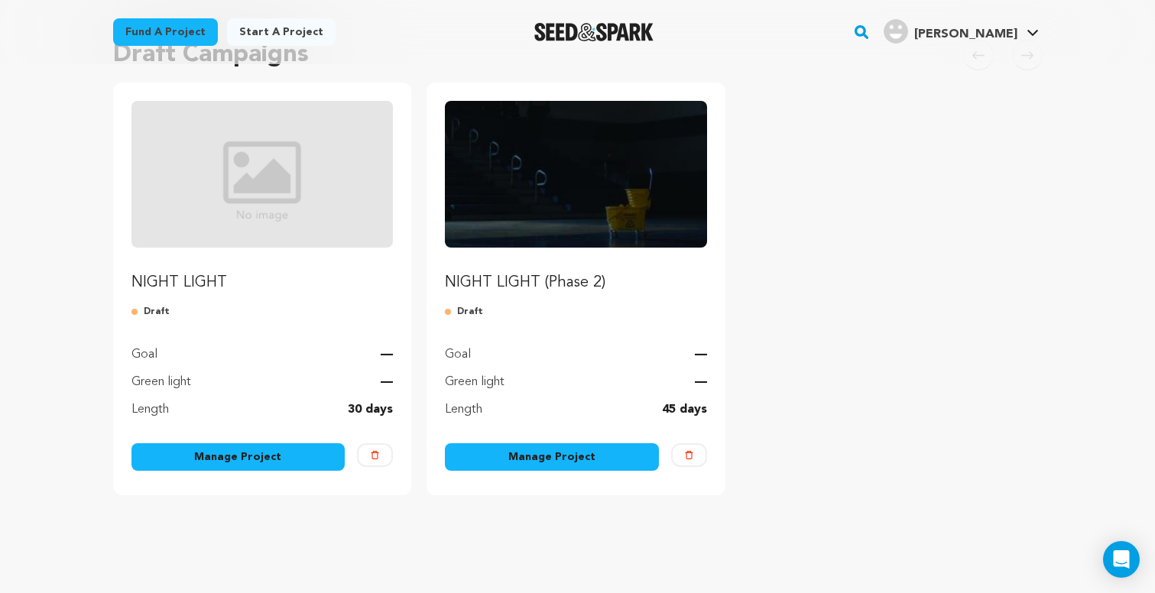
click at [559, 283] on p "NIGHT LIGHT (Phase 2)" at bounding box center [576, 282] width 262 height 21
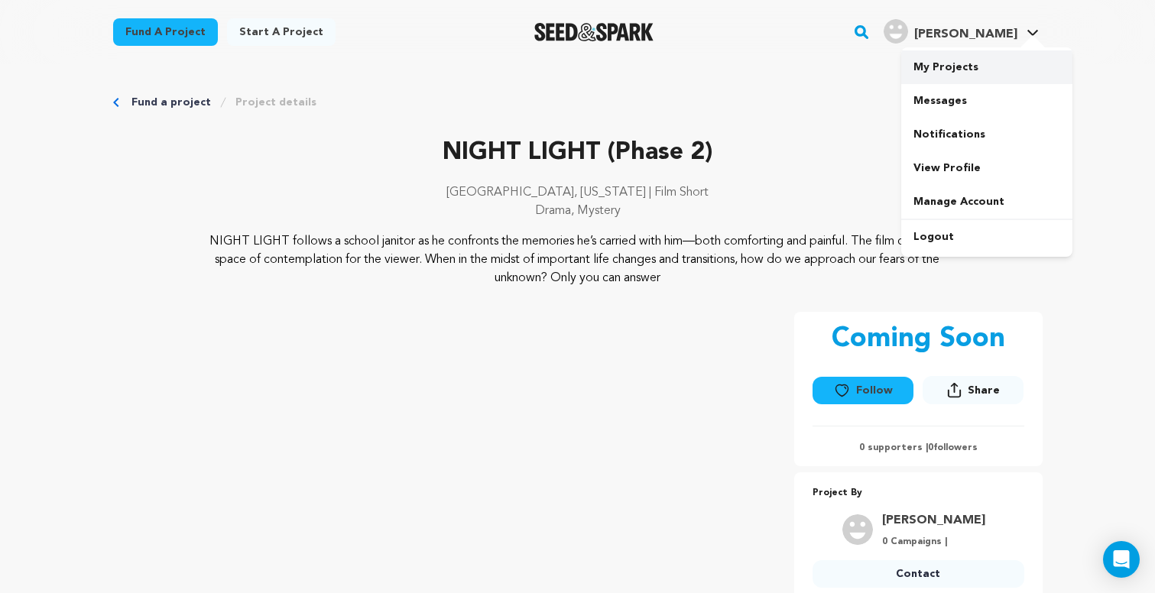
click at [967, 63] on link "My Projects" at bounding box center [986, 67] width 171 height 34
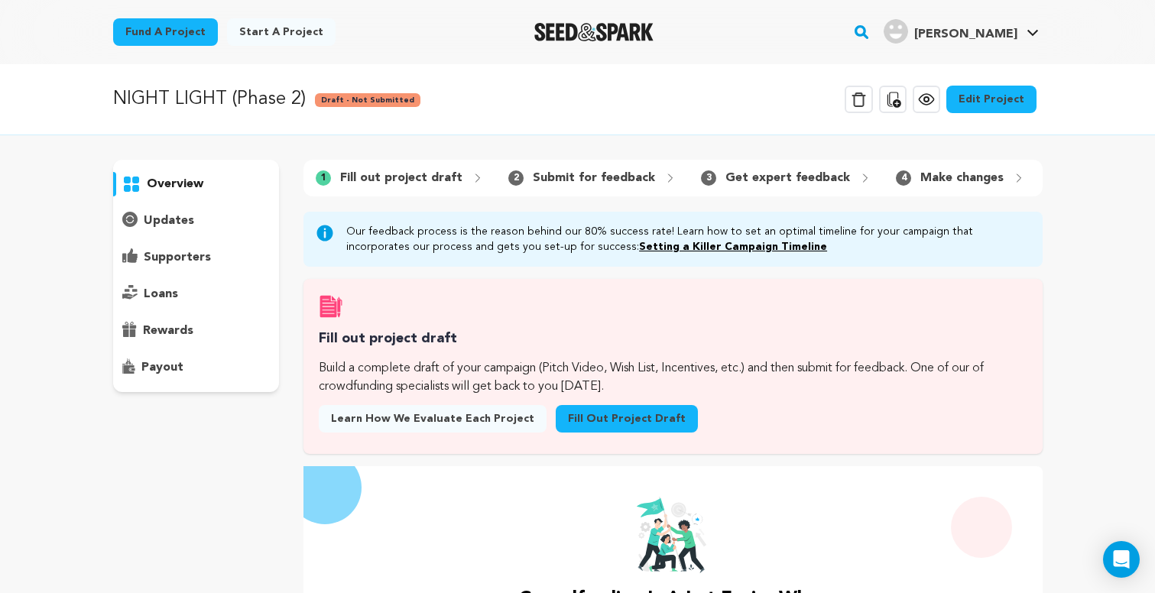
click at [991, 89] on link "Edit Project" at bounding box center [991, 100] width 90 height 28
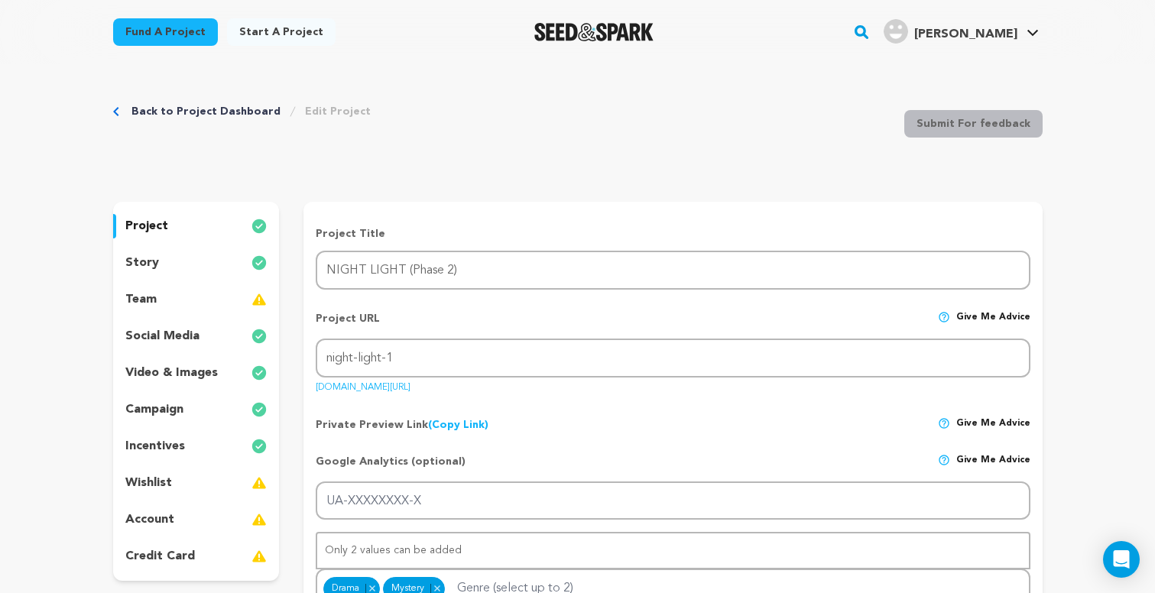
click at [174, 370] on p "video & images" at bounding box center [171, 373] width 92 height 18
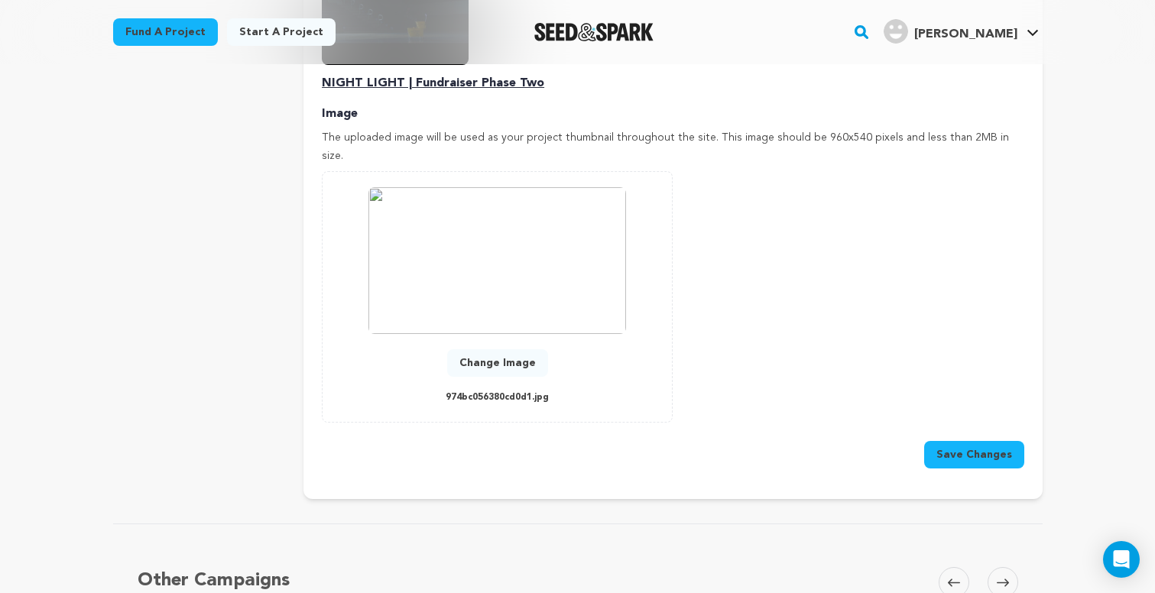
scroll to position [607, 0]
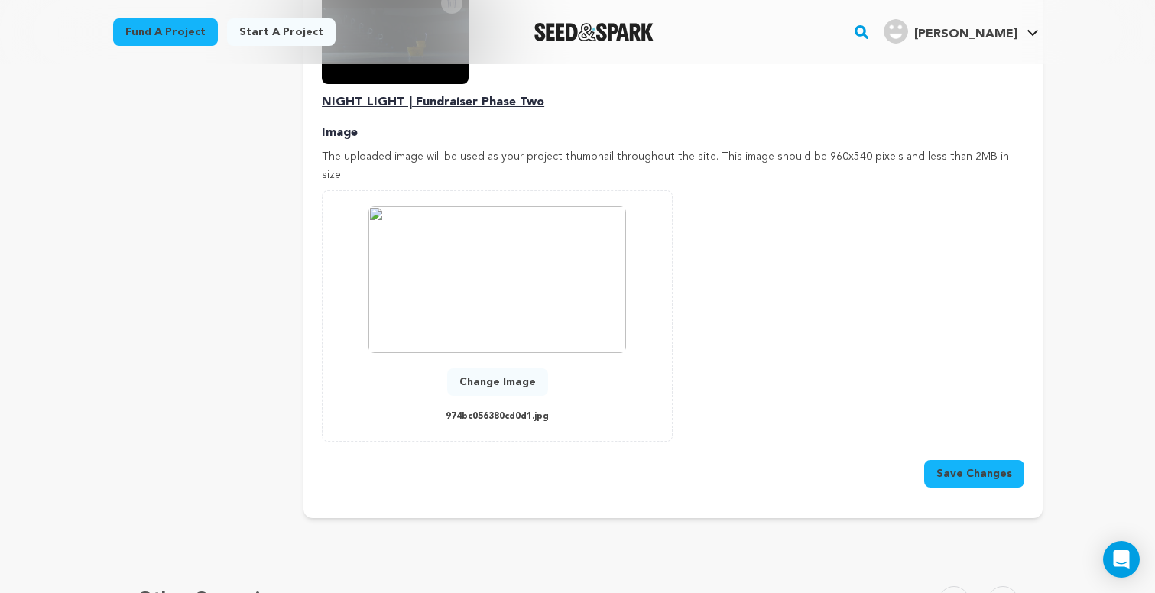
click at [512, 368] on button "Change Image" at bounding box center [497, 382] width 101 height 28
click at [970, 460] on button "Save Changes" at bounding box center [974, 474] width 100 height 28
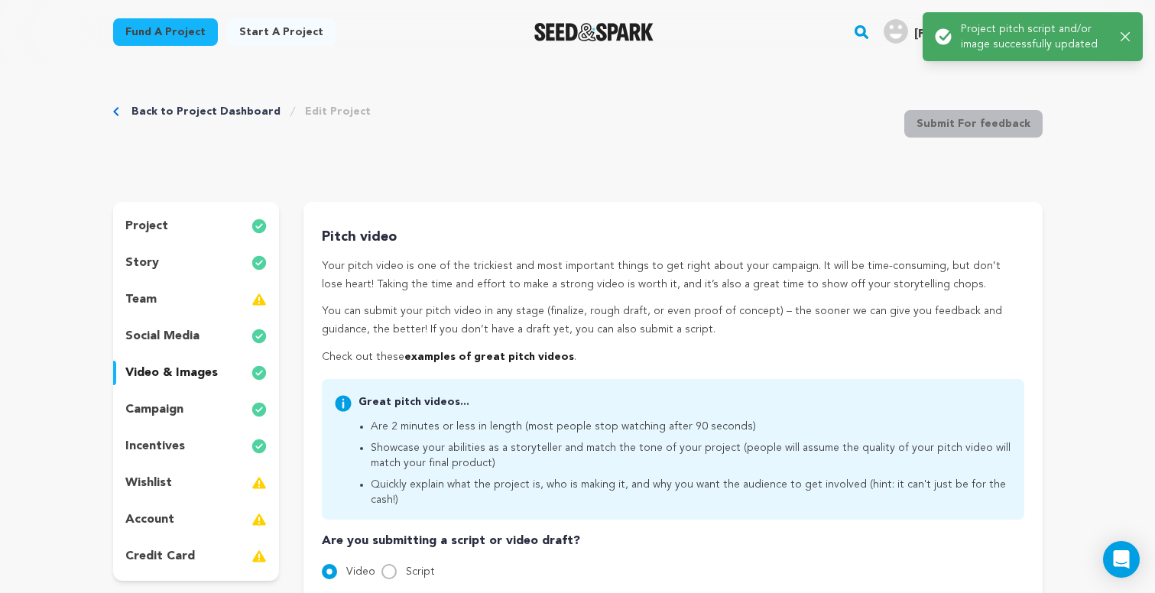
scroll to position [0, 0]
click at [603, 21] on div at bounding box center [594, 32] width 212 height 40
click at [603, 28] on img "Seed&Spark Homepage" at bounding box center [594, 32] width 120 height 18
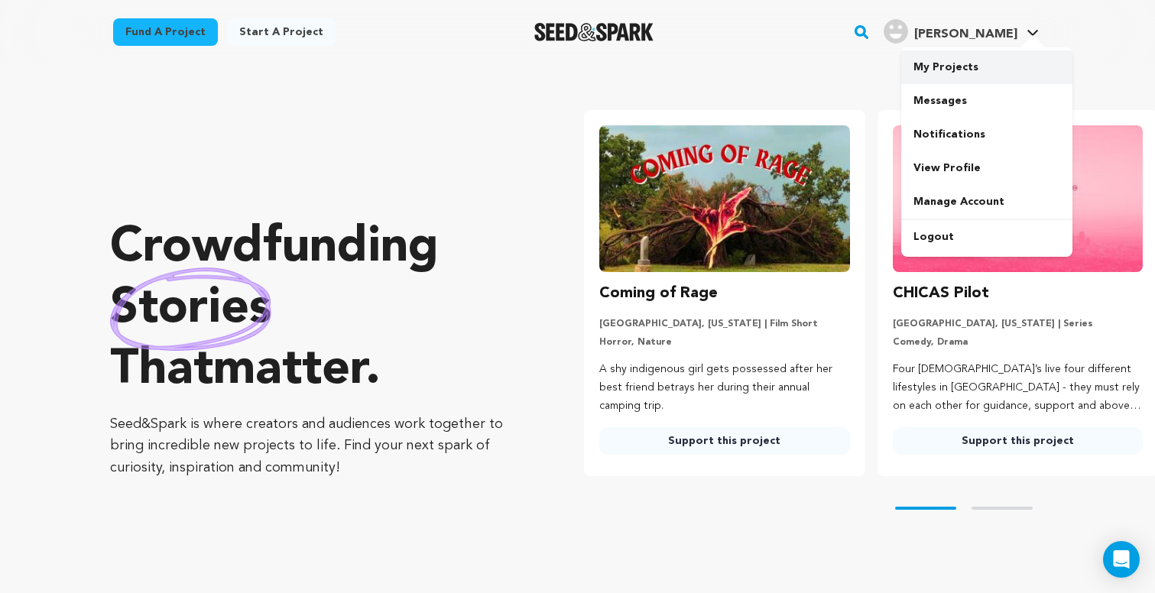
click at [981, 63] on link "My Projects" at bounding box center [986, 67] width 171 height 34
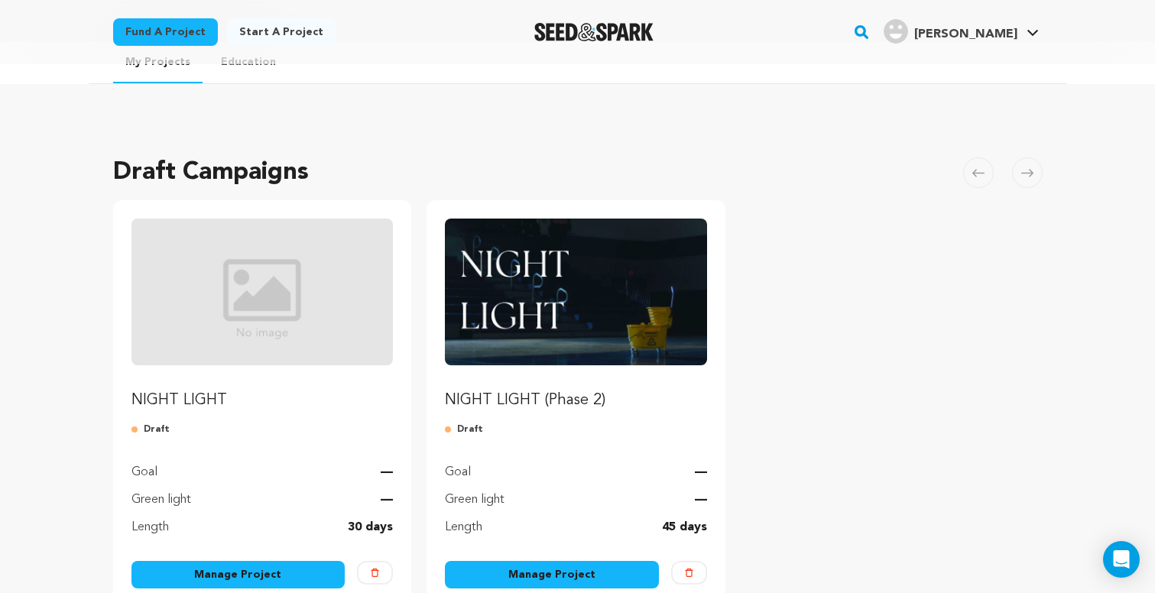
scroll to position [31, 0]
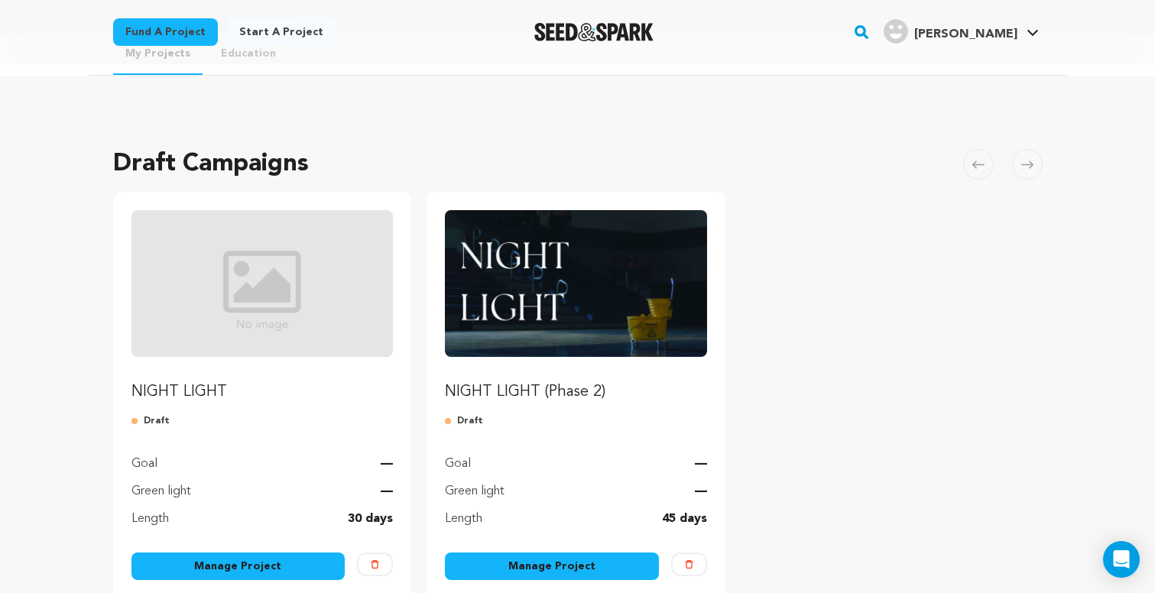
click at [593, 382] on p "NIGHT LIGHT (Phase 2)" at bounding box center [576, 391] width 262 height 21
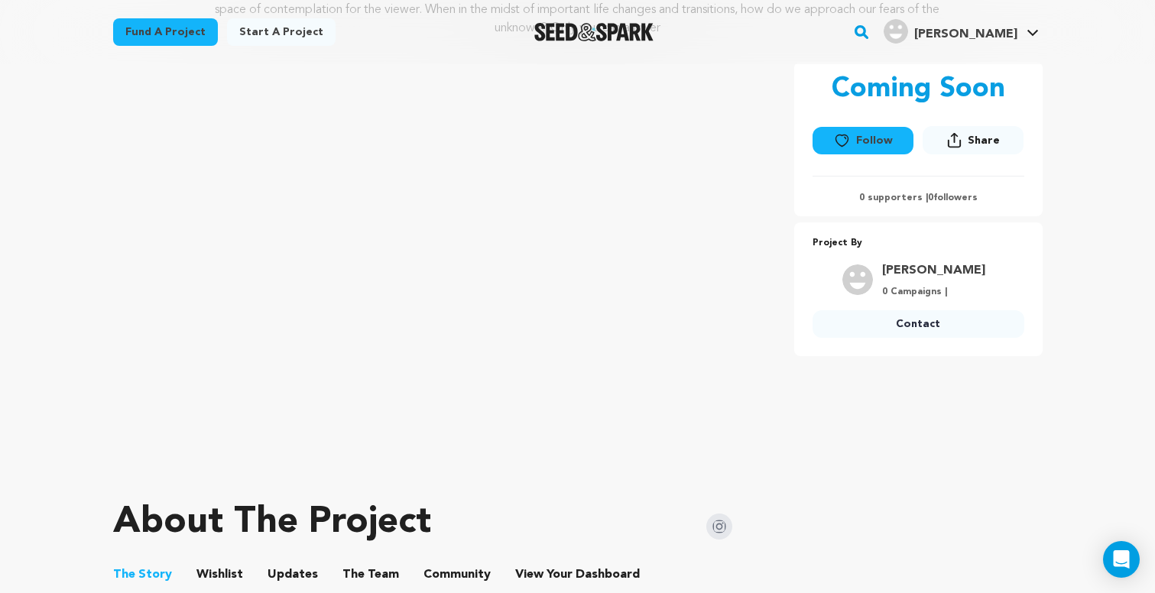
scroll to position [253, 0]
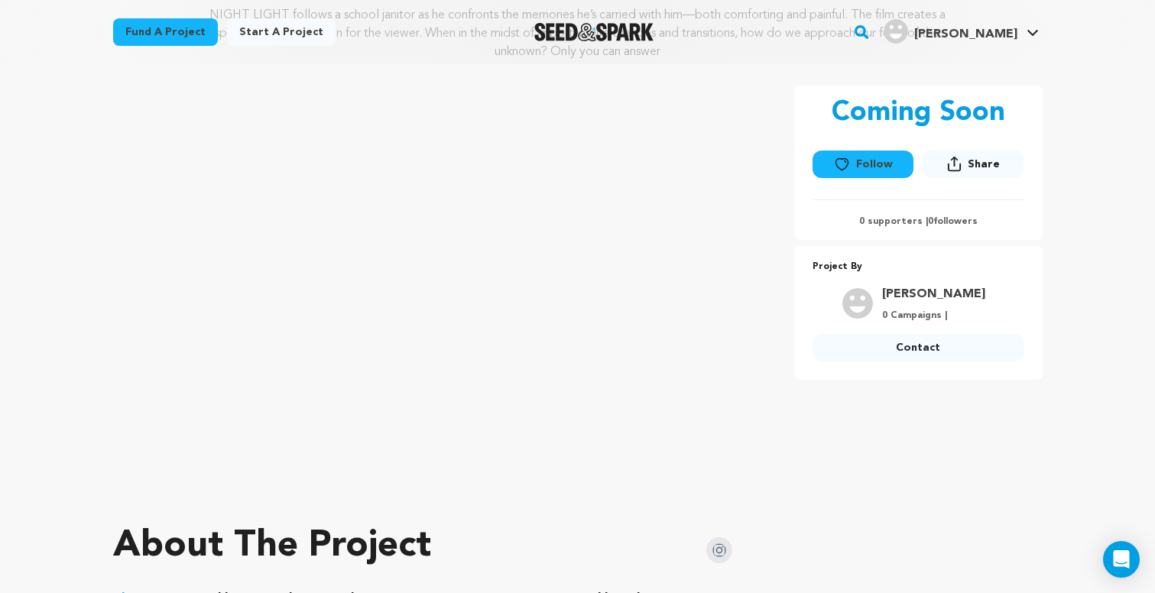
scroll to position [229, 0]
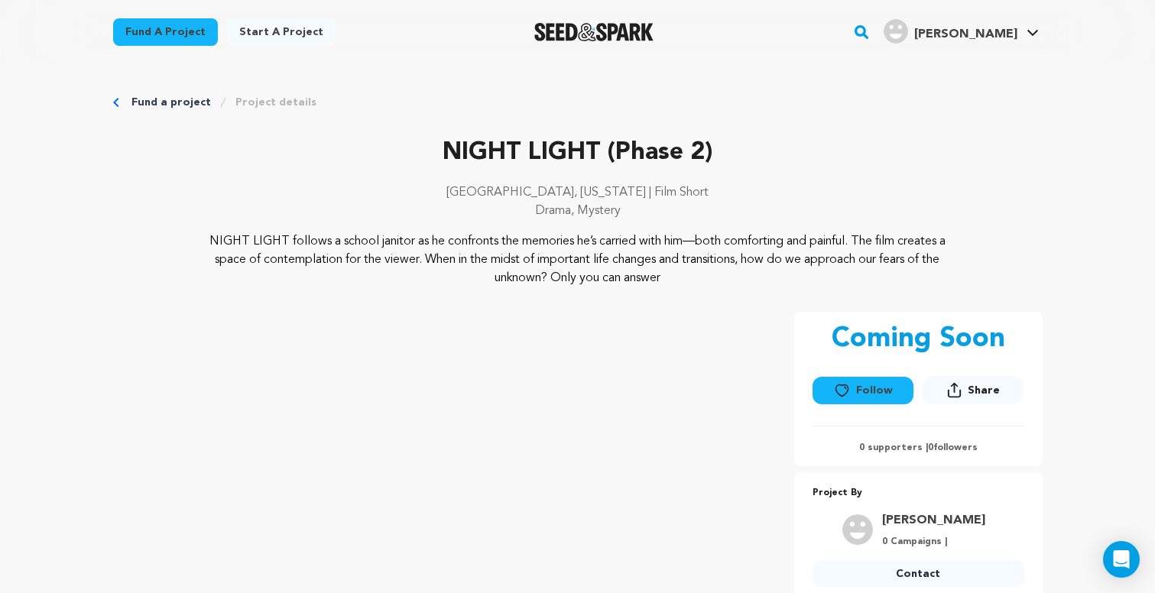
scroll to position [0, 0]
click at [1038, 164] on p "NIGHT LIGHT (Phase 2)" at bounding box center [578, 153] width 930 height 37
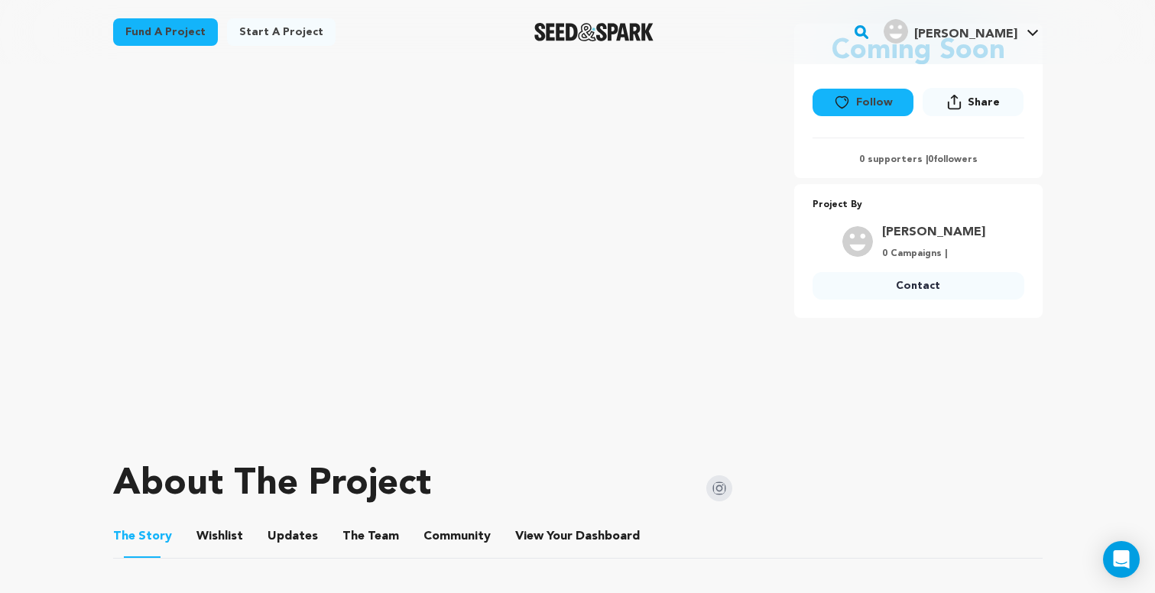
scroll to position [288, 0]
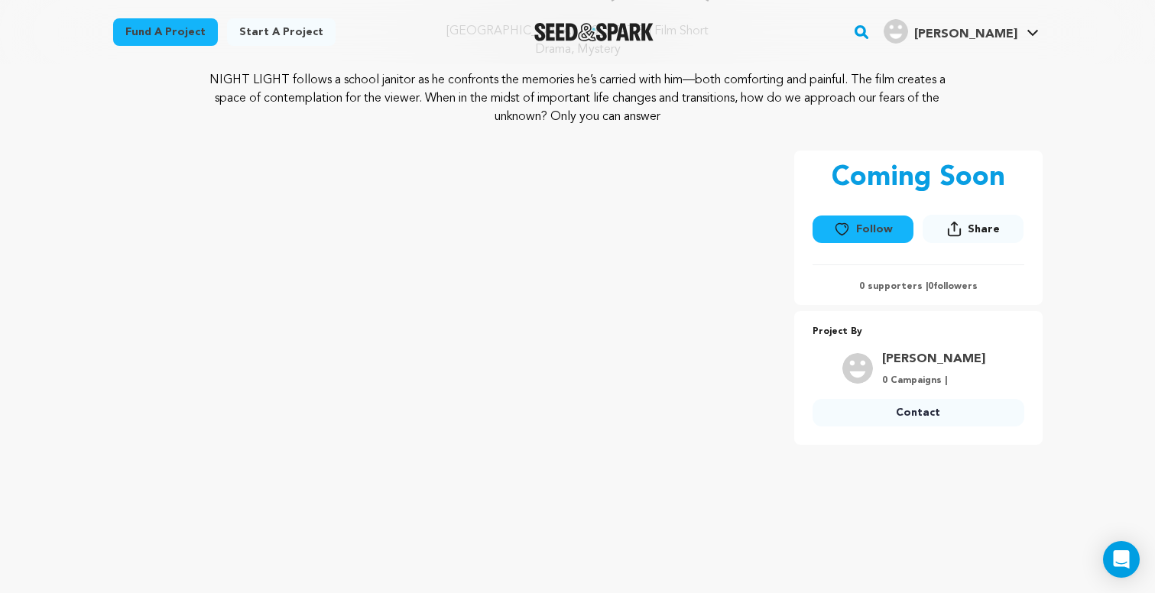
scroll to position [138, 0]
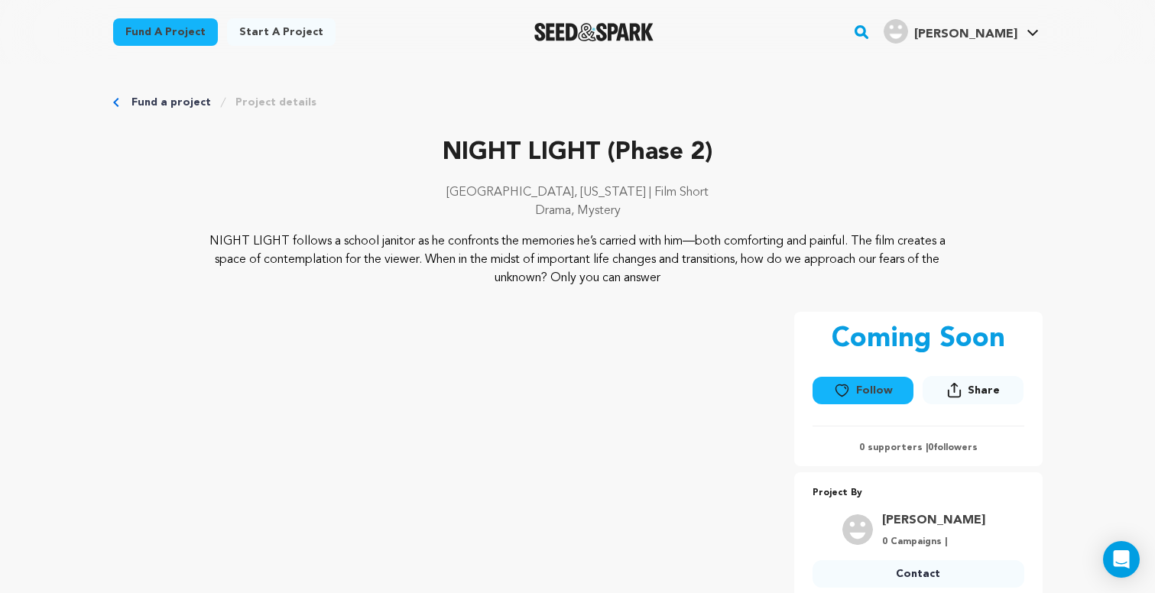
scroll to position [0, 0]
click at [1005, 255] on div "NIGHT LIGHT follows a school janitor as he confronts the memories he’s carried …" at bounding box center [578, 259] width 930 height 55
click at [972, 74] on link "My Projects" at bounding box center [986, 67] width 171 height 34
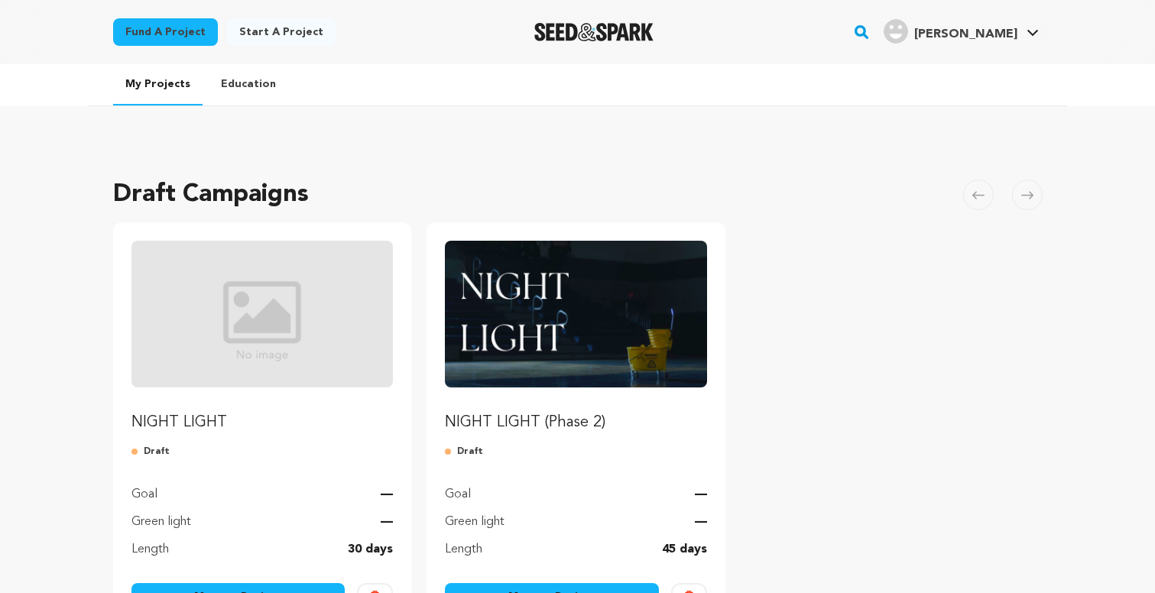
scroll to position [216, 0]
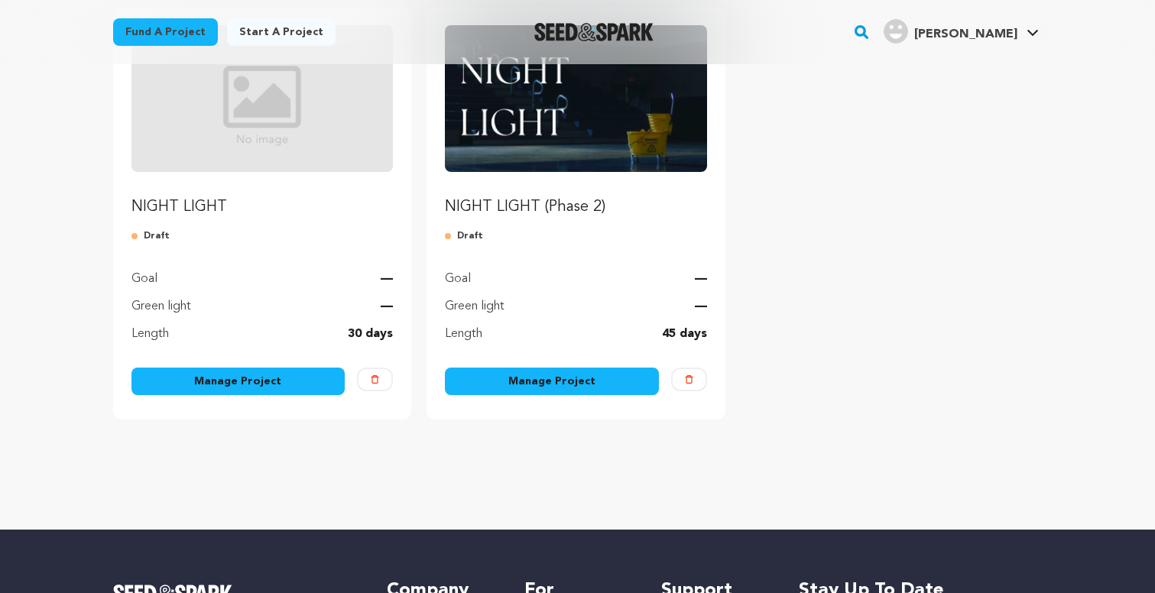
click at [602, 147] on img "Fund NIGHT LIGHT (Phase 2)" at bounding box center [576, 98] width 262 height 147
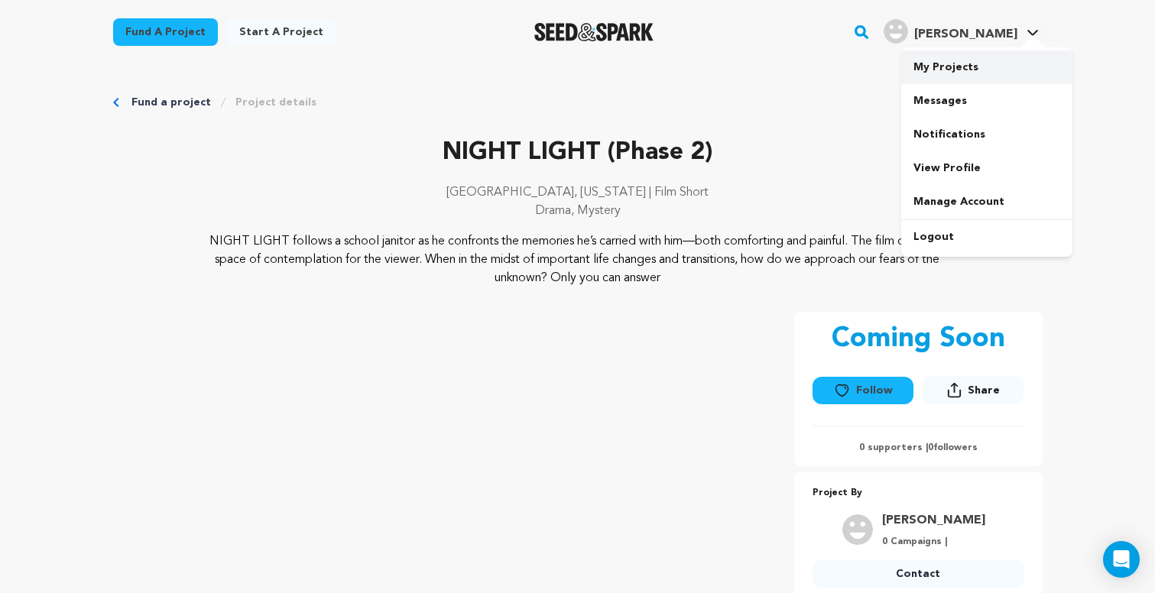
click at [960, 72] on link "My Projects" at bounding box center [986, 67] width 171 height 34
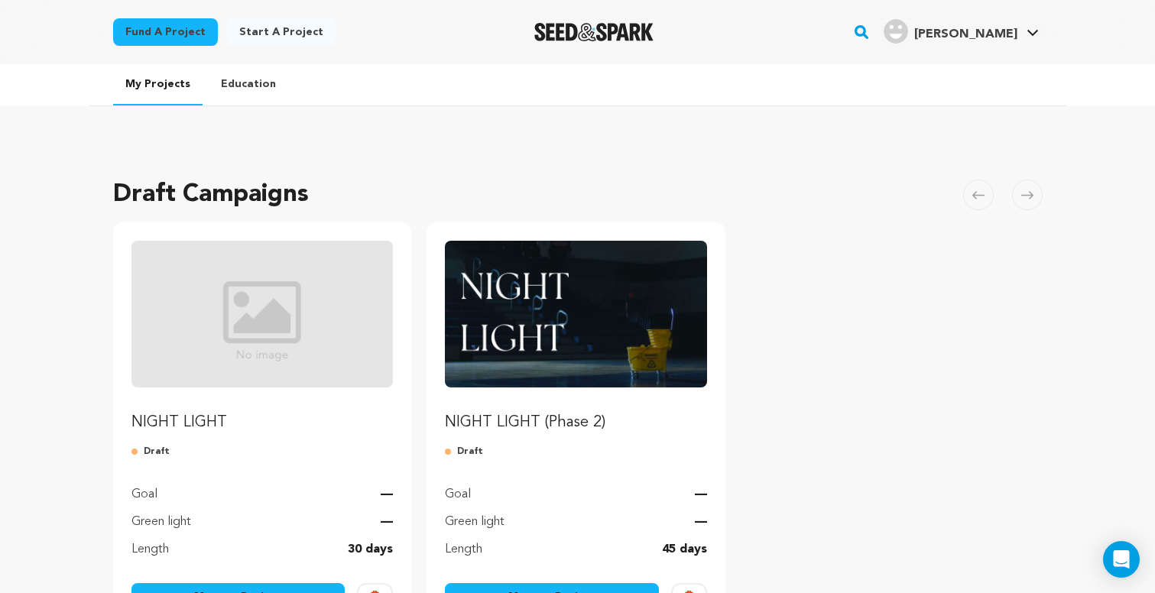
scroll to position [203, 0]
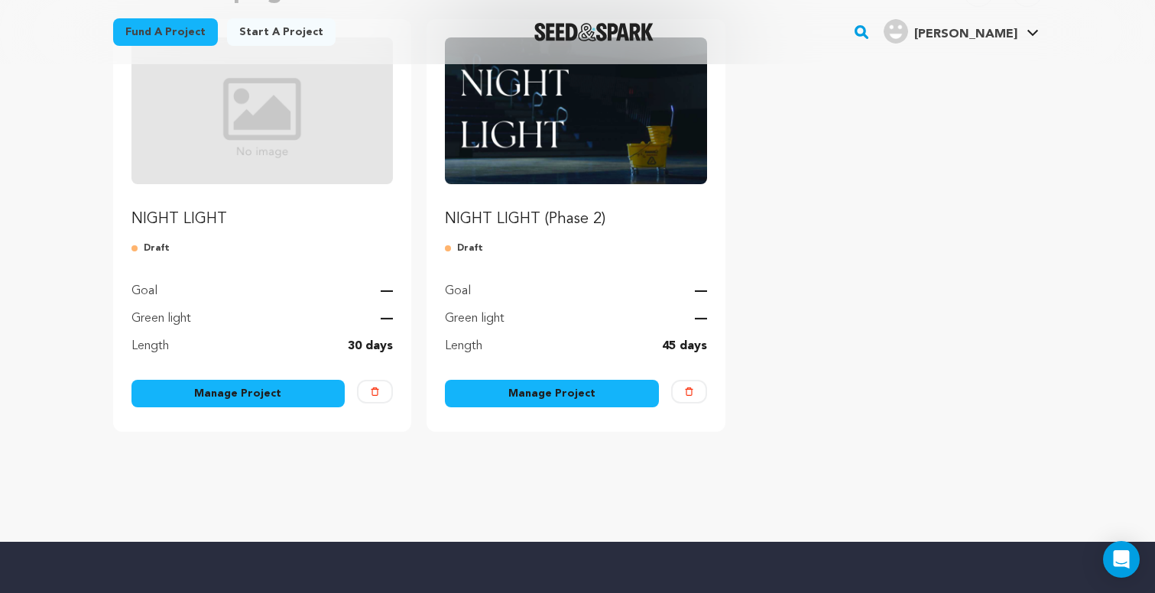
click at [513, 385] on link "Manage Project" at bounding box center [552, 394] width 214 height 28
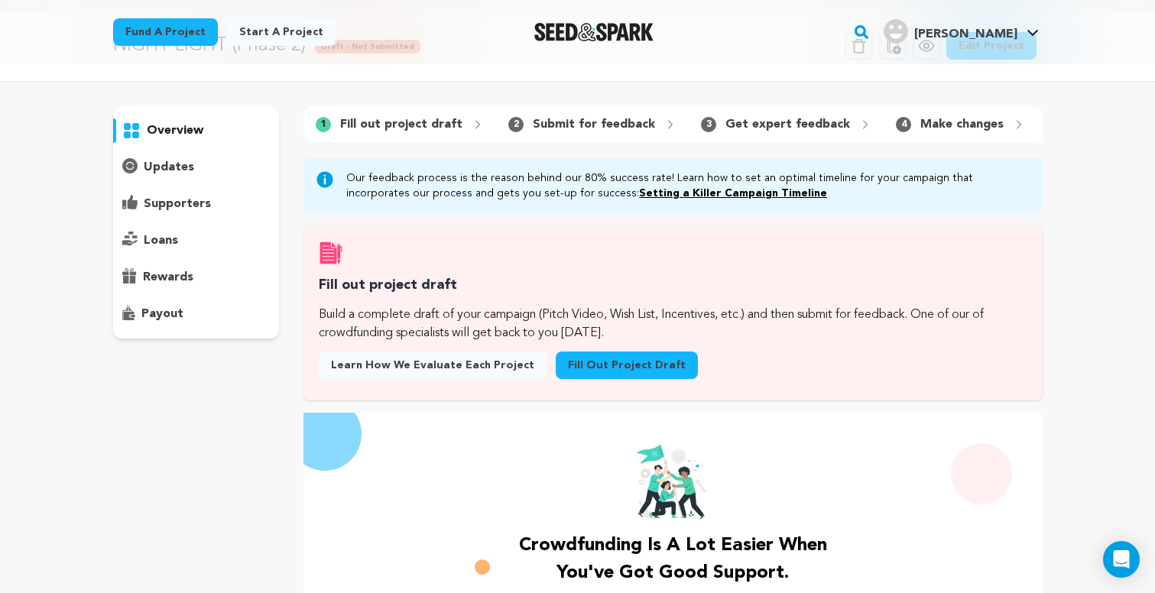
scroll to position [86, 0]
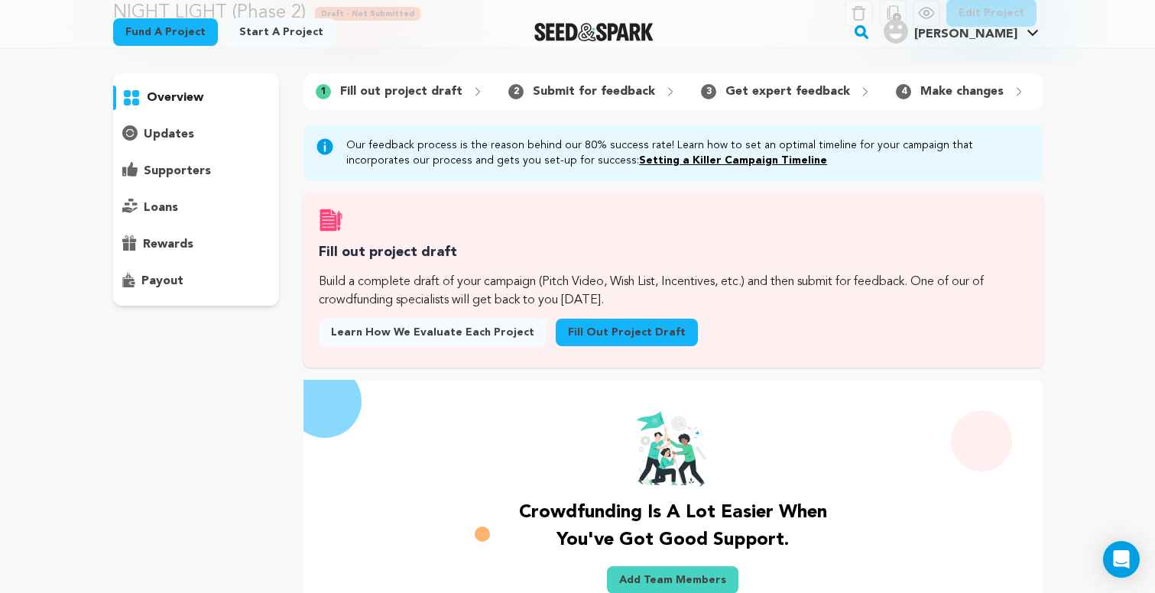
click at [176, 238] on p "rewards" at bounding box center [168, 244] width 50 height 18
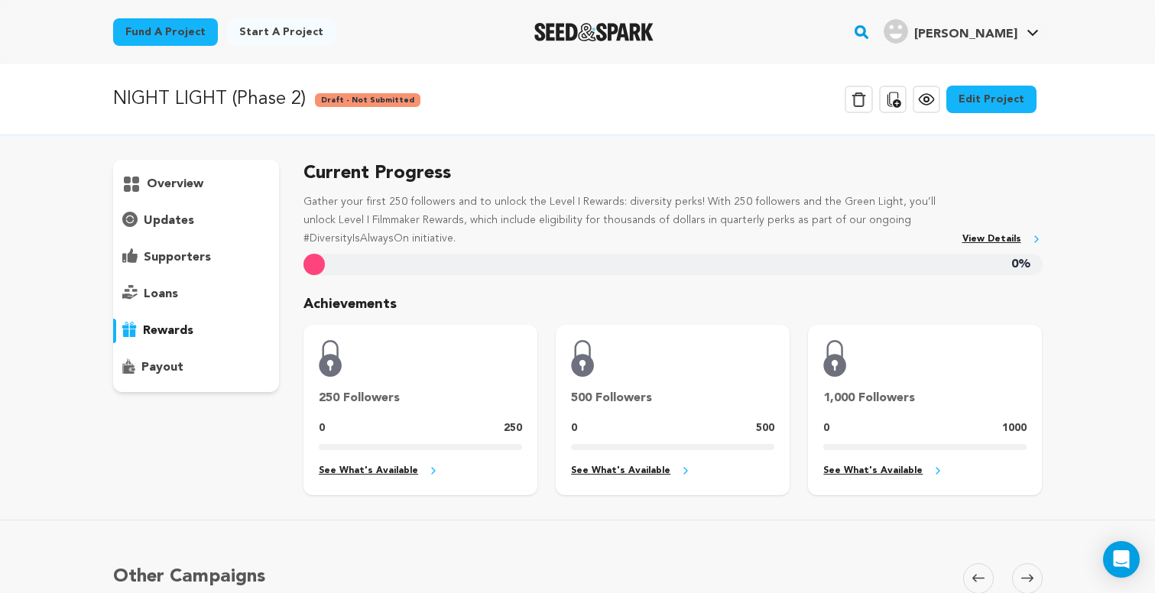
drag, startPoint x: 308, startPoint y: 255, endPoint x: 543, endPoint y: 275, distance: 235.6
click at [543, 275] on div "Current Progress Gather your first 250 followers and to unlock the Level I Rewa…" at bounding box center [672, 328] width 738 height 336
click at [1032, 90] on link "Edit Project" at bounding box center [991, 100] width 90 height 28
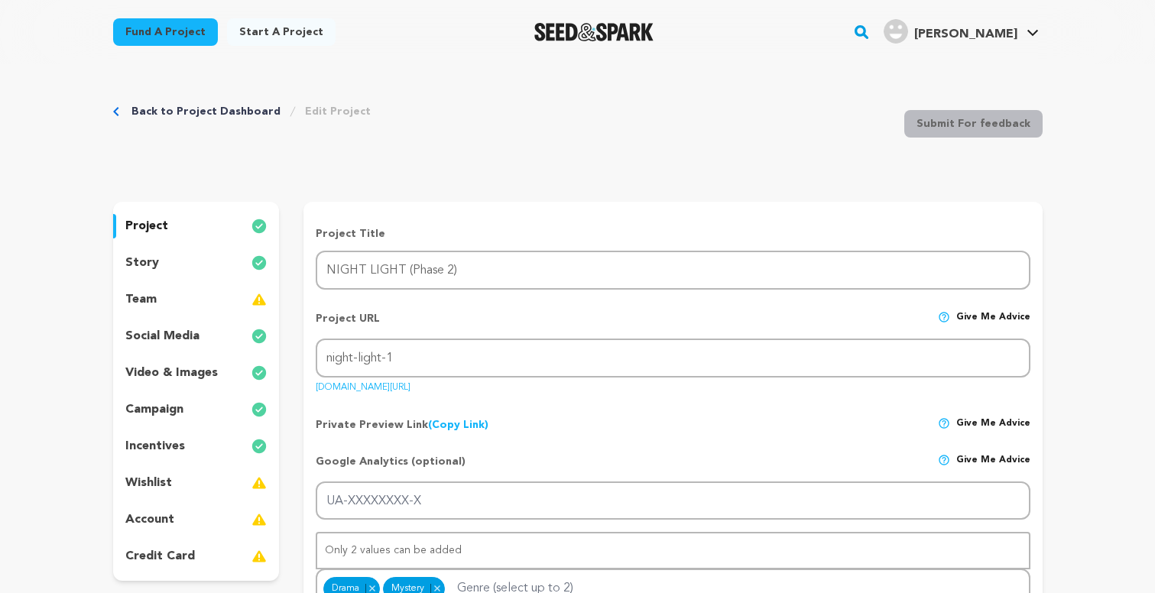
click at [229, 306] on div "team" at bounding box center [196, 299] width 167 height 24
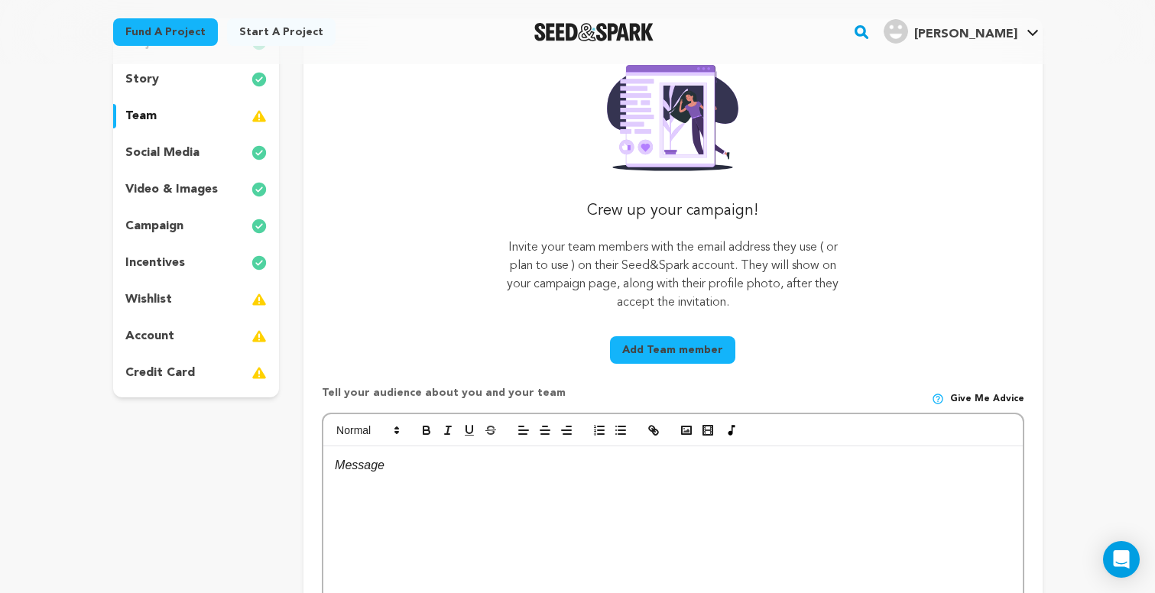
scroll to position [192, 0]
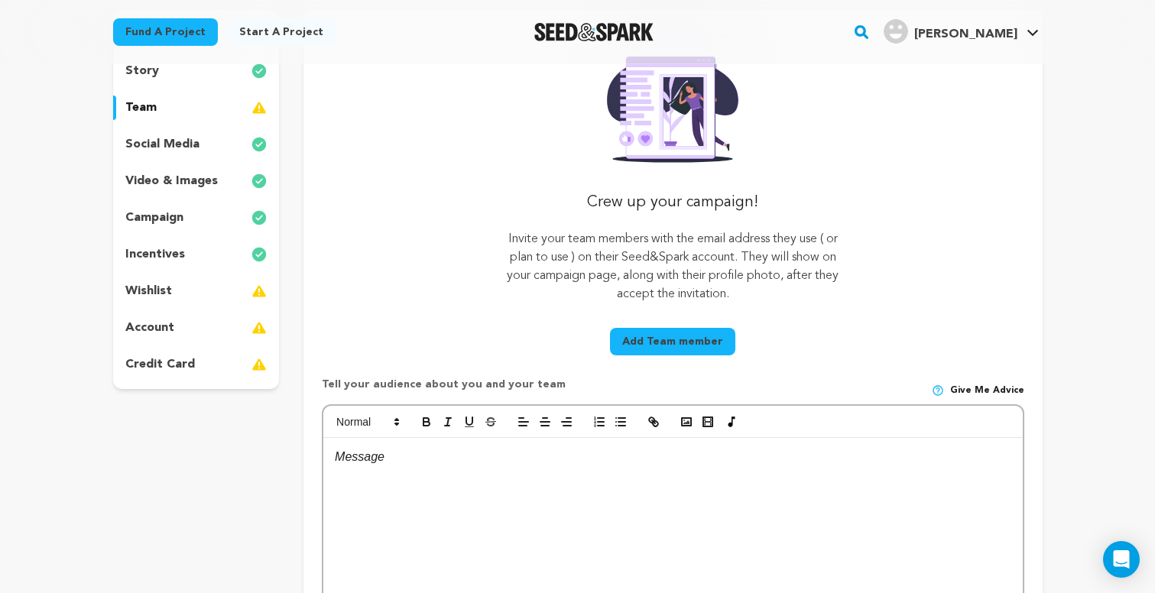
click at [224, 290] on div "wishlist" at bounding box center [196, 291] width 167 height 24
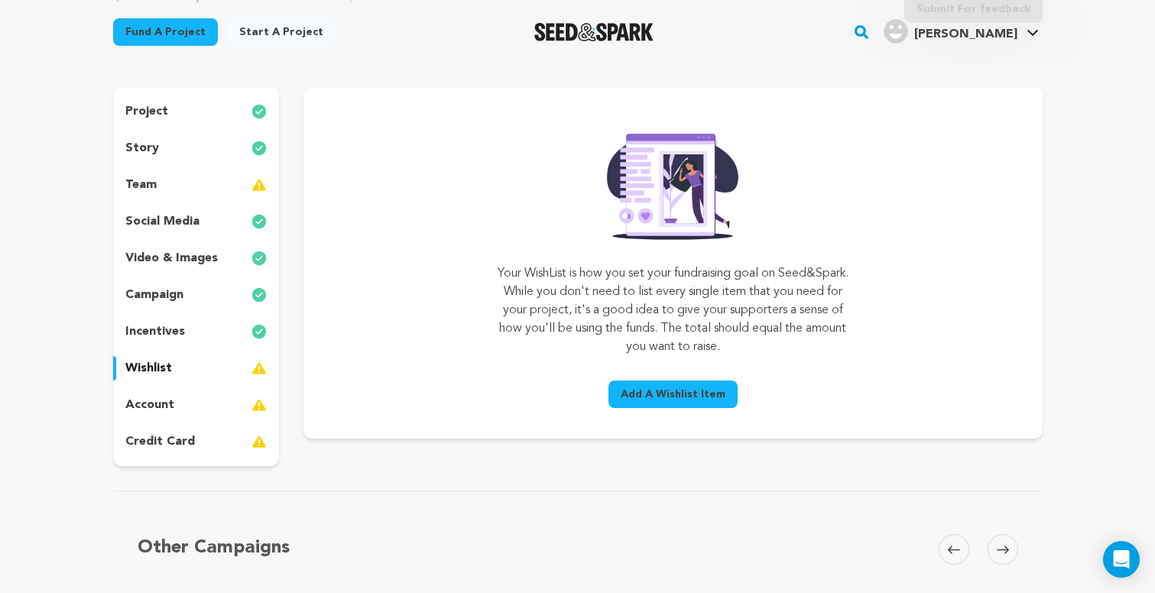
scroll to position [124, 0]
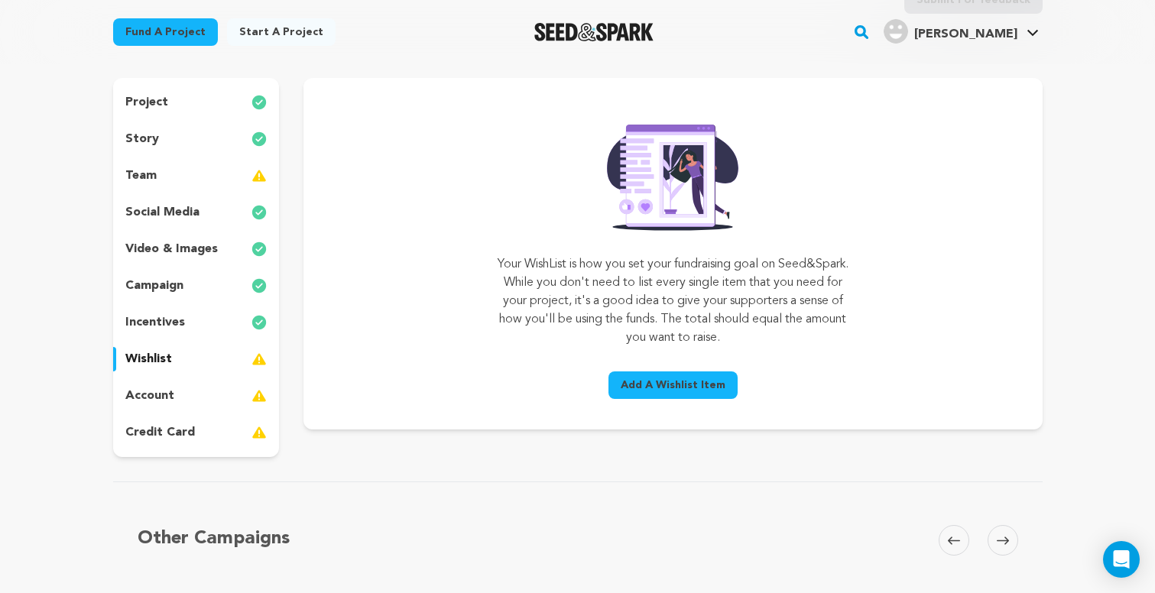
click at [167, 391] on p "account" at bounding box center [149, 396] width 49 height 18
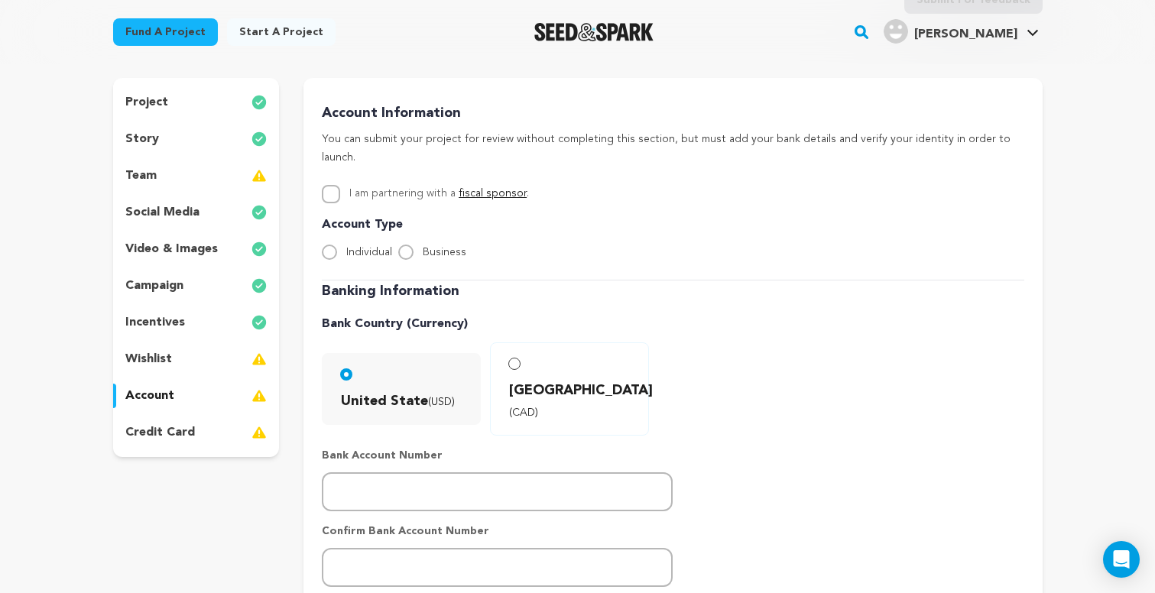
click at [335, 245] on input "Individual" at bounding box center [329, 252] width 15 height 15
radio input "true"
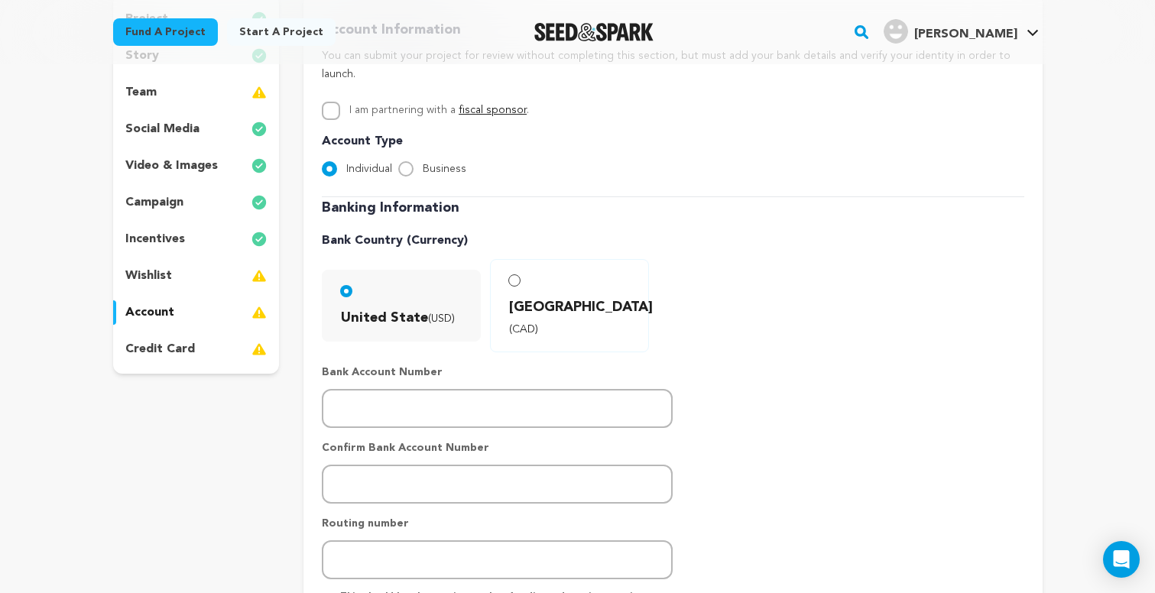
scroll to position [223, 0]
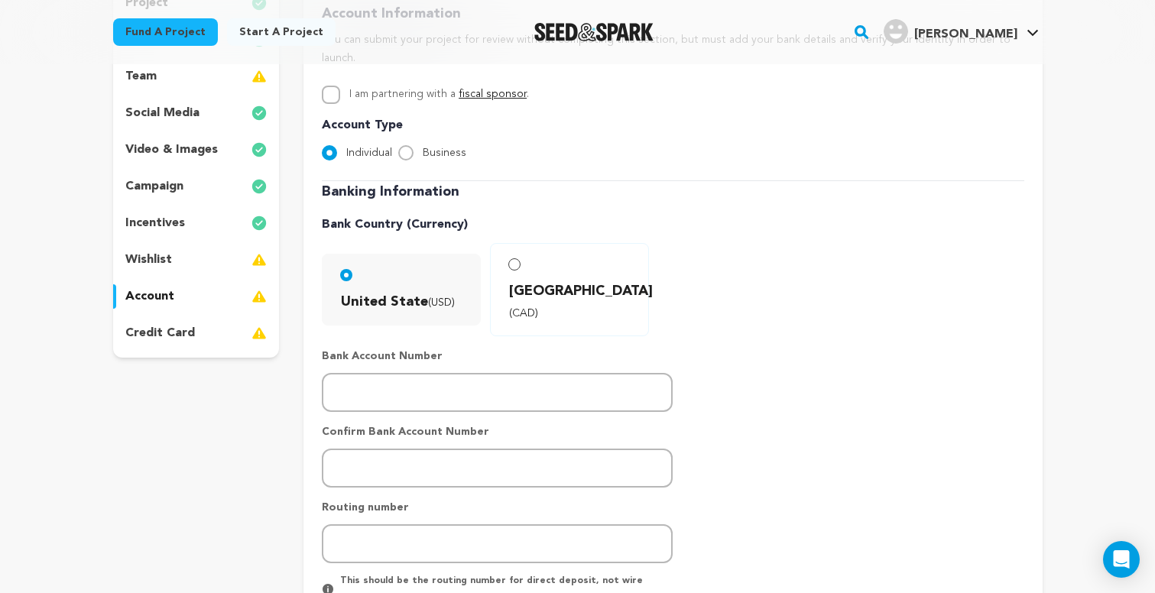
click at [237, 339] on div "credit card" at bounding box center [196, 333] width 167 height 24
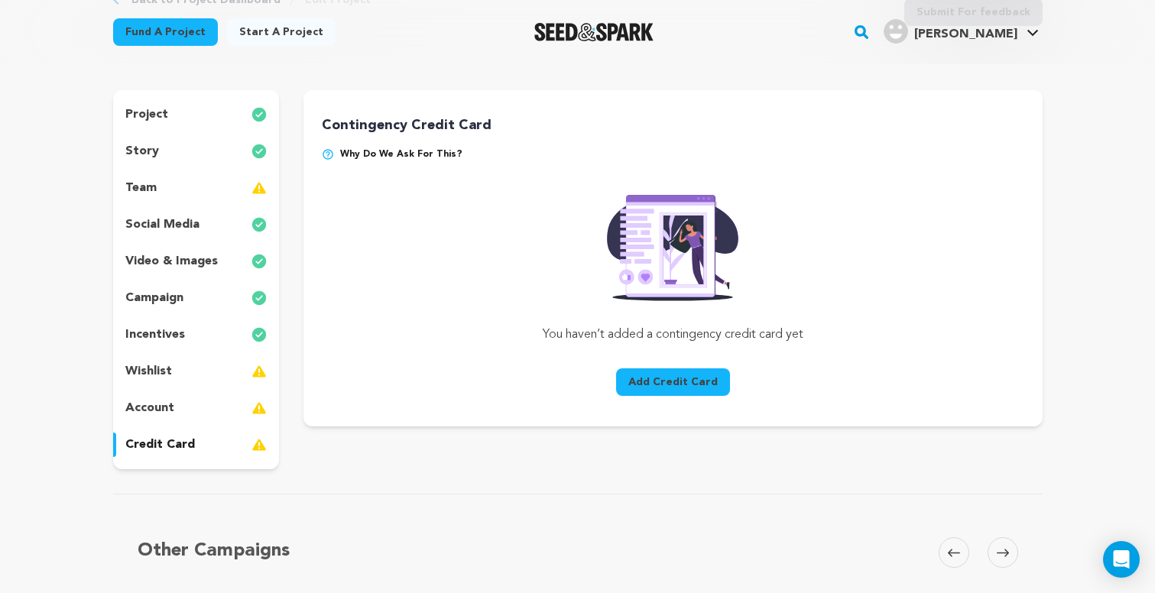
scroll to position [99, 0]
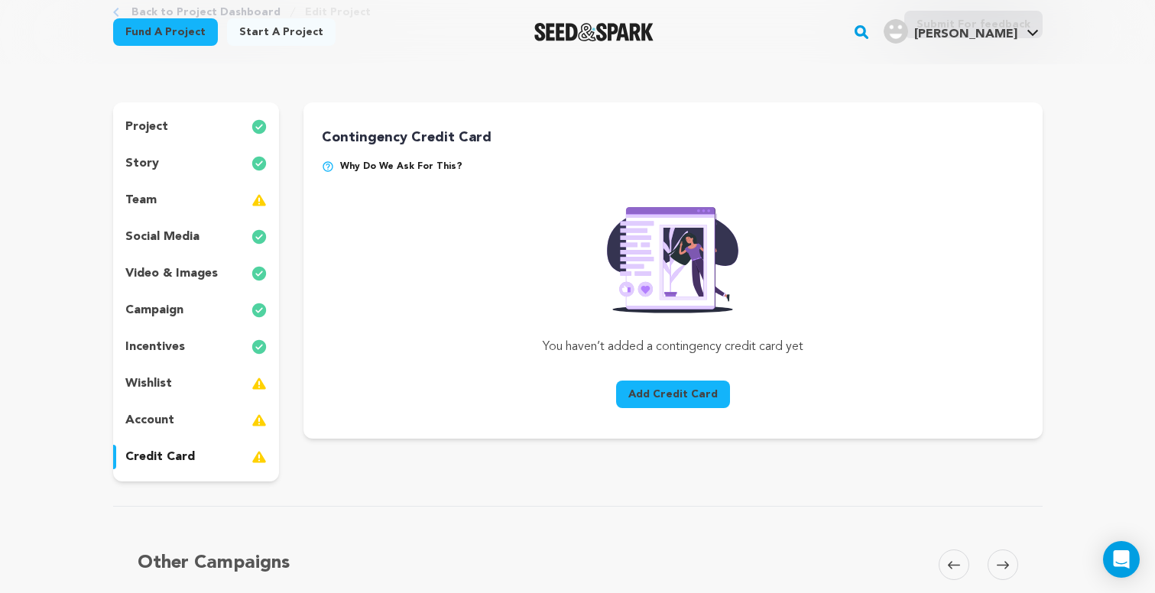
click at [204, 423] on div "account" at bounding box center [196, 420] width 167 height 24
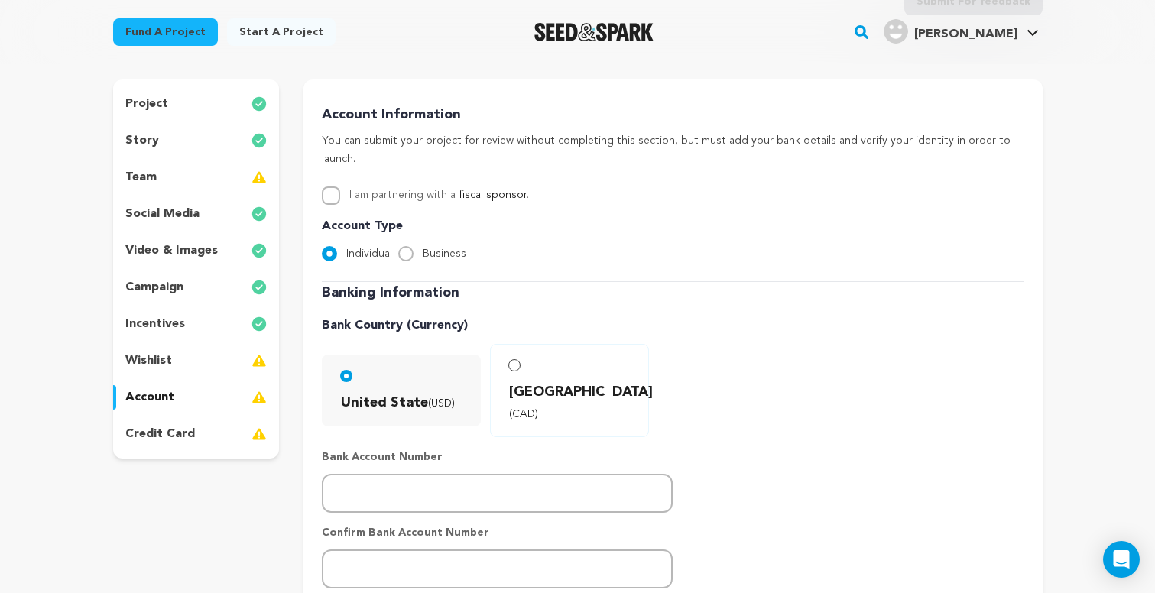
scroll to position [103, 0]
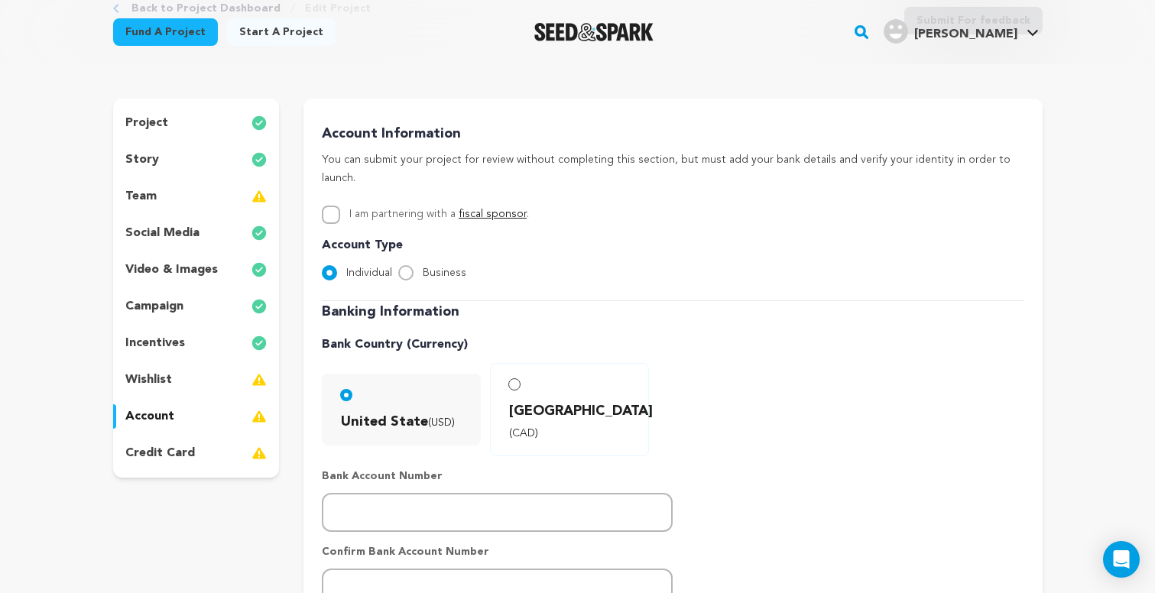
click at [210, 378] on div "wishlist" at bounding box center [196, 380] width 167 height 24
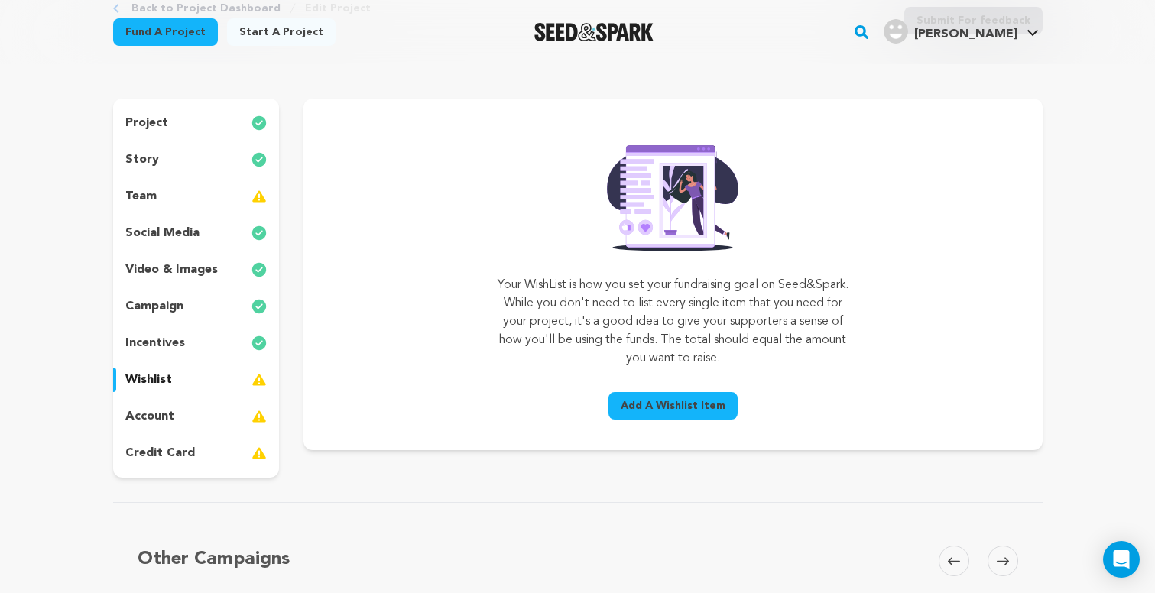
click at [655, 401] on span "Add A Wishlist Item" at bounding box center [673, 405] width 105 height 15
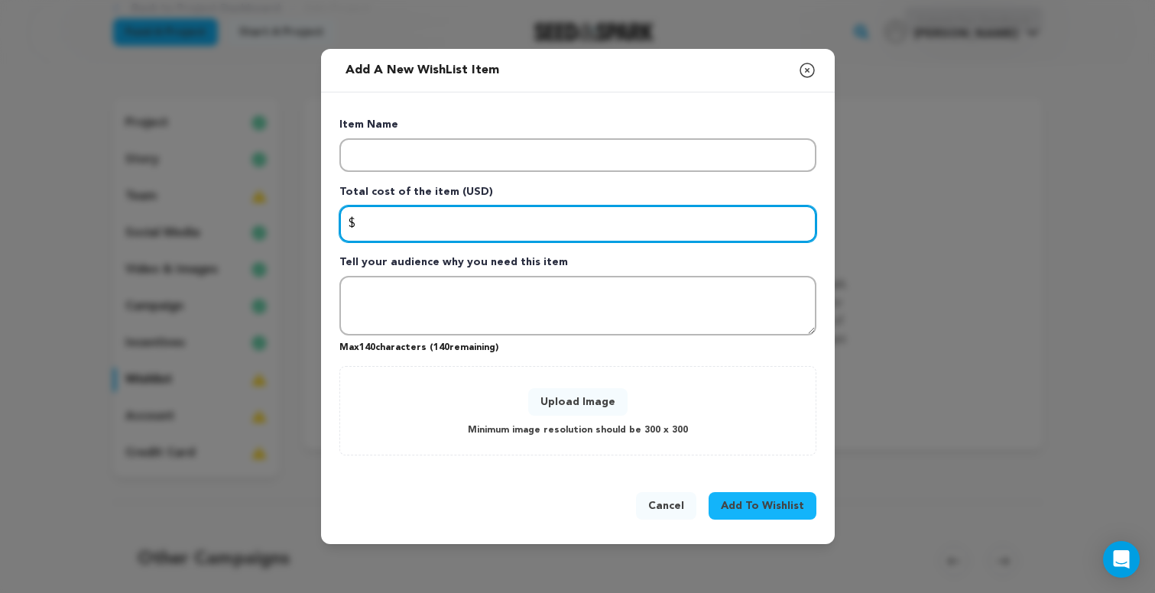
click at [435, 219] on input "Enter total cost of the item" at bounding box center [577, 224] width 477 height 37
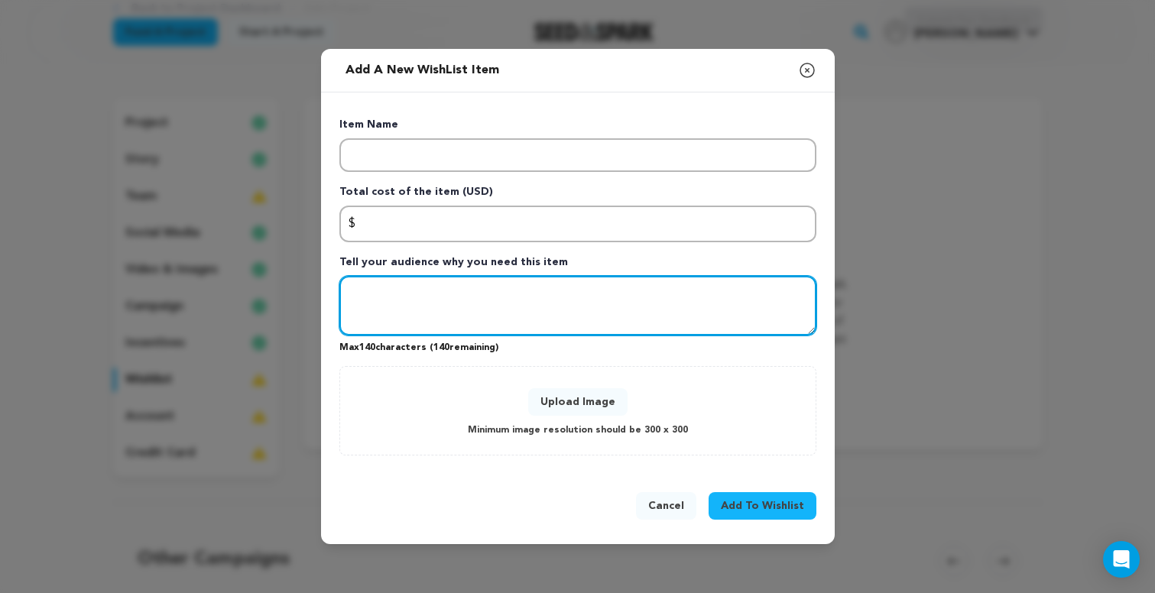
click at [444, 290] on textarea "Tell your audience why you need this item" at bounding box center [577, 306] width 477 height 60
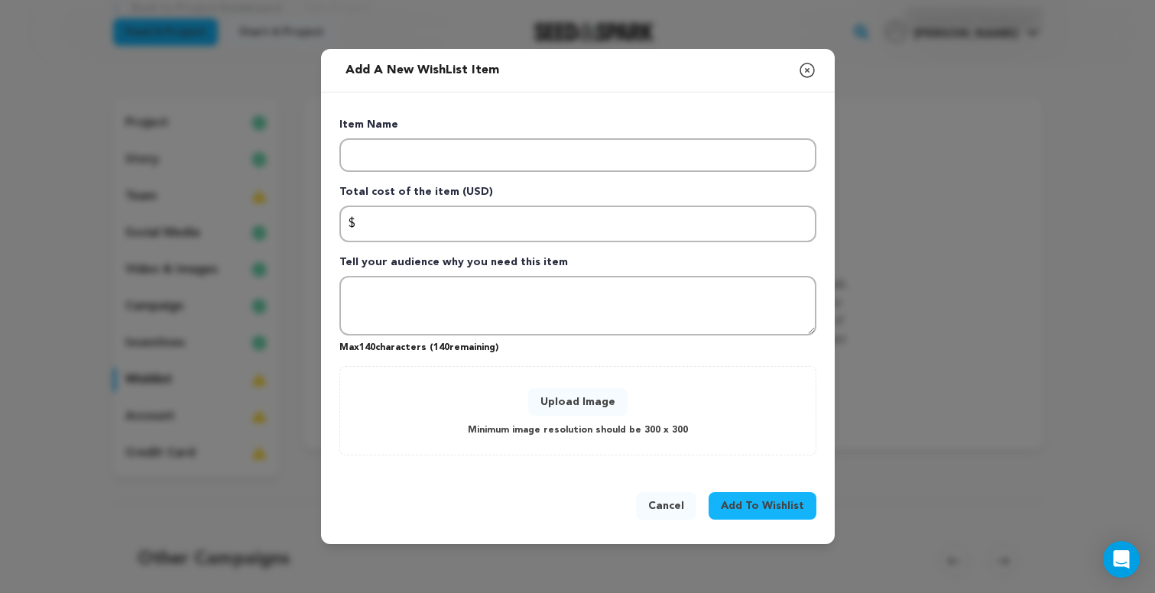
click at [804, 69] on icon "button" at bounding box center [807, 70] width 18 height 18
